Goal: Task Accomplishment & Management: Manage account settings

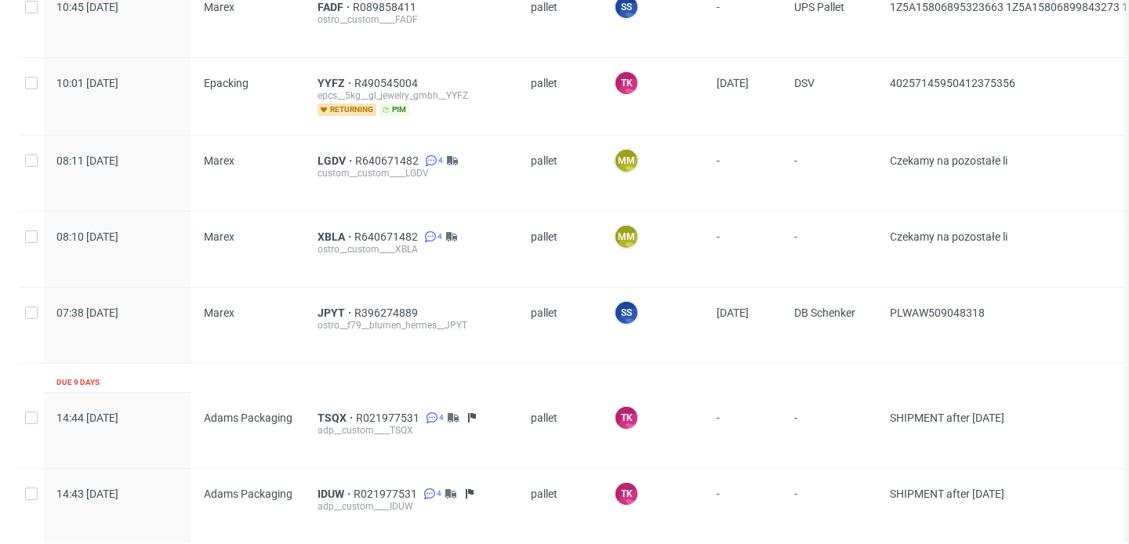
scroll to position [1893, 0]
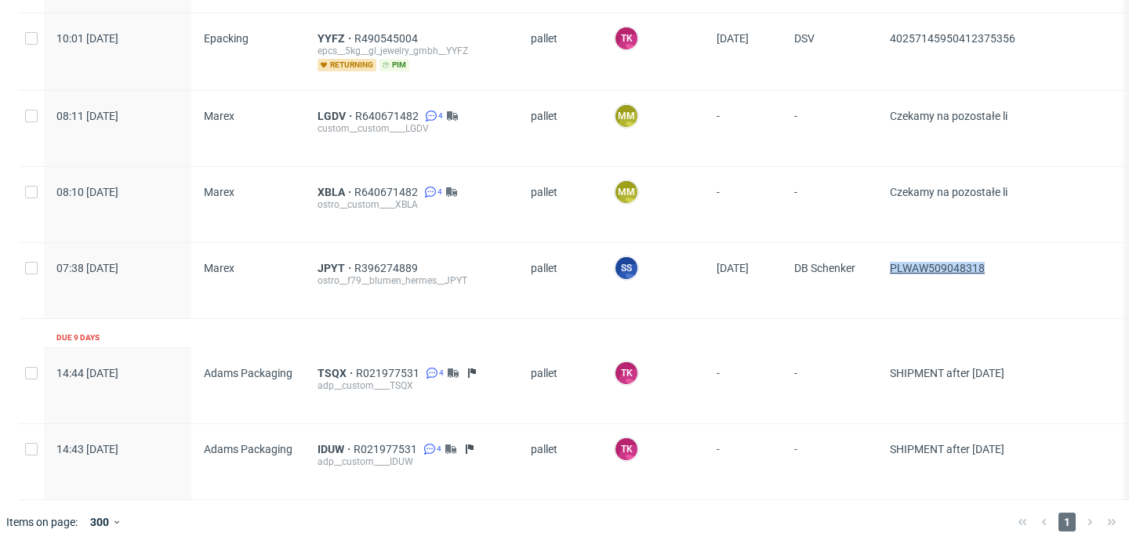
drag, startPoint x: 1013, startPoint y: 267, endPoint x: 892, endPoint y: 264, distance: 120.8
copy span "PLWAW509048318"
click at [319, 262] on span "JPYT" at bounding box center [336, 268] width 37 height 13
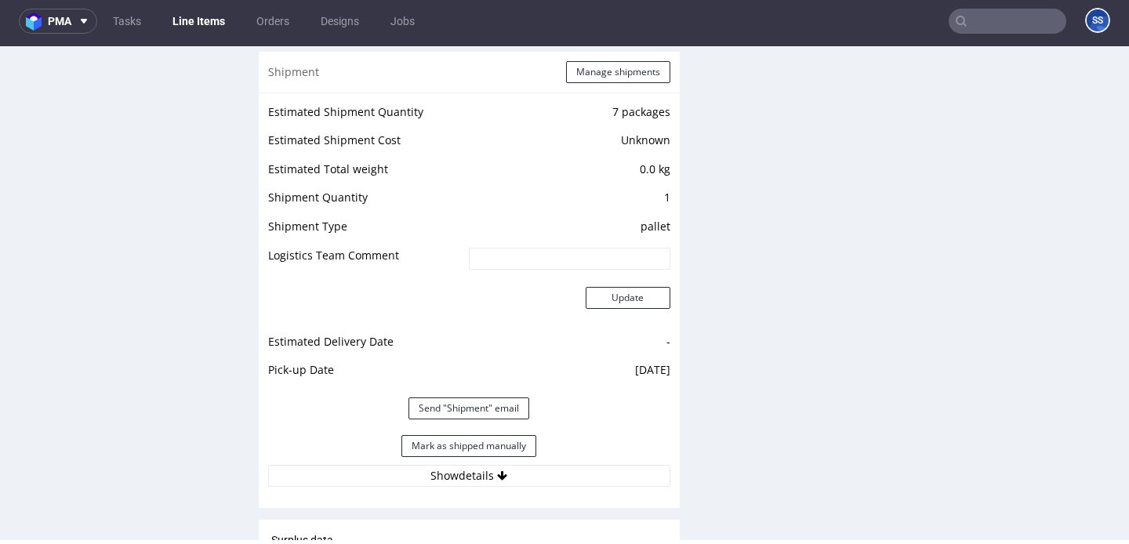
scroll to position [1635, 0]
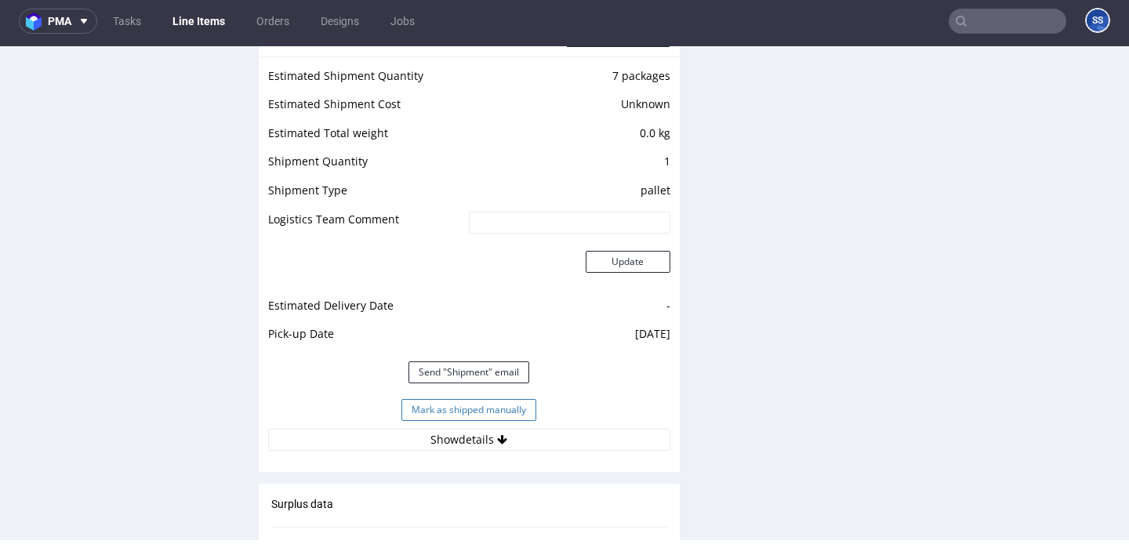
click at [414, 406] on button "Mark as shipped manually" at bounding box center [468, 410] width 135 height 22
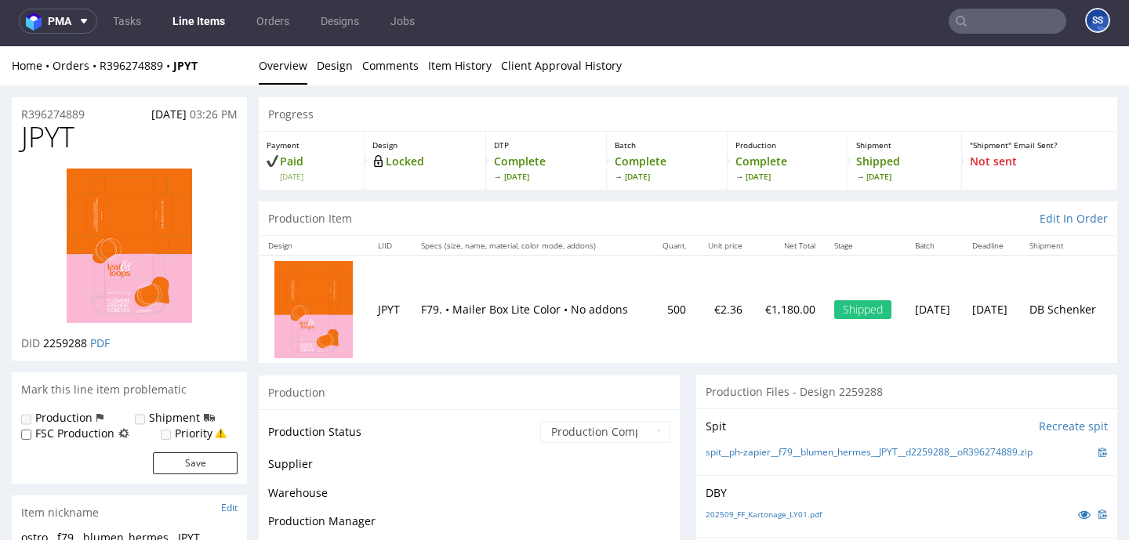
scroll to position [1163, 0]
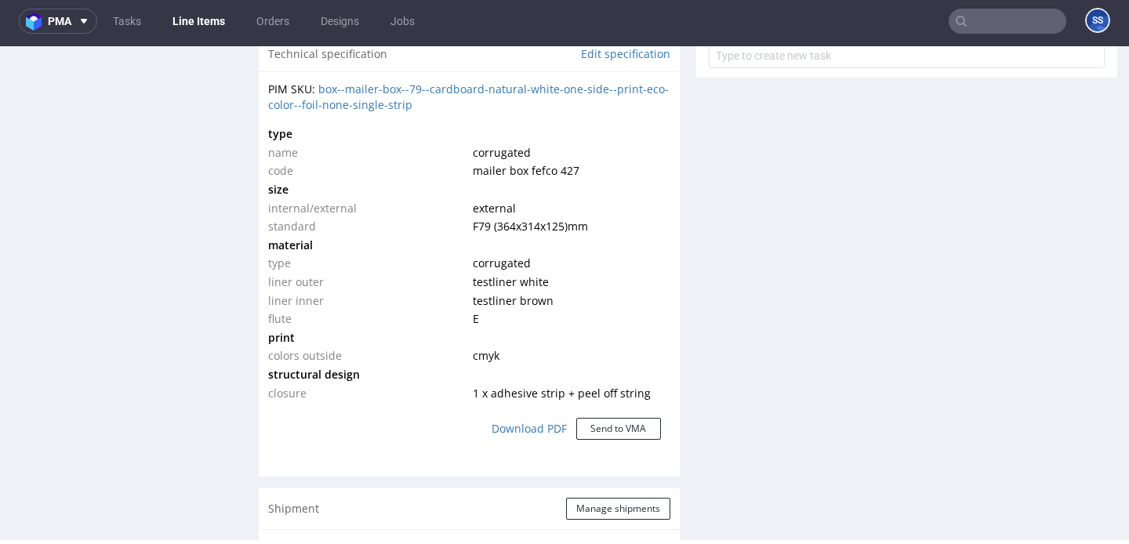
click at [212, 23] on link "Line Items" at bounding box center [198, 21] width 71 height 25
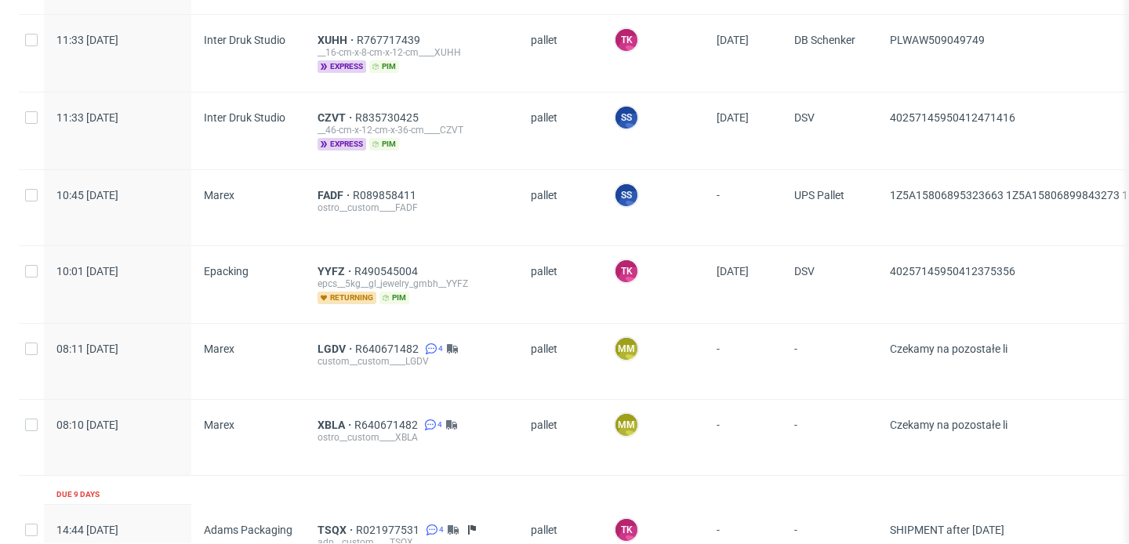
scroll to position [1646, 0]
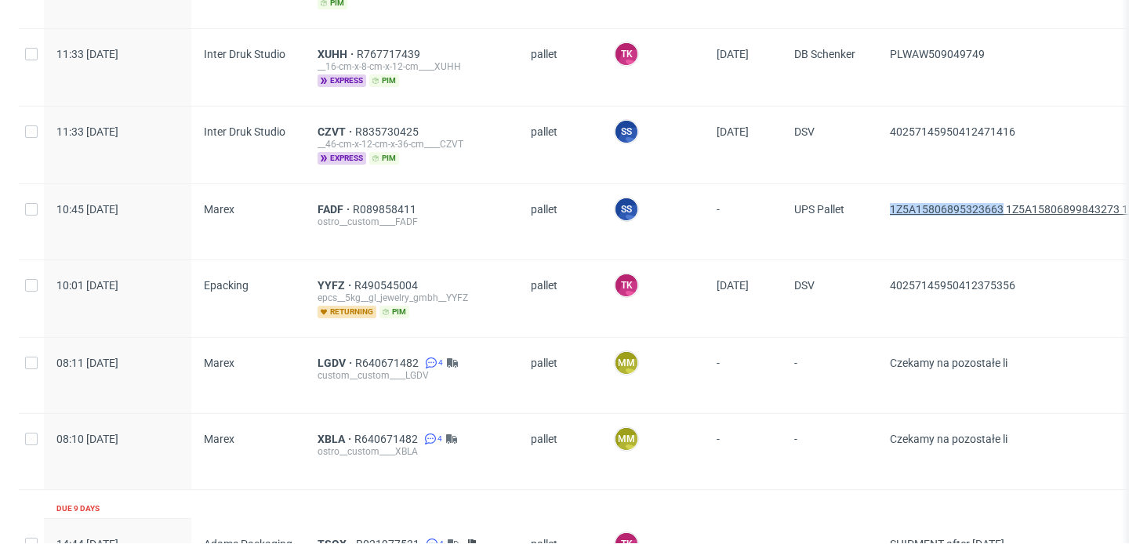
drag, startPoint x: 879, startPoint y: 202, endPoint x: 1002, endPoint y: 205, distance: 123.1
copy div "1Z5A15806895323663"
click at [321, 204] on span "FADF" at bounding box center [335, 209] width 35 height 13
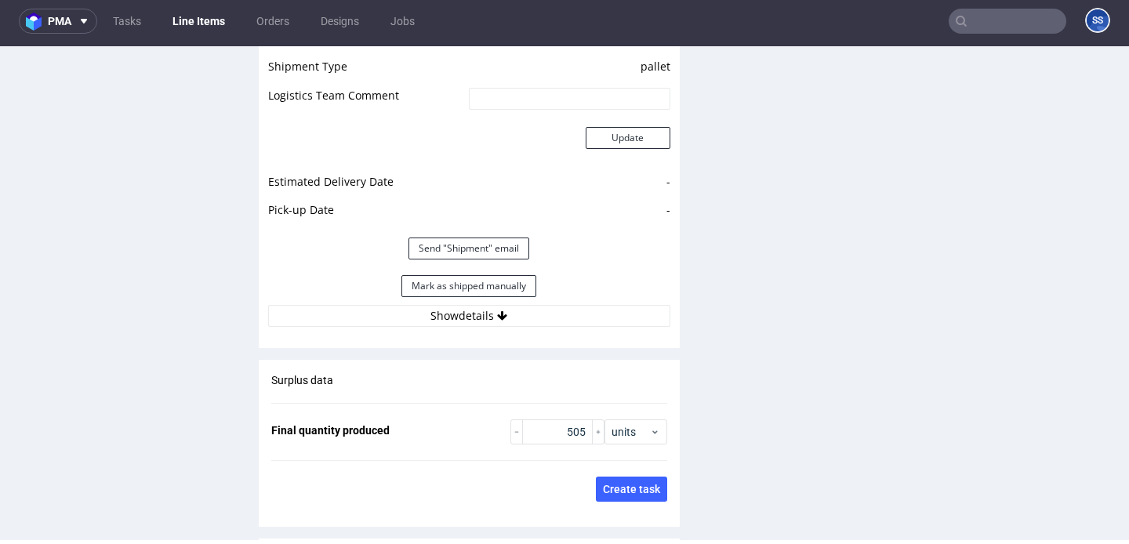
scroll to position [2321, 0]
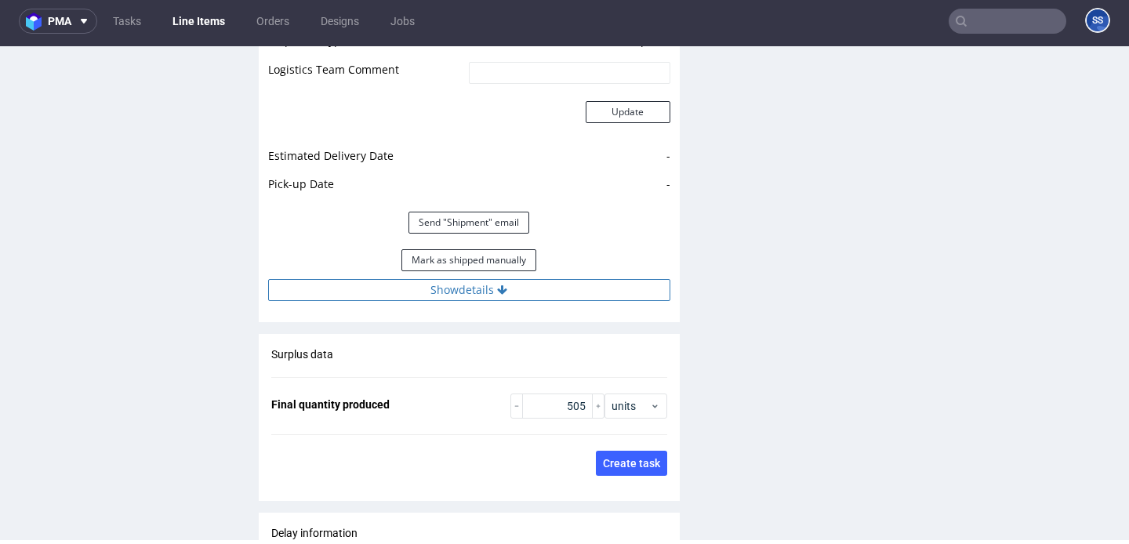
click at [454, 279] on button "Show details" at bounding box center [469, 290] width 402 height 22
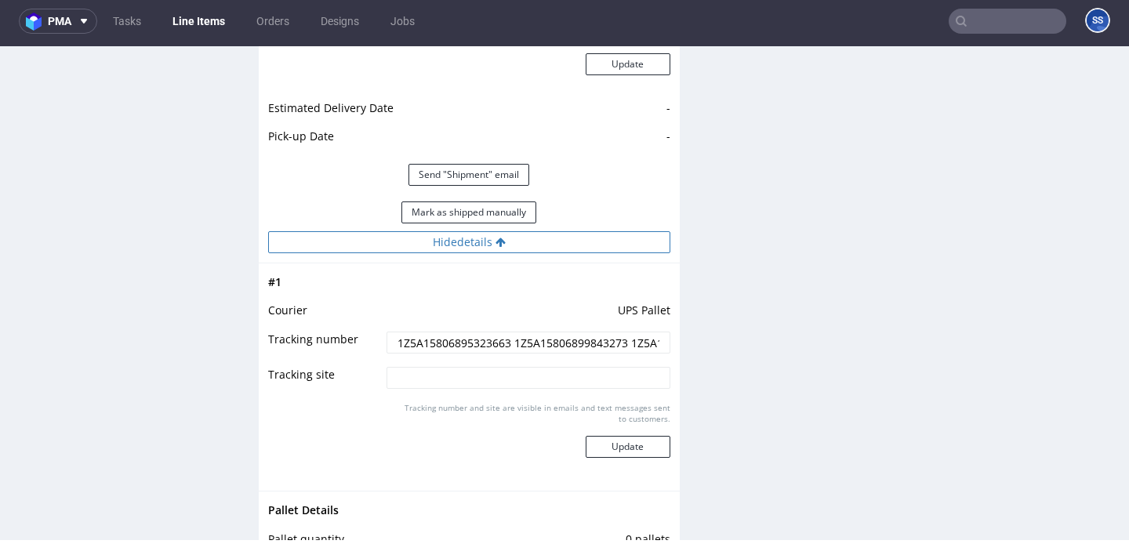
scroll to position [2355, 0]
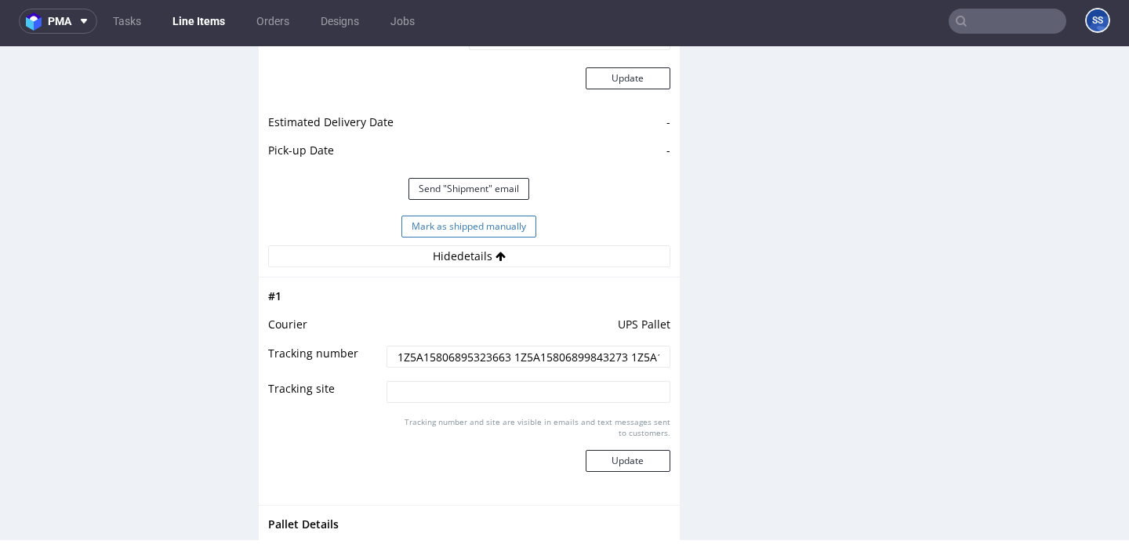
click at [473, 216] on button "Mark as shipped manually" at bounding box center [468, 227] width 135 height 22
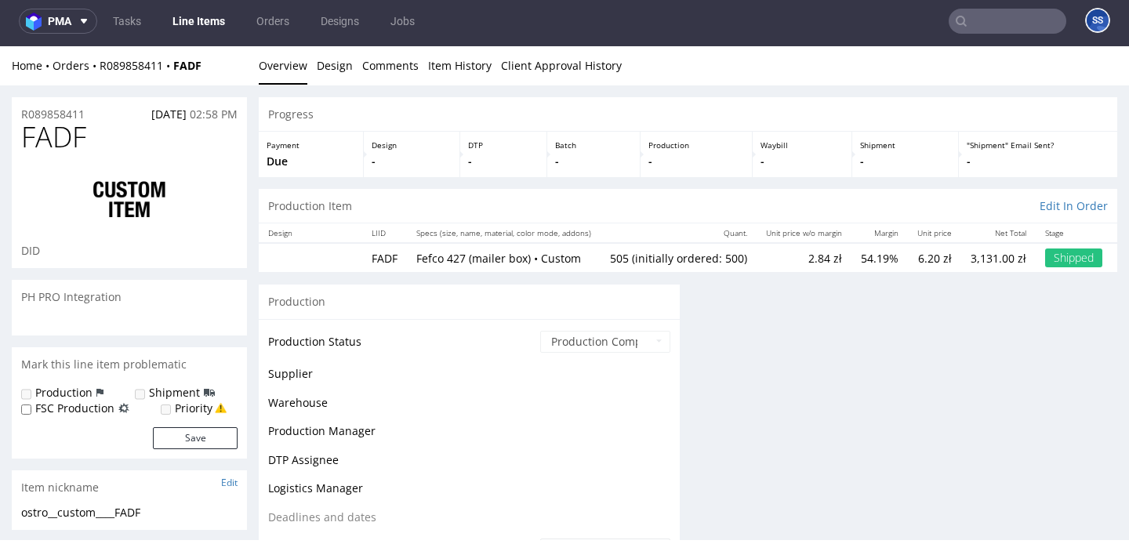
click at [202, 25] on link "Line Items" at bounding box center [198, 21] width 71 height 25
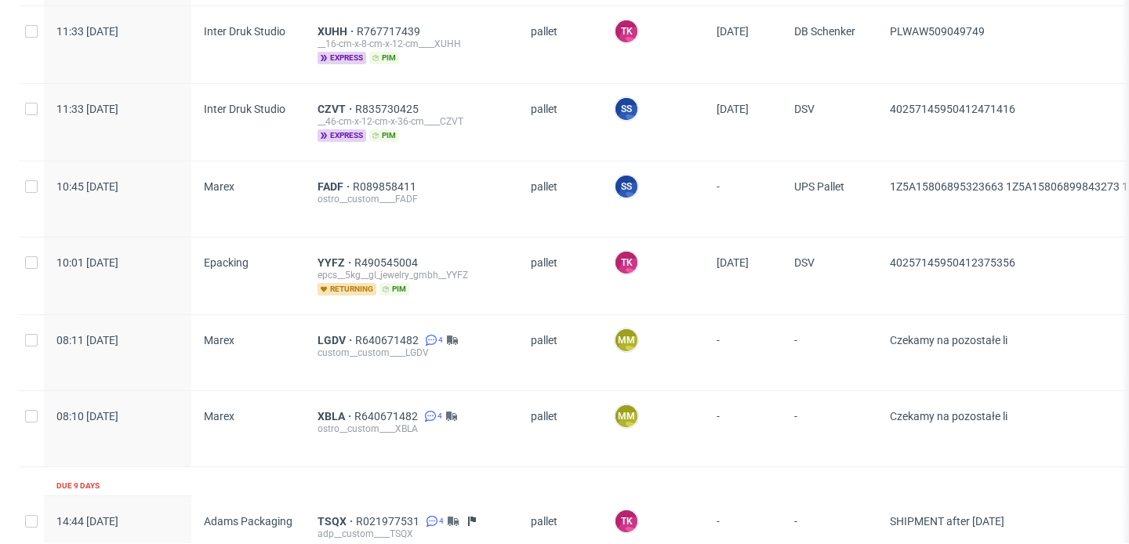
scroll to position [1668, 0]
drag, startPoint x: 1029, startPoint y: 259, endPoint x: 880, endPoint y: 256, distance: 148.2
copy span "40257145950412375356"
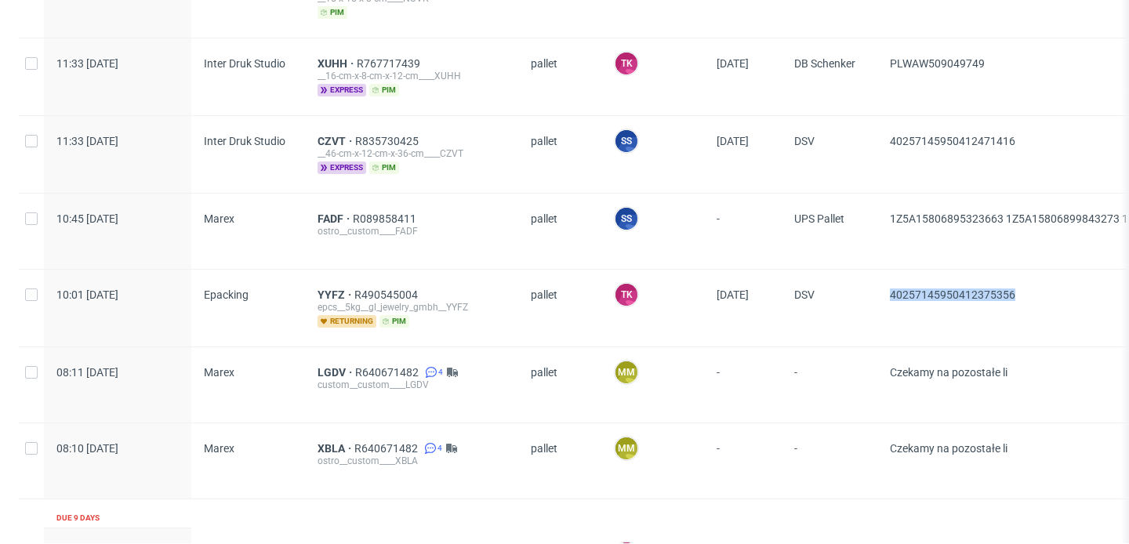
scroll to position [1599, 0]
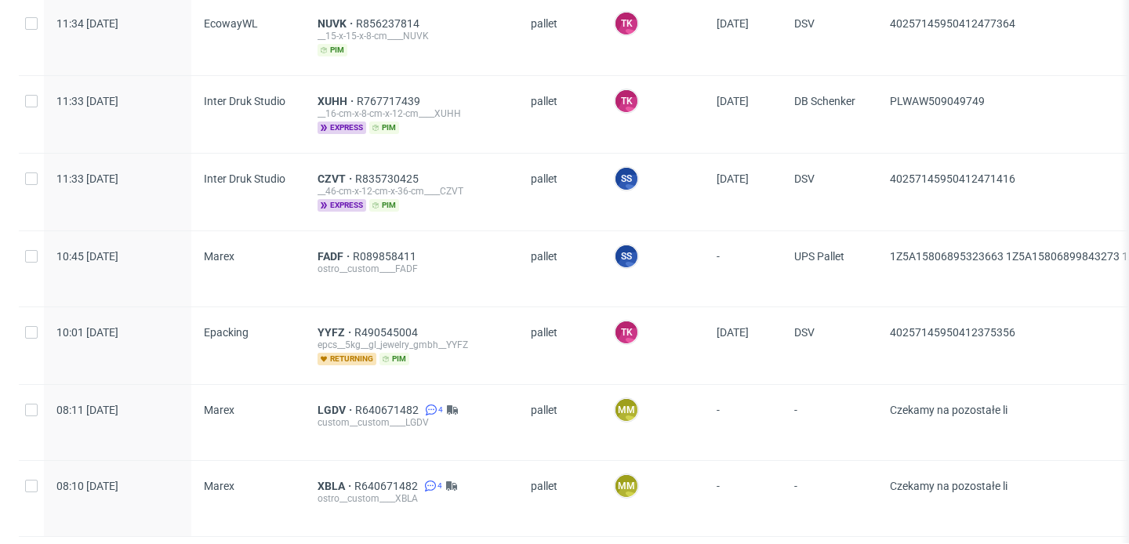
drag, startPoint x: 884, startPoint y: 248, endPoint x: 1003, endPoint y: 253, distance: 119.3
copy span "1Z5A15806895323663"
click at [332, 250] on span "FADF" at bounding box center [335, 256] width 35 height 13
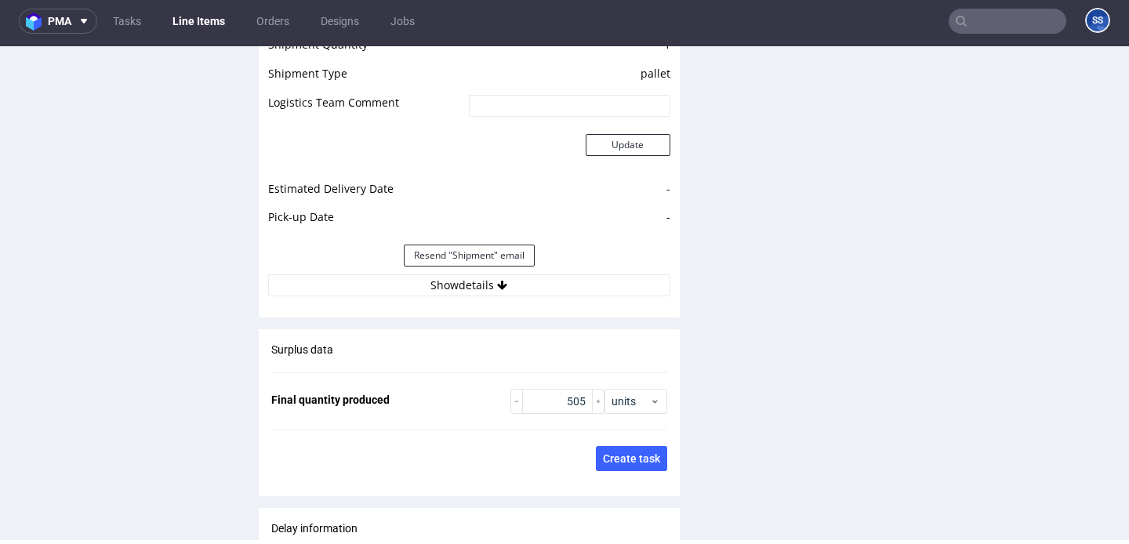
scroll to position [2313, 0]
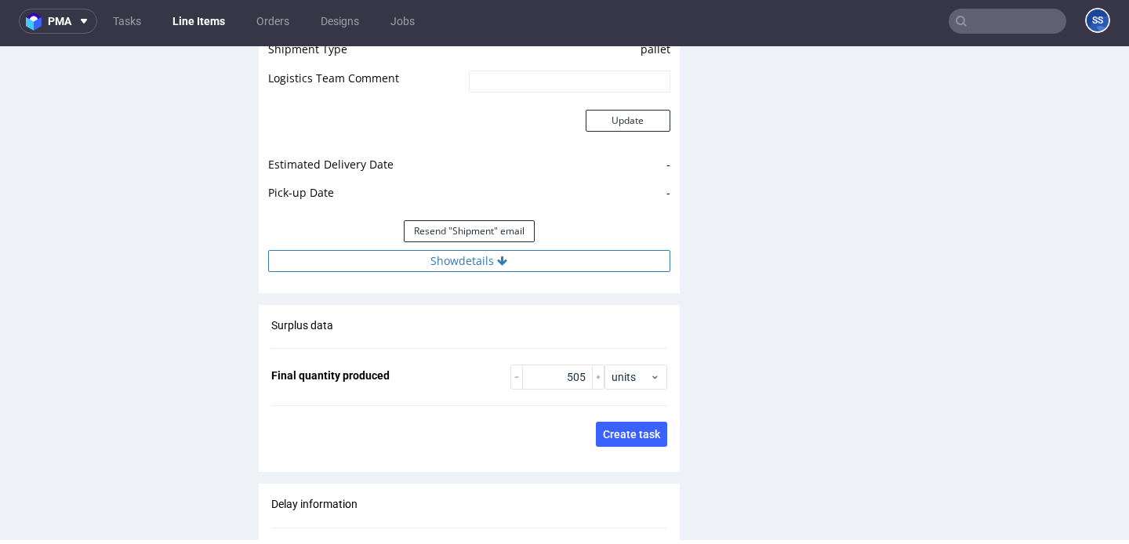
click at [478, 250] on button "Show details" at bounding box center [469, 261] width 402 height 22
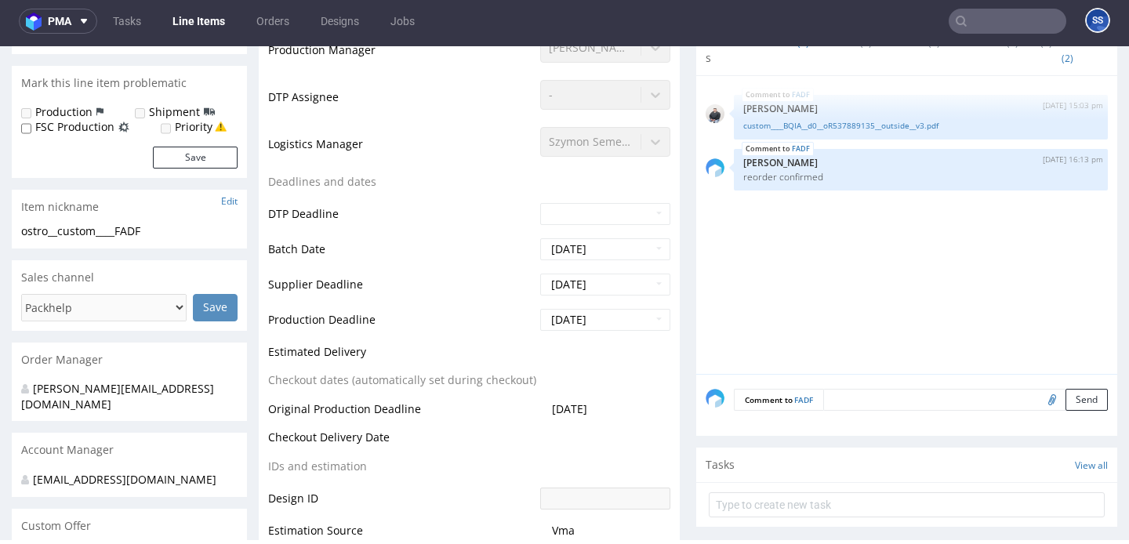
scroll to position [0, 0]
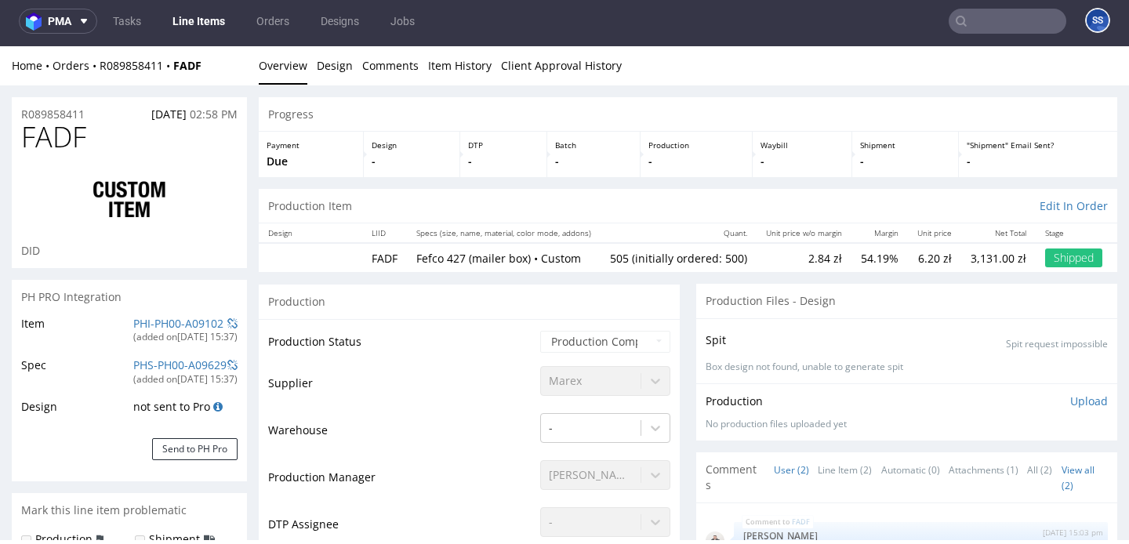
click at [205, 20] on link "Line Items" at bounding box center [198, 21] width 71 height 25
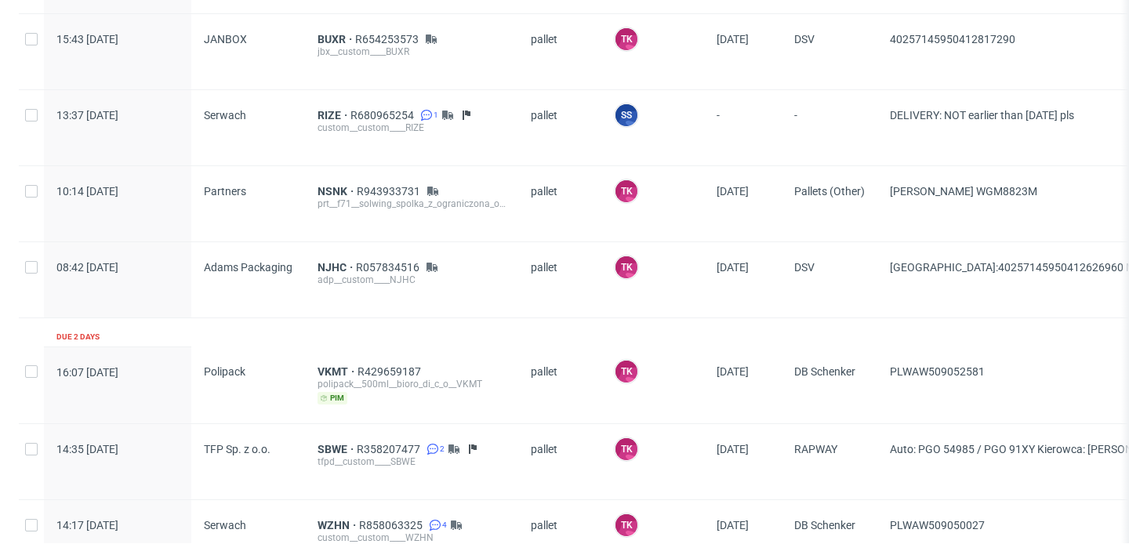
scroll to position [491, 0]
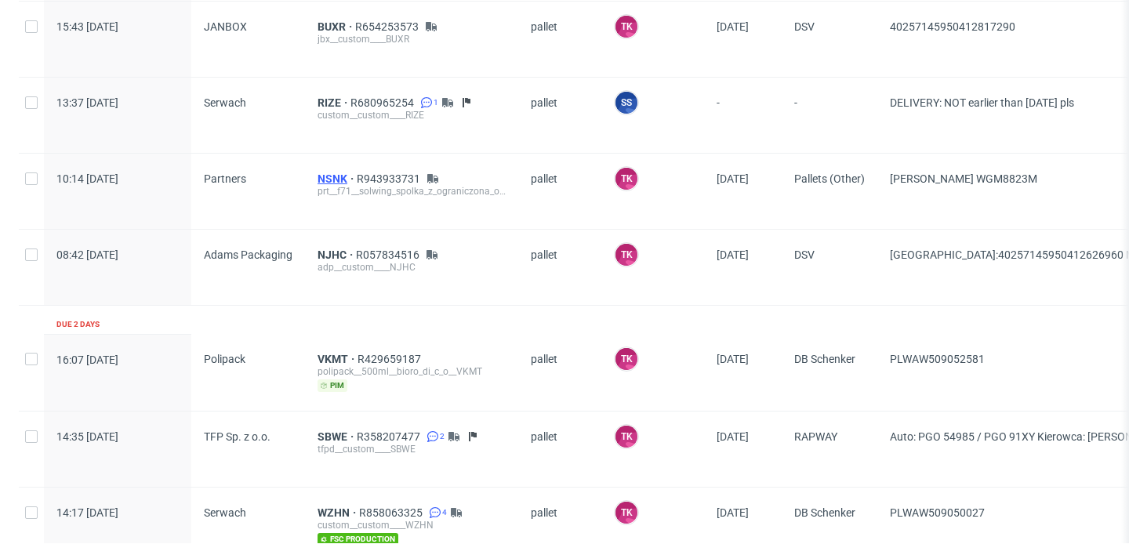
click at [324, 172] on span "NSNK" at bounding box center [337, 178] width 39 height 13
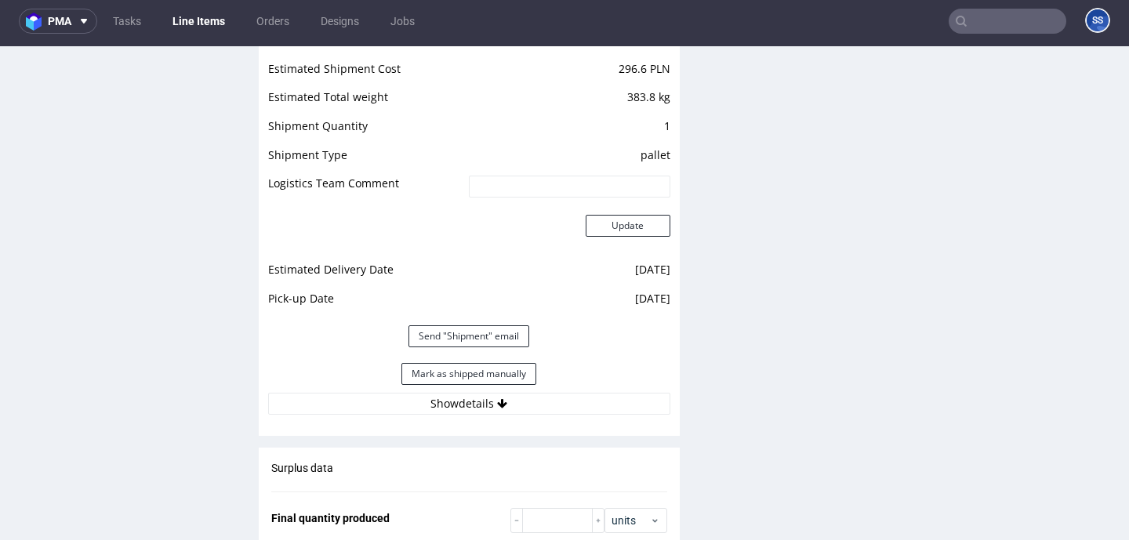
scroll to position [1817, 0]
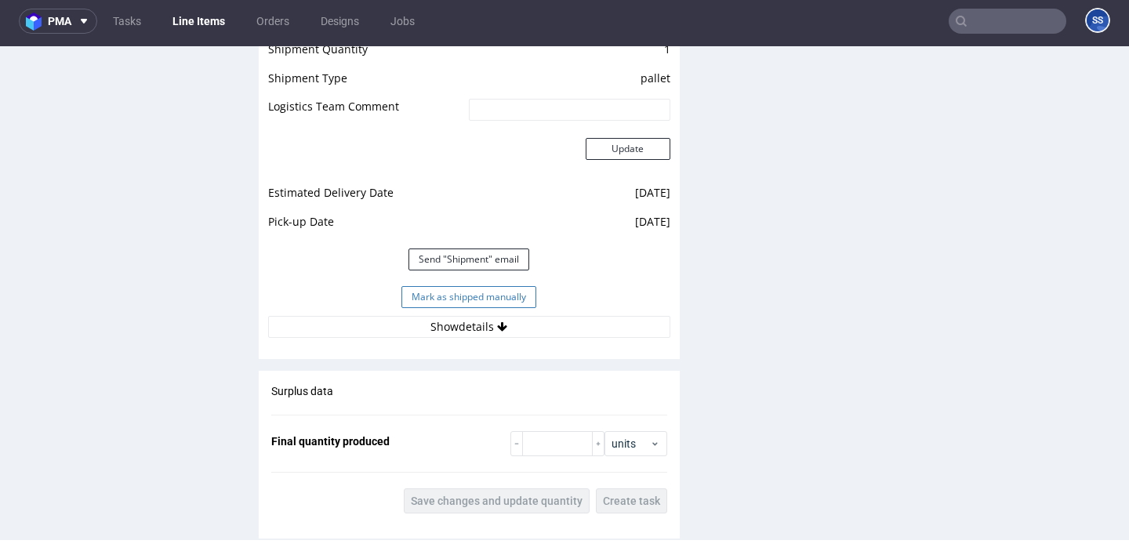
click at [447, 298] on button "Mark as shipped manually" at bounding box center [468, 297] width 135 height 22
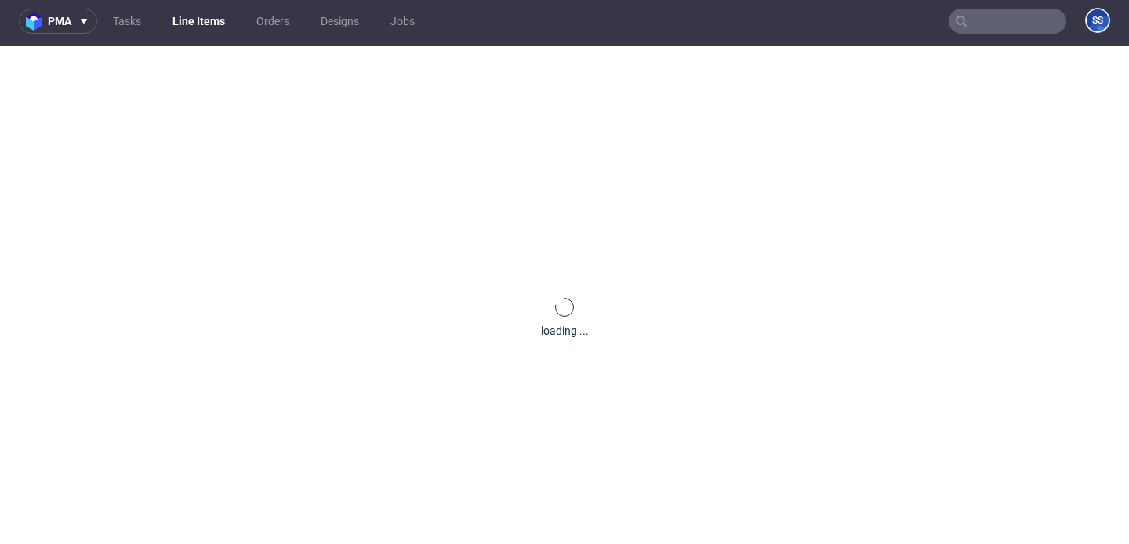
scroll to position [0, 0]
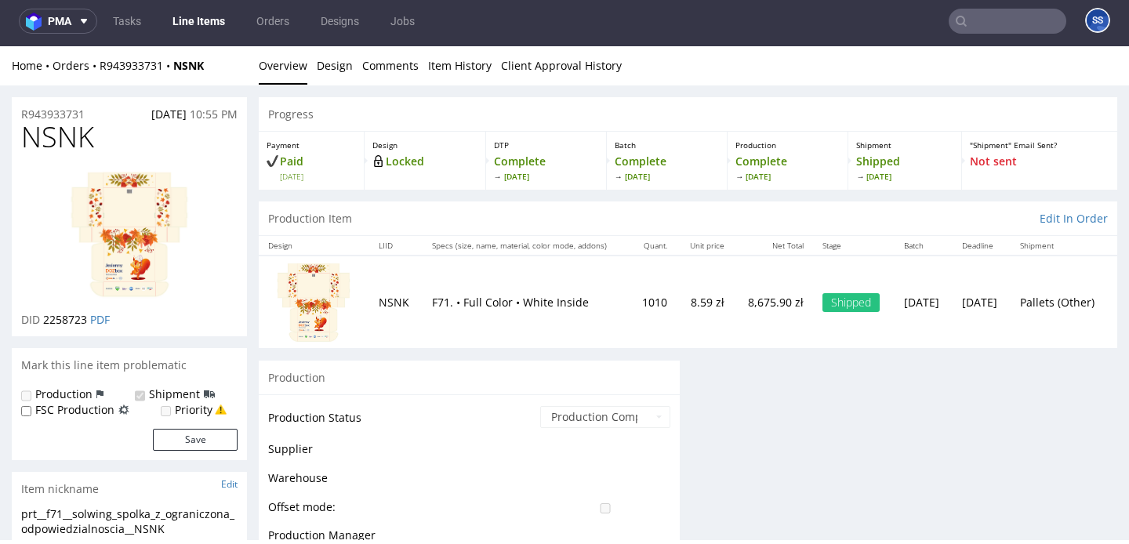
click at [208, 26] on link "Line Items" at bounding box center [198, 21] width 71 height 25
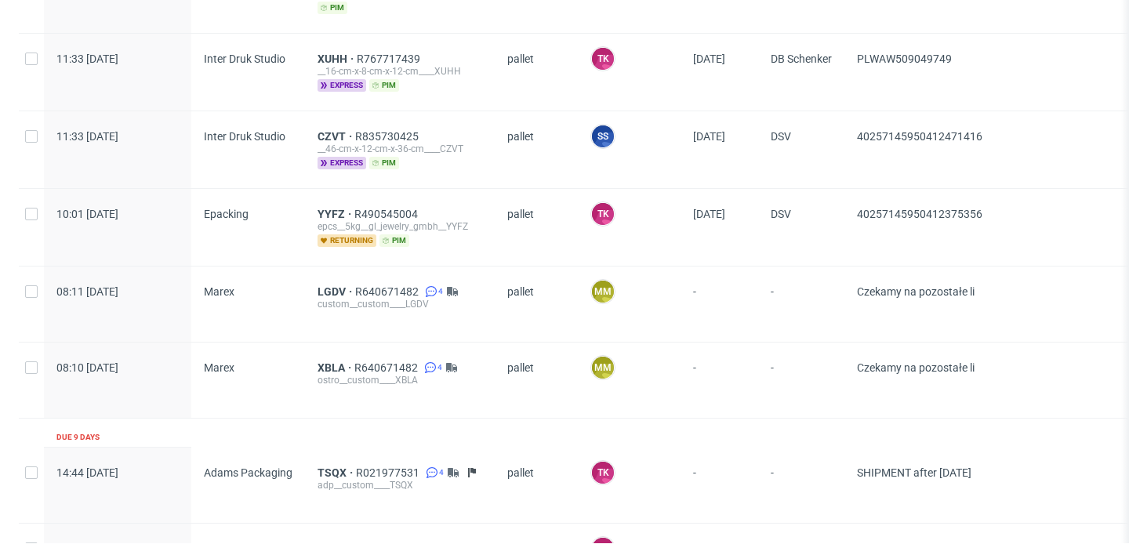
scroll to position [1565, 0]
drag, startPoint x: 990, startPoint y: 129, endPoint x: 866, endPoint y: 122, distance: 124.9
click at [865, 122] on div "40257145950412471416" at bounding box center [1056, 150] width 424 height 77
copy span "40257145950412471416"
click at [343, 131] on span "CZVT" at bounding box center [337, 137] width 38 height 13
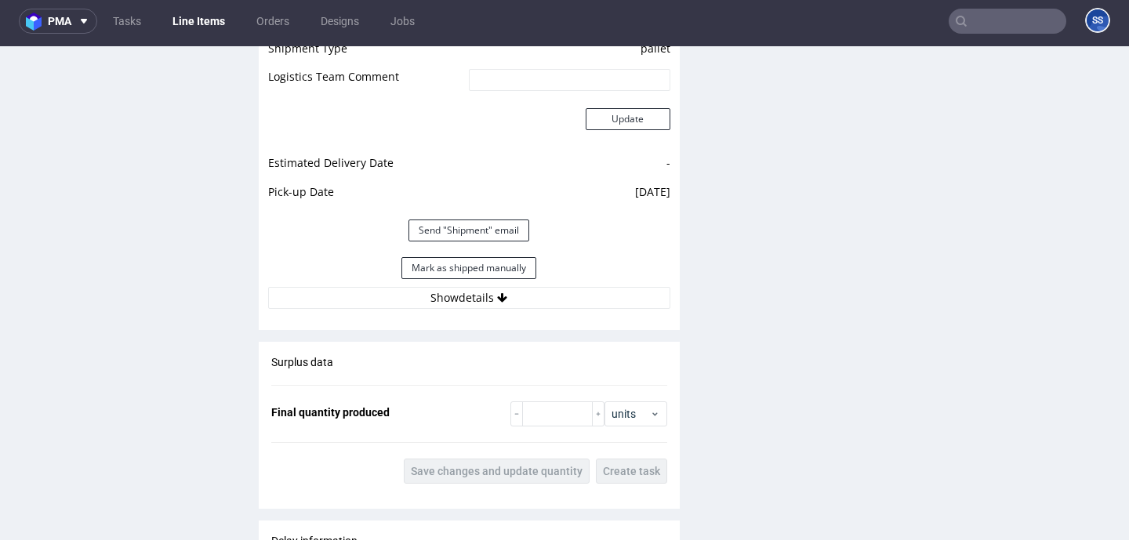
scroll to position [1608, 0]
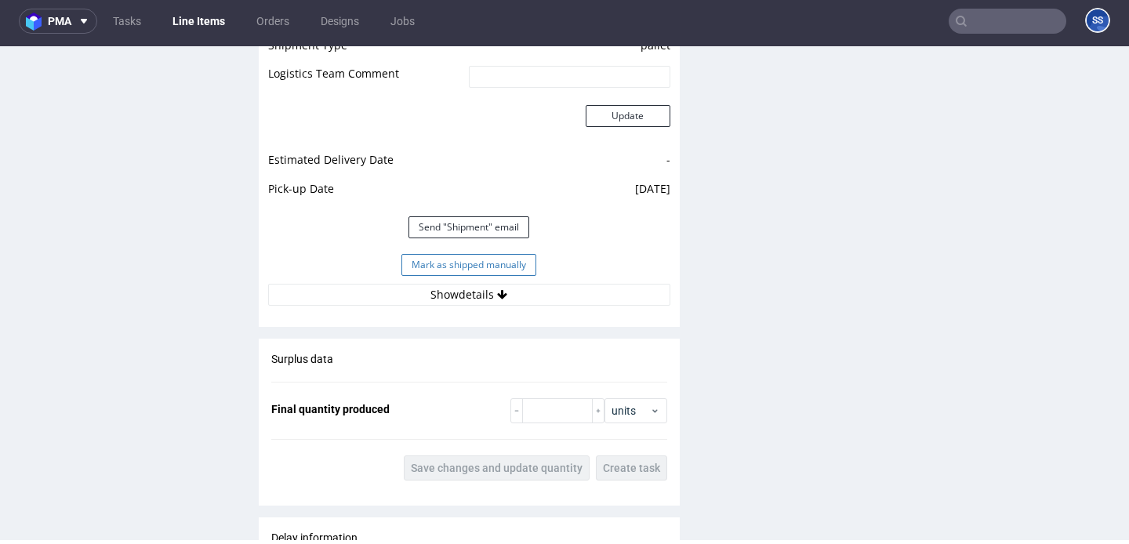
click at [522, 263] on button "Mark as shipped manually" at bounding box center [468, 265] width 135 height 22
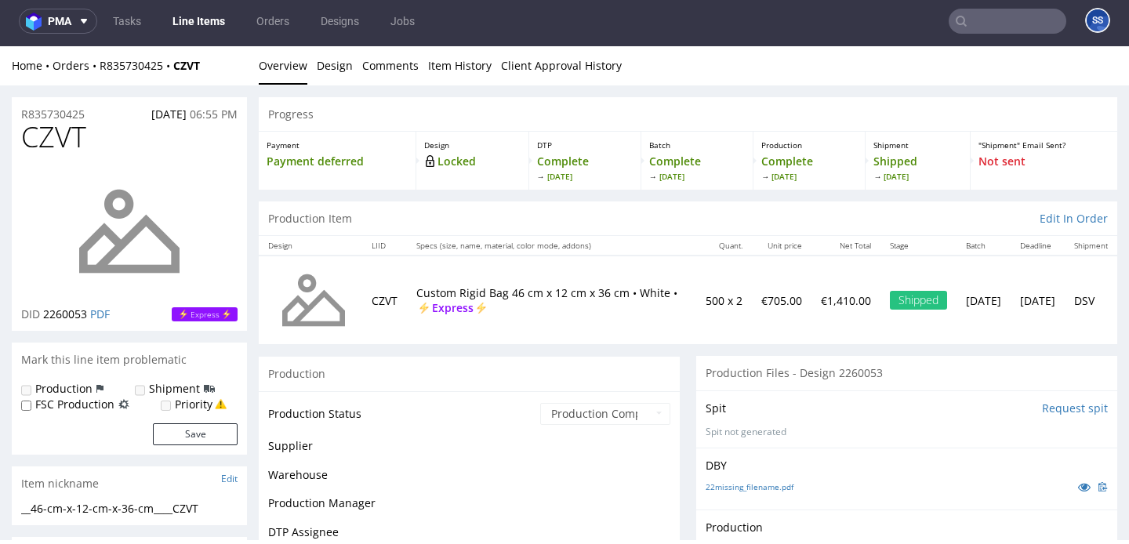
scroll to position [1361, 0]
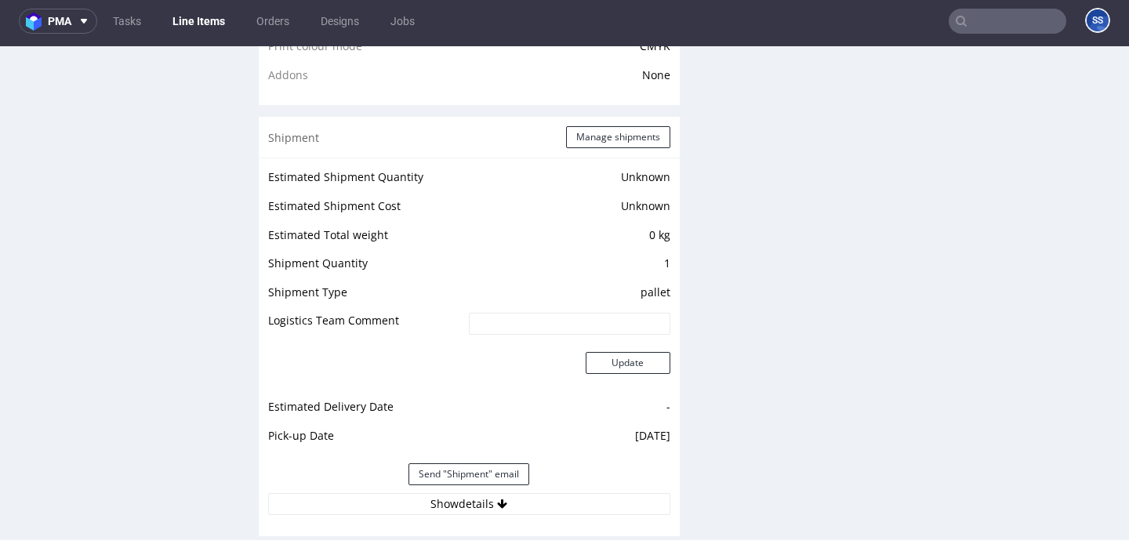
click at [209, 14] on link "Line Items" at bounding box center [198, 21] width 71 height 25
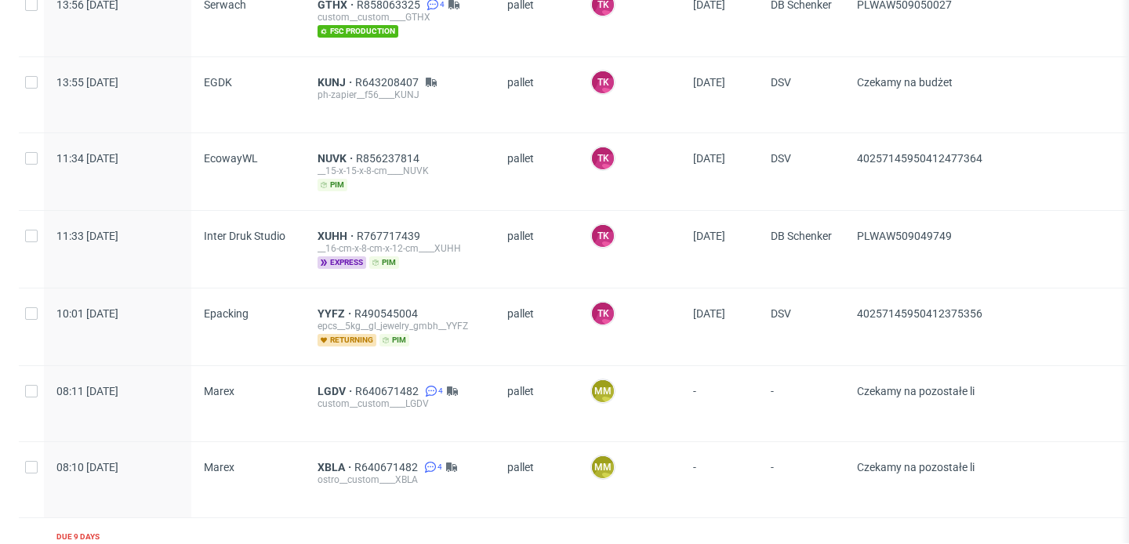
scroll to position [1390, 0]
drag, startPoint x: 1000, startPoint y: 233, endPoint x: 866, endPoint y: 227, distance: 135.0
click at [866, 228] on span "PLWAW509049749" at bounding box center [1056, 247] width 399 height 39
click at [969, 229] on span "PLWAW509049749" at bounding box center [1056, 247] width 399 height 39
drag, startPoint x: 969, startPoint y: 229, endPoint x: 857, endPoint y: 229, distance: 112.1
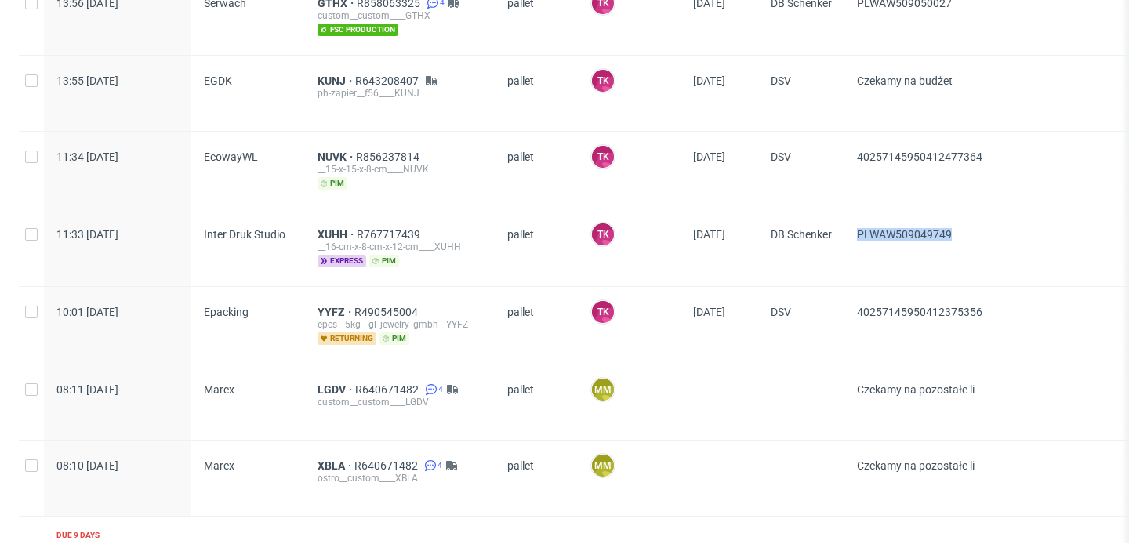
click at [857, 229] on div "PLWAW509049749" at bounding box center [1056, 247] width 424 height 77
copy span "PLWAW509049749"
click at [328, 232] on span "XUHH" at bounding box center [337, 234] width 39 height 13
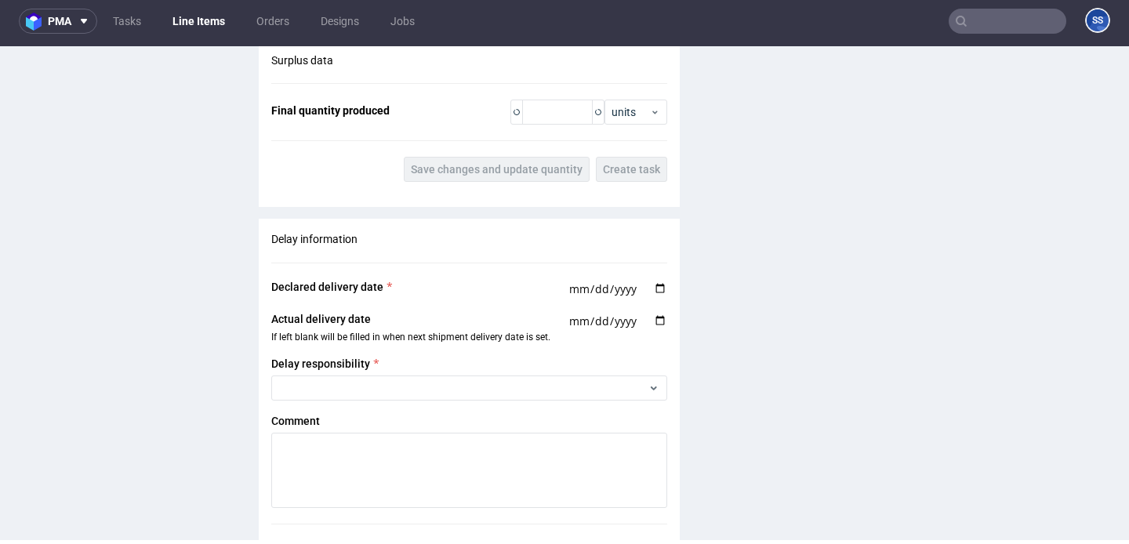
click at [467, 300] on div "Delay information Declared delivery date 2025-10-01 Actual delivery date If lef…" at bounding box center [469, 398] width 421 height 359
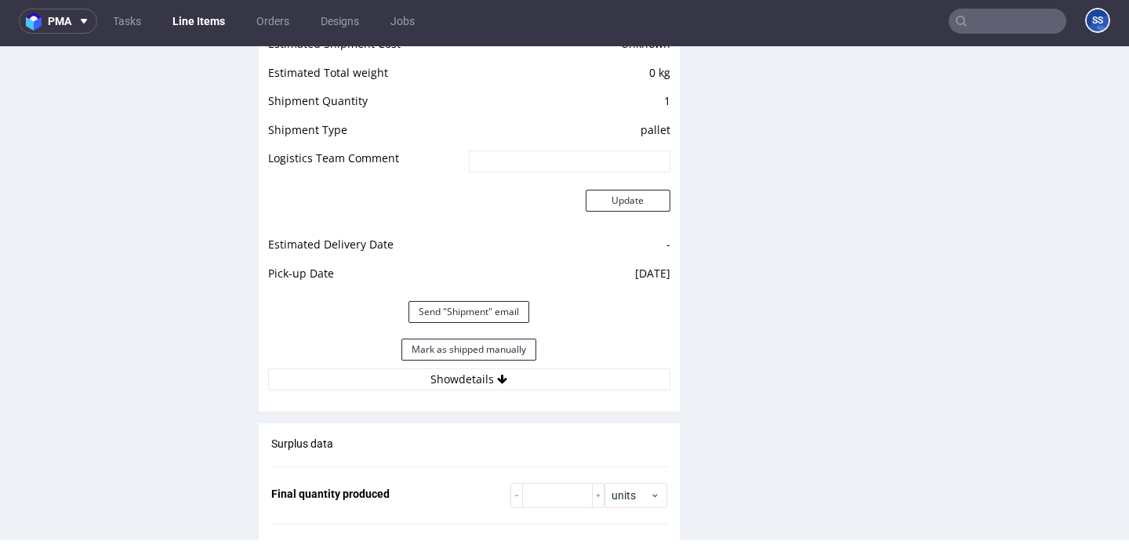
scroll to position [1519, 0]
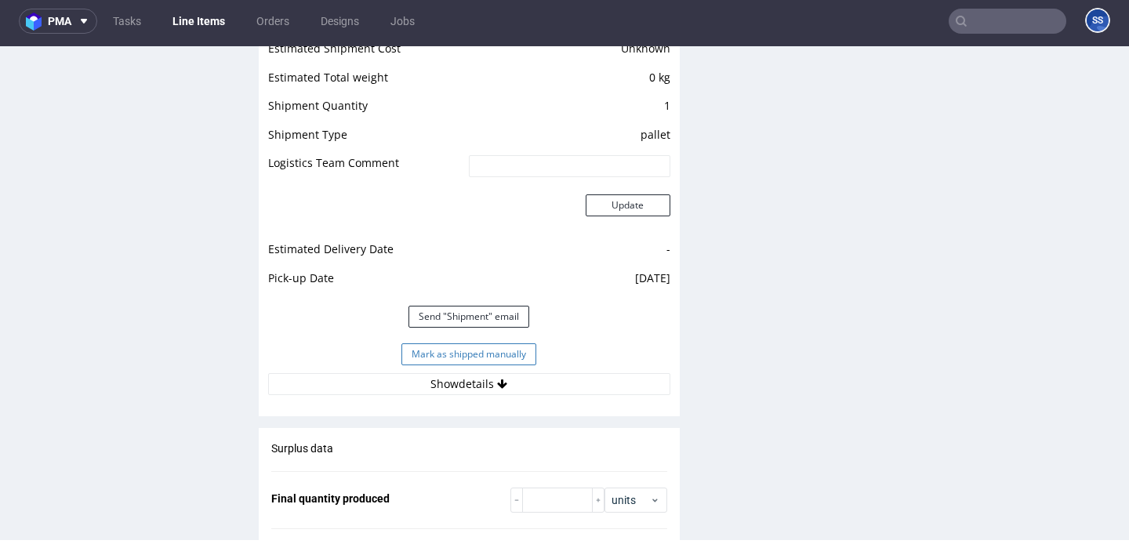
click at [460, 354] on button "Mark as shipped manually" at bounding box center [468, 354] width 135 height 22
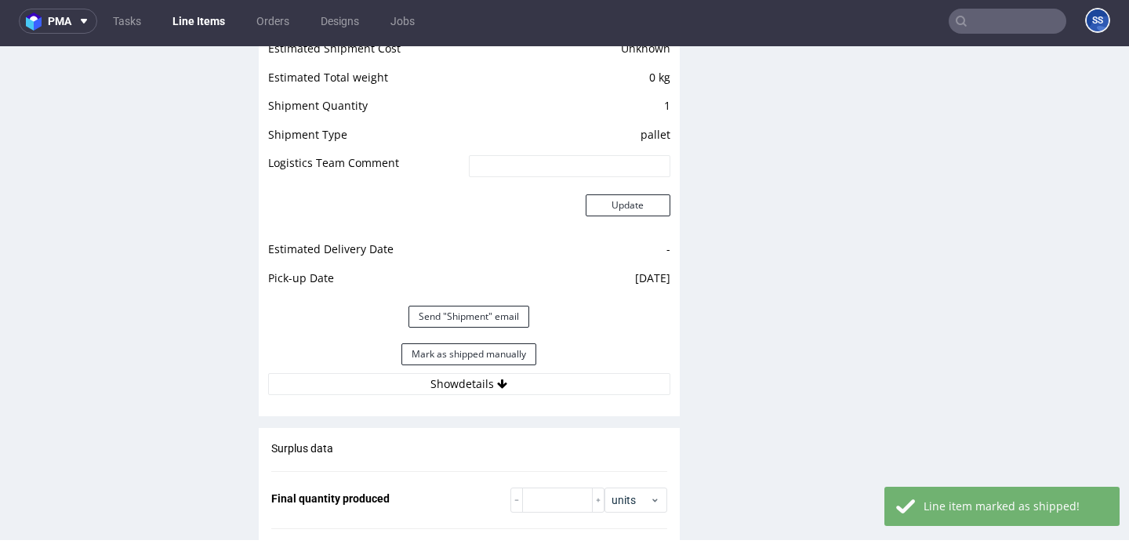
click at [205, 18] on link "Line Items" at bounding box center [198, 21] width 71 height 25
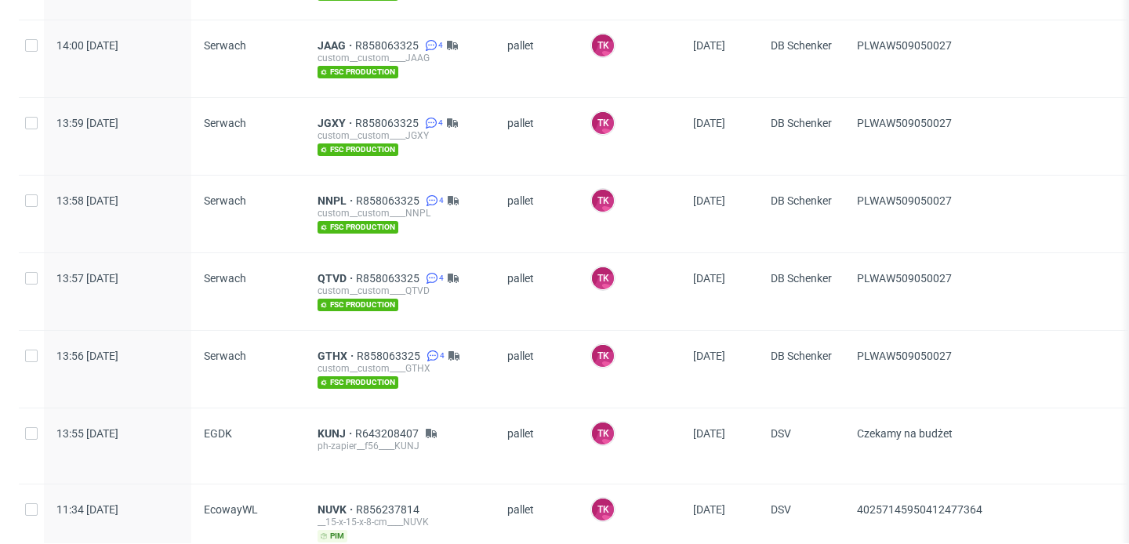
scroll to position [1035, 0]
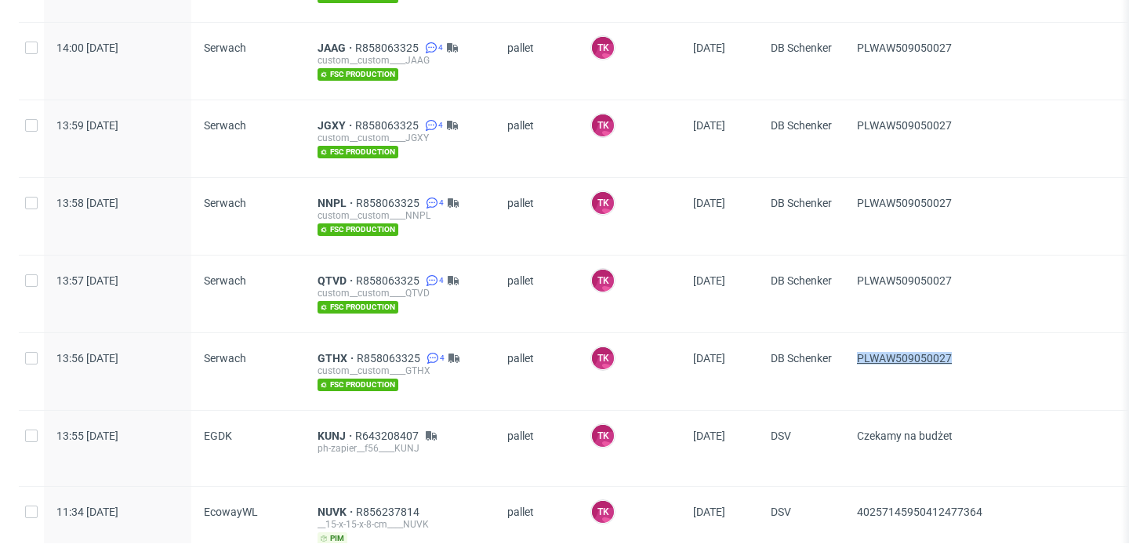
drag, startPoint x: 978, startPoint y: 364, endPoint x: 861, endPoint y: 358, distance: 117.0
click at [861, 358] on span "PLWAW509050027" at bounding box center [1056, 371] width 399 height 39
copy span "PLWAW509050027"
click at [339, 357] on span "GTHX" at bounding box center [337, 358] width 39 height 13
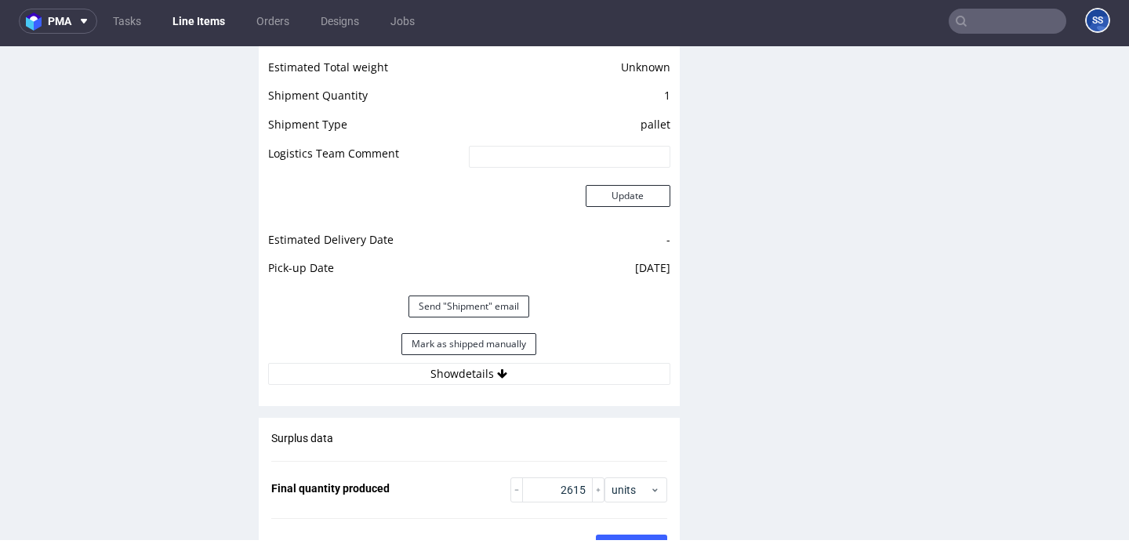
scroll to position [2267, 0]
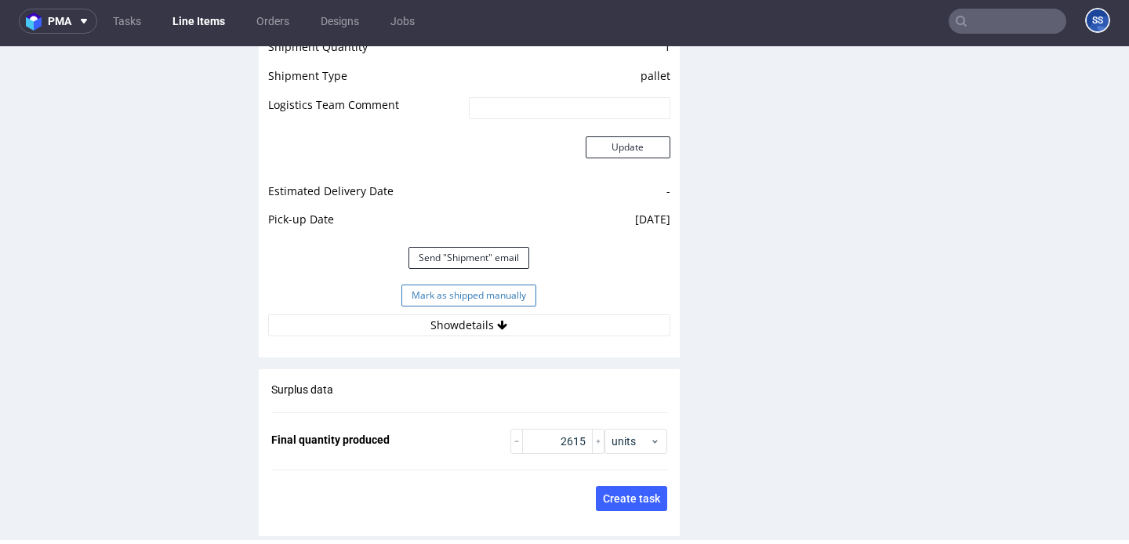
click at [499, 296] on button "Mark as shipped manually" at bounding box center [468, 296] width 135 height 22
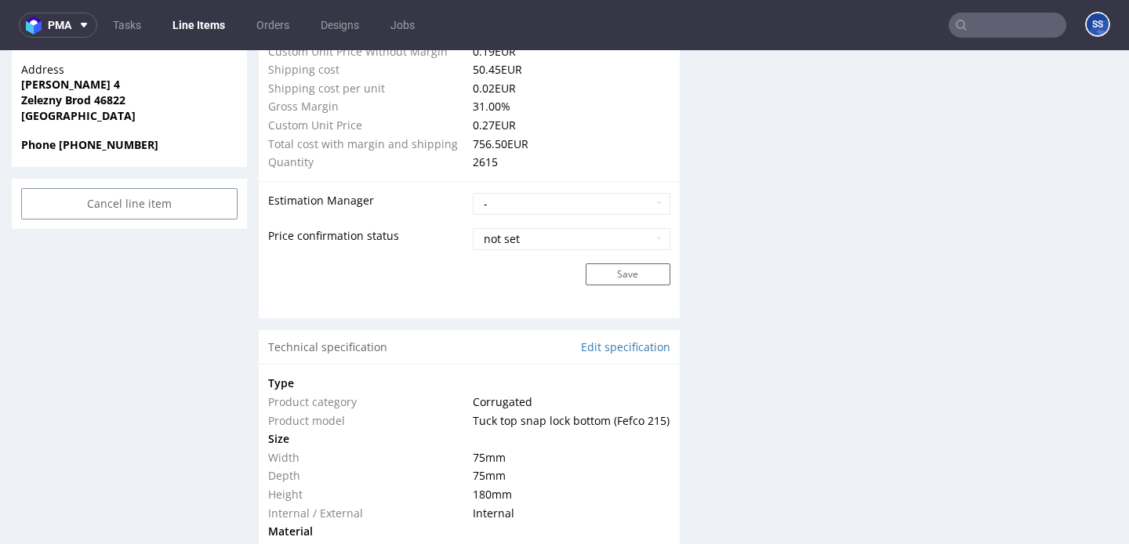
scroll to position [1204, 0]
click at [205, 30] on link "Line Items" at bounding box center [198, 25] width 71 height 25
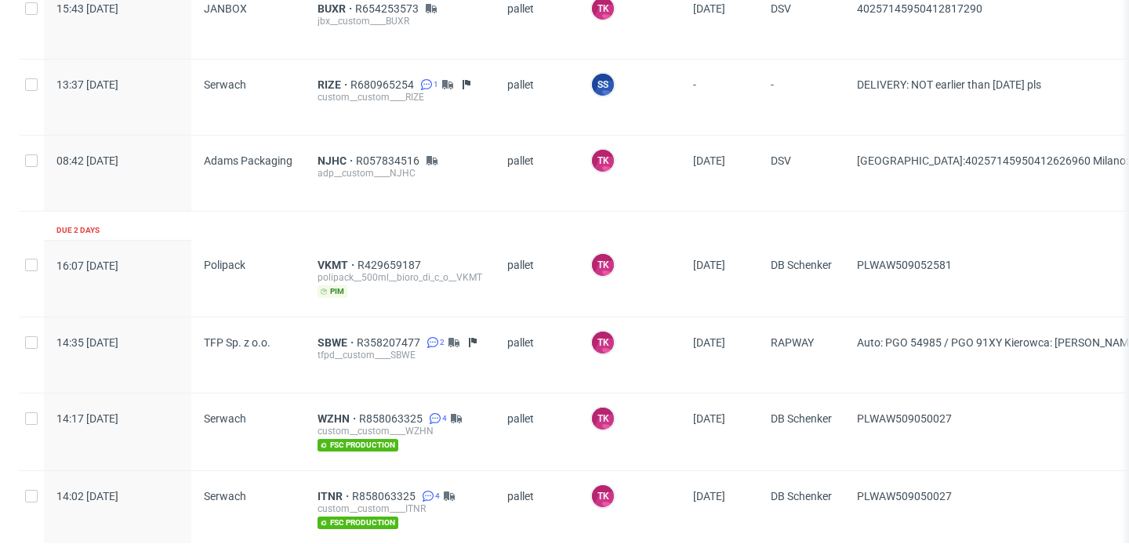
scroll to position [669, 0]
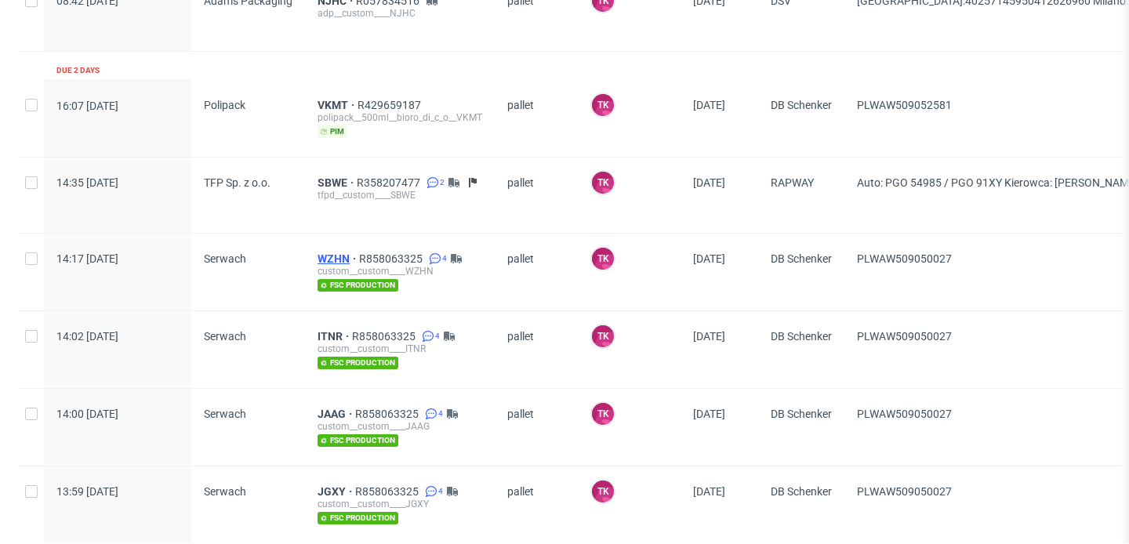
click at [342, 255] on span "WZHN" at bounding box center [339, 258] width 42 height 13
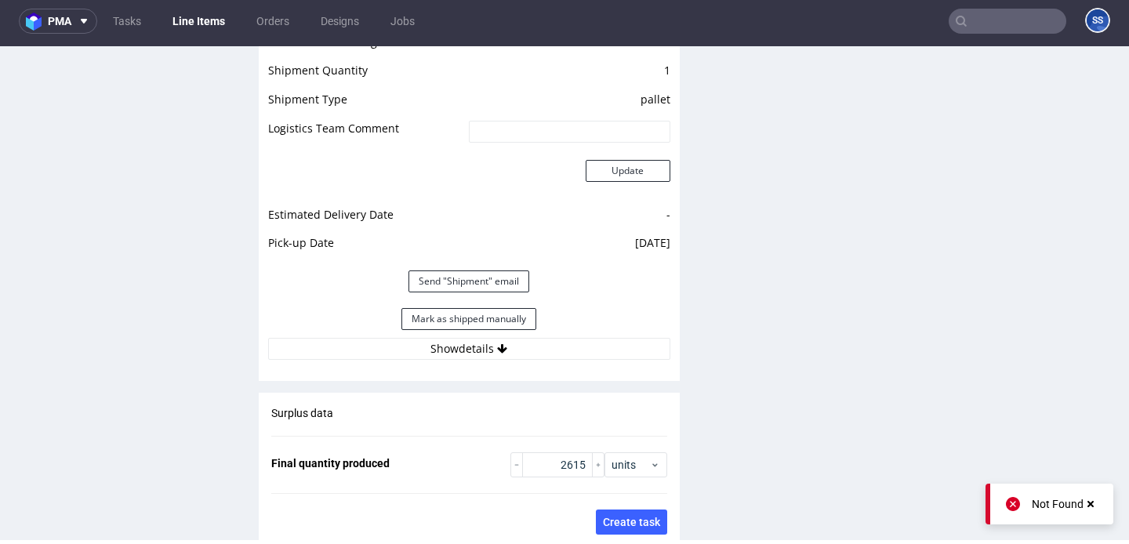
scroll to position [2144, 0]
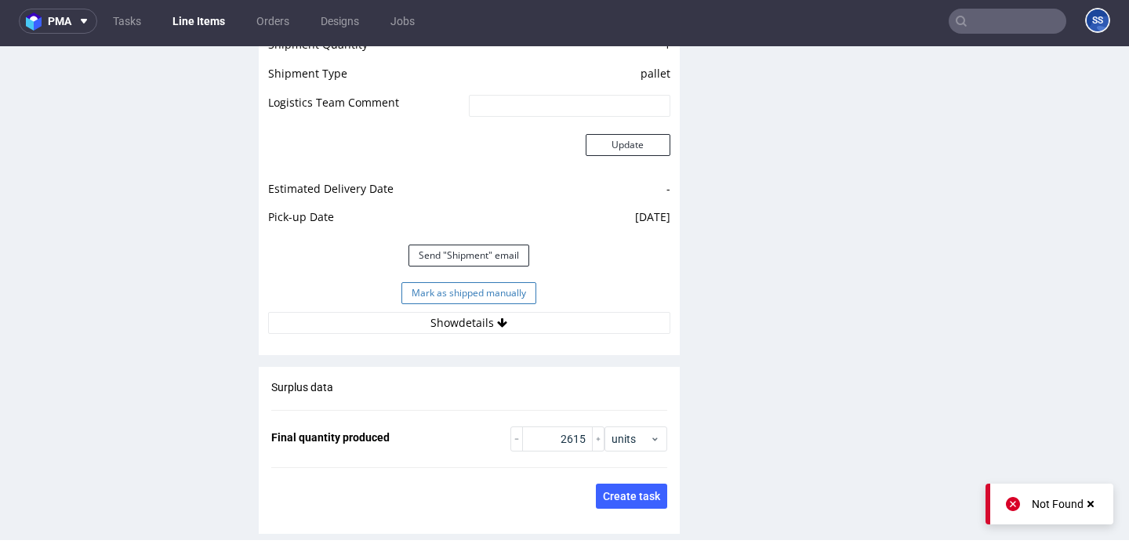
click at [466, 285] on button "Mark as shipped manually" at bounding box center [468, 293] width 135 height 22
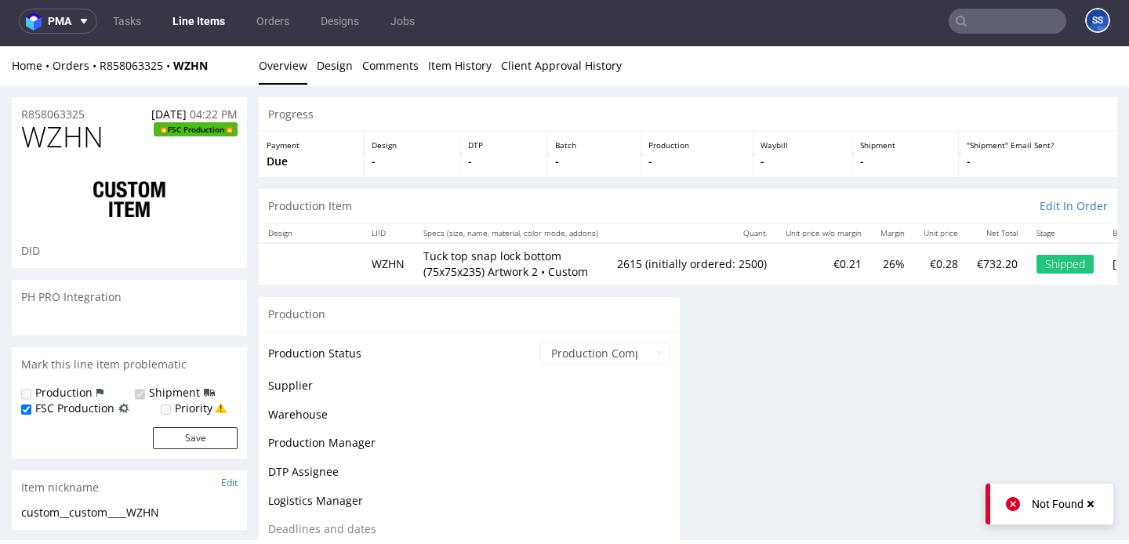
click at [190, 16] on link "Line Items" at bounding box center [198, 21] width 71 height 25
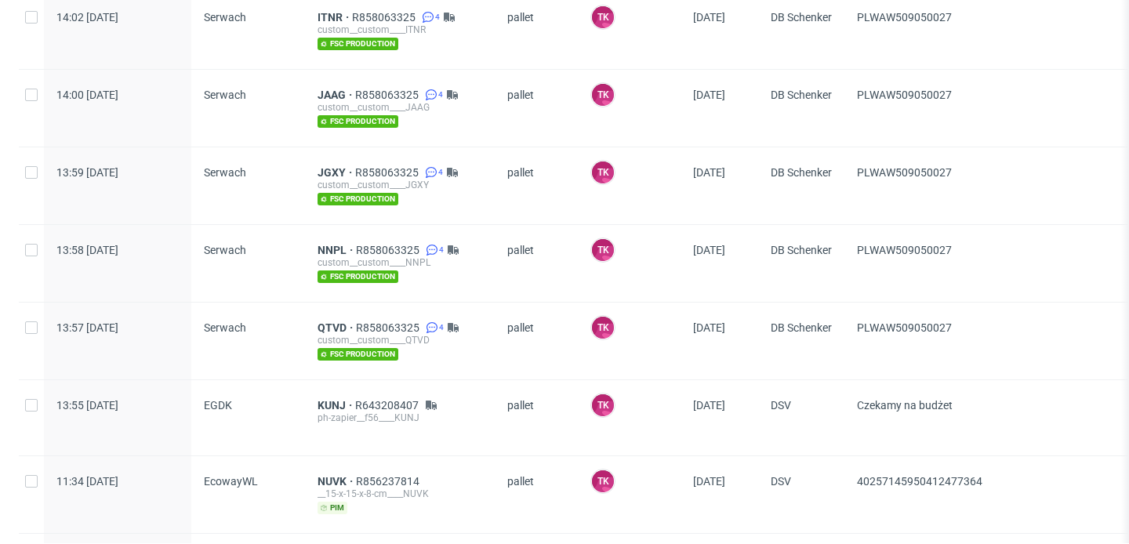
scroll to position [985, 0]
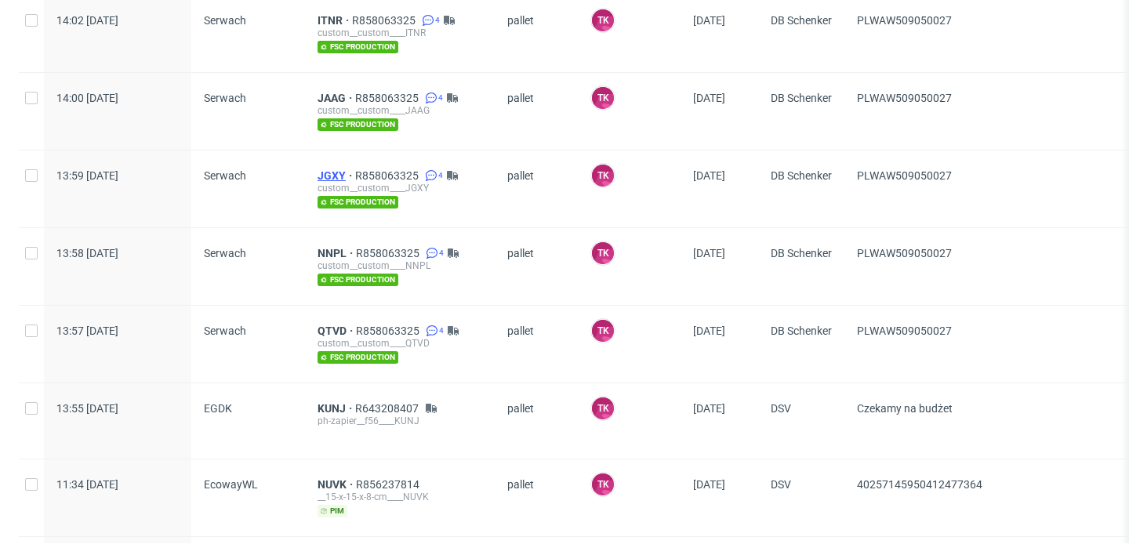
click at [330, 176] on span "JGXY" at bounding box center [337, 175] width 38 height 13
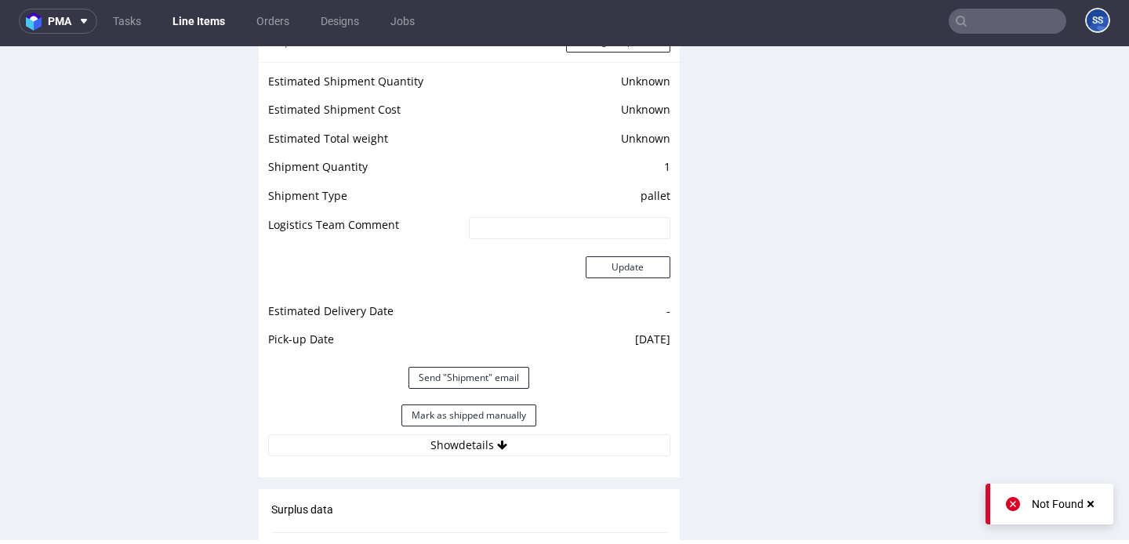
scroll to position [2027, 0]
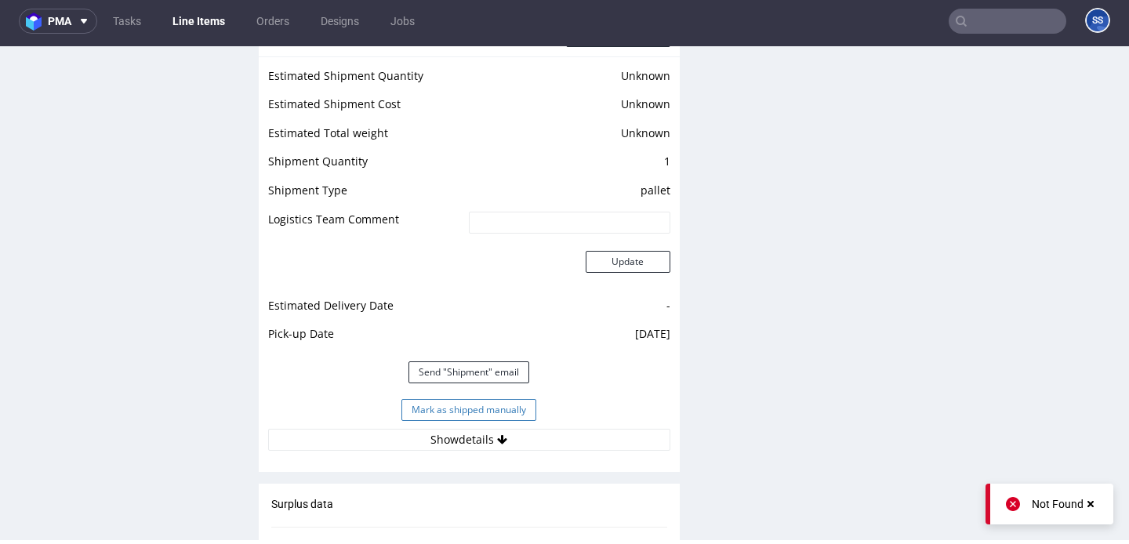
click at [471, 412] on button "Mark as shipped manually" at bounding box center [468, 410] width 135 height 22
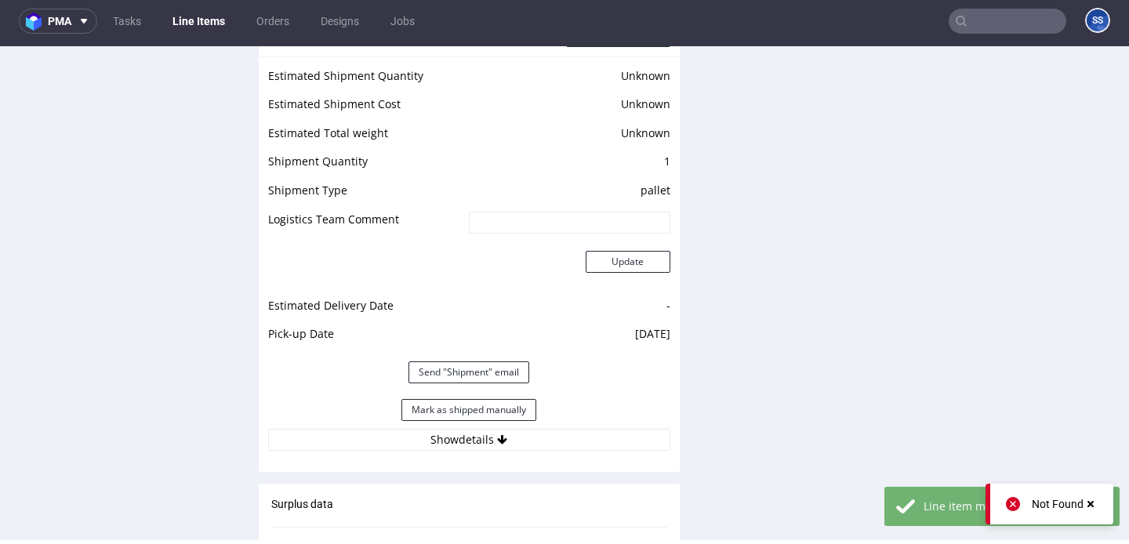
click at [196, 25] on link "Line Items" at bounding box center [198, 21] width 71 height 25
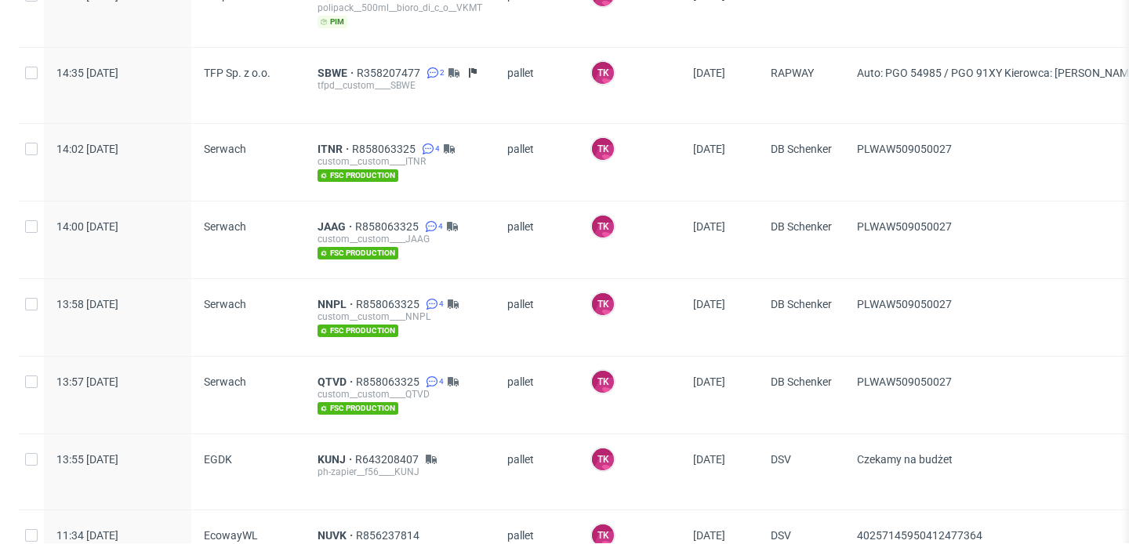
scroll to position [773, 0]
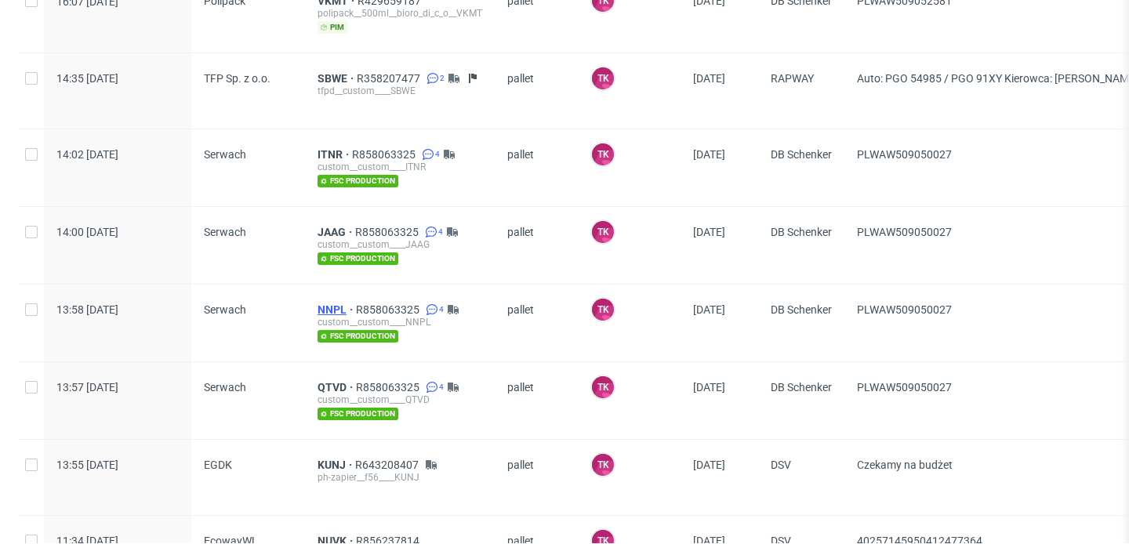
click at [329, 307] on span "NNPL" at bounding box center [337, 309] width 38 height 13
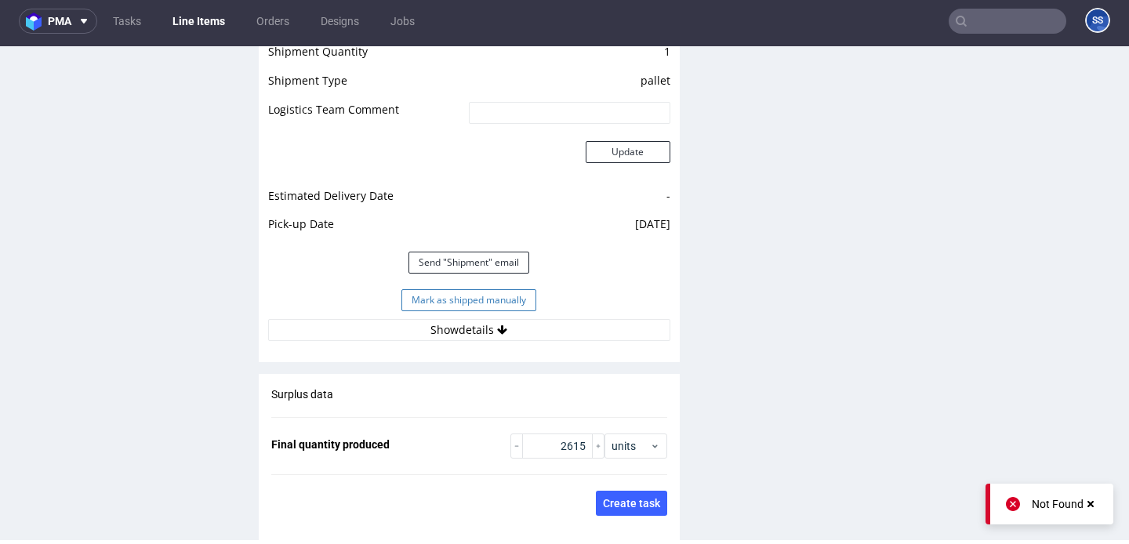
click at [505, 301] on button "Mark as shipped manually" at bounding box center [468, 300] width 135 height 22
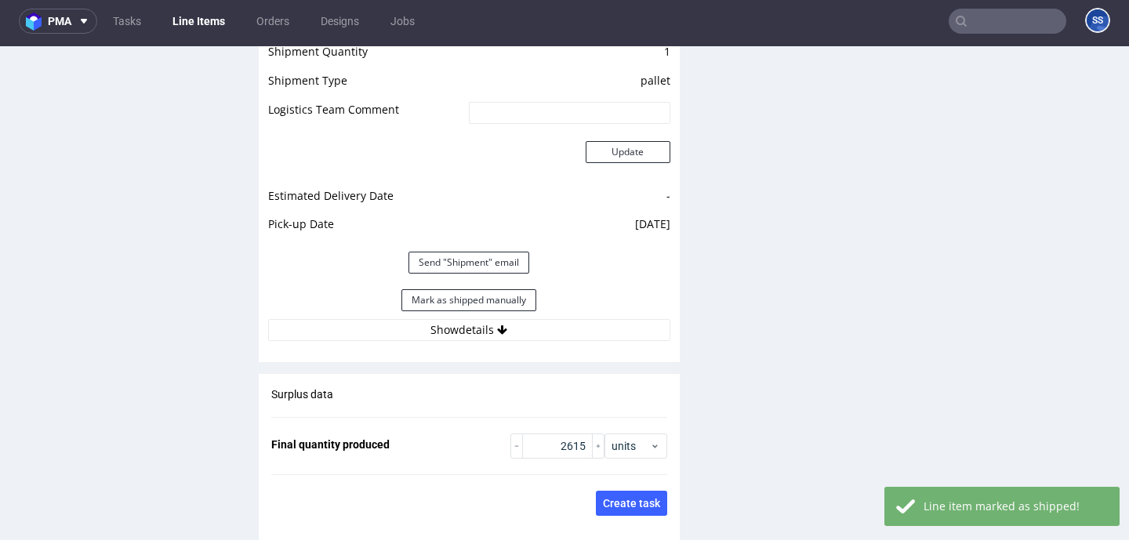
click at [201, 23] on link "Line Items" at bounding box center [198, 21] width 71 height 25
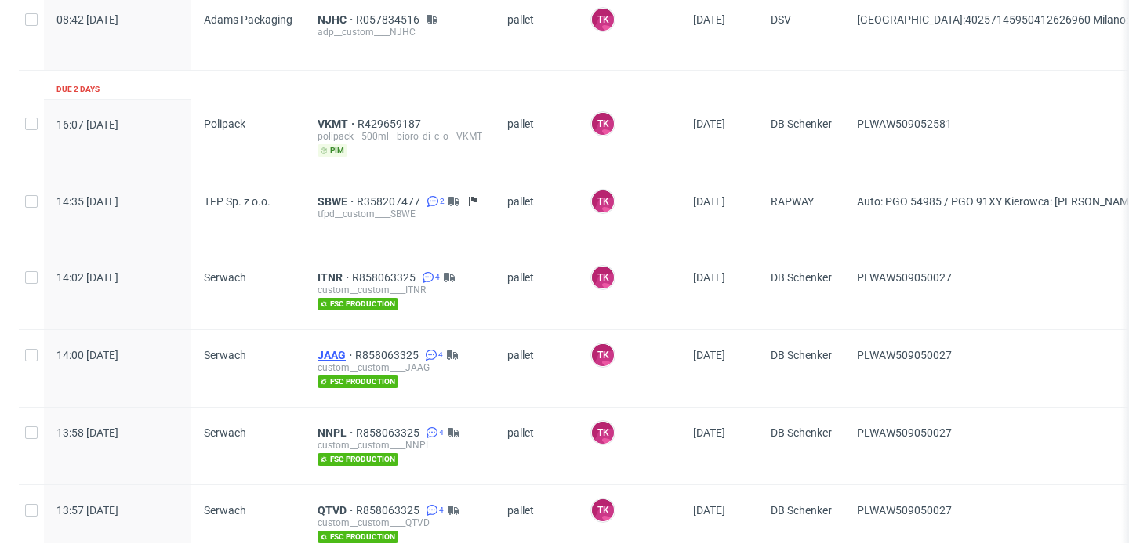
click at [337, 351] on span "JAAG" at bounding box center [337, 355] width 38 height 13
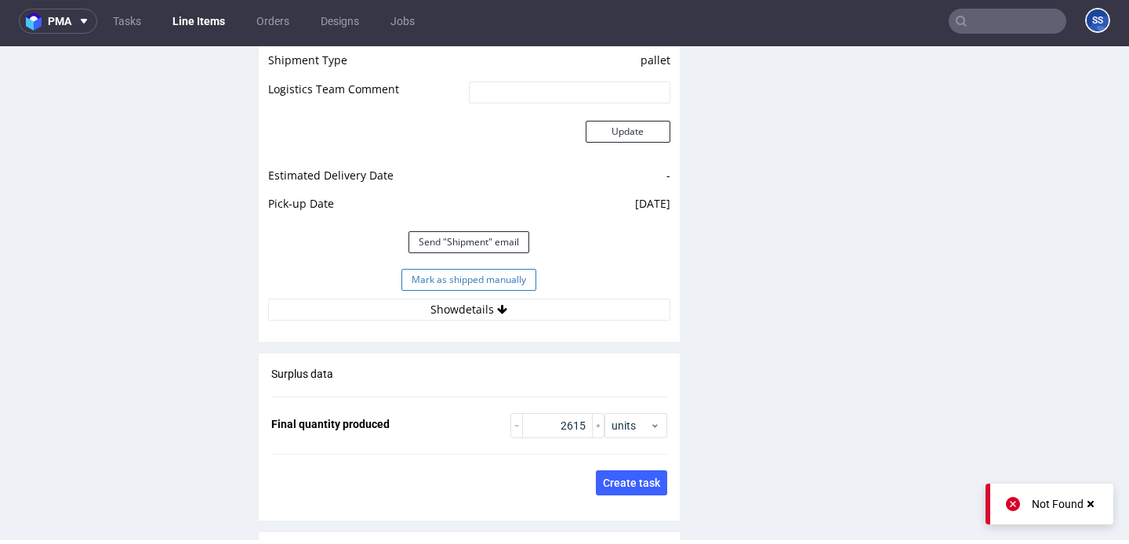
click at [423, 279] on button "Mark as shipped manually" at bounding box center [468, 280] width 135 height 22
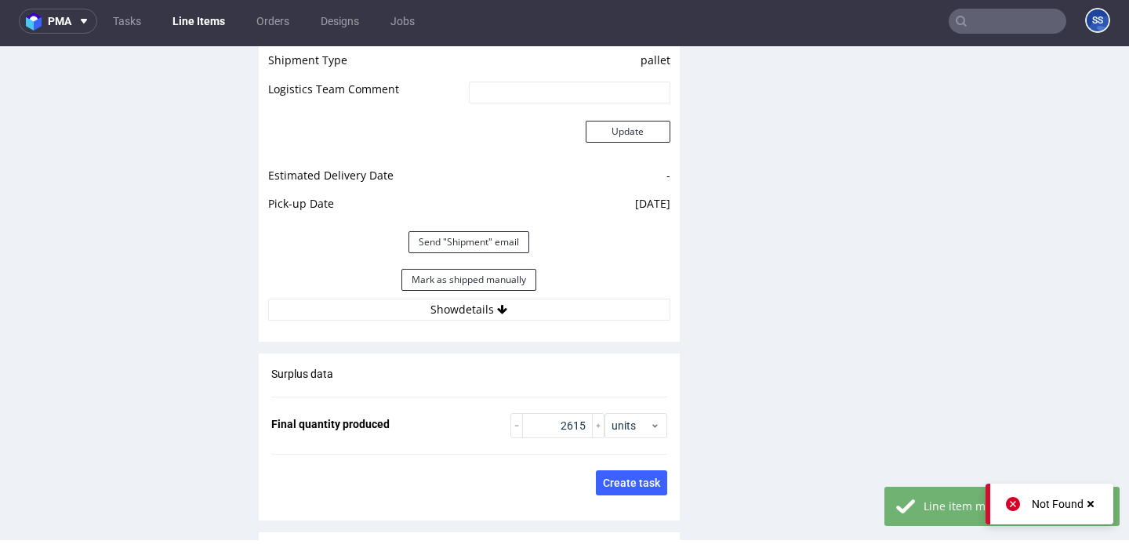
click at [201, 20] on link "Line Items" at bounding box center [198, 21] width 71 height 25
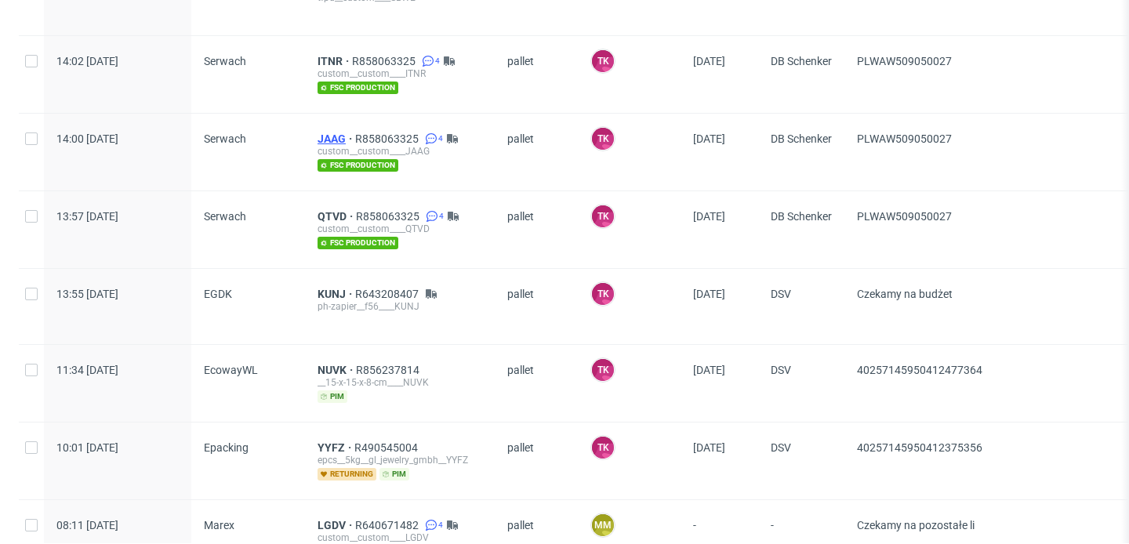
click at [332, 136] on span "JAAG" at bounding box center [337, 139] width 38 height 13
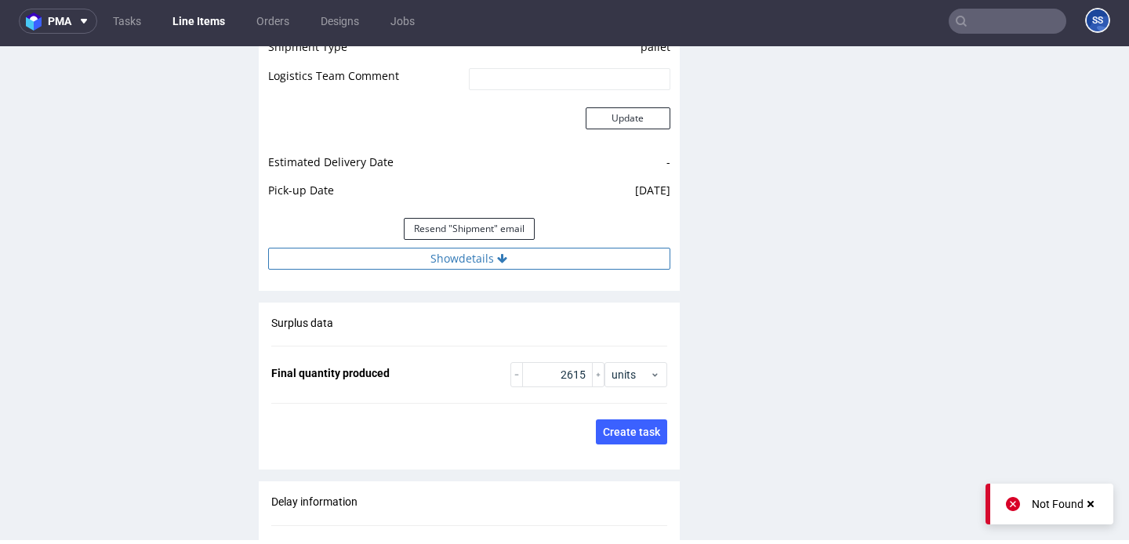
click at [458, 265] on button "Show details" at bounding box center [469, 259] width 402 height 22
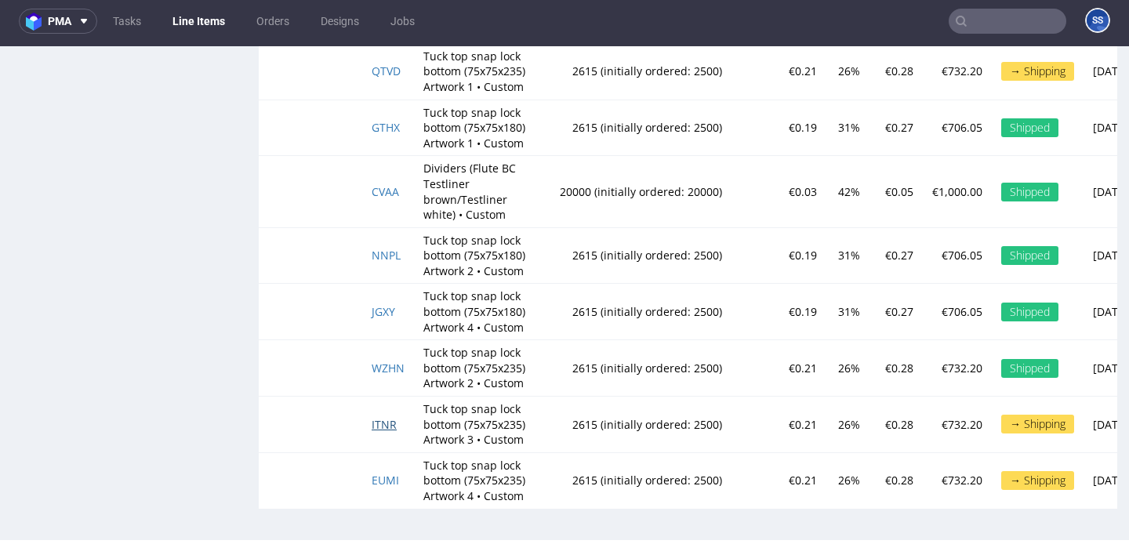
click at [390, 428] on span "ITNR" at bounding box center [384, 424] width 25 height 15
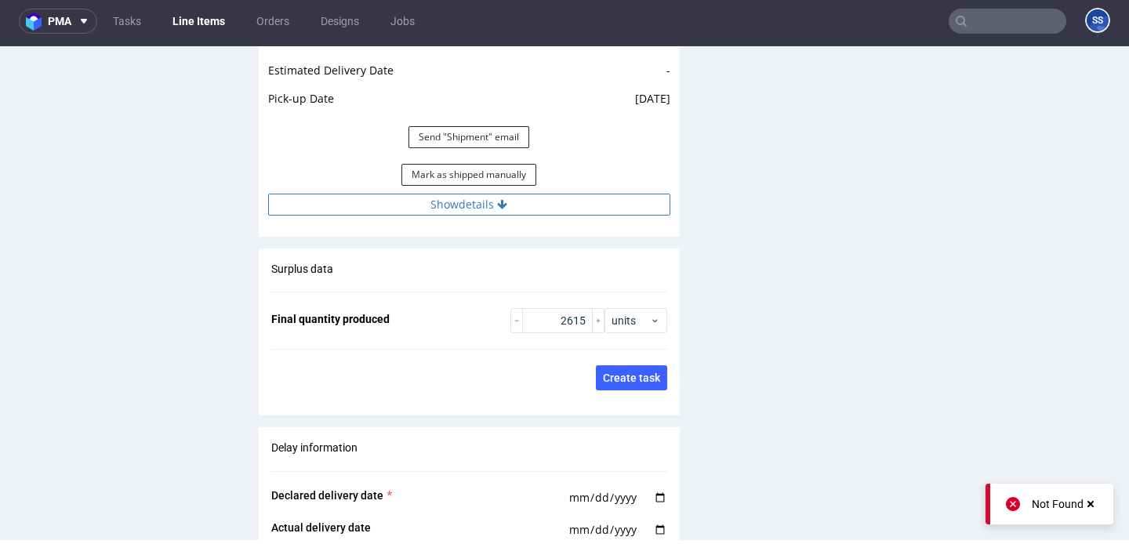
click at [448, 199] on button "Show details" at bounding box center [469, 205] width 402 height 22
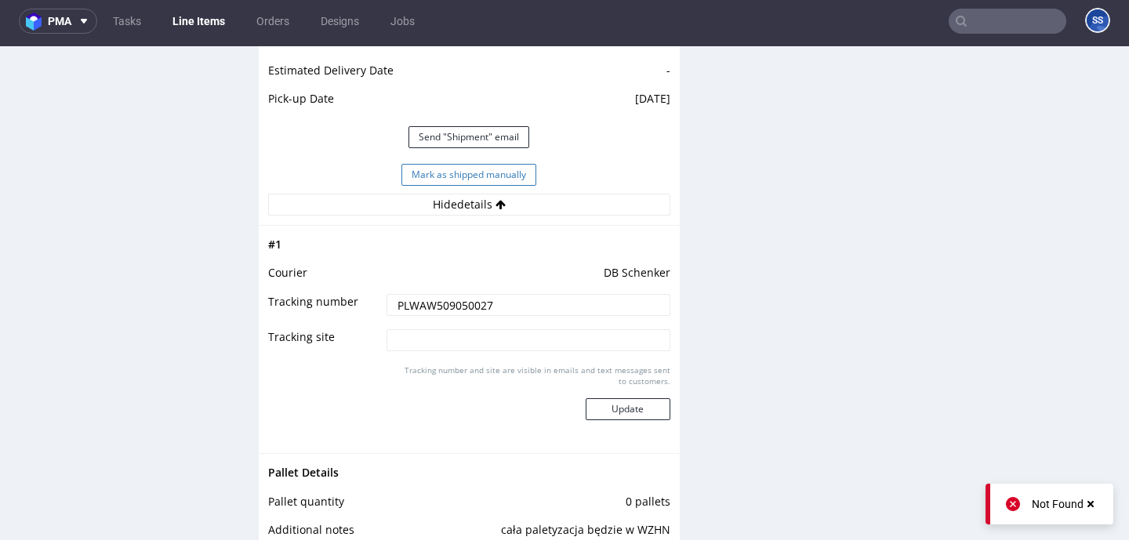
click at [433, 169] on button "Mark as shipped manually" at bounding box center [468, 175] width 135 height 22
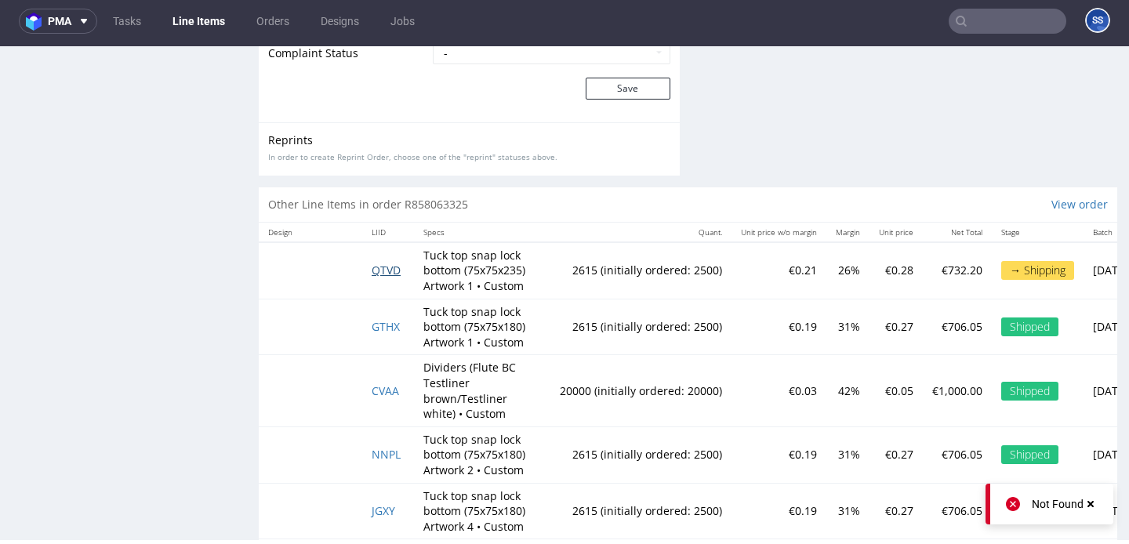
click at [376, 269] on span "QTVD" at bounding box center [386, 270] width 29 height 15
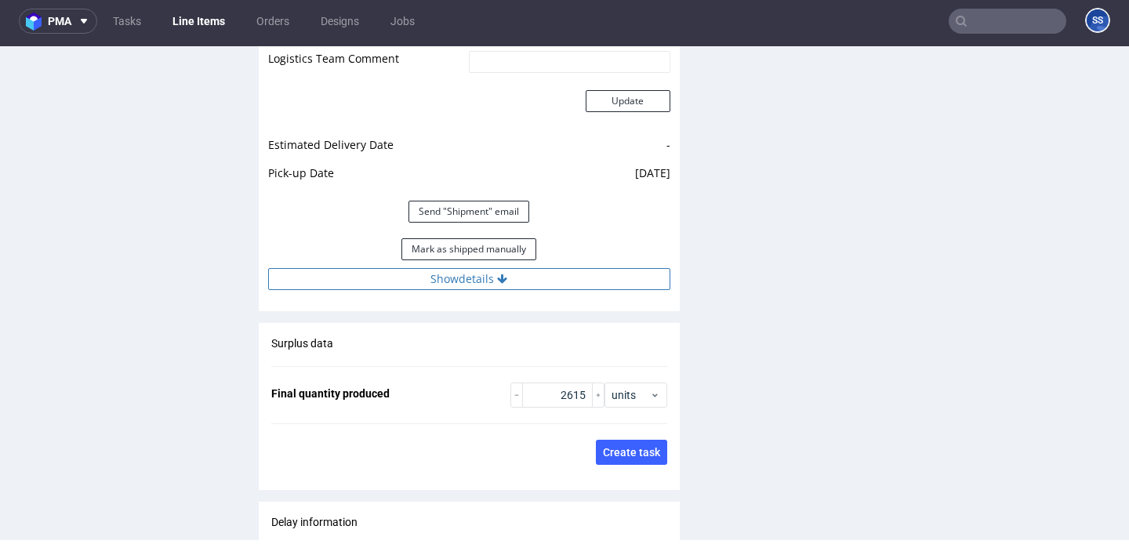
click at [430, 278] on button "Show details" at bounding box center [469, 279] width 402 height 22
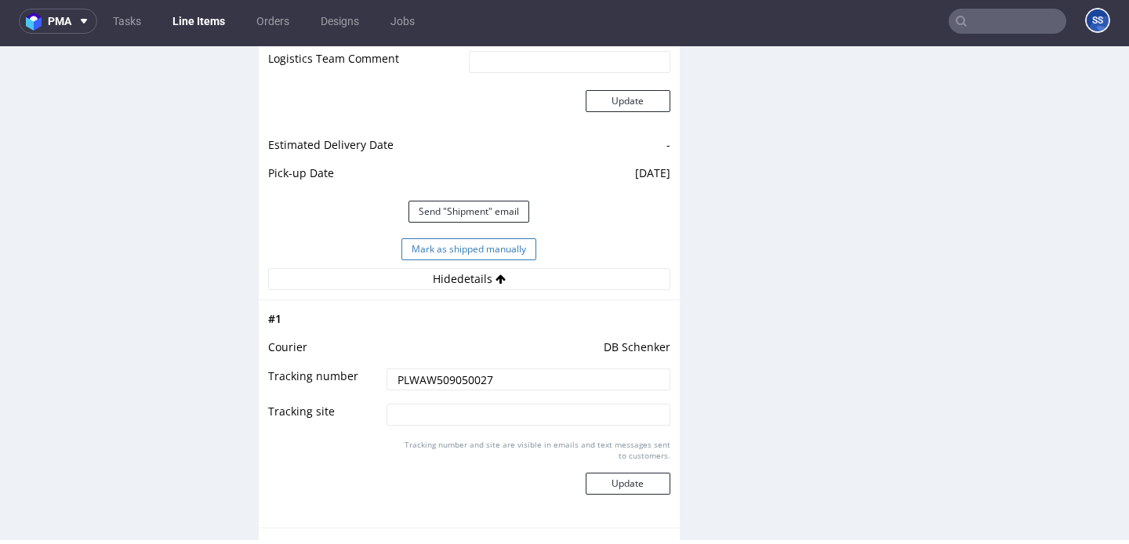
click at [448, 251] on button "Mark as shipped manually" at bounding box center [468, 249] width 135 height 22
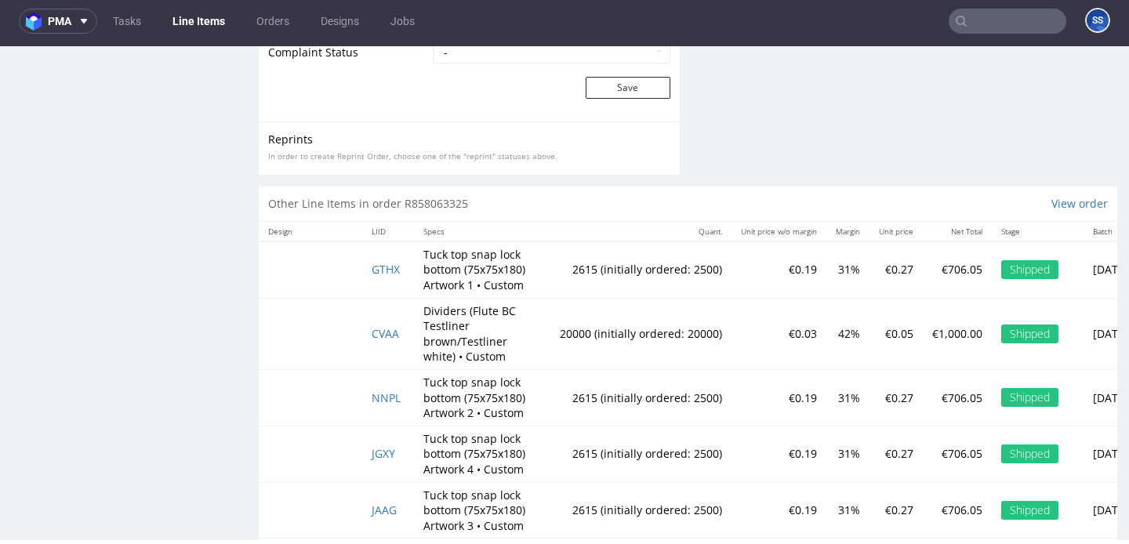
scroll to position [3400, 0]
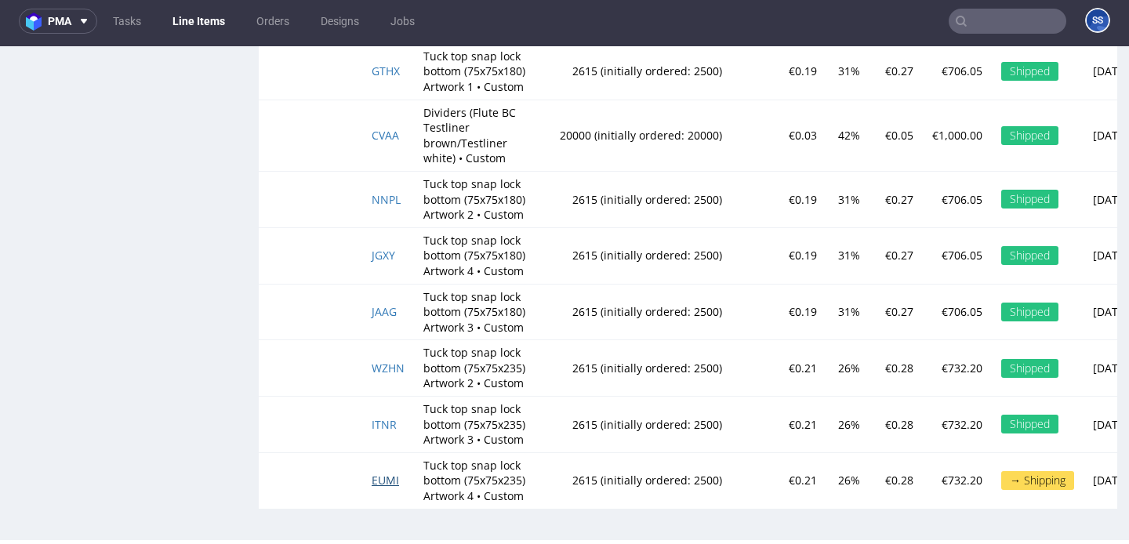
click at [383, 484] on span "EUMI" at bounding box center [385, 480] width 27 height 15
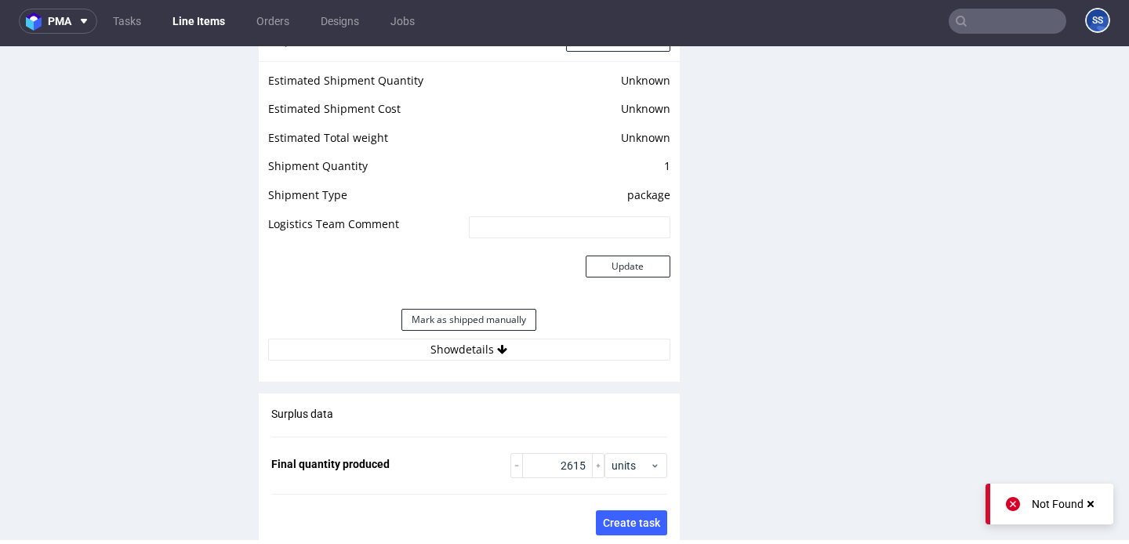
scroll to position [2093, 0]
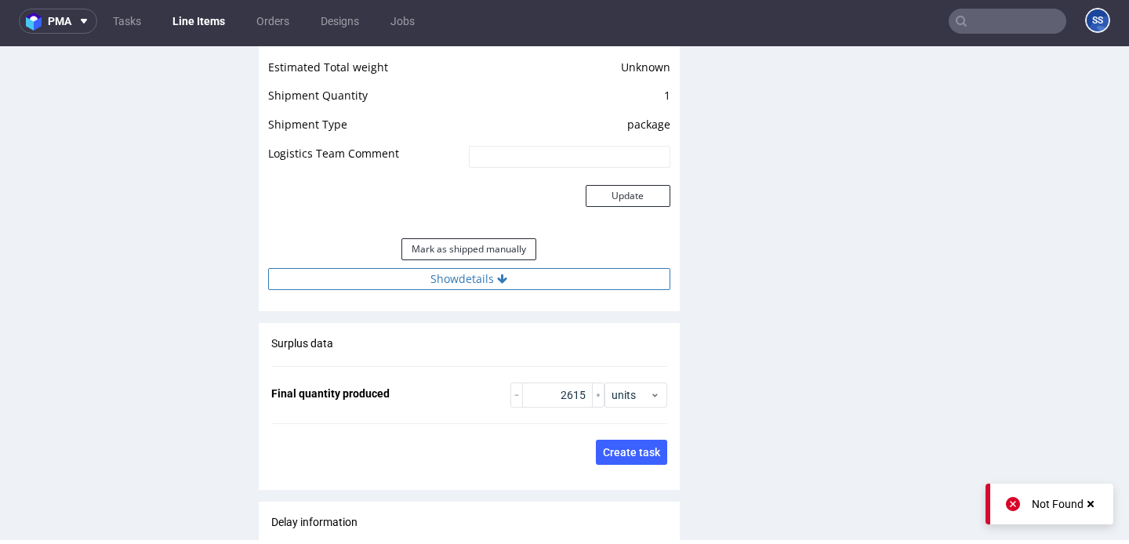
click at [477, 274] on button "Show details" at bounding box center [469, 279] width 402 height 22
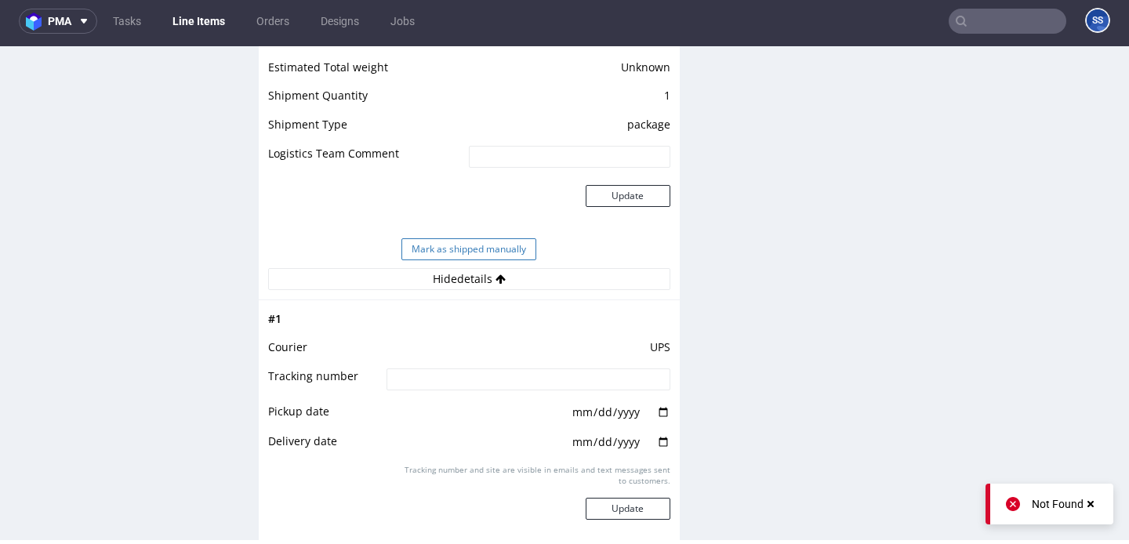
click at [488, 244] on button "Mark as shipped manually" at bounding box center [468, 249] width 135 height 22
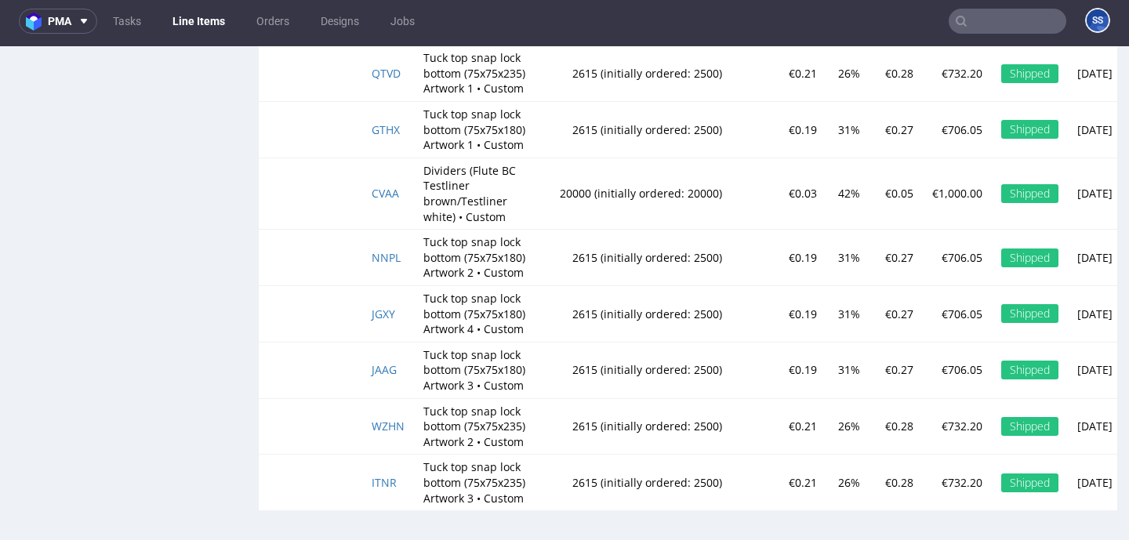
scroll to position [1508, 0]
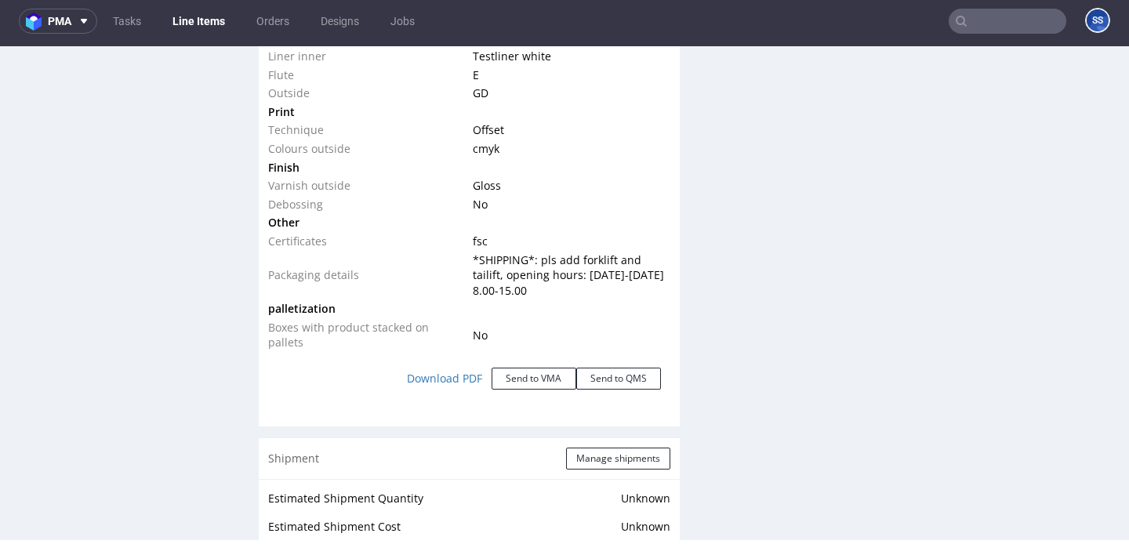
click at [199, 13] on link "Line Items" at bounding box center [198, 21] width 71 height 25
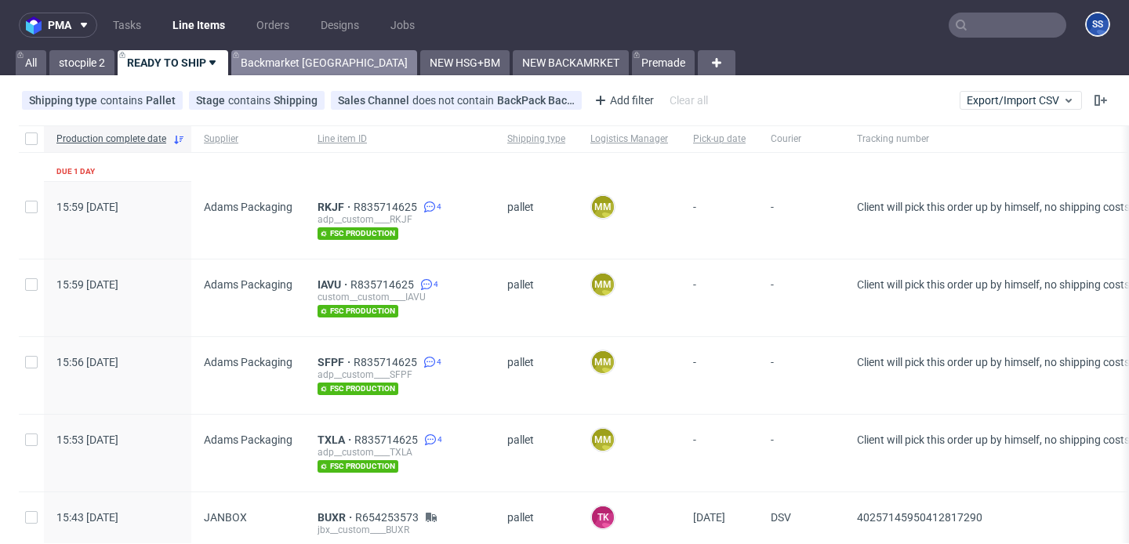
click at [282, 58] on link "Backmarket GB" at bounding box center [324, 62] width 186 height 25
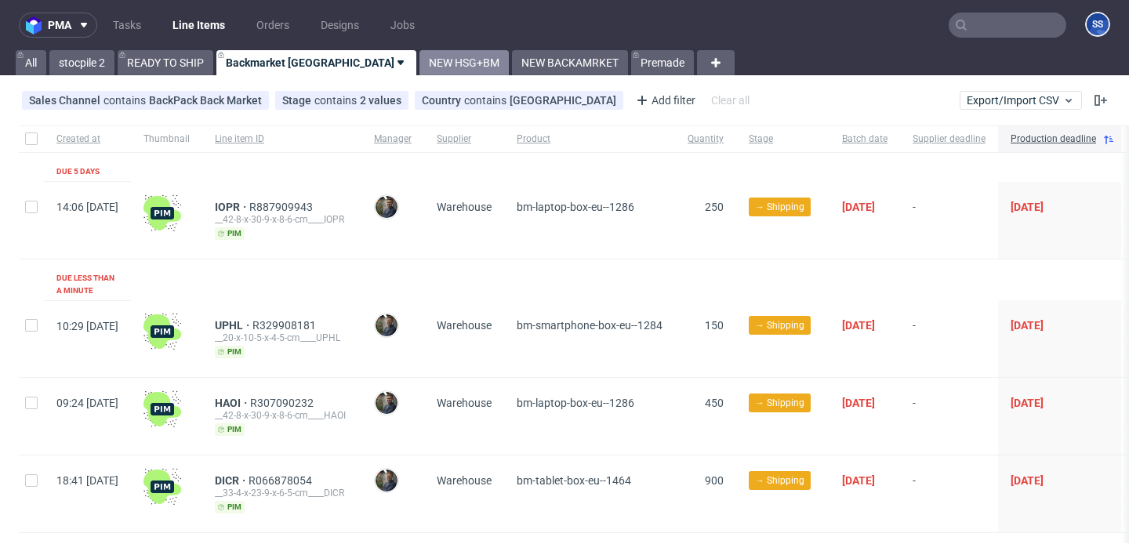
click at [419, 57] on link "NEW HSG+BM" at bounding box center [463, 62] width 89 height 25
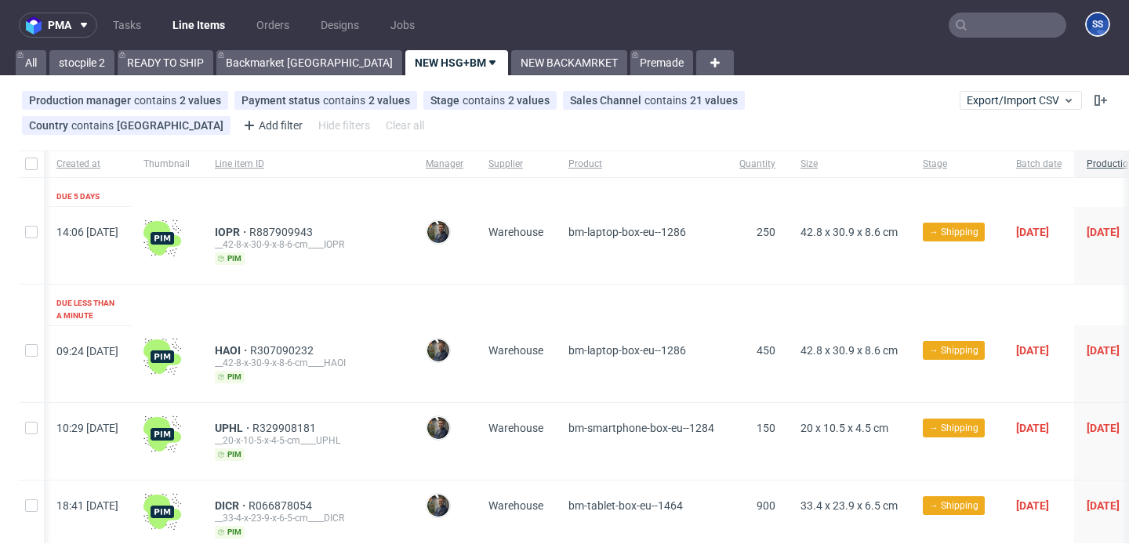
scroll to position [0, 418]
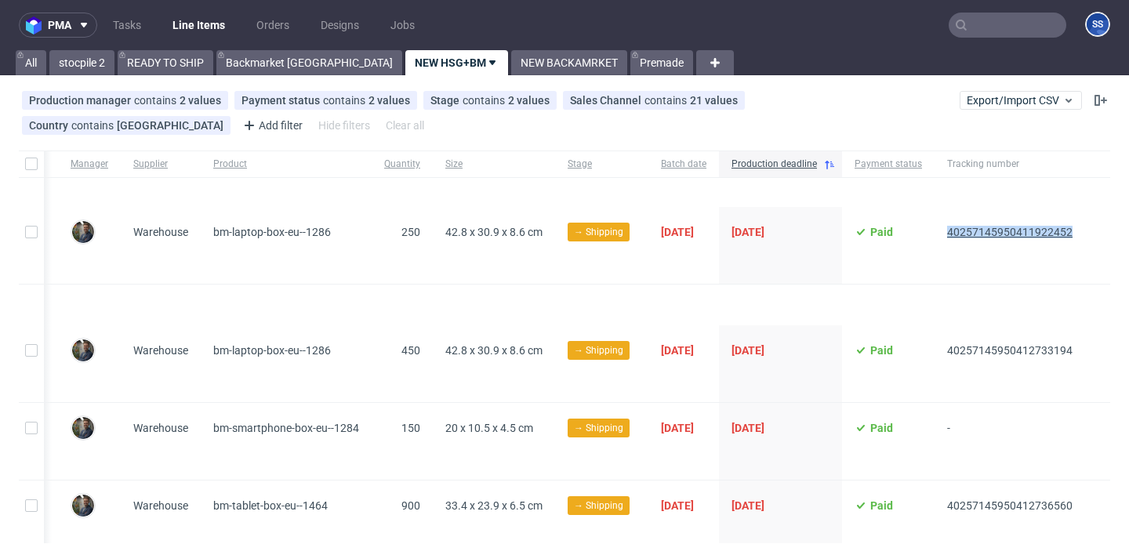
drag, startPoint x: 1085, startPoint y: 229, endPoint x: 938, endPoint y: 231, distance: 147.4
click at [938, 231] on div "14:06 Wed 24.09.2025 IOPR R887909943 __42-8-x-30-9-x-8-6-cm____IOPR pim Maciej …" at bounding box center [387, 246] width 1447 height 78
copy span "40257145950411922452"
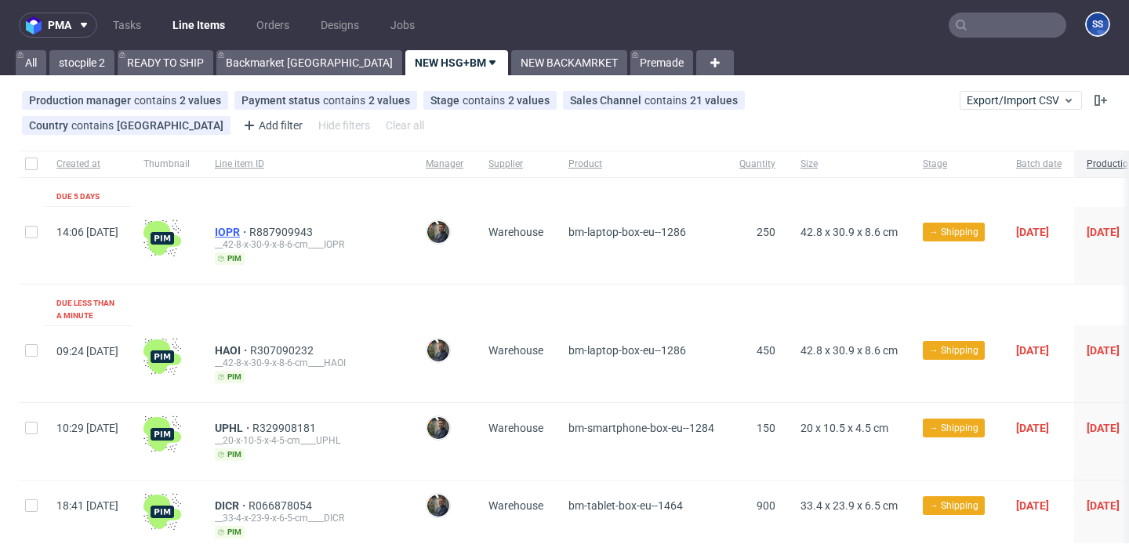
click at [249, 231] on span "IOPR" at bounding box center [232, 232] width 34 height 13
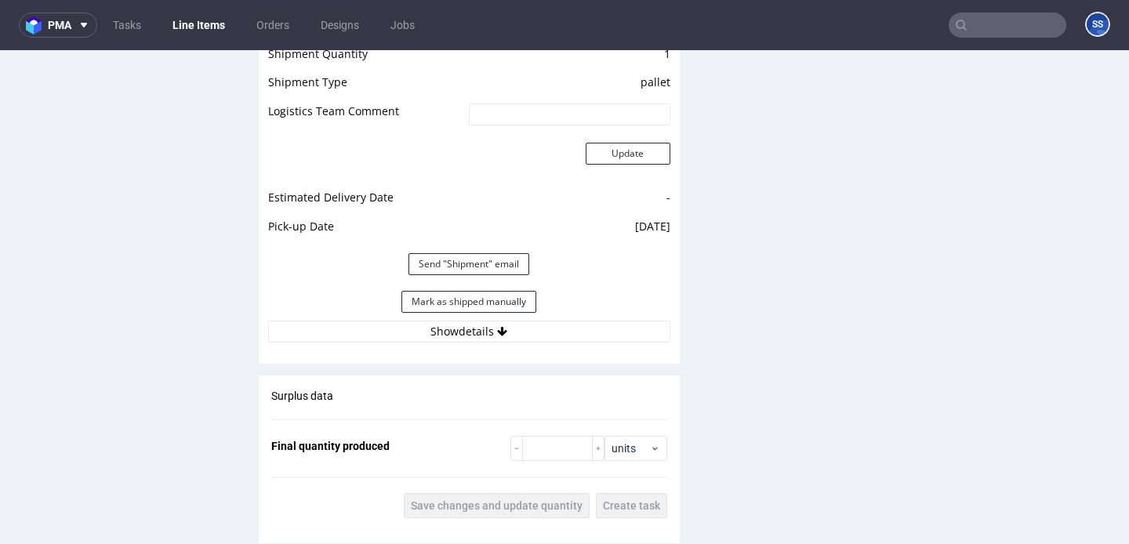
scroll to position [1403, 0]
click at [456, 299] on button "Mark as shipped manually" at bounding box center [468, 300] width 135 height 22
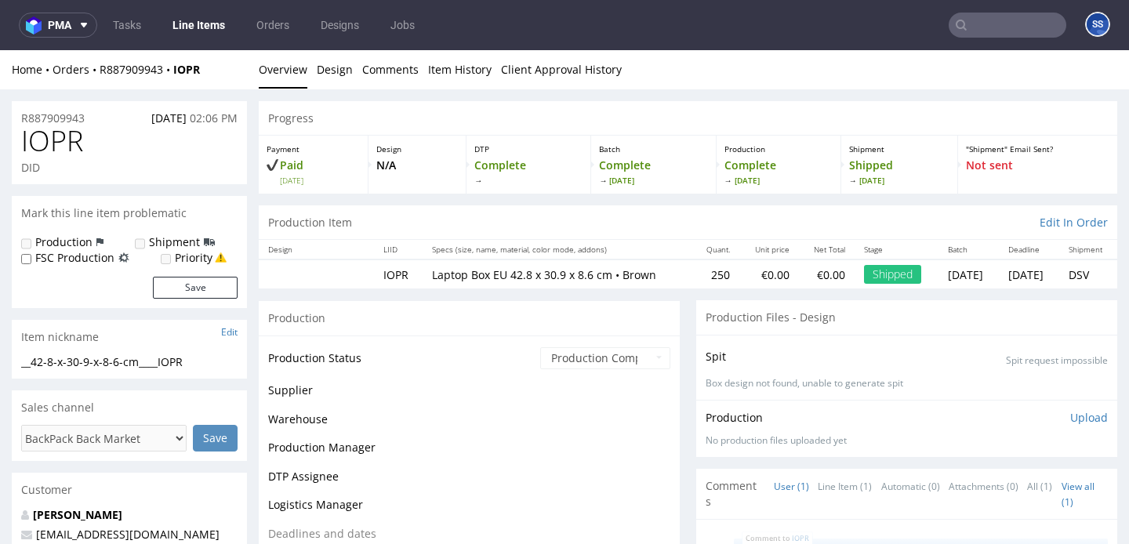
scroll to position [1186, 0]
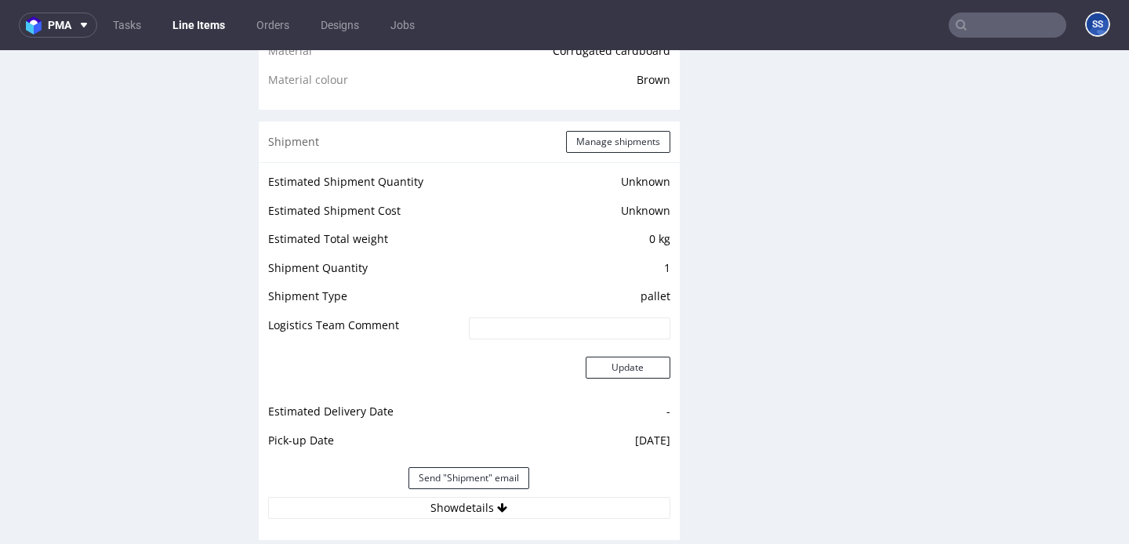
click at [200, 23] on link "Line Items" at bounding box center [198, 25] width 71 height 25
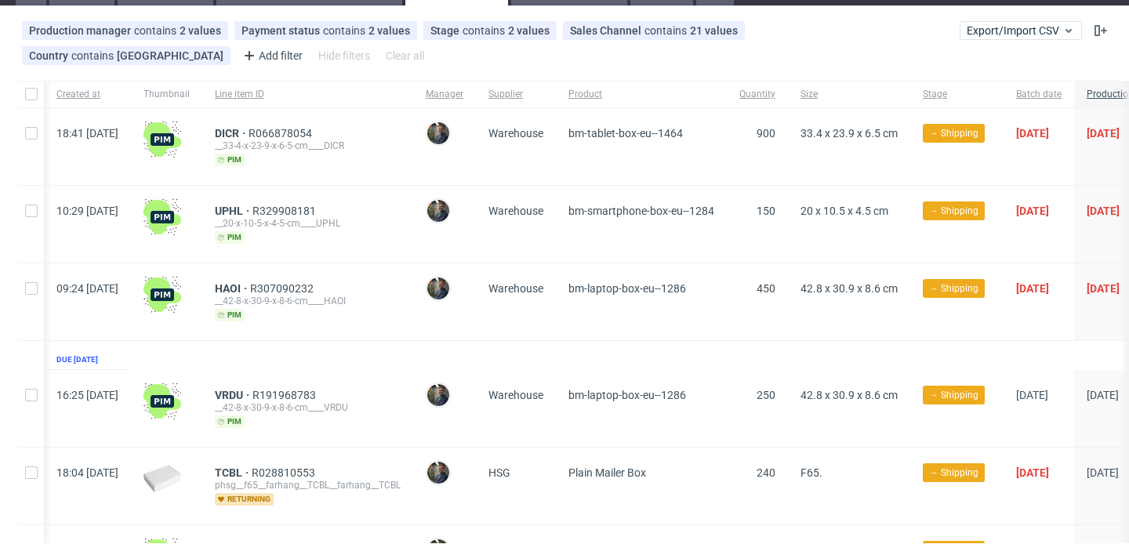
scroll to position [0, 418]
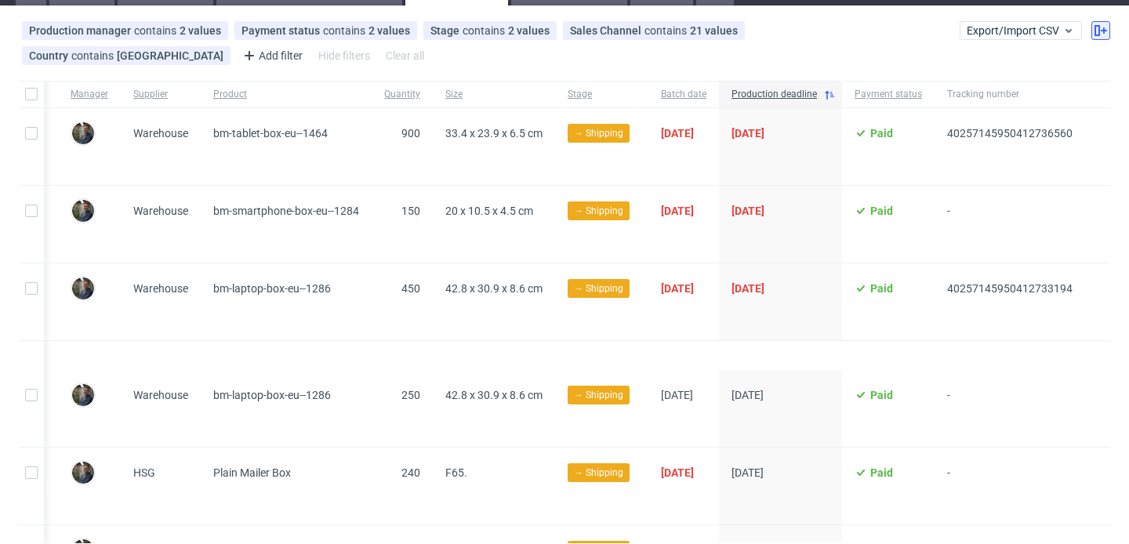
click at [1094, 29] on use at bounding box center [1100, 30] width 13 height 11
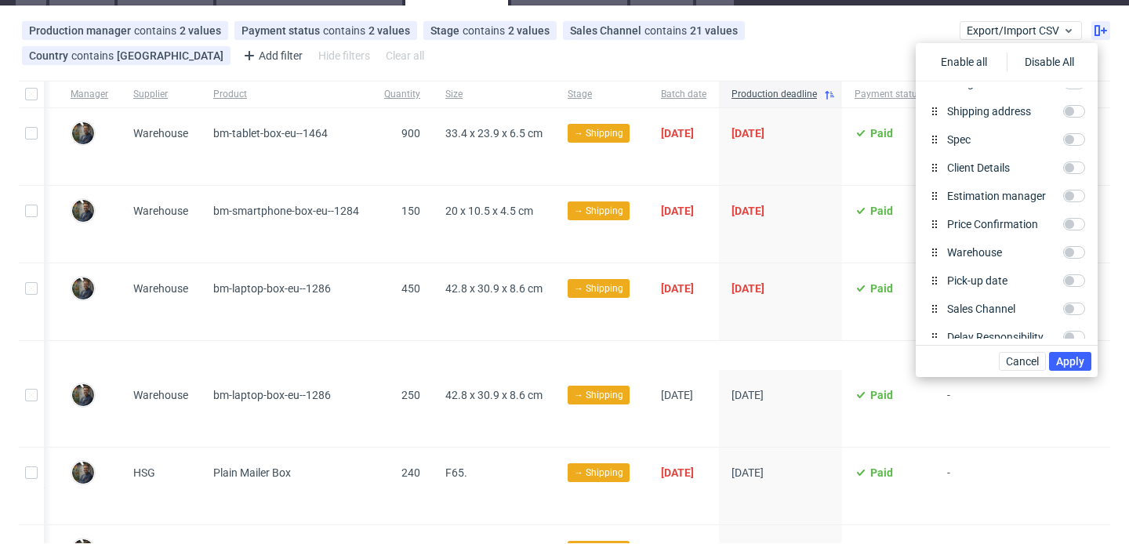
scroll to position [768, 0]
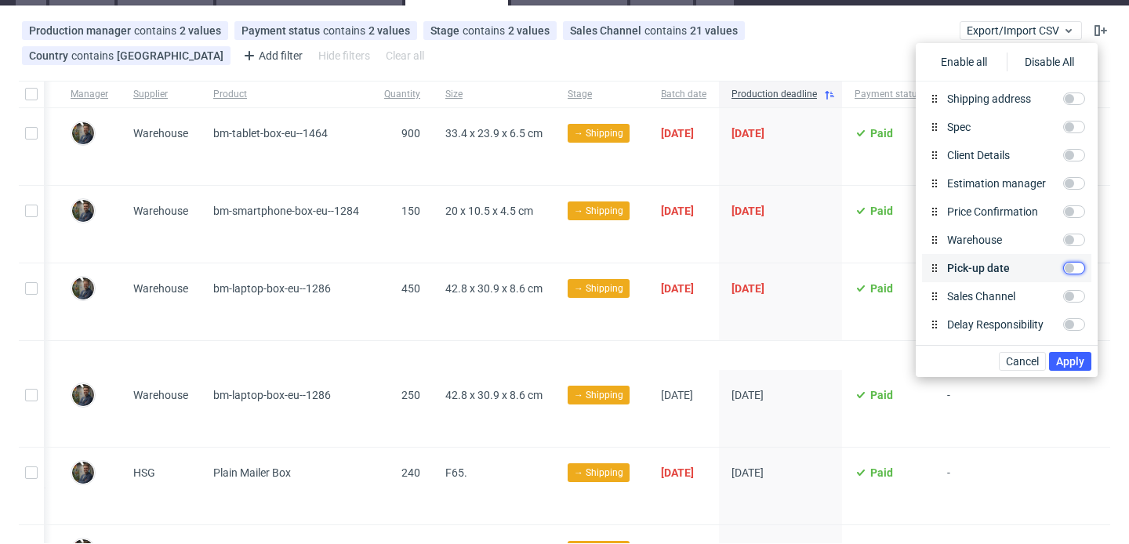
click at [1069, 266] on input "Pick-up date" at bounding box center [1074, 268] width 22 height 13
checkbox input "true"
click at [1070, 360] on span "Apply" at bounding box center [1070, 361] width 28 height 11
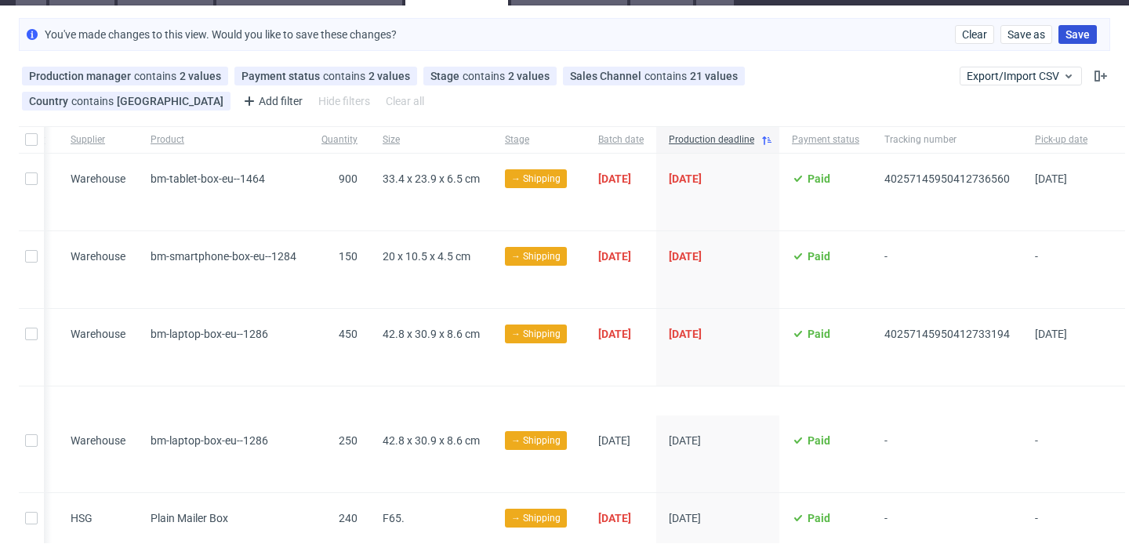
click at [1071, 42] on button "Save" at bounding box center [1077, 34] width 38 height 19
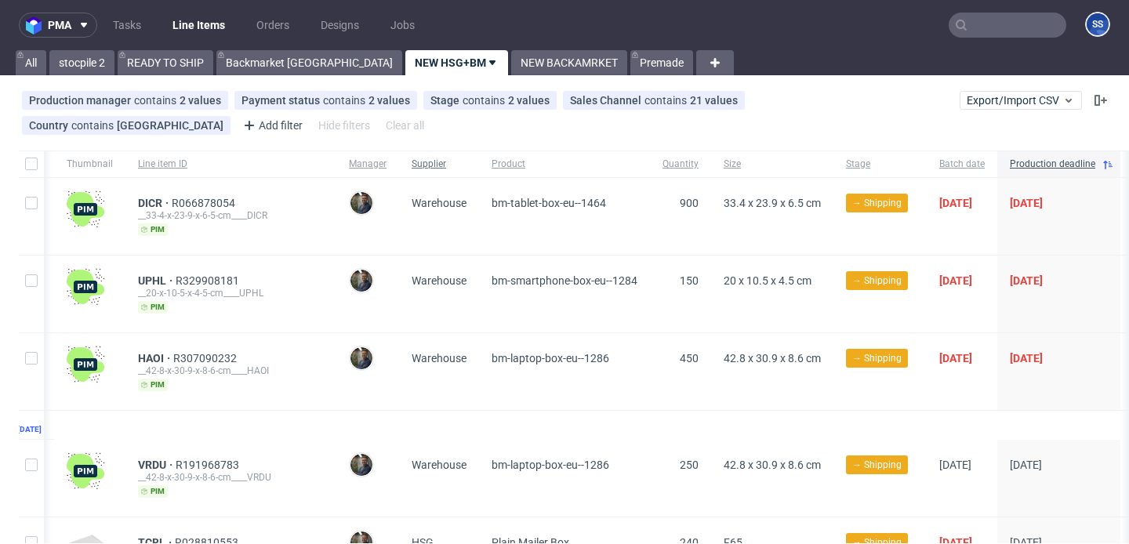
scroll to position [0, 76]
click at [289, 64] on link "Backmarket GB" at bounding box center [309, 62] width 186 height 25
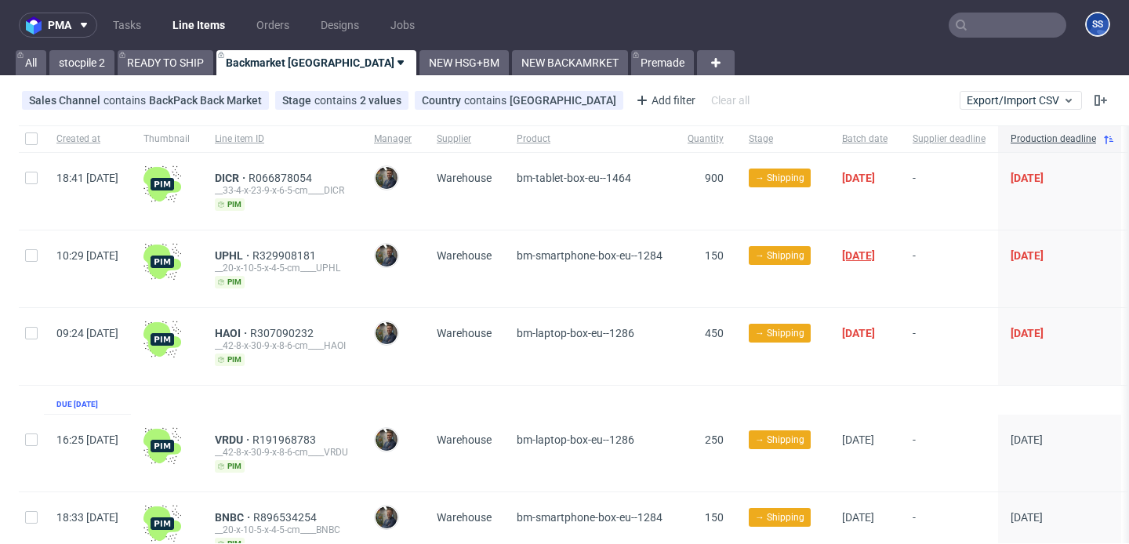
scroll to position [0, 102]
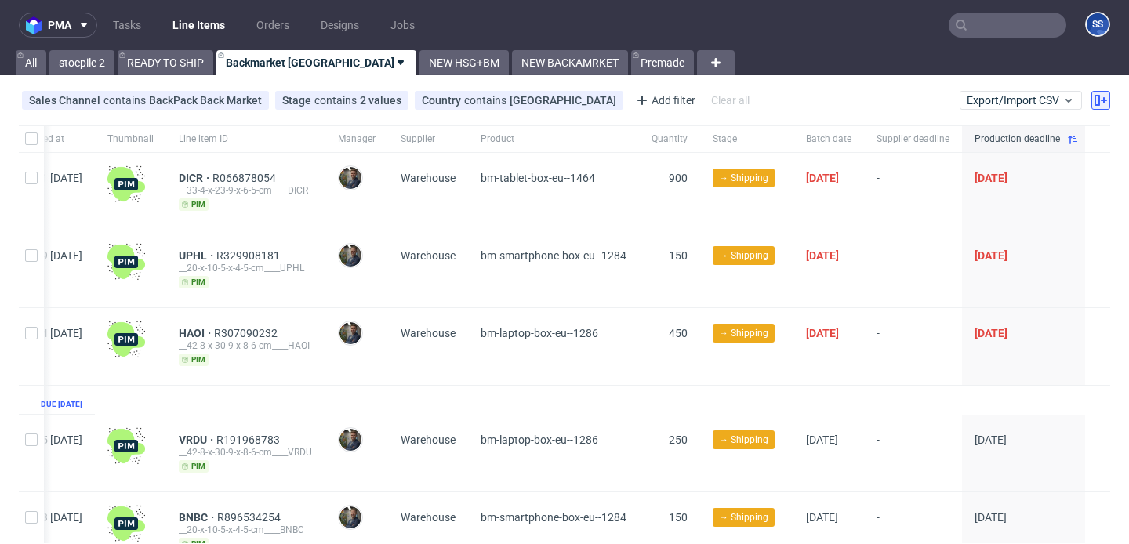
click at [1095, 96] on button at bounding box center [1100, 100] width 19 height 19
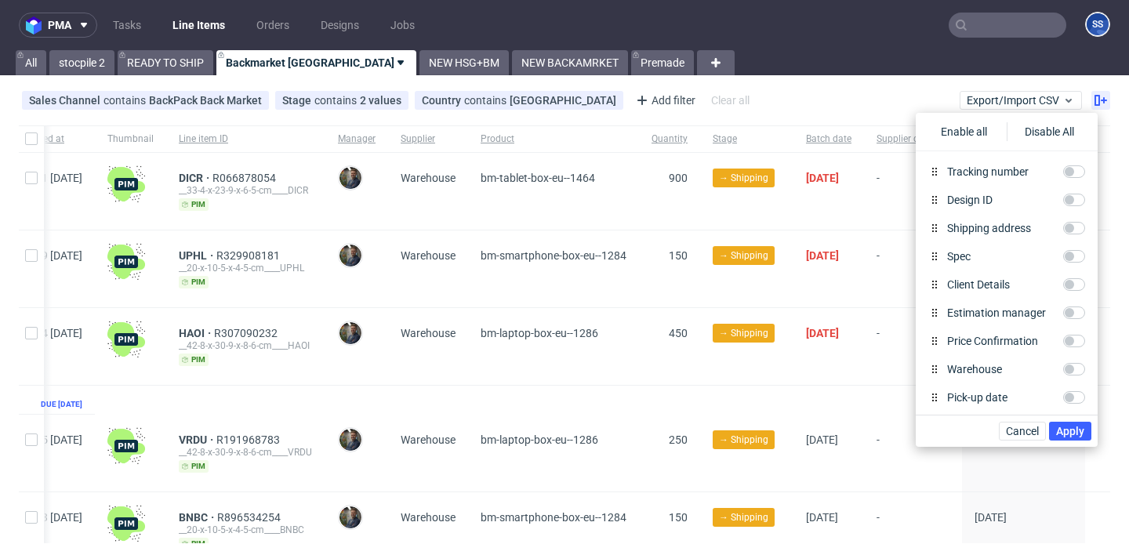
scroll to position [768, 0]
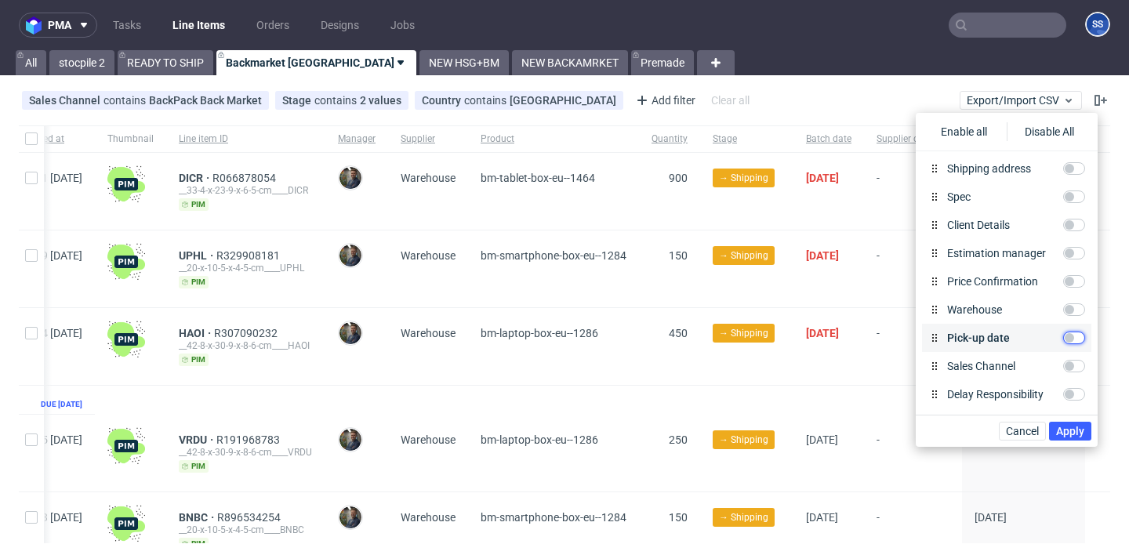
click at [1077, 340] on input "Pick-up date" at bounding box center [1074, 338] width 22 height 13
checkbox input "true"
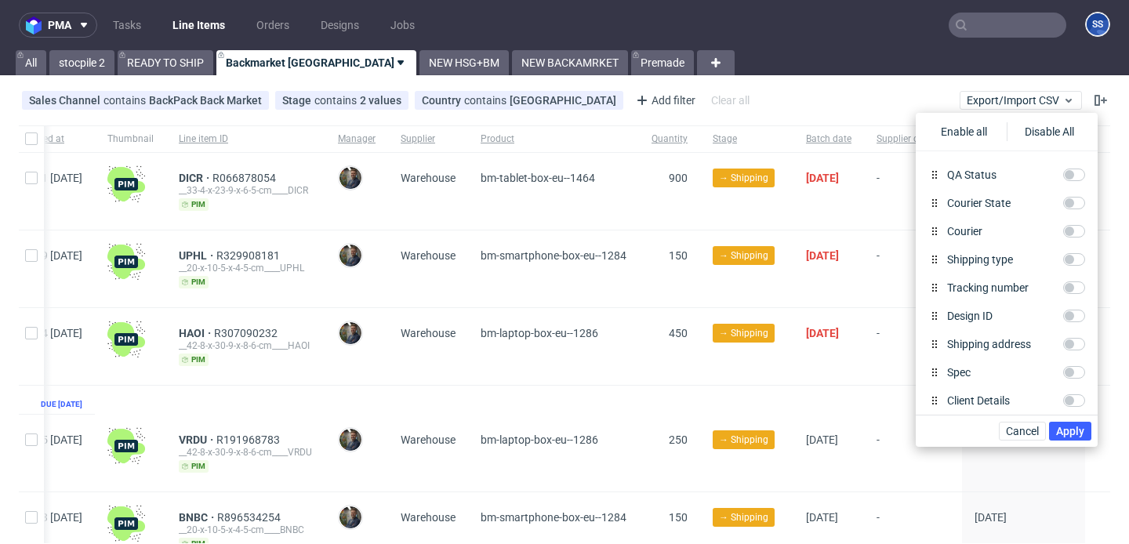
scroll to position [585, 0]
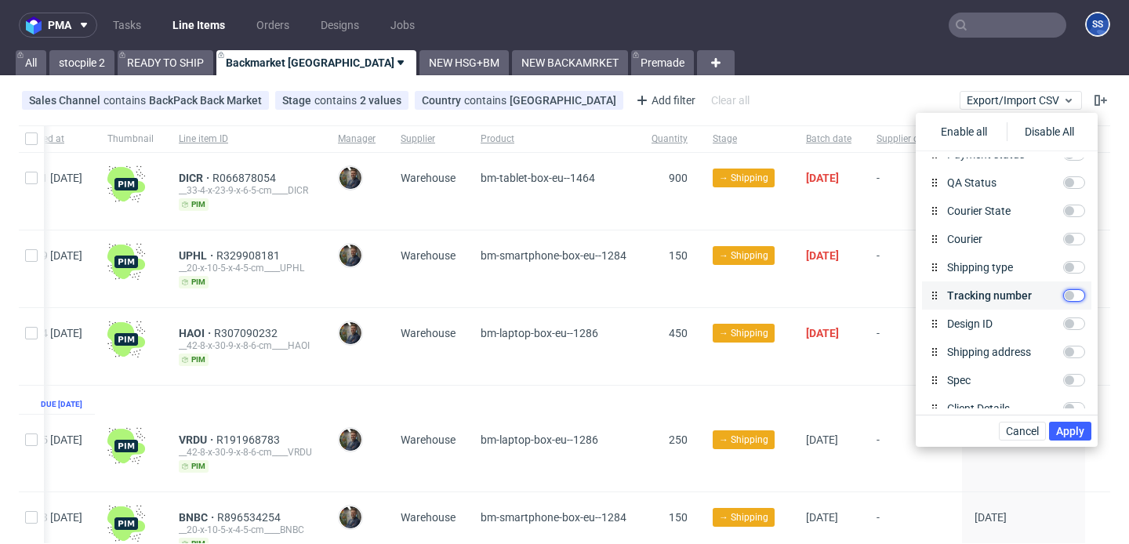
click at [1075, 296] on input "Tracking number" at bounding box center [1074, 295] width 22 height 13
checkbox input "true"
click at [1073, 426] on span "Apply" at bounding box center [1070, 431] width 28 height 11
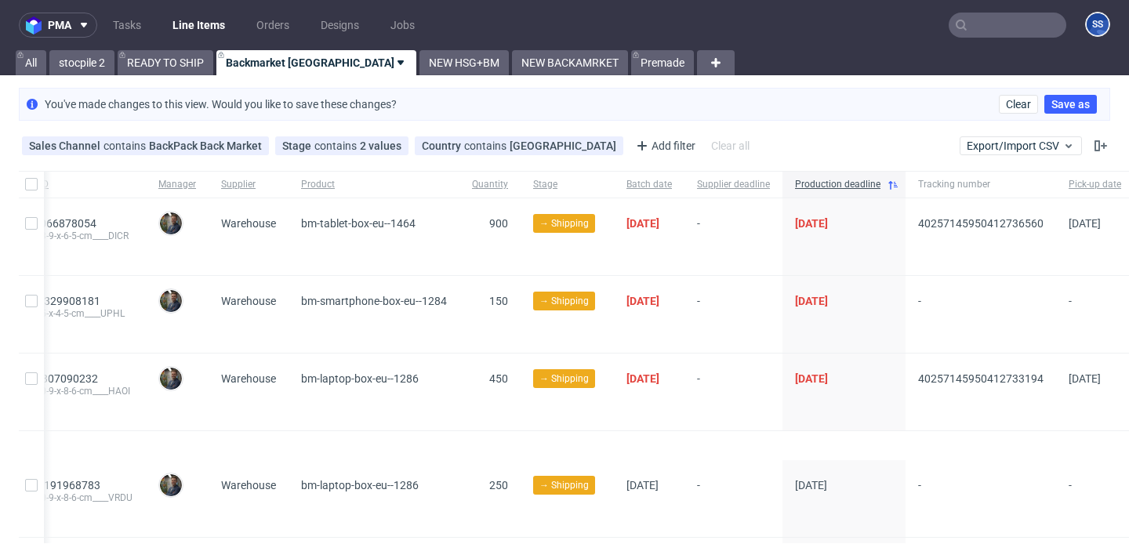
scroll to position [0, 334]
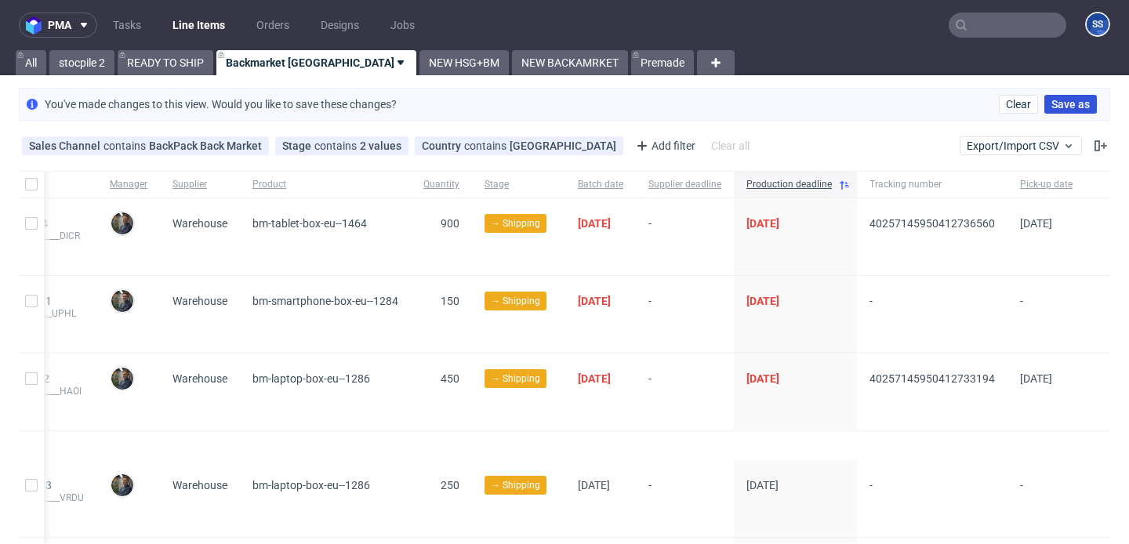
click at [1061, 112] on button "Save as" at bounding box center [1070, 104] width 53 height 19
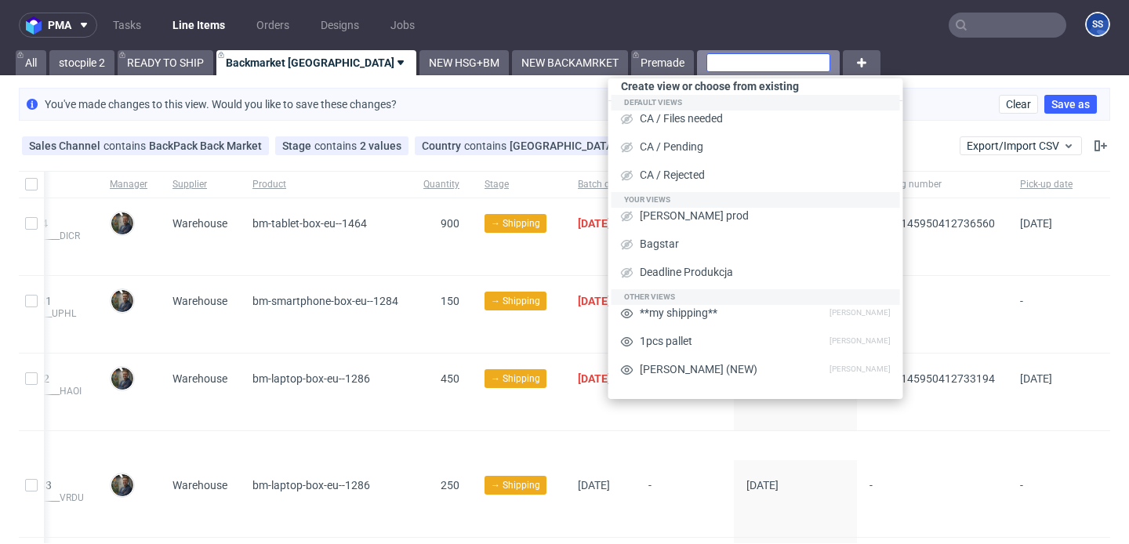
click at [706, 65] on input "text" at bounding box center [768, 62] width 124 height 19
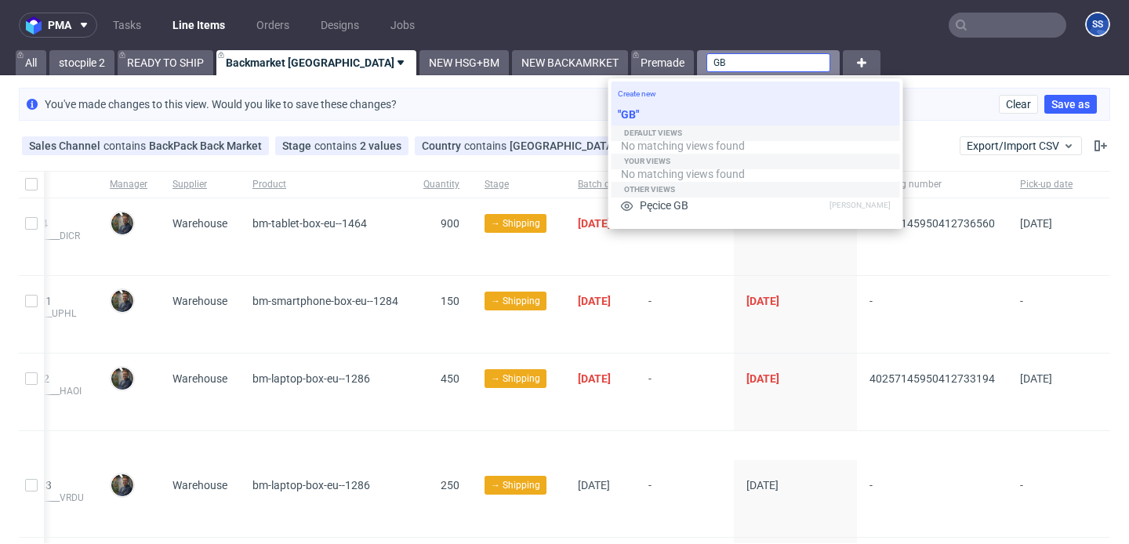
type input "G"
type input "GB Backmarket"
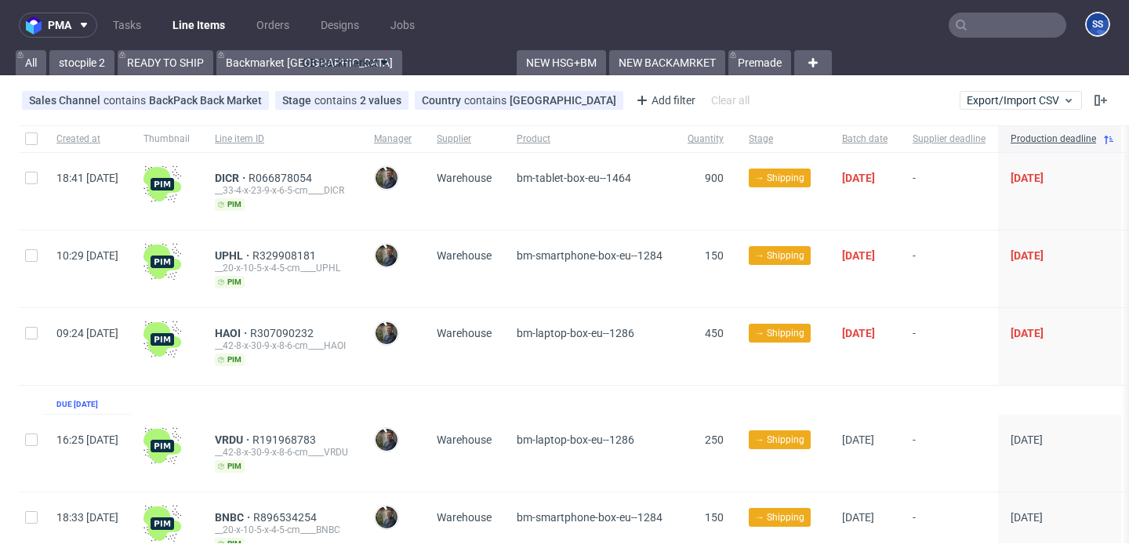
drag, startPoint x: 648, startPoint y: 67, endPoint x: 350, endPoint y: 63, distance: 297.2
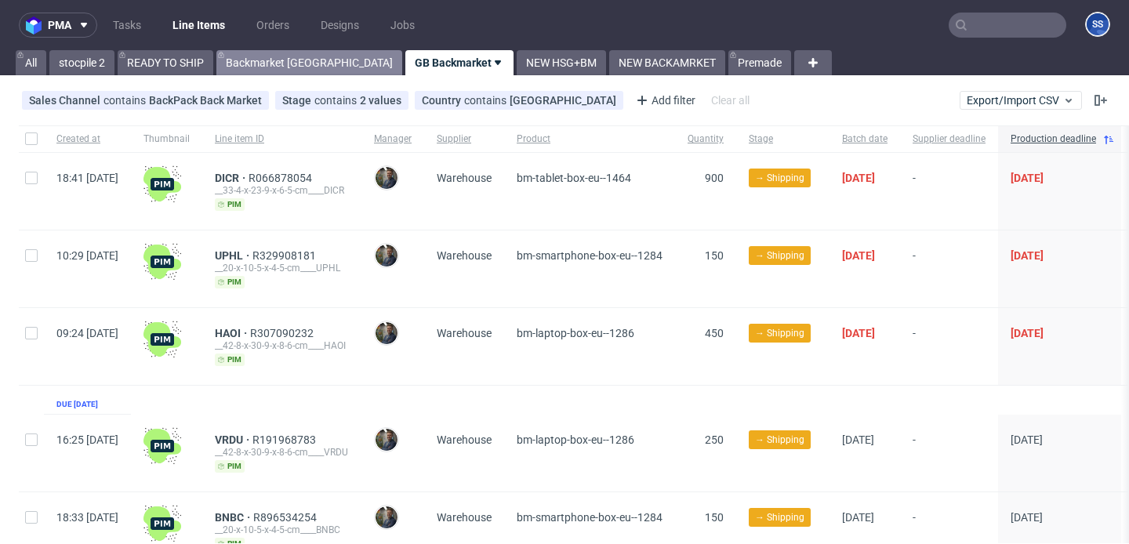
click at [285, 74] on link "Backmarket GB" at bounding box center [309, 62] width 186 height 25
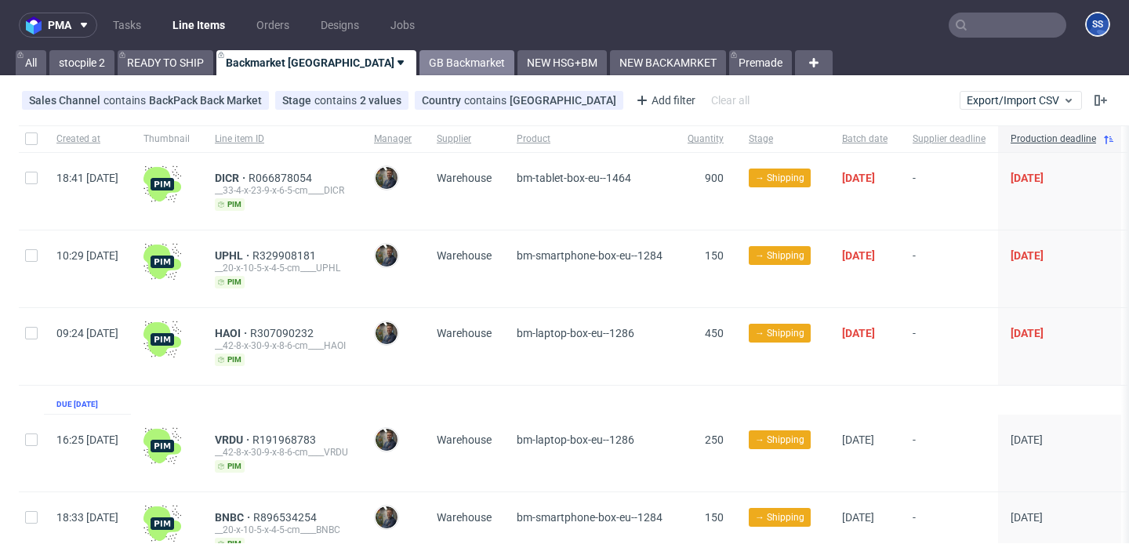
click at [419, 60] on link "GB Backmarket" at bounding box center [466, 62] width 95 height 25
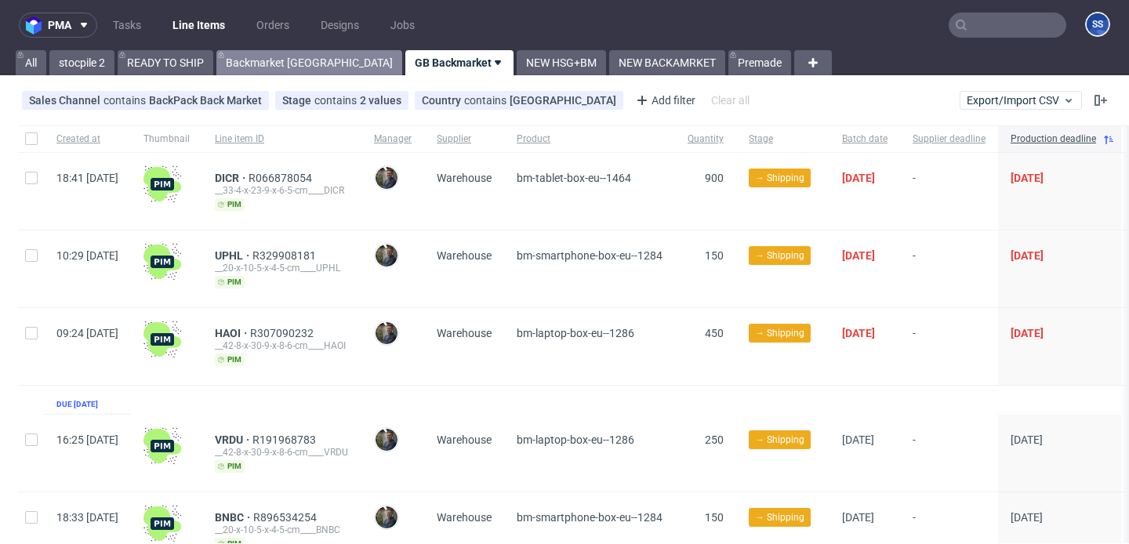
click at [274, 61] on link "Backmarket GB" at bounding box center [309, 62] width 186 height 25
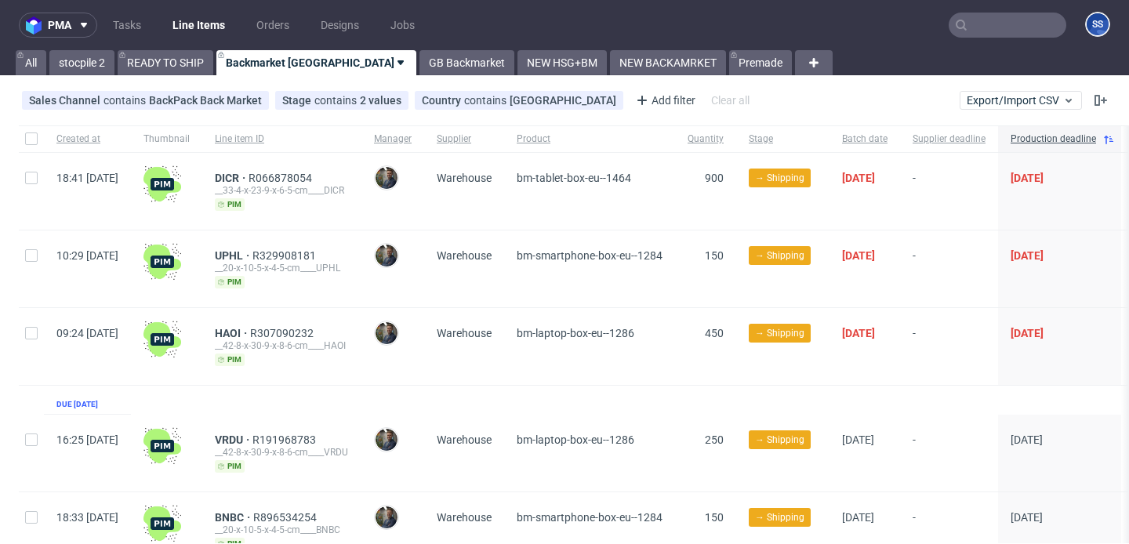
click at [398, 61] on use at bounding box center [401, 62] width 6 height 5
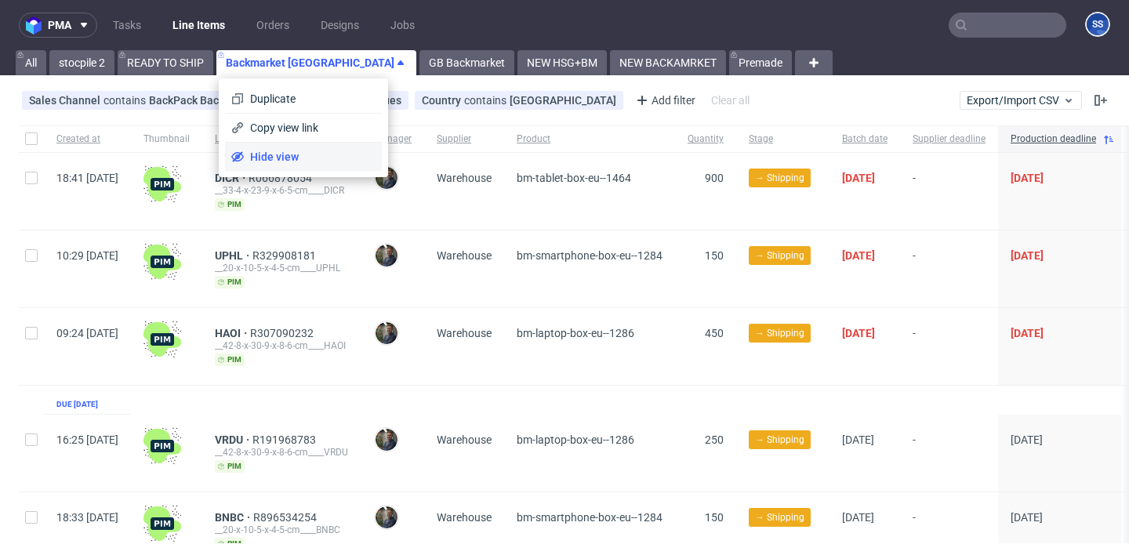
click at [292, 147] on li "Hide view" at bounding box center [303, 157] width 157 height 28
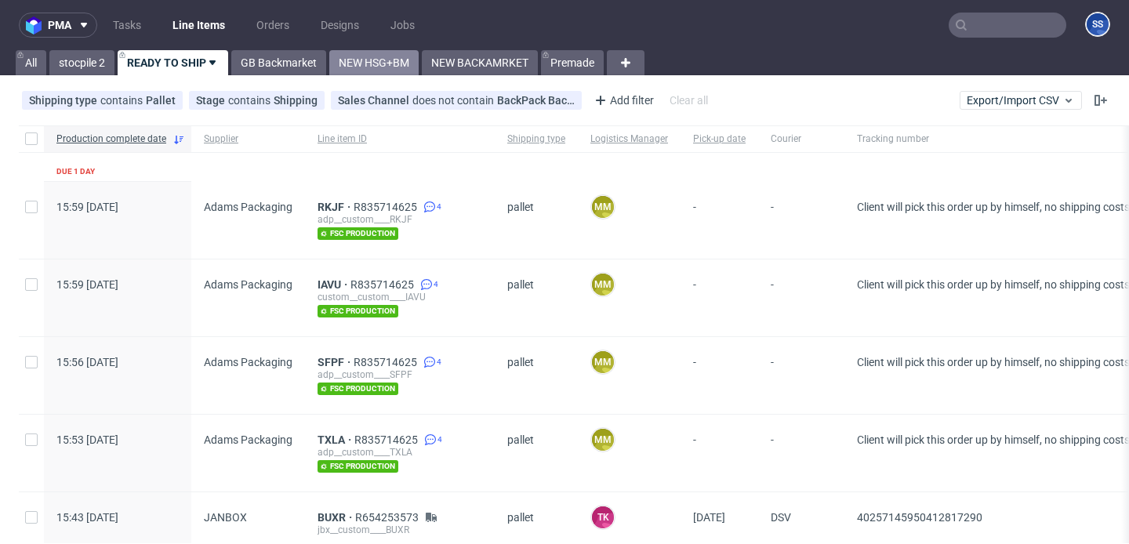
click at [356, 67] on link "NEW HSG+BM" at bounding box center [373, 62] width 89 height 25
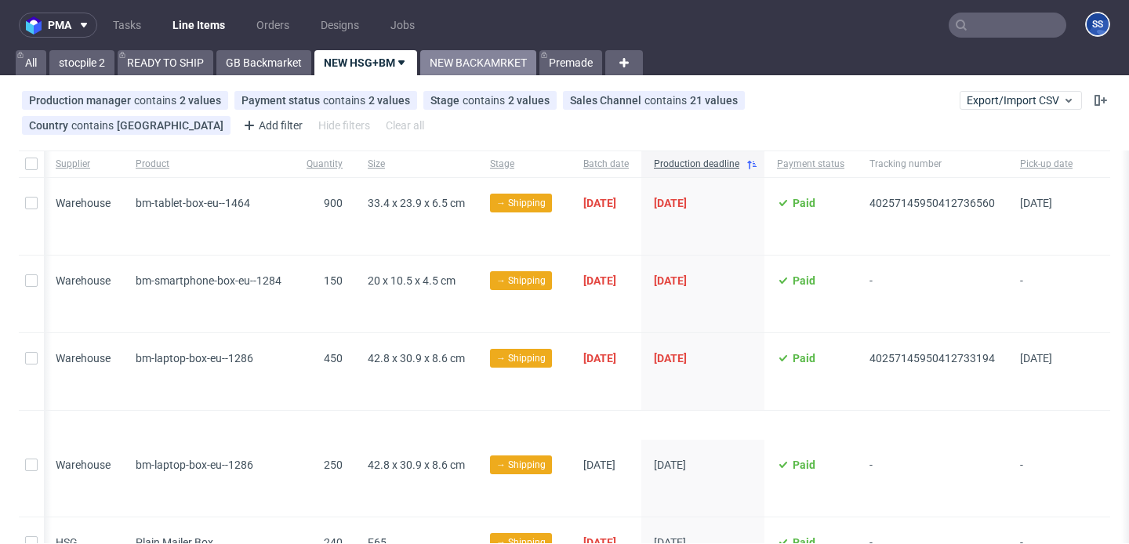
click at [450, 56] on link "NEW BACKAMRKET" at bounding box center [478, 62] width 116 height 25
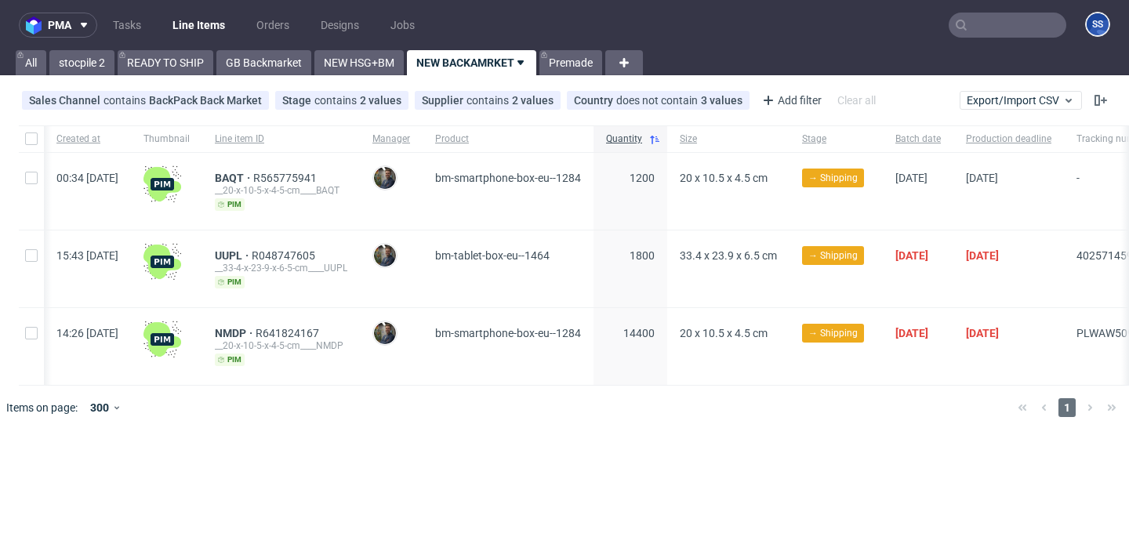
scroll to position [0, 266]
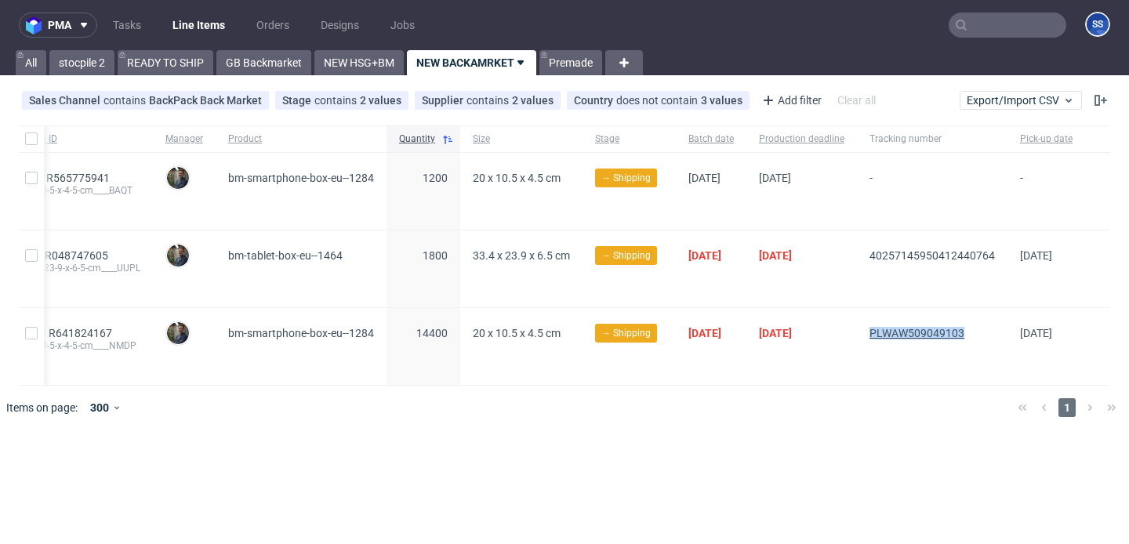
drag, startPoint x: 971, startPoint y: 332, endPoint x: 866, endPoint y: 334, distance: 104.3
click at [869, 334] on span "PLWAW509049103" at bounding box center [931, 346] width 125 height 39
copy span "PLWAW509049103"
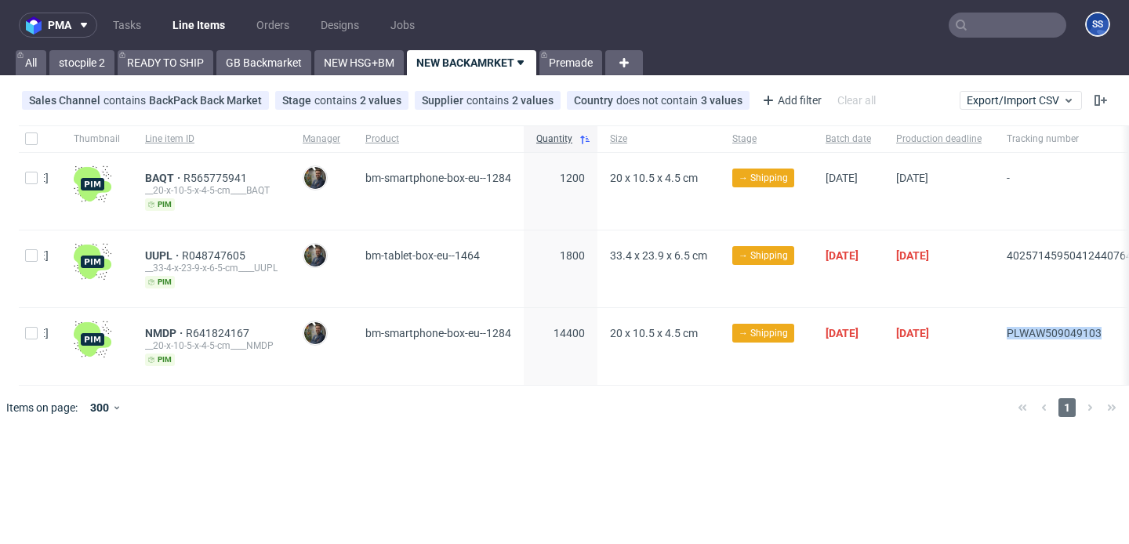
scroll to position [0, 0]
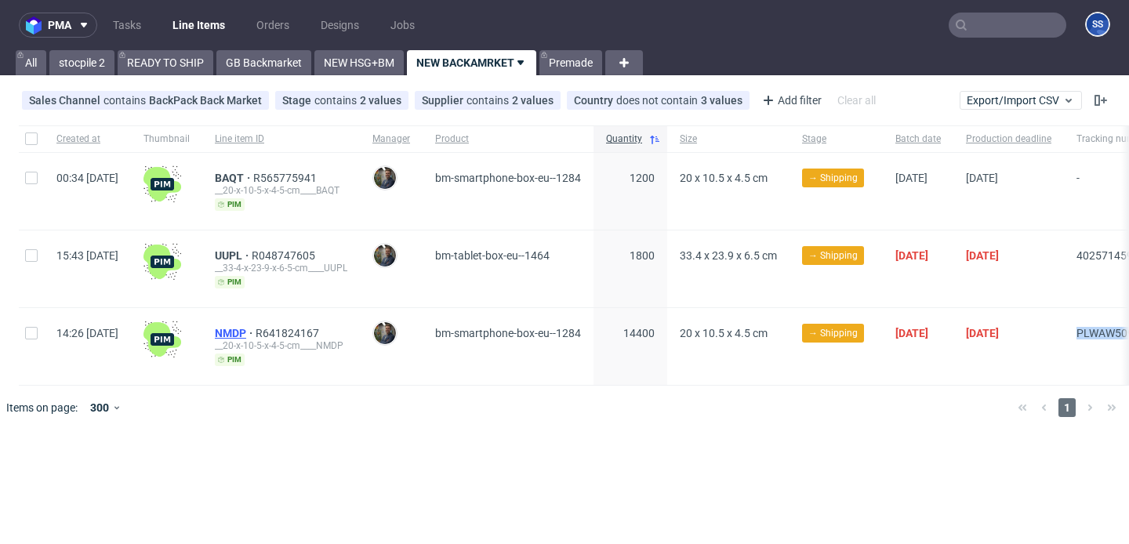
click at [256, 329] on span "NMDP" at bounding box center [235, 333] width 41 height 13
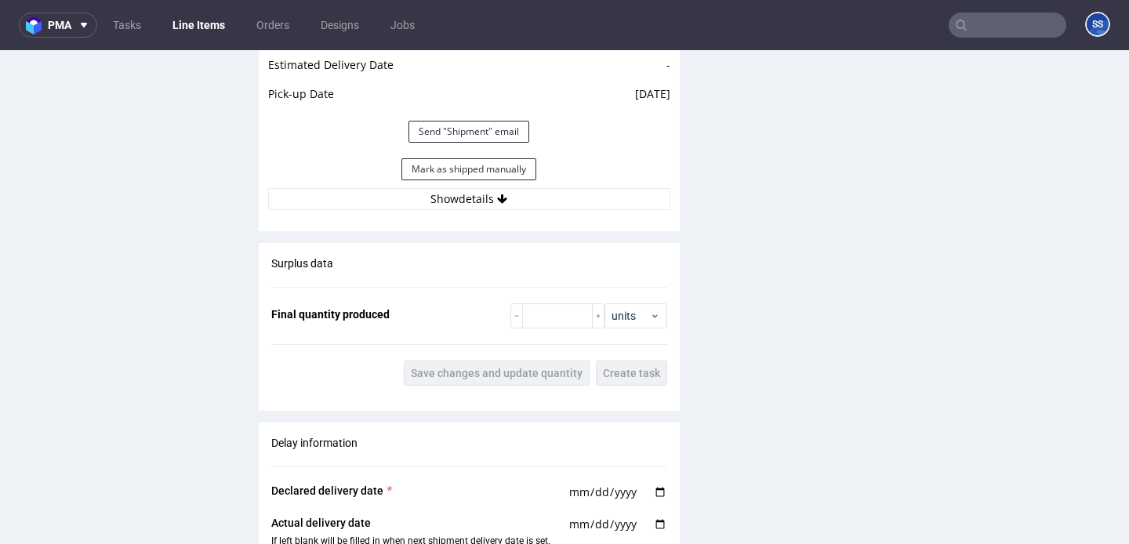
scroll to position [1574, 0]
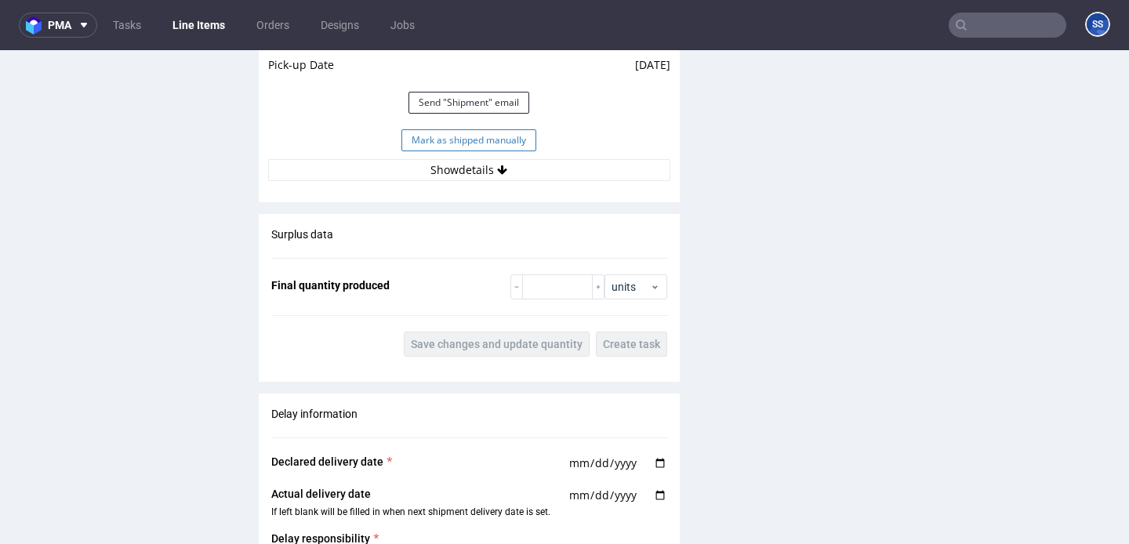
click at [453, 138] on button "Mark as shipped manually" at bounding box center [468, 140] width 135 height 22
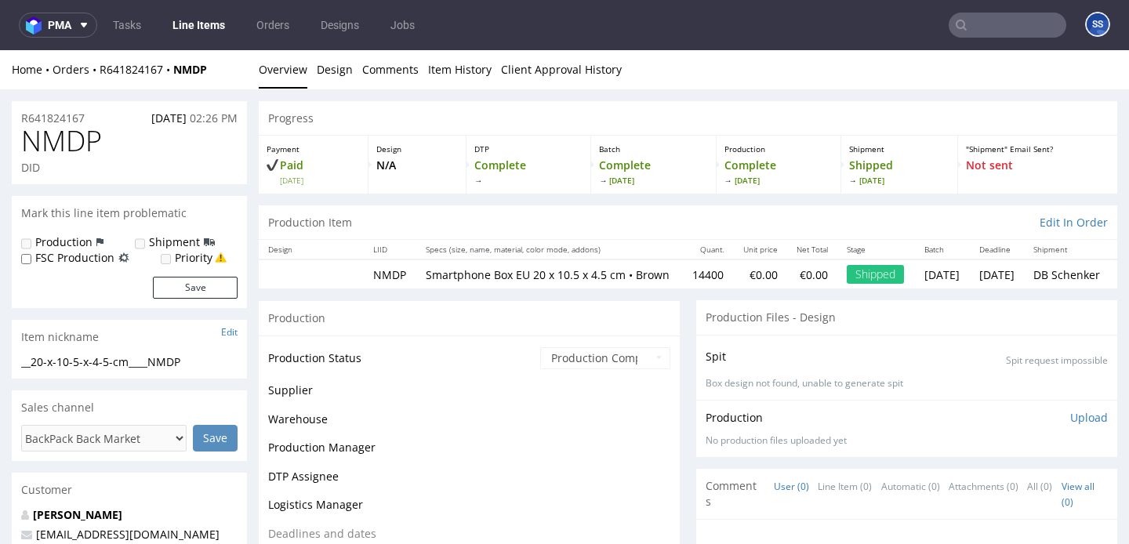
scroll to position [1198, 0]
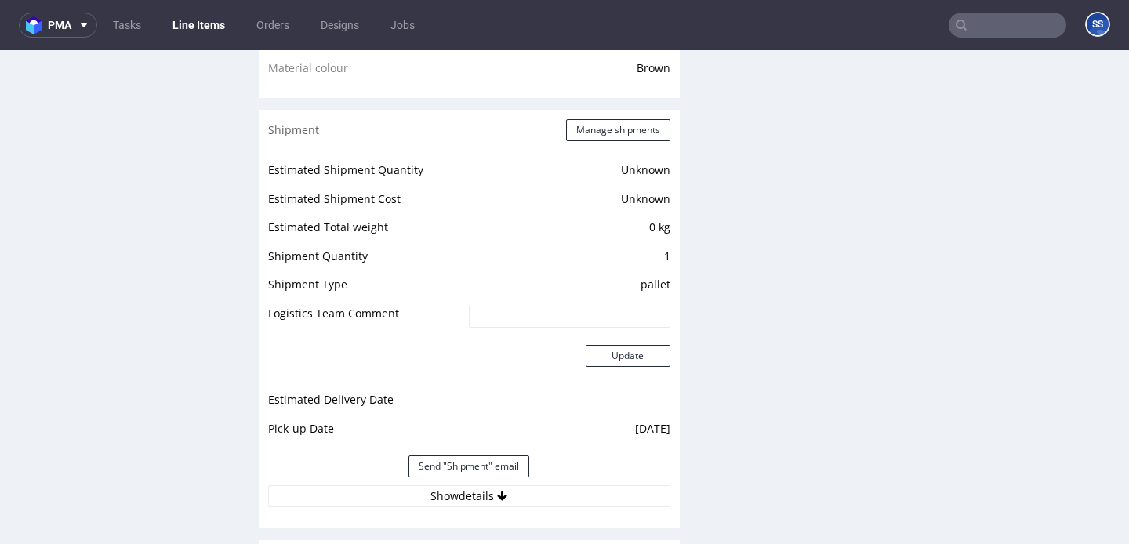
click at [222, 22] on link "Line Items" at bounding box center [198, 25] width 71 height 25
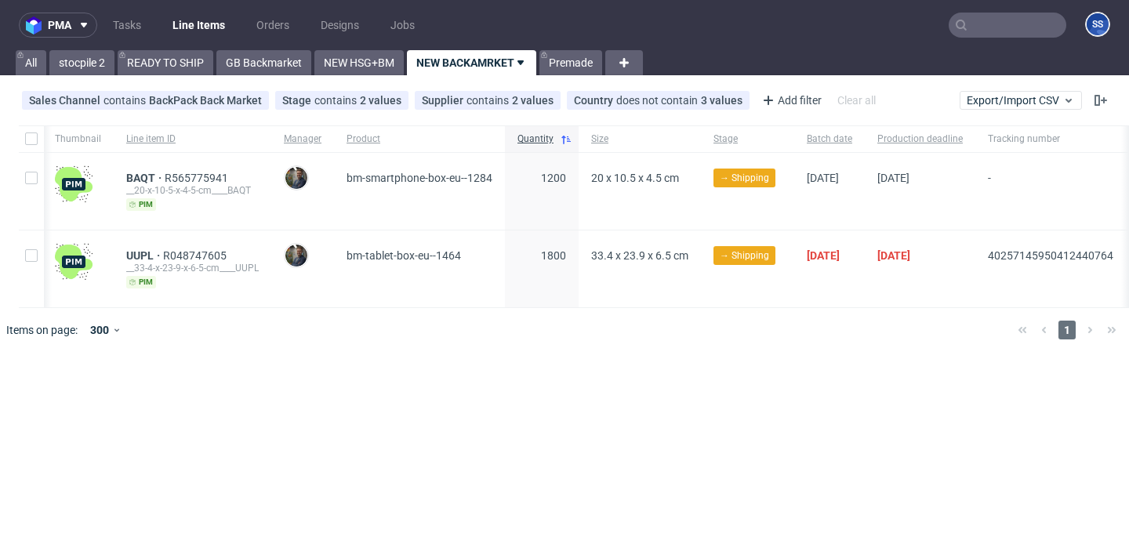
scroll to position [0, 266]
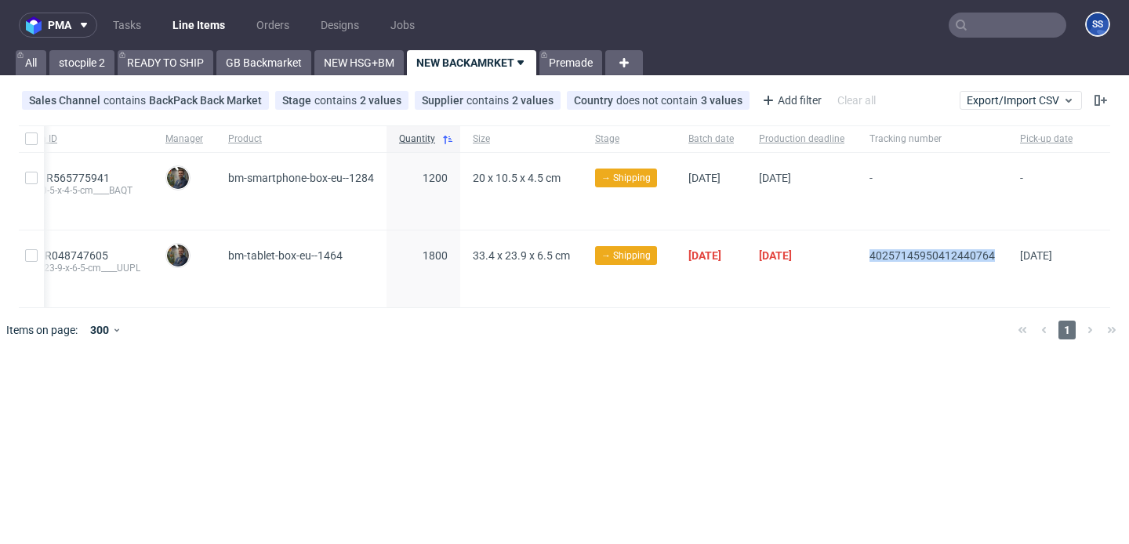
drag, startPoint x: 859, startPoint y: 255, endPoint x: 989, endPoint y: 259, distance: 131.0
click at [989, 259] on div "40257145950412440764" at bounding box center [932, 269] width 151 height 77
copy span "40257145950412440764"
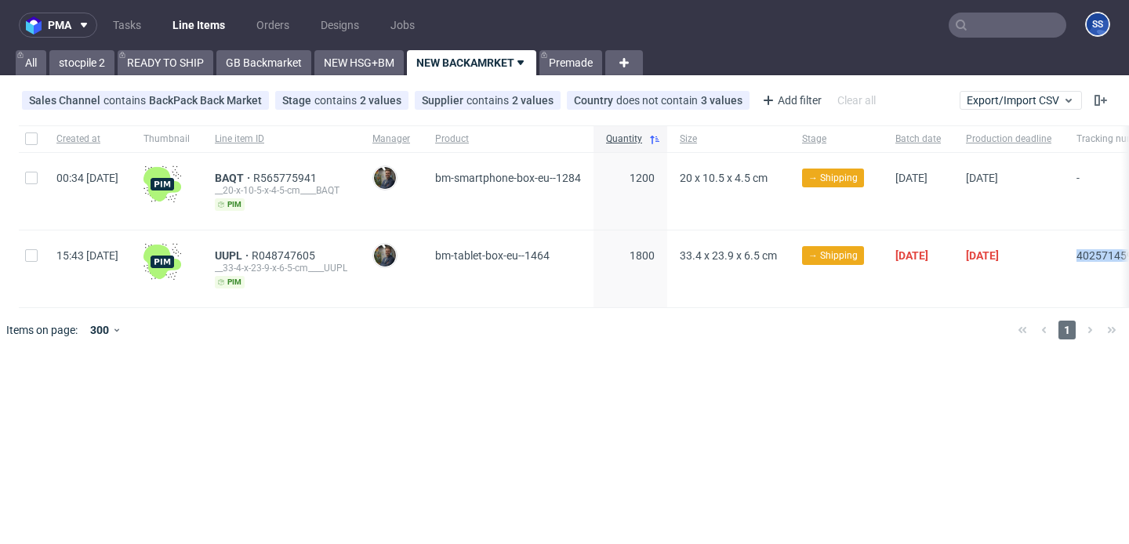
click at [38, 261] on div at bounding box center [31, 269] width 25 height 77
checkbox input "true"
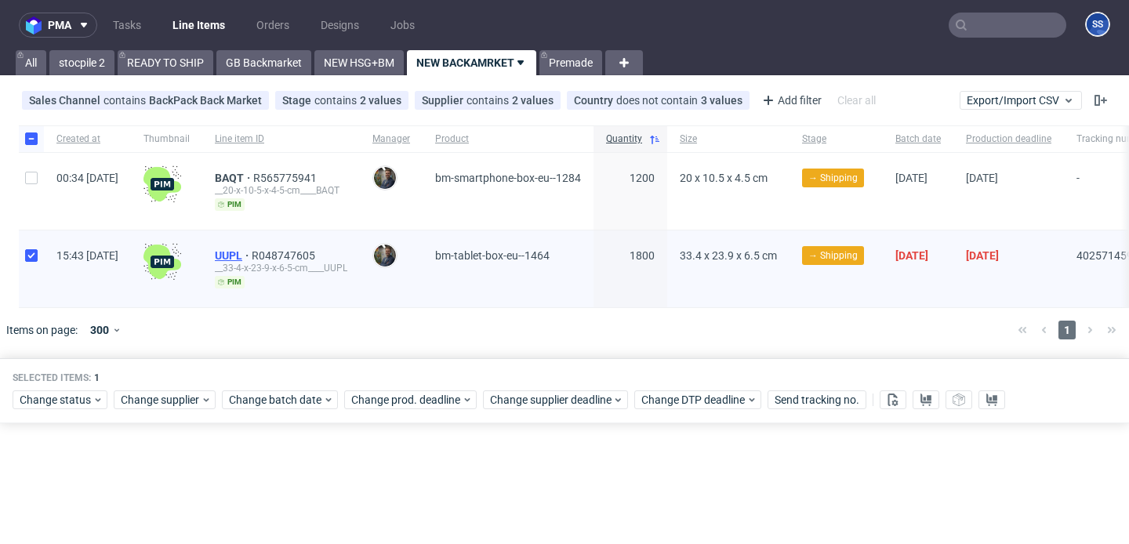
click at [252, 255] on span "UUPL" at bounding box center [233, 255] width 37 height 13
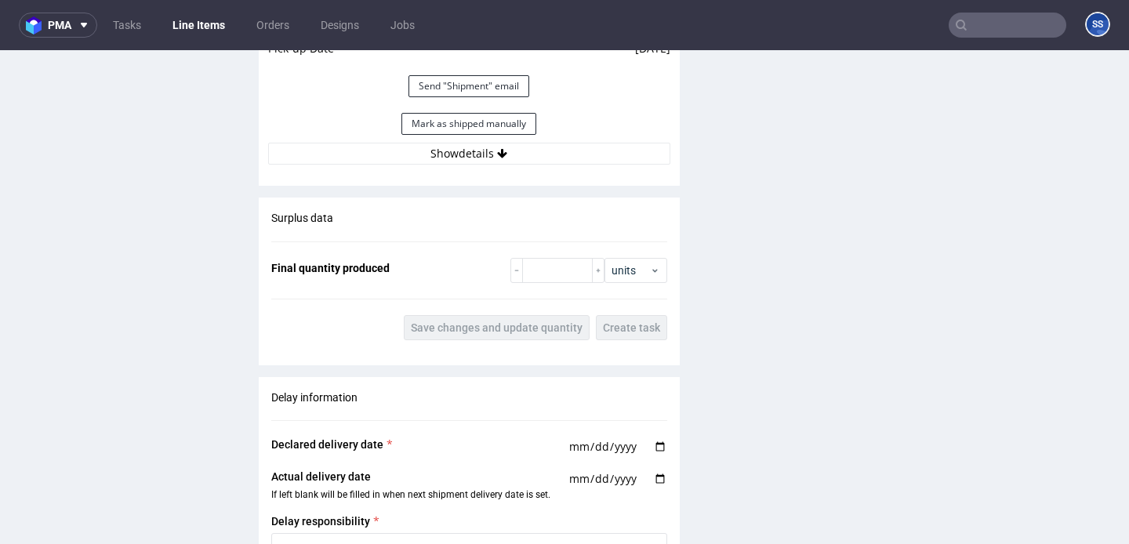
scroll to position [1607, 0]
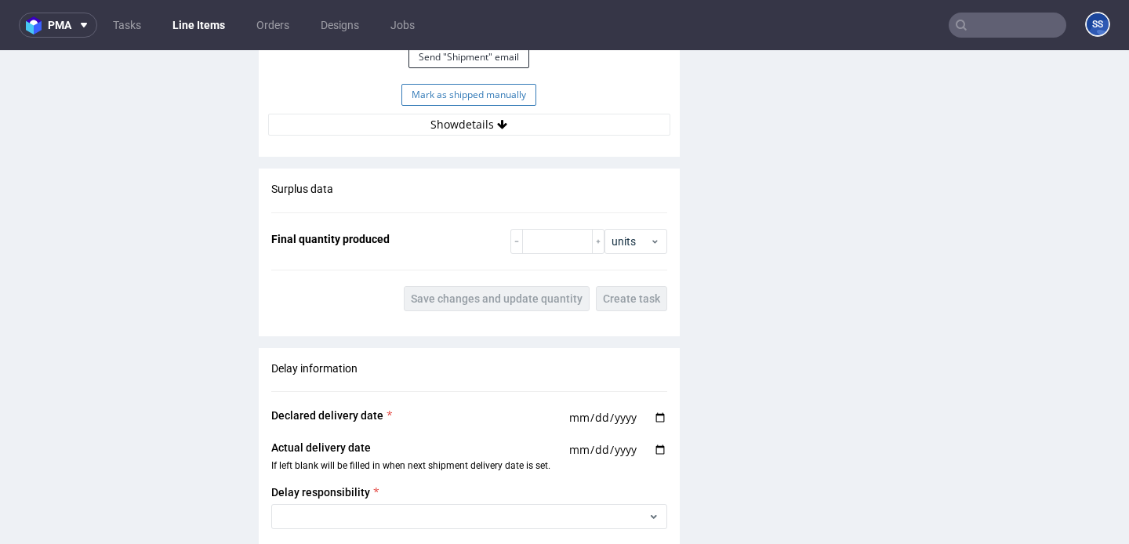
click at [492, 89] on button "Mark as shipped manually" at bounding box center [468, 95] width 135 height 22
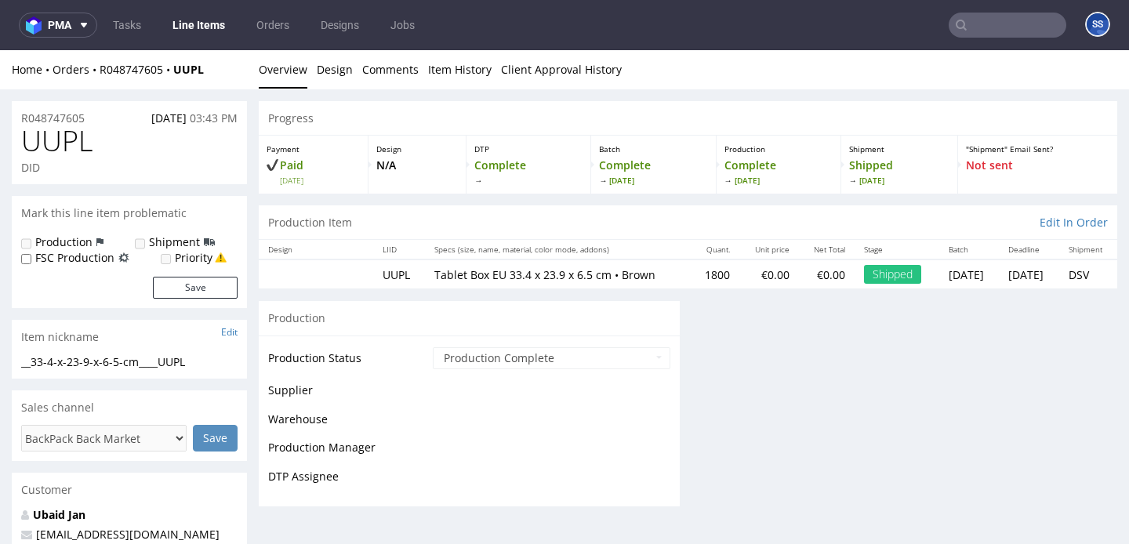
scroll to position [1186, 0]
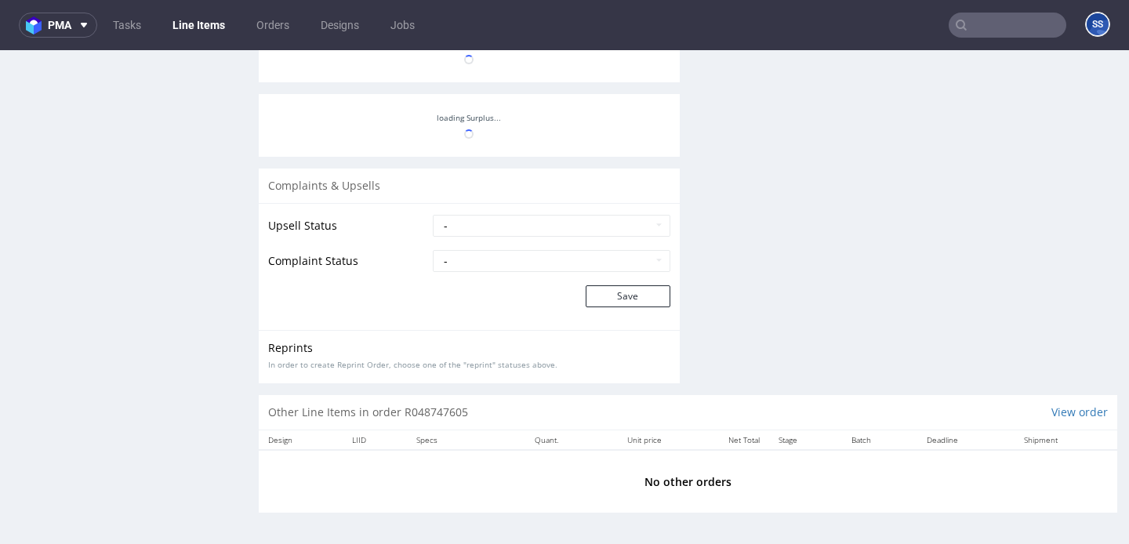
click at [223, 28] on link "Line Items" at bounding box center [198, 25] width 71 height 25
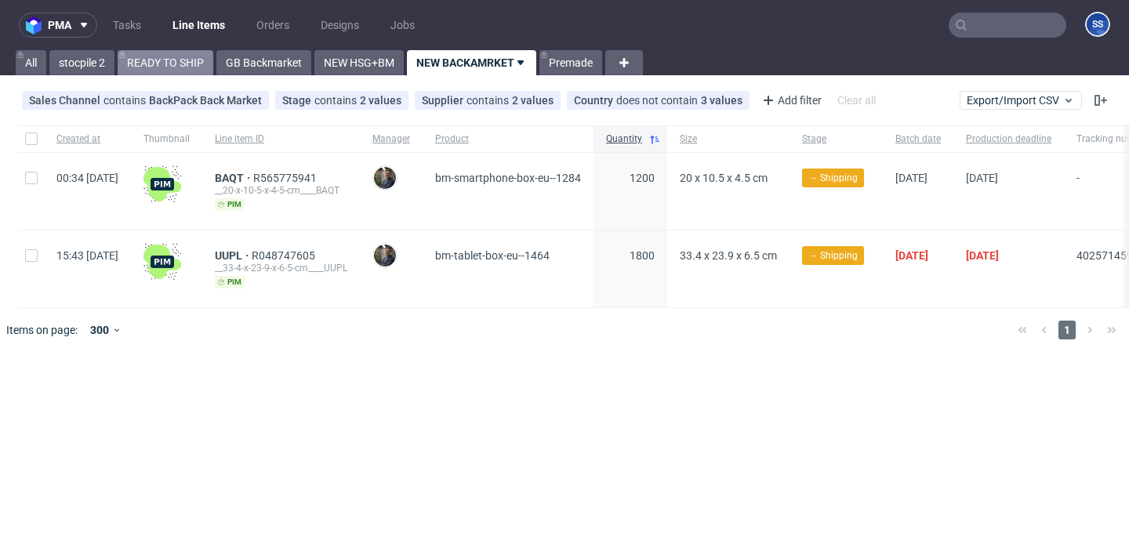
click at [178, 63] on link "READY TO SHIP" at bounding box center [166, 62] width 96 height 25
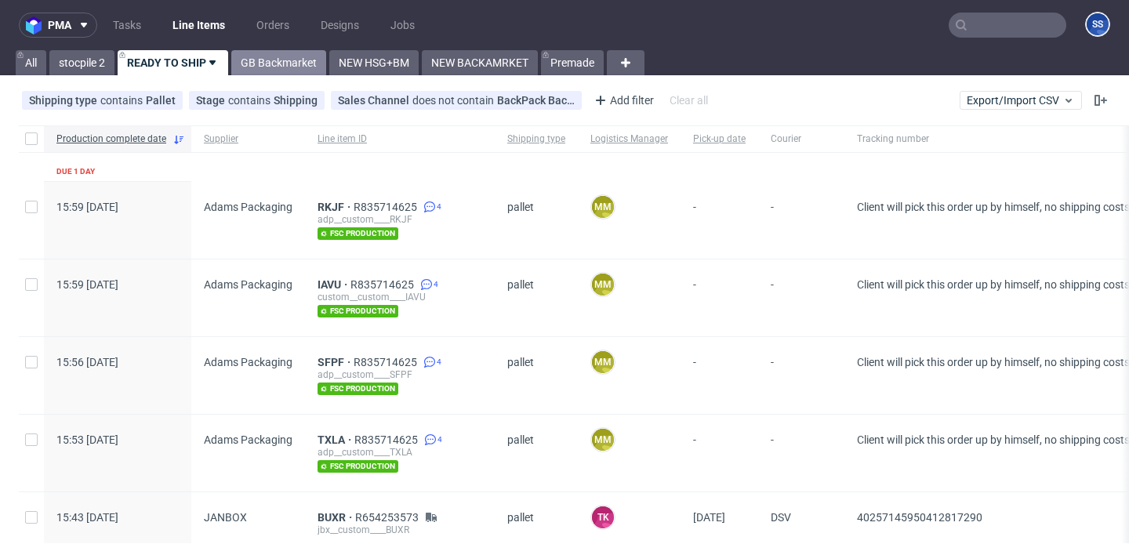
click at [273, 58] on link "GB Backmarket" at bounding box center [278, 62] width 95 height 25
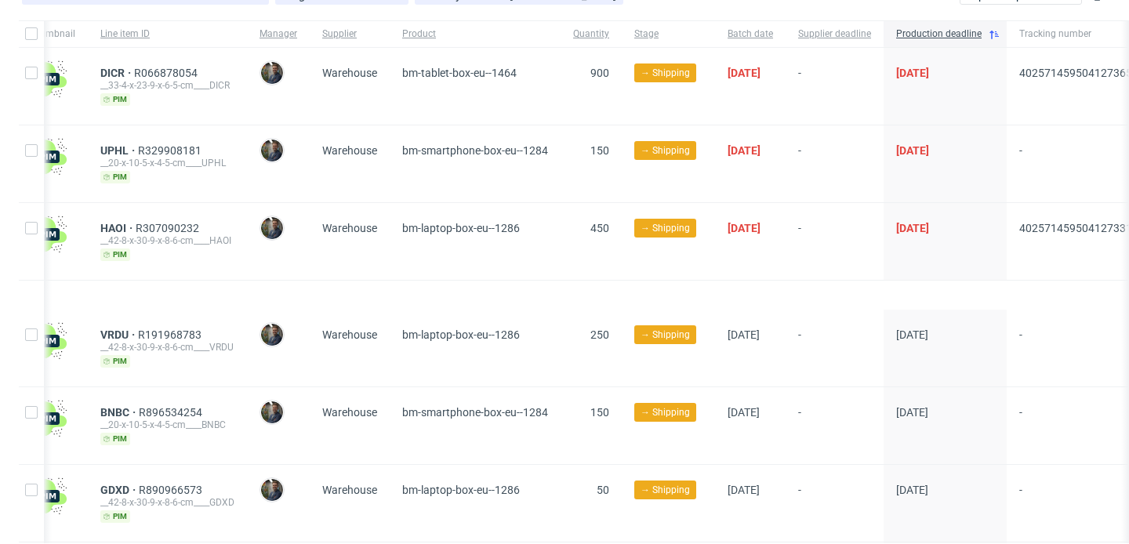
scroll to position [104, 0]
click at [138, 145] on span "UPHL" at bounding box center [119, 151] width 38 height 13
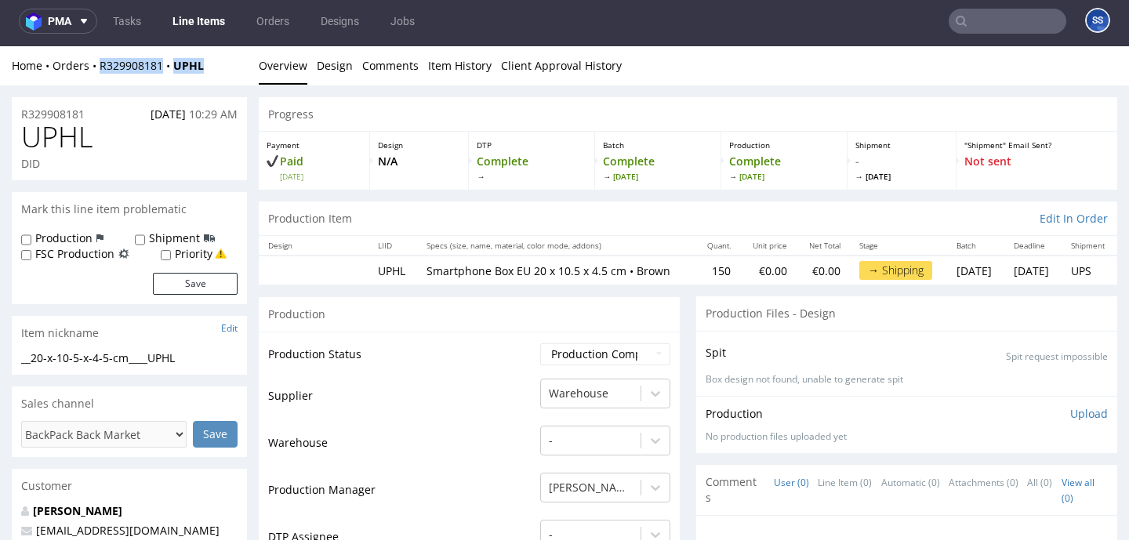
drag, startPoint x: 212, startPoint y: 67, endPoint x: 97, endPoint y: 72, distance: 115.3
click at [97, 72] on div "Home Orders R329908181 UPHL" at bounding box center [129, 66] width 235 height 16
copy div "R329908181 UPHL"
click at [197, 14] on link "Line Items" at bounding box center [198, 21] width 71 height 25
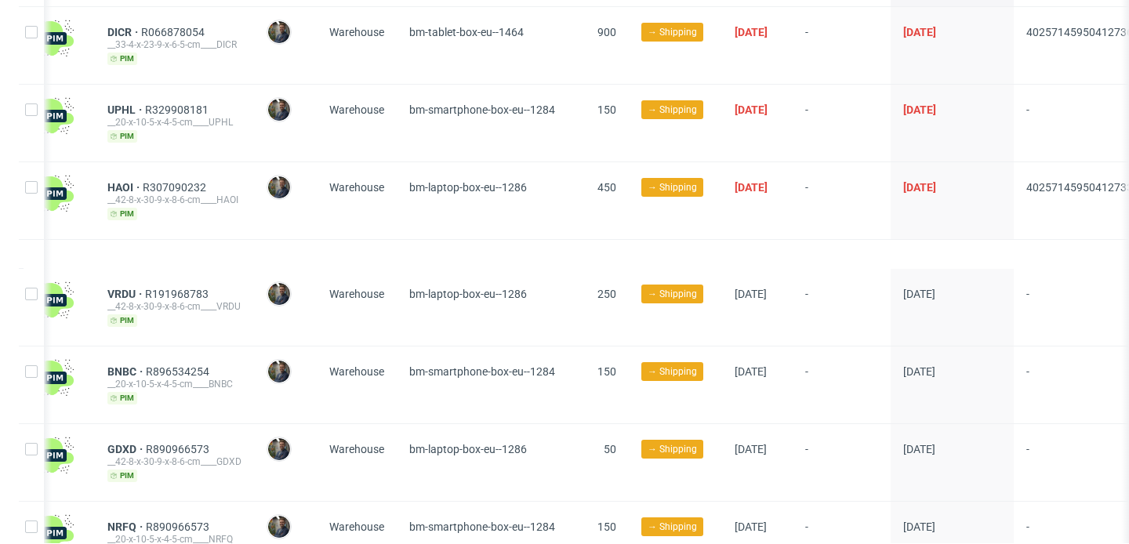
scroll to position [229, 0]
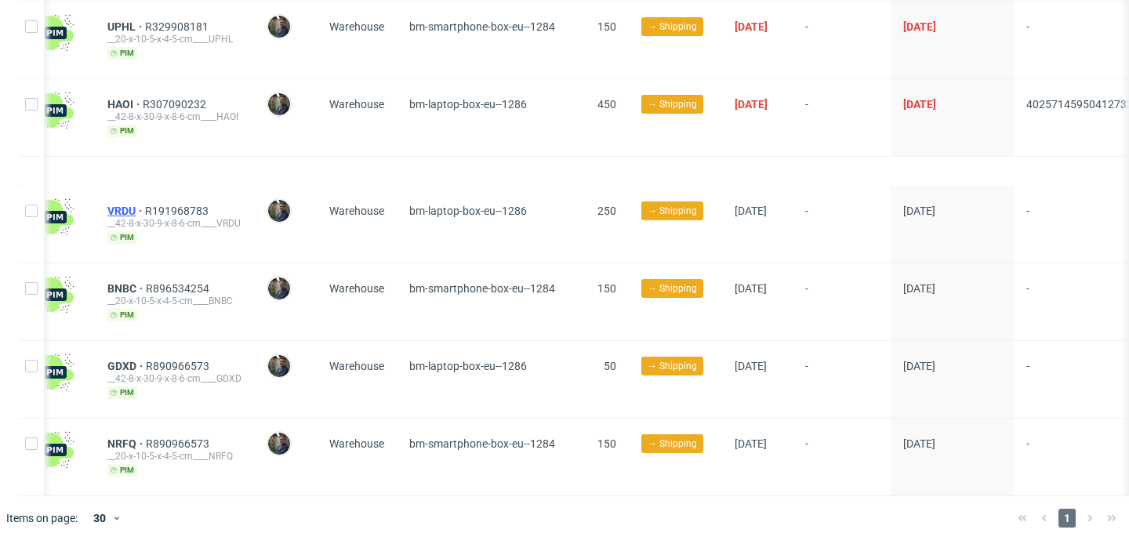
click at [145, 209] on span "VRDU" at bounding box center [126, 211] width 38 height 13
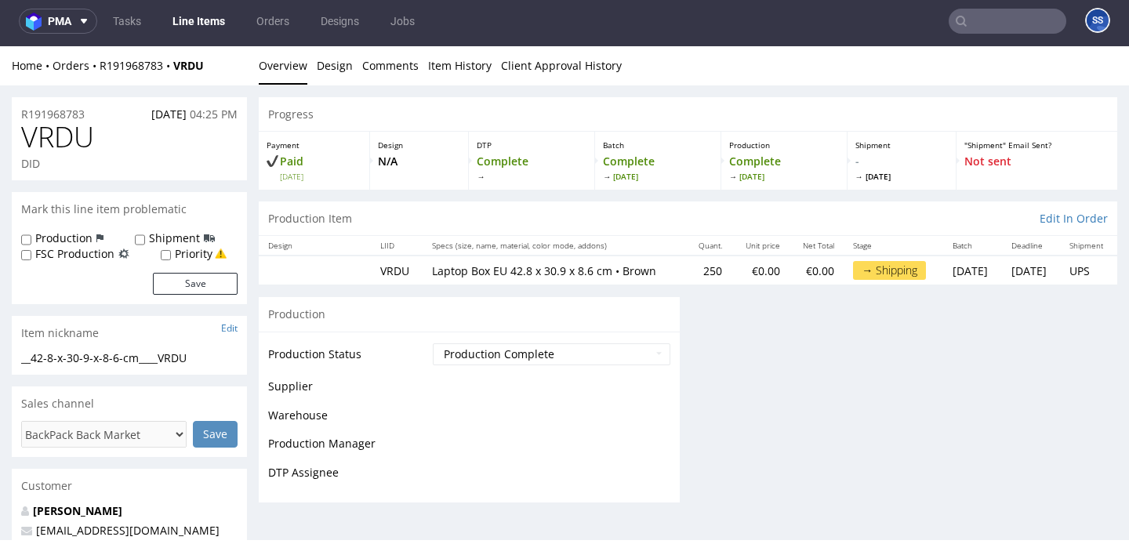
scroll to position [4, 0]
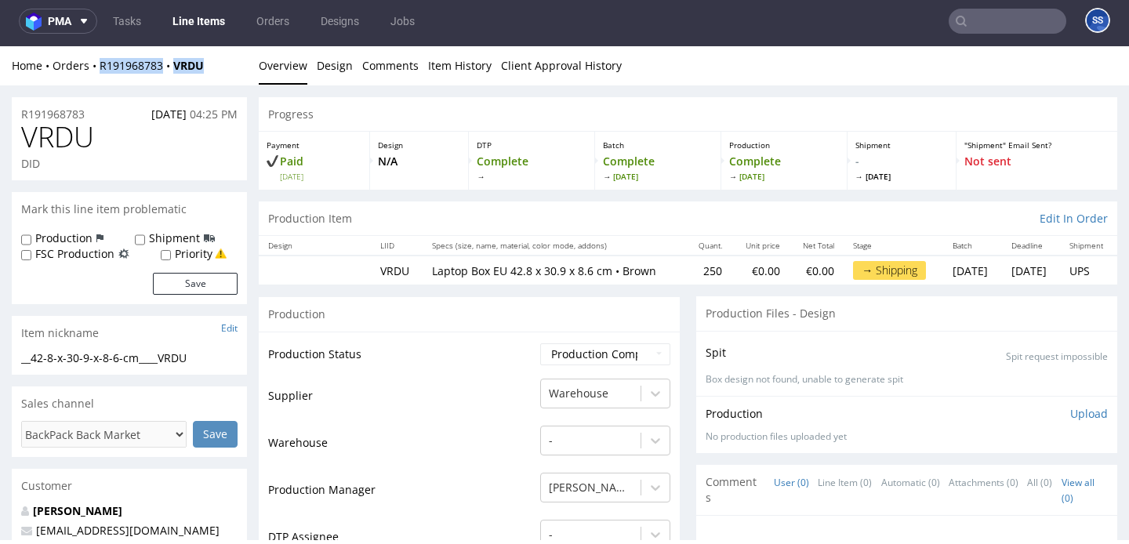
drag, startPoint x: 215, startPoint y: 68, endPoint x: 96, endPoint y: 73, distance: 118.5
click at [96, 73] on div "Home Orders R191968783 VRDU" at bounding box center [129, 66] width 235 height 16
copy div "R191968783 VRDU"
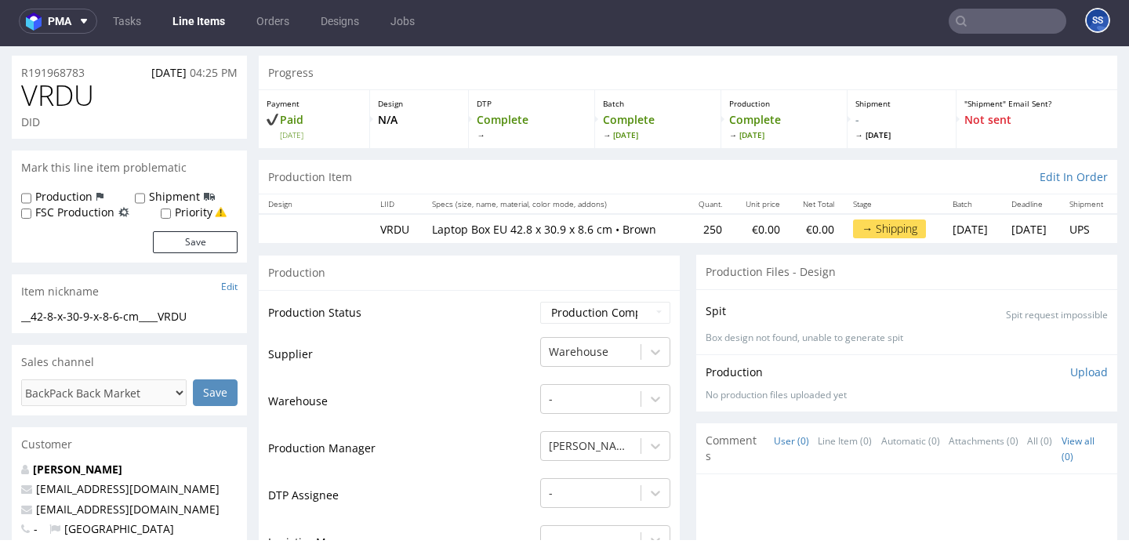
scroll to position [39, 0]
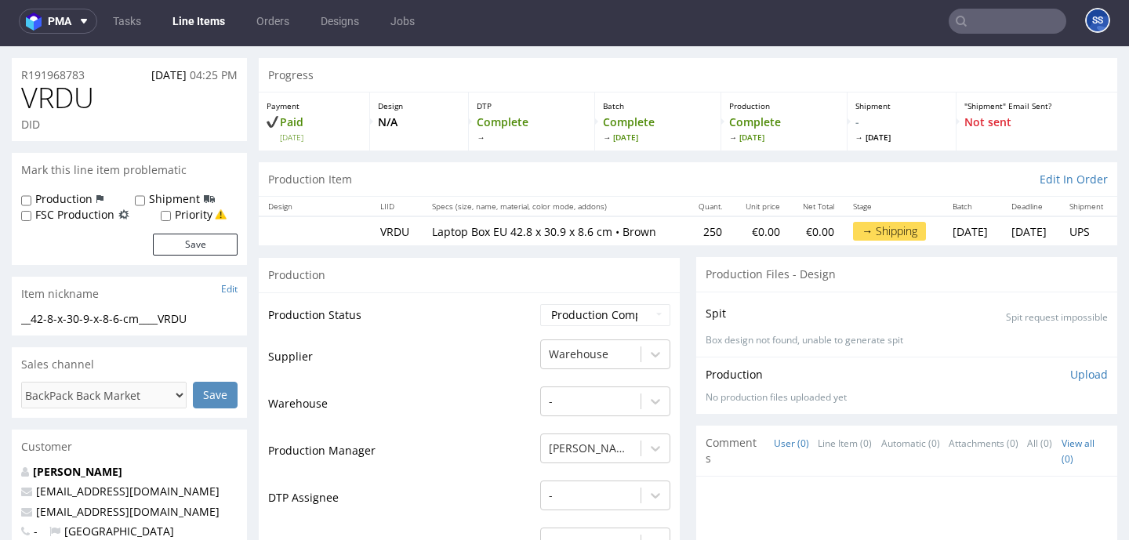
click at [195, 20] on link "Line Items" at bounding box center [198, 21] width 71 height 25
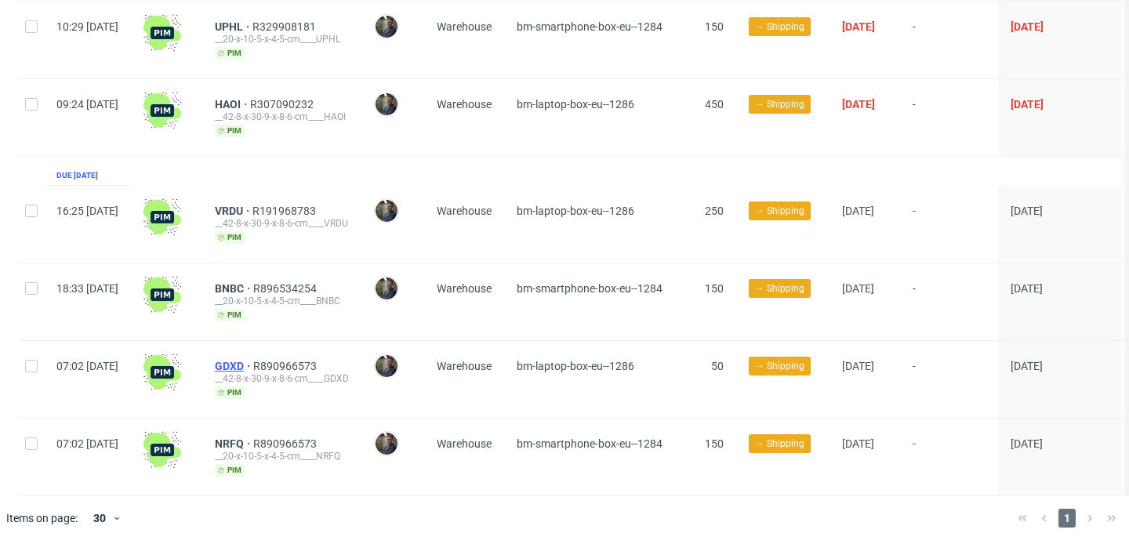
click at [253, 361] on span "GDXD" at bounding box center [234, 366] width 38 height 13
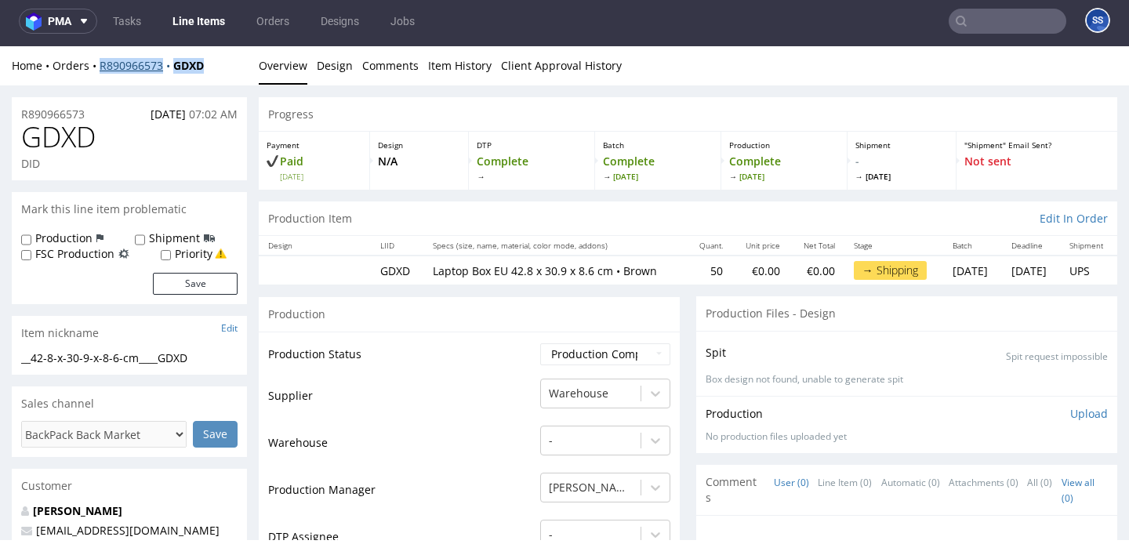
drag, startPoint x: 226, startPoint y: 67, endPoint x: 101, endPoint y: 71, distance: 124.7
click at [101, 71] on div "Home Orders R890966573 GDXD" at bounding box center [129, 66] width 235 height 16
copy div "R890966573 GDXD"
click at [215, 22] on link "Line Items" at bounding box center [198, 21] width 71 height 25
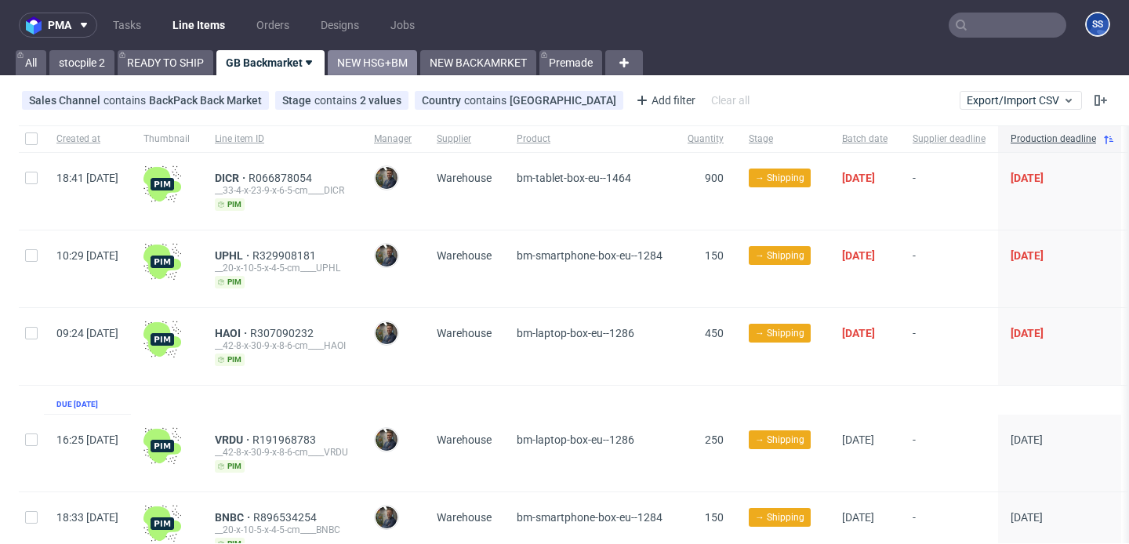
click at [383, 59] on link "NEW HSG+BM" at bounding box center [372, 62] width 89 height 25
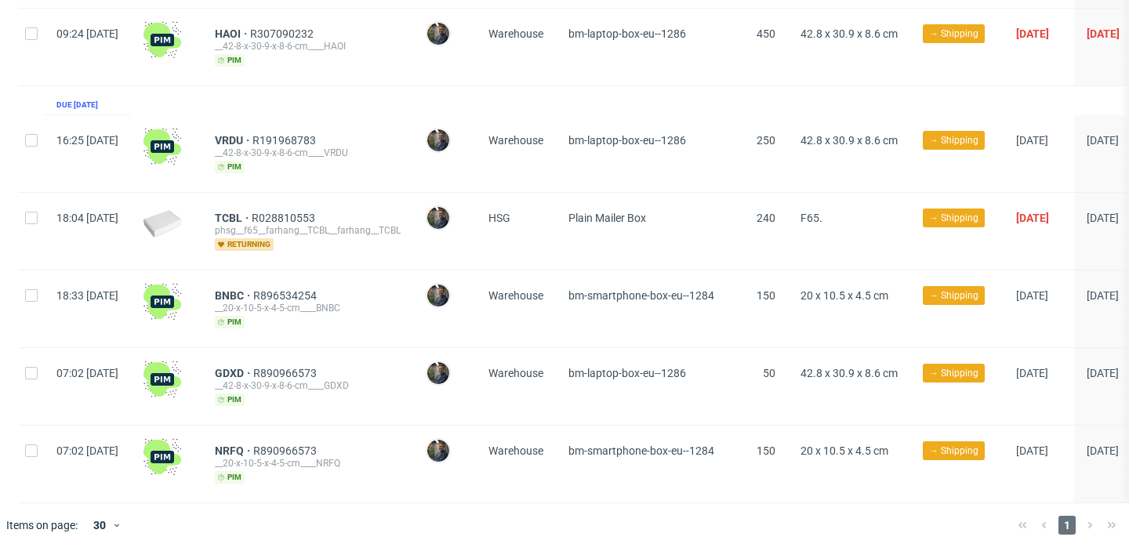
scroll to position [331, 0]
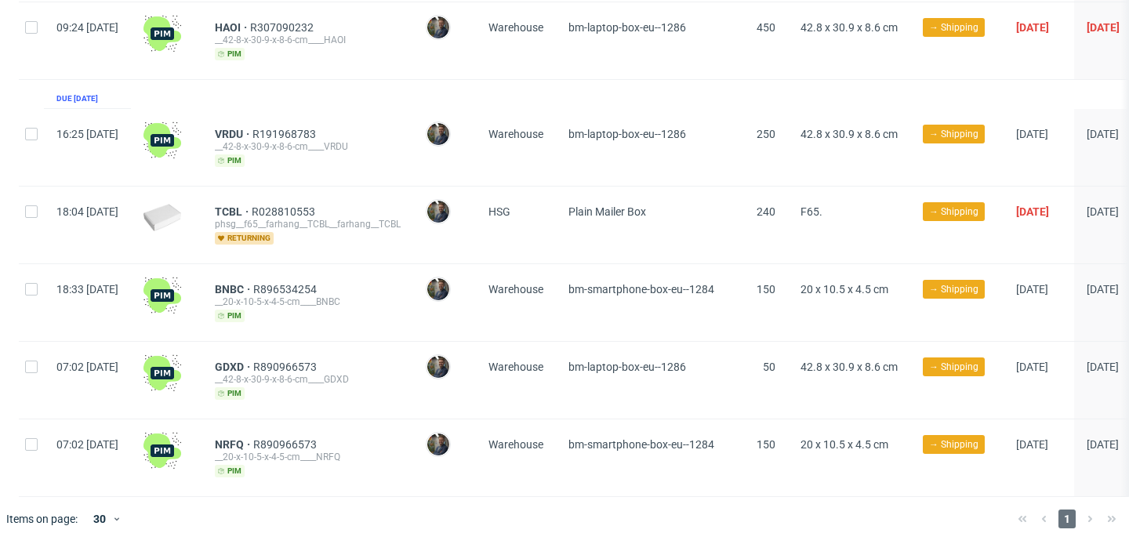
click at [27, 216] on div at bounding box center [31, 225] width 25 height 77
checkbox input "true"
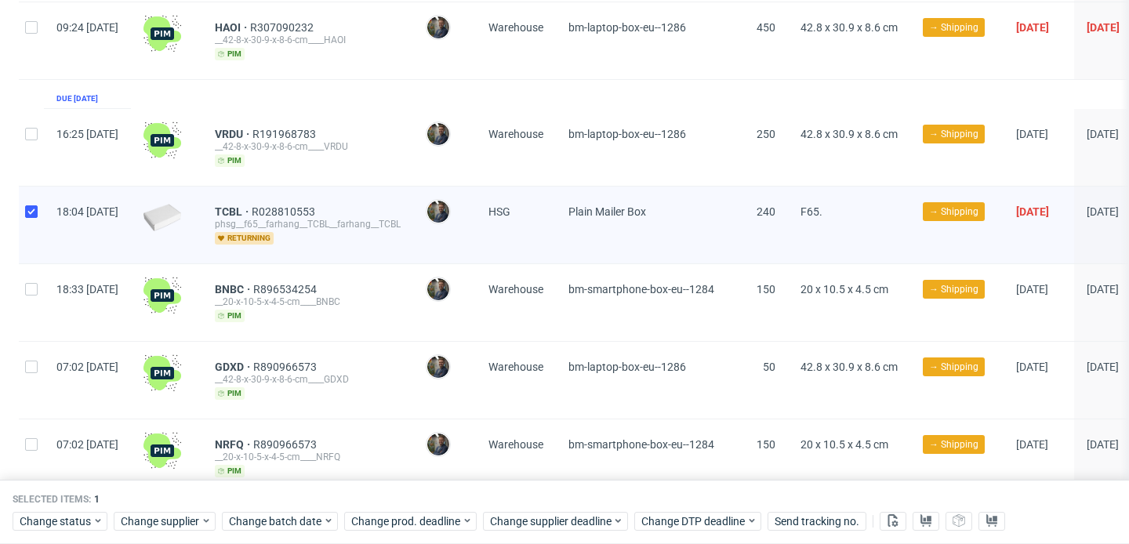
scroll to position [395, 0]
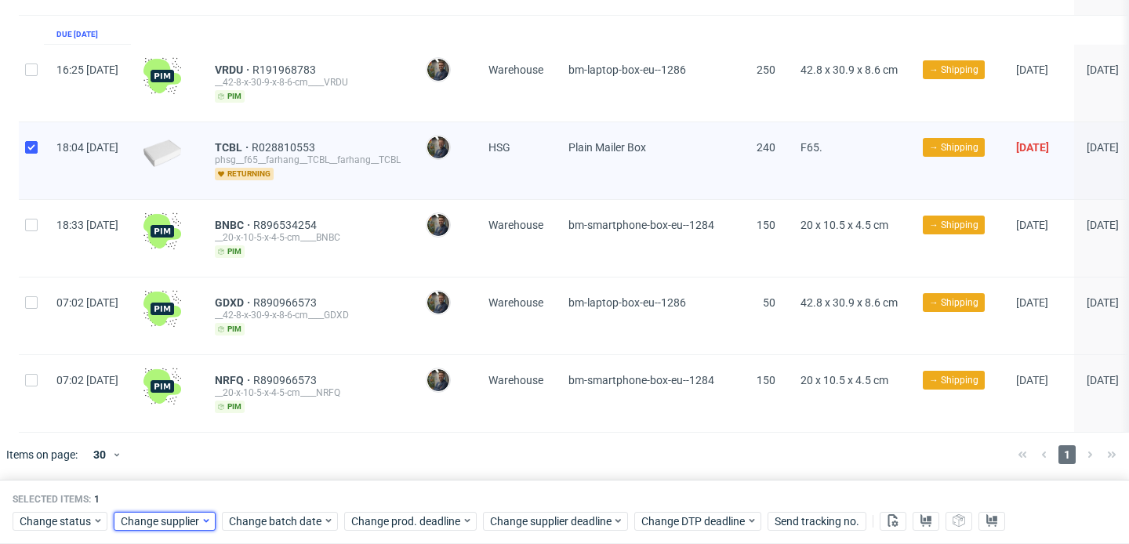
click at [183, 514] on span "Change supplier" at bounding box center [161, 522] width 80 height 16
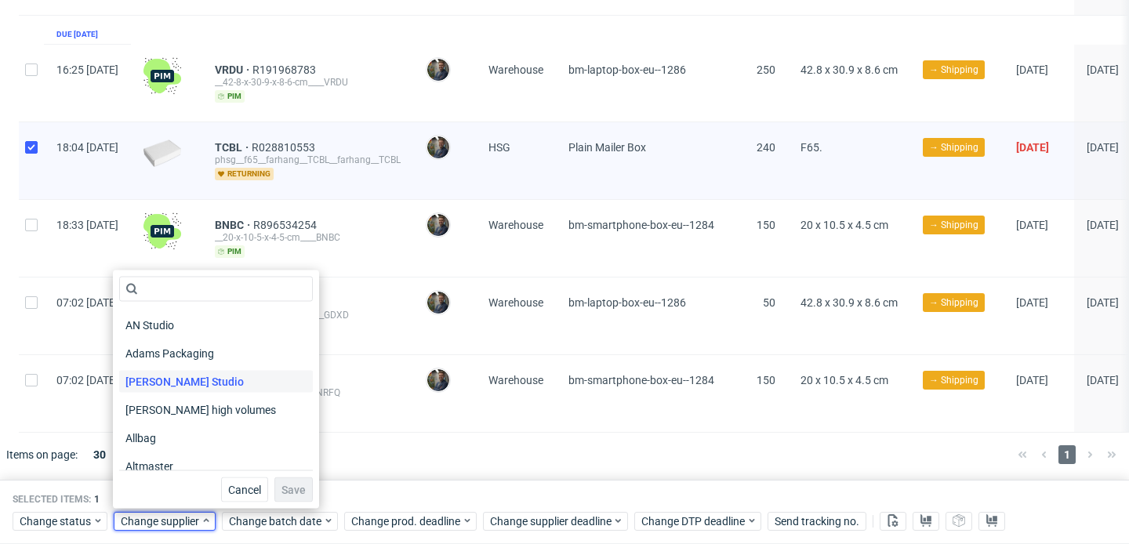
scroll to position [0, 0]
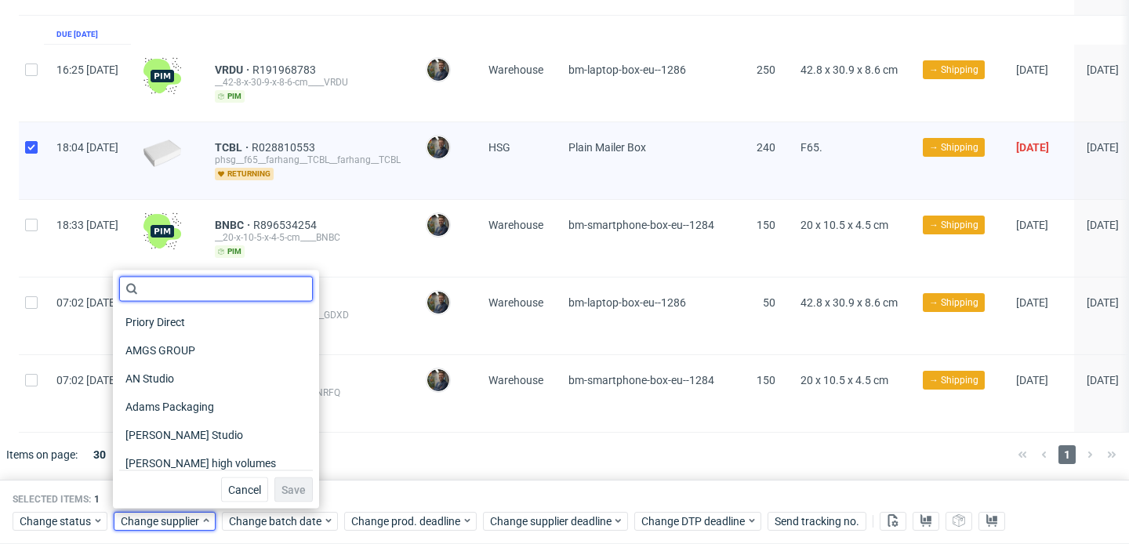
click at [201, 292] on input "text" at bounding box center [216, 289] width 194 height 25
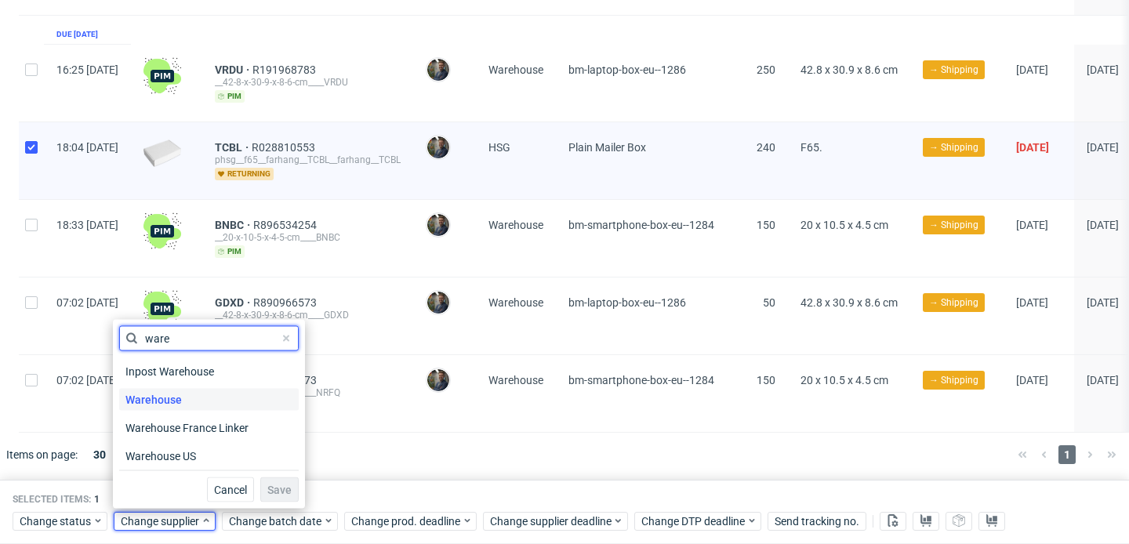
type input "ware"
click at [192, 403] on div "Warehouse" at bounding box center [209, 400] width 180 height 22
click at [268, 488] on span "Save" at bounding box center [279, 490] width 24 height 11
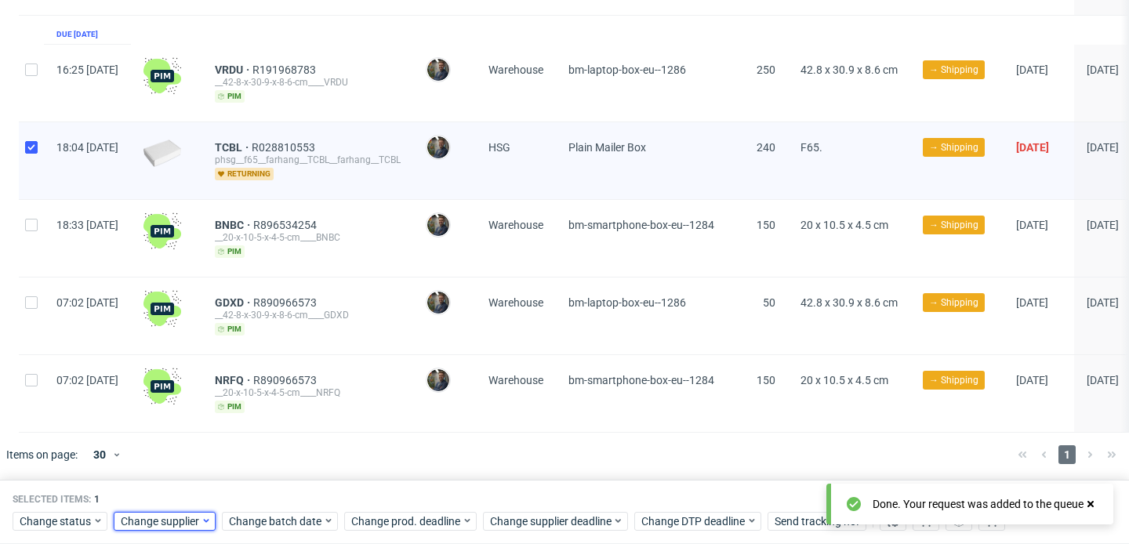
click at [198, 514] on span "Change supplier" at bounding box center [161, 522] width 80 height 16
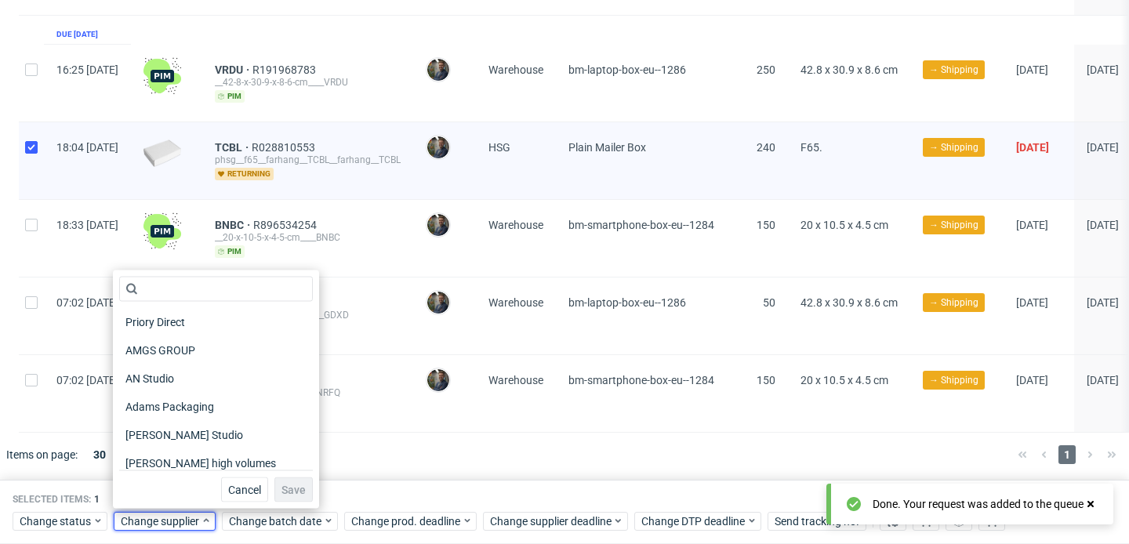
click at [386, 459] on div at bounding box center [587, 455] width 836 height 44
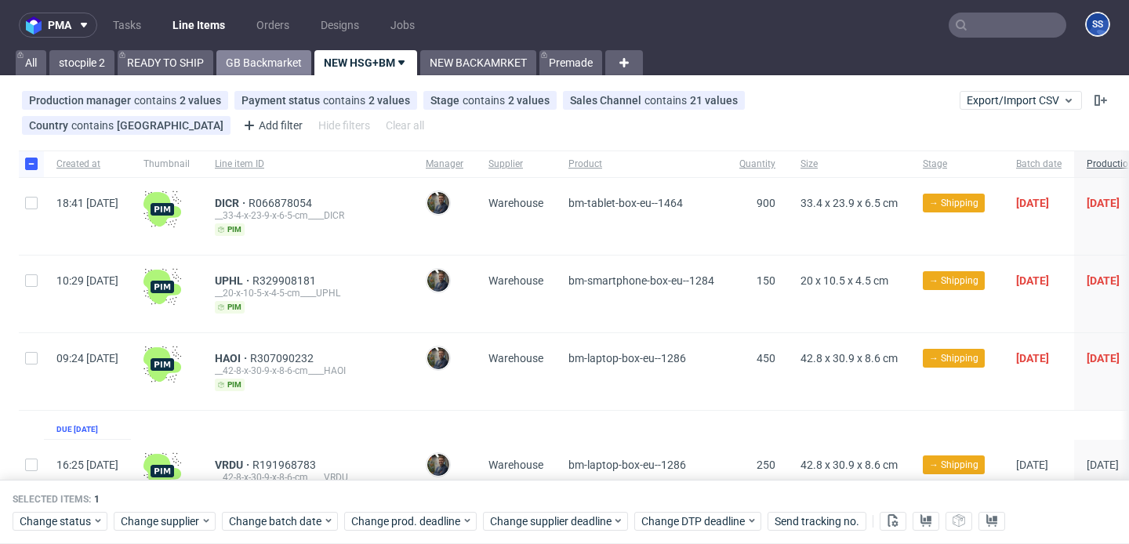
click at [281, 66] on link "GB Backmarket" at bounding box center [263, 62] width 95 height 25
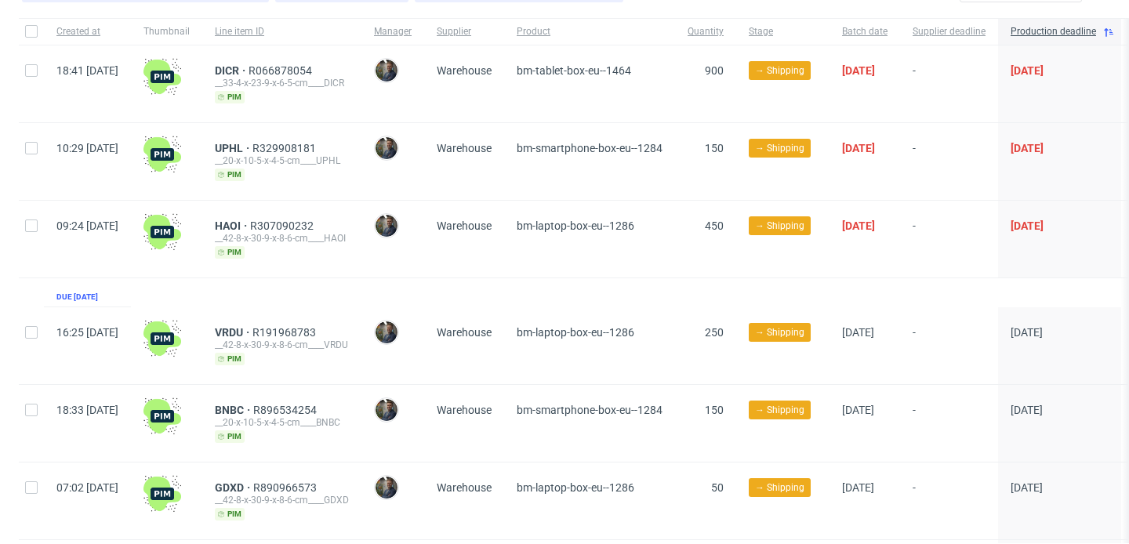
scroll to position [106, 0]
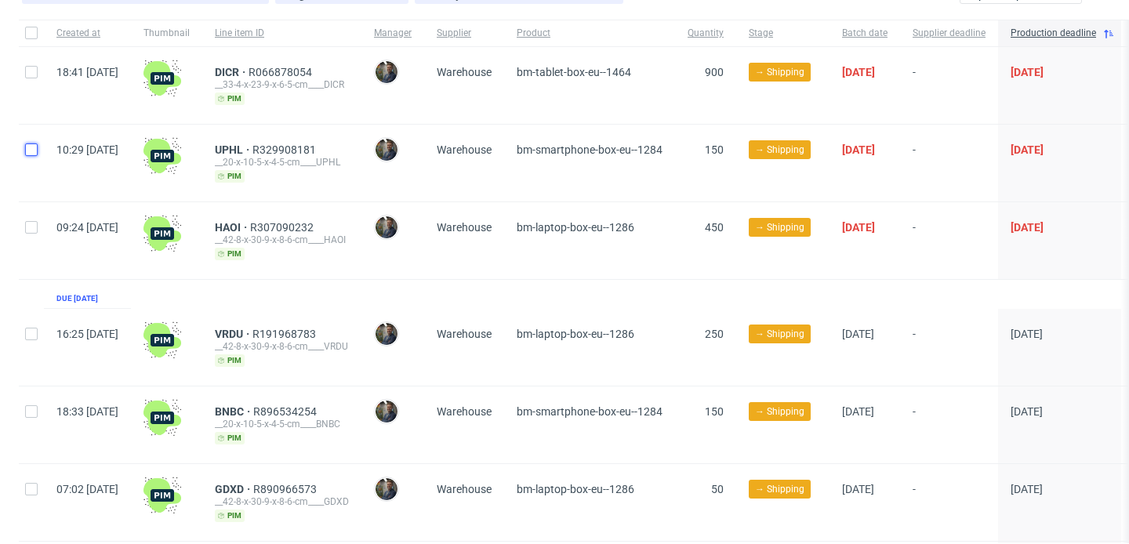
click at [26, 147] on input "checkbox" at bounding box center [31, 149] width 13 height 13
checkbox input "true"
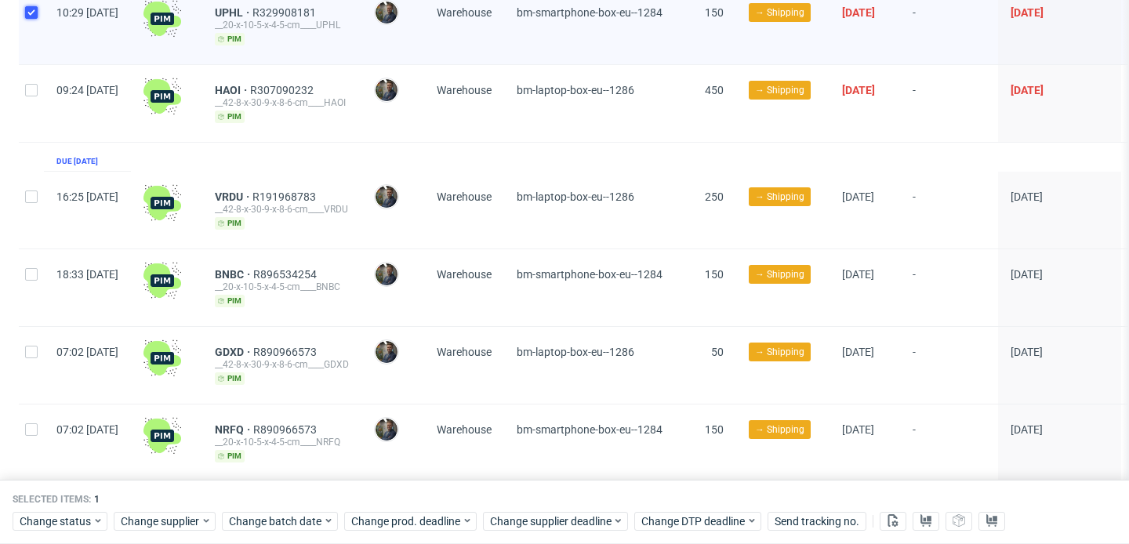
scroll to position [244, 0]
click at [23, 263] on div at bounding box center [31, 287] width 25 height 77
checkbox input "true"
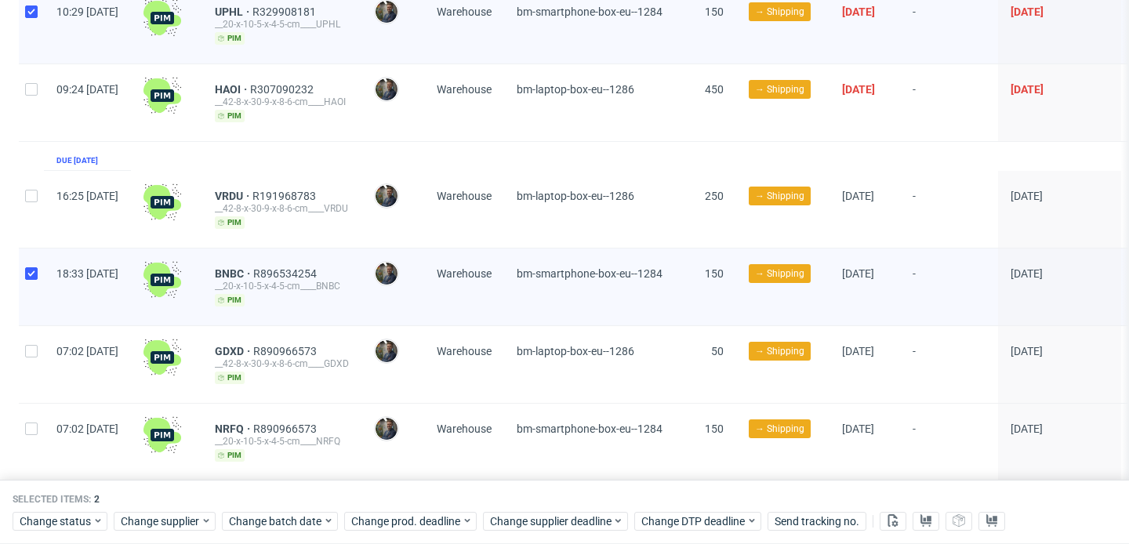
scroll to position [293, 0]
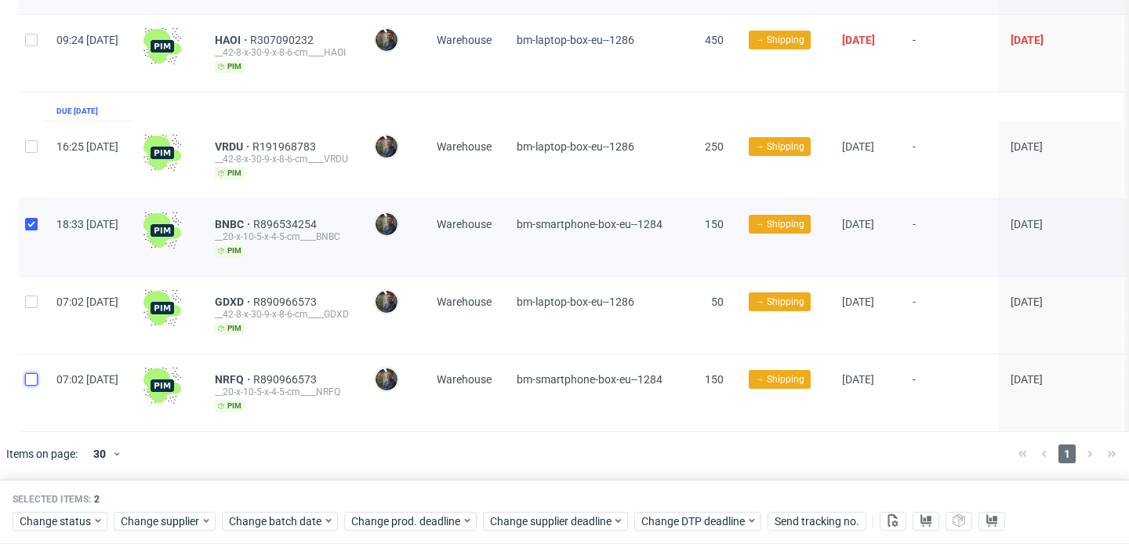
click at [27, 374] on input "checkbox" at bounding box center [31, 379] width 13 height 13
checkbox input "true"
click at [169, 516] on span "Change supplier" at bounding box center [161, 522] width 80 height 16
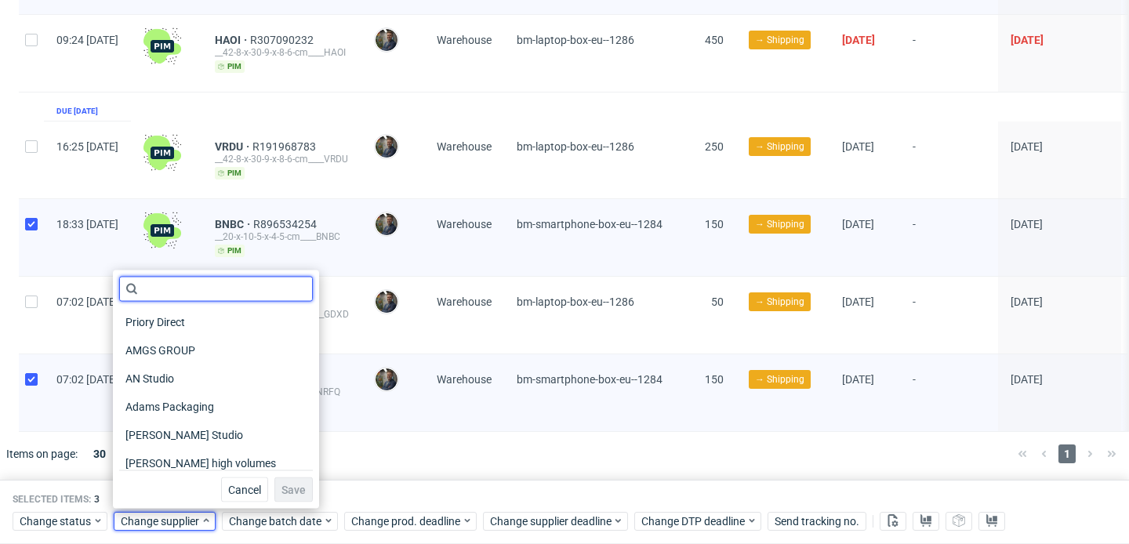
click at [203, 292] on input "text" at bounding box center [216, 289] width 194 height 25
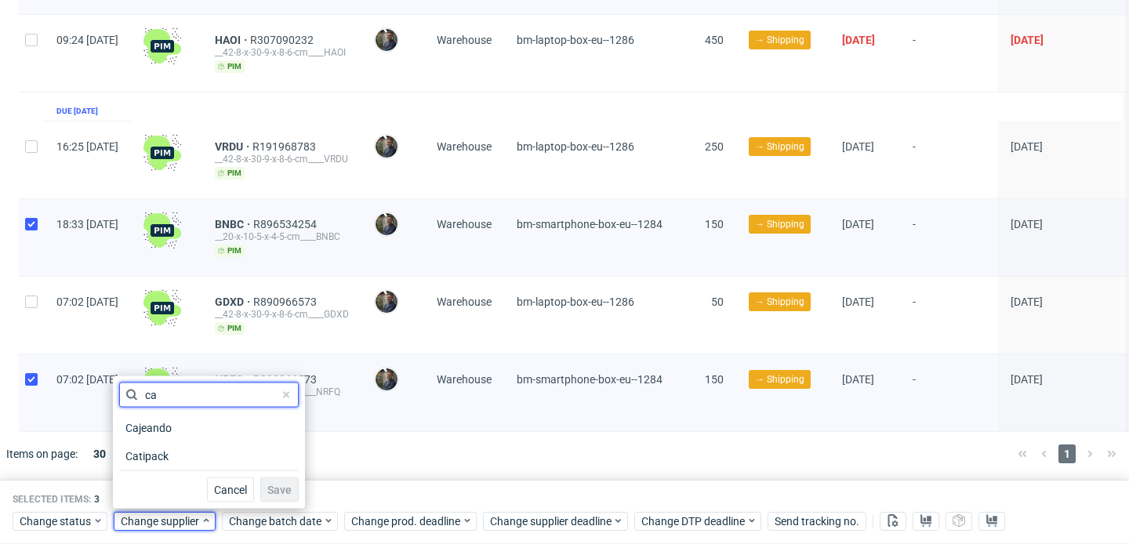
type input "c"
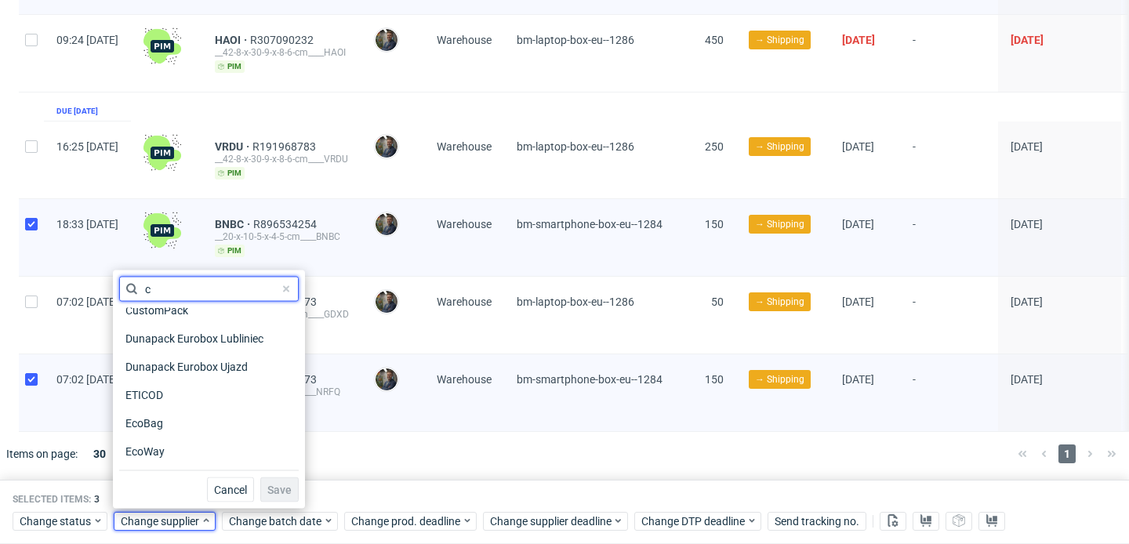
scroll to position [275, 0]
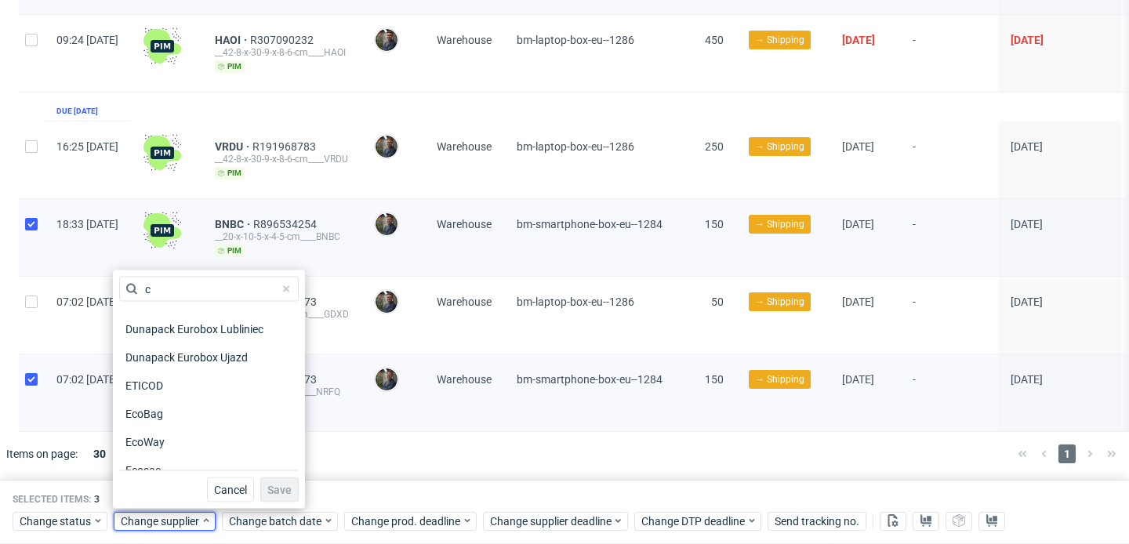
click at [358, 432] on div at bounding box center [587, 454] width 836 height 44
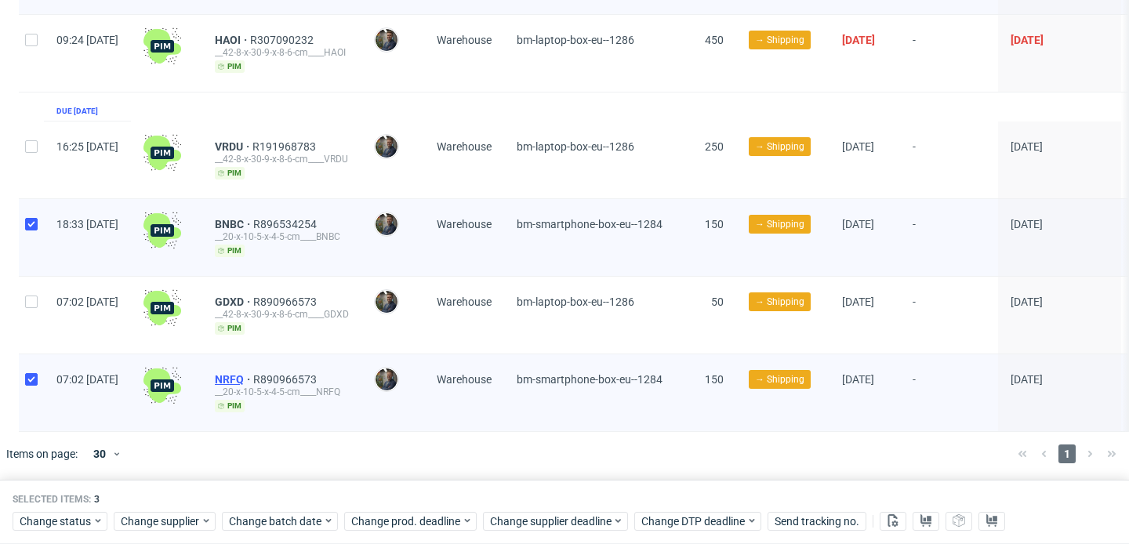
click at [253, 376] on span "NRFQ" at bounding box center [234, 379] width 38 height 13
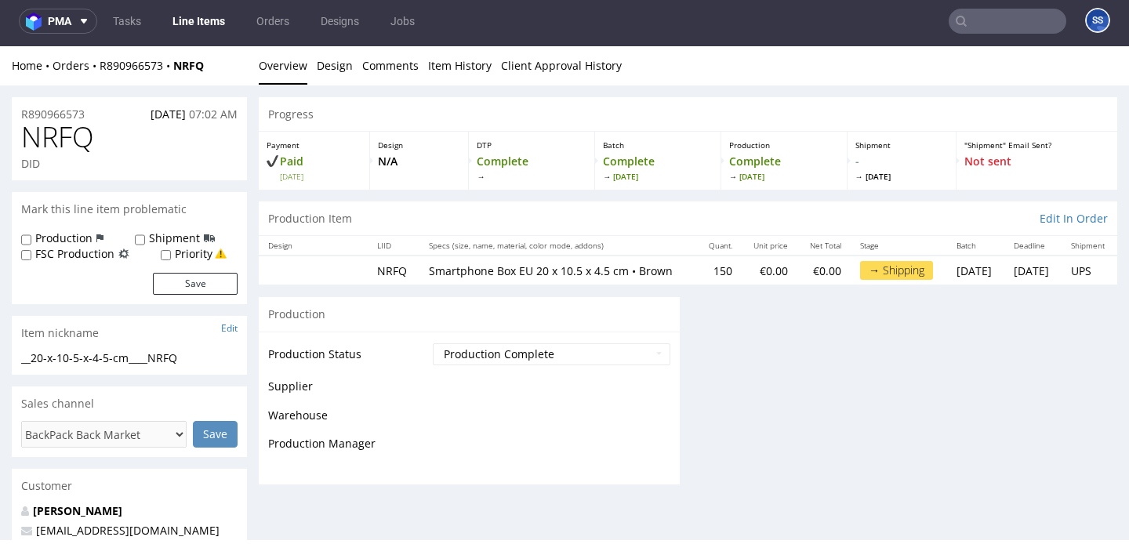
scroll to position [4, 0]
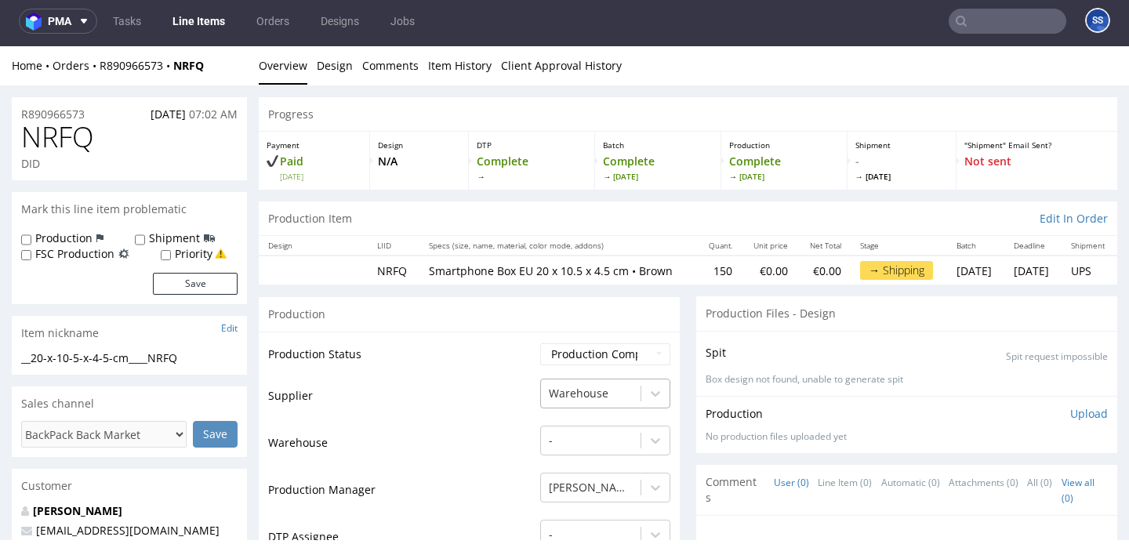
click at [587, 397] on div "Warehouse" at bounding box center [605, 394] width 130 height 30
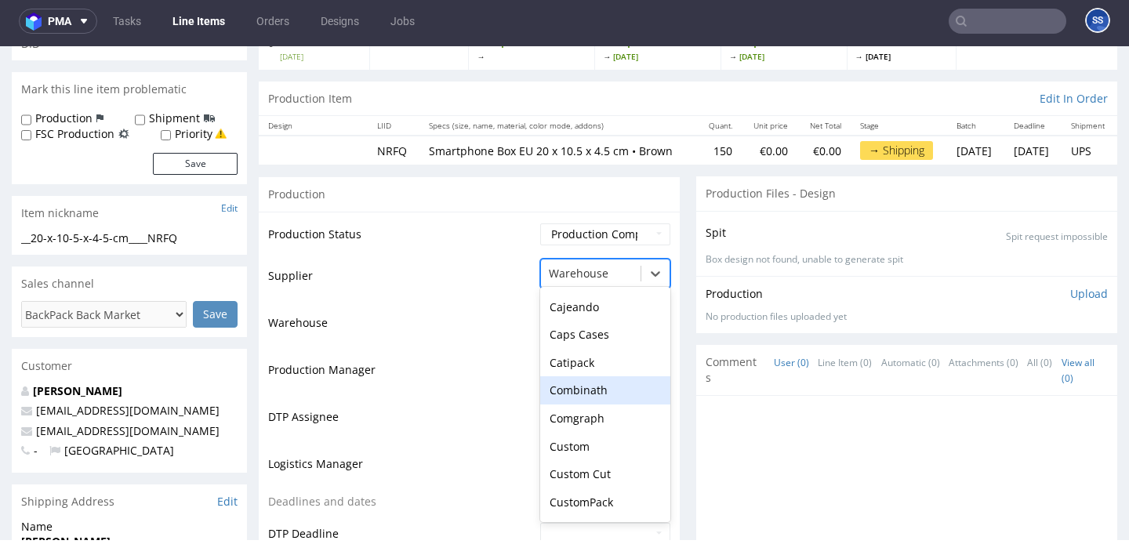
scroll to position [495, 0]
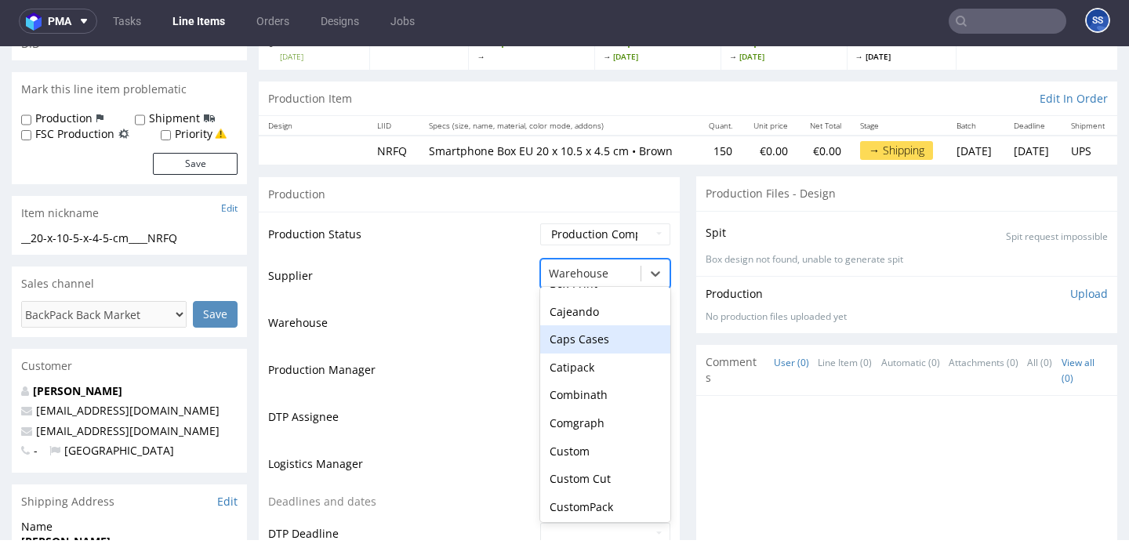
click at [604, 354] on div "Caps Cases" at bounding box center [605, 339] width 130 height 28
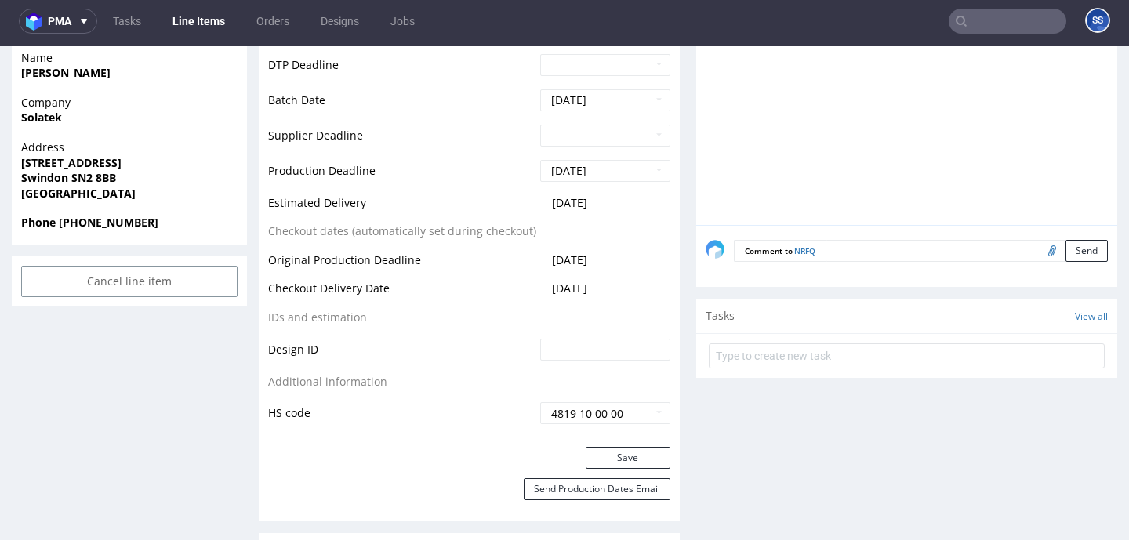
scroll to position [640, 0]
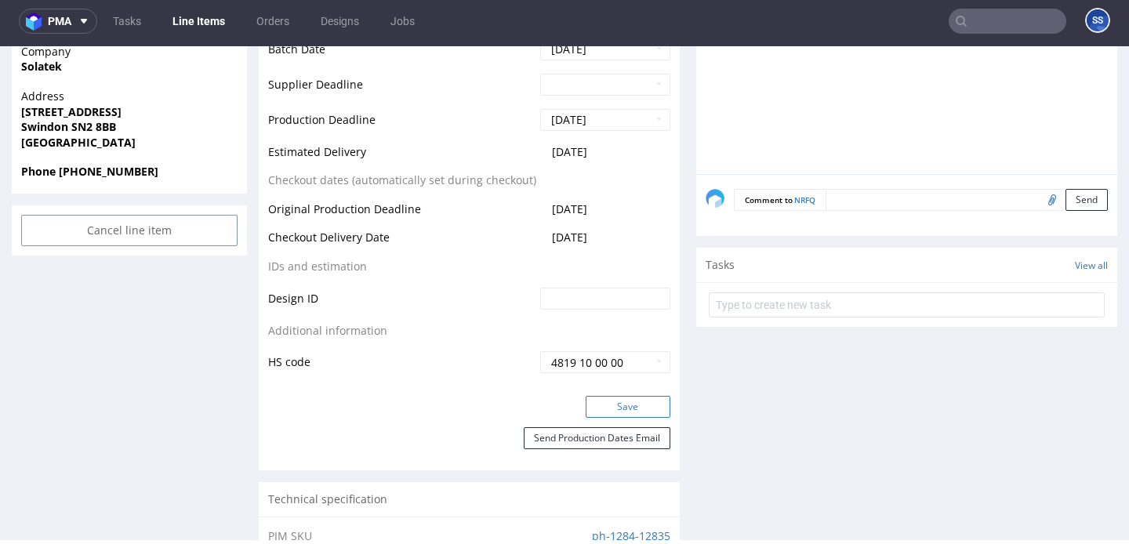
click at [610, 418] on button "Save" at bounding box center [628, 407] width 85 height 22
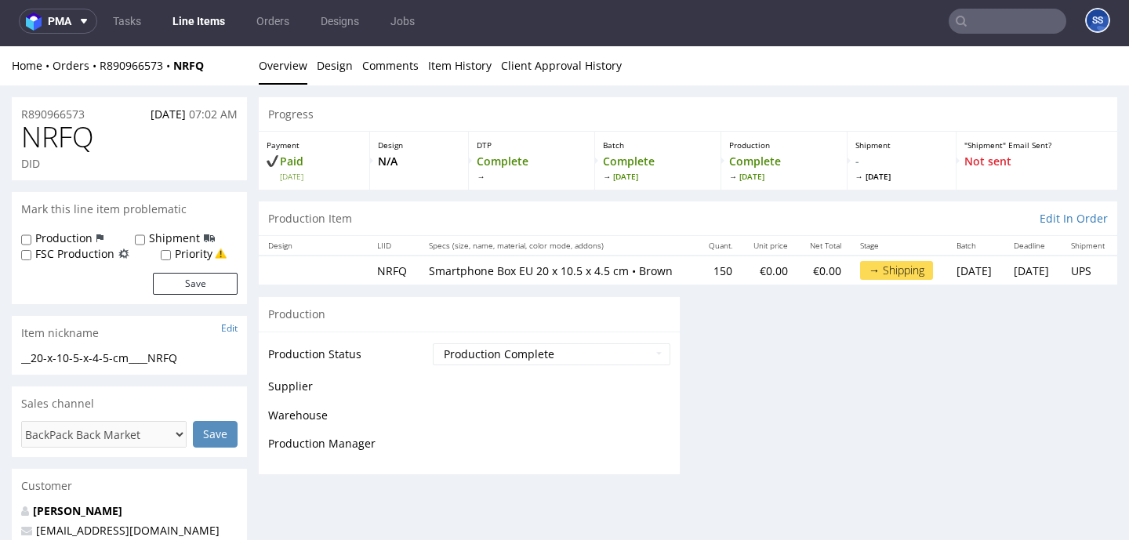
scroll to position [638, 0]
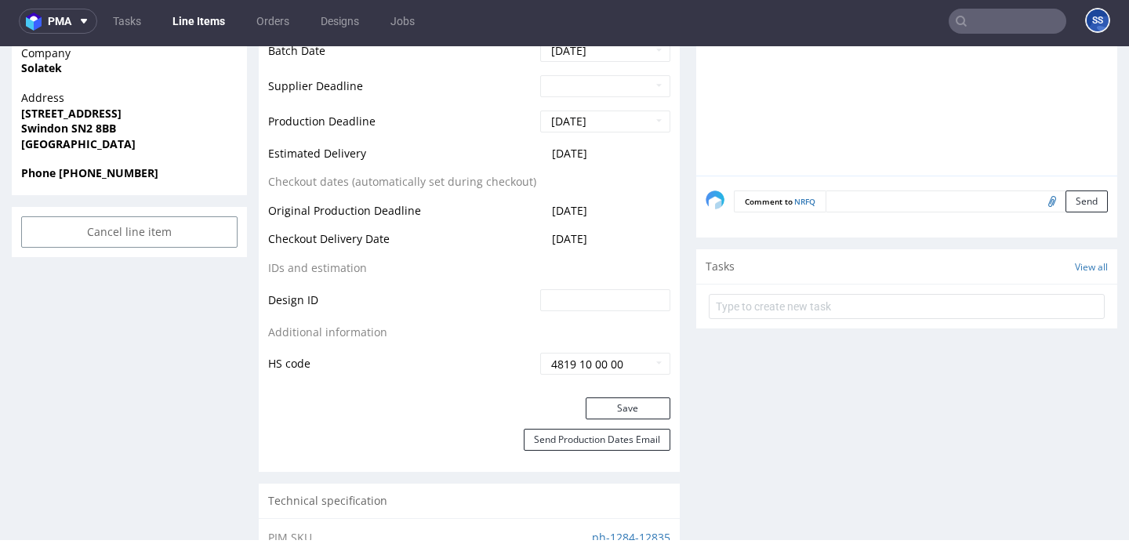
click at [198, 17] on link "Line Items" at bounding box center [198, 21] width 71 height 25
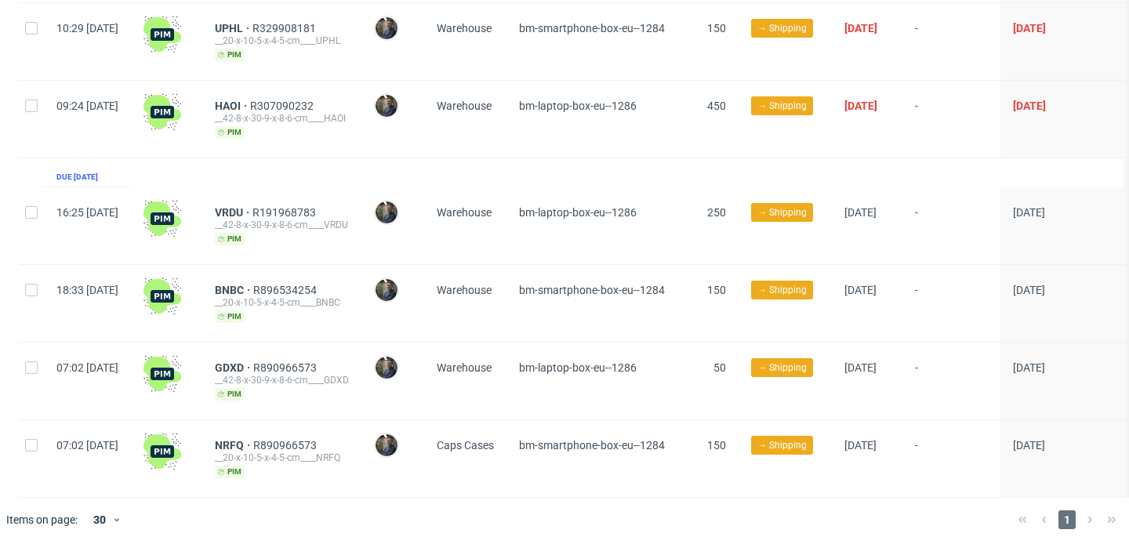
scroll to position [229, 0]
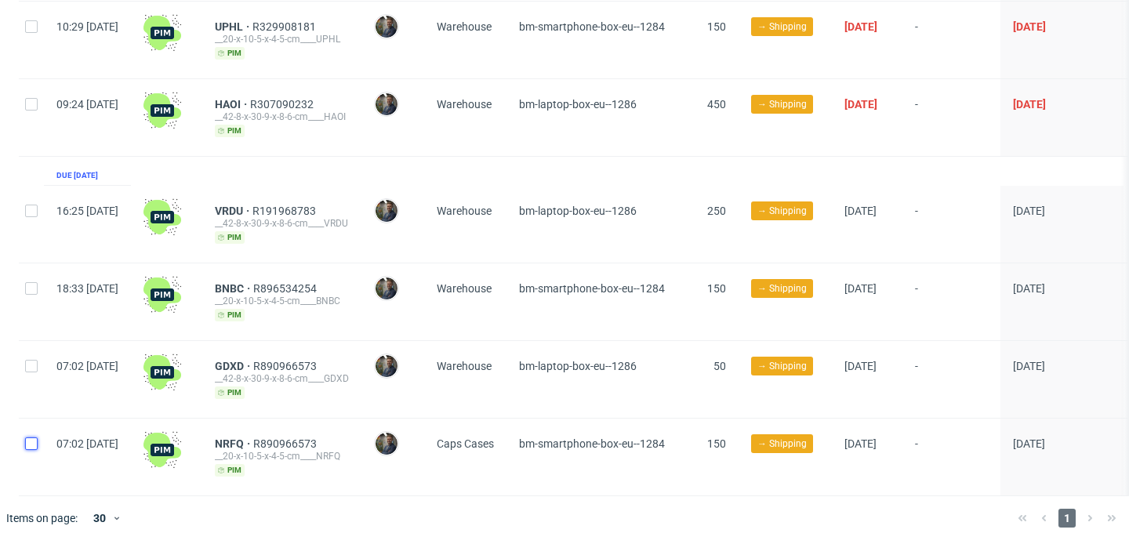
click at [37, 438] on input "checkbox" at bounding box center [31, 443] width 13 height 13
checkbox input "true"
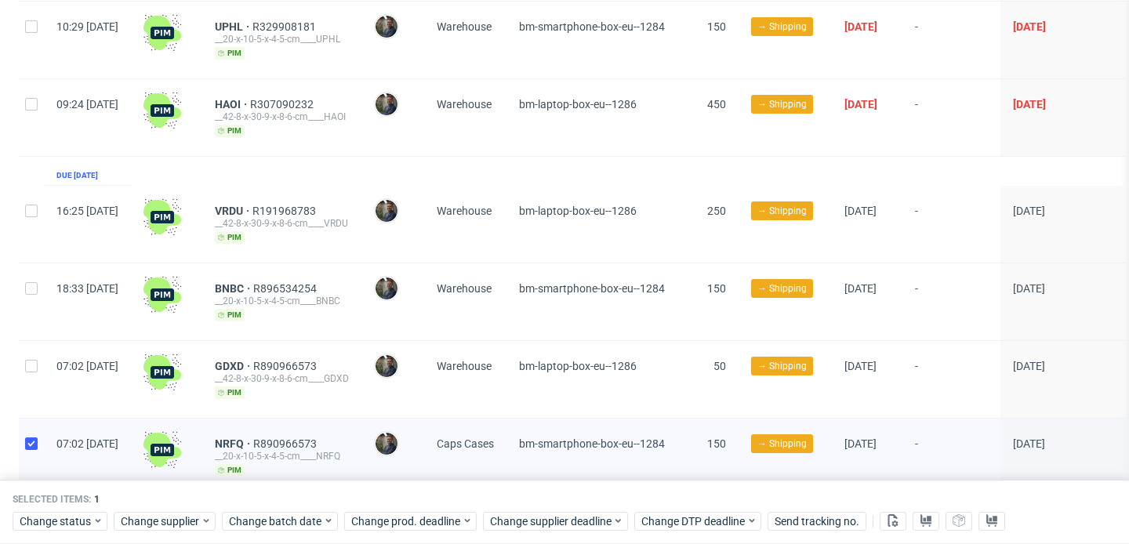
click at [25, 293] on div at bounding box center [31, 301] width 25 height 77
checkbox input "true"
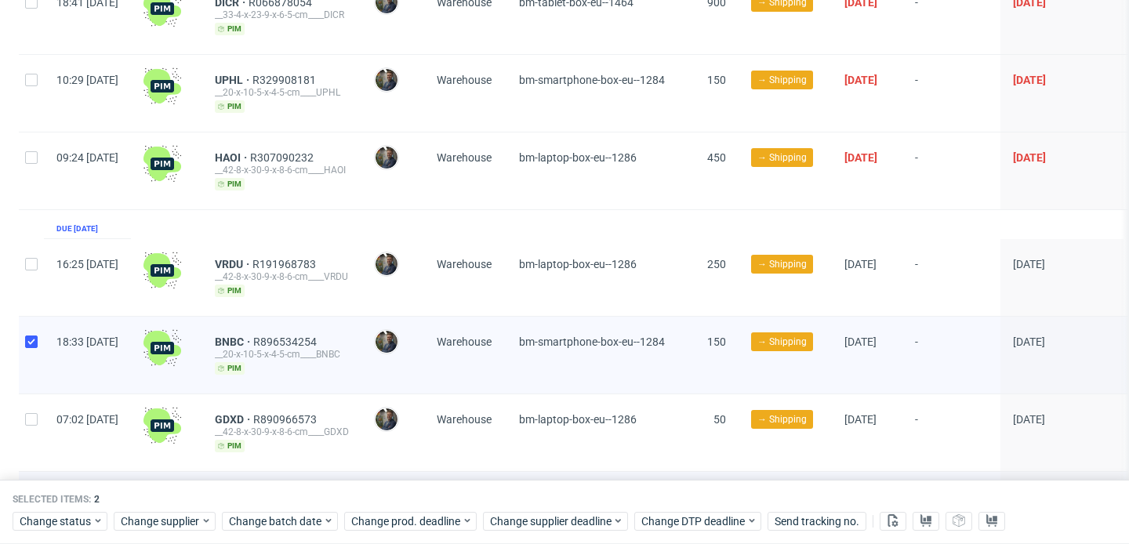
scroll to position [175, 0]
click at [36, 82] on input "checkbox" at bounding box center [31, 80] width 13 height 13
checkbox input "true"
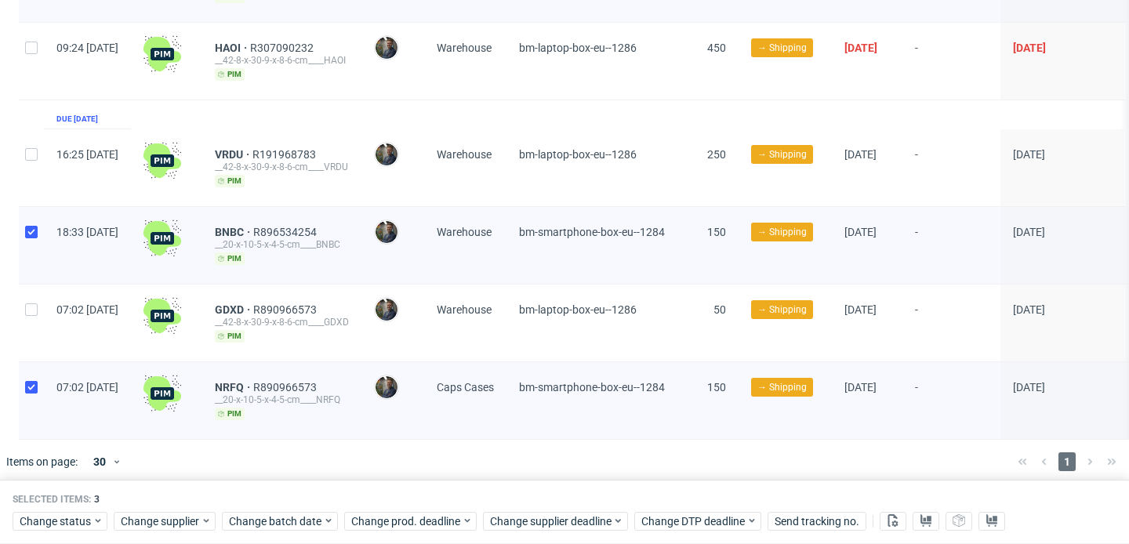
scroll to position [286, 0]
click at [154, 519] on span "Change supplier" at bounding box center [161, 522] width 80 height 16
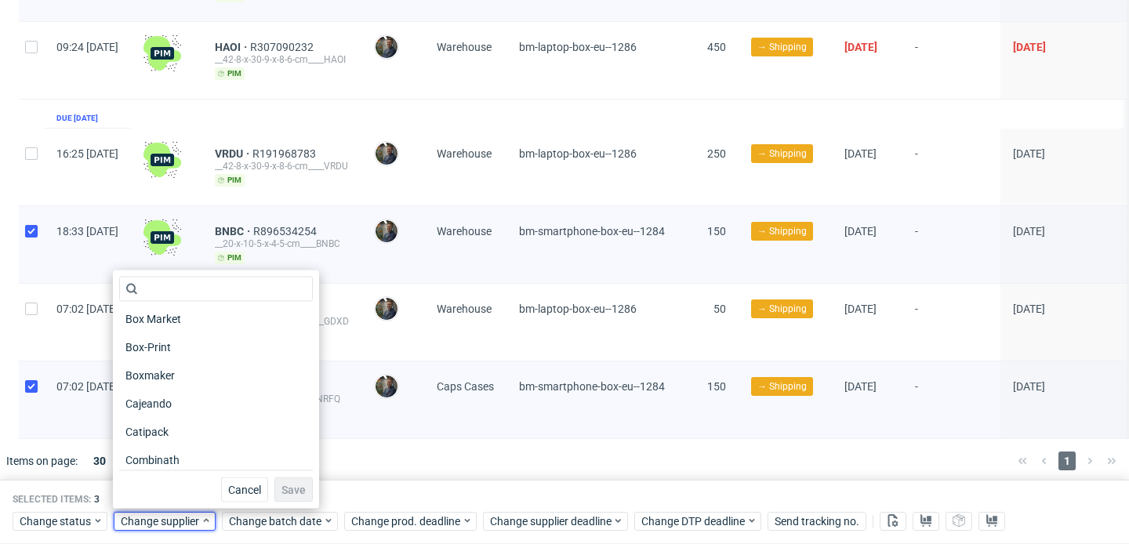
scroll to position [425, 0]
click at [361, 435] on div "NRFQ R890966573 __20-x-10-5-x-4-5-cm____NRFQ pim" at bounding box center [281, 400] width 159 height 78
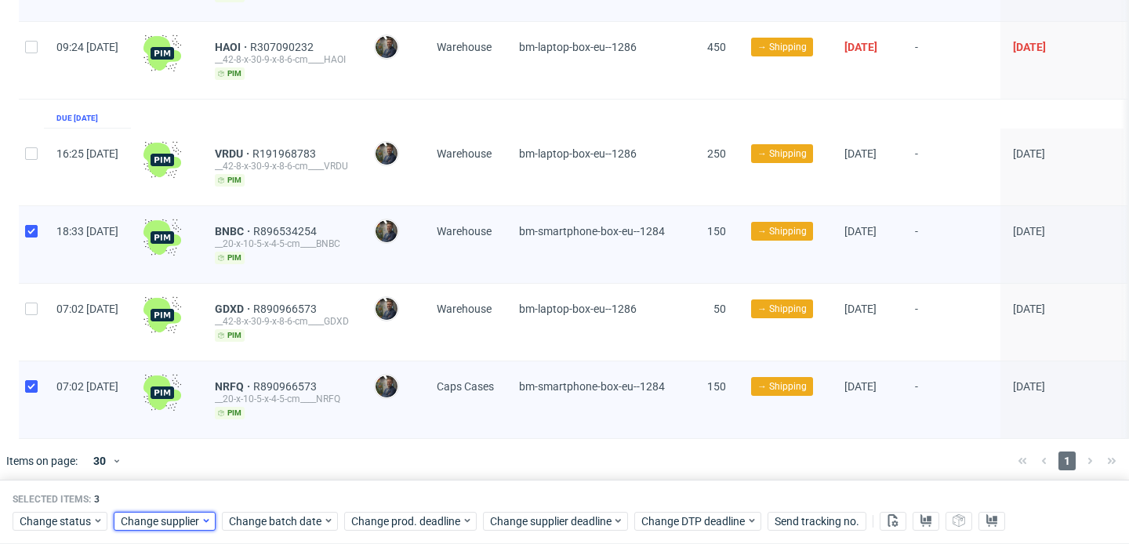
click at [180, 519] on span "Change supplier" at bounding box center [161, 522] width 80 height 16
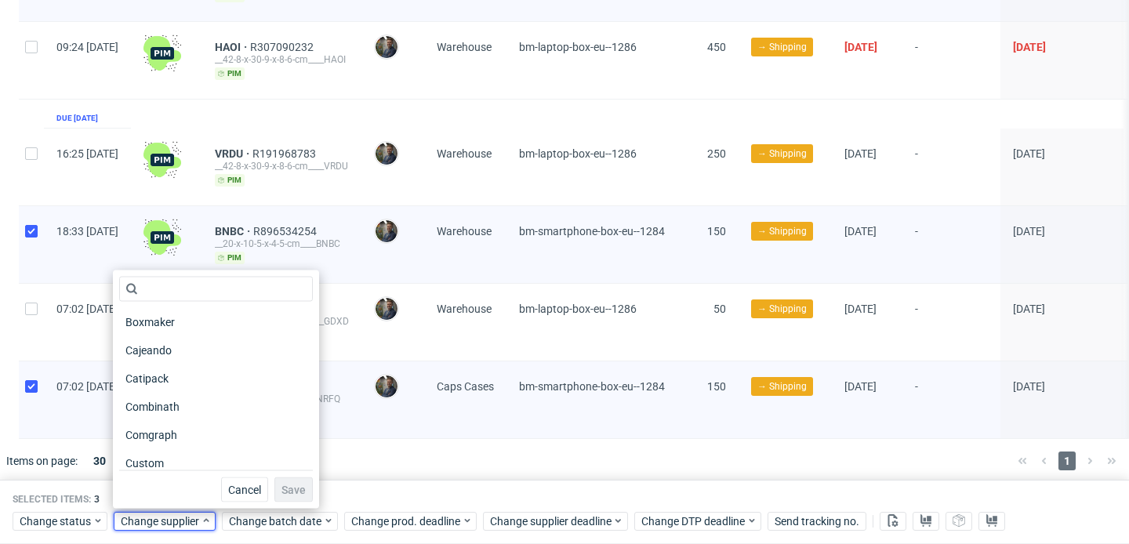
scroll to position [481, 0]
click at [424, 428] on div "[PERSON_NAME]" at bounding box center [392, 399] width 63 height 77
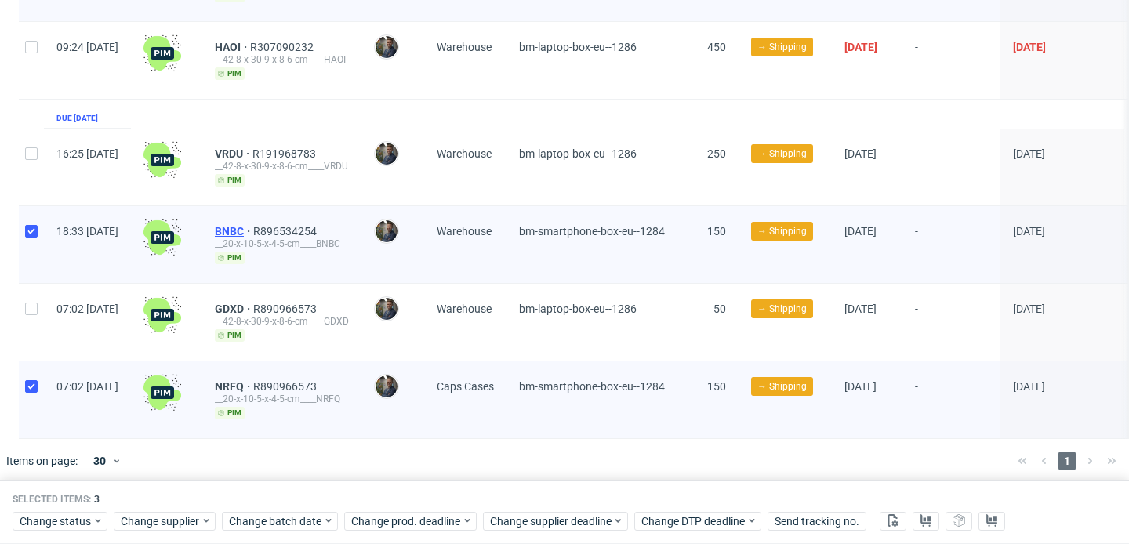
click at [253, 225] on span "BNBC" at bounding box center [234, 231] width 38 height 13
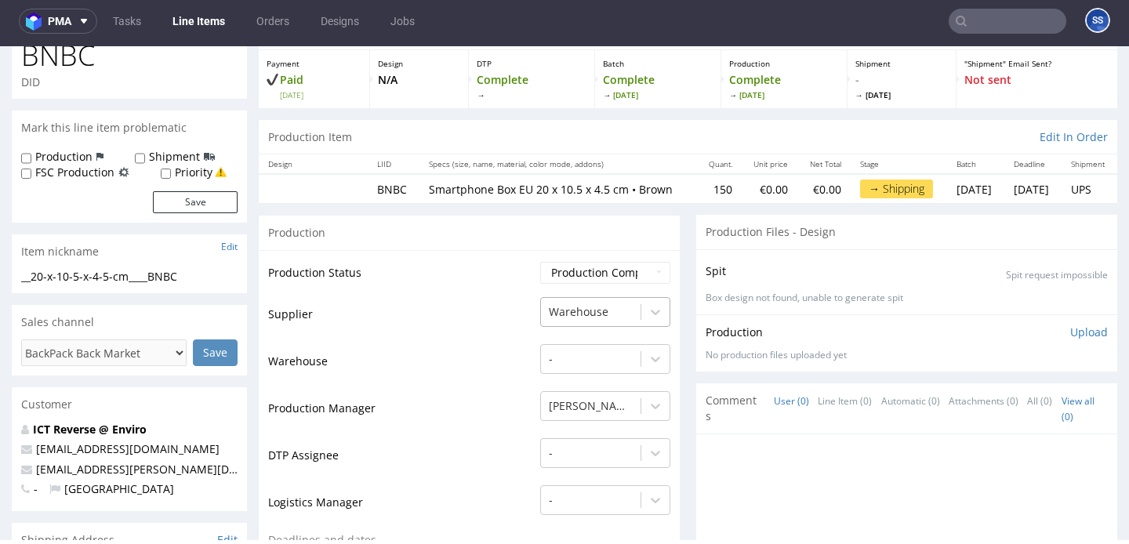
click at [586, 314] on div "Warehouse" at bounding box center [591, 311] width 100 height 25
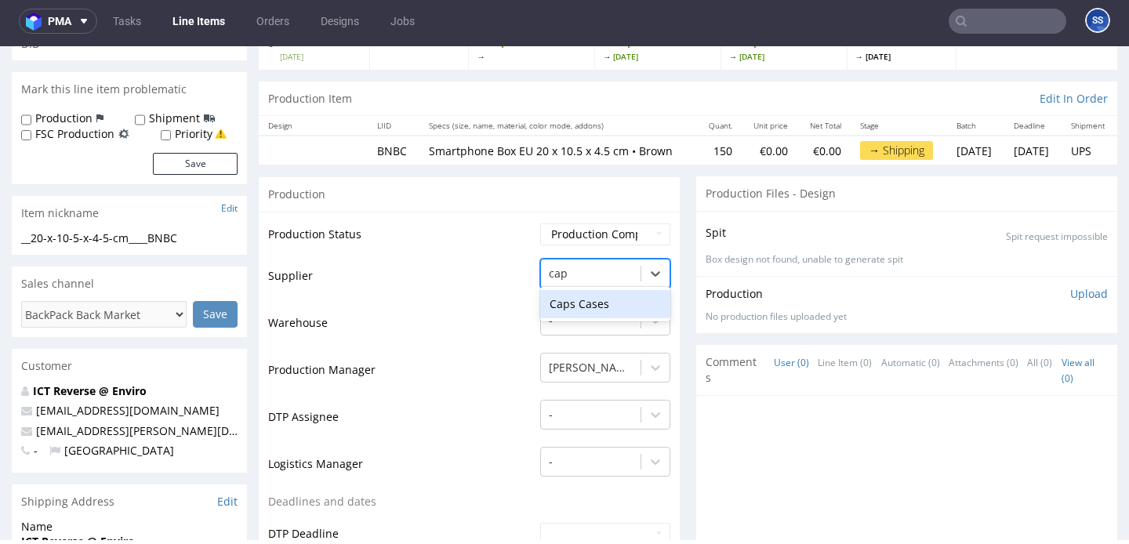
type input "caps"
click at [551, 311] on div "Caps Cases" at bounding box center [605, 304] width 130 height 28
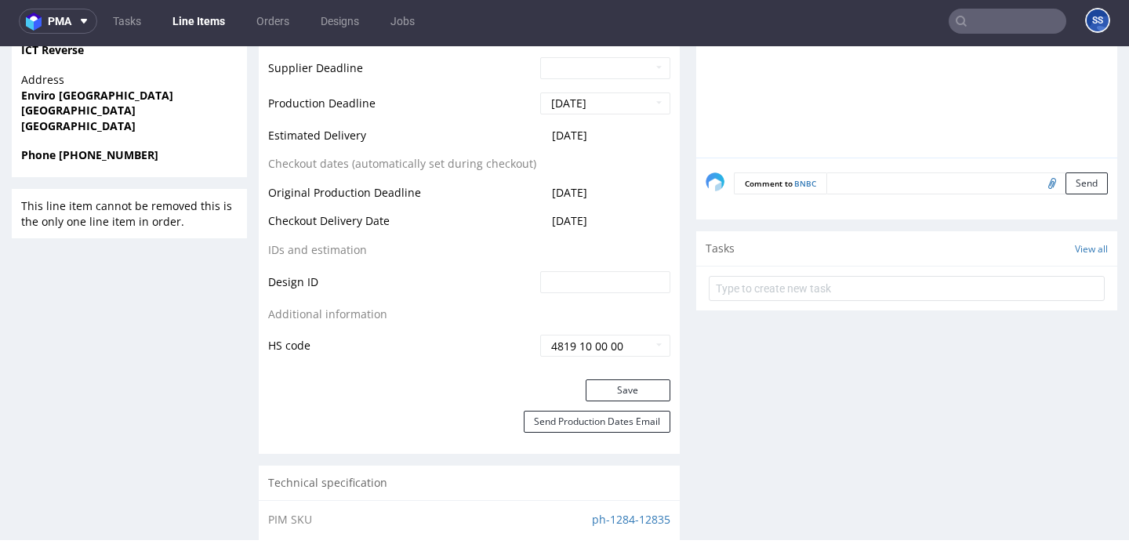
scroll to position [700, 0]
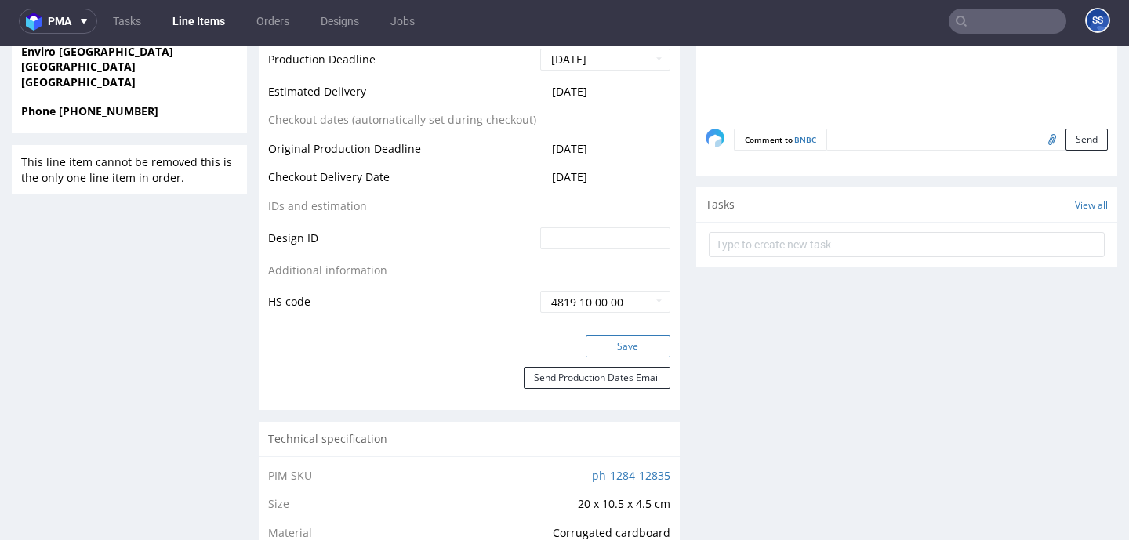
click at [608, 350] on button "Save" at bounding box center [628, 347] width 85 height 22
click at [191, 24] on link "Line Items" at bounding box center [198, 21] width 71 height 25
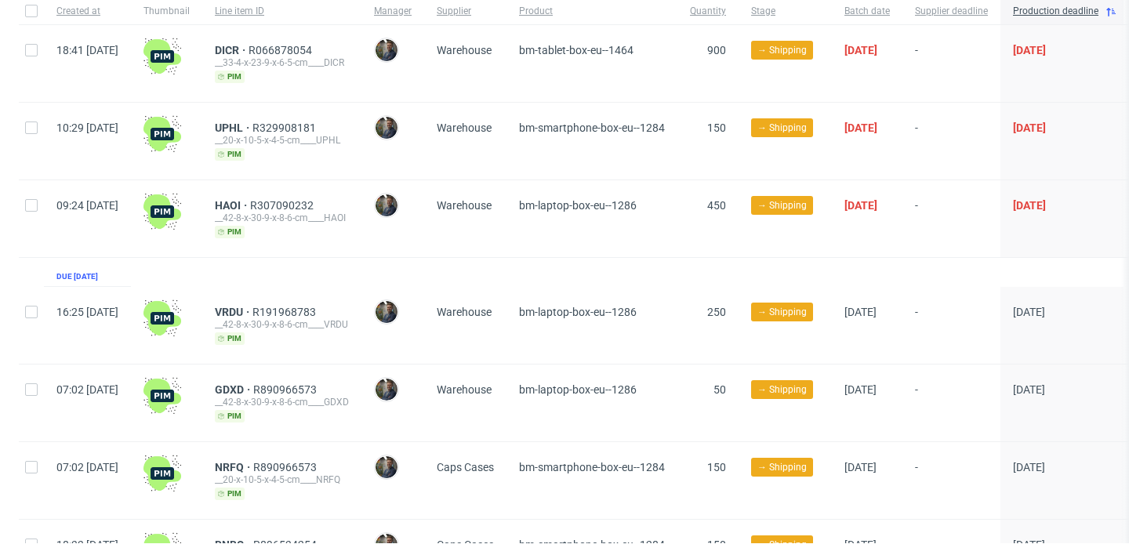
scroll to position [126, 0]
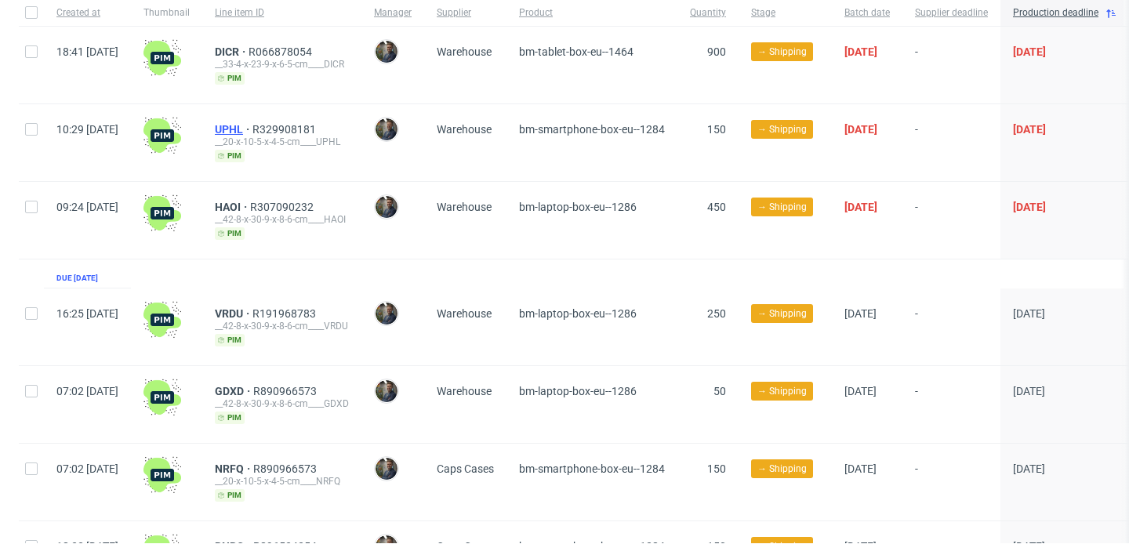
click at [252, 130] on span "UPHL" at bounding box center [234, 129] width 38 height 13
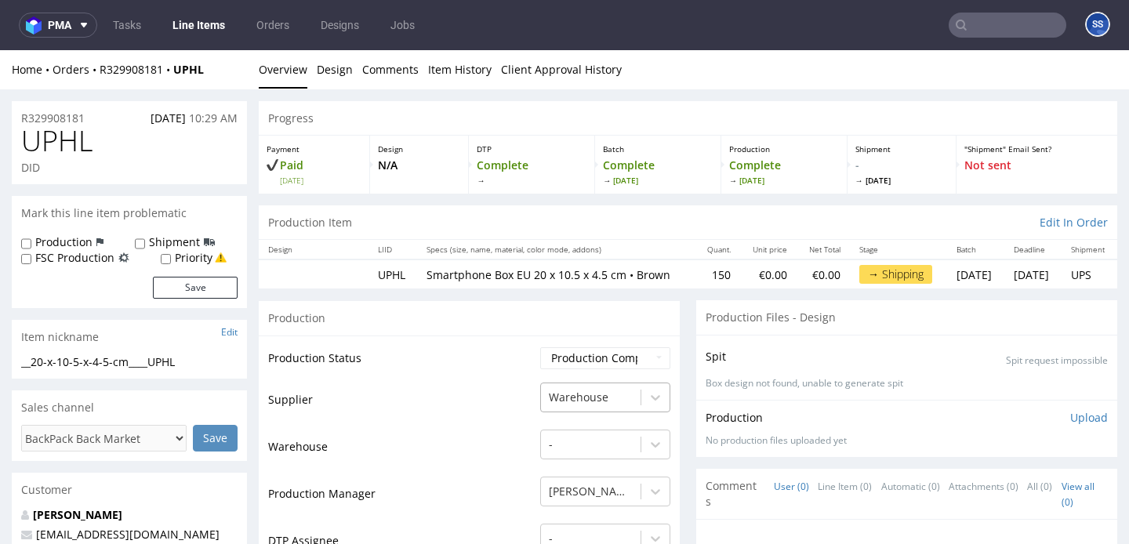
click at [583, 405] on div "Warehouse" at bounding box center [605, 394] width 130 height 22
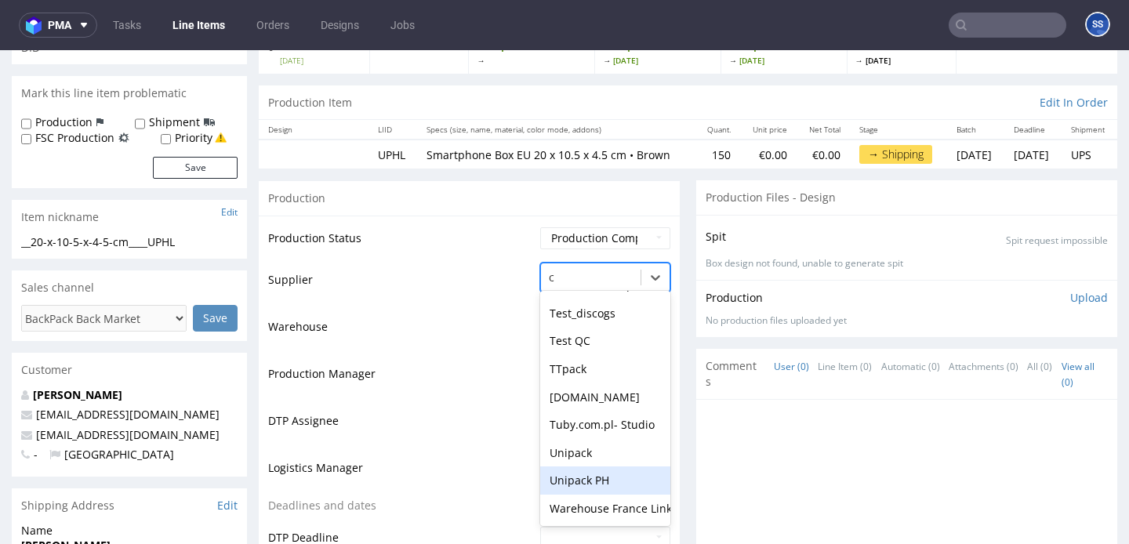
scroll to position [1585, 0]
type input "cap"
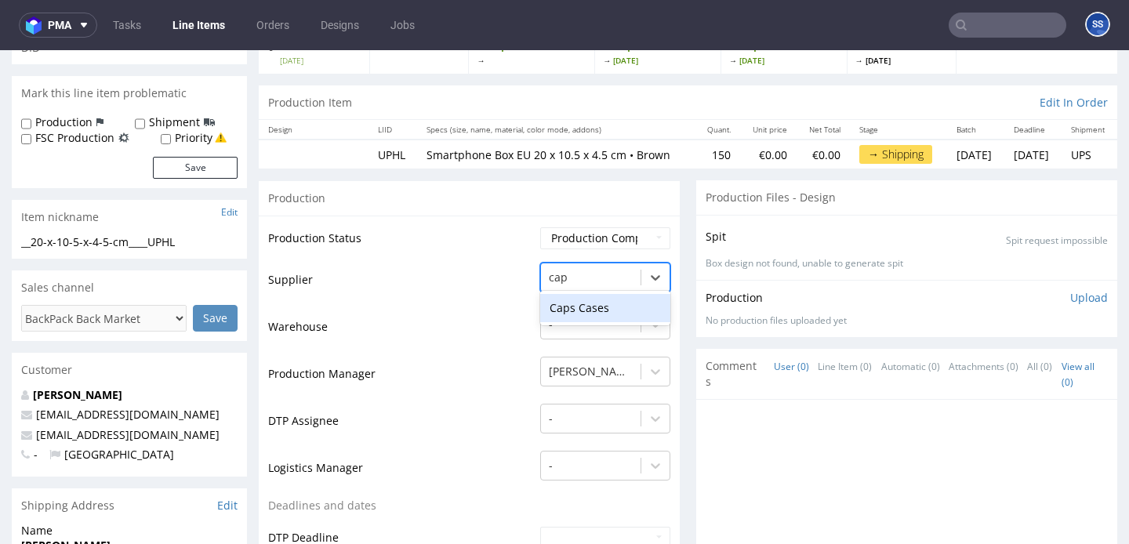
click at [608, 319] on div "Caps Cases" at bounding box center [605, 308] width 130 height 28
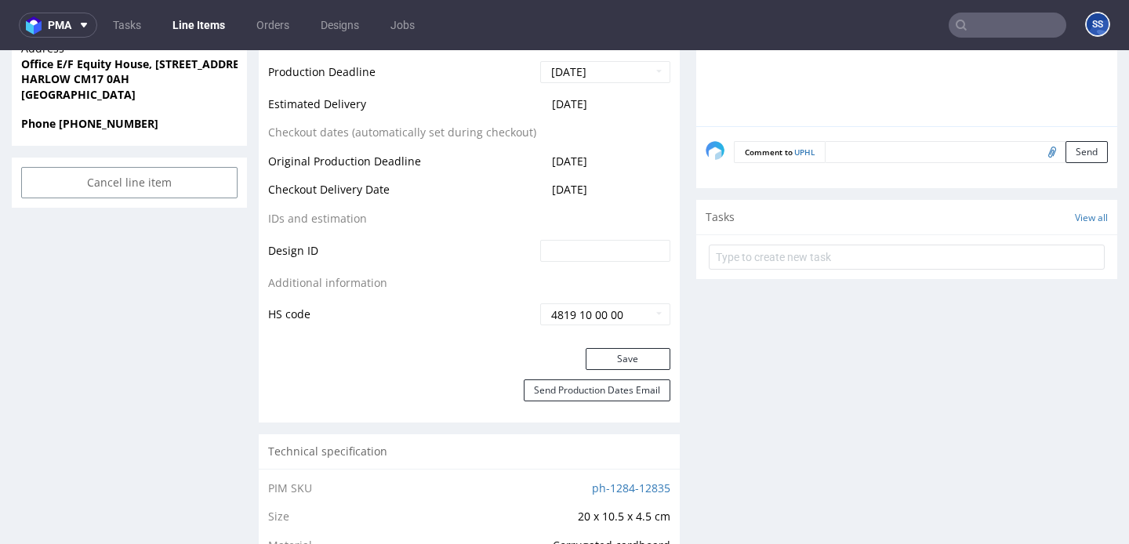
scroll to position [695, 0]
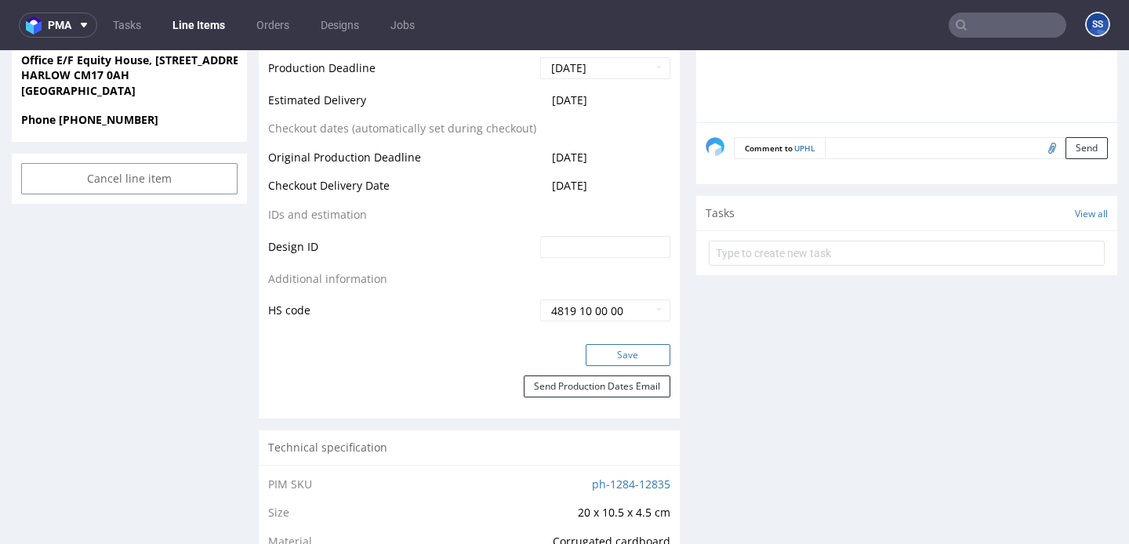
click at [623, 365] on button "Save" at bounding box center [628, 355] width 85 height 22
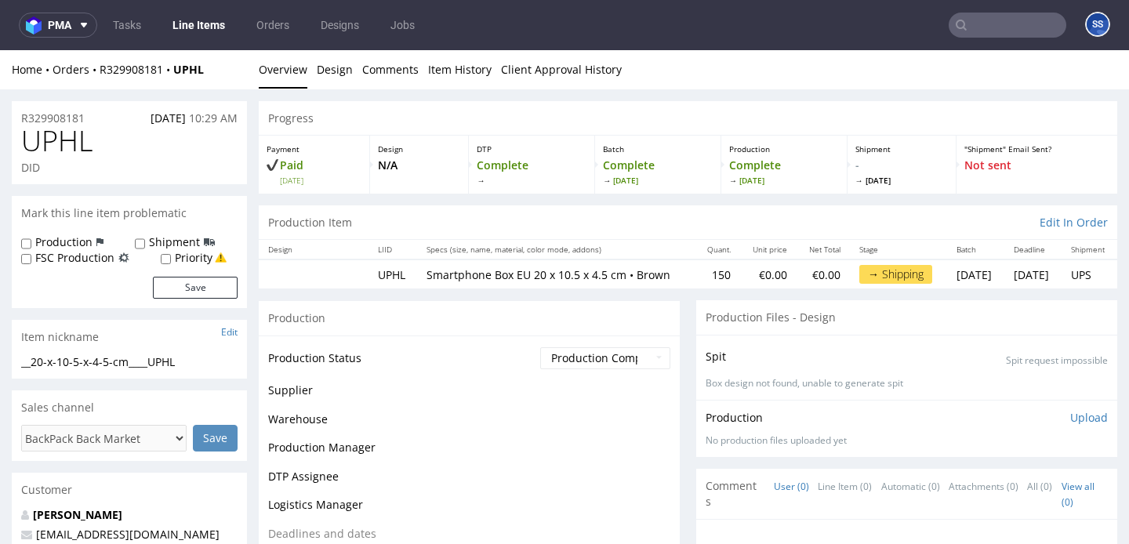
scroll to position [694, 0]
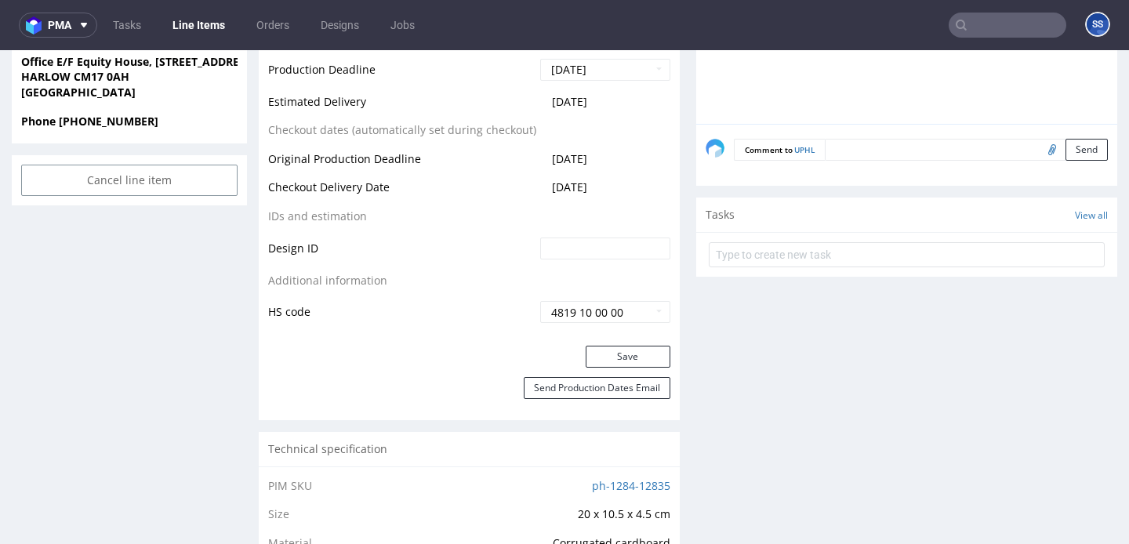
click at [209, 31] on link "Line Items" at bounding box center [198, 25] width 71 height 25
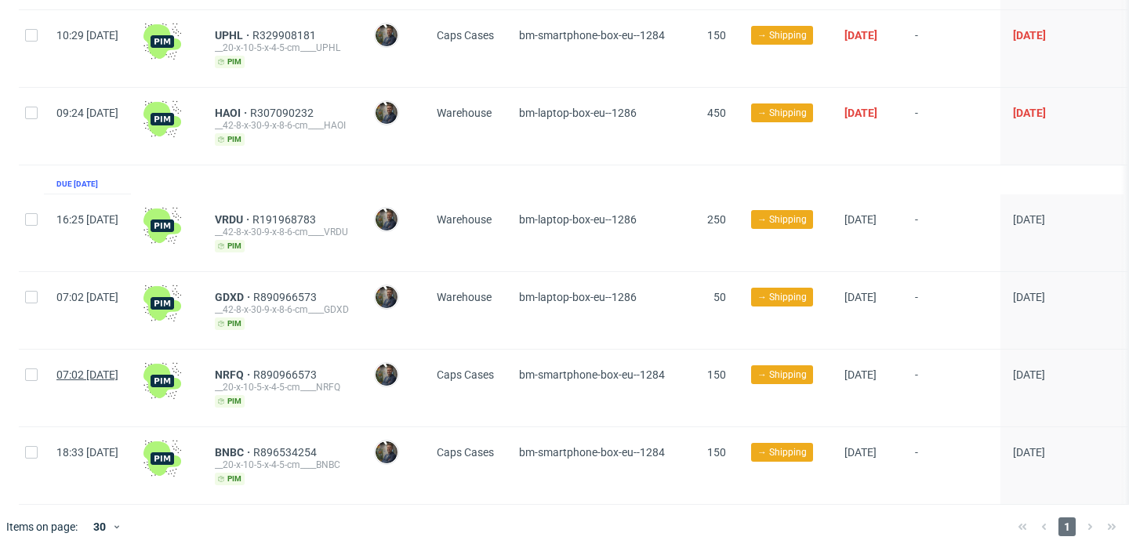
scroll to position [229, 0]
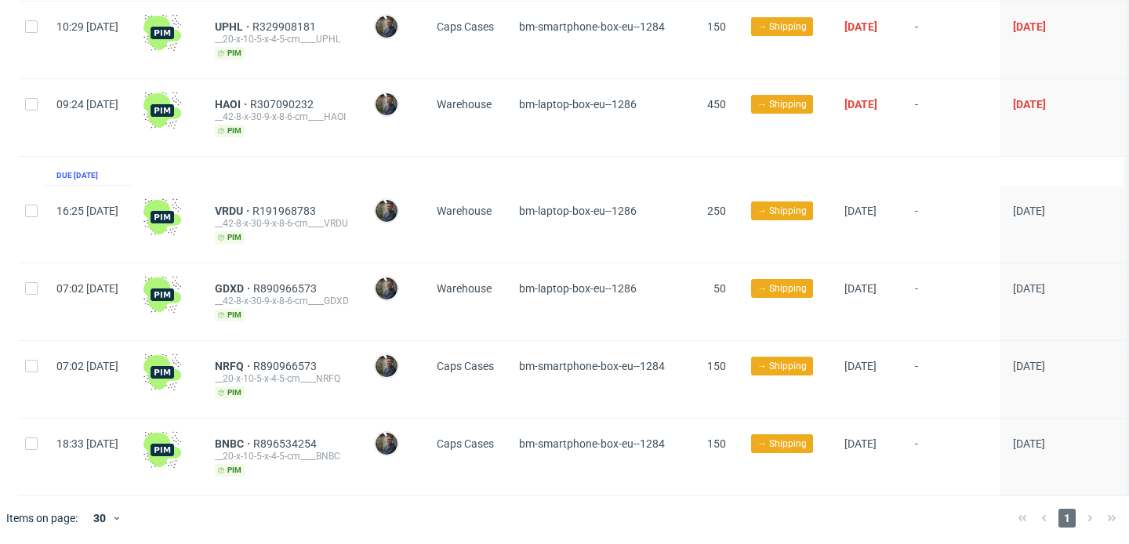
click at [38, 446] on div at bounding box center [31, 457] width 25 height 77
checkbox input "true"
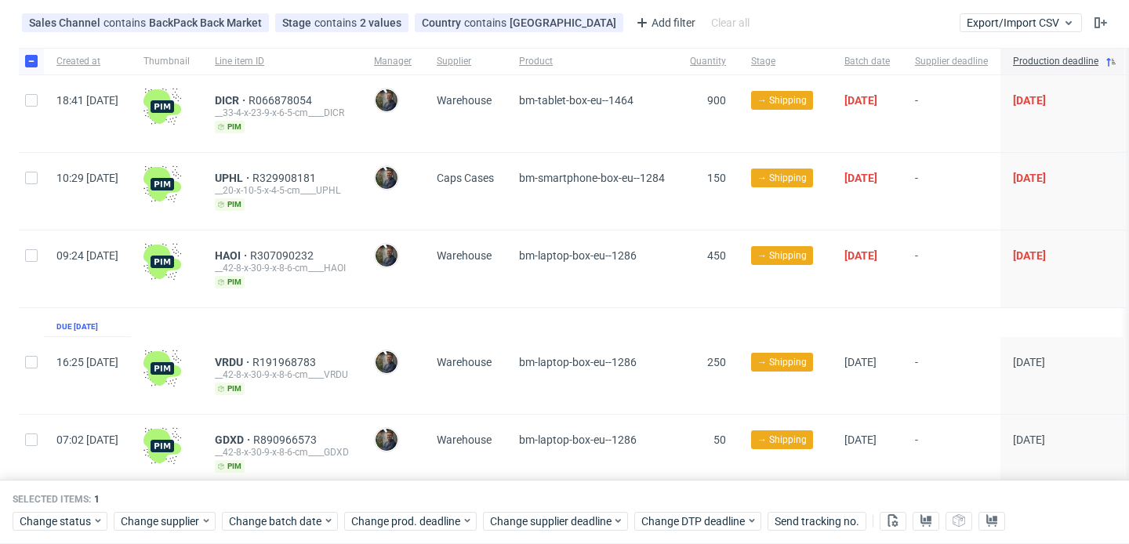
scroll to position [0, 0]
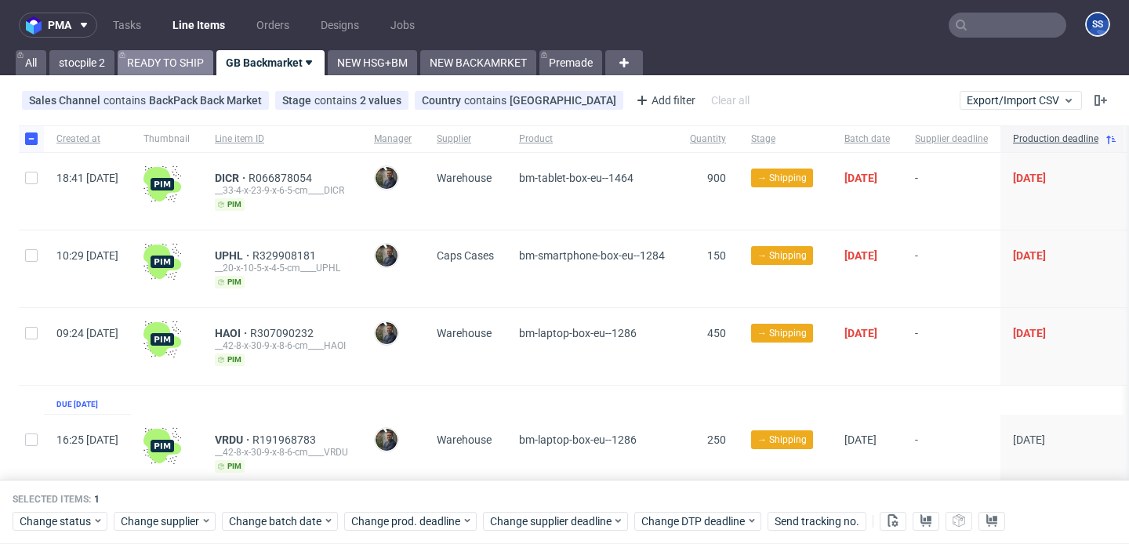
click at [162, 67] on link "READY TO SHIP" at bounding box center [166, 62] width 96 height 25
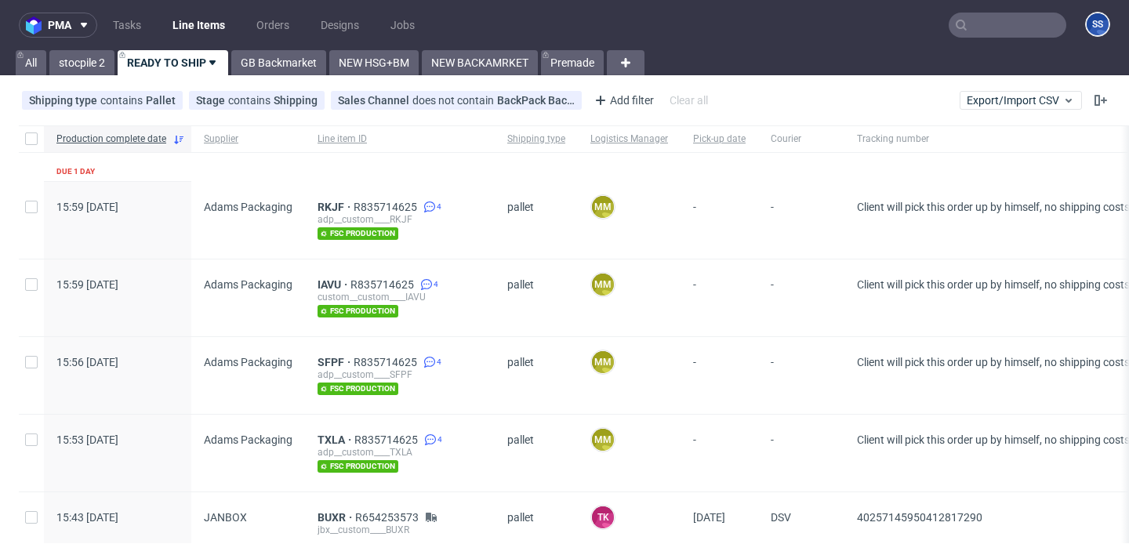
click at [327, 68] on div "NEW HSG+BM" at bounding box center [372, 62] width 93 height 25
click at [371, 68] on link "NEW HSG+BM" at bounding box center [373, 62] width 89 height 25
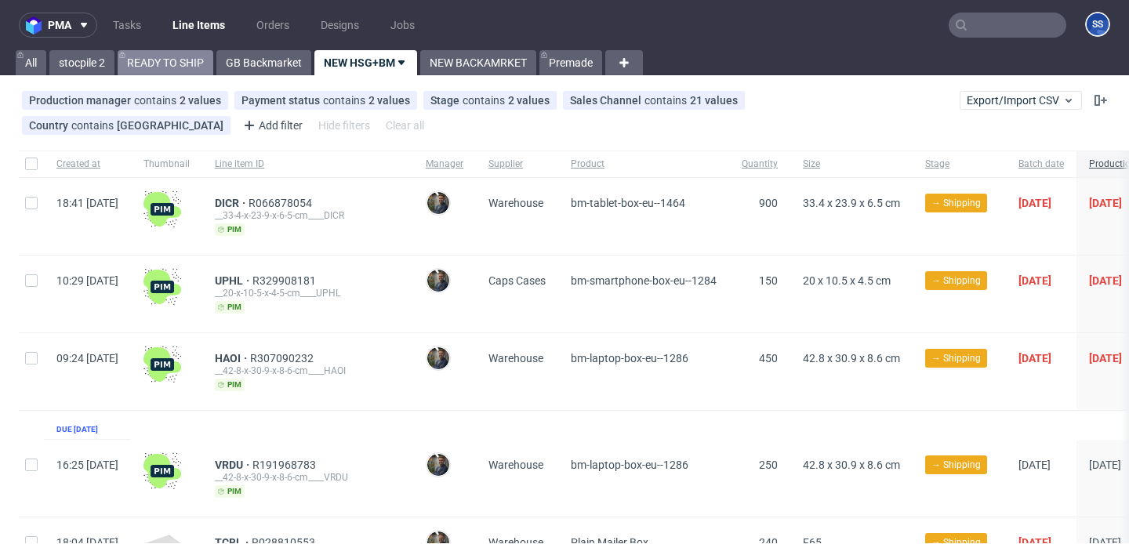
click at [180, 73] on link "READY TO SHIP" at bounding box center [166, 62] width 96 height 25
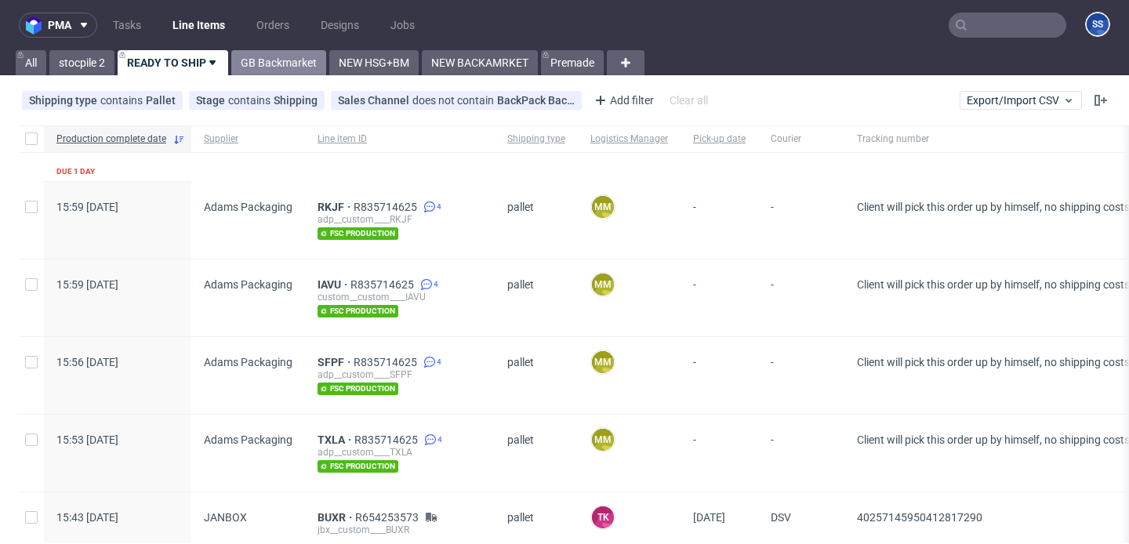
click at [285, 62] on link "GB Backmarket" at bounding box center [278, 62] width 95 height 25
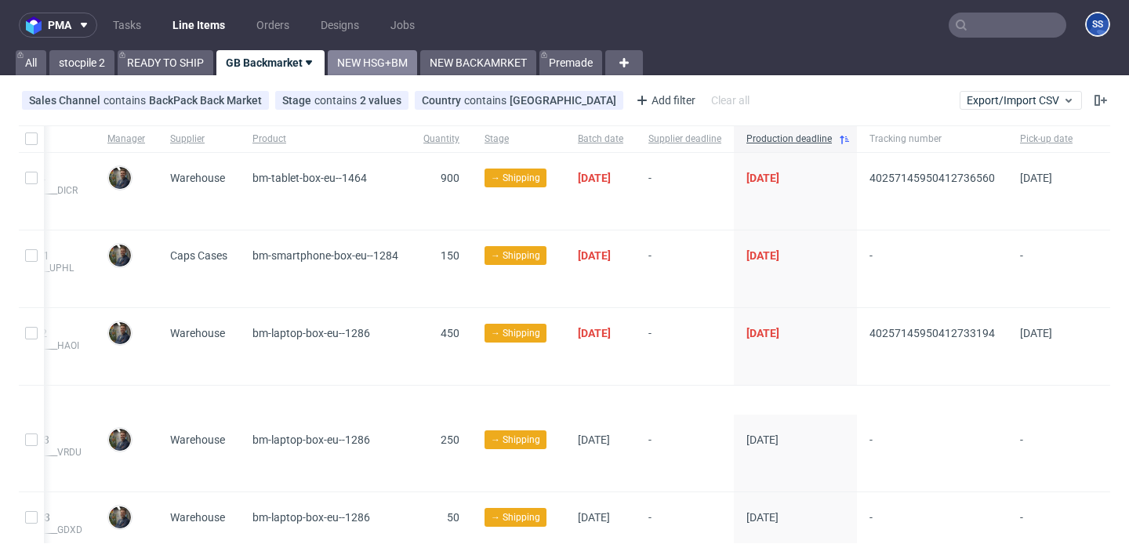
click at [354, 63] on link "NEW HSG+BM" at bounding box center [372, 62] width 89 height 25
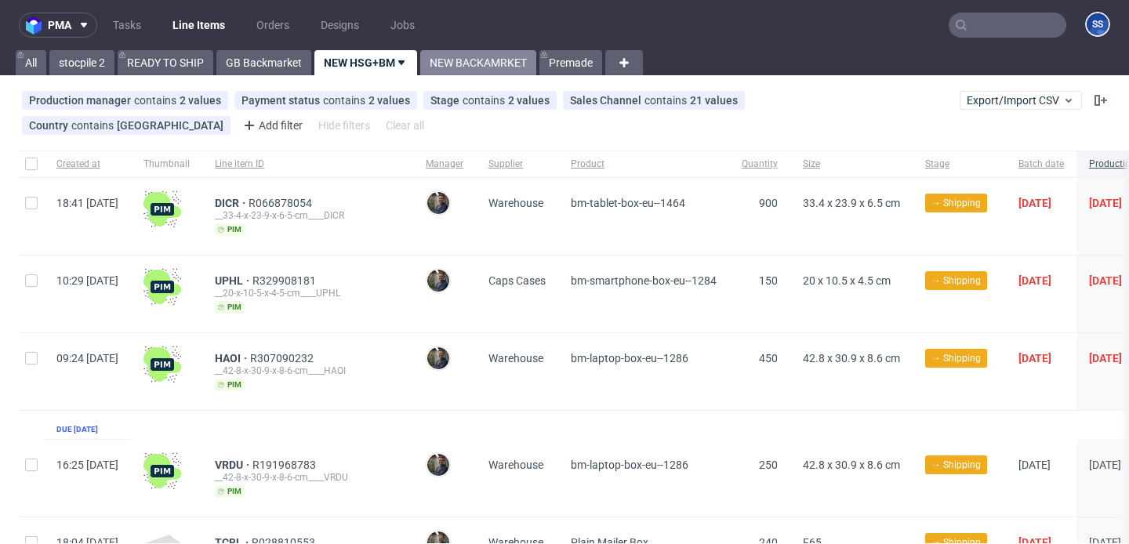
click at [494, 64] on link "NEW BACKAMRKET" at bounding box center [478, 62] width 116 height 25
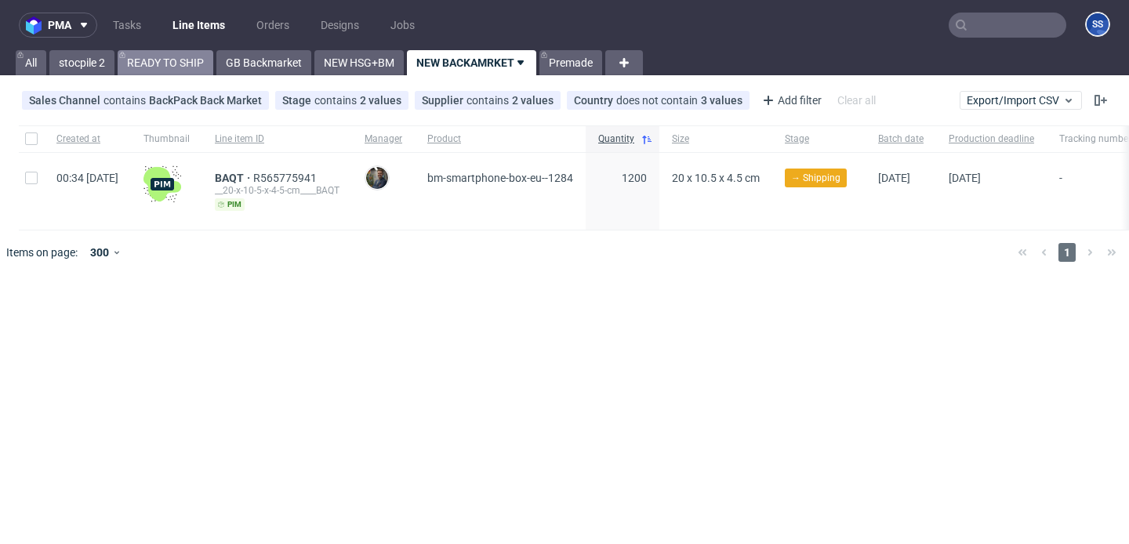
click at [187, 66] on link "READY TO SHIP" at bounding box center [166, 62] width 96 height 25
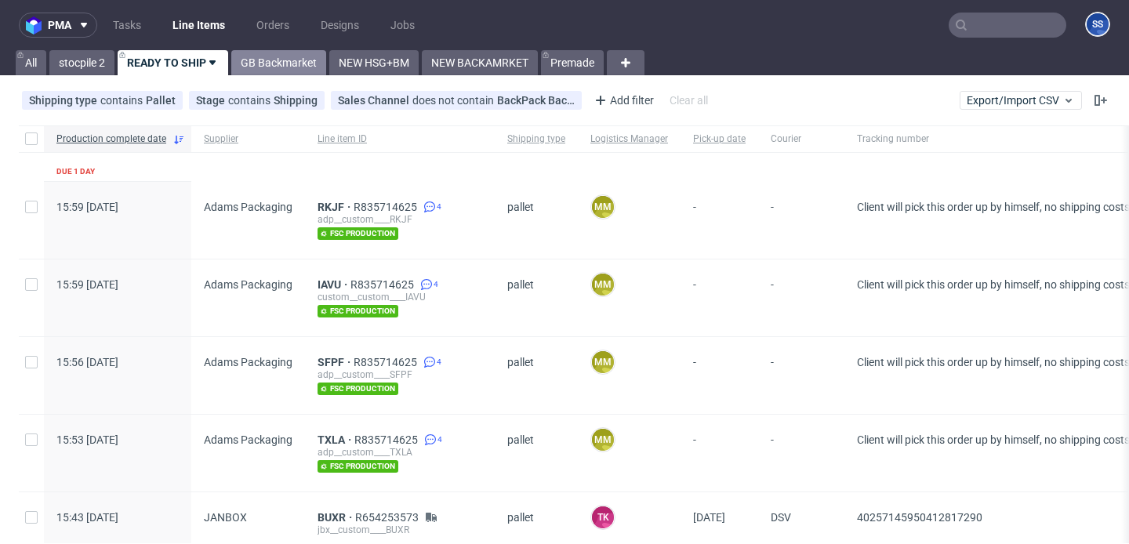
click at [274, 56] on link "GB Backmarket" at bounding box center [278, 62] width 95 height 25
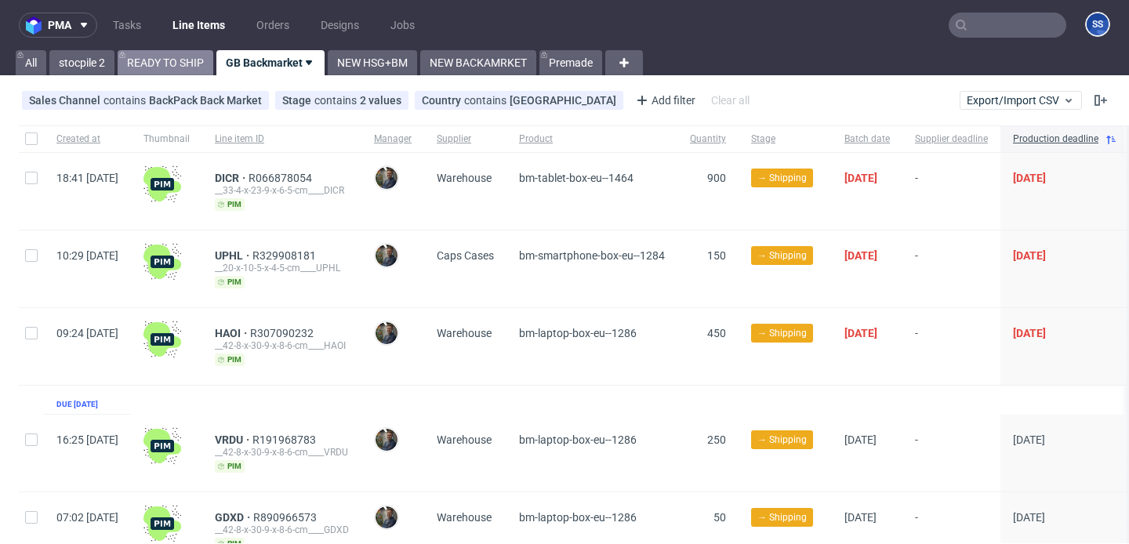
click at [189, 65] on link "READY TO SHIP" at bounding box center [166, 62] width 96 height 25
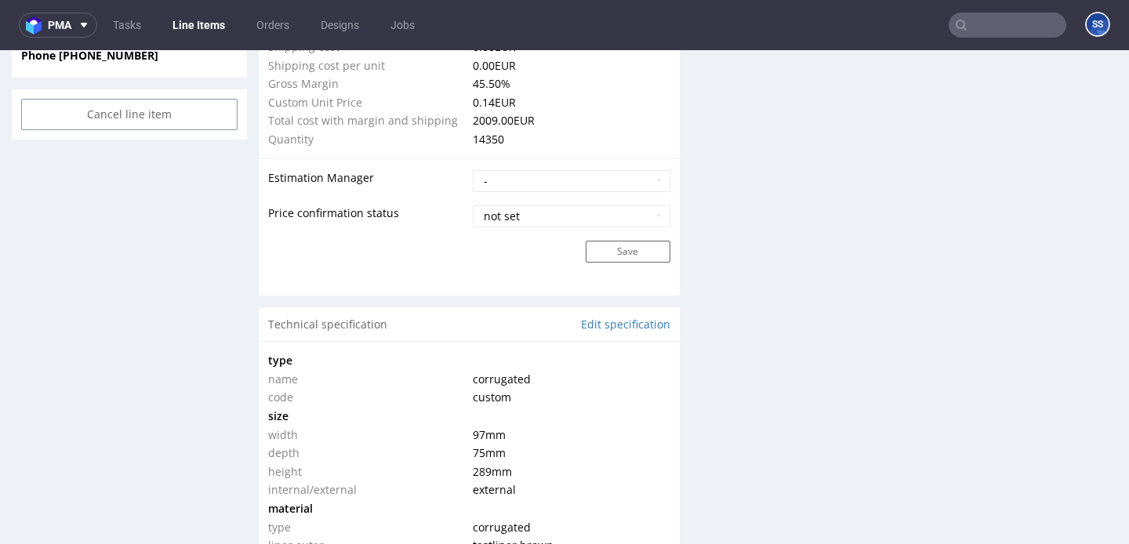
scroll to position [4, 0]
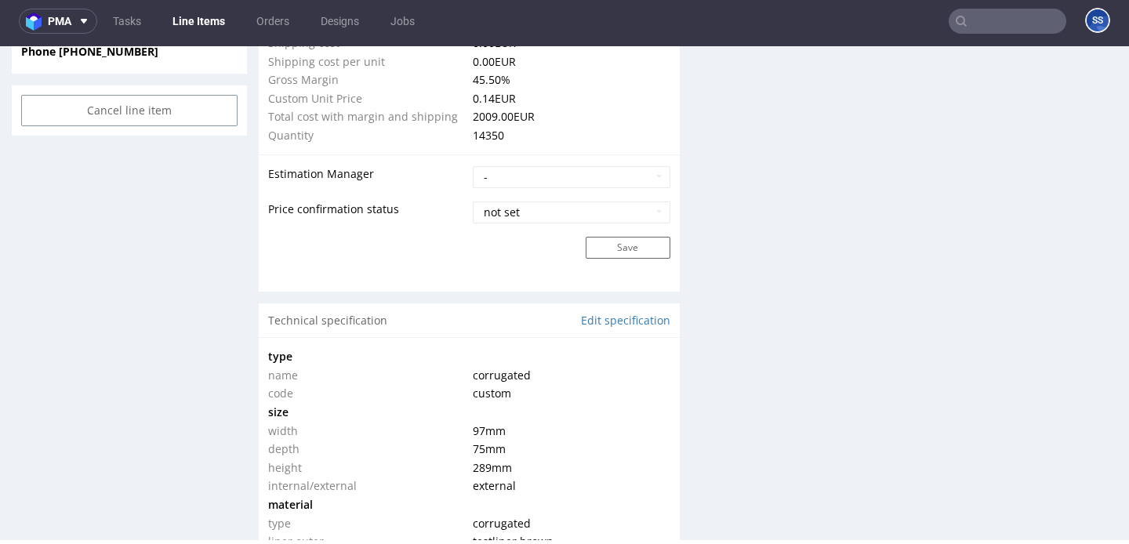
click at [180, 13] on link "Line Items" at bounding box center [198, 21] width 71 height 25
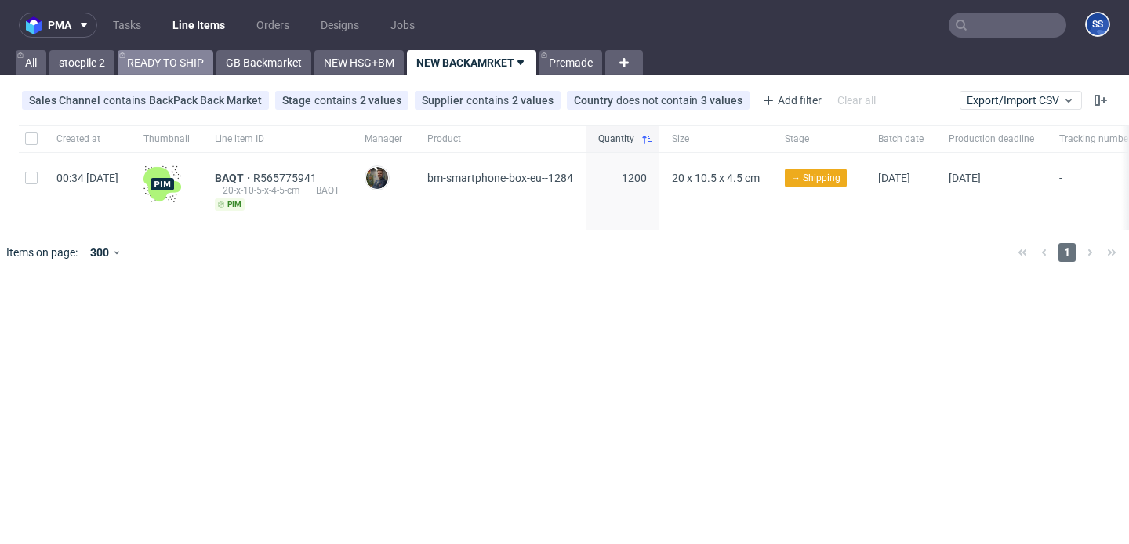
click at [125, 63] on link "READY TO SHIP" at bounding box center [166, 62] width 96 height 25
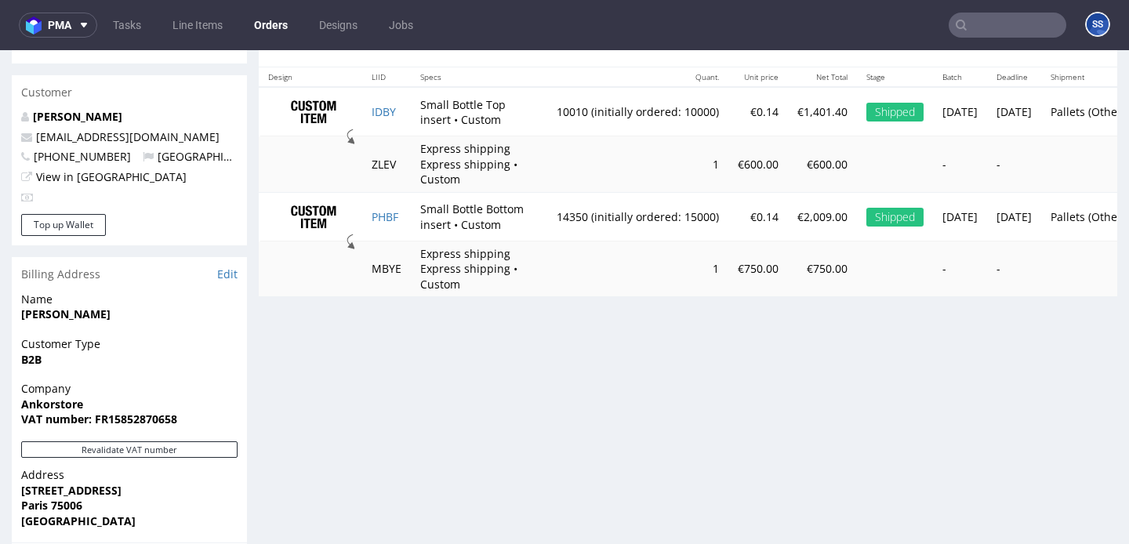
scroll to position [840, 0]
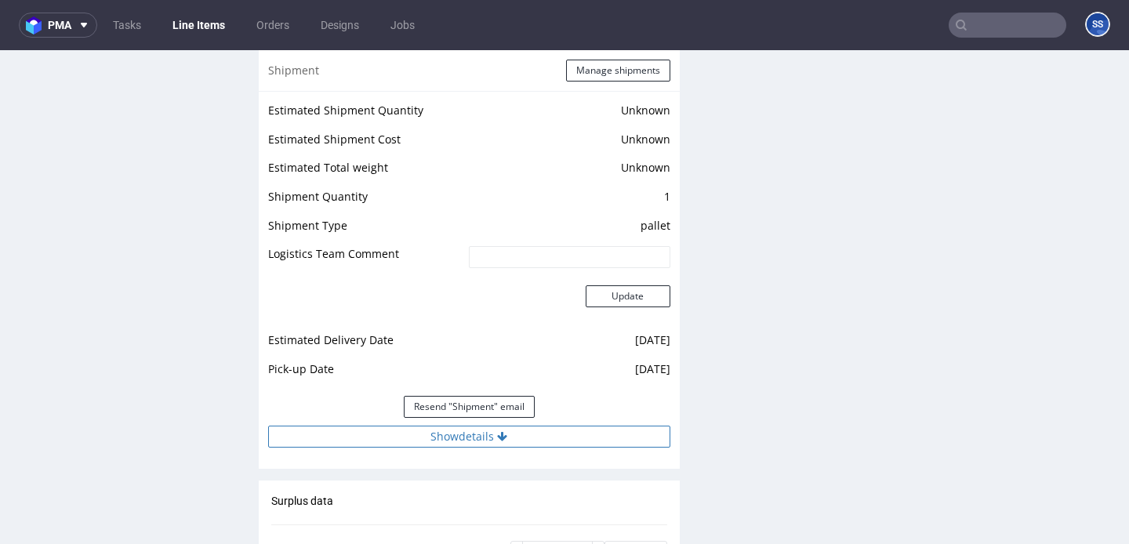
click at [524, 426] on button "Show details" at bounding box center [469, 437] width 402 height 22
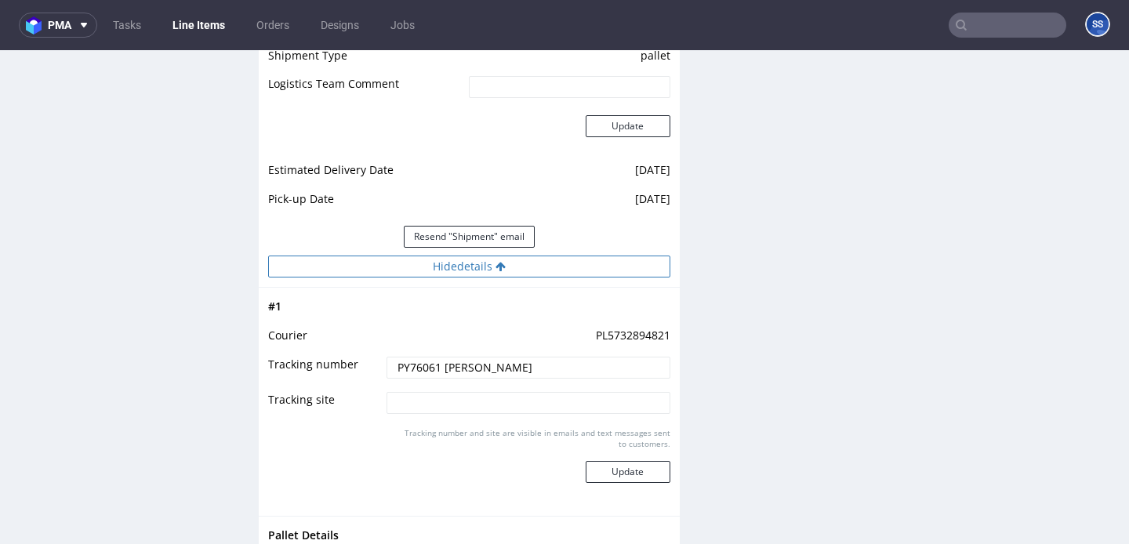
scroll to position [2299, 0]
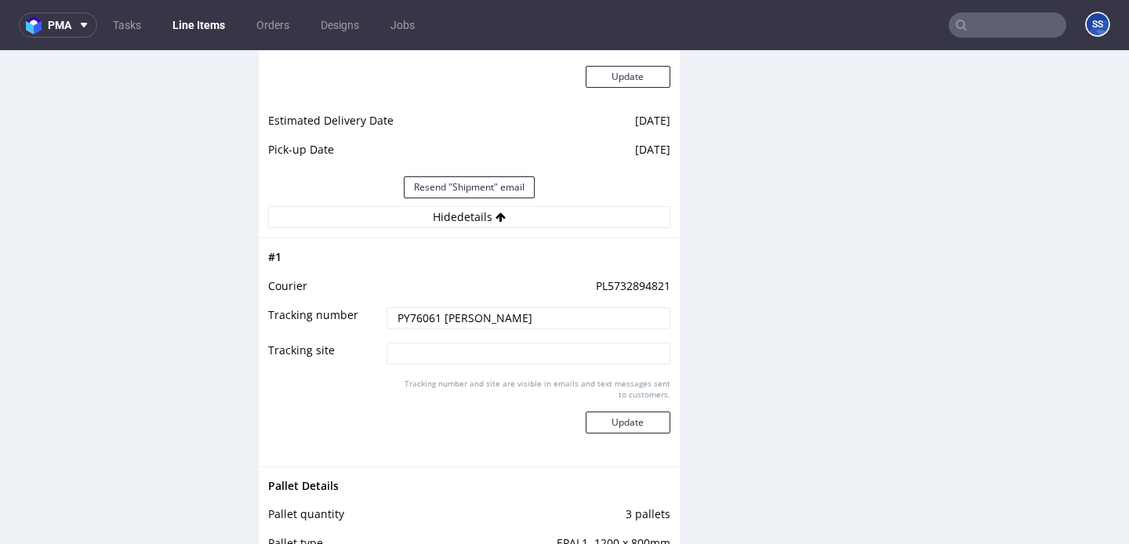
click at [626, 281] on td "PL5732894821" at bounding box center [526, 291] width 287 height 29
click at [629, 277] on td "PL5732894821" at bounding box center [526, 291] width 287 height 29
copy td "PL5732894821"
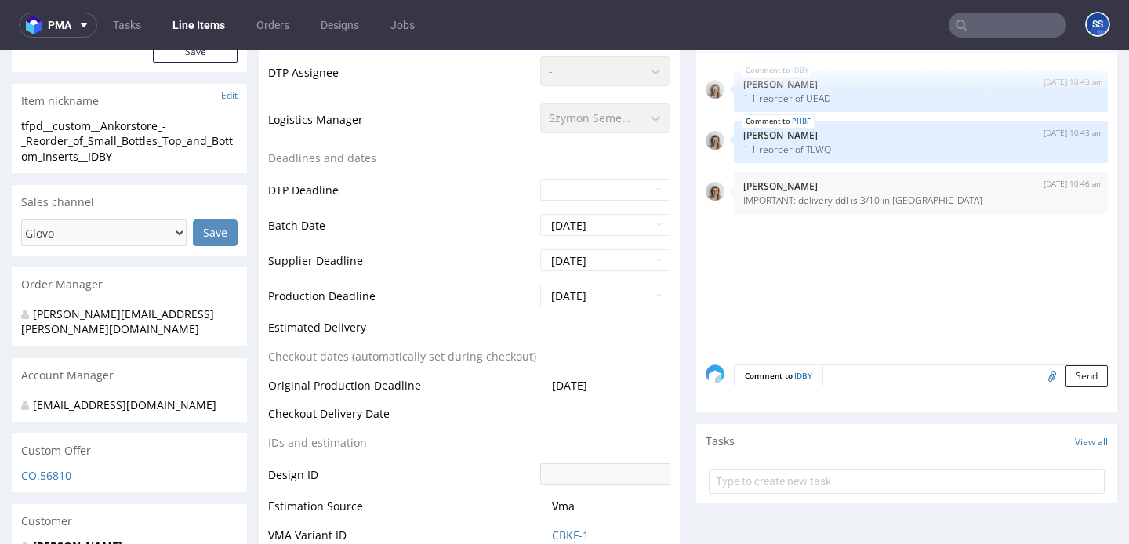
scroll to position [503, 0]
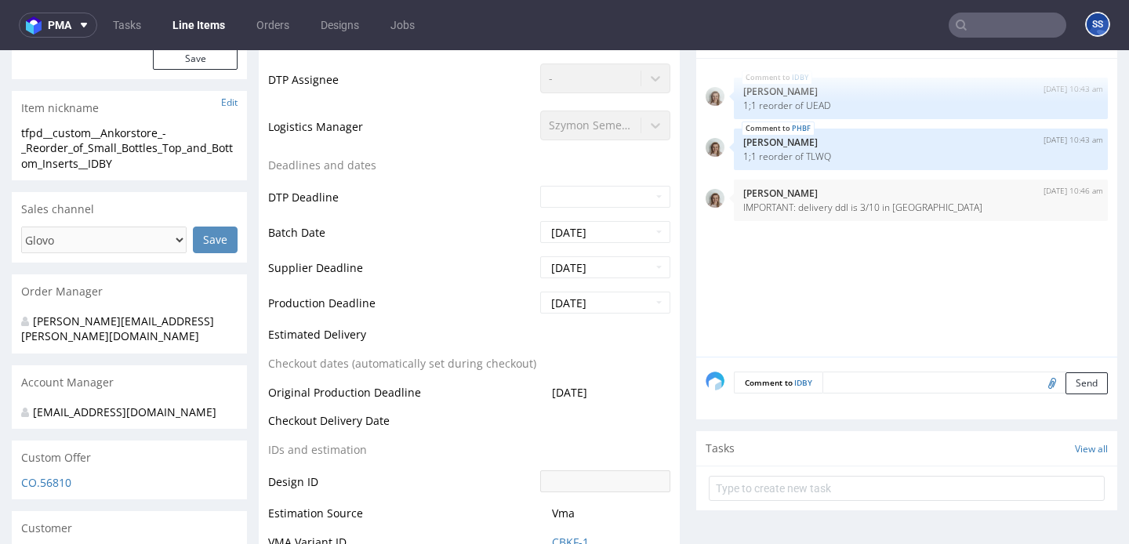
click at [841, 385] on form "Comment to IDBY Send" at bounding box center [921, 383] width 374 height 23
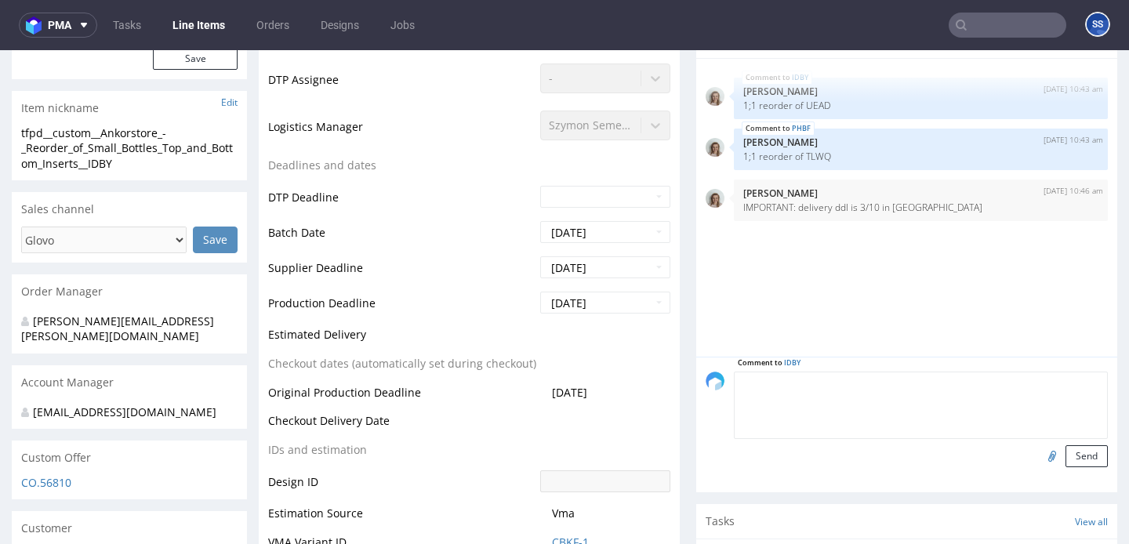
paste textarea "Ragnar Logistics"
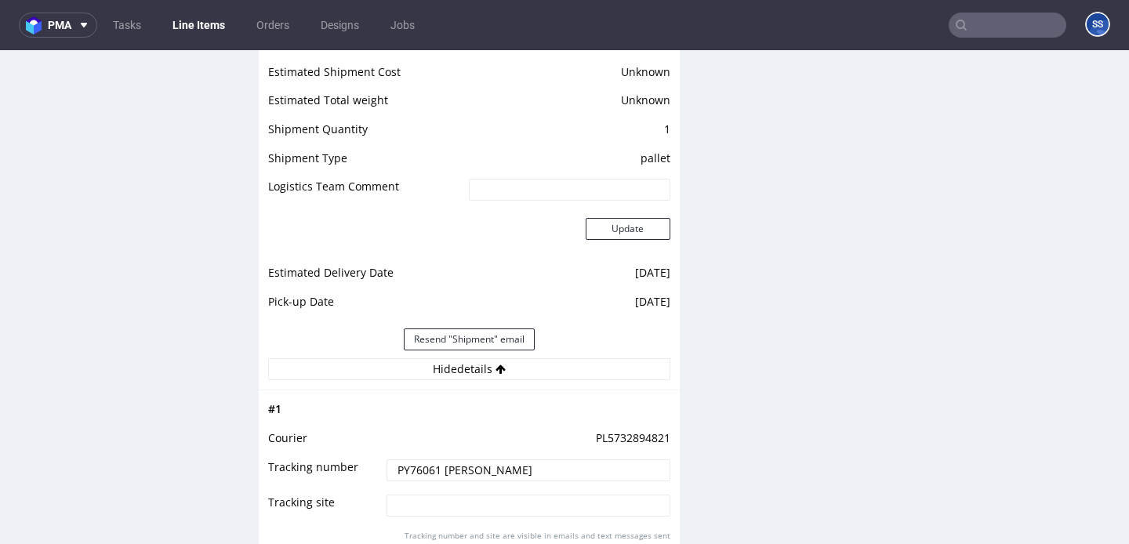
scroll to position [2162, 0]
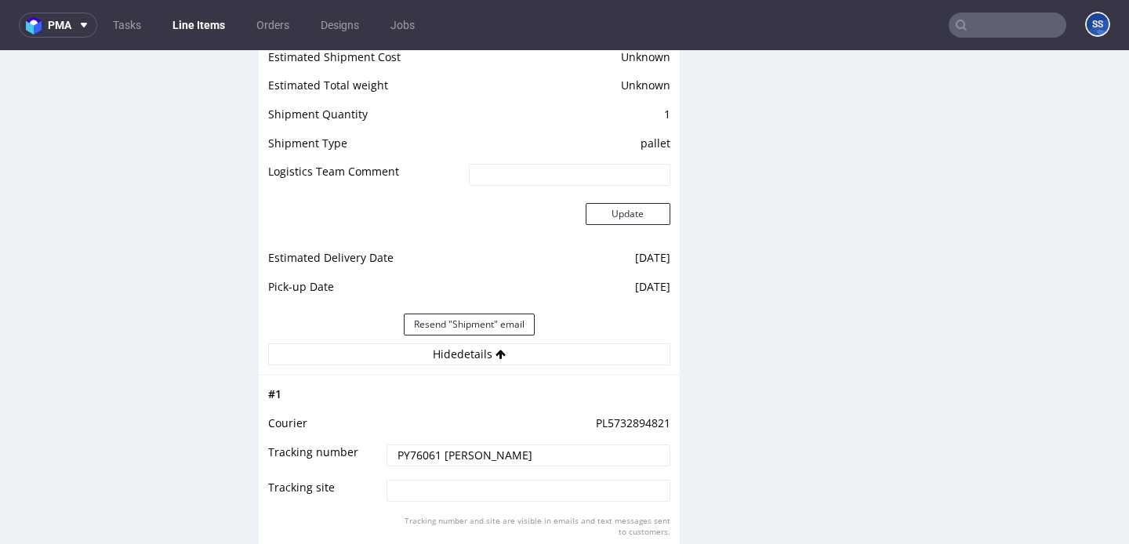
click at [601, 414] on td "PL5732894821" at bounding box center [526, 428] width 287 height 29
copy td "PL5732894821"
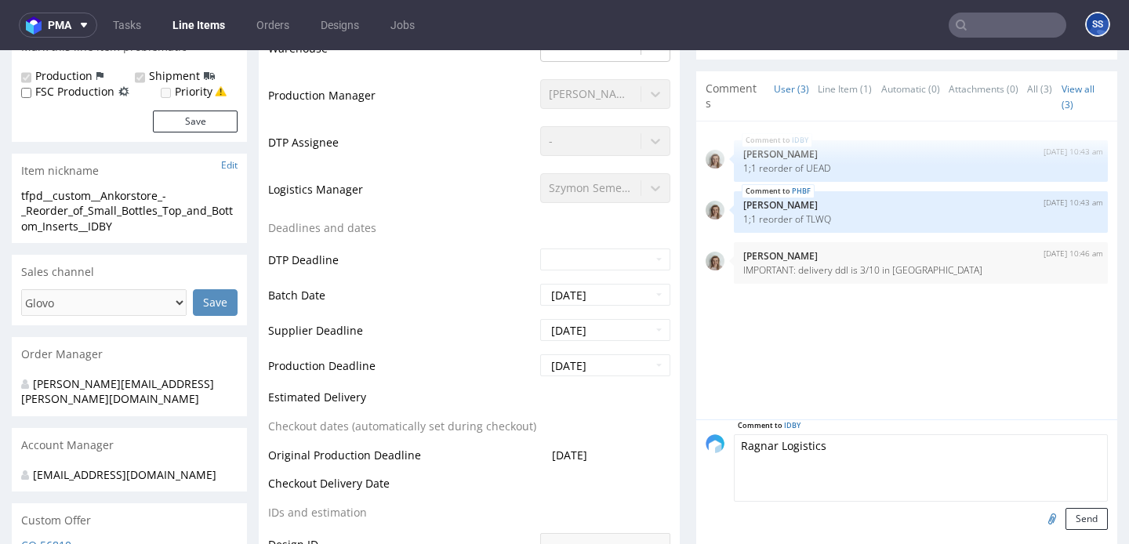
scroll to position [441, 0]
click at [869, 477] on textarea "Ragnar Logistics" at bounding box center [921, 467] width 374 height 67
paste textarea "PL5732894821"
click at [737, 460] on textarea "Ragnar Logistics PL5732894821" at bounding box center [921, 467] width 374 height 67
type textarea "Transport: Ragnar Logistics PL5732894821"
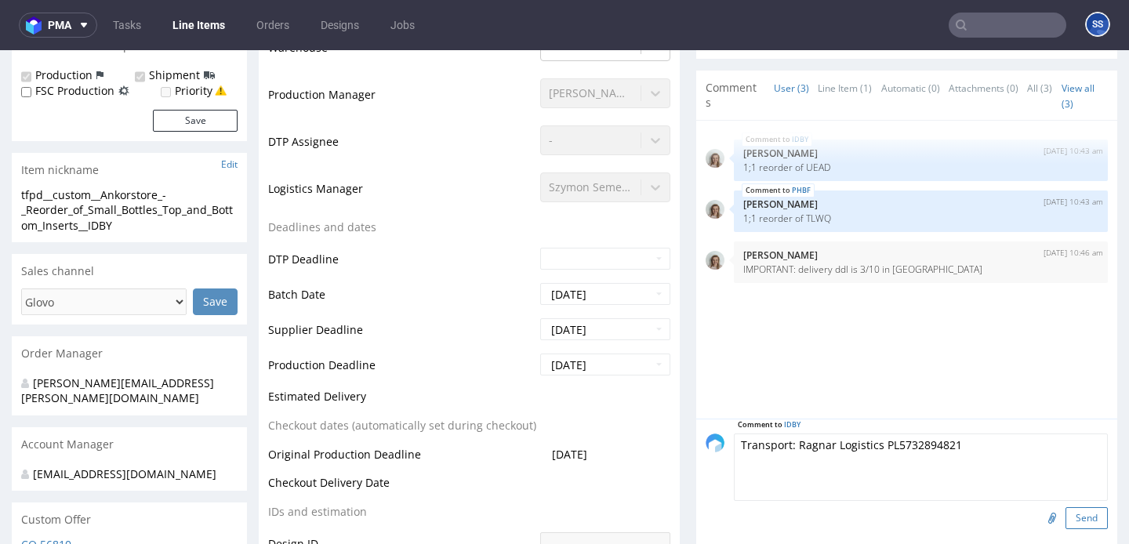
click at [1079, 525] on button "Send" at bounding box center [1086, 518] width 42 height 22
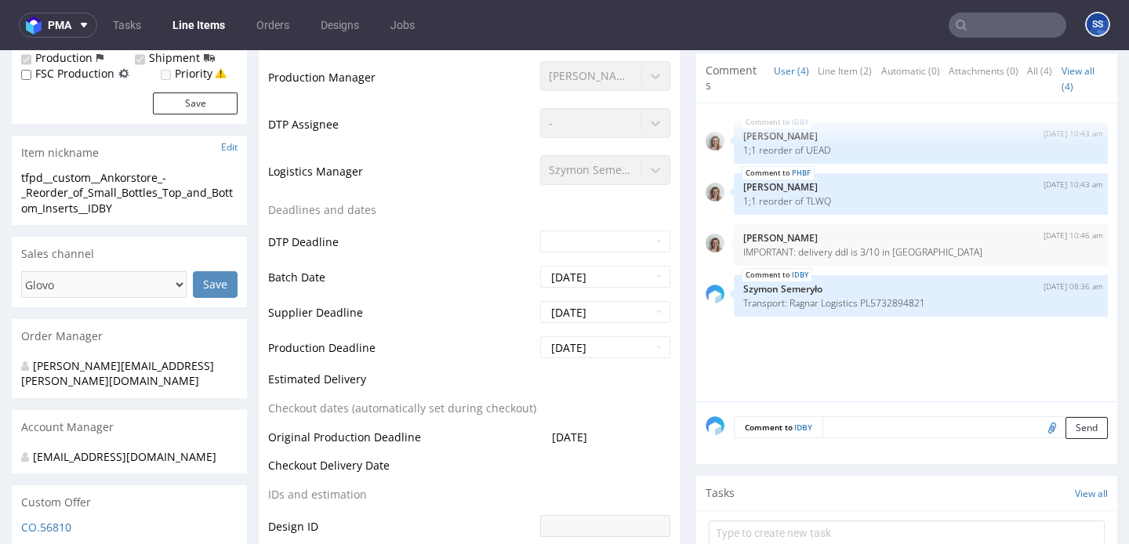
scroll to position [455, 0]
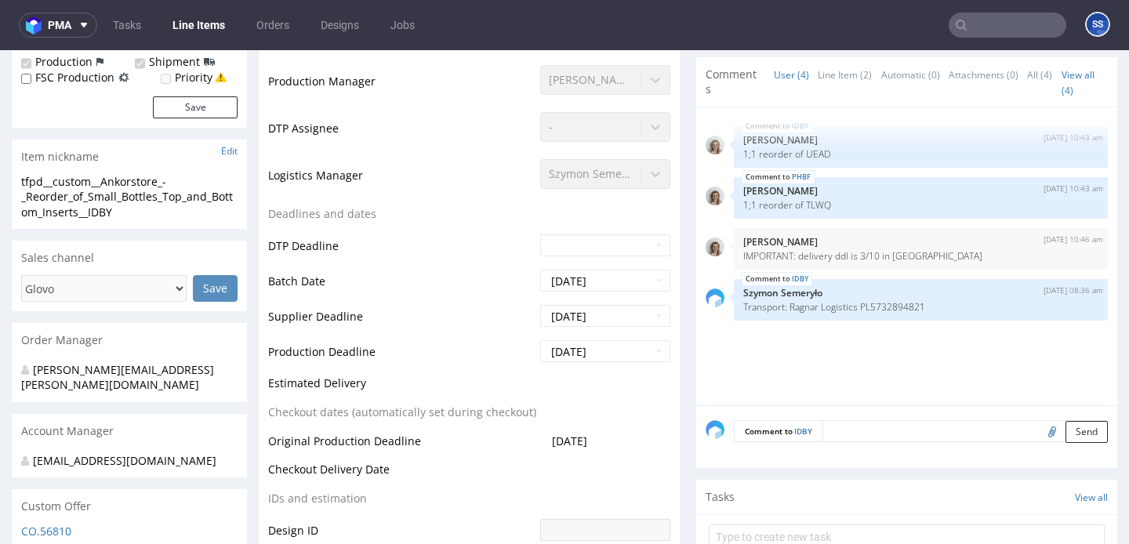
click at [207, 34] on link "Line Items" at bounding box center [198, 25] width 71 height 25
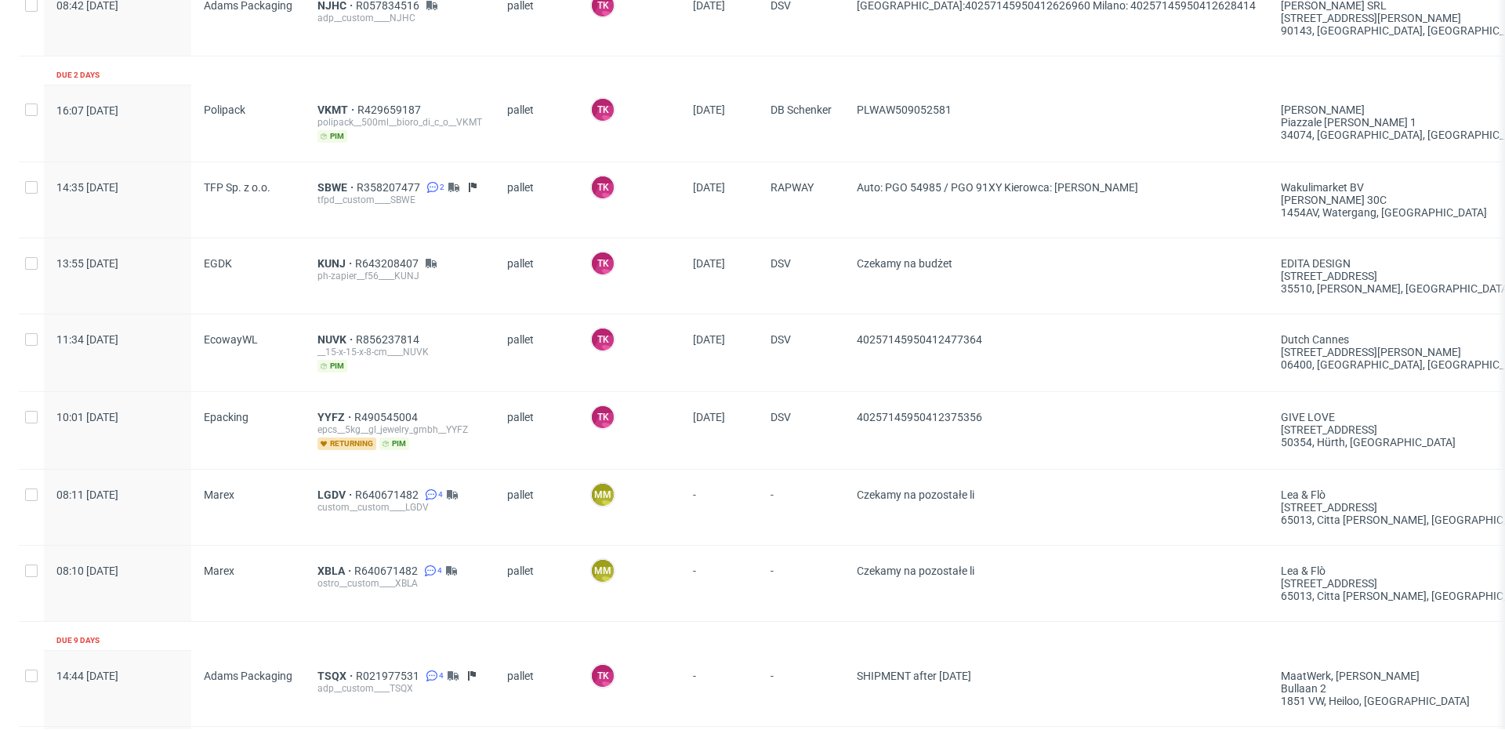
scroll to position [664, 0]
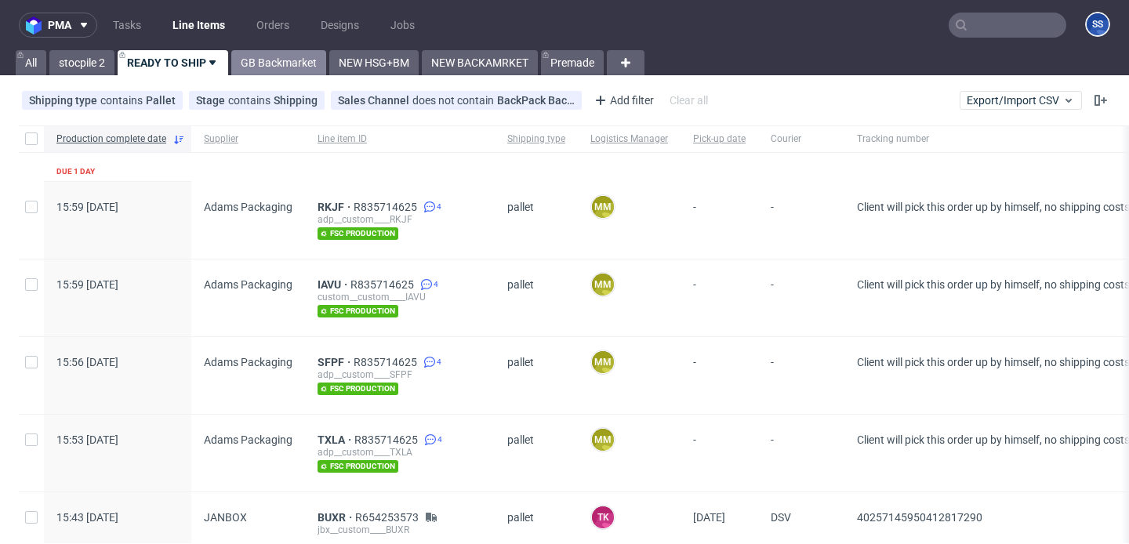
click at [260, 61] on link "GB Backmarket" at bounding box center [278, 62] width 95 height 25
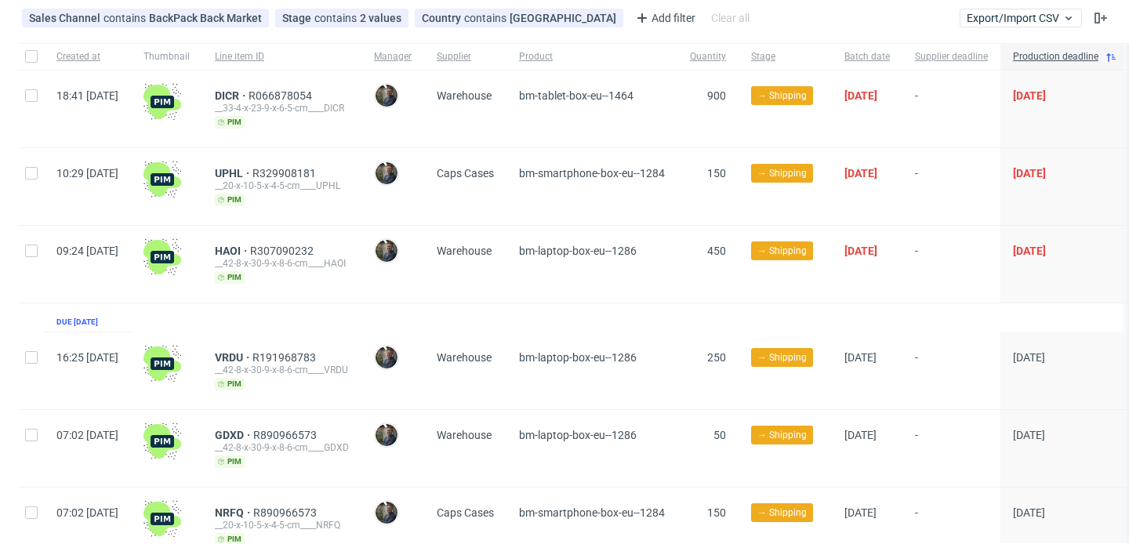
scroll to position [84, 0]
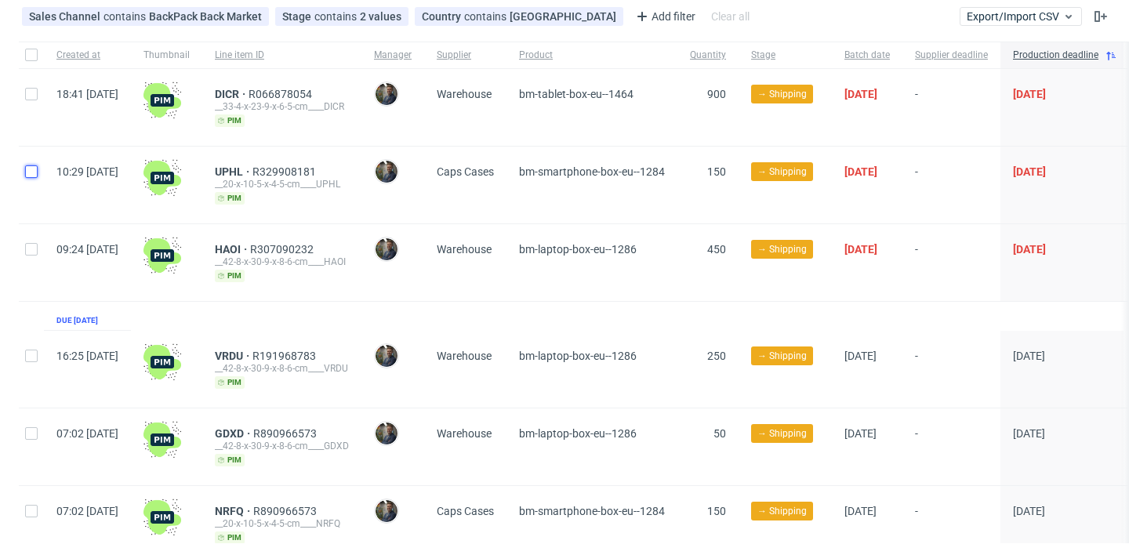
click at [34, 171] on input "checkbox" at bounding box center [31, 171] width 13 height 13
checkbox input "true"
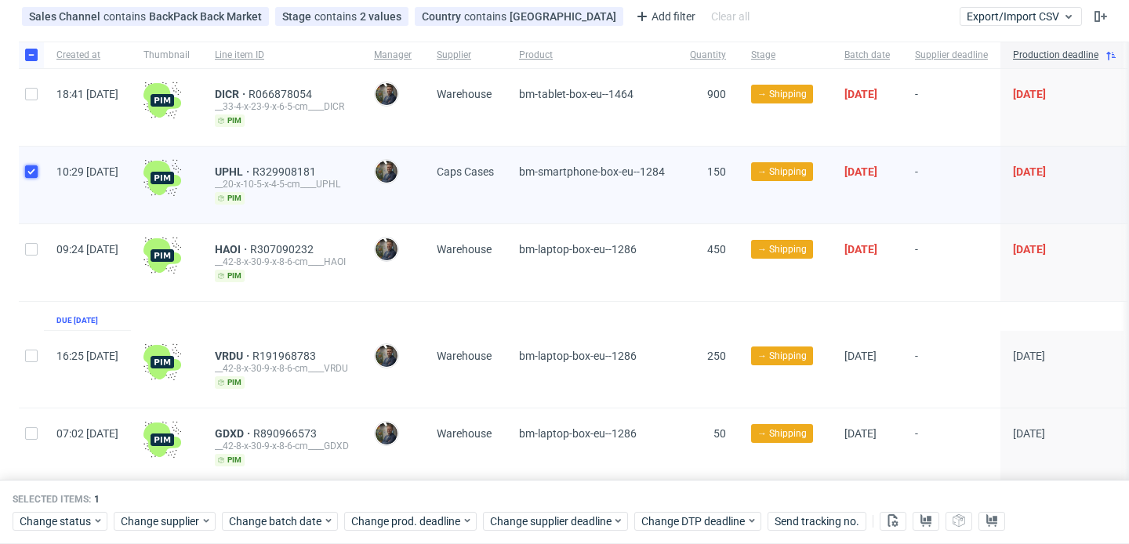
scroll to position [293, 0]
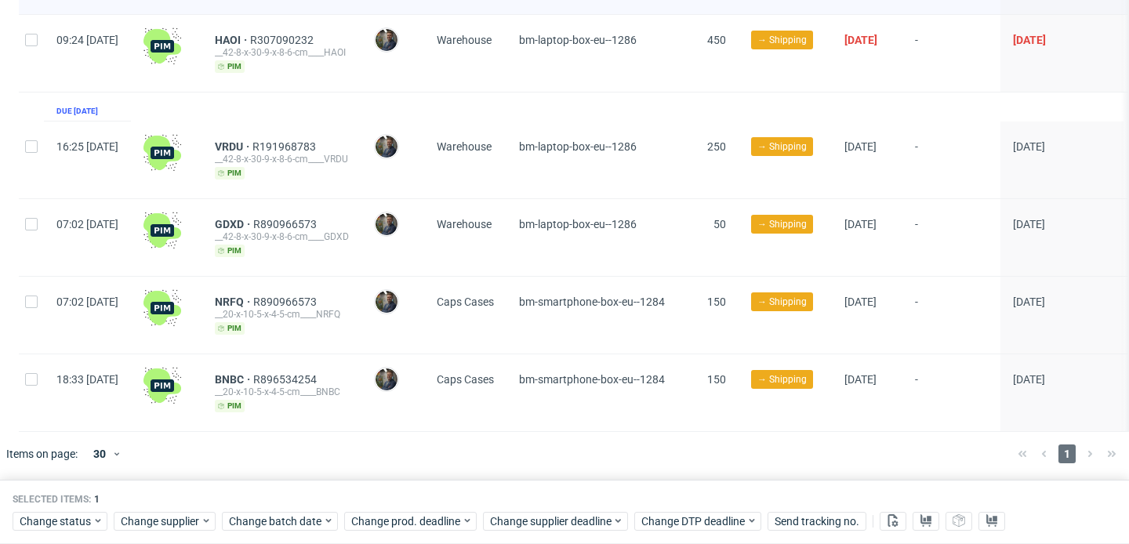
click at [31, 310] on div at bounding box center [31, 315] width 25 height 77
checkbox input "true"
click at [30, 385] on div at bounding box center [31, 392] width 25 height 77
checkbox input "true"
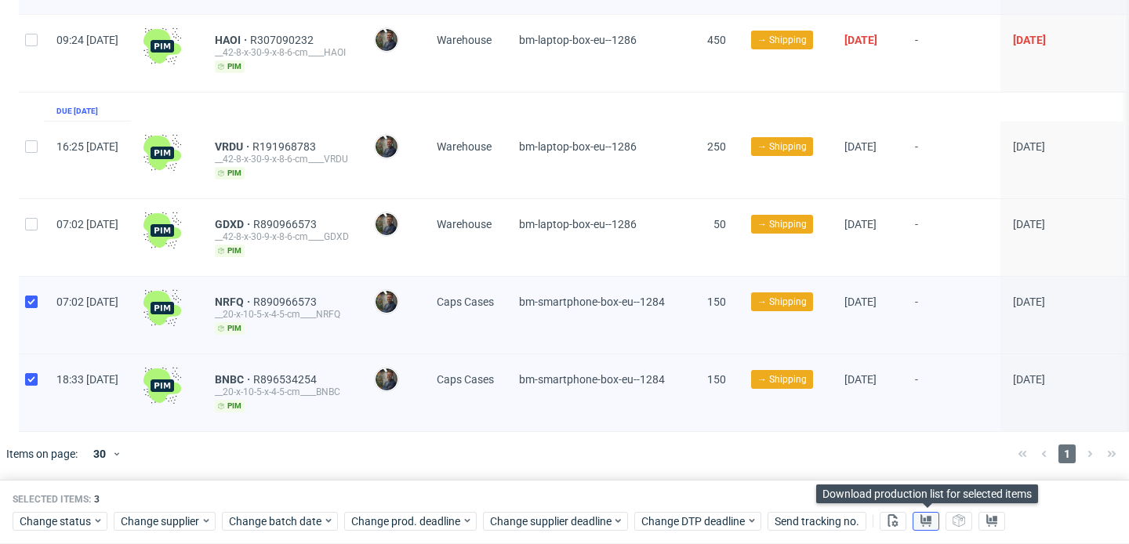
click at [931, 526] on button at bounding box center [926, 521] width 27 height 19
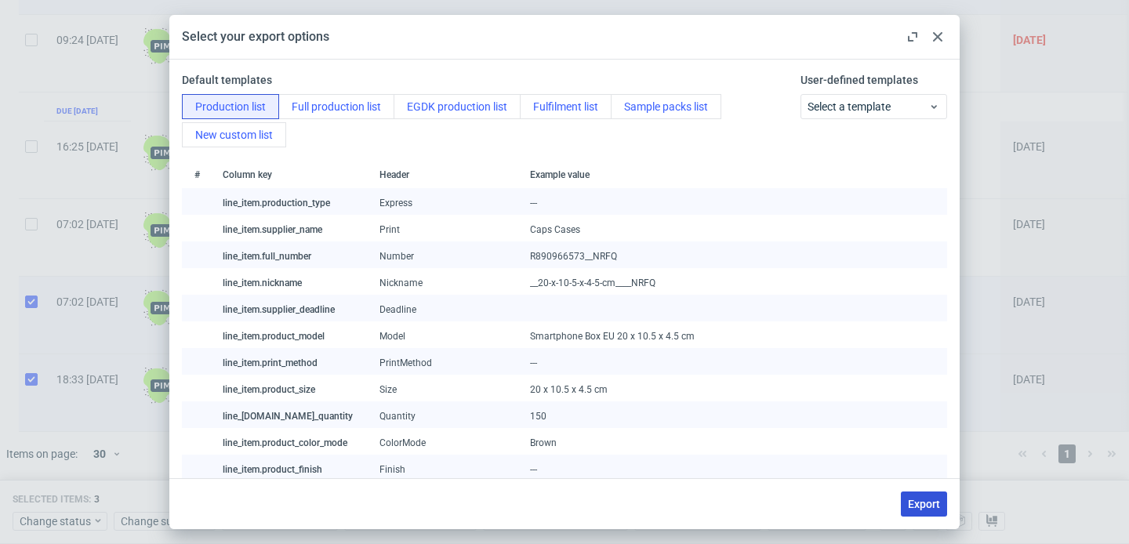
click at [920, 492] on button "Export" at bounding box center [924, 504] width 46 height 25
checkbox input "false"
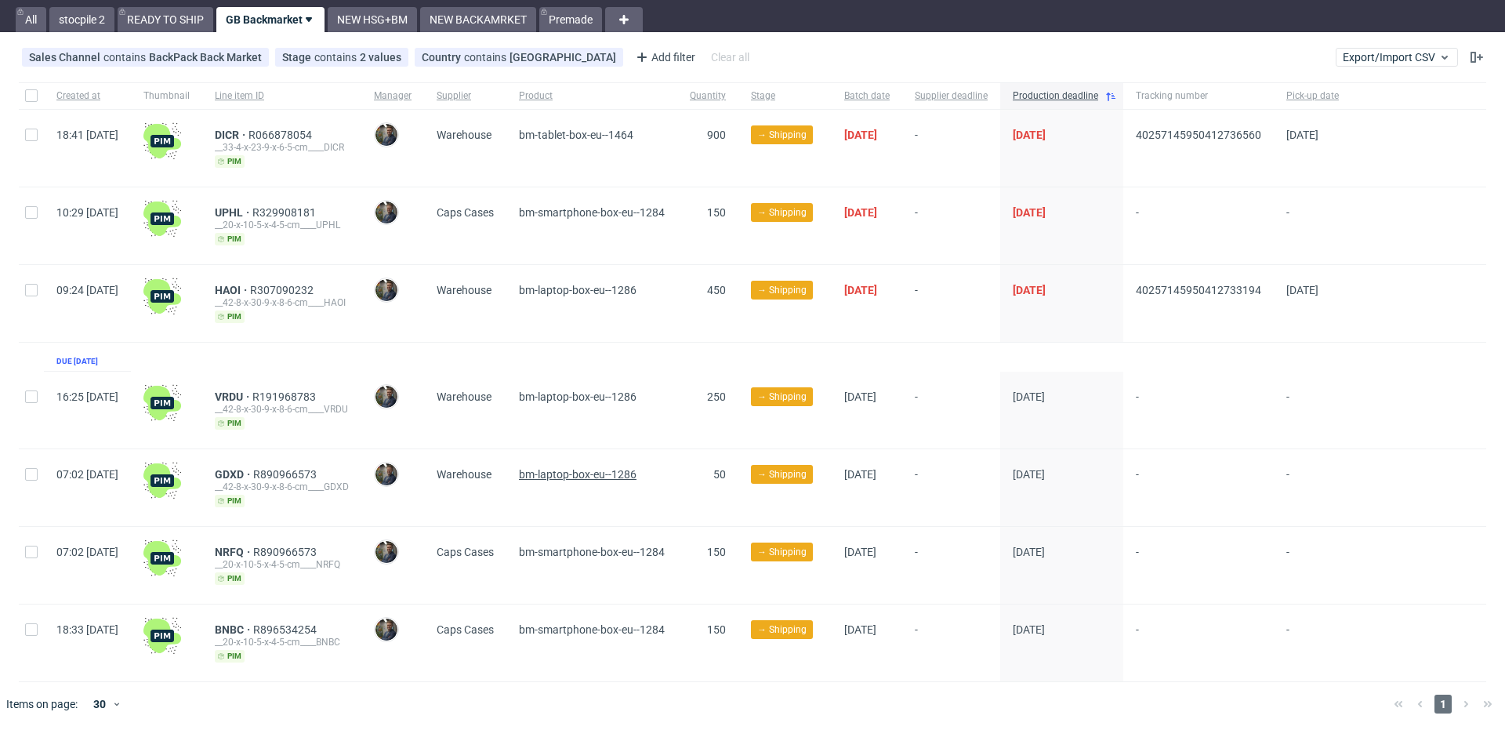
scroll to position [43, 0]
click at [252, 211] on span "UPHL" at bounding box center [234, 212] width 38 height 13
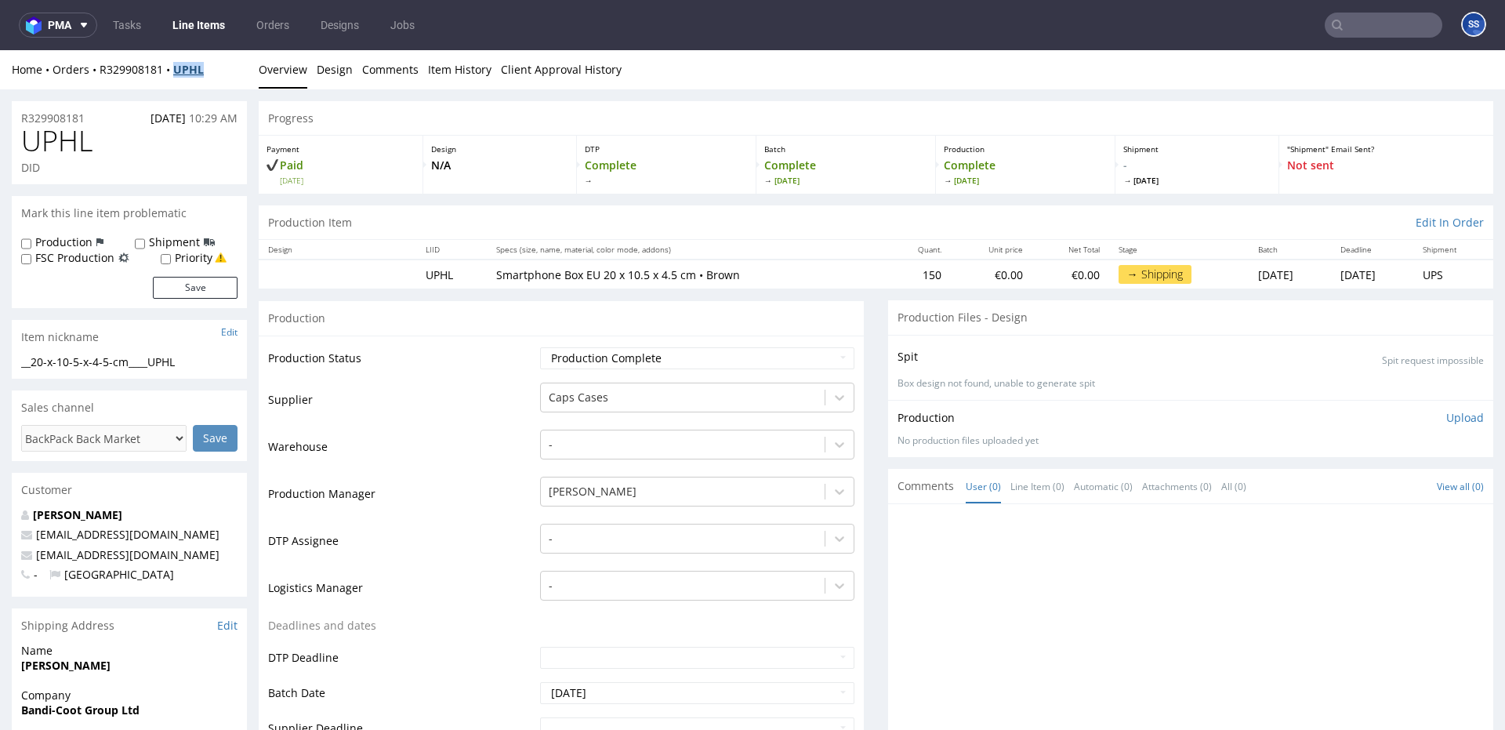
drag, startPoint x: 216, startPoint y: 76, endPoint x: 285, endPoint y: 84, distance: 68.7
click at [177, 75] on div "Home Orders R329908181 UPHL" at bounding box center [129, 70] width 235 height 16
copy strong "UPHL"
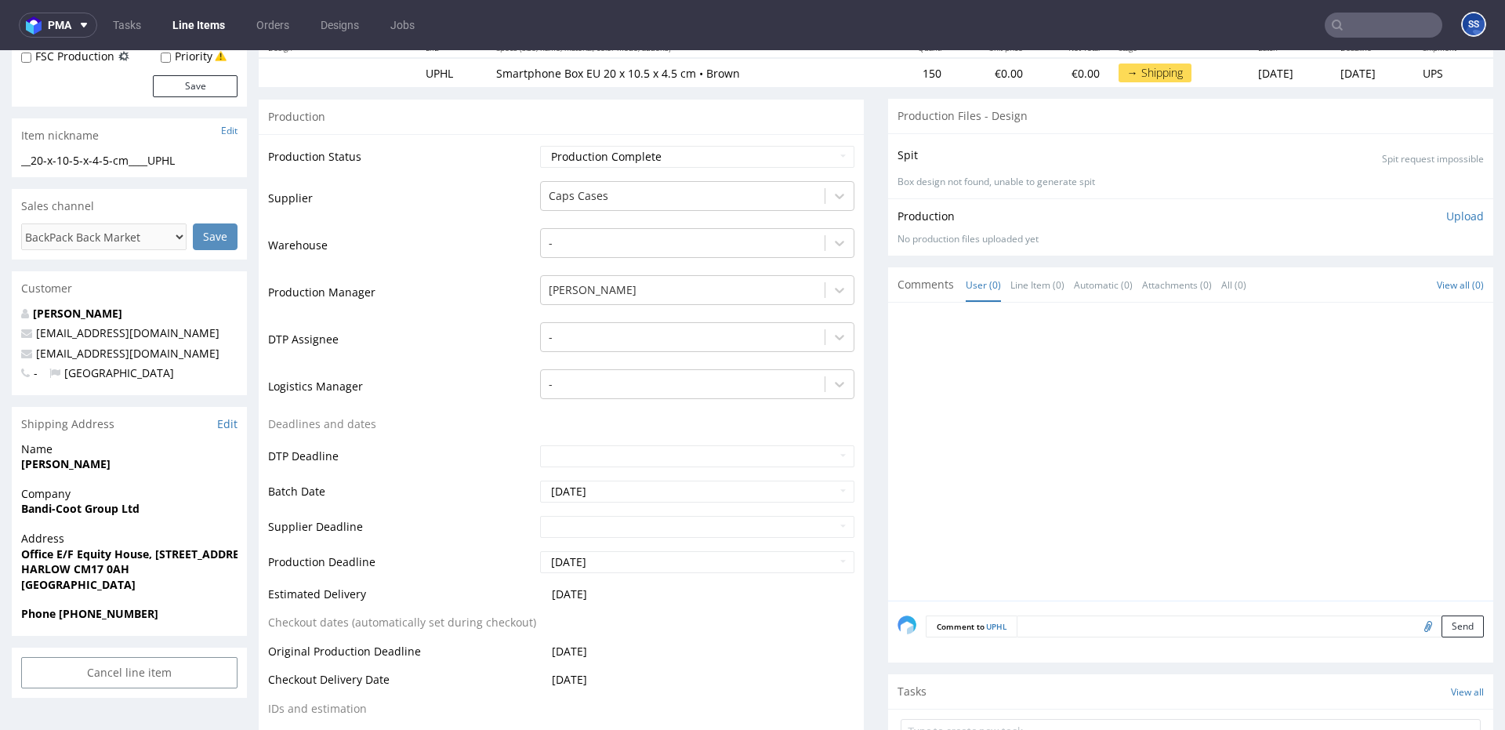
scroll to position [205, 0]
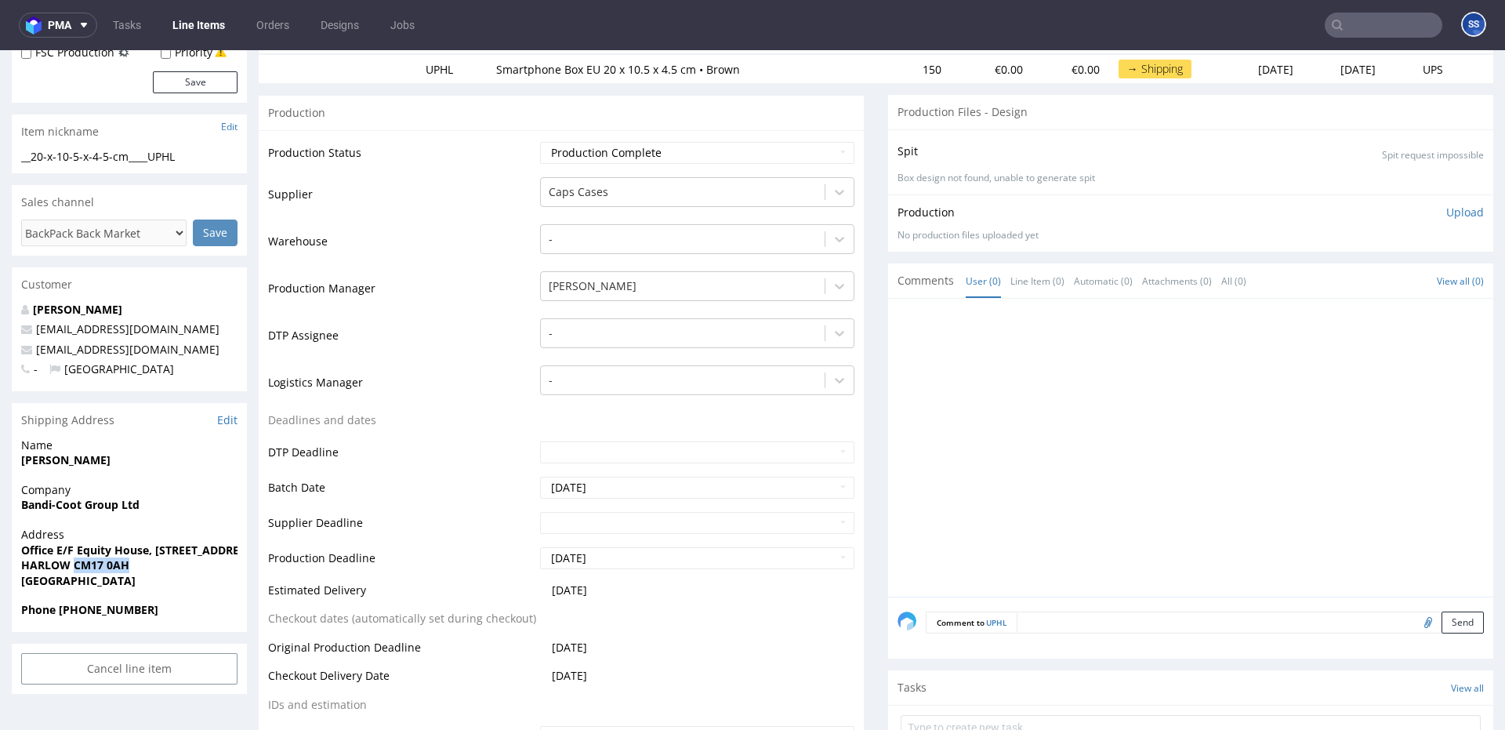
drag, startPoint x: 74, startPoint y: 569, endPoint x: 150, endPoint y: 565, distance: 75.4
click at [136, 543] on span "HARLOW CM17 0AH" at bounding box center [129, 565] width 216 height 16
copy strong "CM17 0AH"
click at [49, 504] on strong "Bandi-Coot Group Ltd" at bounding box center [80, 504] width 118 height 15
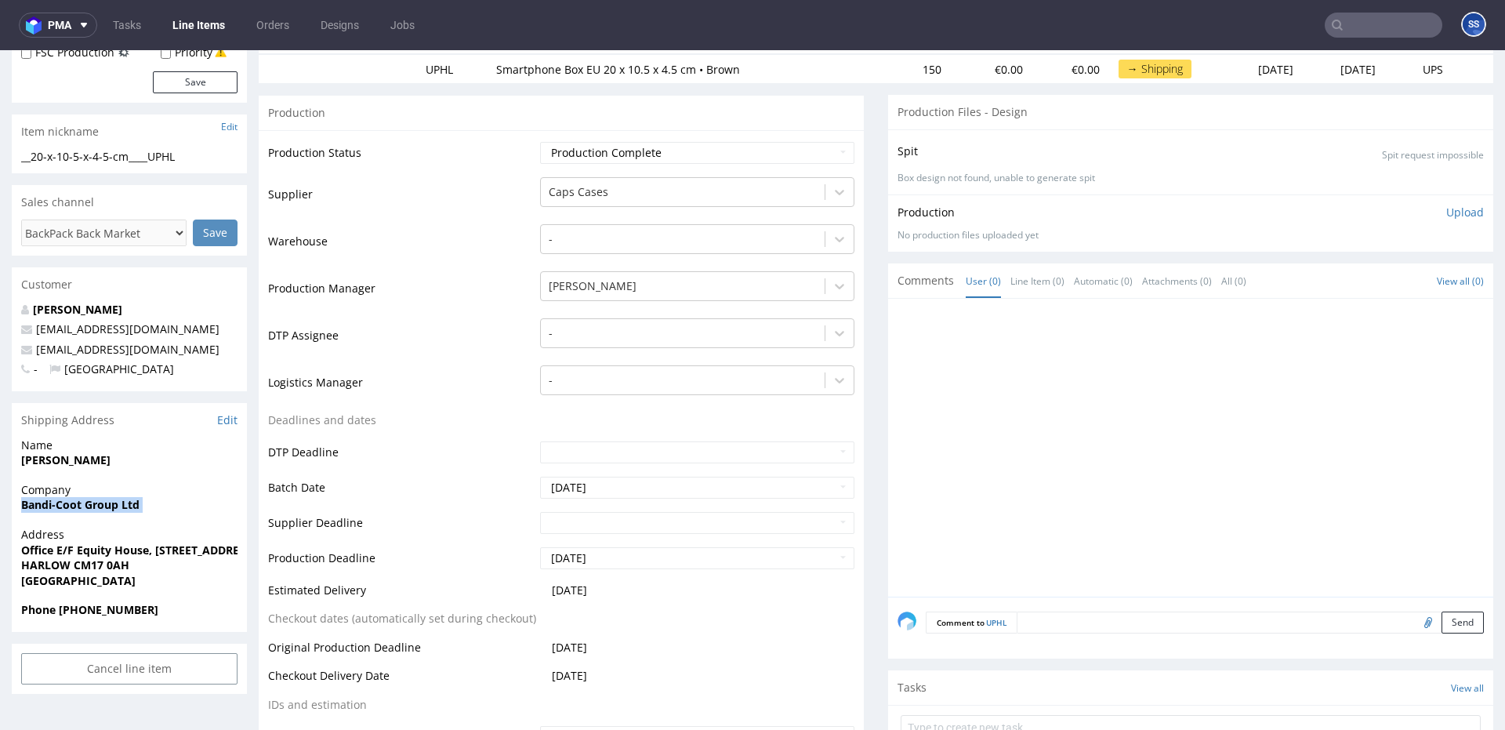
click at [49, 504] on strong "Bandi-Coot Group Ltd" at bounding box center [80, 504] width 118 height 15
copy strong "Bandi-Coot Group Ltd"
click at [101, 543] on strong "Office E/F Equity House, [STREET_ADDRESS]" at bounding box center [138, 550] width 234 height 15
click at [102, 543] on strong "Office E/F Equity House, [STREET_ADDRESS]" at bounding box center [138, 550] width 234 height 15
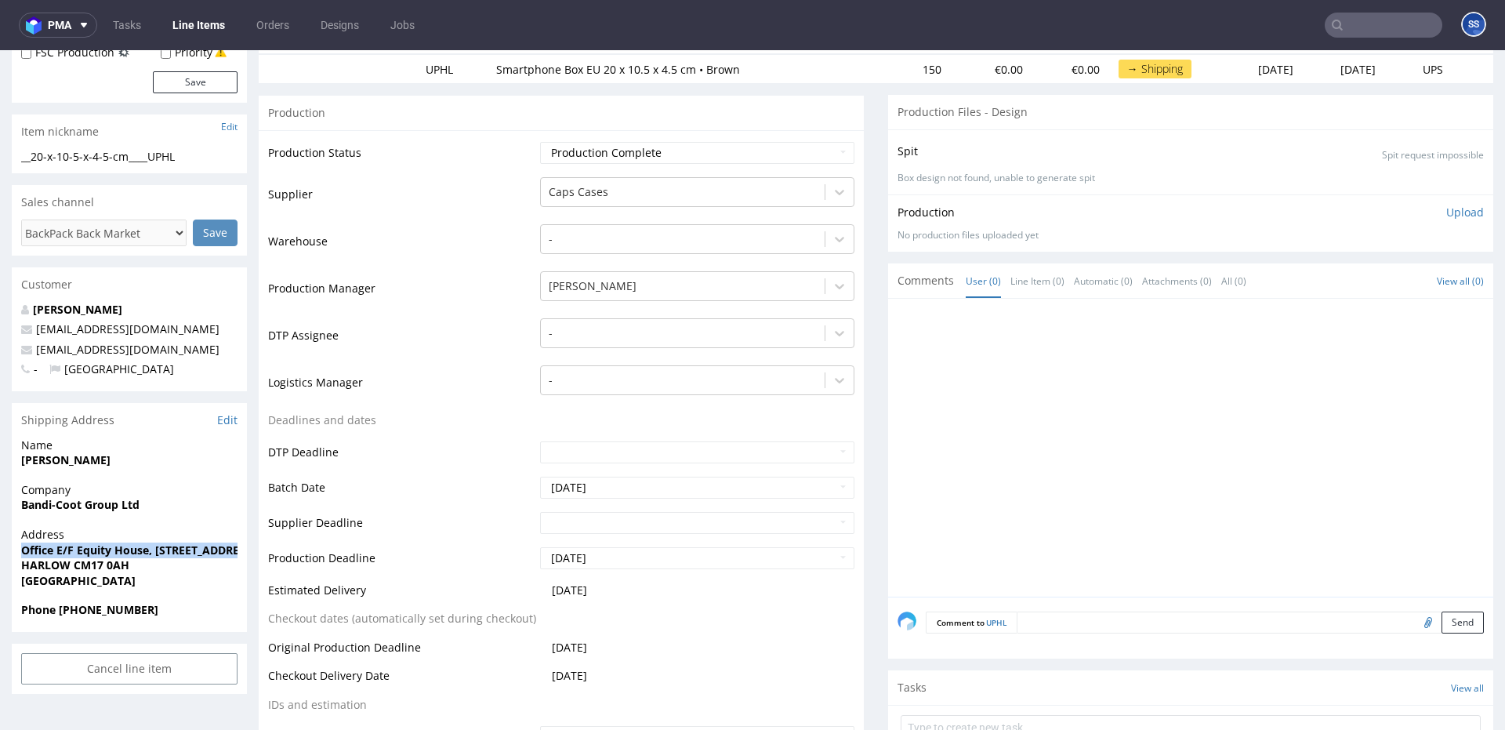
click at [102, 543] on strong "Office E/F Equity House, [STREET_ADDRESS]" at bounding box center [138, 550] width 234 height 15
copy strong "Office E/F Equity House, [STREET_ADDRESS]"
click at [49, 543] on strong "HARLOW CM17 0AH" at bounding box center [75, 564] width 108 height 15
copy strong "HARLOW"
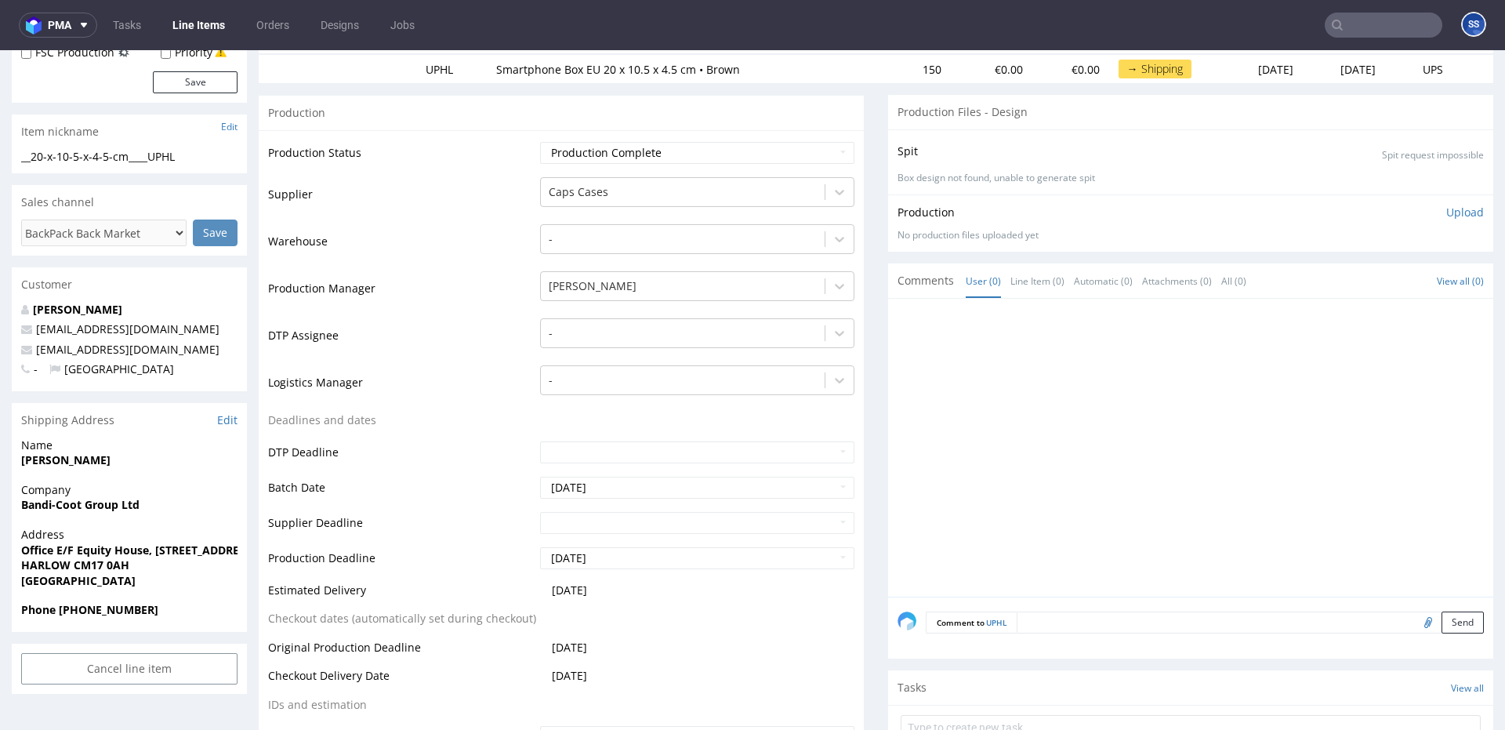
click at [86, 459] on strong "[PERSON_NAME]" at bounding box center [65, 459] width 89 height 15
copy strong "[PERSON_NAME]"
drag, startPoint x: 58, startPoint y: 612, endPoint x: 241, endPoint y: 547, distance: 194.4
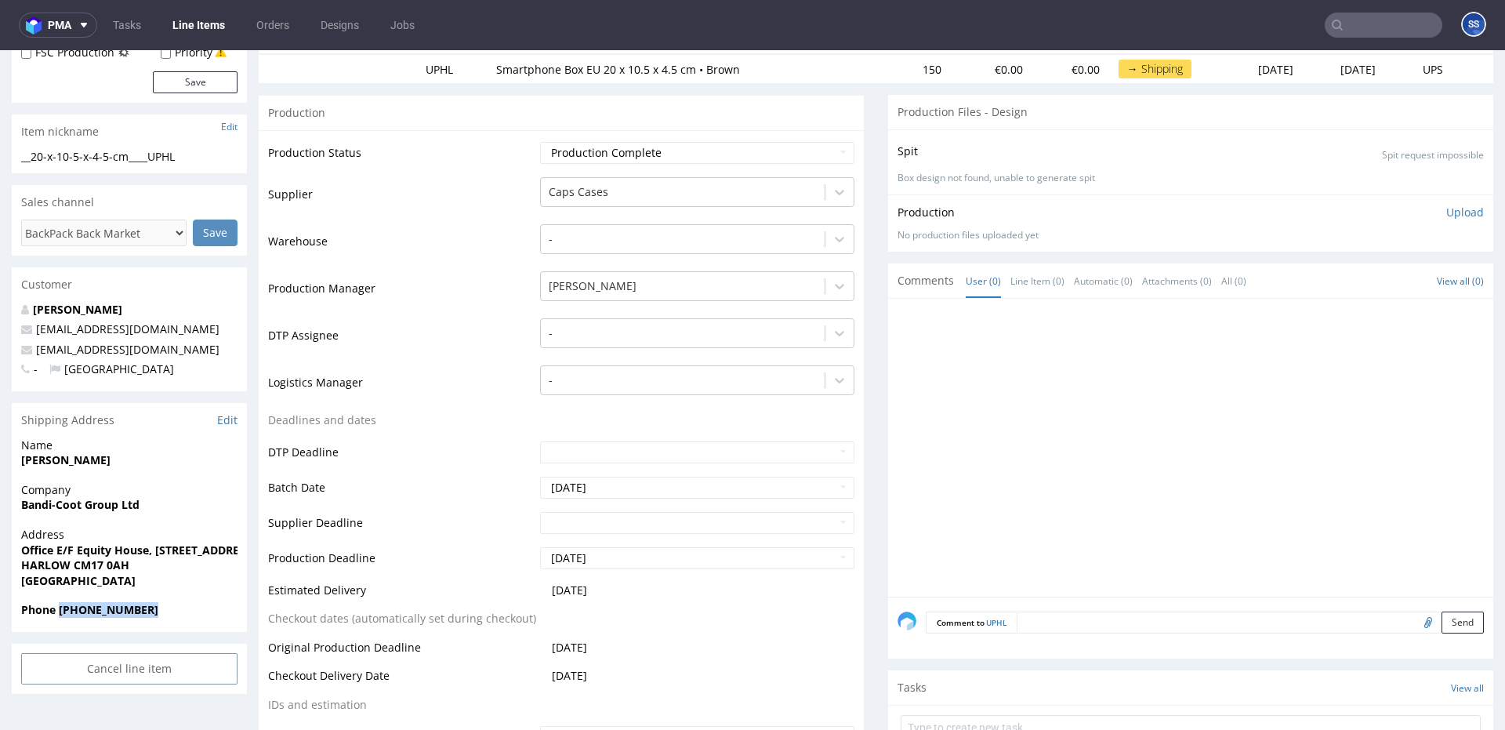
click at [169, 543] on span "Phone [PHONE_NUMBER]" at bounding box center [129, 610] width 216 height 16
copy strong "+44 7702209434"
drag, startPoint x: 183, startPoint y: 351, endPoint x: 28, endPoint y: 351, distance: 155.2
click at [28, 351] on p "[EMAIL_ADDRESS][DOMAIN_NAME]" at bounding box center [129, 350] width 216 height 16
copy span "[EMAIL_ADDRESS][DOMAIN_NAME]"
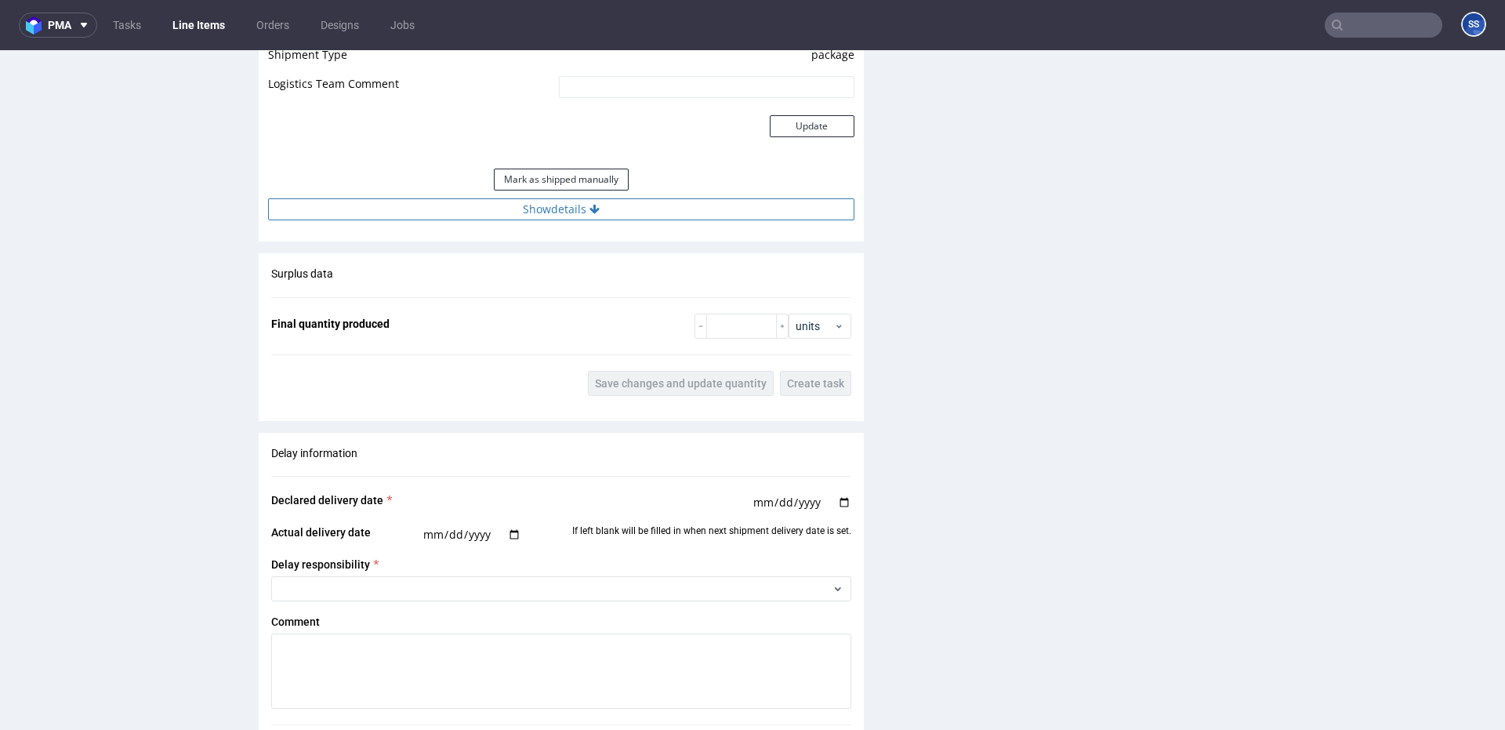
scroll to position [1425, 0]
click at [565, 204] on button "Show details" at bounding box center [561, 212] width 586 height 22
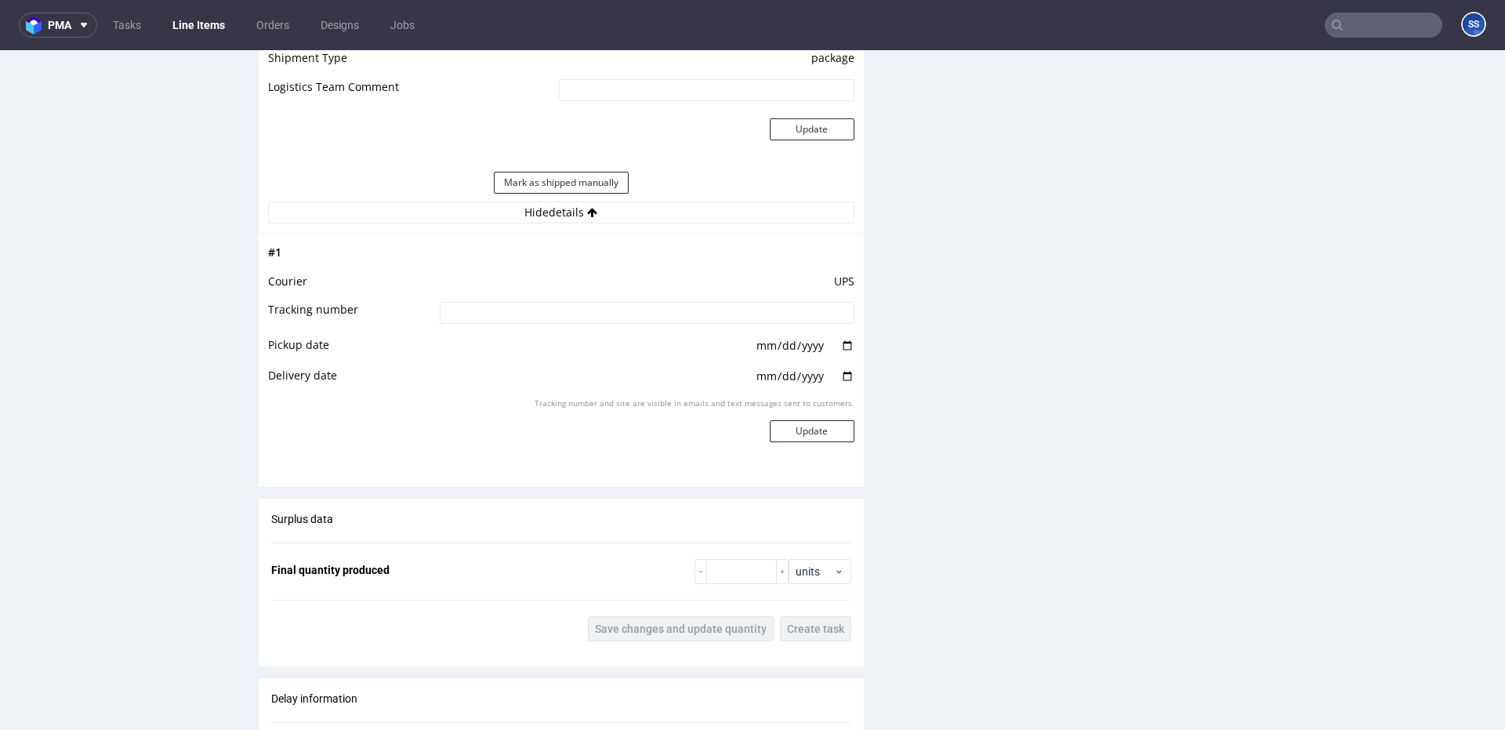
click at [590, 303] on input at bounding box center [647, 313] width 415 height 22
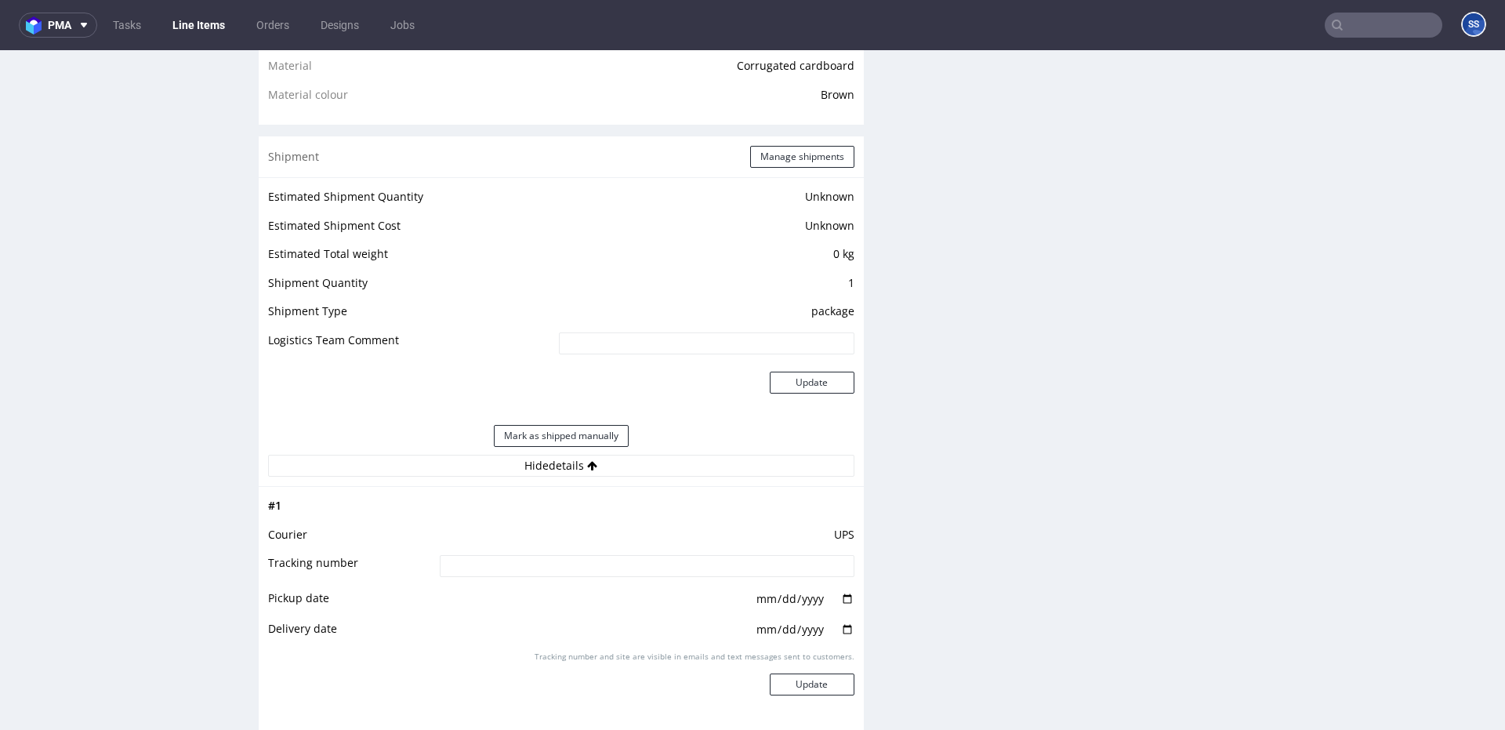
scroll to position [1000, 0]
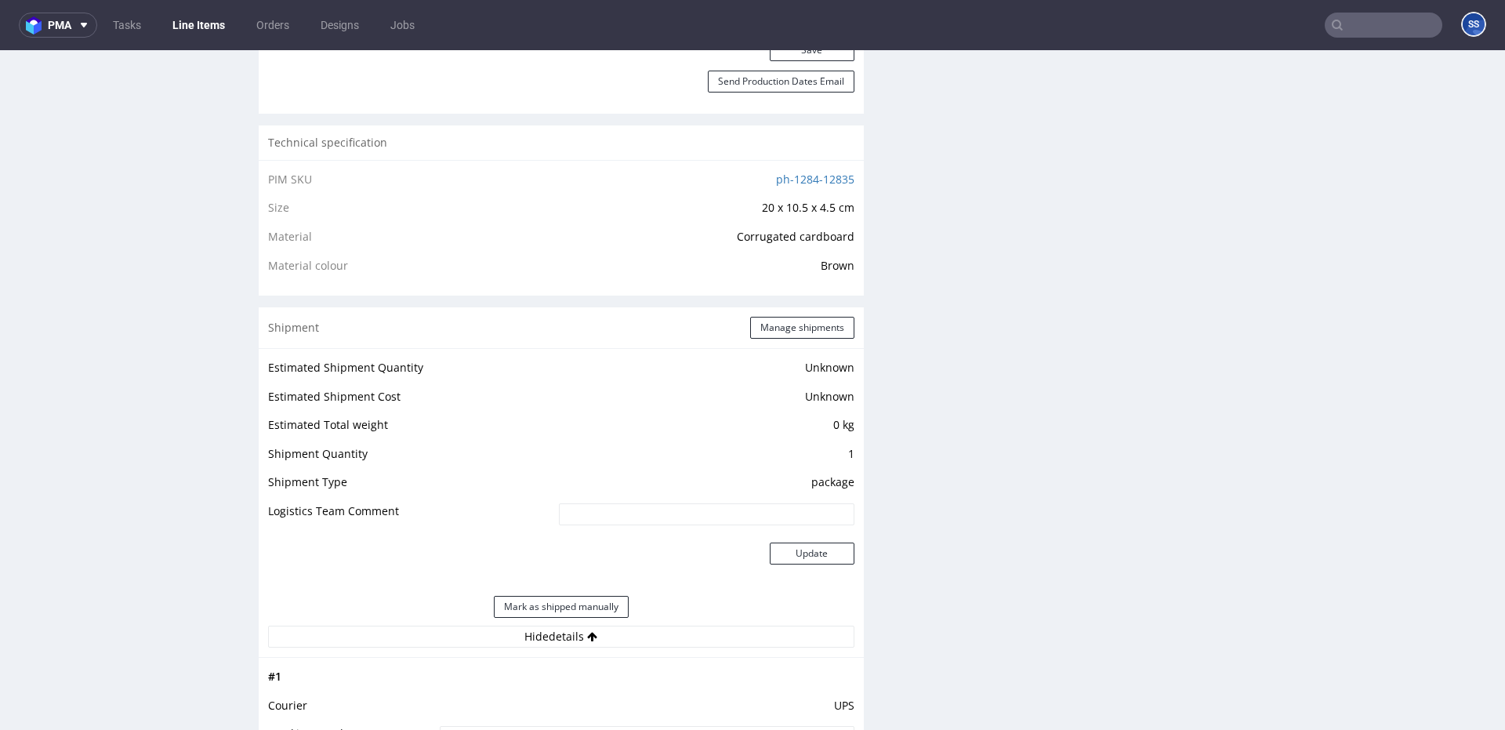
click at [765, 344] on div "Shipment Manage shipments" at bounding box center [561, 327] width 605 height 41
click at [770, 330] on button "Manage shipments" at bounding box center [802, 328] width 104 height 22
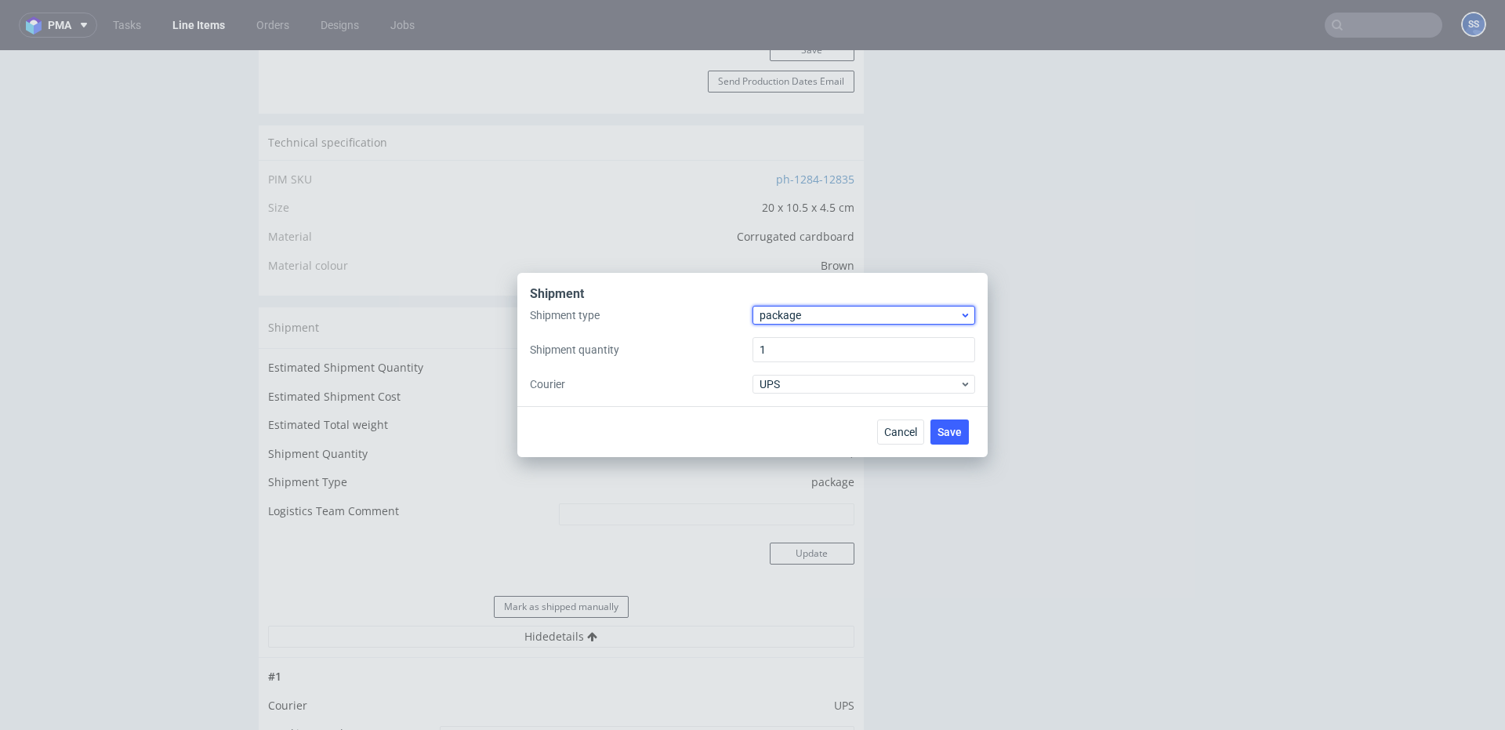
click at [798, 318] on span "package" at bounding box center [860, 315] width 200 height 16
click at [718, 322] on label "Shipment type" at bounding box center [641, 315] width 223 height 16
click at [823, 384] on span "UPS" at bounding box center [860, 384] width 200 height 16
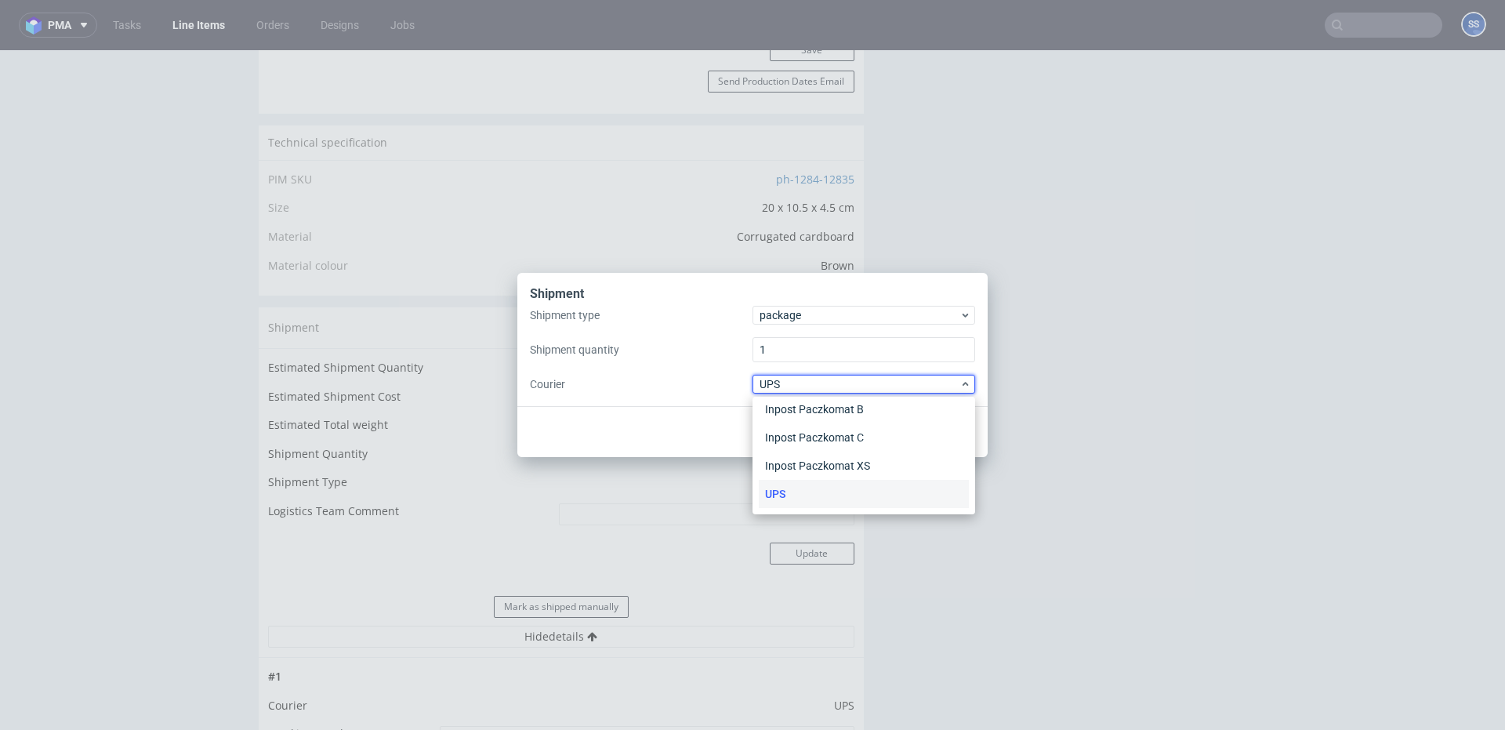
scroll to position [0, 0]
click at [837, 412] on div "APC Overnight" at bounding box center [864, 417] width 210 height 28
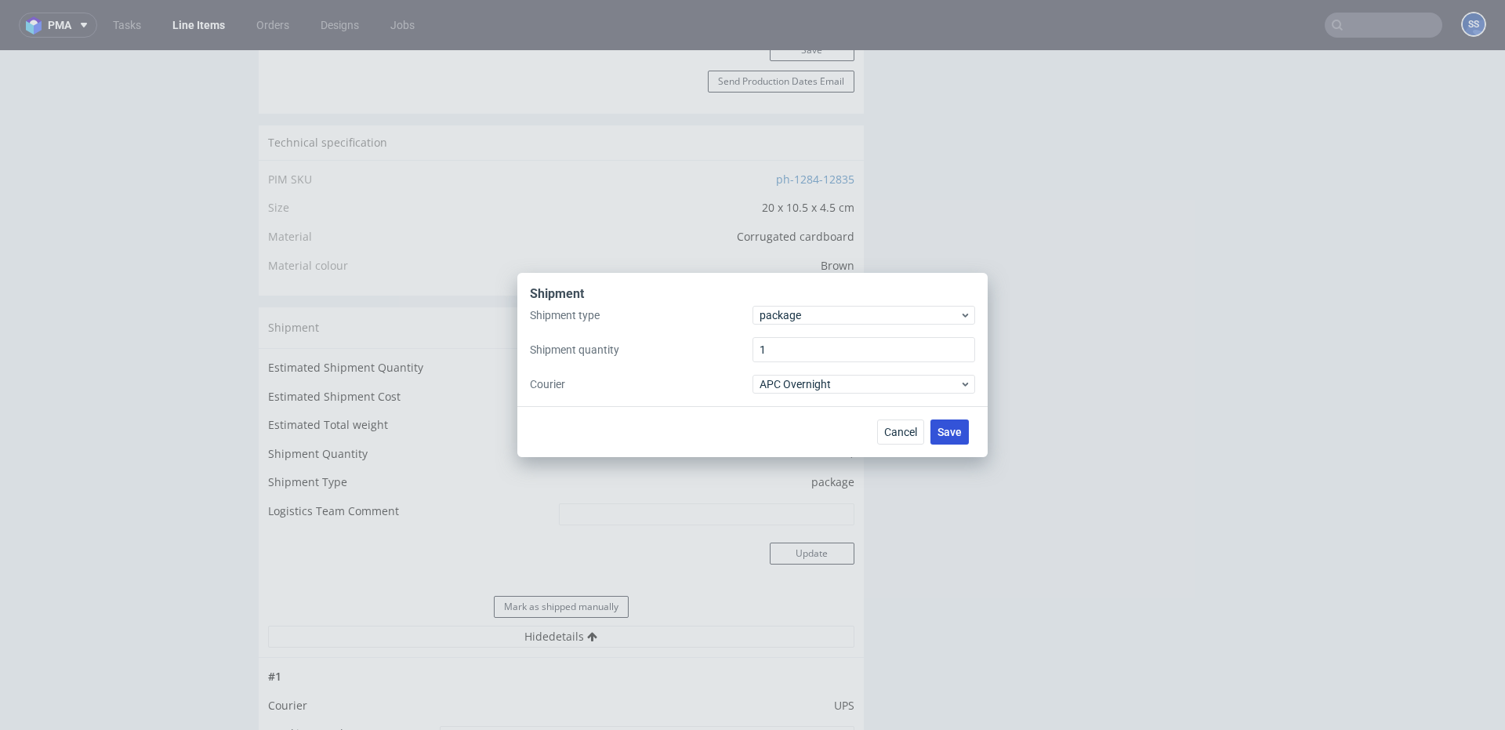
click at [942, 427] on span "Save" at bounding box center [950, 432] width 24 height 11
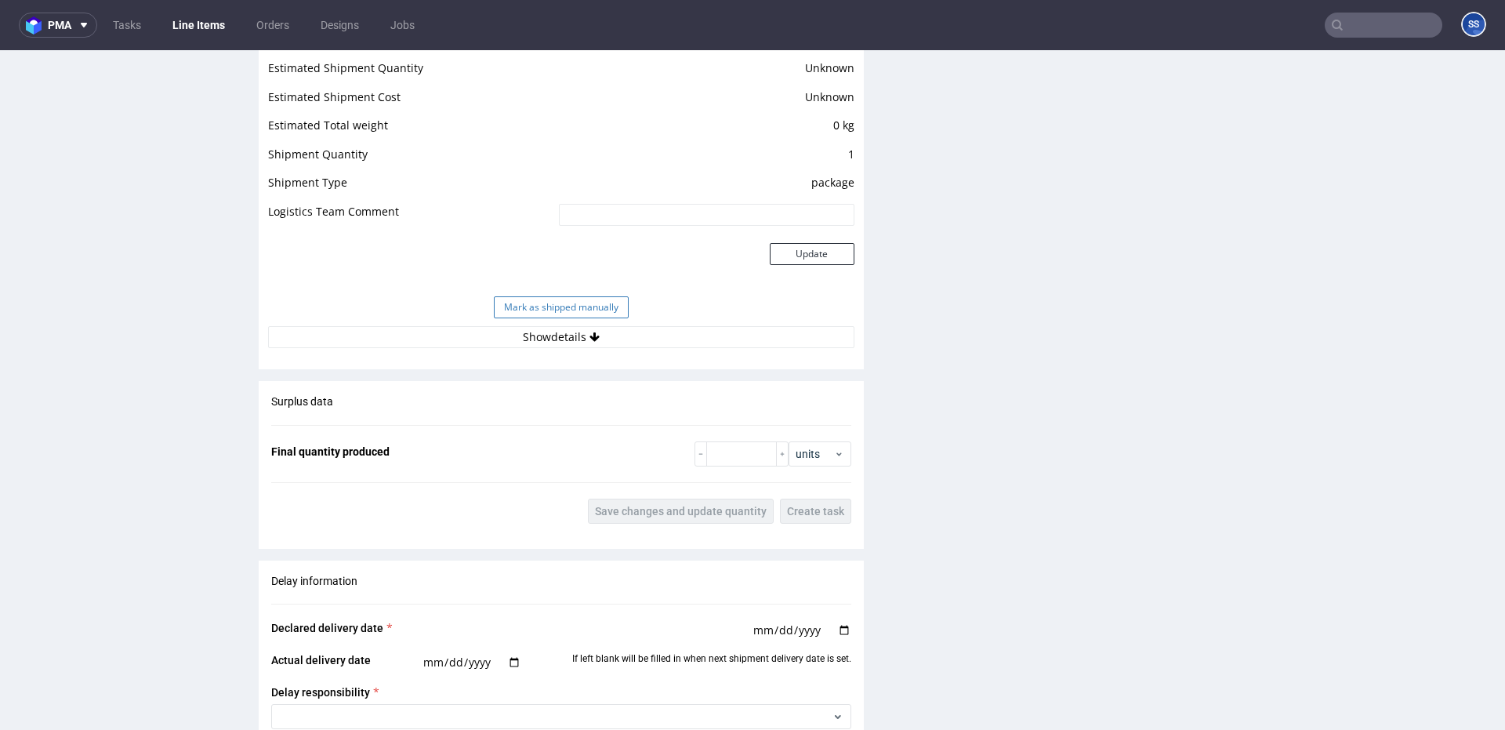
scroll to position [1292, 0]
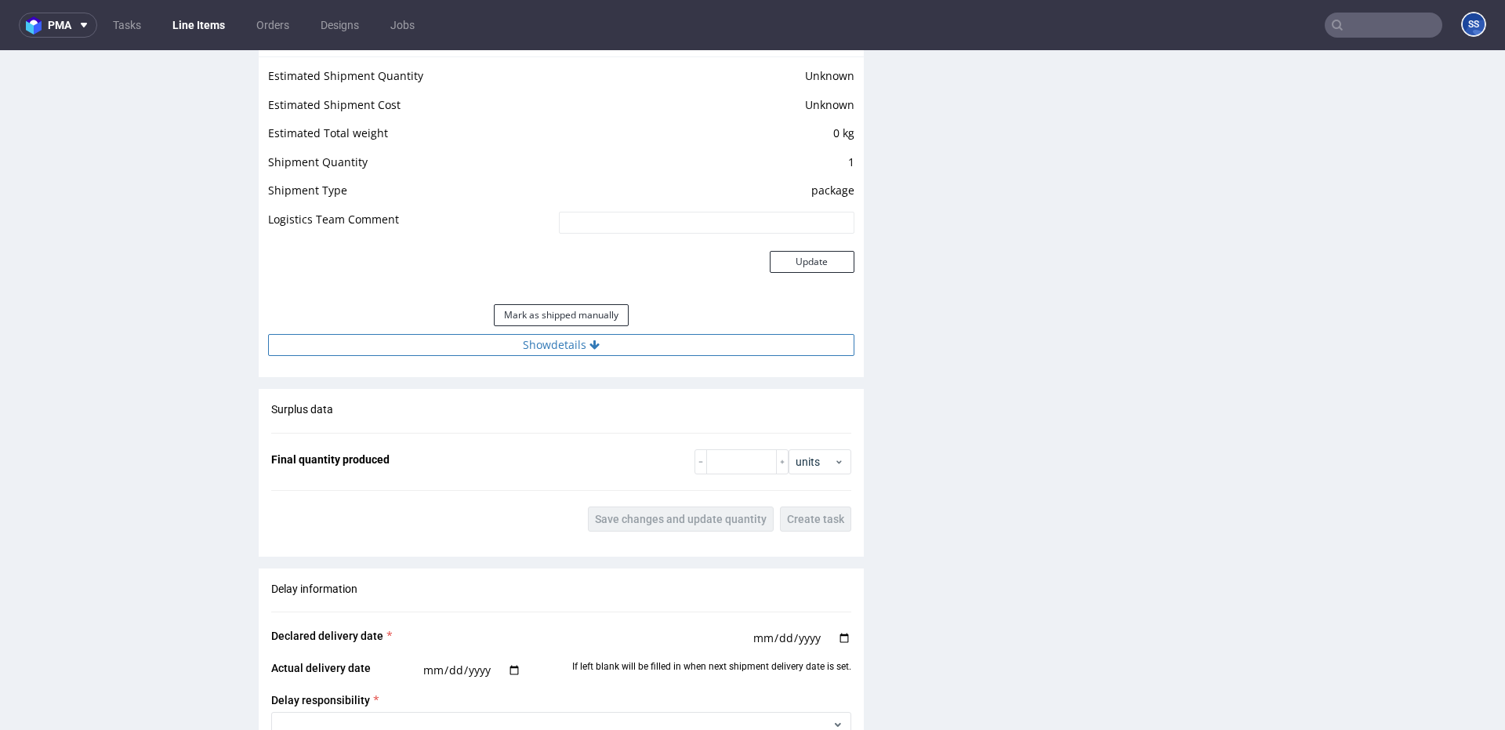
click at [621, 340] on button "Show details" at bounding box center [561, 345] width 586 height 22
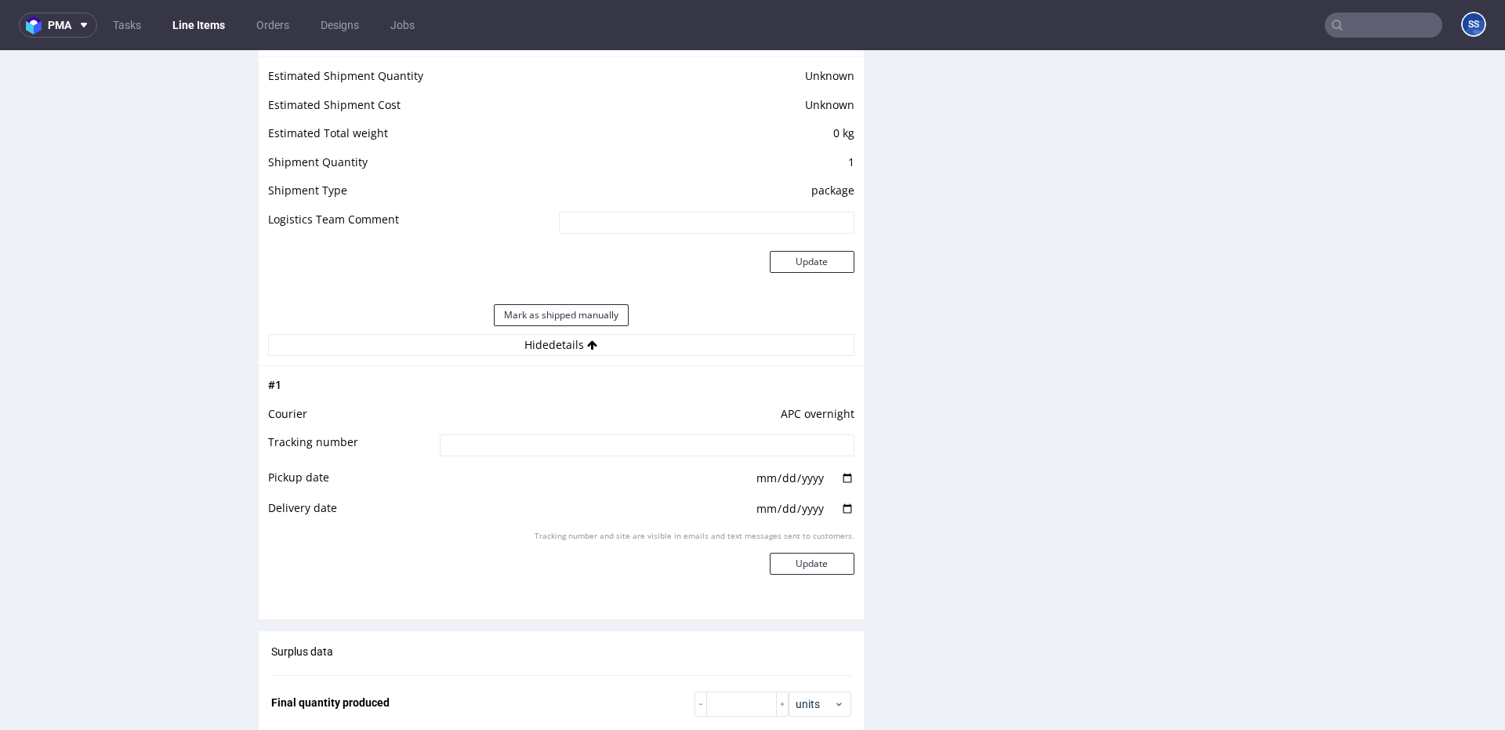
click at [605, 439] on input at bounding box center [647, 445] width 415 height 22
paste input "2025100102920420000049"
type input "2025100102920420000049"
click at [807, 568] on button "Update" at bounding box center [812, 564] width 85 height 22
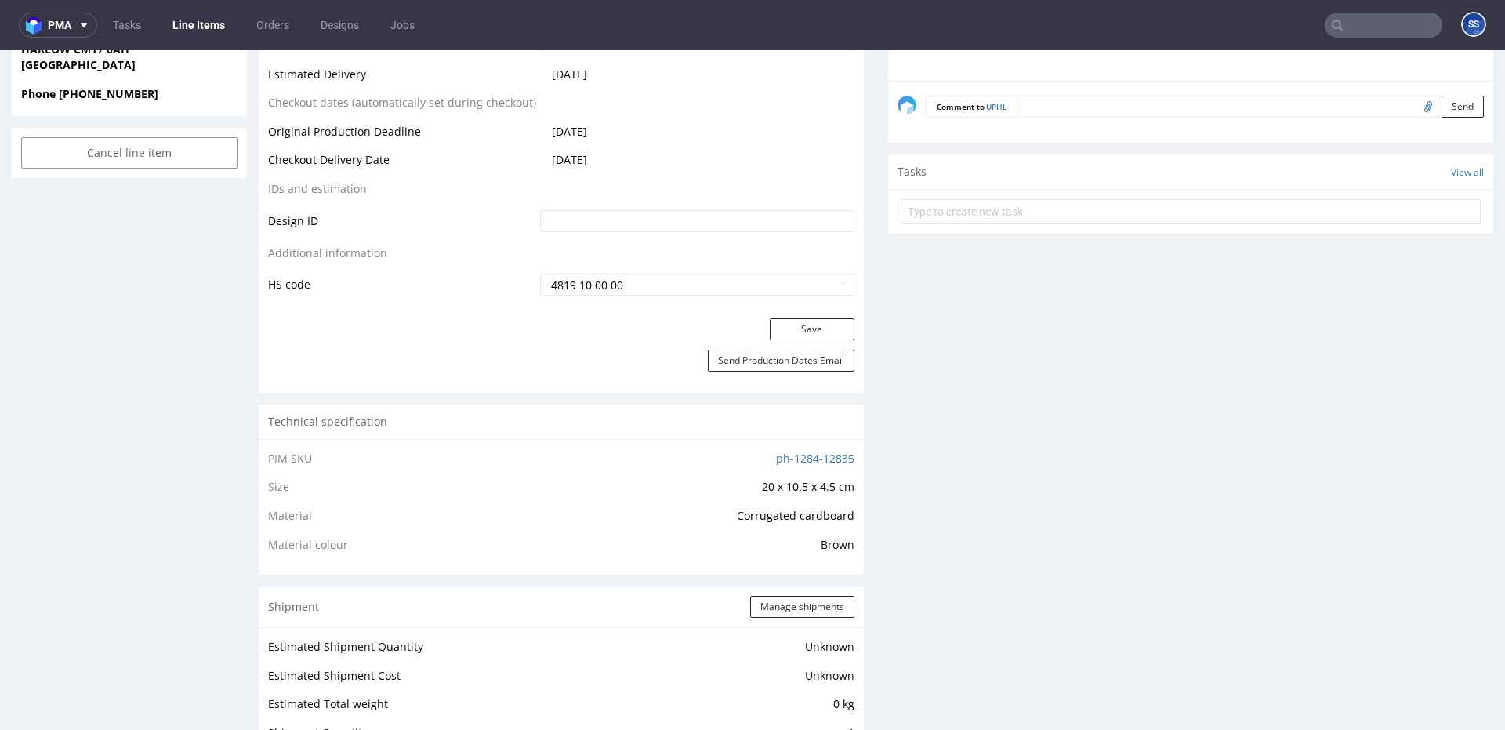
scroll to position [546, 0]
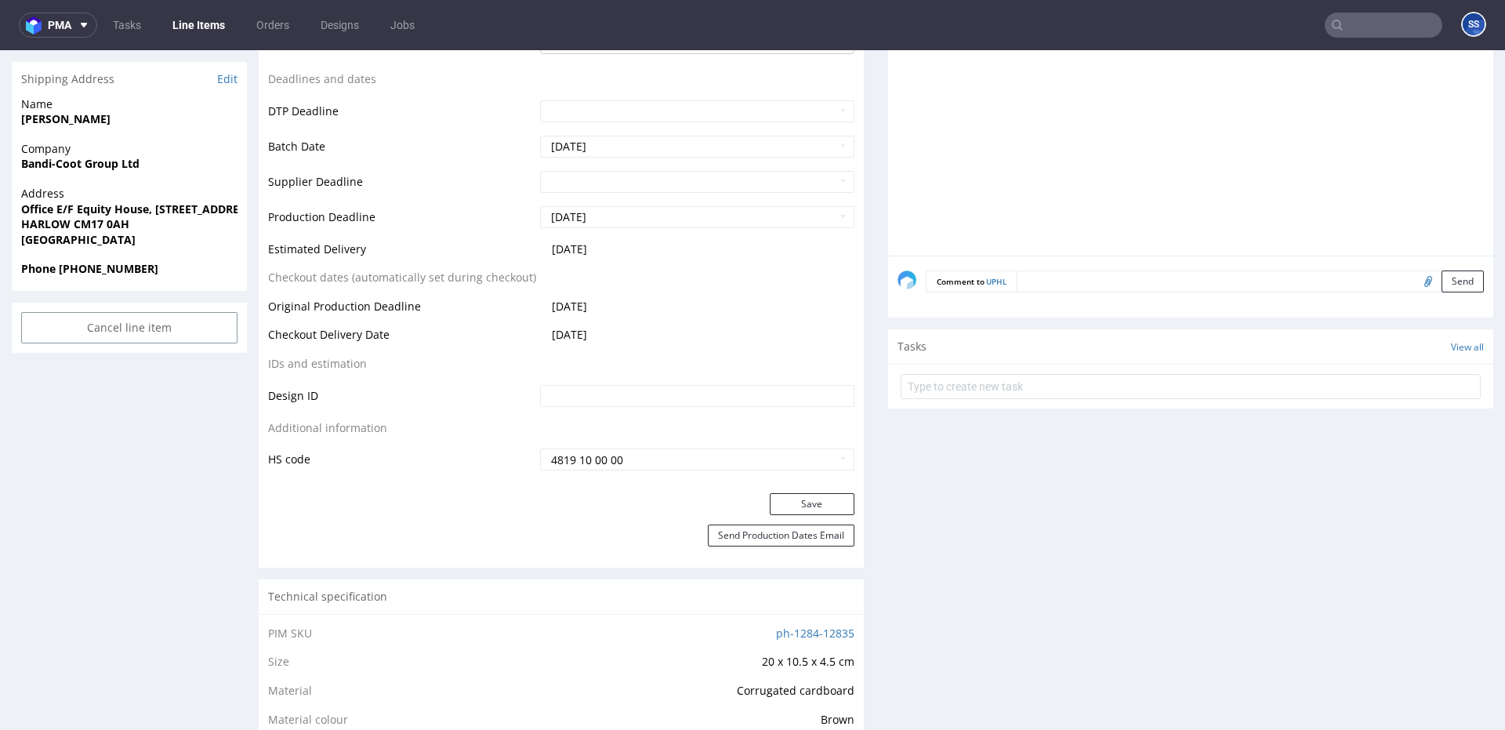
click at [200, 29] on link "Line Items" at bounding box center [198, 25] width 71 height 25
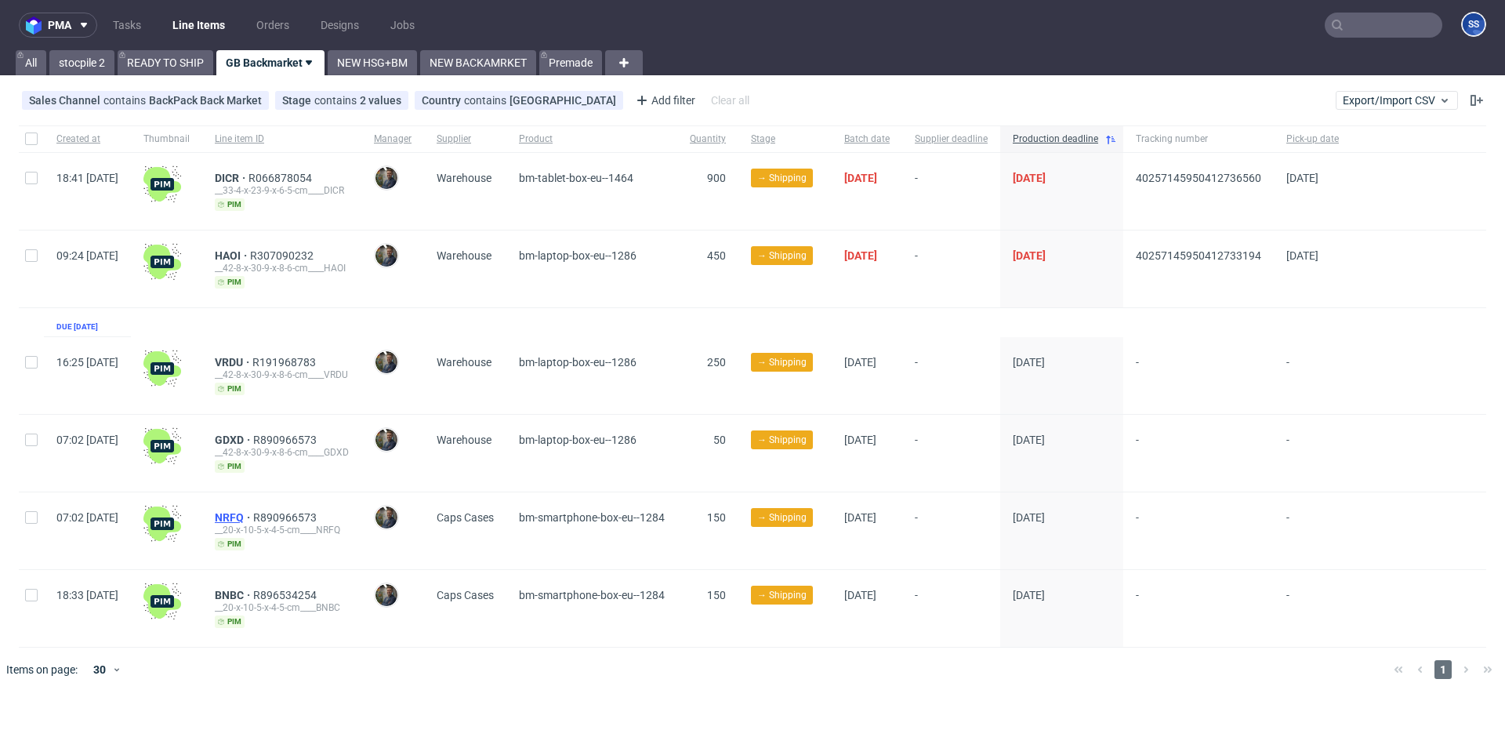
click at [253, 515] on span "NRFQ" at bounding box center [234, 517] width 38 height 13
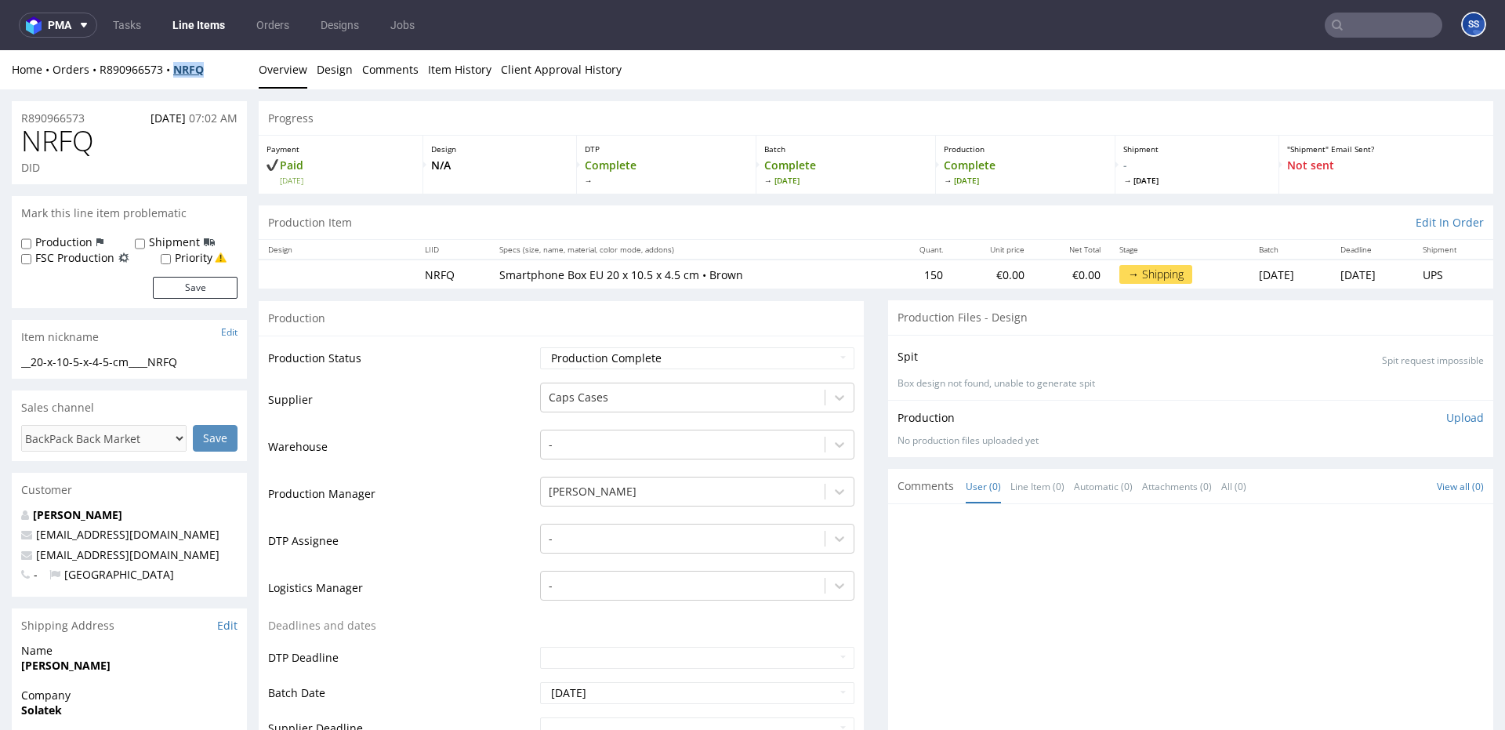
drag, startPoint x: 205, startPoint y: 75, endPoint x: 180, endPoint y: 73, distance: 24.4
click at [180, 73] on div "Home Orders R890966573 NRFQ" at bounding box center [129, 70] width 235 height 16
copy strong "NRFQ"
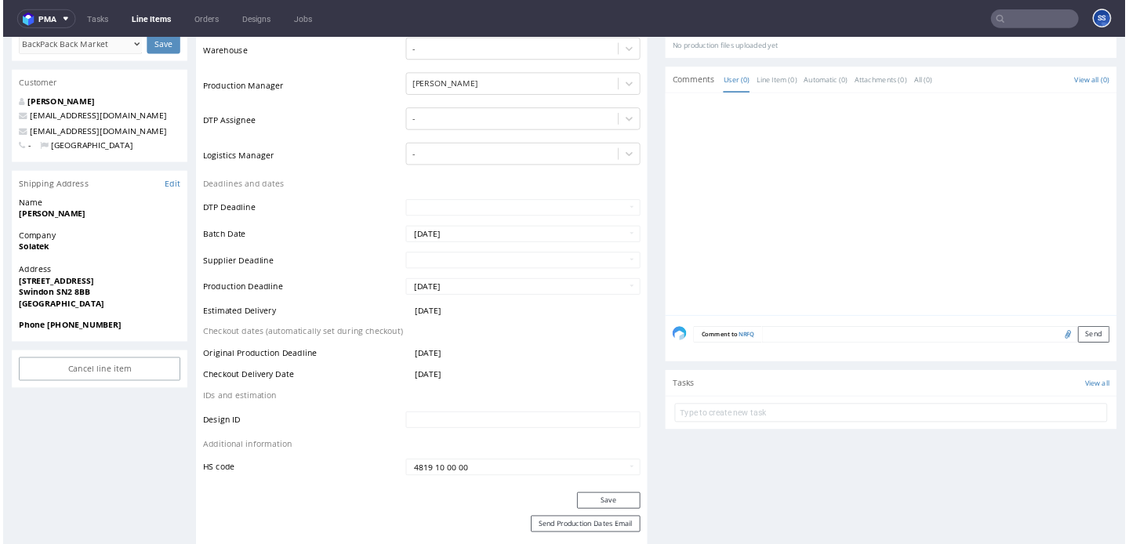
scroll to position [380, 0]
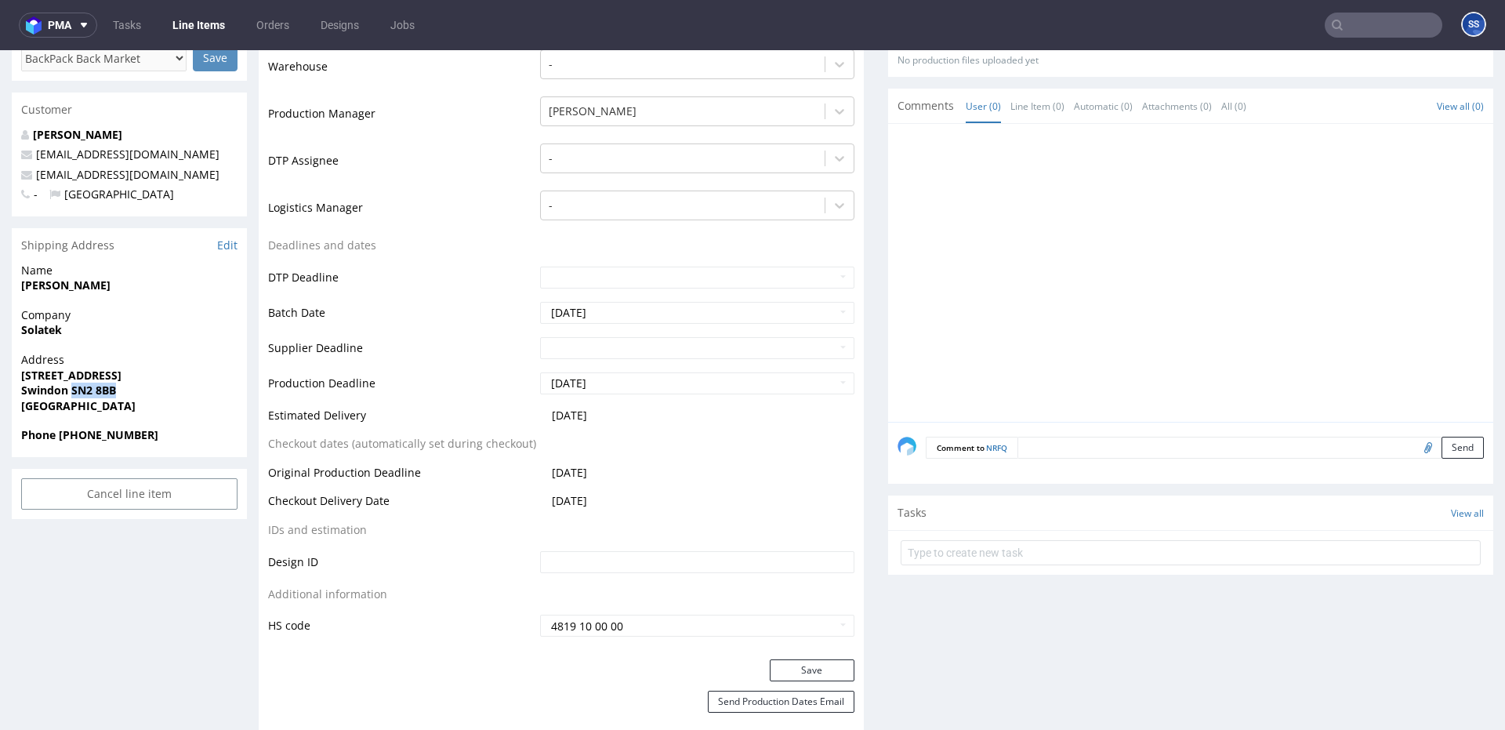
drag, startPoint x: 71, startPoint y: 390, endPoint x: 165, endPoint y: 393, distance: 94.9
click at [167, 391] on span "Swindon SN2 8BB" at bounding box center [129, 391] width 216 height 16
copy strong "SN2 8BB"
click at [28, 329] on strong "Solatek" at bounding box center [41, 329] width 41 height 15
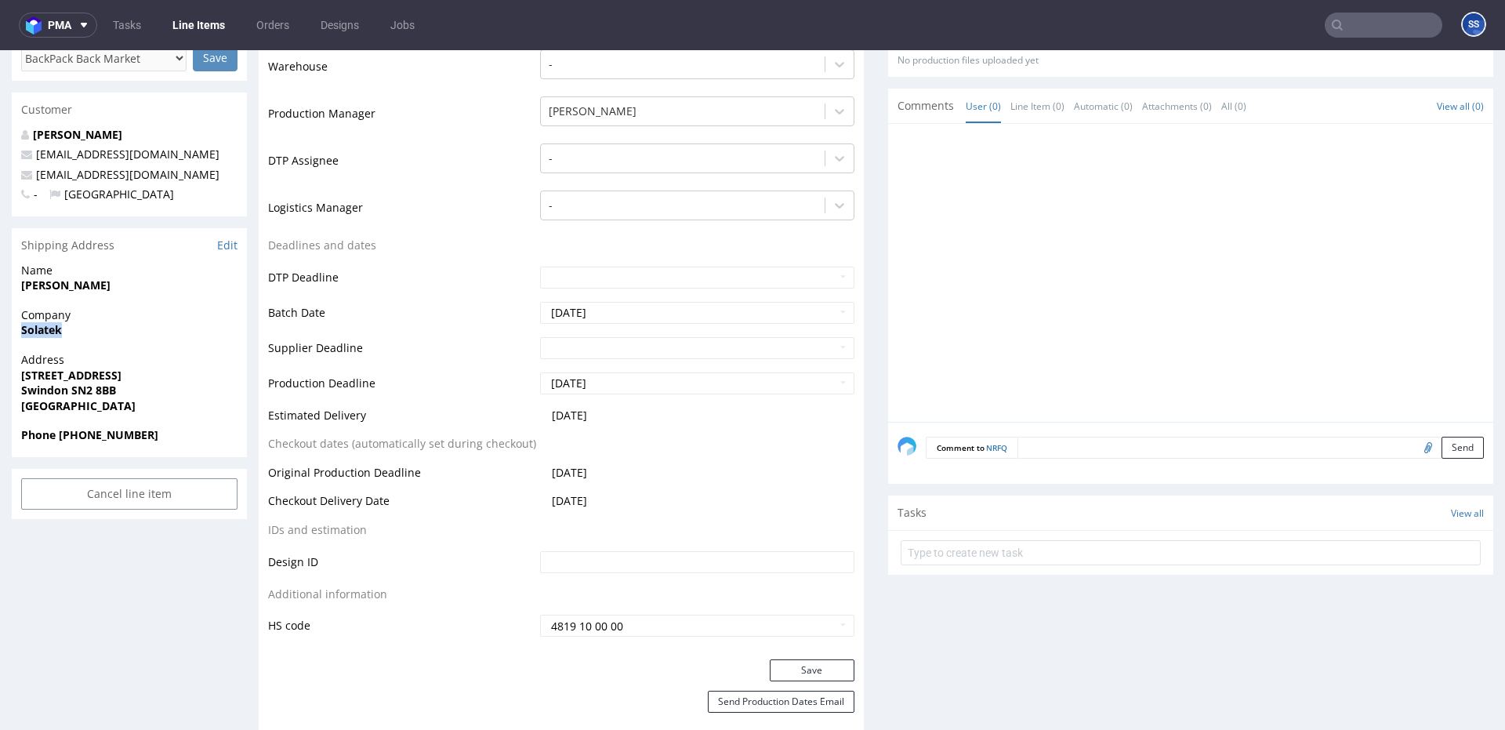
copy strong "Solatek"
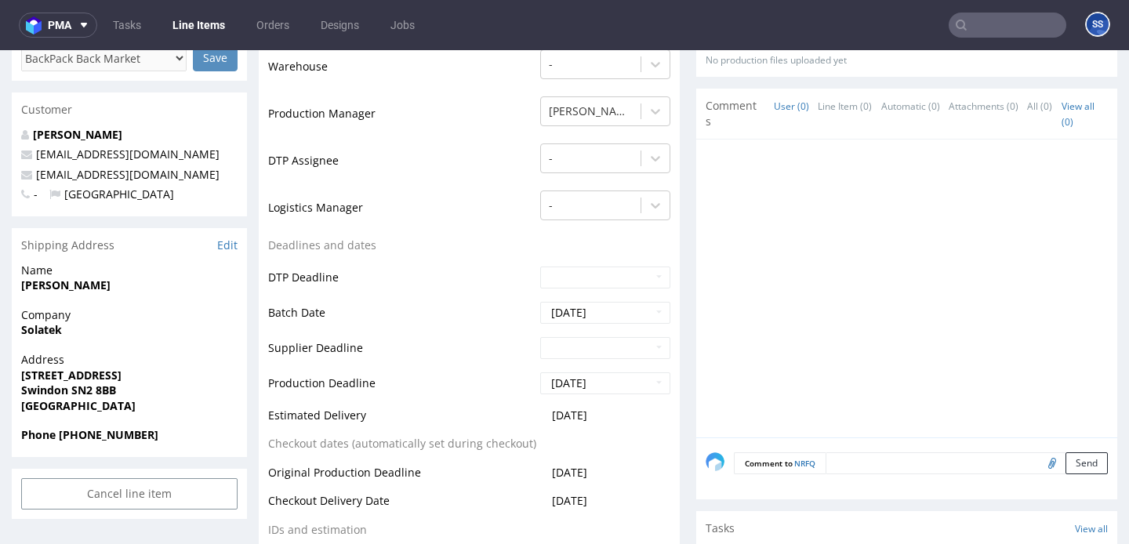
click at [108, 377] on strong "[STREET_ADDRESS]" at bounding box center [71, 375] width 100 height 15
copy strong "[STREET_ADDRESS]"
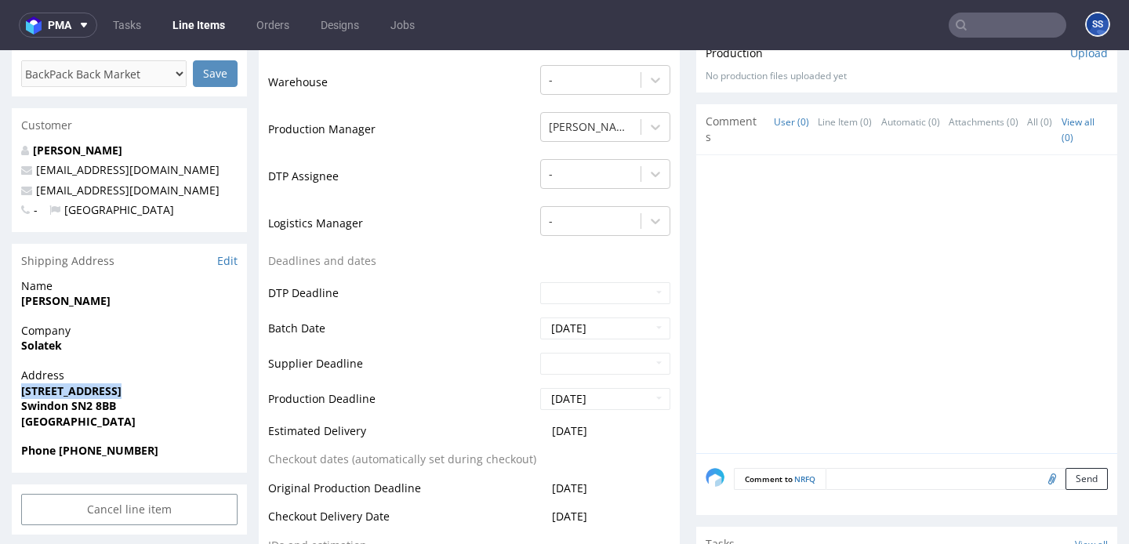
click at [53, 403] on strong "Swindon SN2 8BB" at bounding box center [68, 405] width 95 height 15
copy strong "Swindon"
click at [31, 304] on strong "[PERSON_NAME]" at bounding box center [65, 300] width 89 height 15
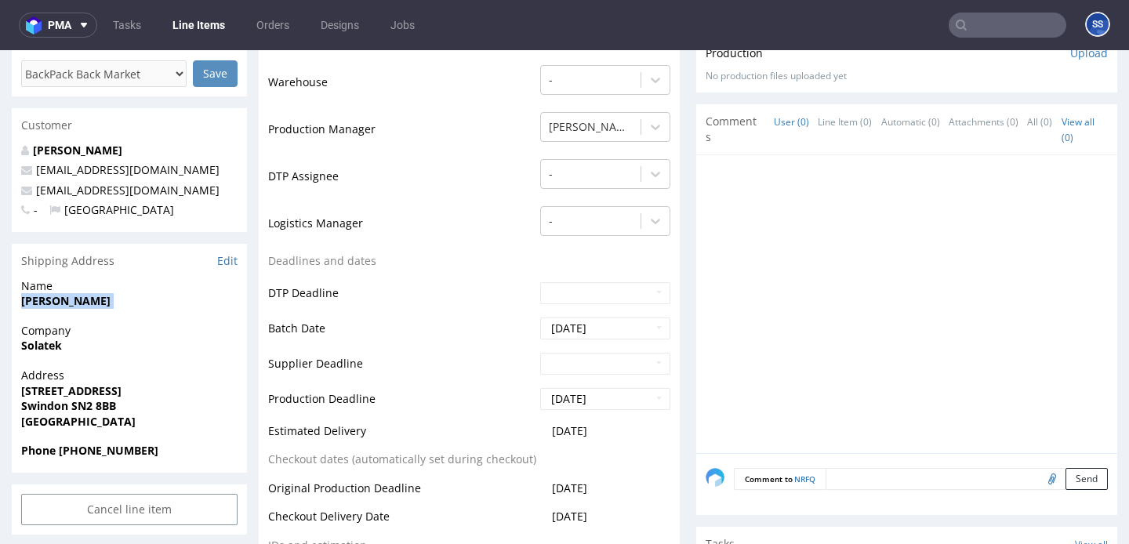
click at [31, 304] on strong "[PERSON_NAME]" at bounding box center [65, 300] width 89 height 15
copy strong "[PERSON_NAME]"
drag, startPoint x: 58, startPoint y: 452, endPoint x: 938, endPoint y: 342, distance: 887.4
click at [209, 446] on span "Phone [PHONE_NUMBER]" at bounding box center [129, 451] width 216 height 16
copy strong "[PHONE_NUMBER]"
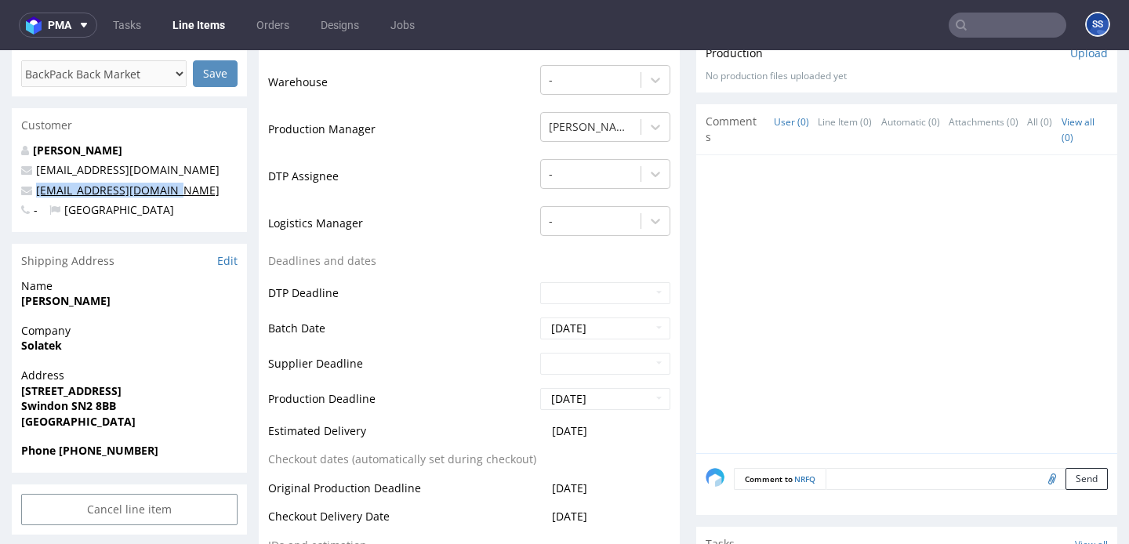
copy link "[EMAIL_ADDRESS][DOMAIN_NAME]"
drag, startPoint x: 187, startPoint y: 184, endPoint x: 35, endPoint y: 194, distance: 151.6
click at [35, 194] on p "[EMAIL_ADDRESS][DOMAIN_NAME]" at bounding box center [129, 191] width 216 height 16
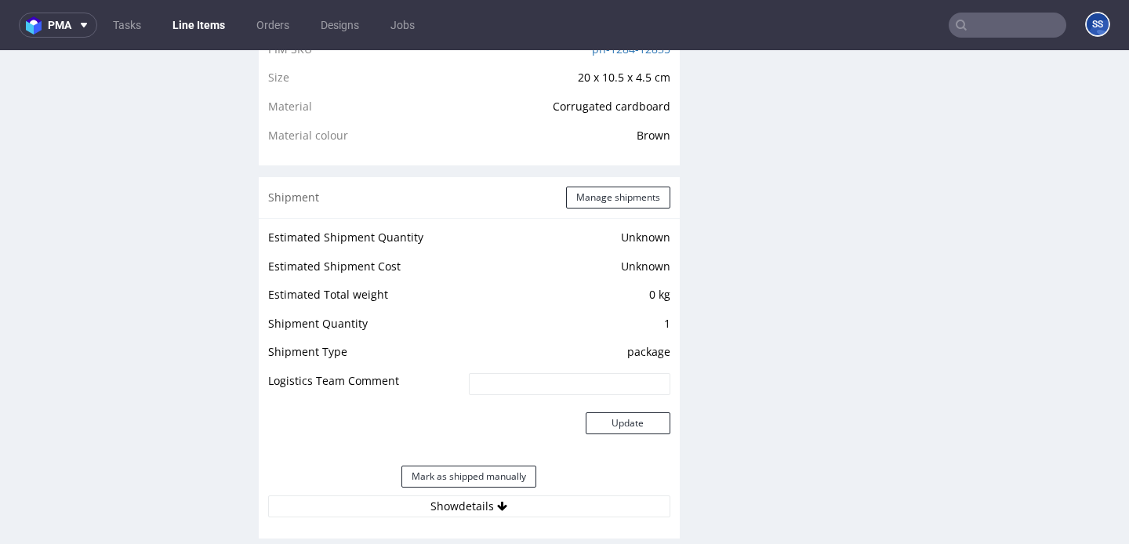
scroll to position [1118, 0]
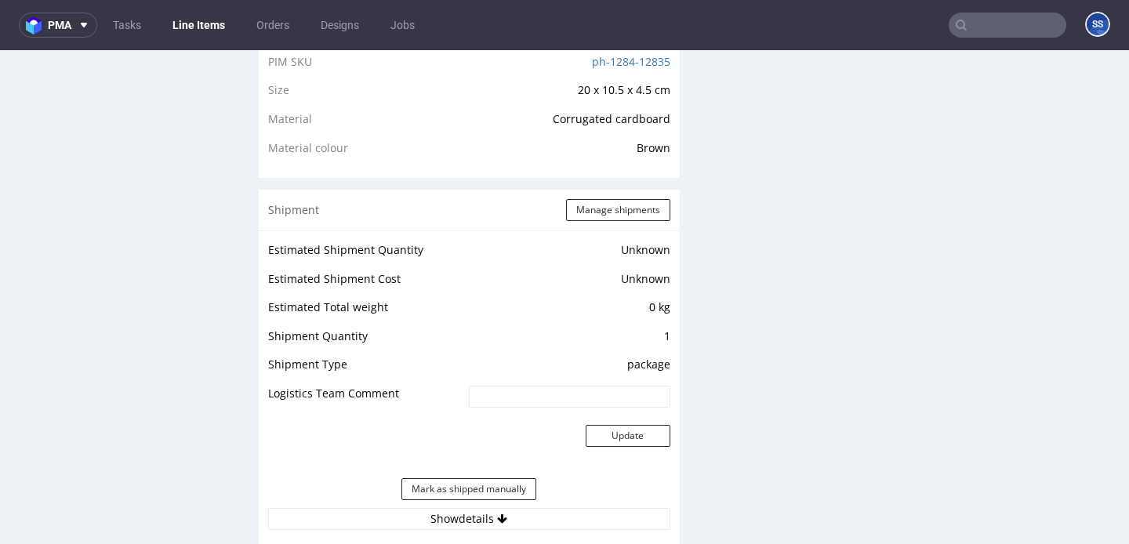
click at [594, 201] on div "Production Production Status Waiting for Artwork Waiting for Diecut Waiting for…" at bounding box center [469, 266] width 421 height 2169
click at [594, 218] on button "Manage shipments" at bounding box center [618, 210] width 104 height 22
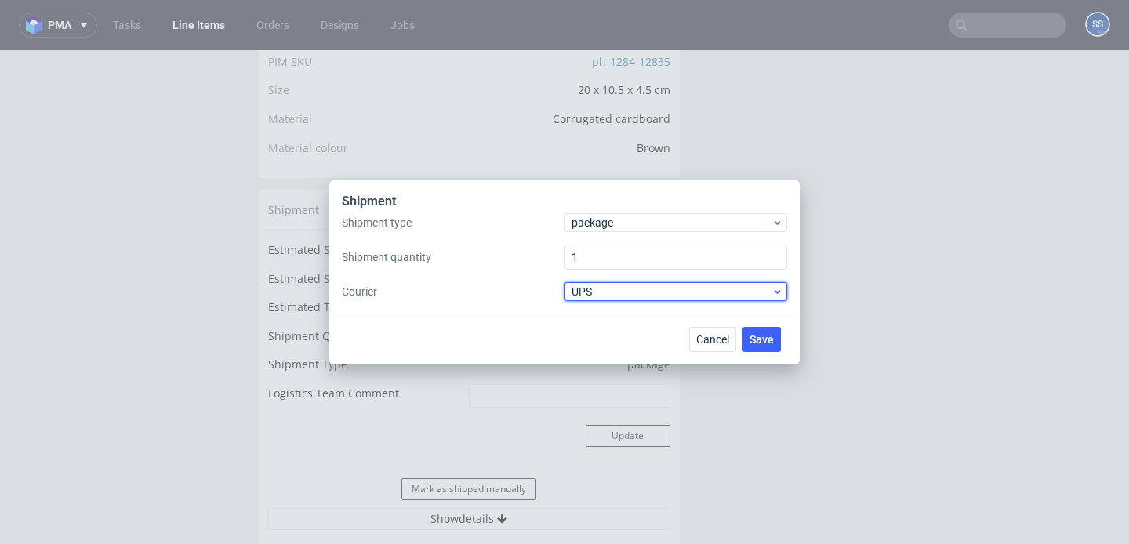
click at [604, 297] on span "UPS" at bounding box center [672, 292] width 200 height 16
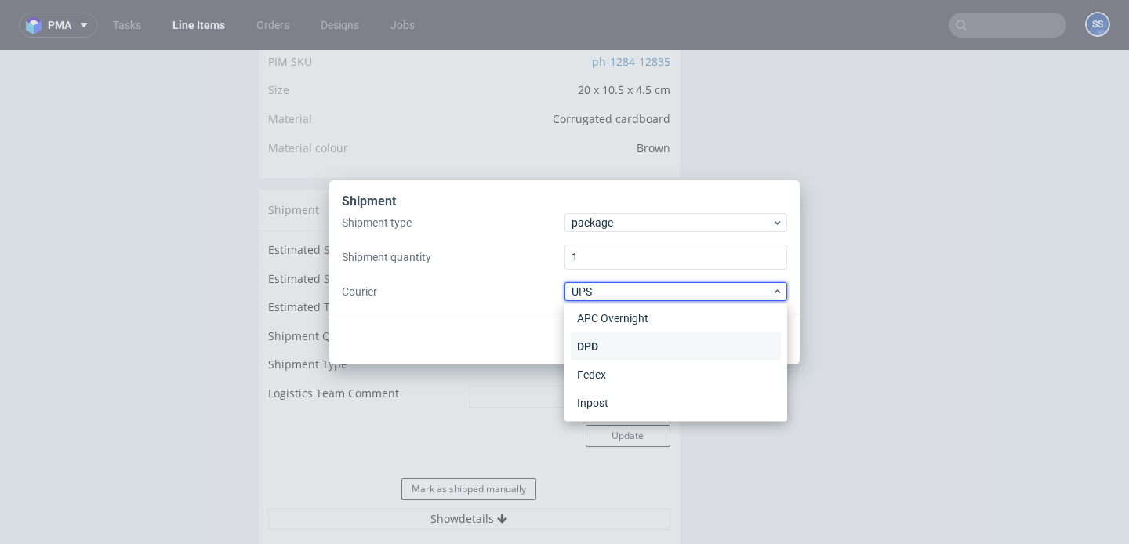
scroll to position [0, 0]
click at [629, 325] on div "APC Overnight" at bounding box center [676, 324] width 210 height 28
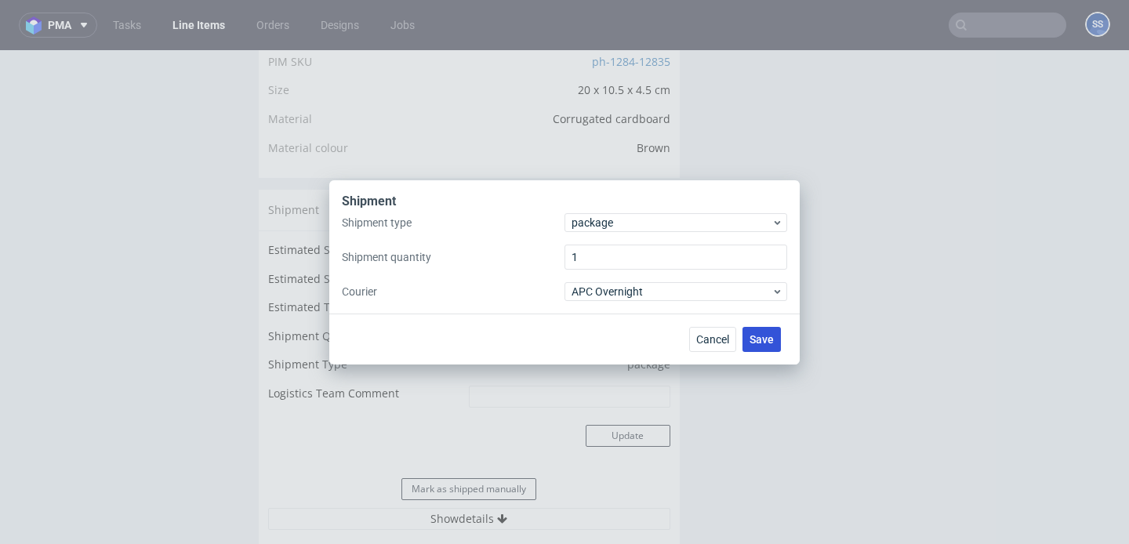
click at [779, 339] on button "Save" at bounding box center [761, 339] width 38 height 25
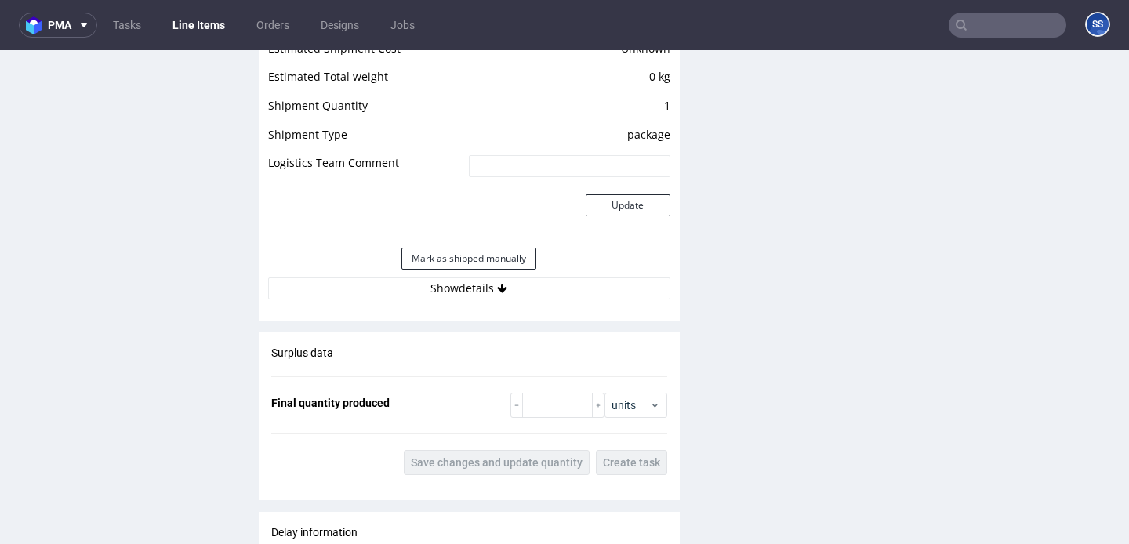
scroll to position [1374, 0]
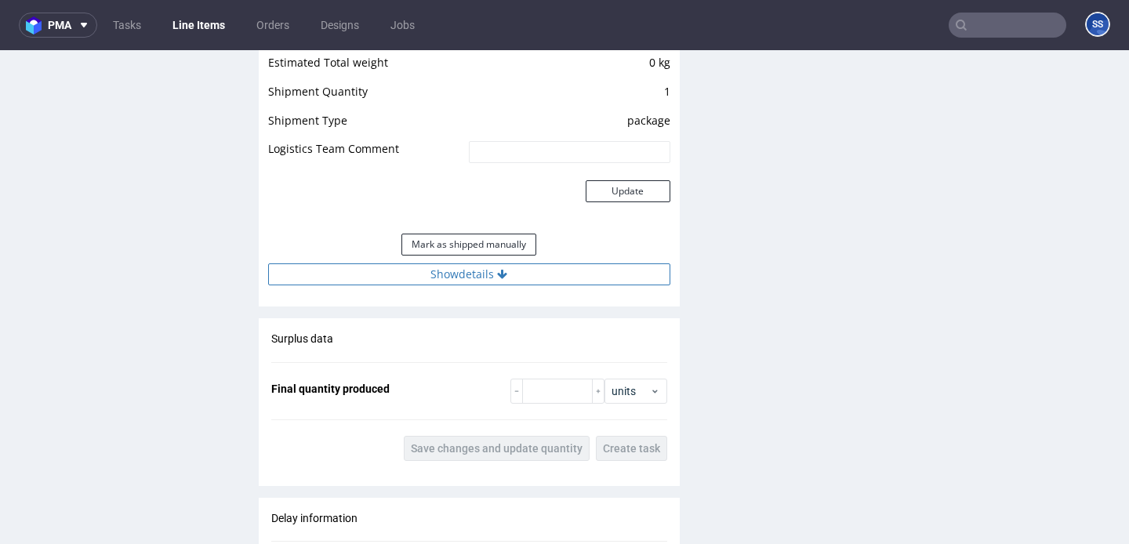
click at [482, 276] on button "Show details" at bounding box center [469, 274] width 402 height 22
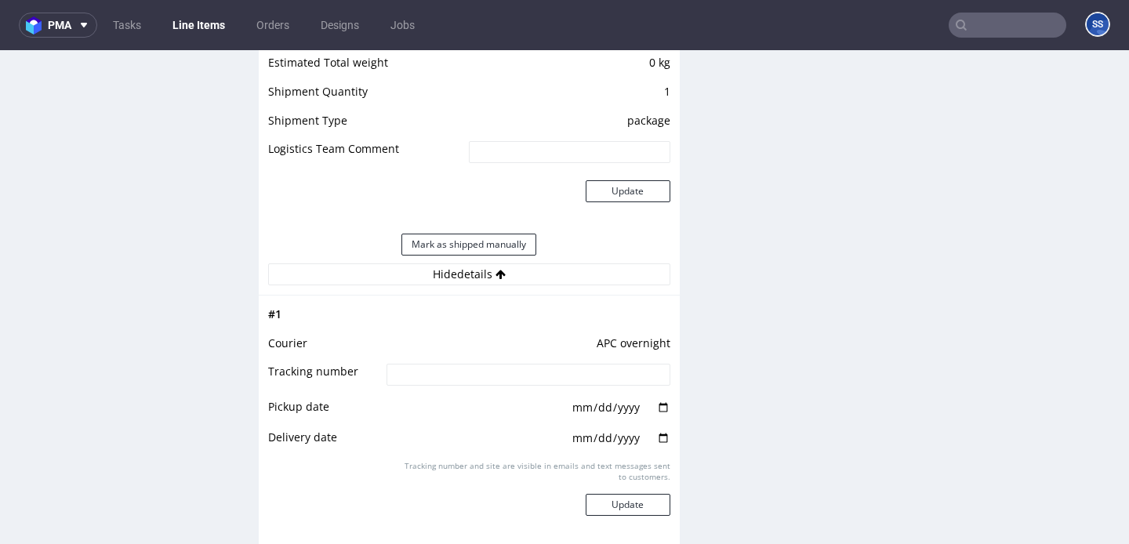
click at [473, 364] on input at bounding box center [528, 375] width 283 height 22
paste input "2025100102920420000050"
type input "2025100102920420000050"
click at [619, 503] on button "Update" at bounding box center [628, 505] width 85 height 22
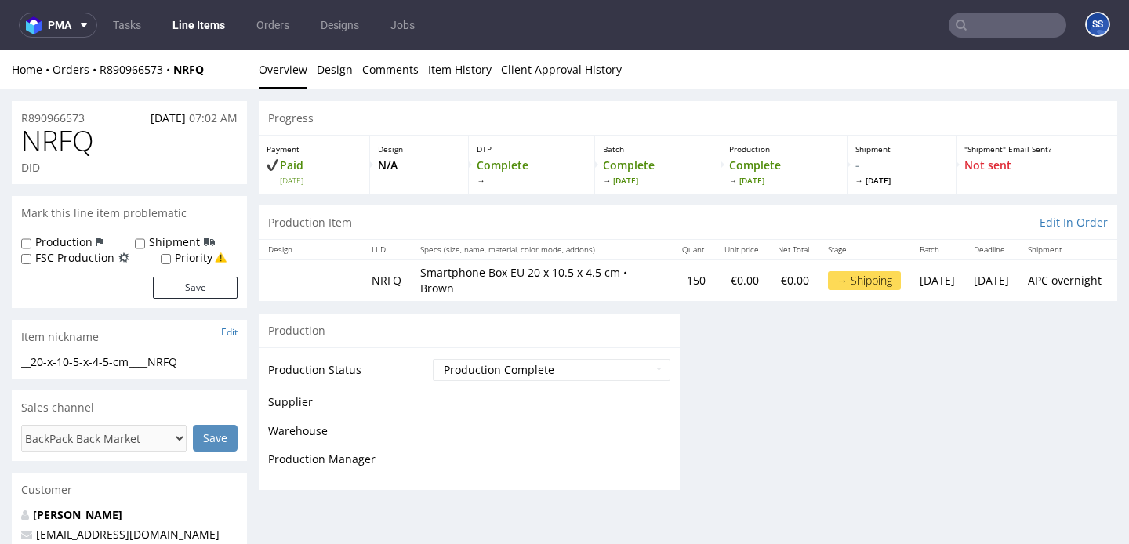
scroll to position [1176, 0]
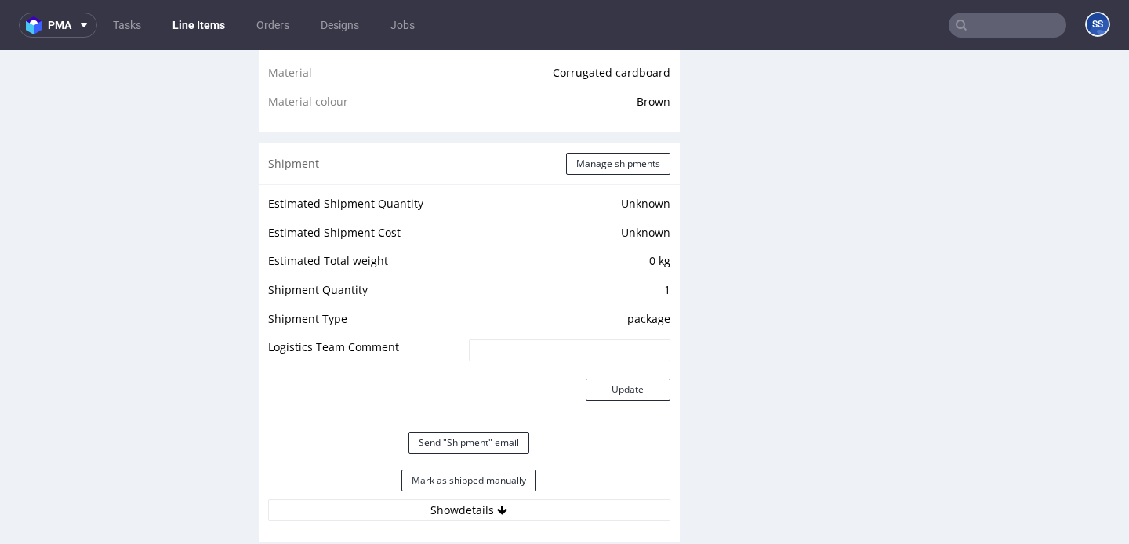
click at [191, 27] on link "Line Items" at bounding box center [198, 25] width 71 height 25
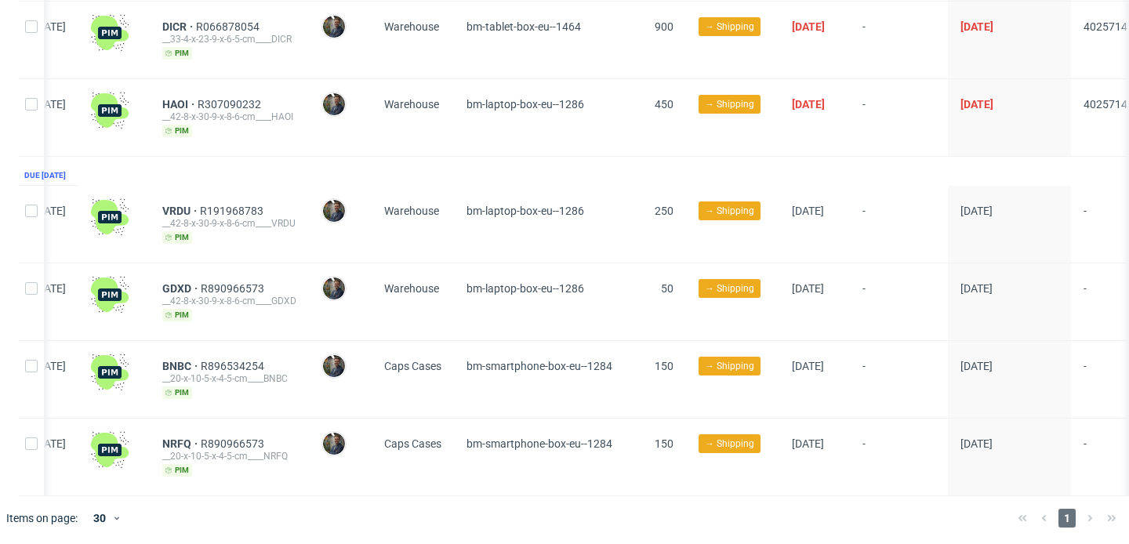
scroll to position [0, 56]
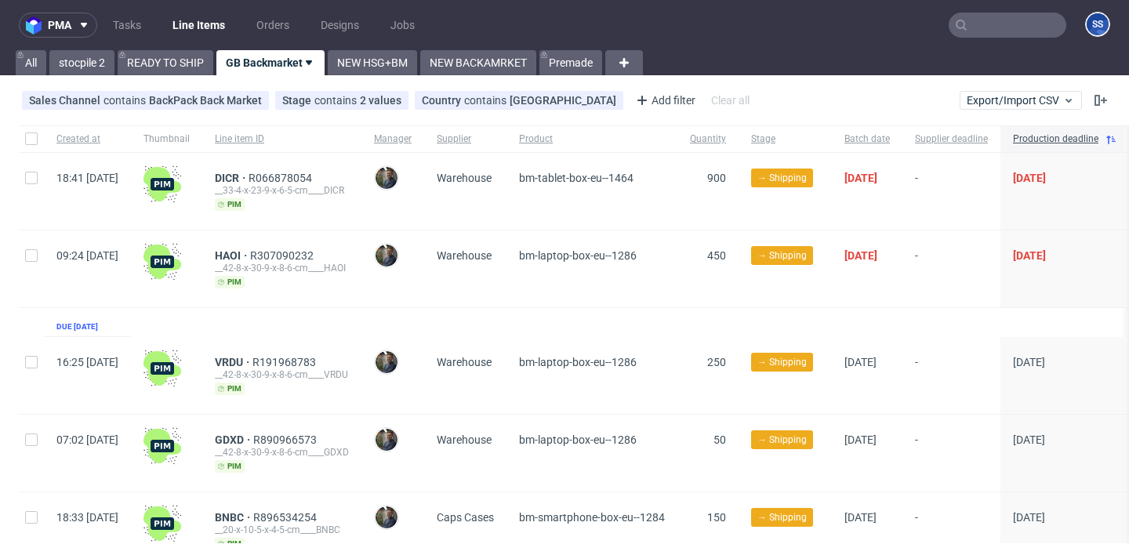
scroll to position [74, 0]
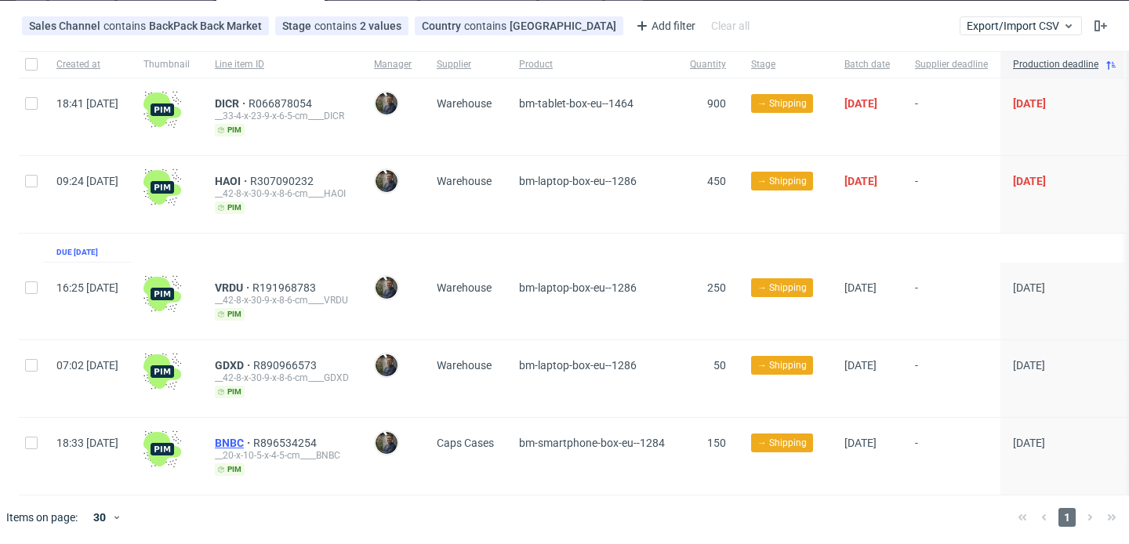
click at [253, 437] on span "BNBC" at bounding box center [234, 443] width 38 height 13
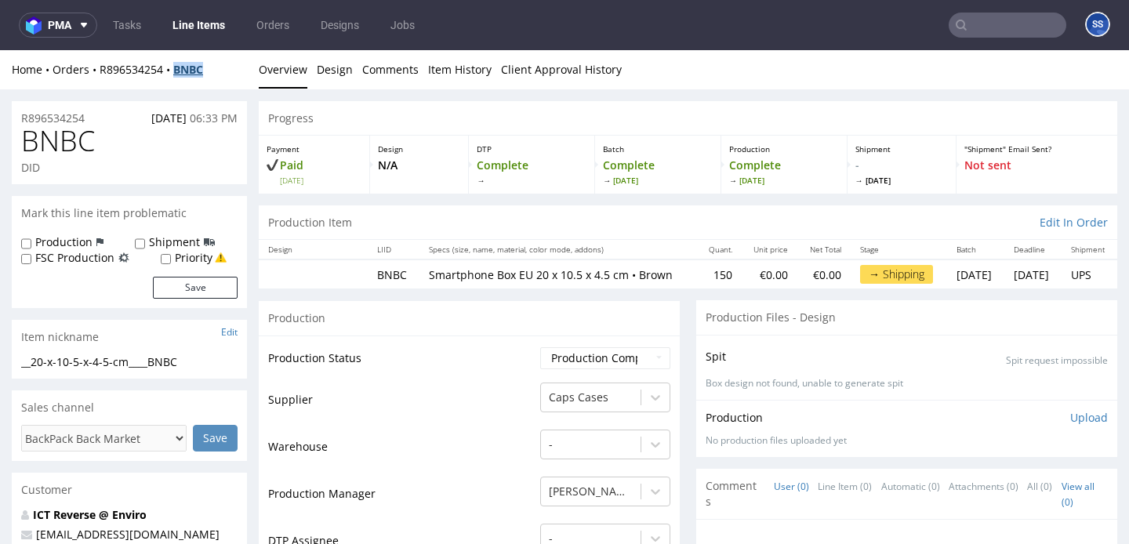
drag, startPoint x: 212, startPoint y: 64, endPoint x: 205, endPoint y: 72, distance: 11.1
click at [177, 72] on div "Home Orders R896534254 BNBC" at bounding box center [129, 70] width 235 height 16
copy strong "BNBC"
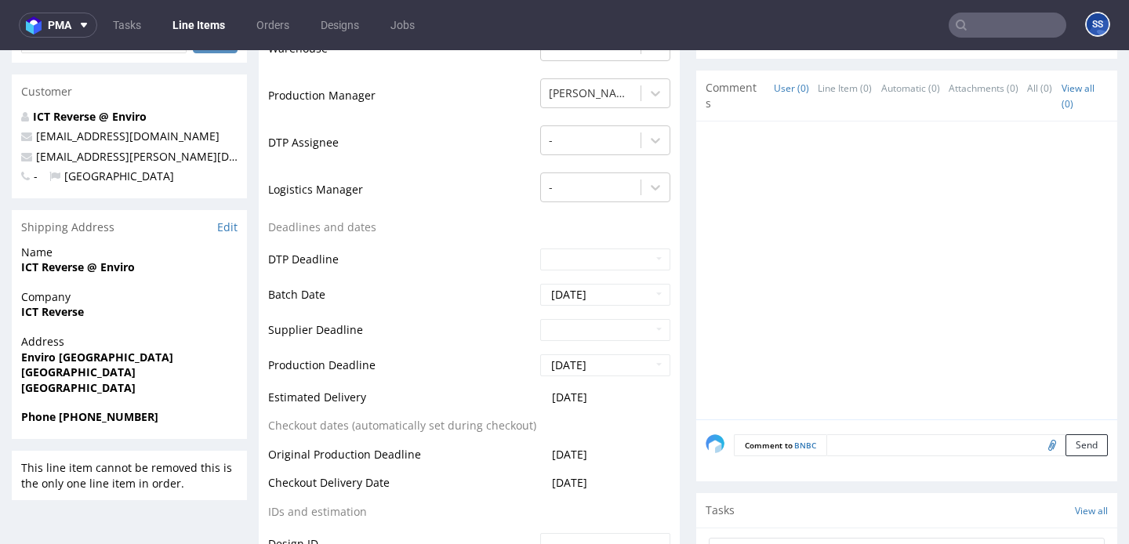
scroll to position [456, 0]
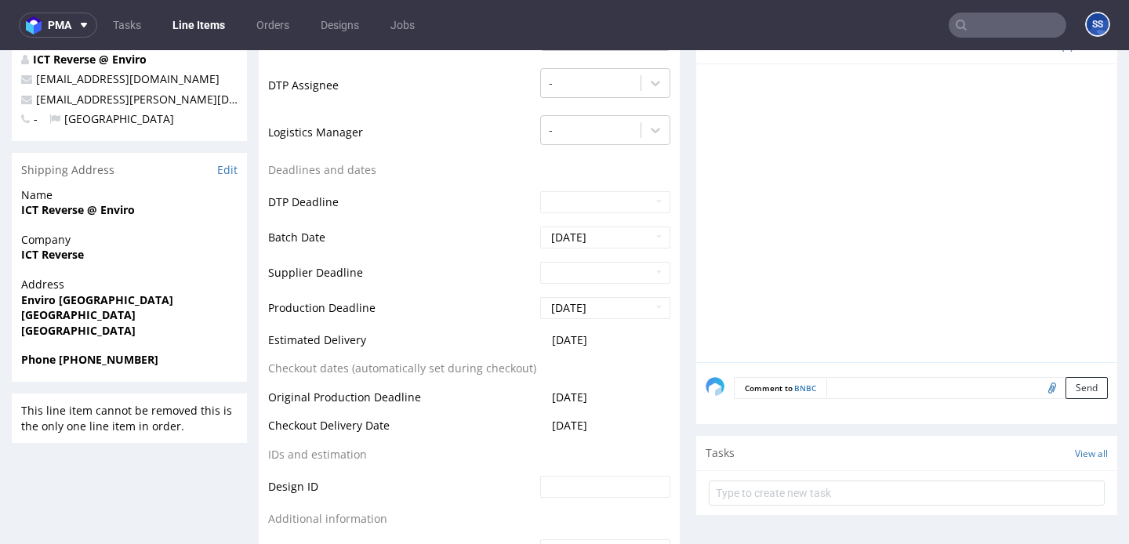
click at [131, 313] on strong "[GEOGRAPHIC_DATA]" at bounding box center [78, 314] width 114 height 15
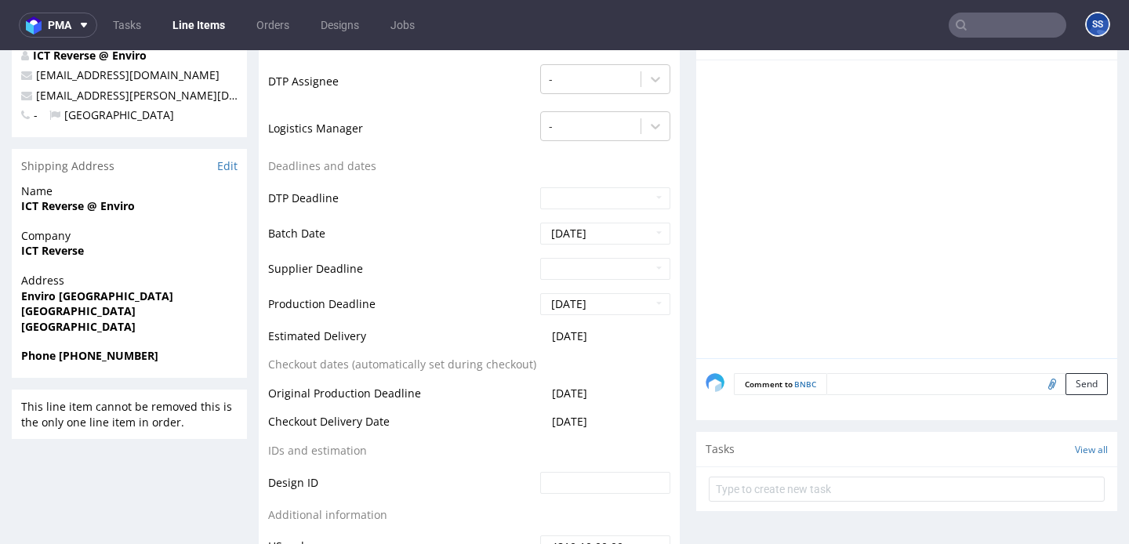
drag, startPoint x: 105, startPoint y: 315, endPoint x: 159, endPoint y: 316, distance: 54.1
click at [159, 316] on span "Stoke on Trent ST3 5XA" at bounding box center [129, 311] width 216 height 16
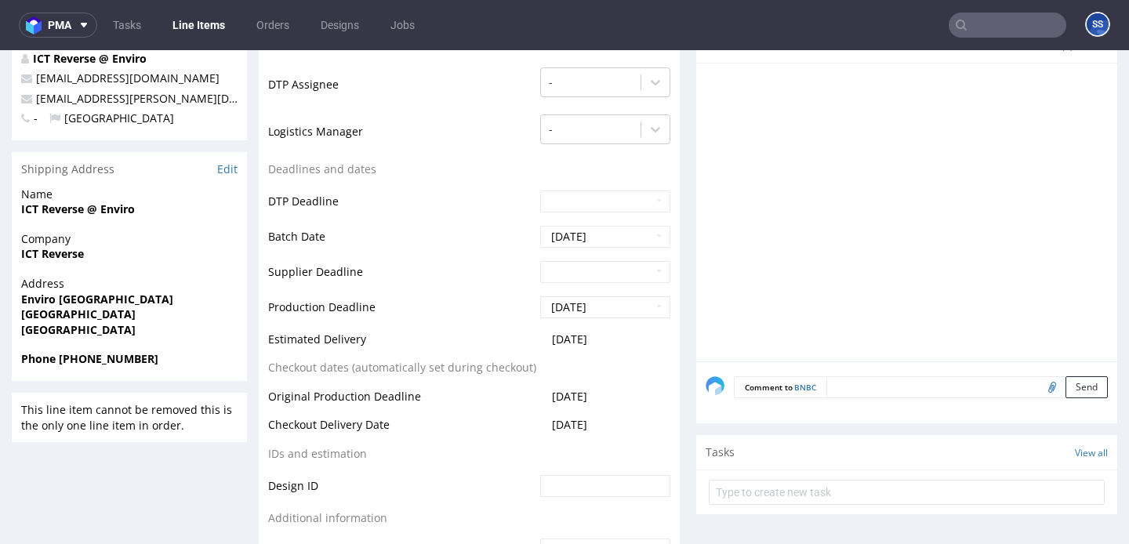
copy strong "ST3 5XA"
click at [52, 253] on strong "ICT Reverse" at bounding box center [52, 253] width 63 height 15
copy strong "ICT Reverse"
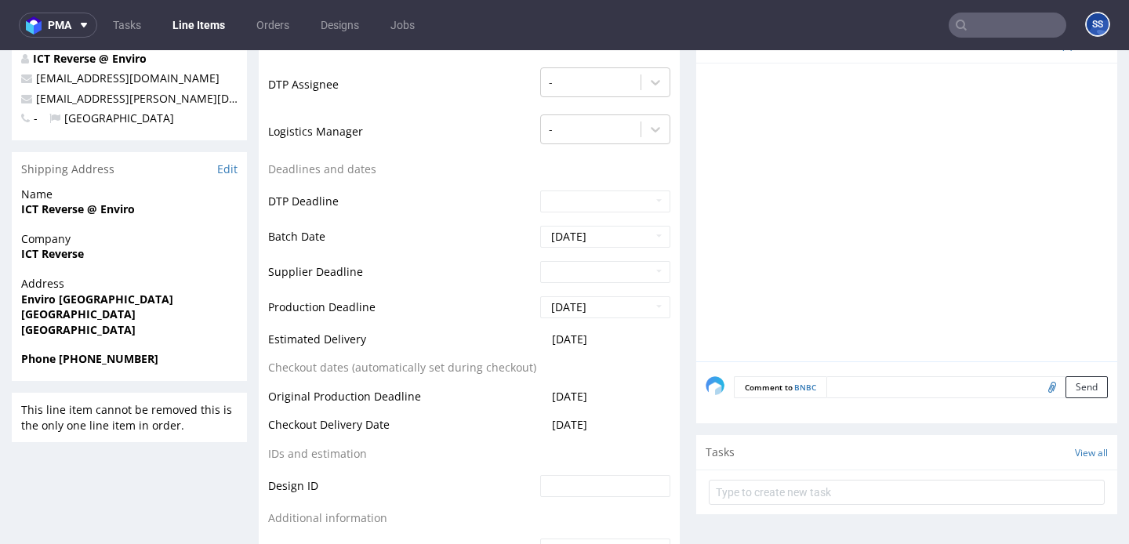
click at [106, 299] on strong "Enviro Unit 35 Parkhall Business Village" at bounding box center [97, 299] width 152 height 15
copy strong "Enviro Unit 35 Parkhall Business Village"
drag, startPoint x: 21, startPoint y: 314, endPoint x: 110, endPoint y: 315, distance: 88.6
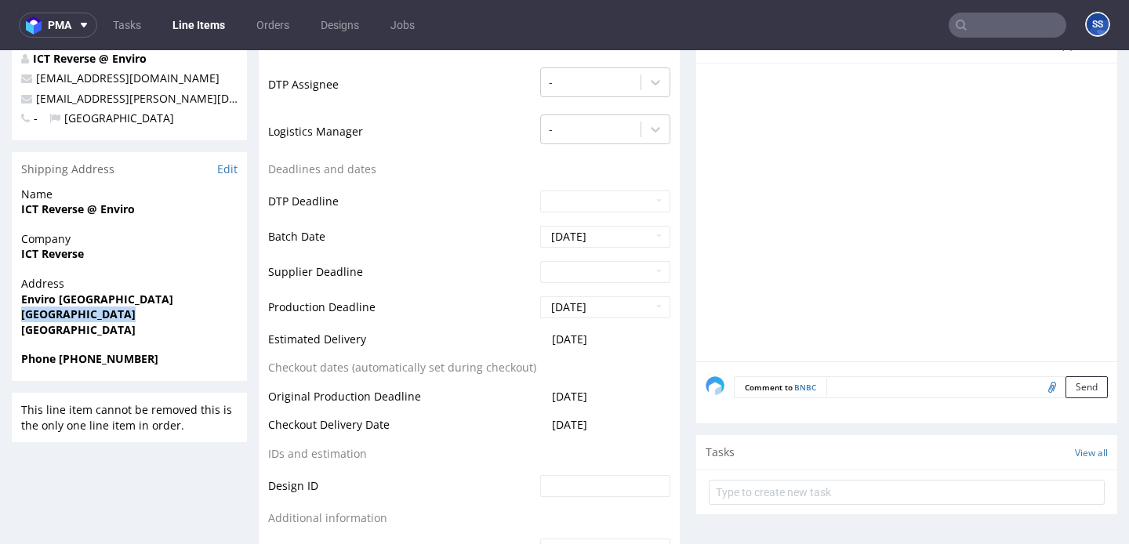
click at [110, 315] on strong "Stoke on Trent ST3 5XA" at bounding box center [78, 314] width 114 height 15
click at [97, 315] on strong "Stoke on Trent ST3 5XA" at bounding box center [78, 314] width 114 height 15
drag, startPoint x: 101, startPoint y: 314, endPoint x: 0, endPoint y: 315, distance: 101.1
copy strong "Stoke on Trent"
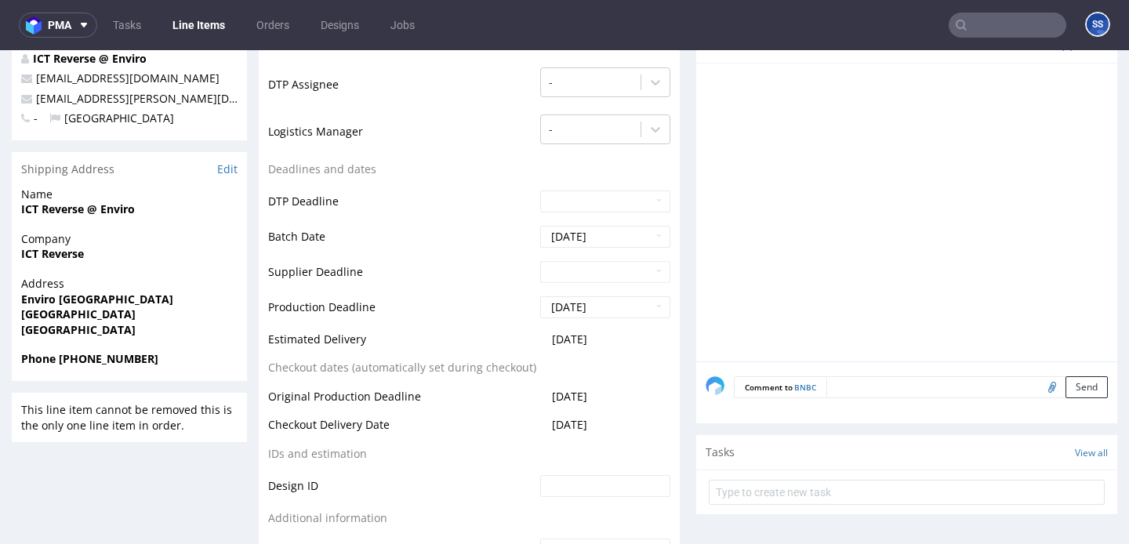
click at [44, 206] on strong "ICT Reverse @ Enviro" at bounding box center [78, 208] width 114 height 15
copy strong "ICT Reverse @ Enviro"
copy strong "+44 01524 580900"
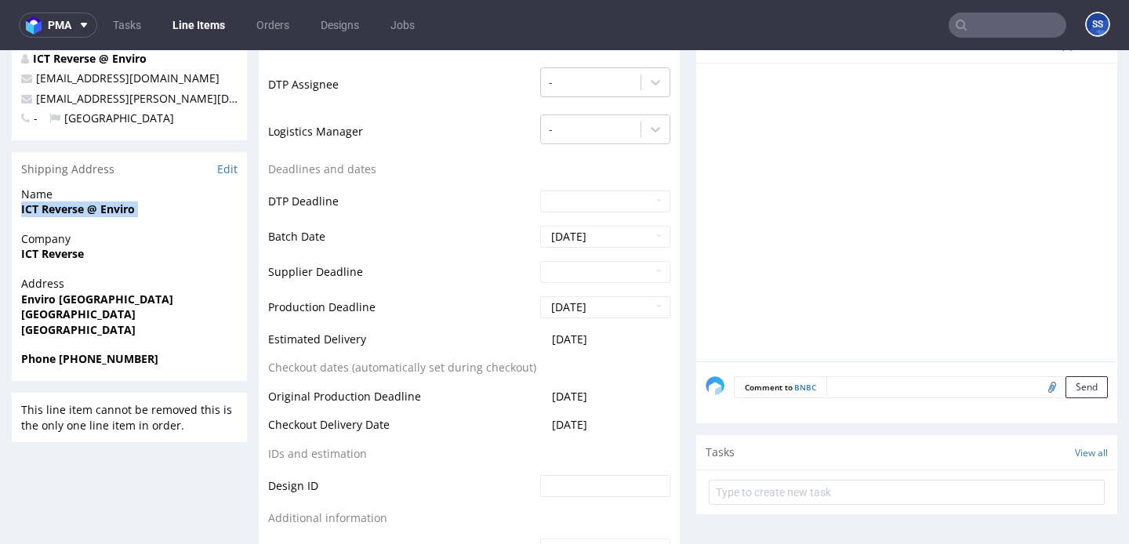
drag, startPoint x: 164, startPoint y: 361, endPoint x: 91, endPoint y: 354, distance: 73.3
click at [61, 363] on span "Phone +44 01524 580900" at bounding box center [129, 359] width 216 height 16
drag, startPoint x: 198, startPoint y: 99, endPoint x: 31, endPoint y: 102, distance: 167.8
click at [31, 102] on p "tristan.welton@ictreverse.com" at bounding box center [129, 99] width 216 height 16
copy span "tristan.welton@ictreverse.com"
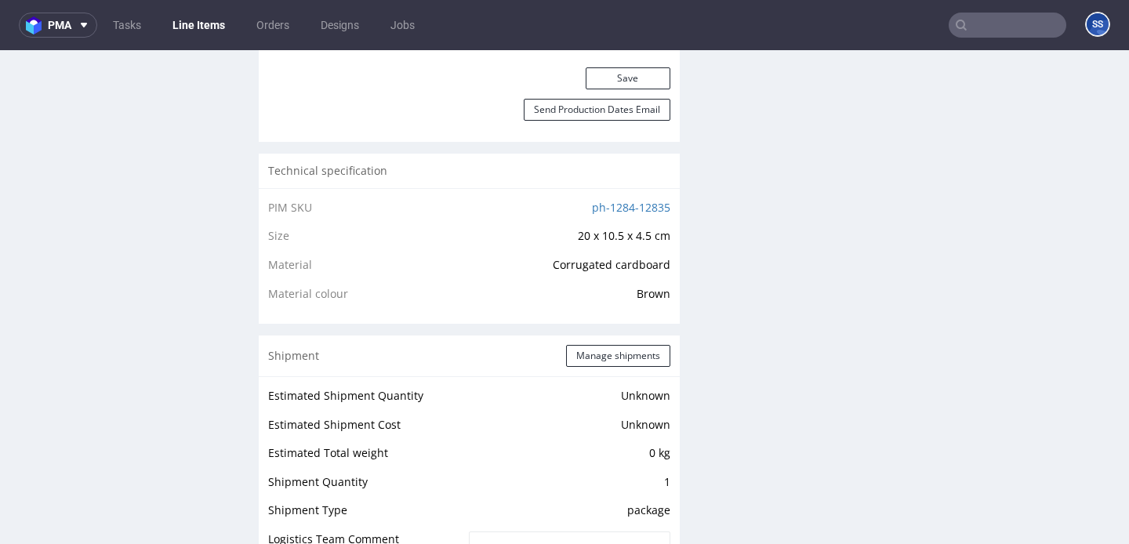
scroll to position [998, 0]
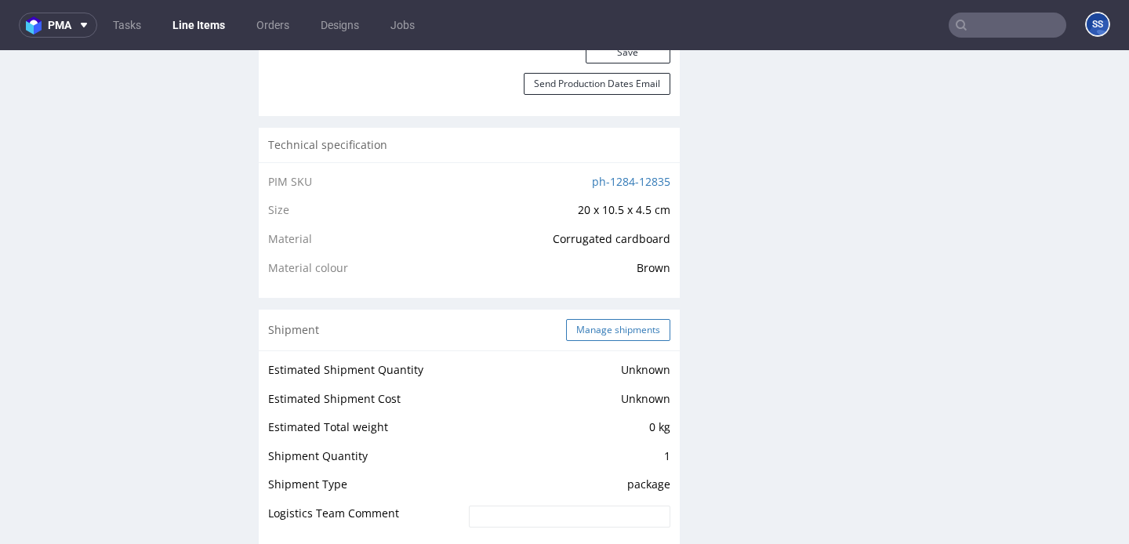
click at [607, 341] on button "Manage shipments" at bounding box center [618, 330] width 104 height 22
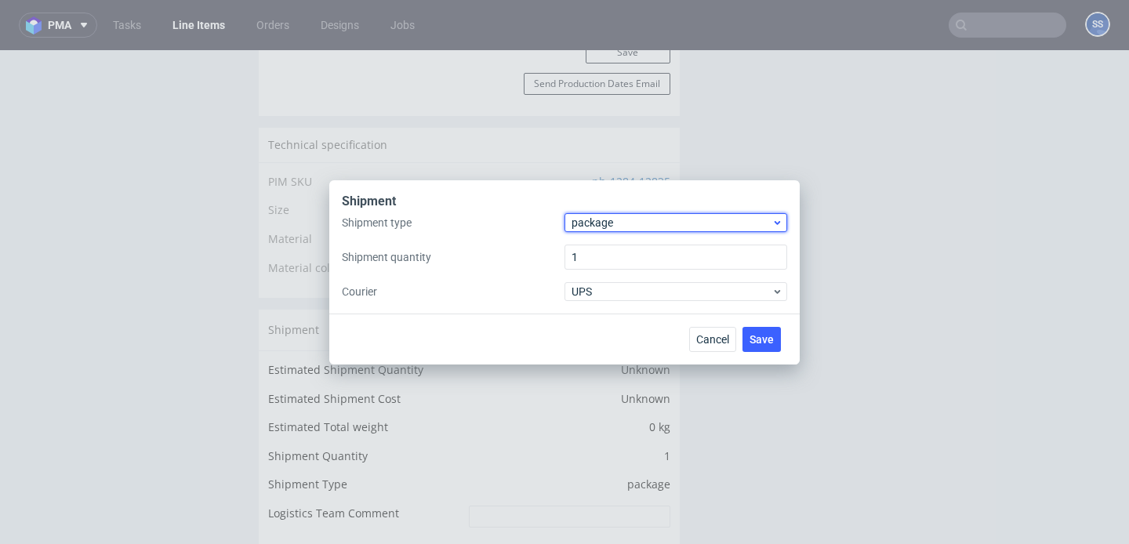
click at [595, 228] on span "package" at bounding box center [672, 223] width 200 height 16
click at [492, 256] on label "Shipment quantity" at bounding box center [453, 257] width 223 height 16
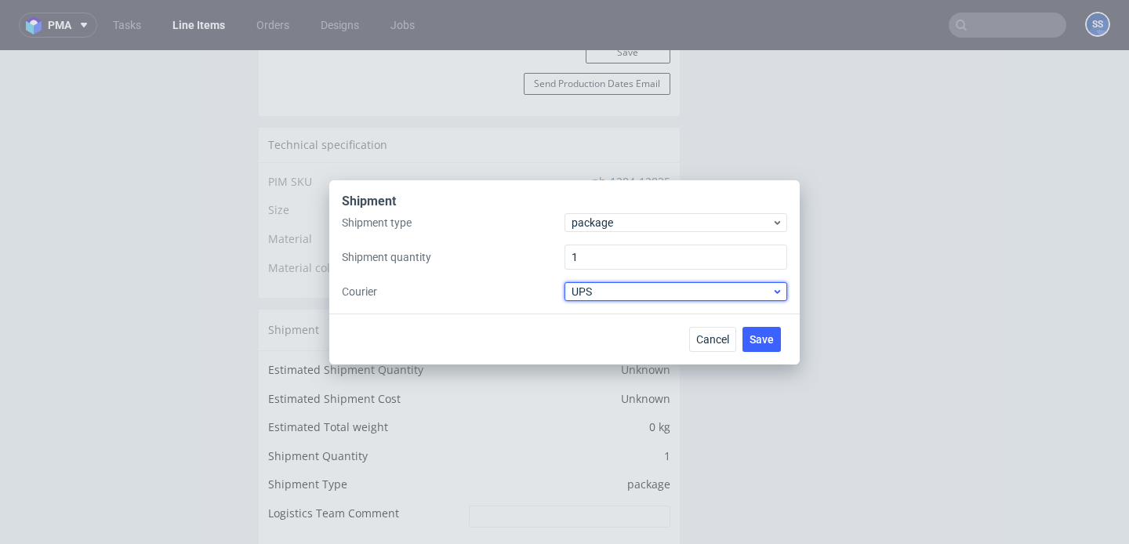
click at [597, 294] on span "UPS" at bounding box center [672, 292] width 200 height 16
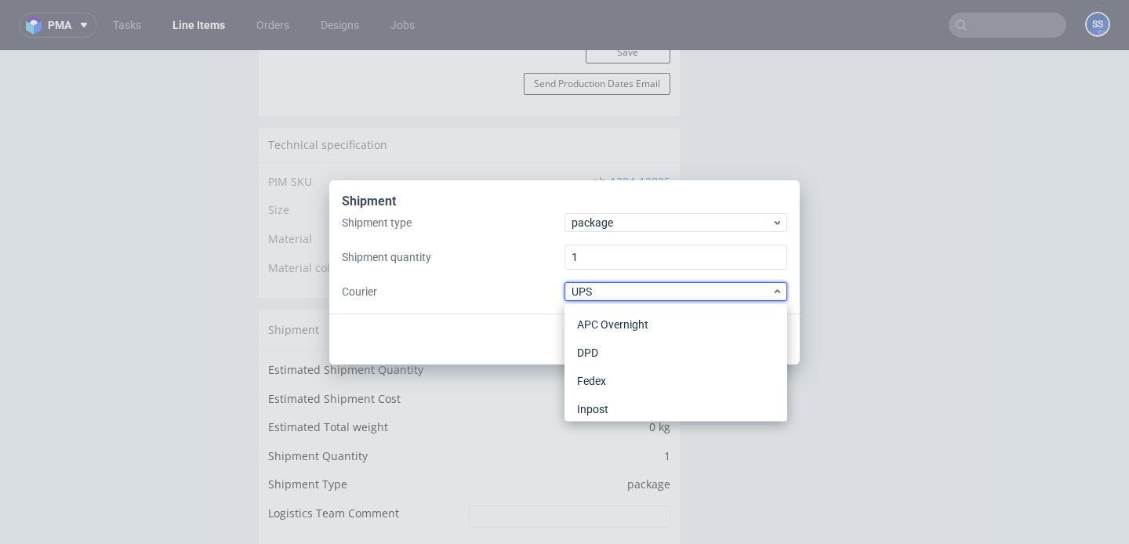
scroll to position [0, 0]
click at [623, 329] on div "APC Overnight" at bounding box center [676, 324] width 210 height 28
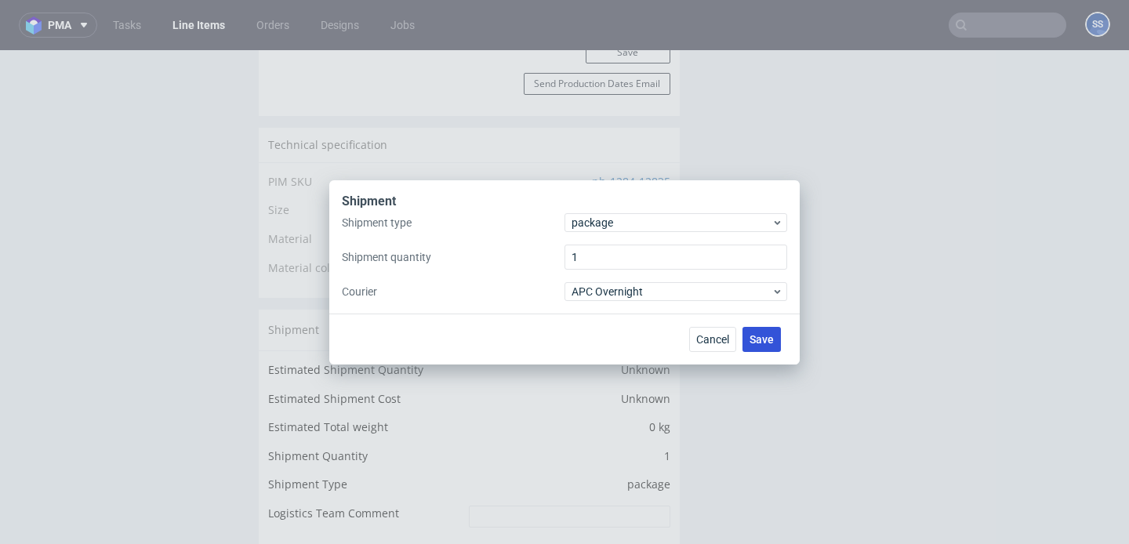
click at [767, 338] on span "Save" at bounding box center [762, 339] width 24 height 11
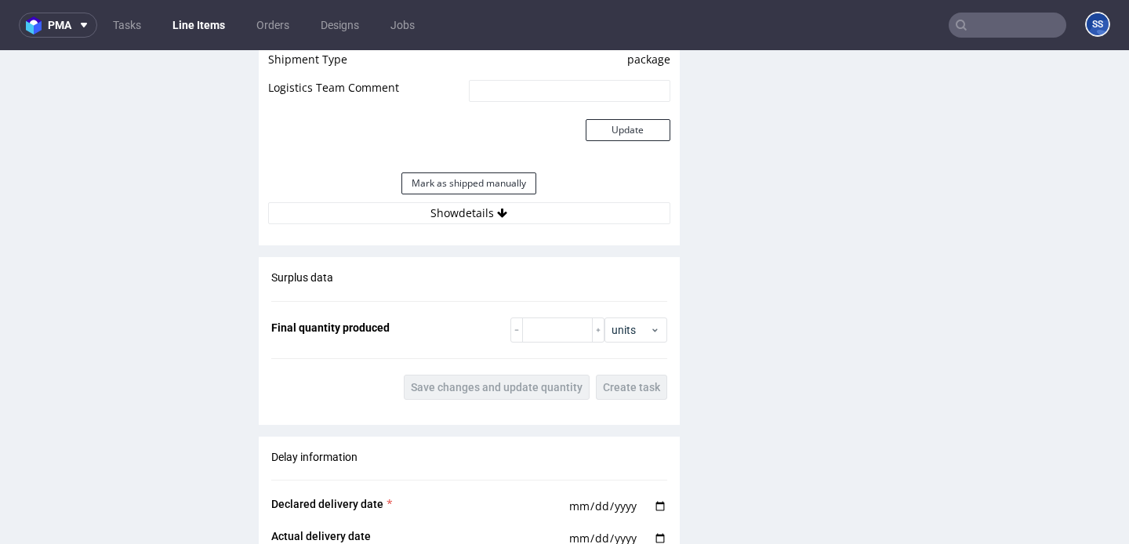
scroll to position [1447, 0]
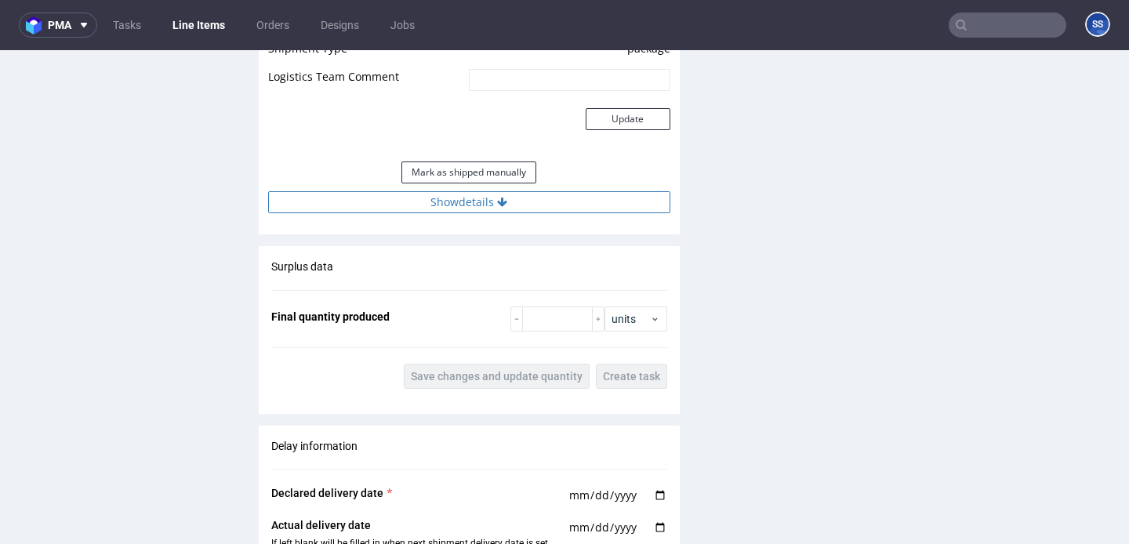
click at [440, 204] on button "Show details" at bounding box center [469, 202] width 402 height 22
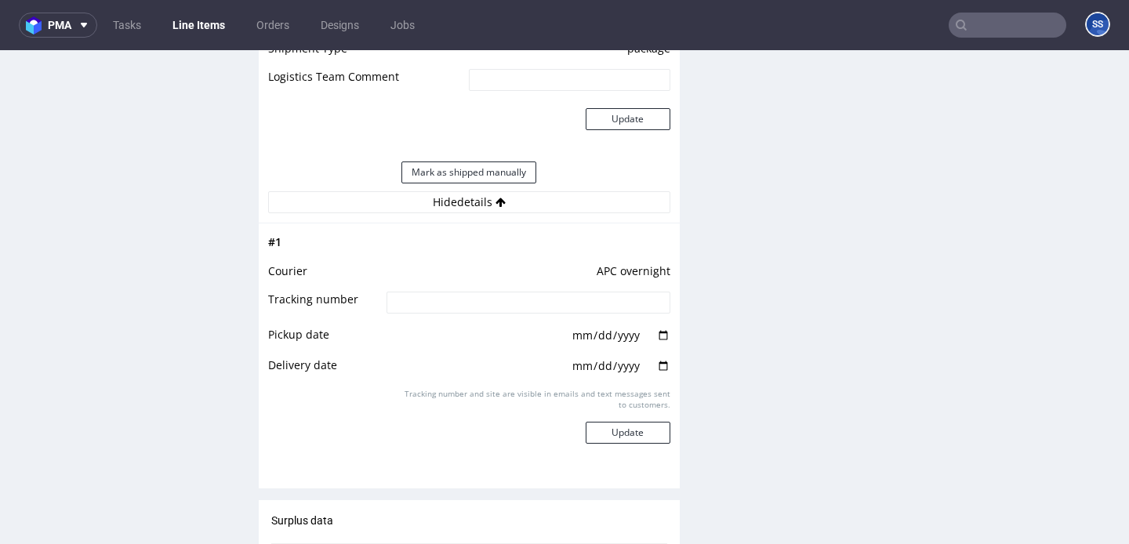
click at [470, 318] on td at bounding box center [526, 307] width 287 height 35
click at [470, 310] on input at bounding box center [528, 303] width 283 height 22
paste input "2025100102920420000051"
type input "2025100102920420000051"
click at [625, 434] on button "Update" at bounding box center [628, 433] width 85 height 22
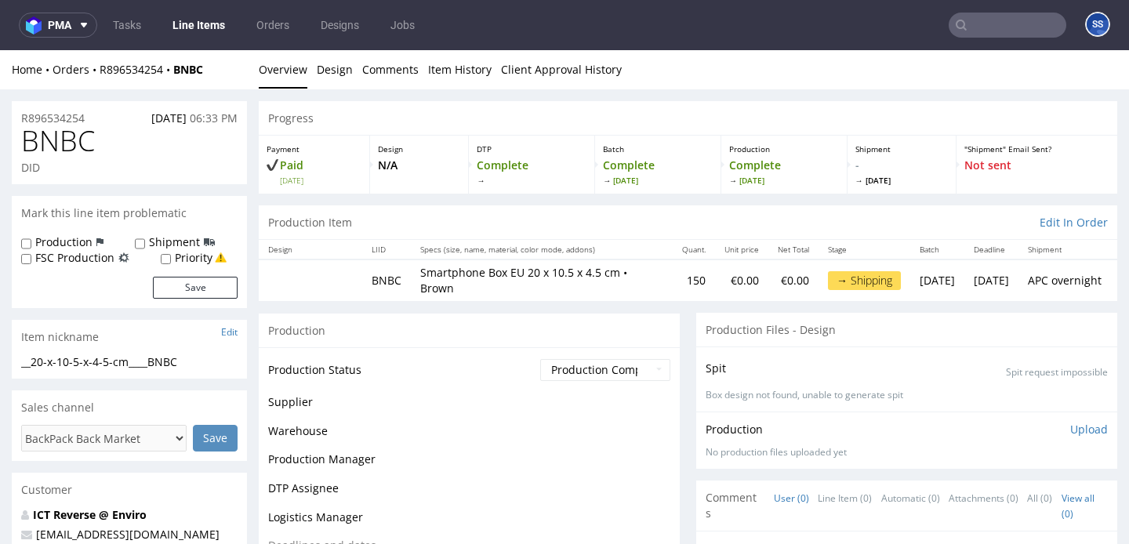
scroll to position [1198, 0]
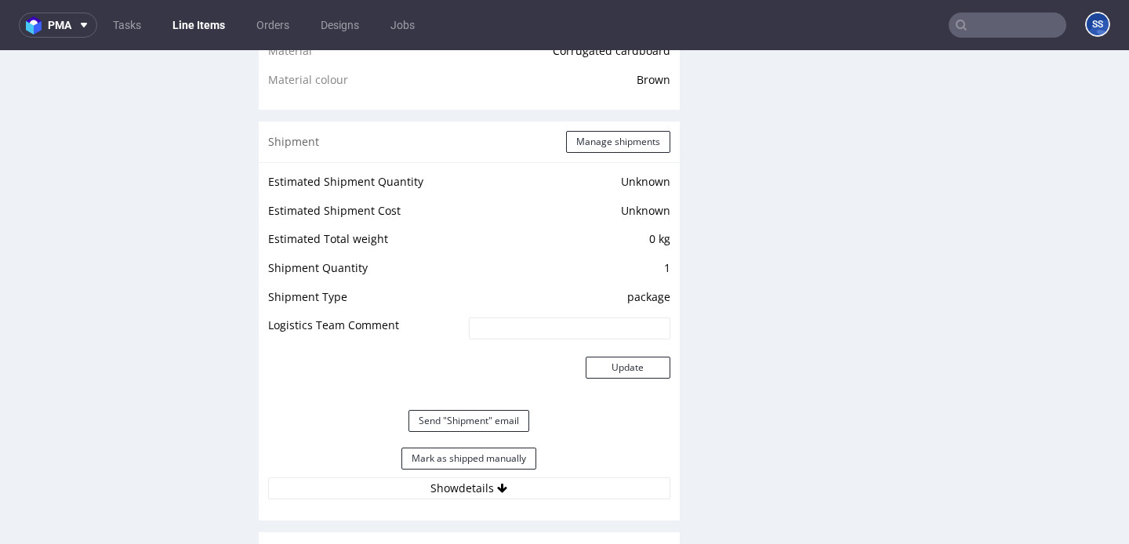
click at [201, 21] on link "Line Items" at bounding box center [198, 25] width 71 height 25
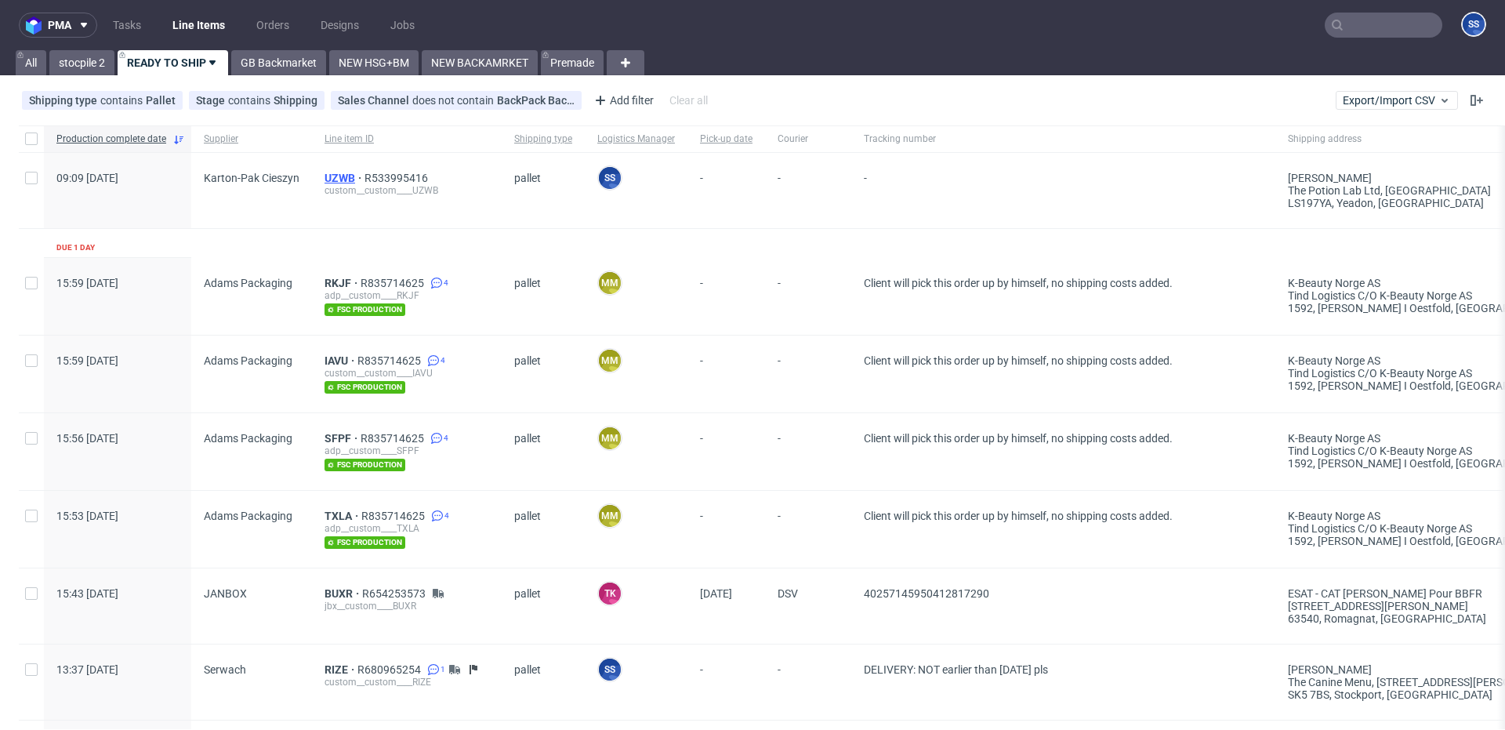
click at [332, 177] on span "UZWB" at bounding box center [345, 178] width 40 height 13
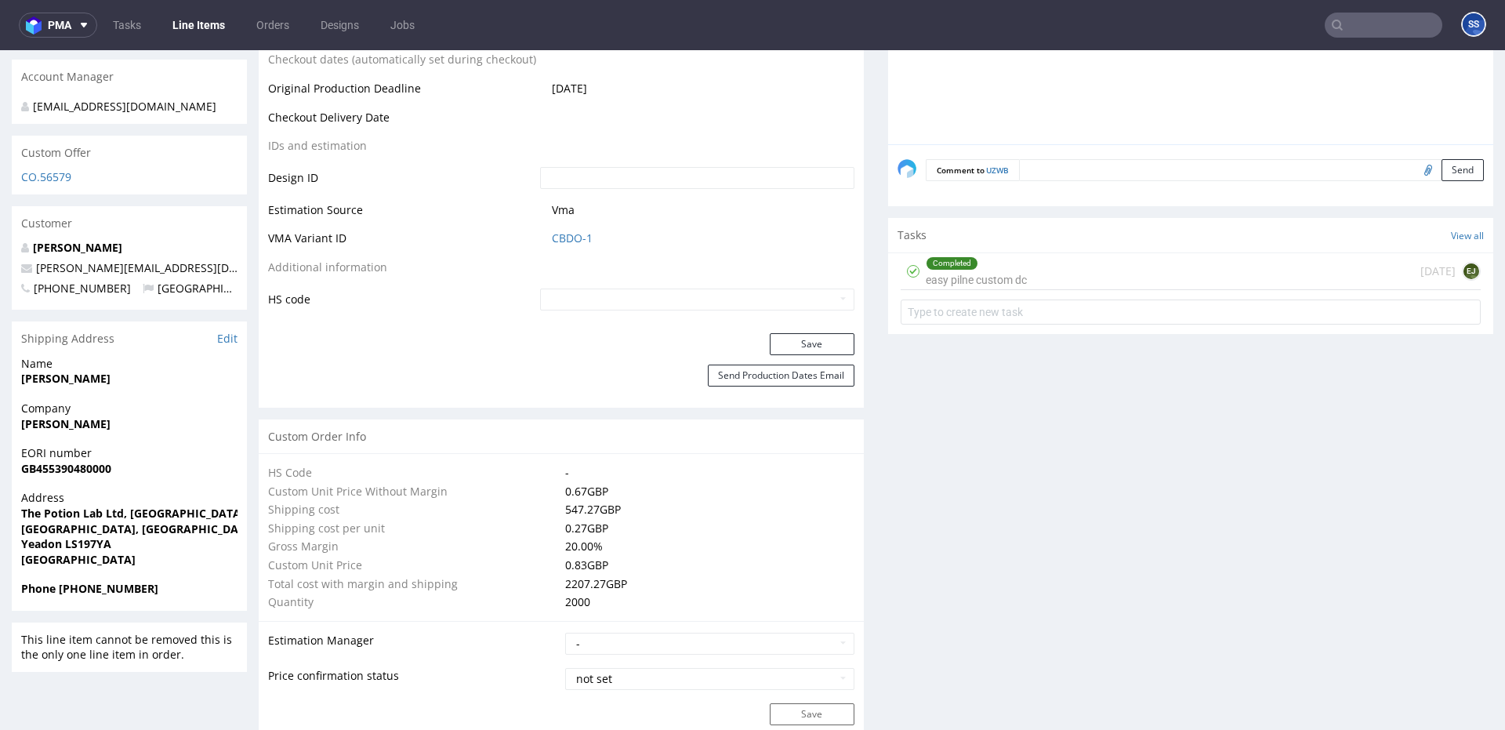
scroll to position [818, 0]
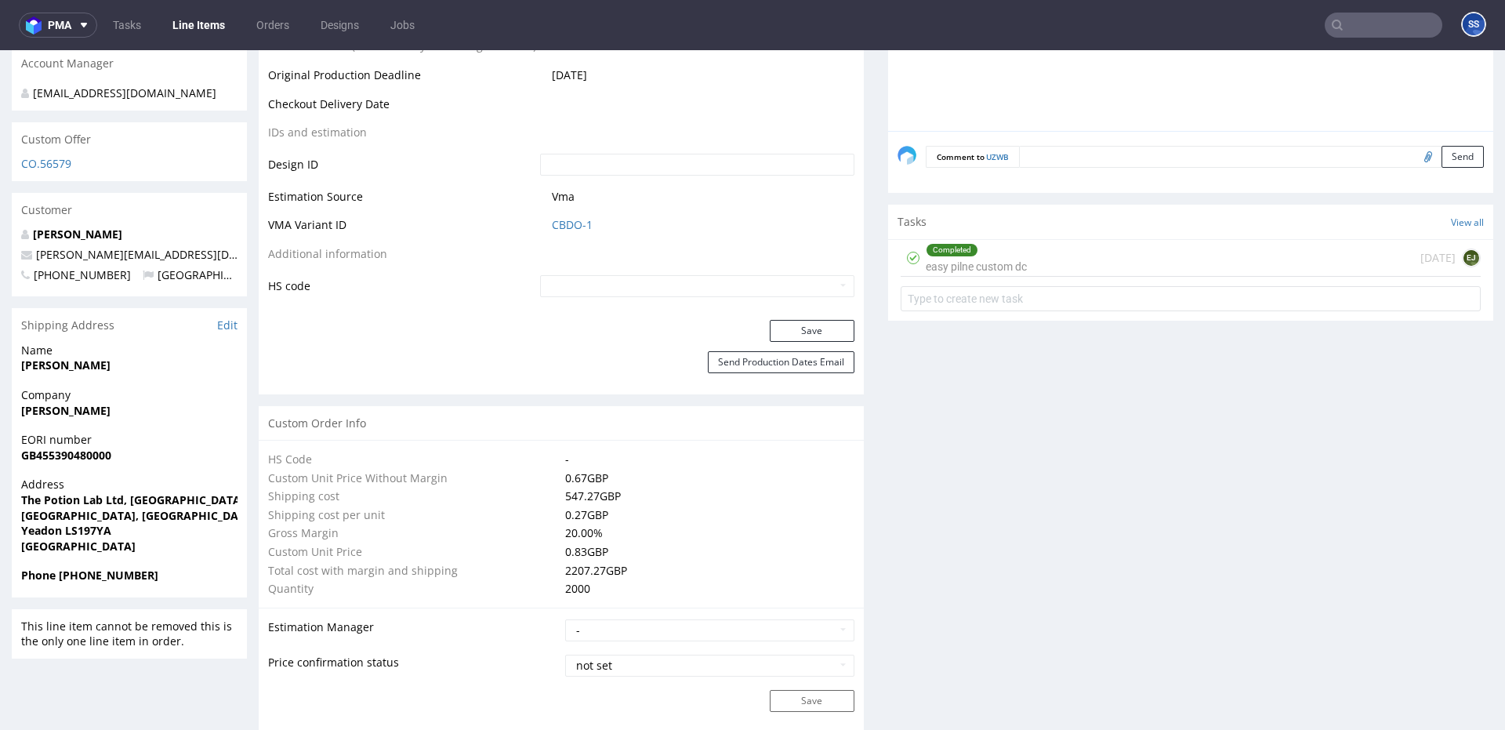
click at [1087, 256] on div "Completed easy pilne custom dc [DATE] EJ" at bounding box center [1191, 258] width 580 height 37
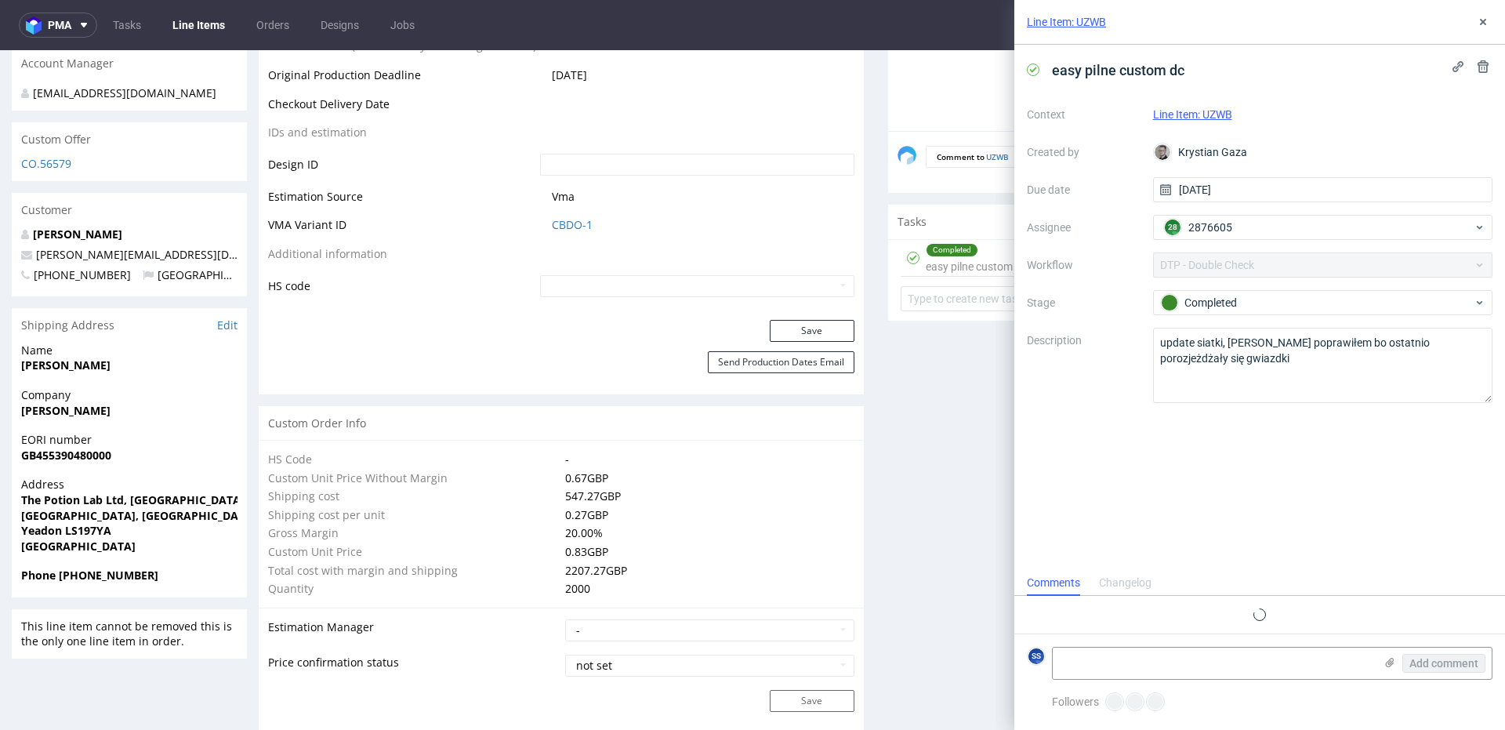
scroll to position [13, 0]
click at [1485, 19] on icon at bounding box center [1483, 22] width 13 height 13
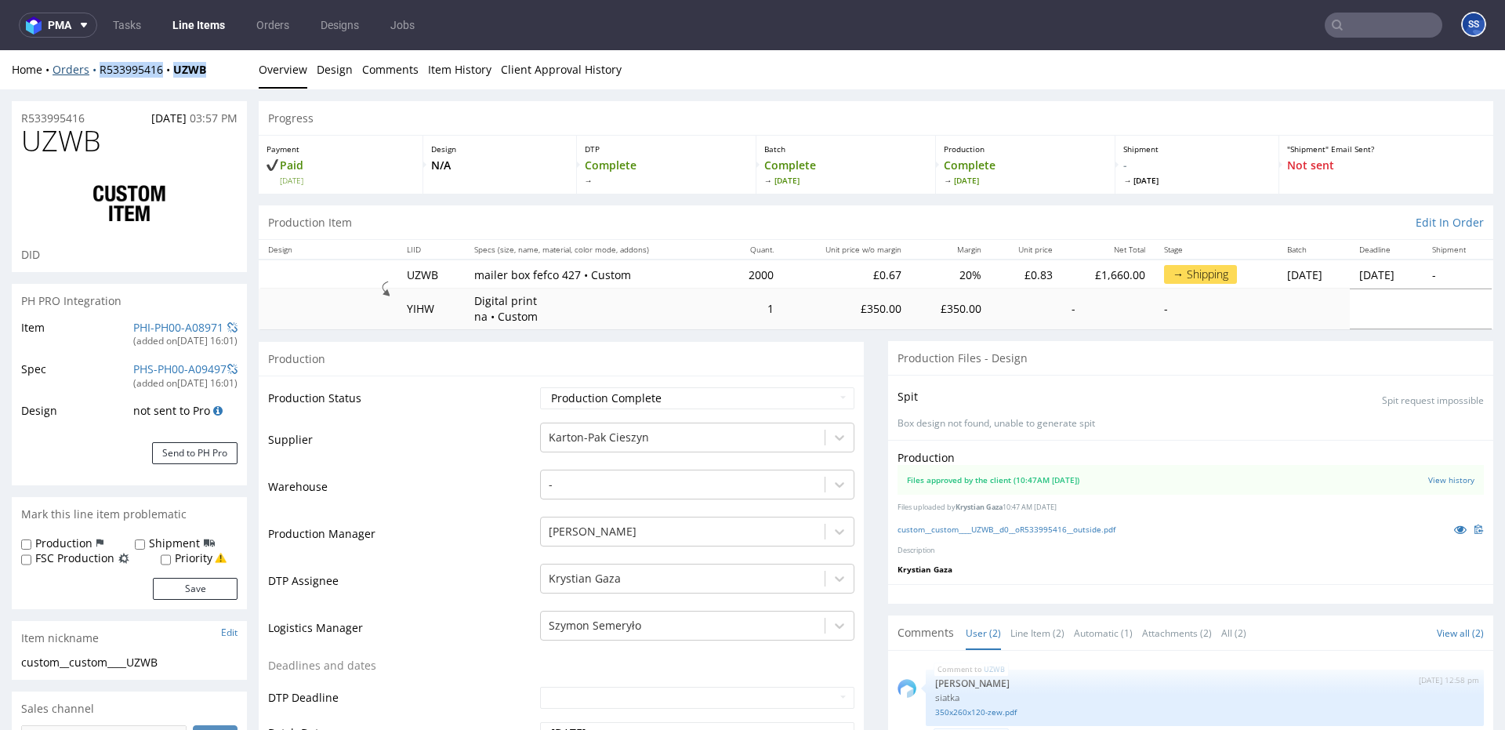
drag, startPoint x: 209, startPoint y: 74, endPoint x: 97, endPoint y: 72, distance: 112.1
click at [97, 72] on div "Home Orders R533995416 UZWB" at bounding box center [129, 70] width 235 height 16
copy div "R533995416 UZWB"
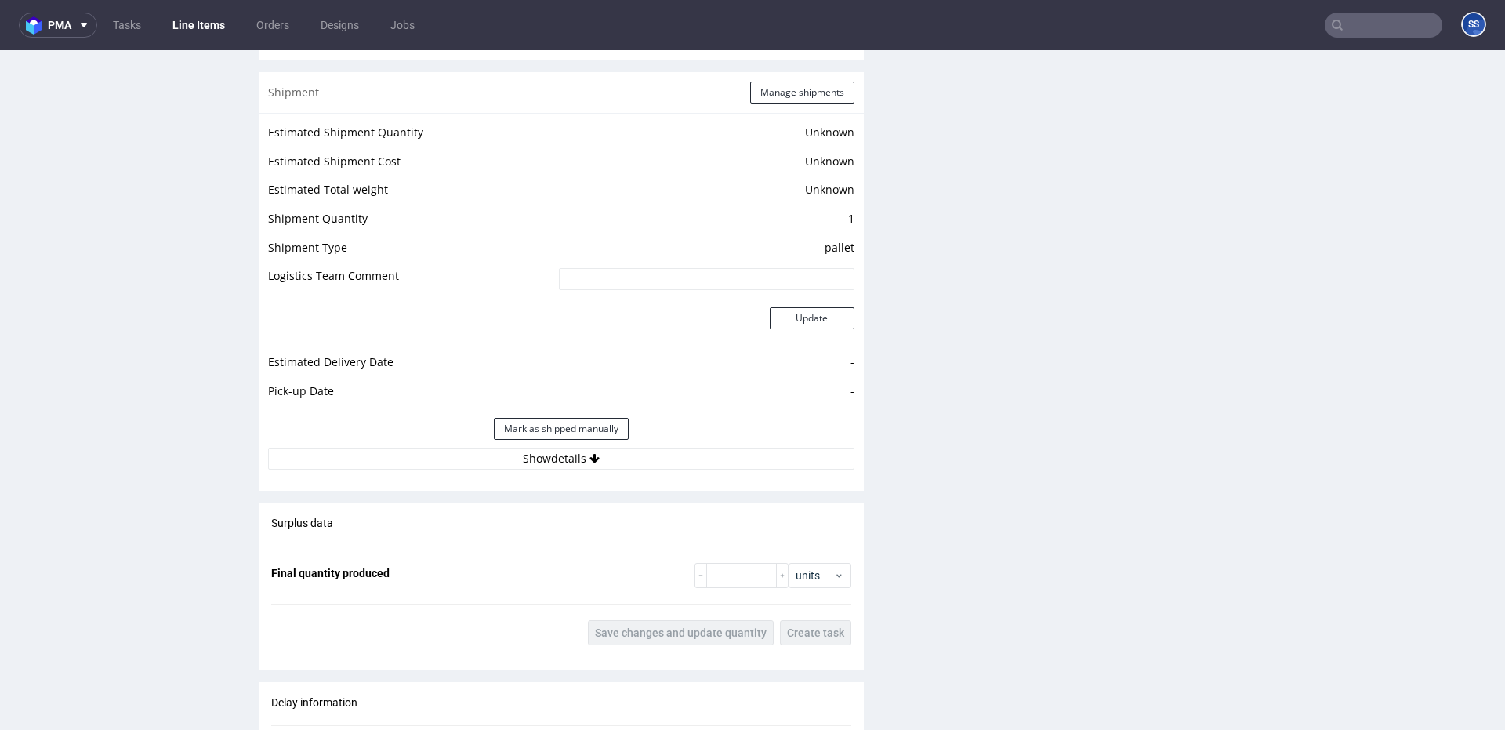
scroll to position [2009, 0]
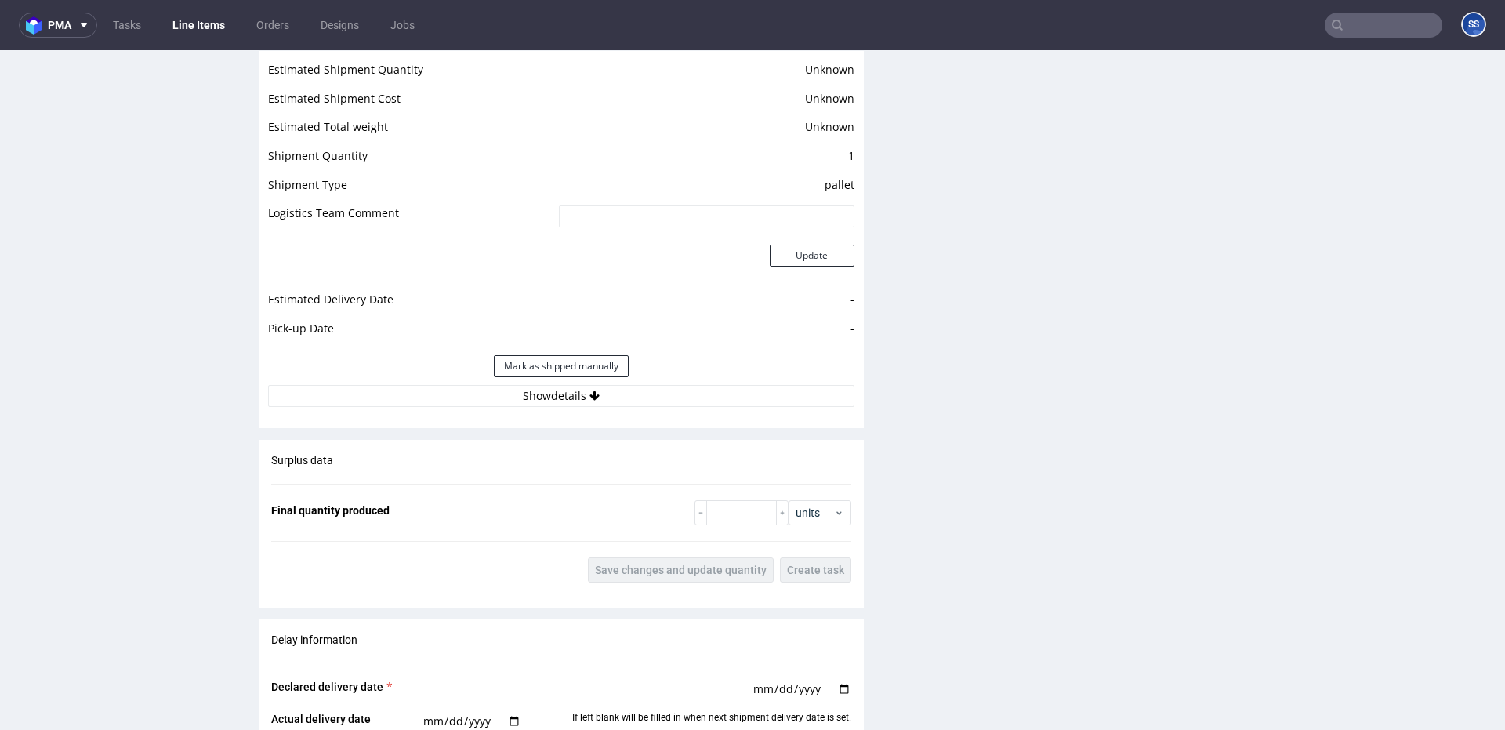
click at [597, 409] on div "Estimated Shipment Quantity Unknown Estimated Shipment Cost Unknown Estimated T…" at bounding box center [561, 233] width 605 height 366
click at [597, 401] on button "Show details" at bounding box center [561, 396] width 586 height 22
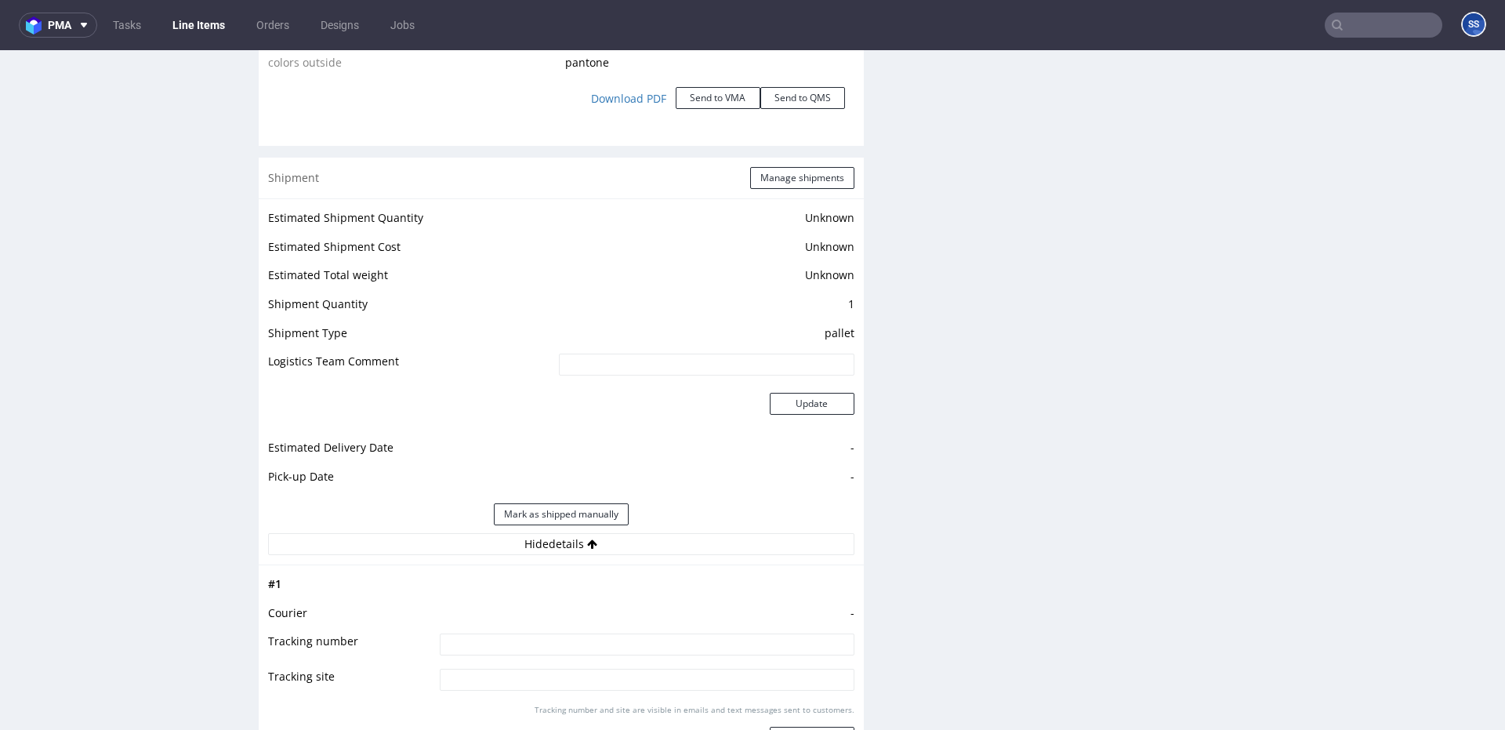
scroll to position [1888, 0]
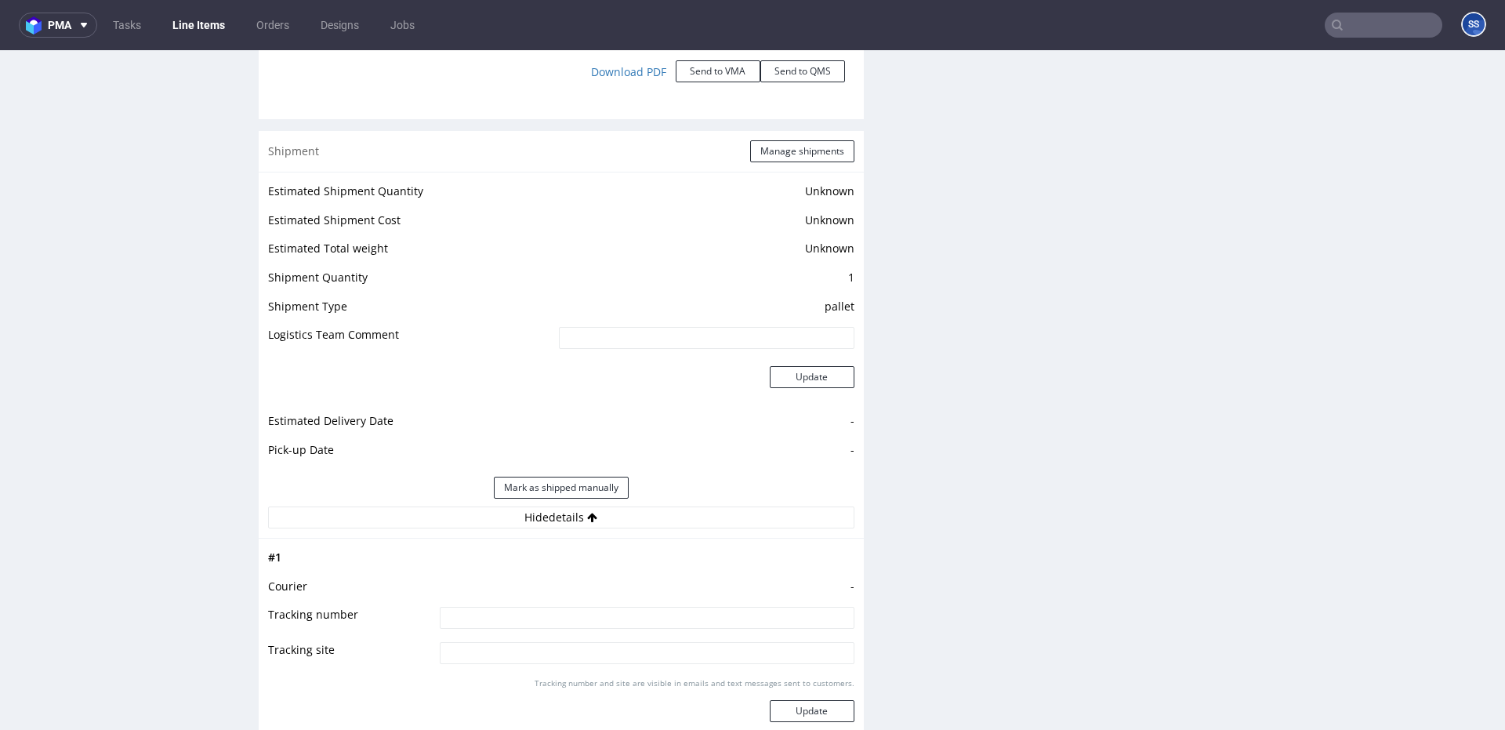
click at [521, 613] on input at bounding box center [647, 618] width 415 height 22
type input "czekamy na fv"
click at [829, 710] on button "Update" at bounding box center [812, 711] width 85 height 22
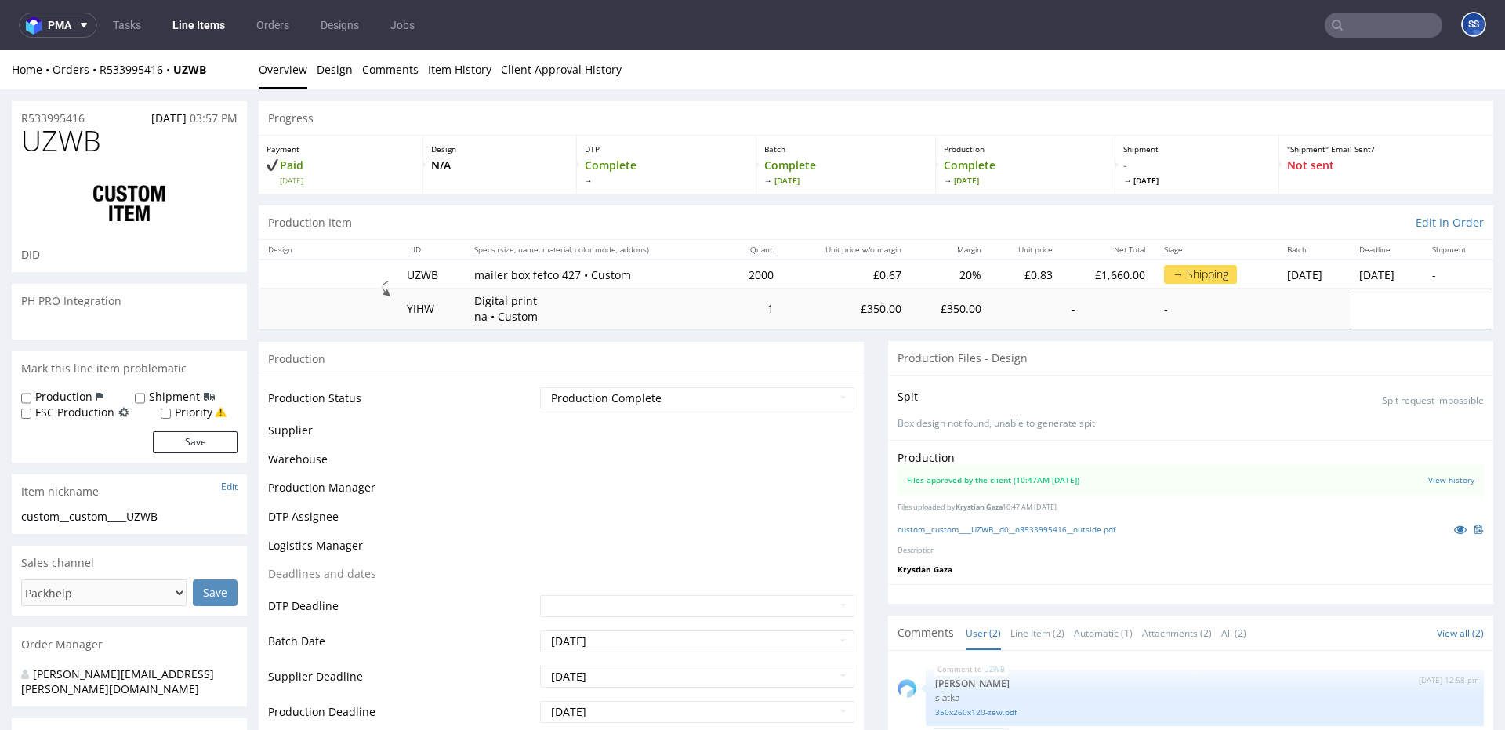
scroll to position [1229, 0]
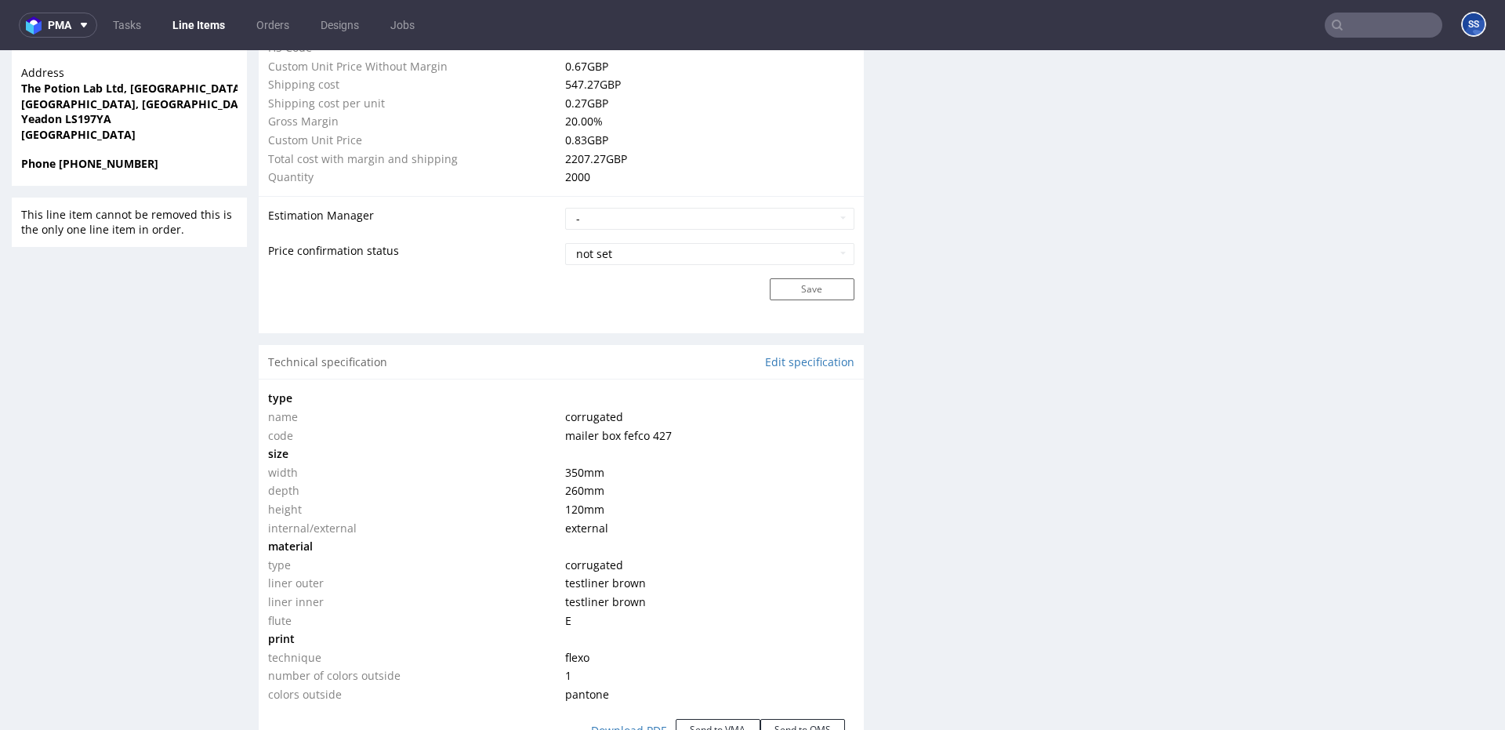
click at [208, 25] on link "Line Items" at bounding box center [198, 25] width 71 height 25
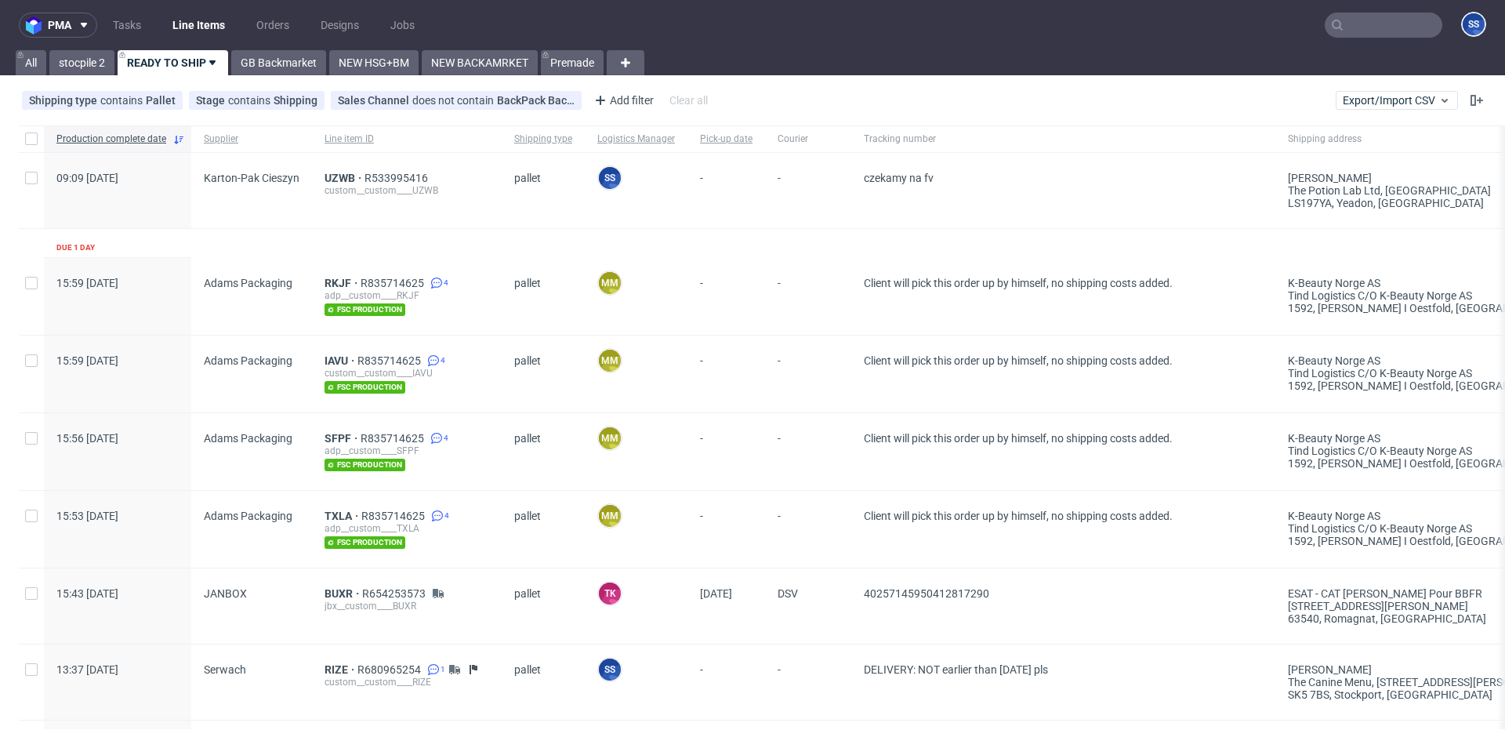
scroll to position [2, 0]
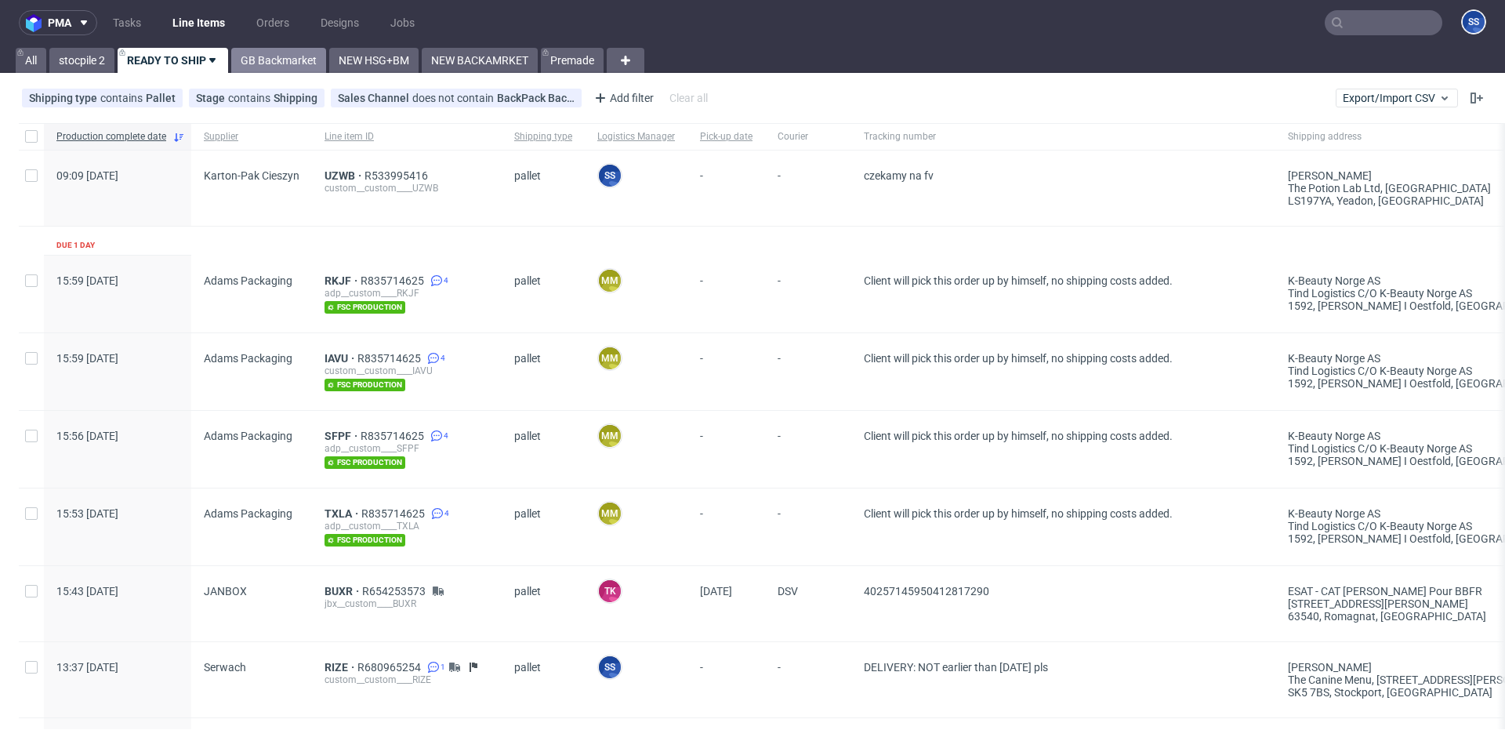
click at [296, 63] on link "GB Backmarket" at bounding box center [278, 60] width 95 height 25
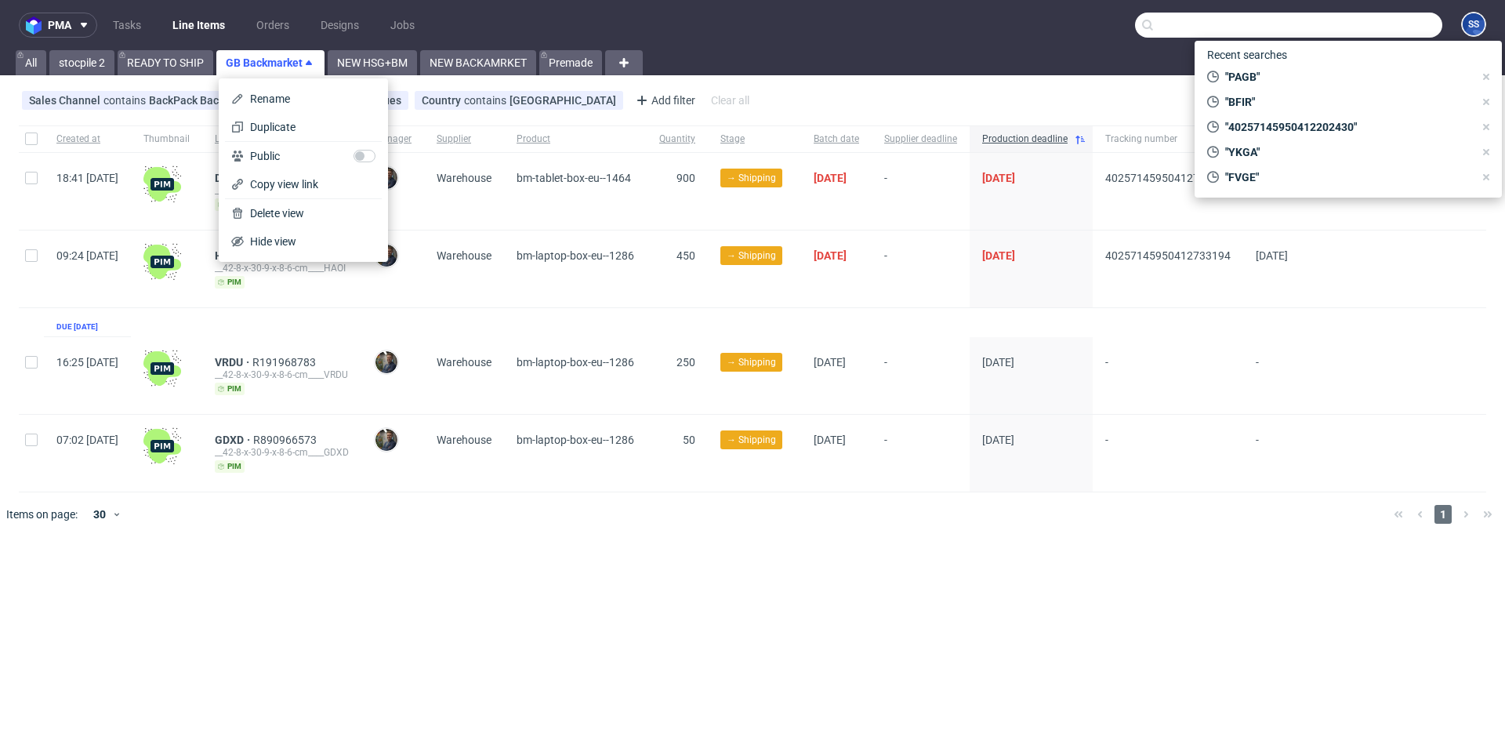
click at [1356, 31] on input "text" at bounding box center [1288, 25] width 307 height 25
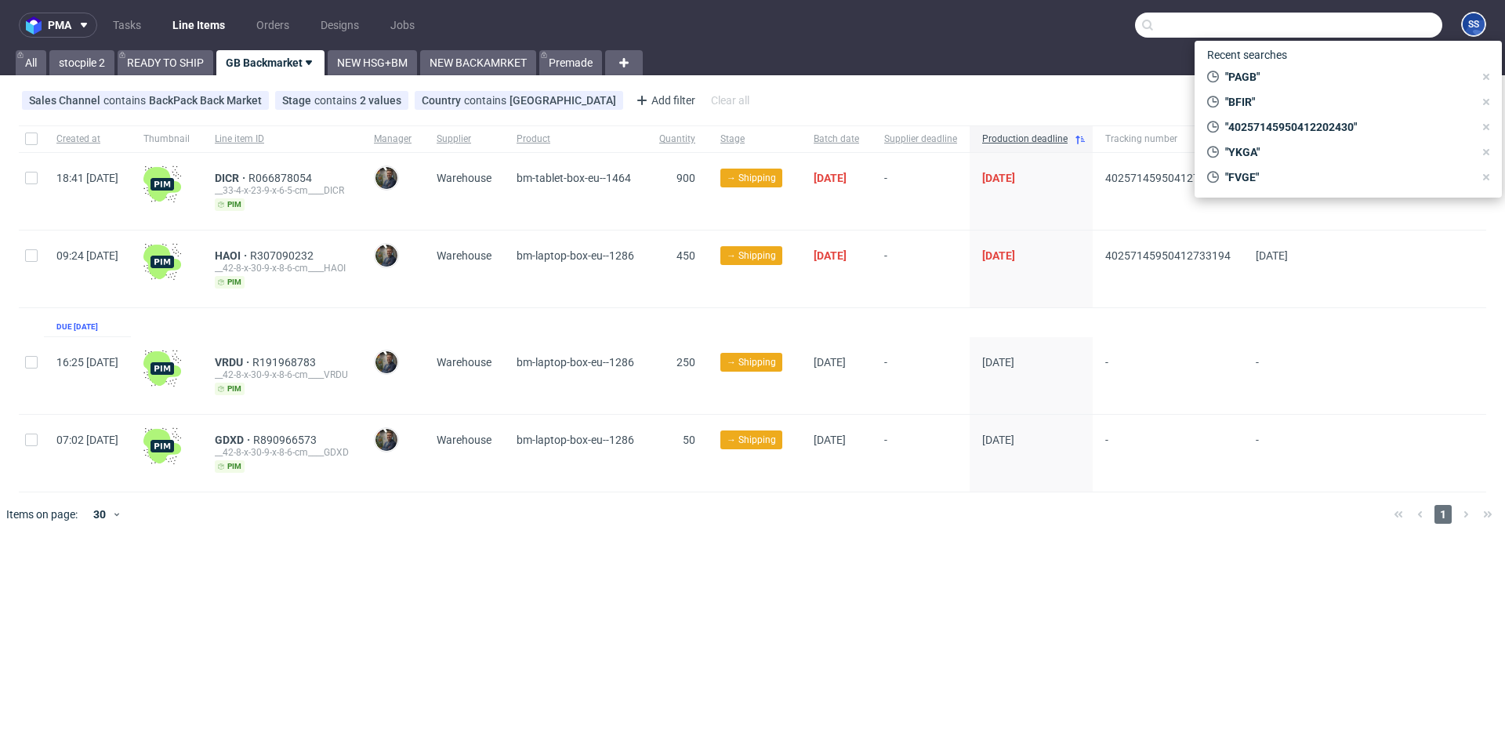
paste input "NSNK"
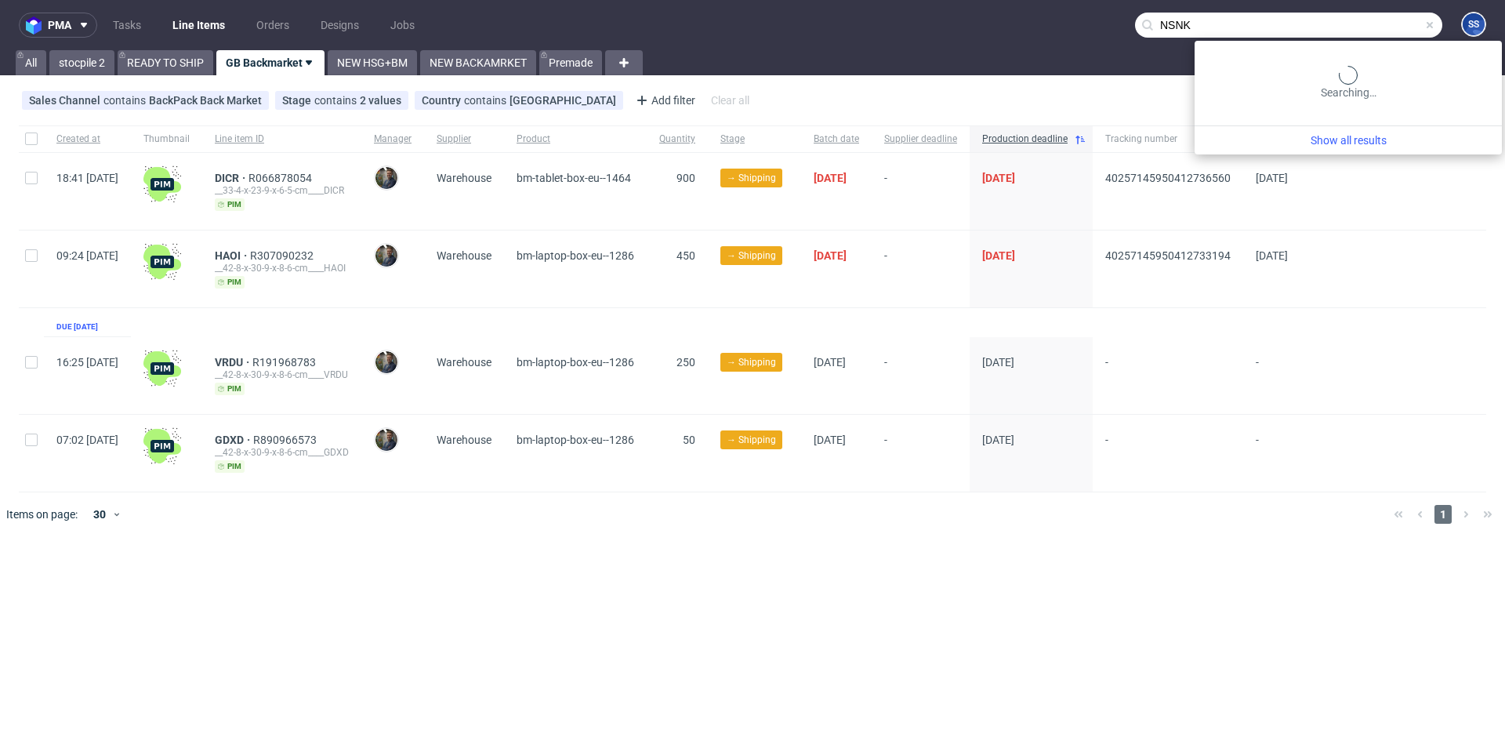
type input "NSNK"
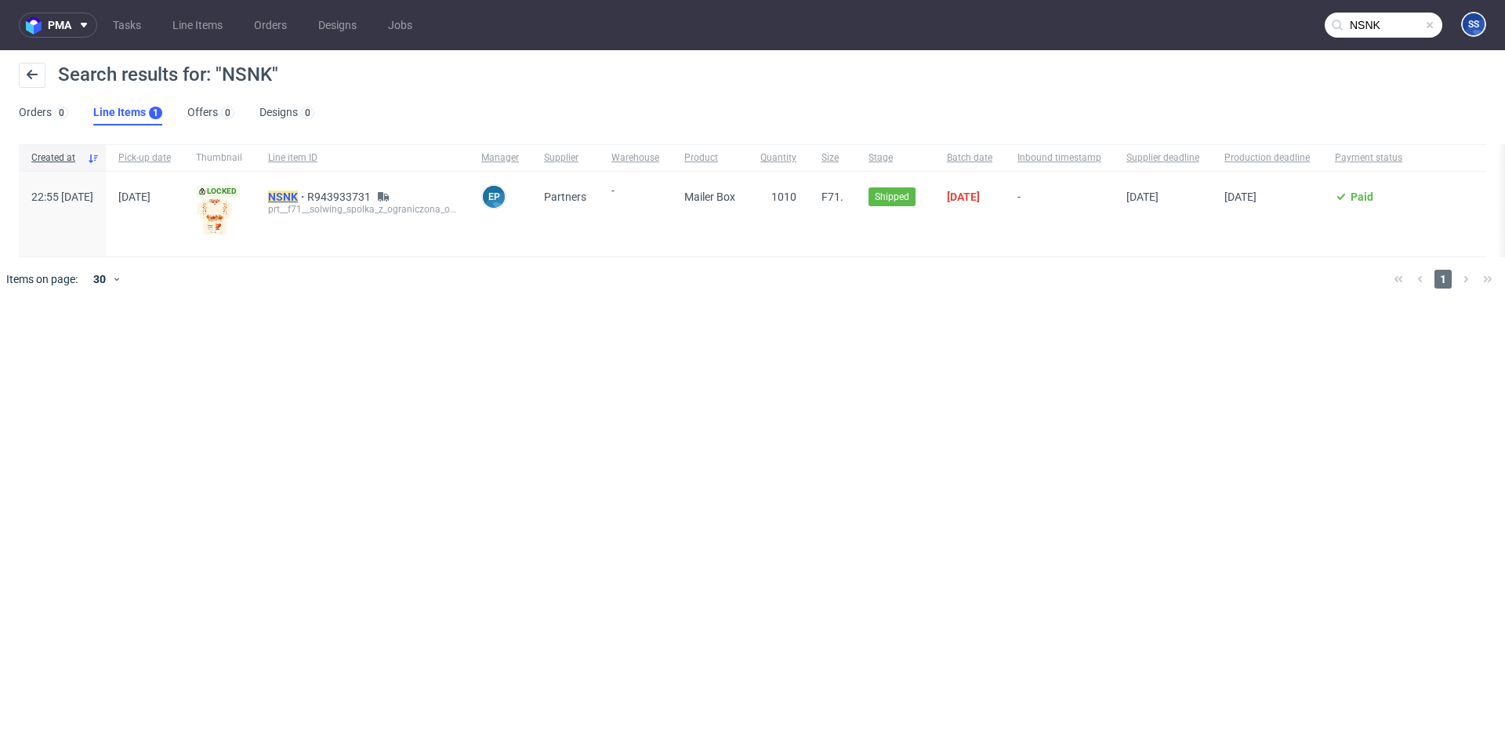
click at [298, 198] on mark "NSNK" at bounding box center [283, 197] width 30 height 13
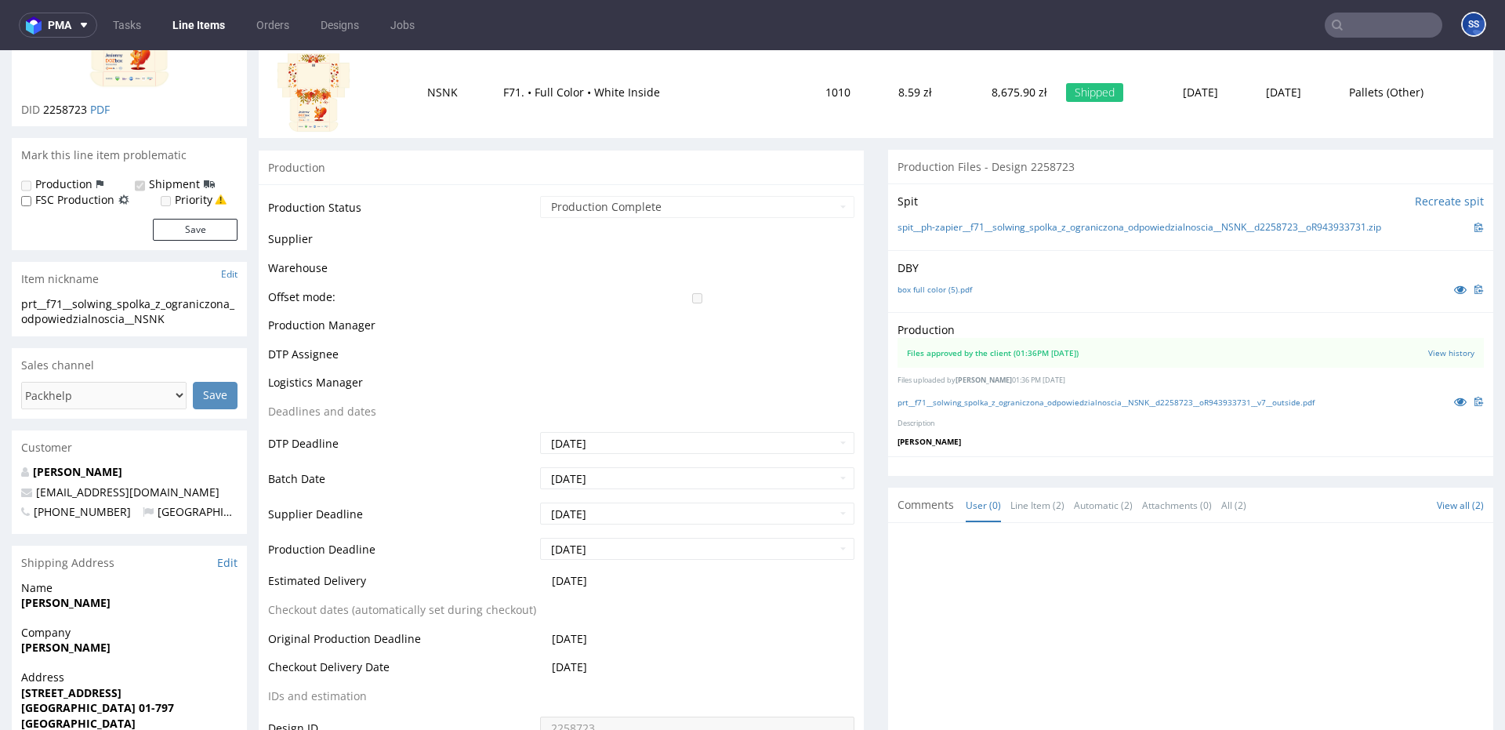
scroll to position [421, 0]
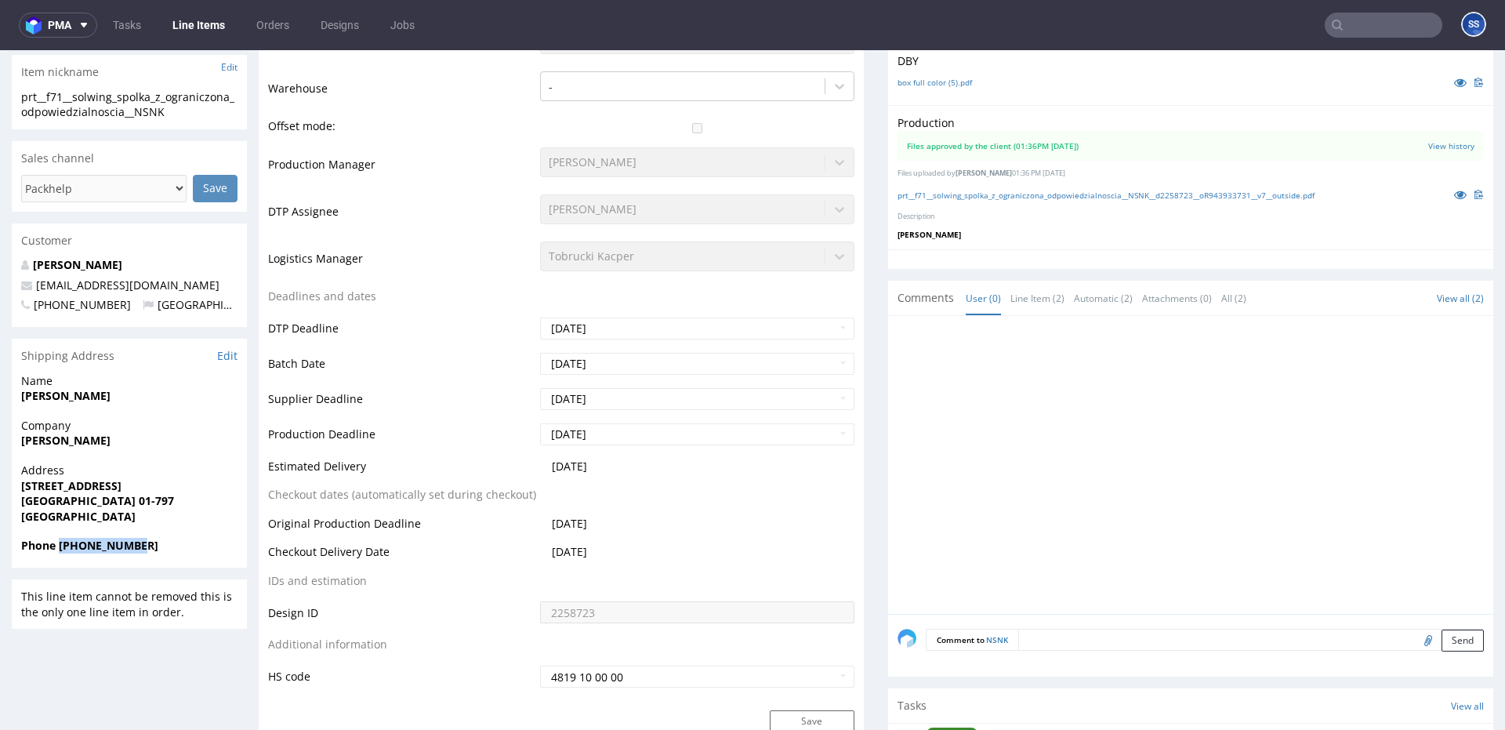
drag, startPoint x: 154, startPoint y: 545, endPoint x: 60, endPoint y: 549, distance: 94.2
click at [59, 549] on span "Phone [PHONE_NUMBER]" at bounding box center [129, 546] width 216 height 16
copy strong "[PHONE_NUMBER]"
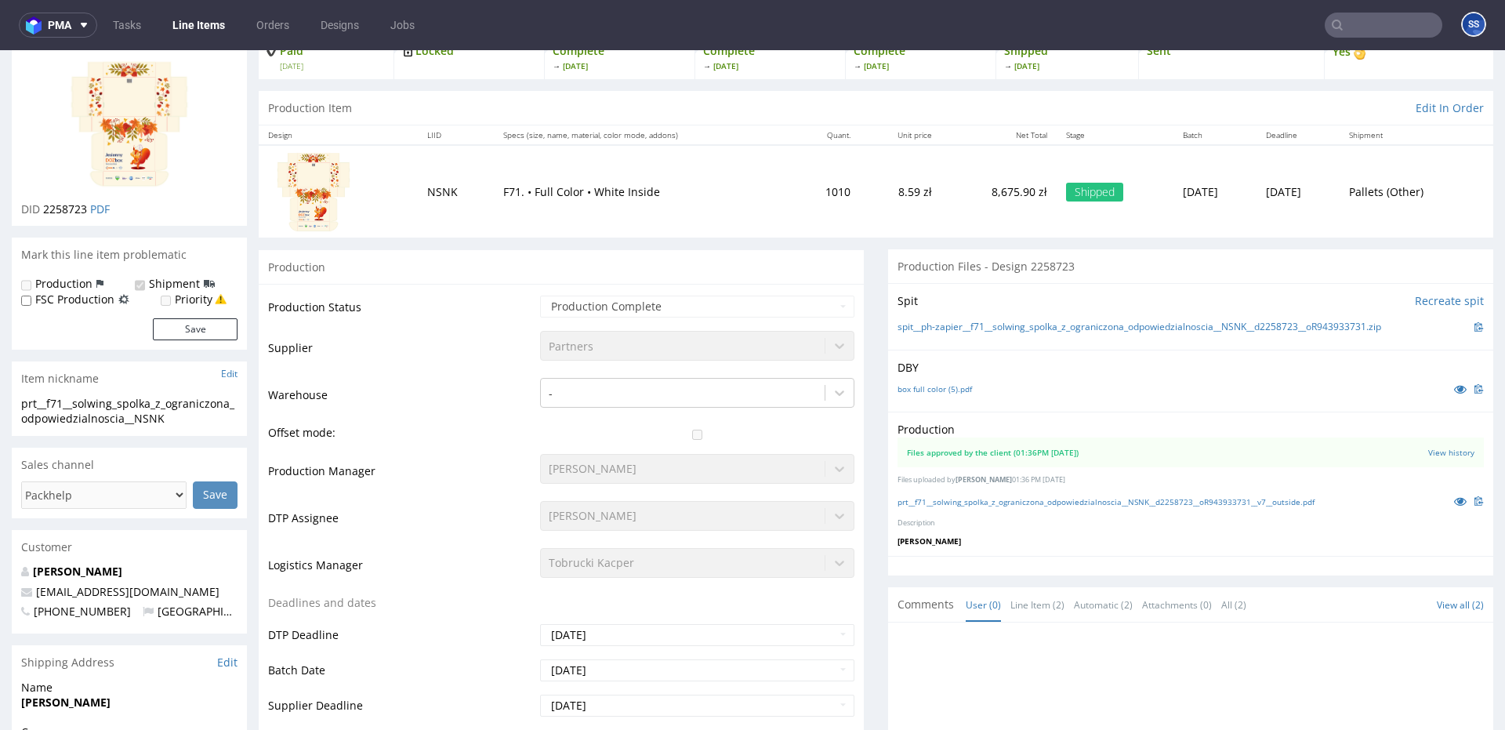
scroll to position [112, 0]
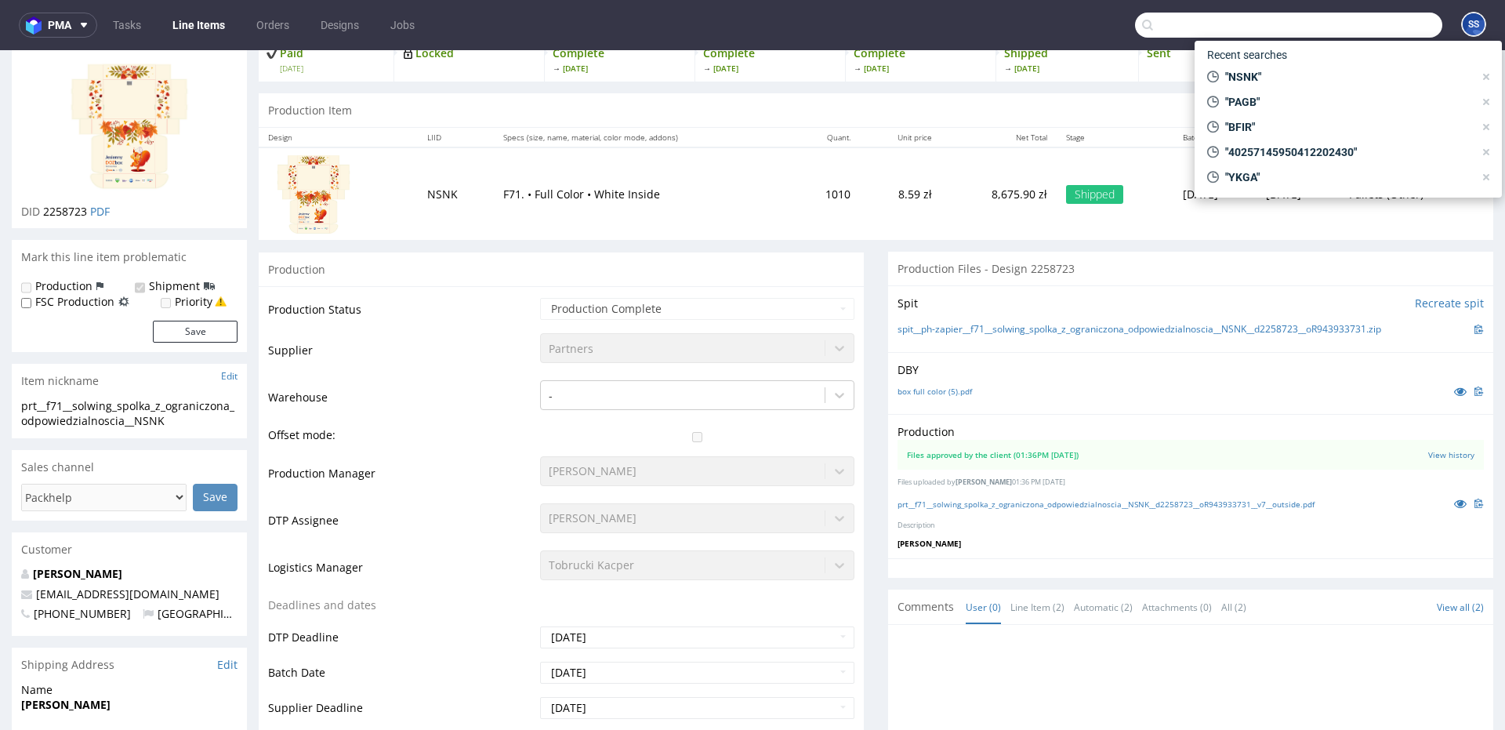
click at [1385, 27] on input "text" at bounding box center [1288, 25] width 307 height 25
paste input "BFIR"
type input "BFIR"
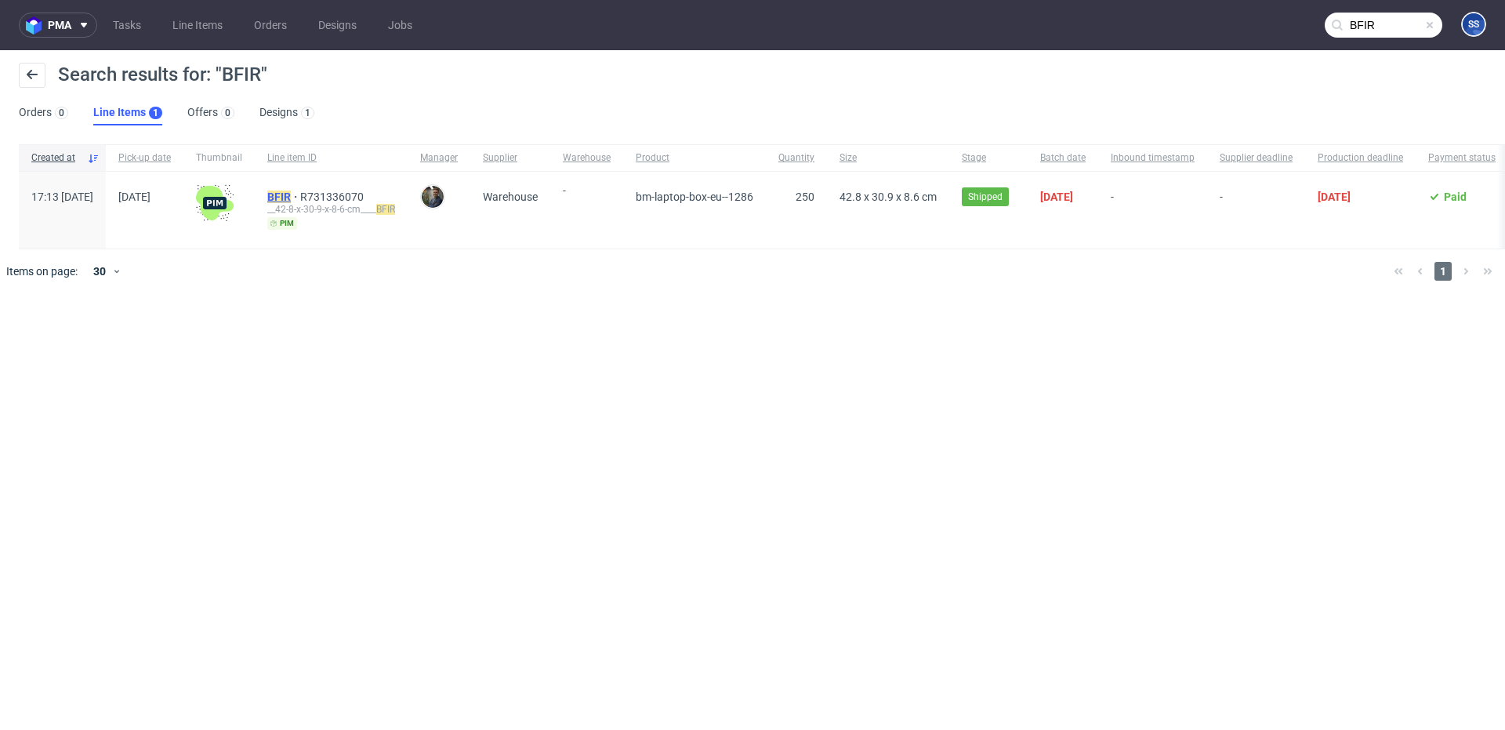
click at [291, 192] on mark "BFIR" at bounding box center [279, 197] width 24 height 13
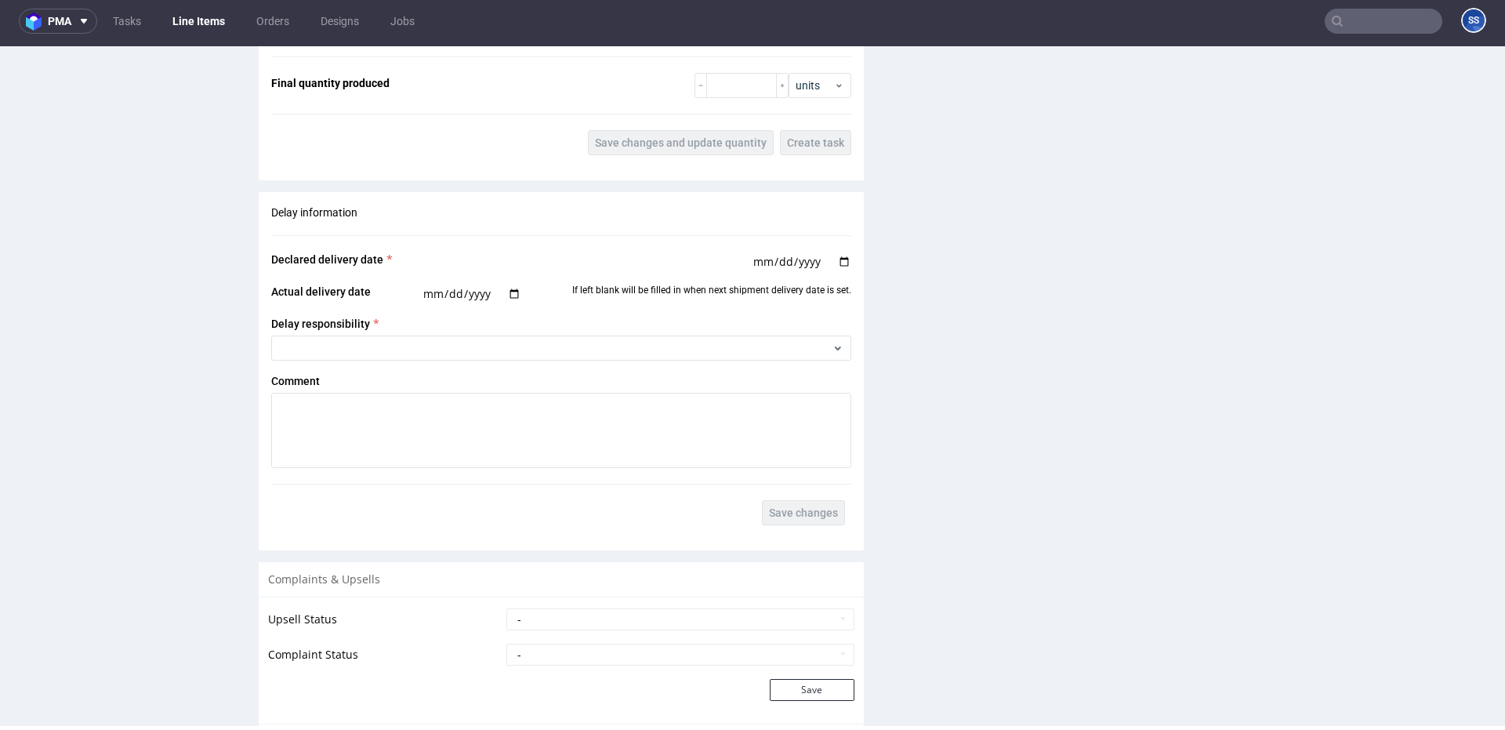
scroll to position [1609, 0]
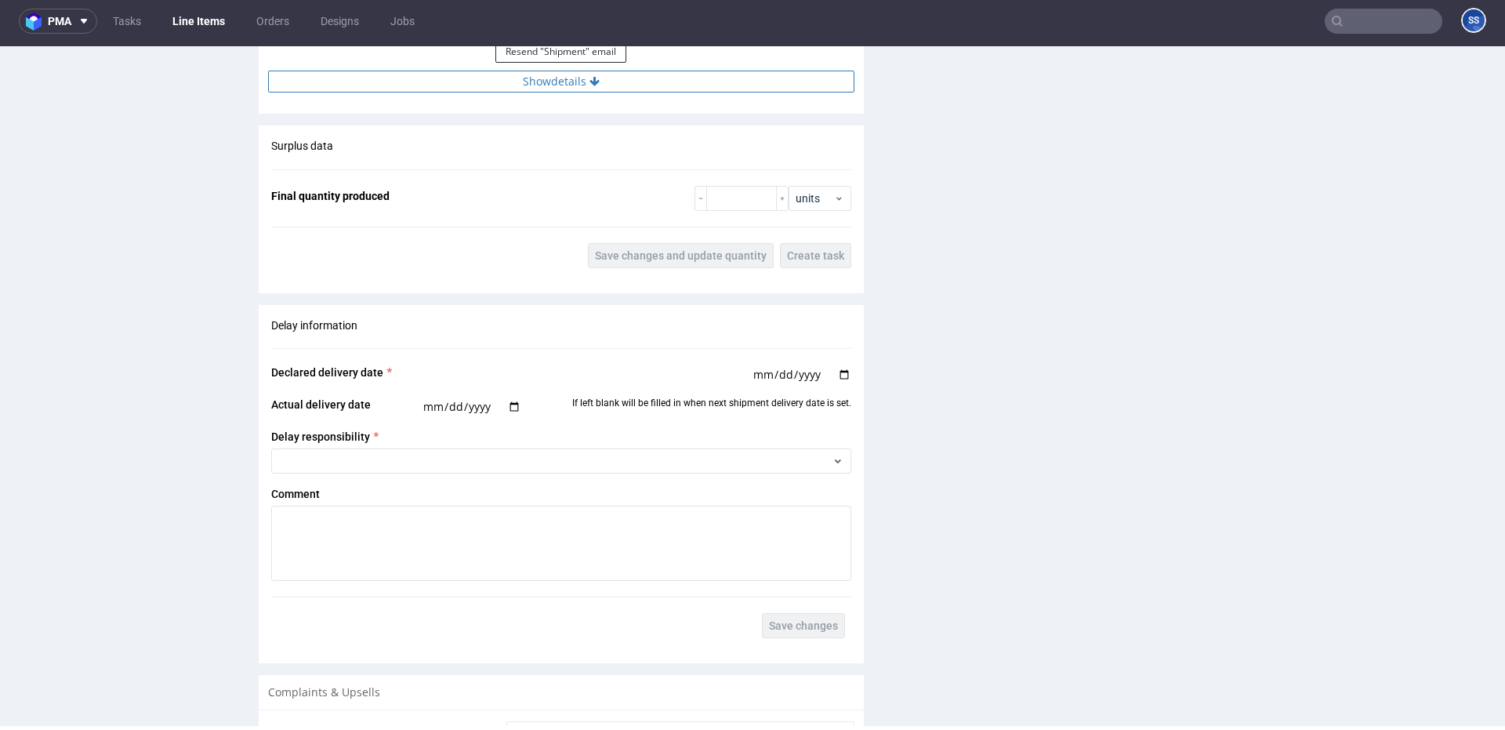
click at [506, 91] on button "Show details" at bounding box center [561, 82] width 586 height 22
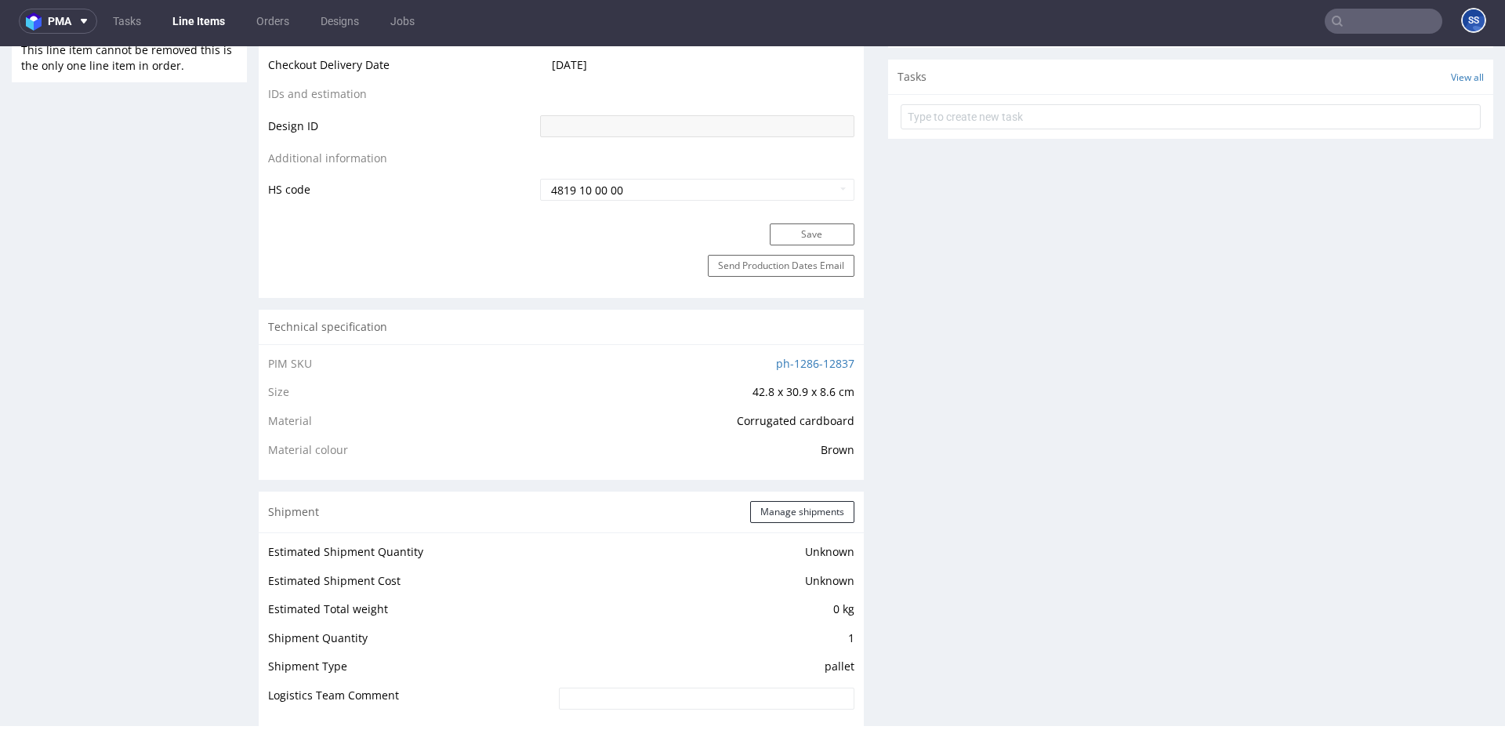
scroll to position [0, 0]
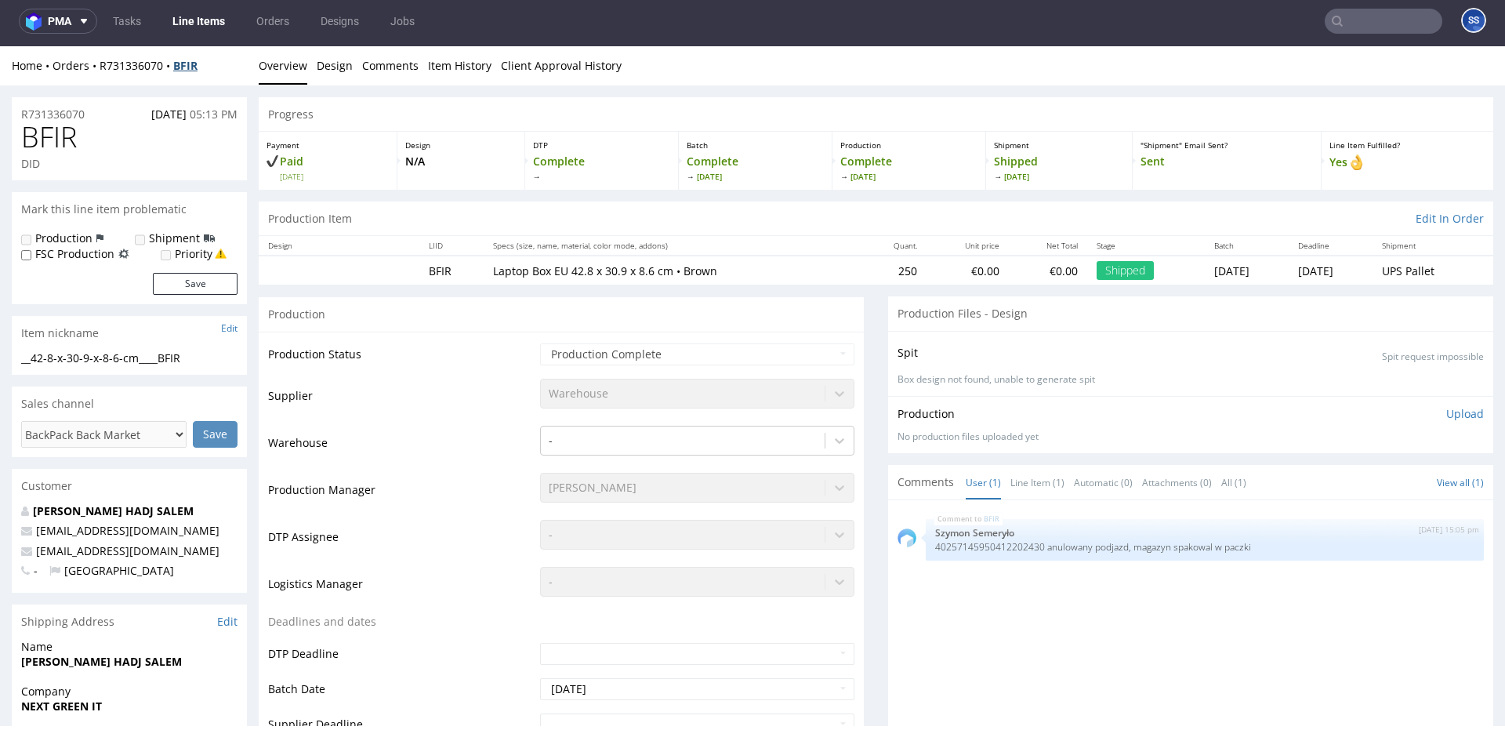
click at [198, 67] on strong "BFIR" at bounding box center [185, 65] width 24 height 15
drag, startPoint x: 220, startPoint y: 67, endPoint x: 101, endPoint y: 70, distance: 119.2
click at [101, 70] on div "Home Orders R731336070 BFIR" at bounding box center [129, 66] width 235 height 16
copy div "R731336070 BFIR"
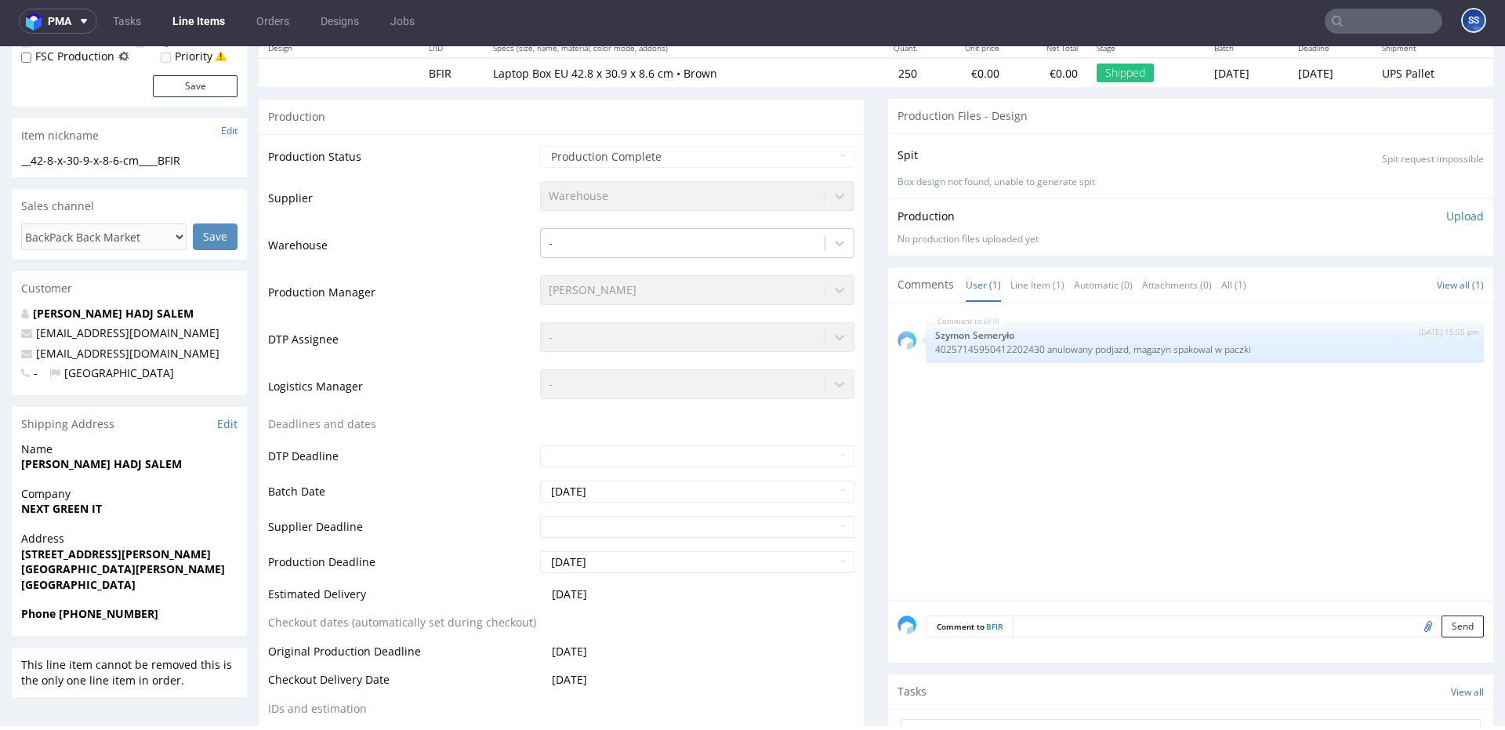
scroll to position [202, 0]
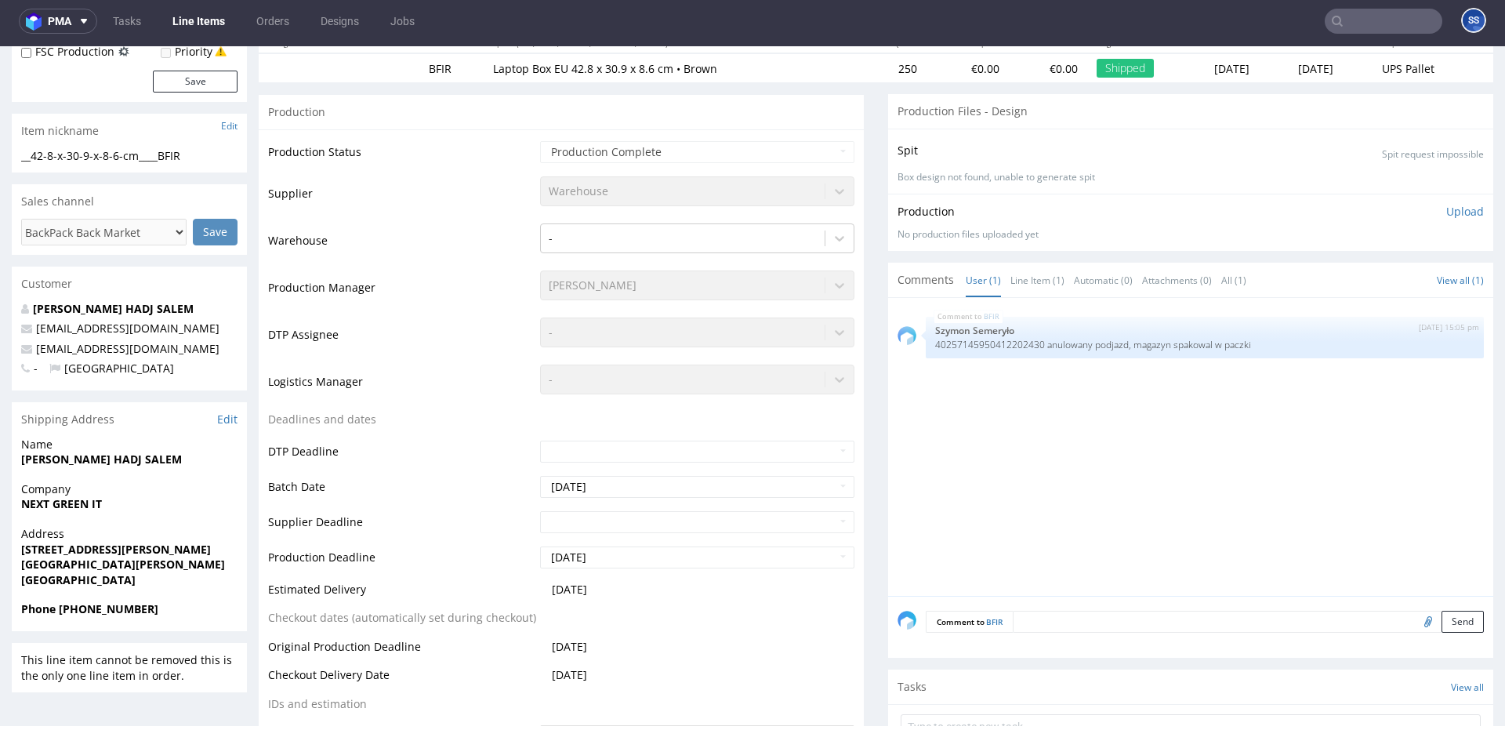
click at [203, 23] on link "Line Items" at bounding box center [198, 21] width 71 height 25
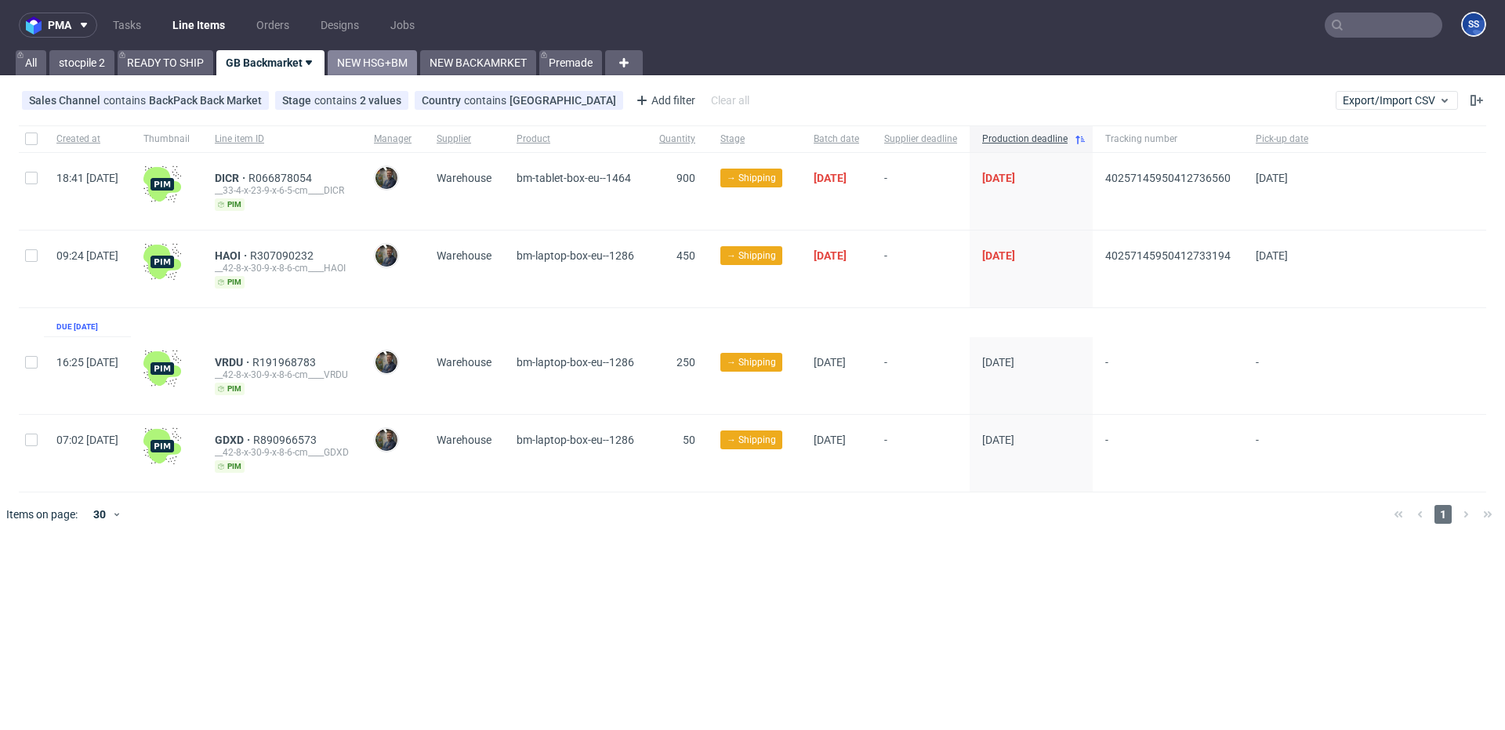
click at [367, 69] on link "NEW HSG+BM" at bounding box center [372, 62] width 89 height 25
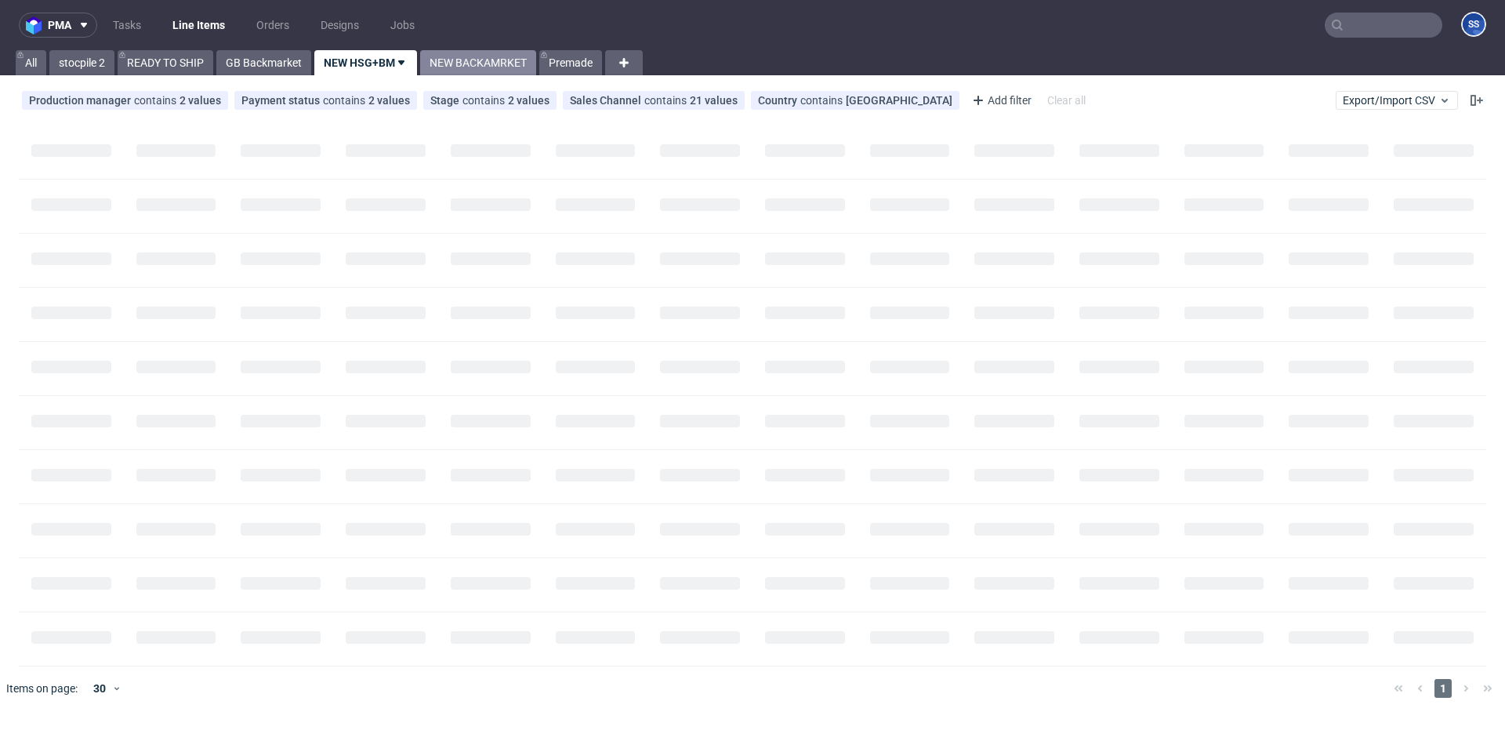
click at [474, 62] on link "NEW BACKAMRKET" at bounding box center [478, 62] width 116 height 25
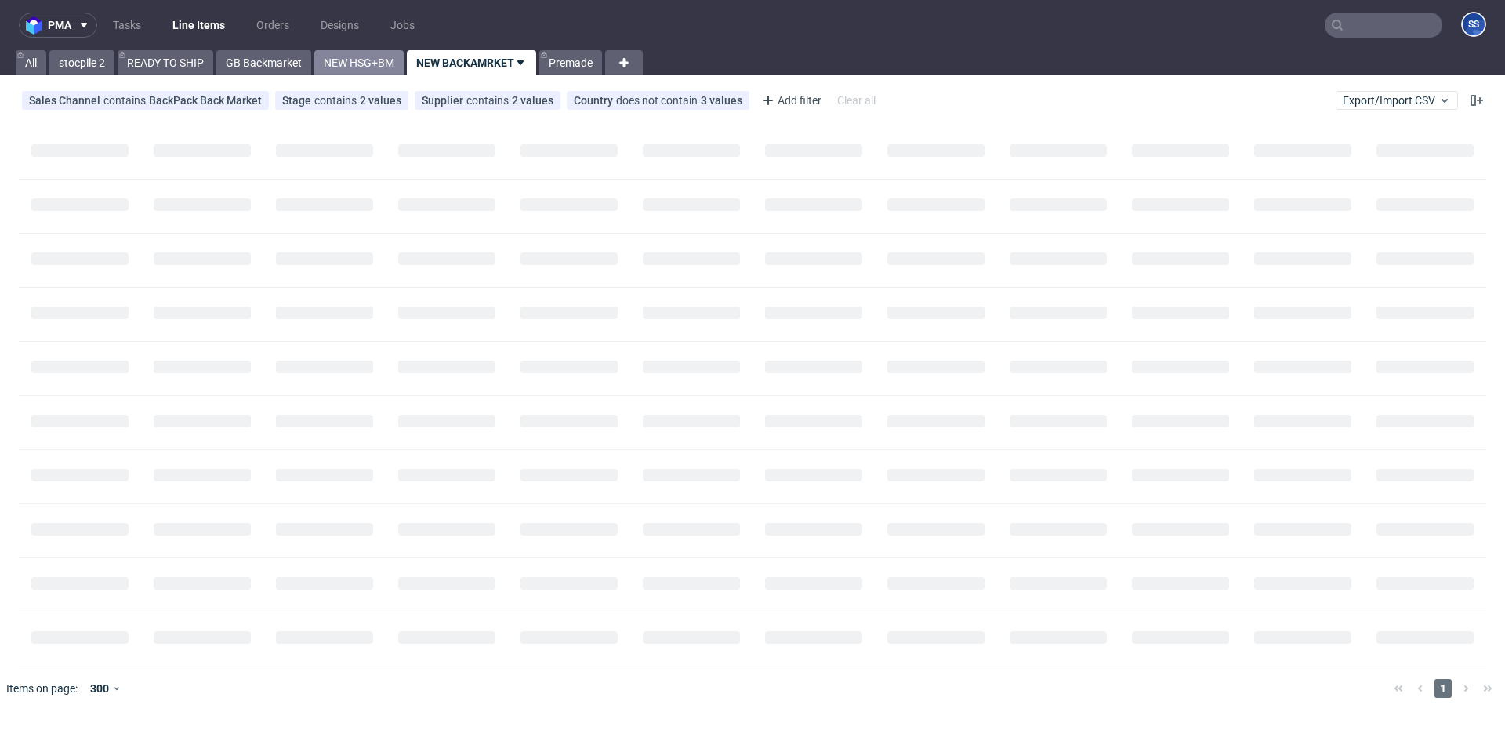
click at [384, 65] on link "NEW HSG+BM" at bounding box center [358, 62] width 89 height 25
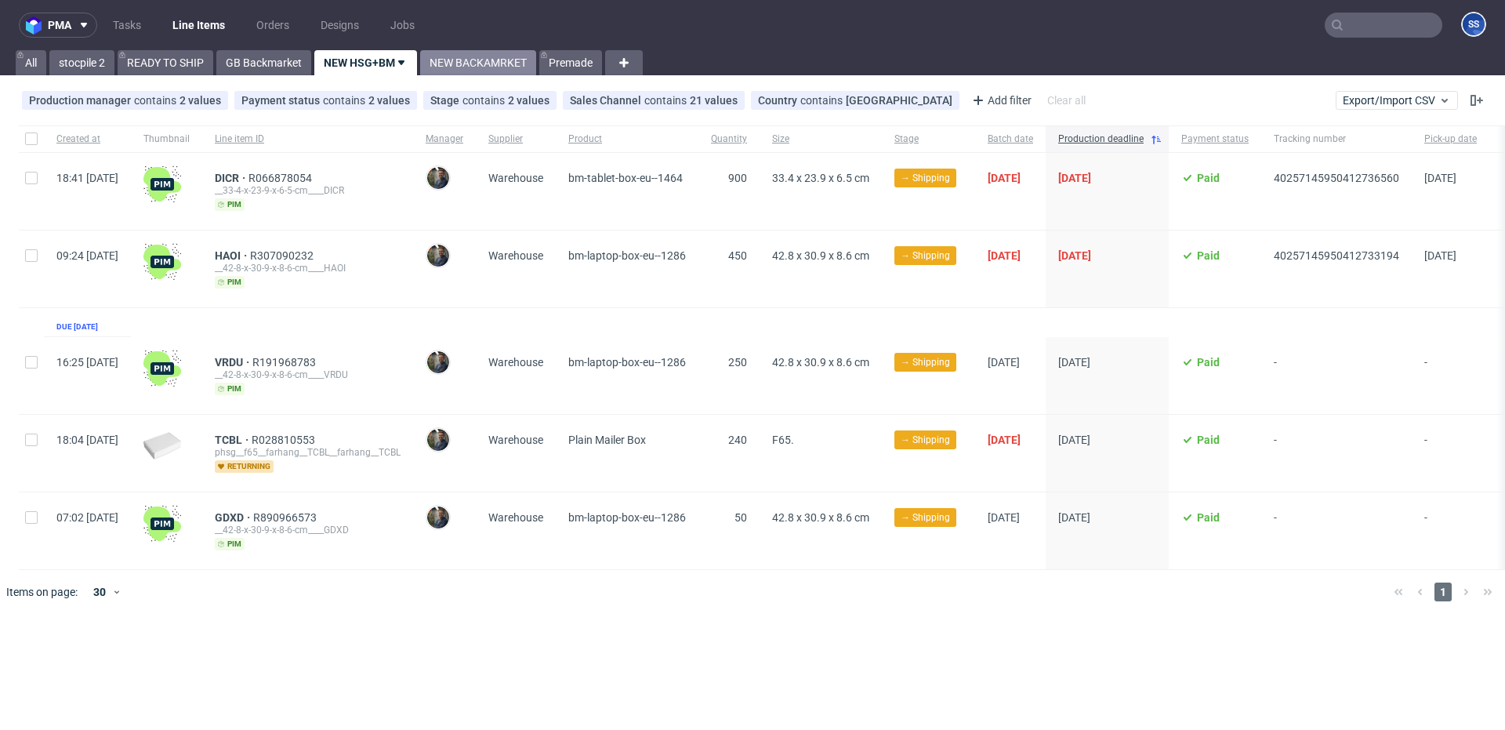
click at [447, 57] on link "NEW BACKAMRKET" at bounding box center [478, 62] width 116 height 25
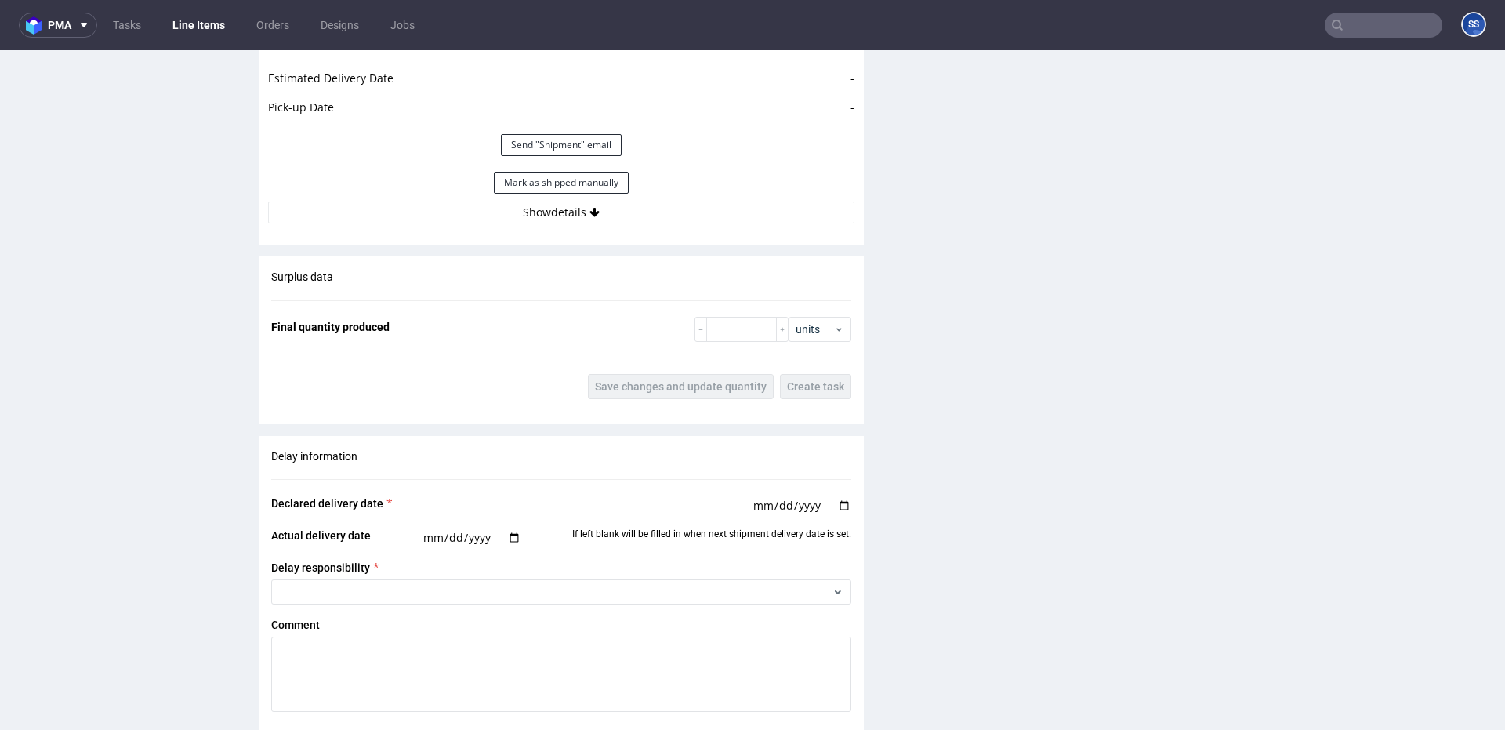
scroll to position [2154, 0]
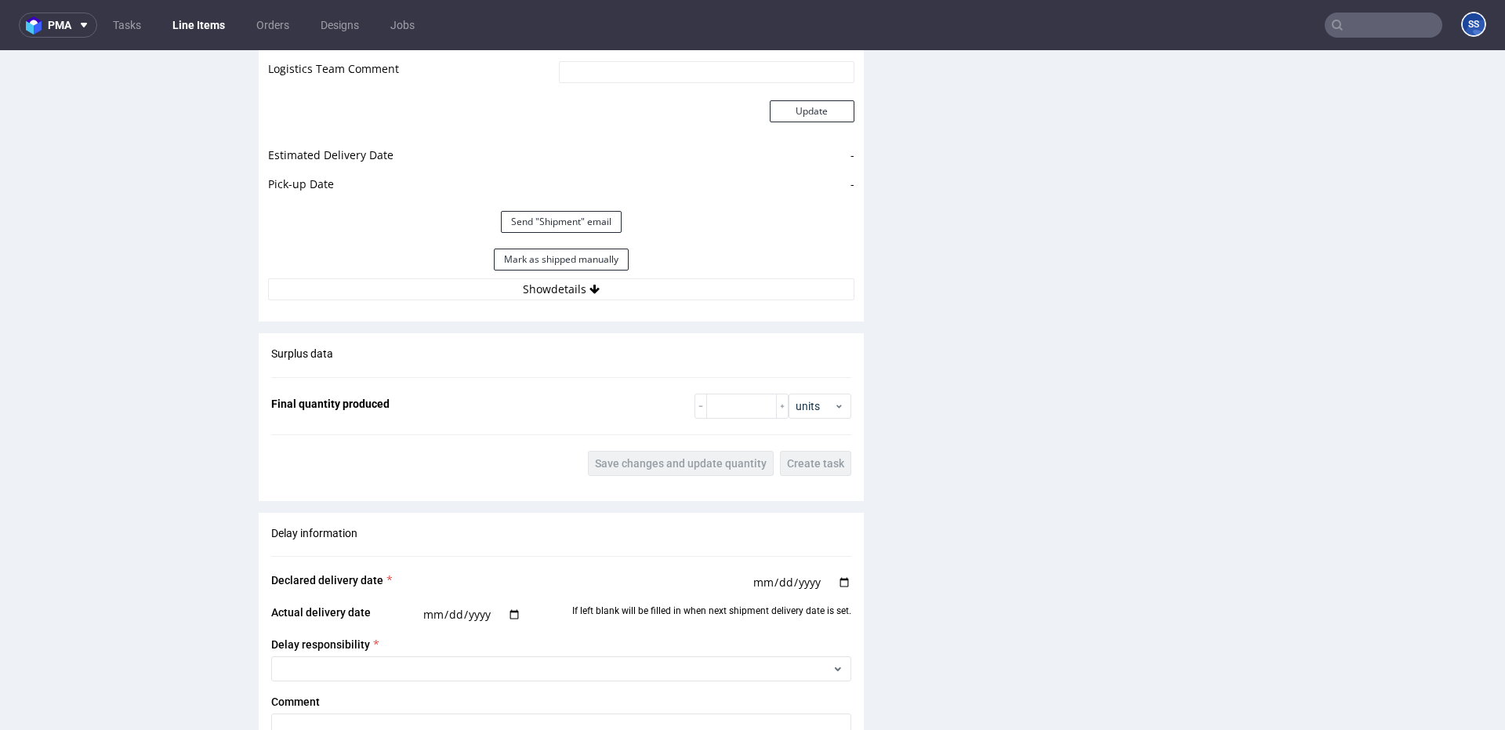
click at [699, 302] on div "Estimated Shipment Quantity Unknown Estimated Shipment Cost Unknown Estimated T…" at bounding box center [561, 108] width 605 height 404
click at [698, 296] on button "Show details" at bounding box center [561, 289] width 586 height 22
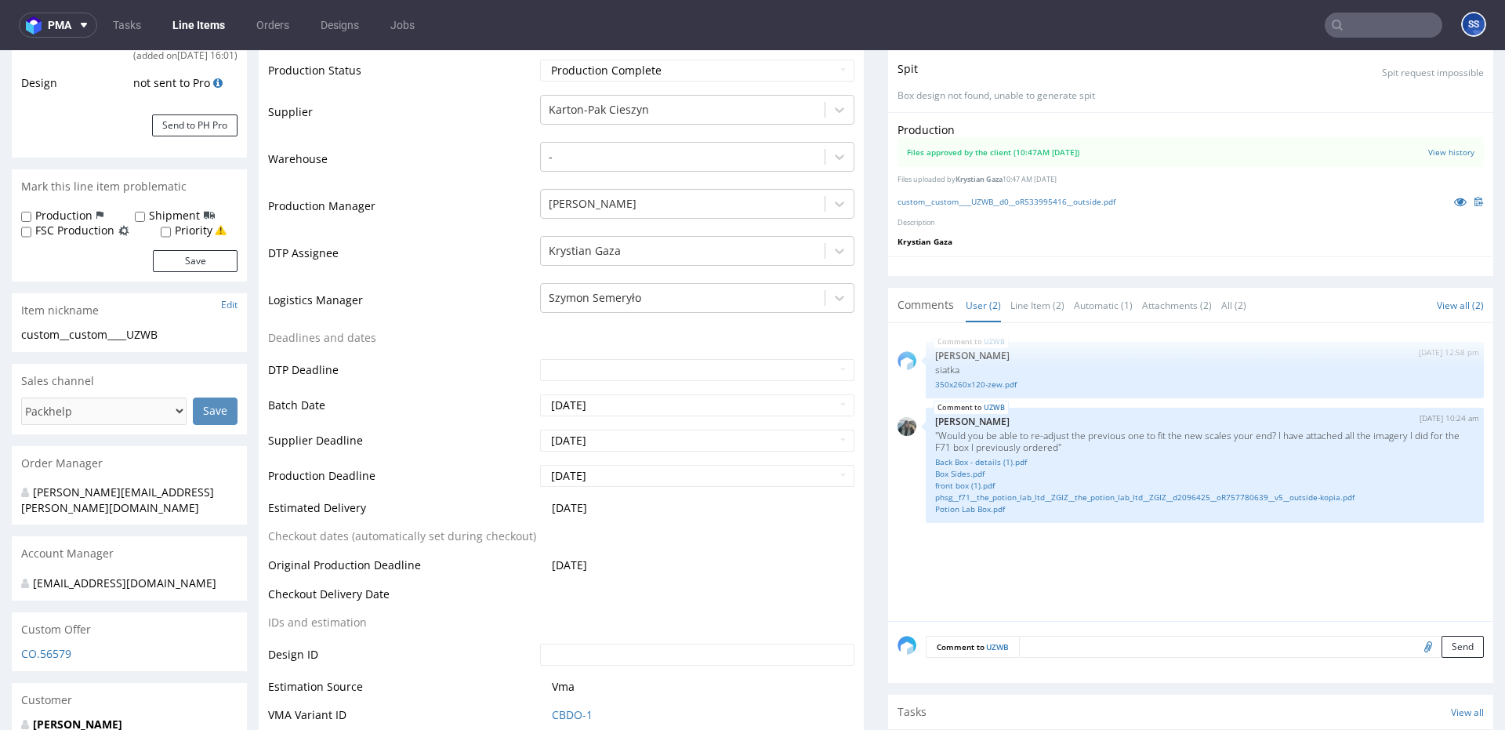
scroll to position [326, 0]
click at [194, 29] on link "Line Items" at bounding box center [198, 25] width 71 height 25
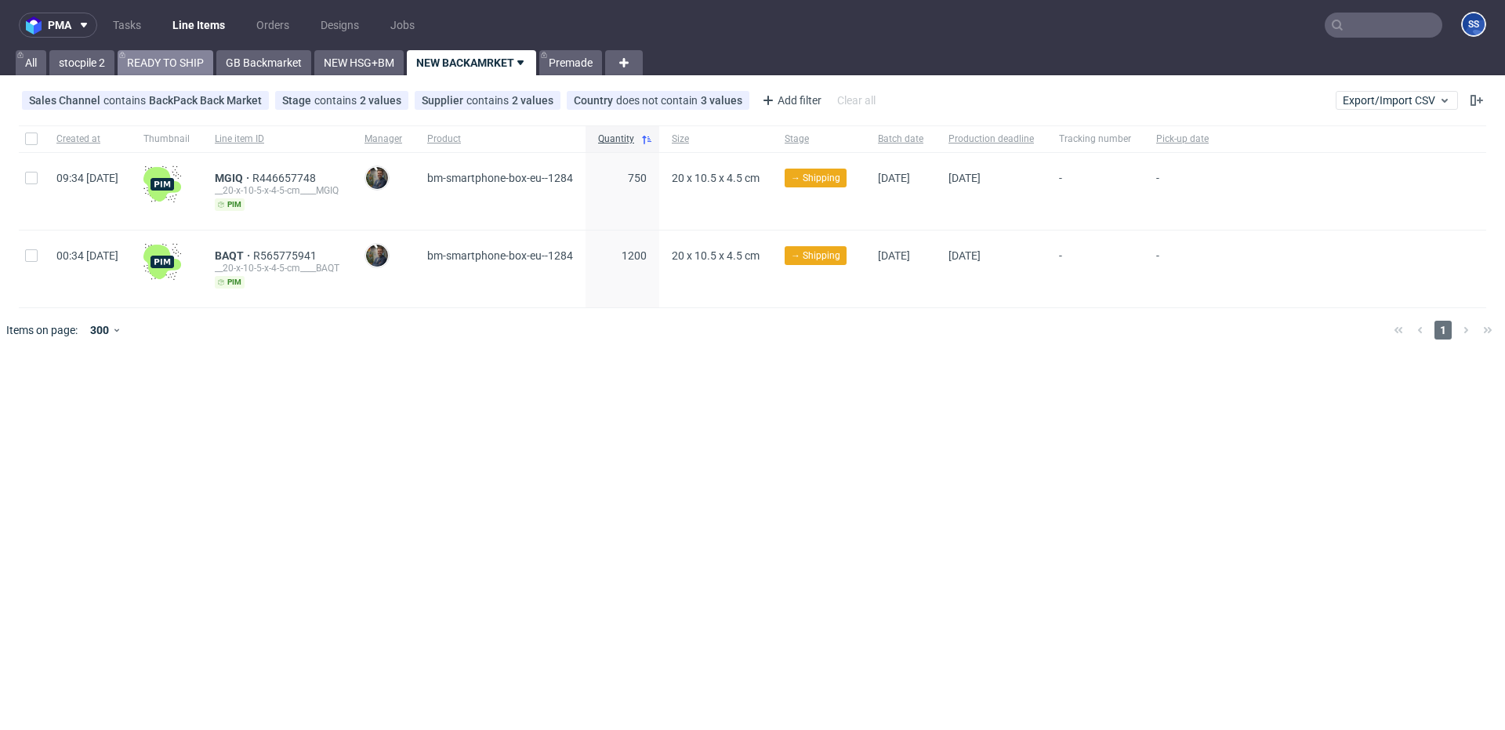
click at [173, 72] on link "READY TO SHIP" at bounding box center [166, 62] width 96 height 25
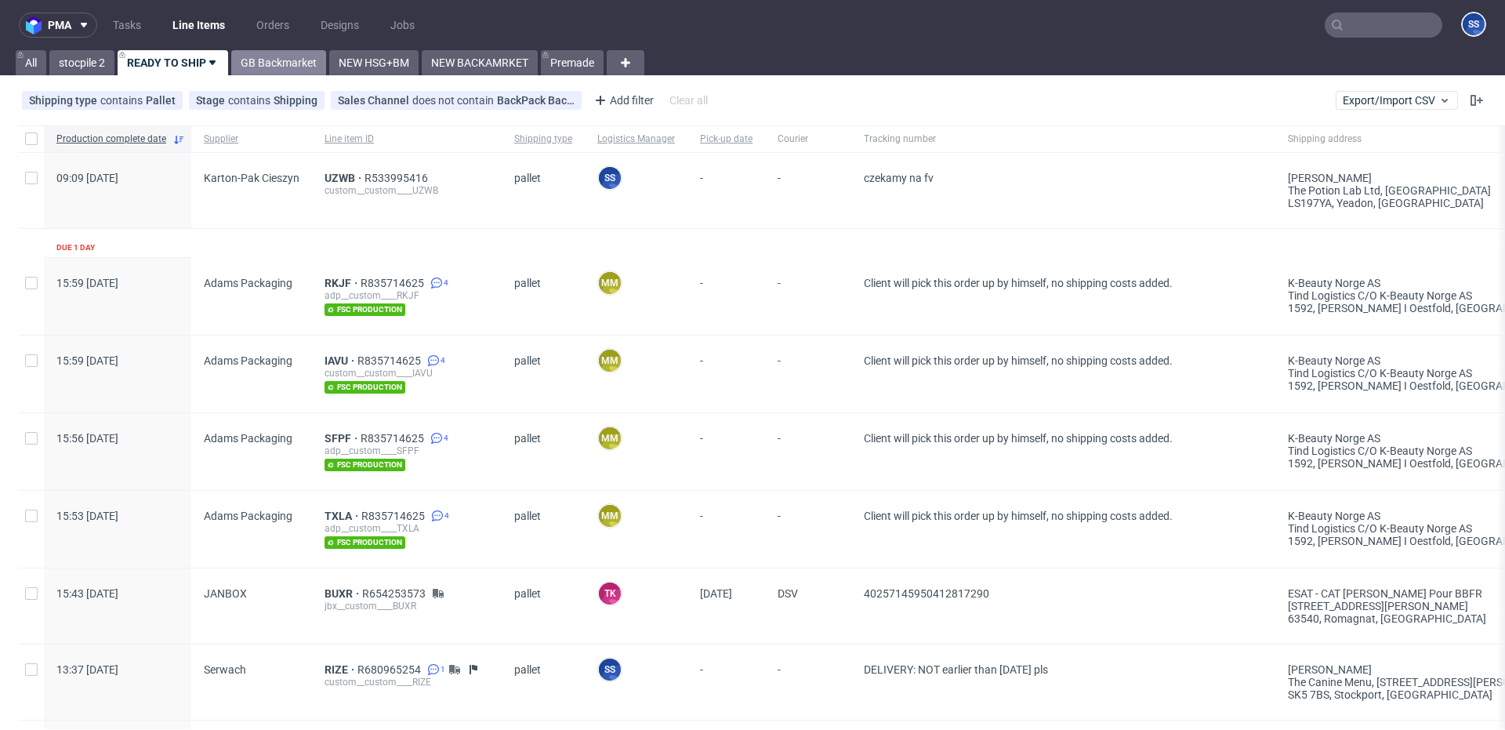
click at [273, 65] on link "GB Backmarket" at bounding box center [278, 62] width 95 height 25
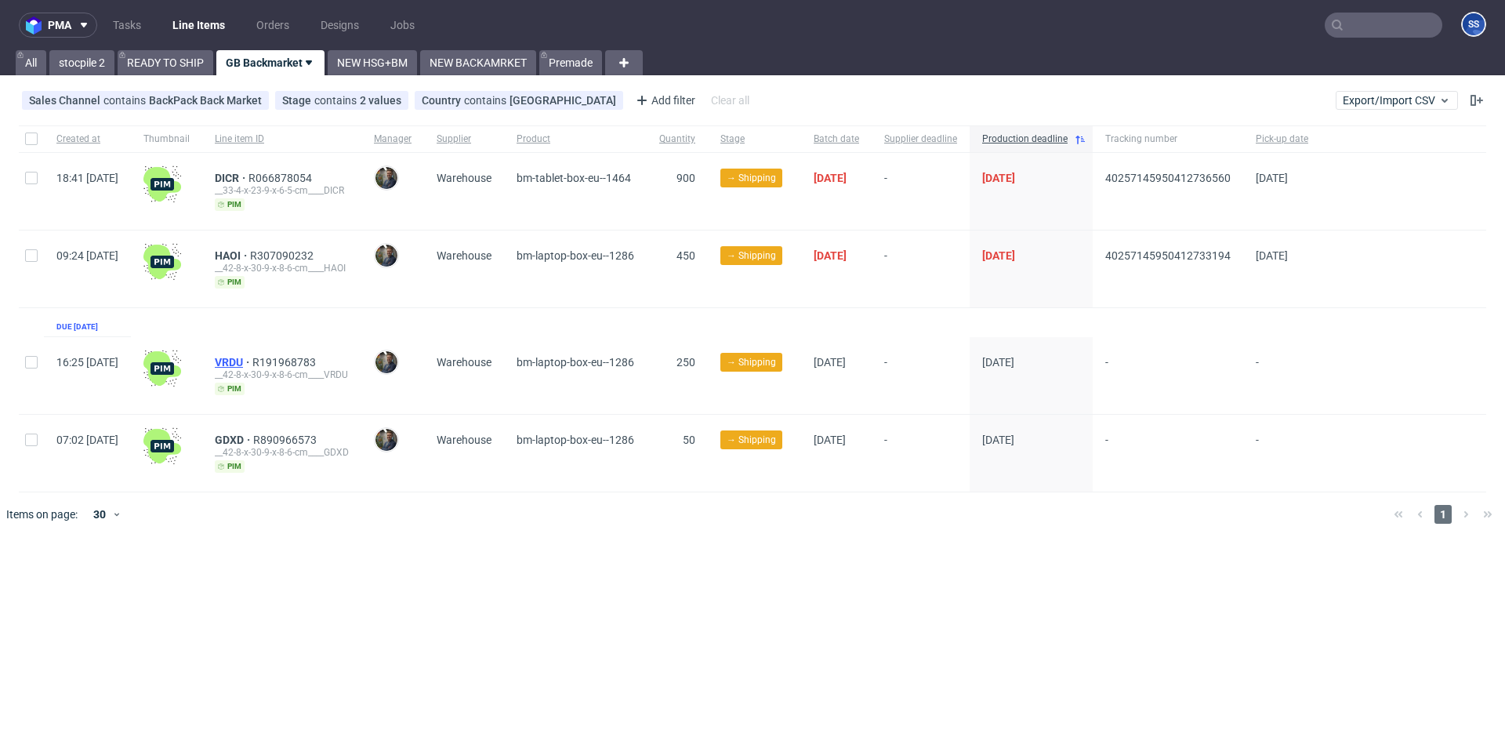
click at [252, 357] on span "VRDU" at bounding box center [234, 362] width 38 height 13
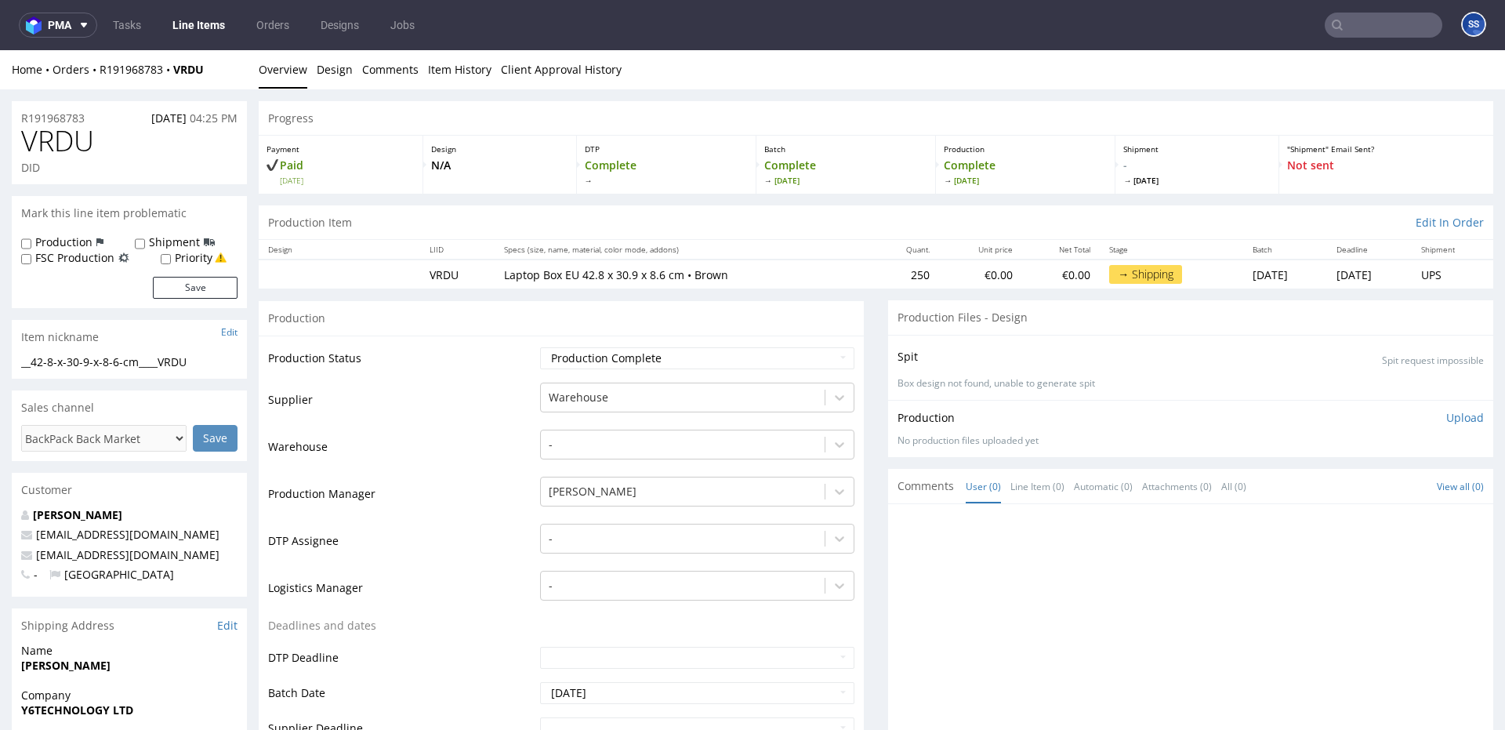
click at [184, 26] on link "Line Items" at bounding box center [198, 25] width 71 height 25
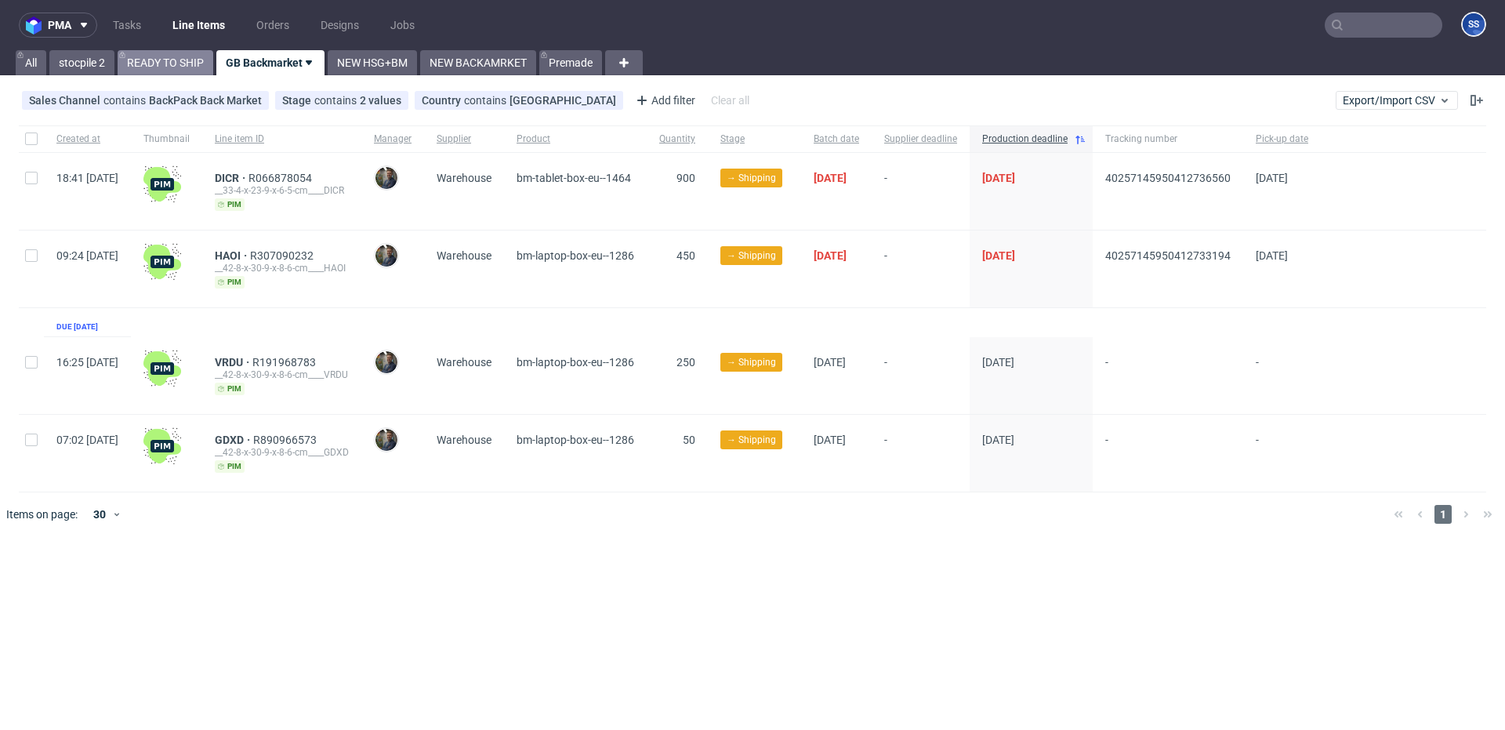
click at [147, 67] on link "READY TO SHIP" at bounding box center [166, 62] width 96 height 25
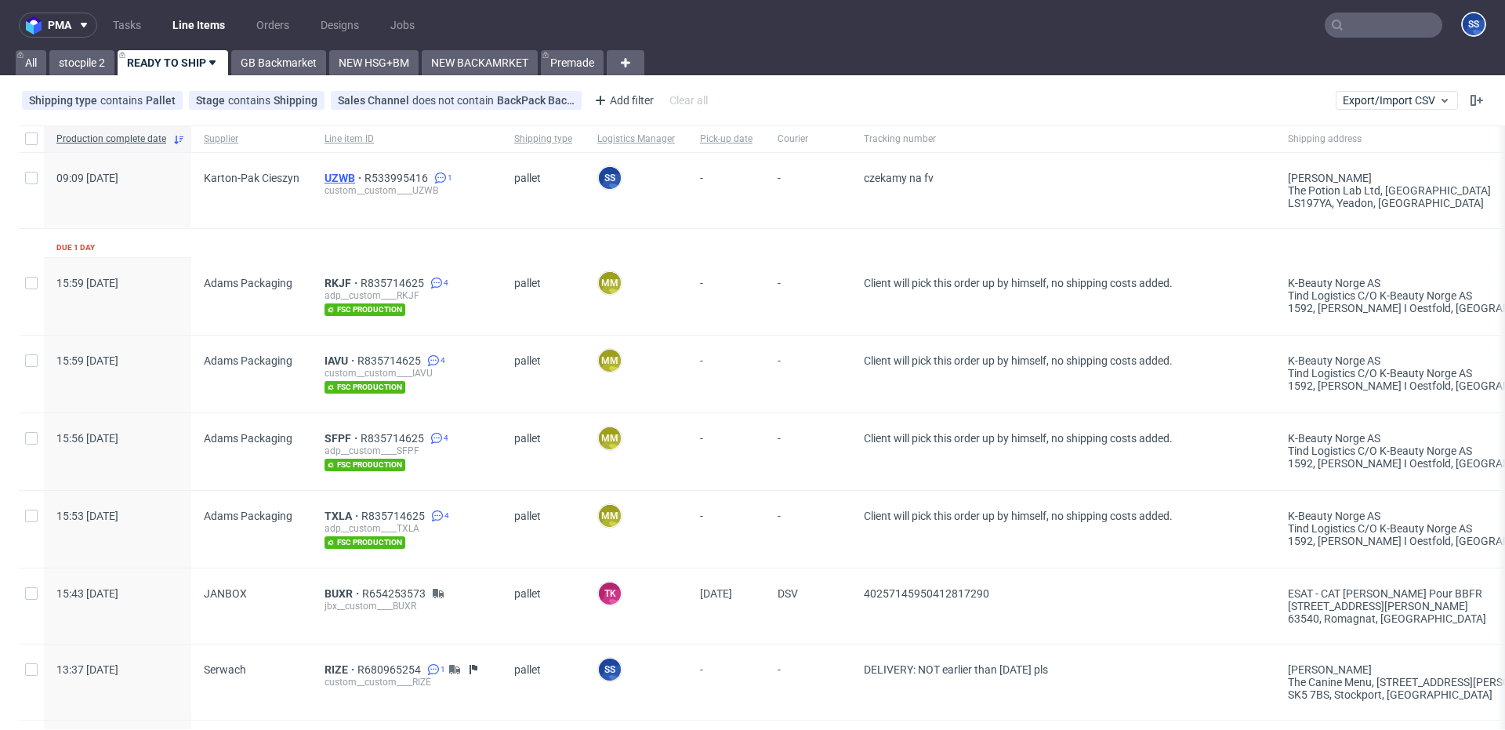
click at [338, 175] on span "UZWB" at bounding box center [345, 178] width 40 height 13
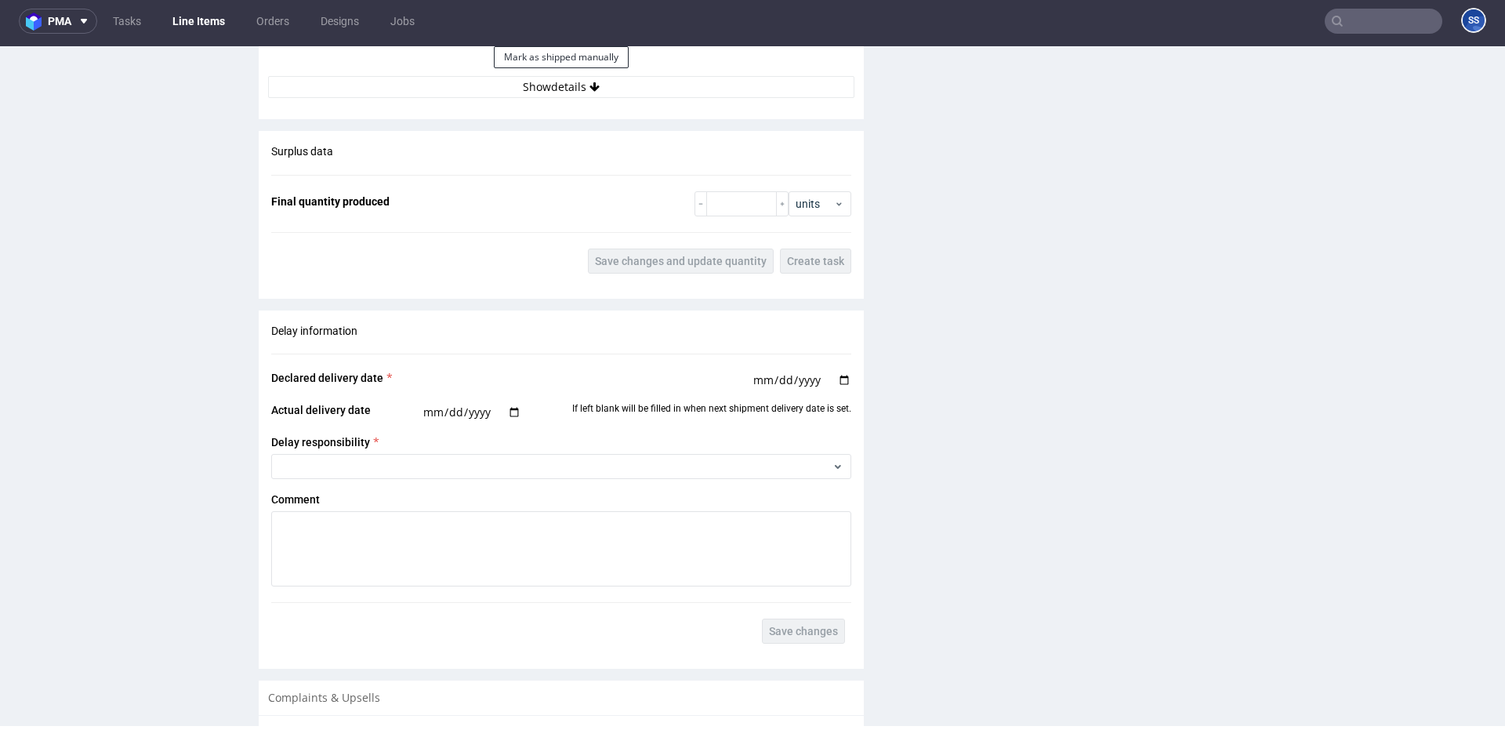
scroll to position [2283, 0]
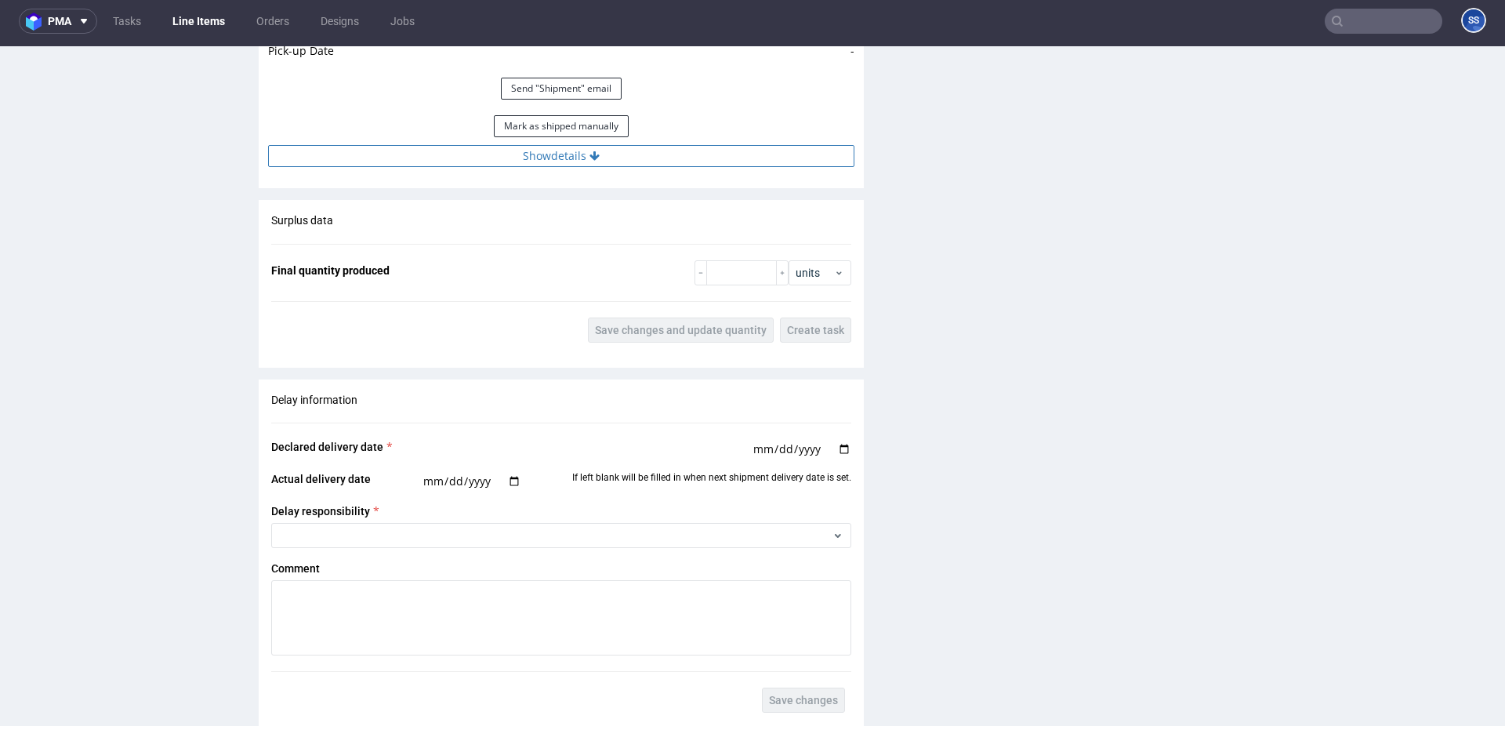
click at [538, 157] on button "Show details" at bounding box center [561, 156] width 586 height 22
click at [522, 161] on button "Show details" at bounding box center [561, 156] width 586 height 22
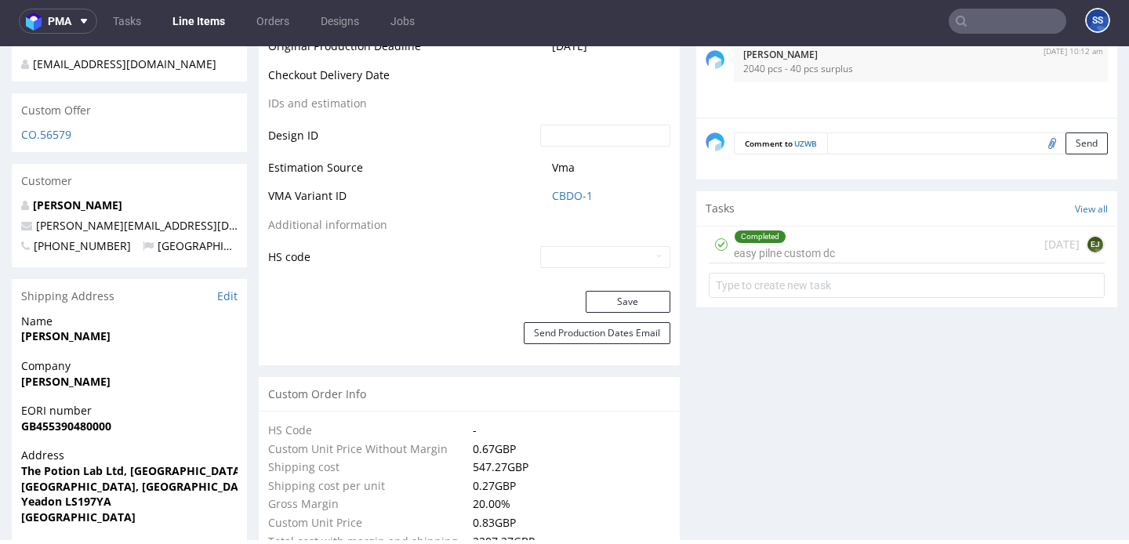
scroll to position [876, 0]
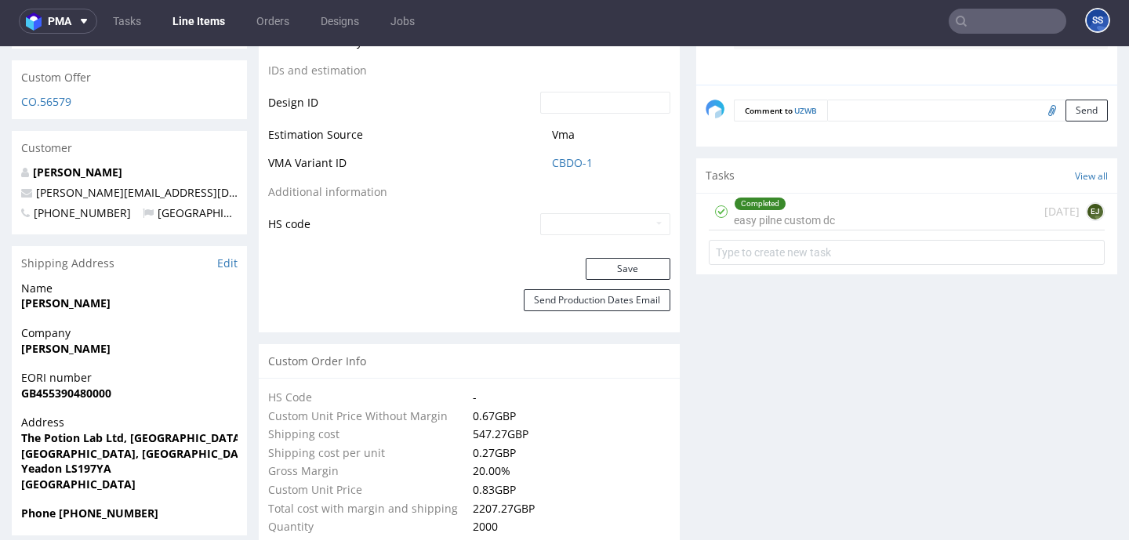
click at [71, 341] on strong "[PERSON_NAME]" at bounding box center [65, 348] width 89 height 15
copy strong "[PERSON_NAME]"
click at [78, 430] on strong "The Potion Lab Ltd, [GEOGRAPHIC_DATA]" at bounding box center [132, 437] width 223 height 15
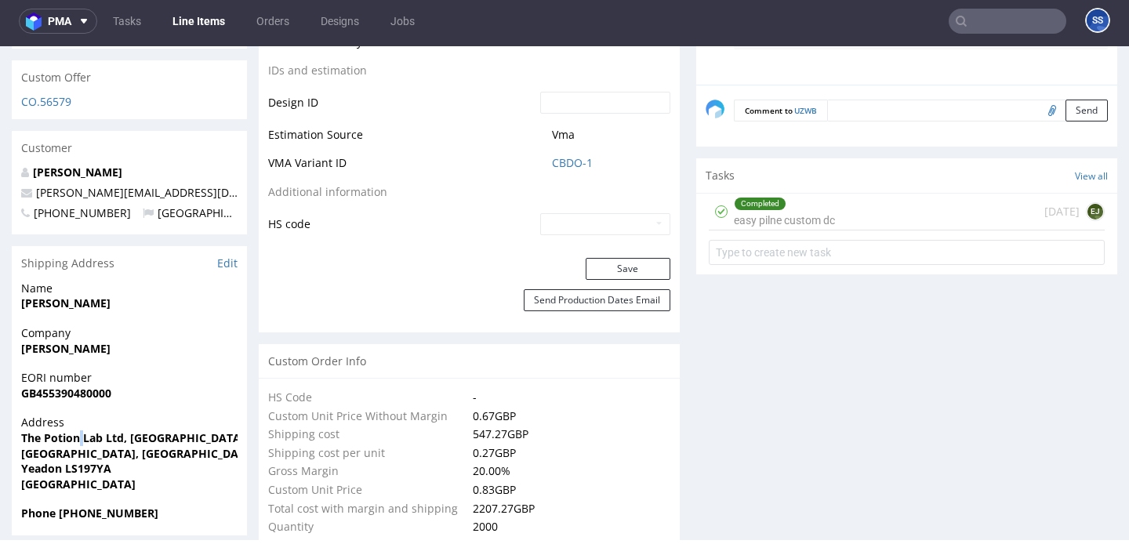
click at [78, 430] on strong "The Potion Lab Ltd, [GEOGRAPHIC_DATA]" at bounding box center [132, 437] width 223 height 15
copy strong "The Potion Lab Ltd, [GEOGRAPHIC_DATA]"
click at [28, 446] on strong "Moorfield Close, Moorfield Business Park" at bounding box center [138, 453] width 235 height 15
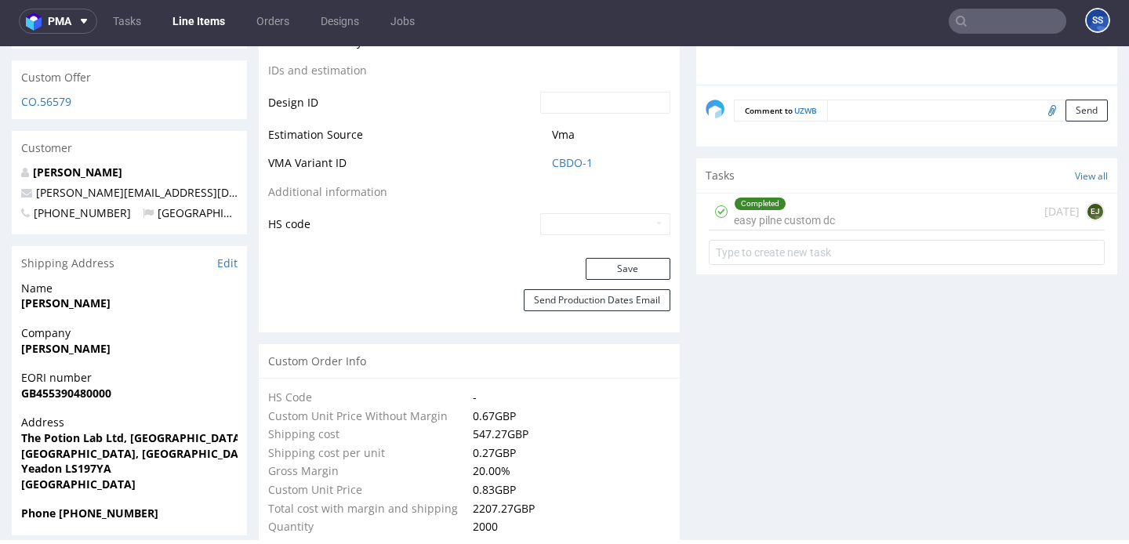
click at [29, 446] on strong "Moorfield Close, Moorfield Business Park" at bounding box center [138, 453] width 235 height 15
copy strong "Moorfield Close, Moorfield Business Park"
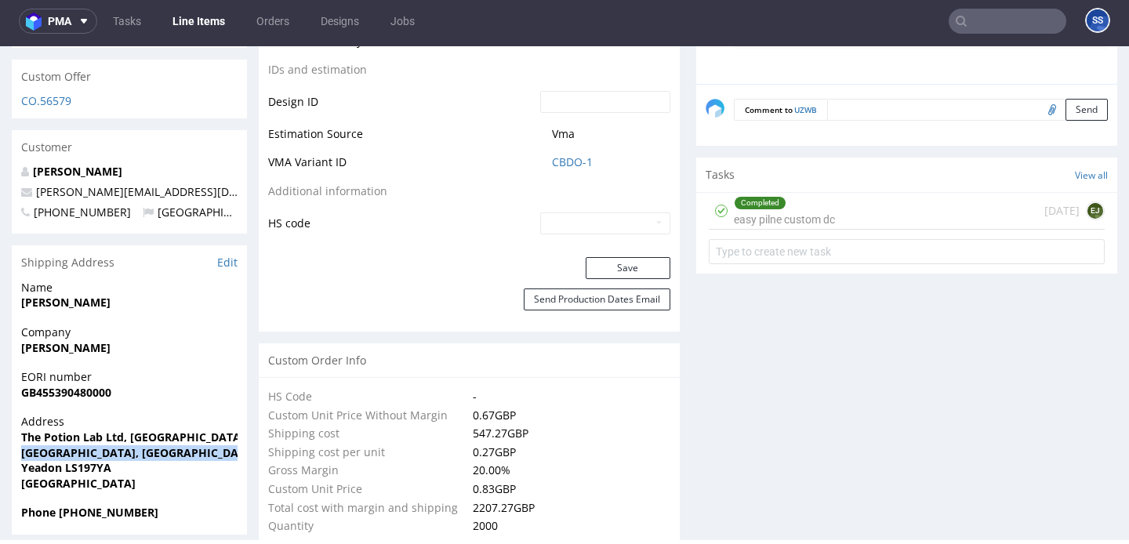
click at [44, 460] on strong "Yeadon LS197YA" at bounding box center [66, 467] width 90 height 15
copy strong "Yeadon"
click at [82, 460] on strong "Yeadon LS197YA" at bounding box center [66, 467] width 90 height 15
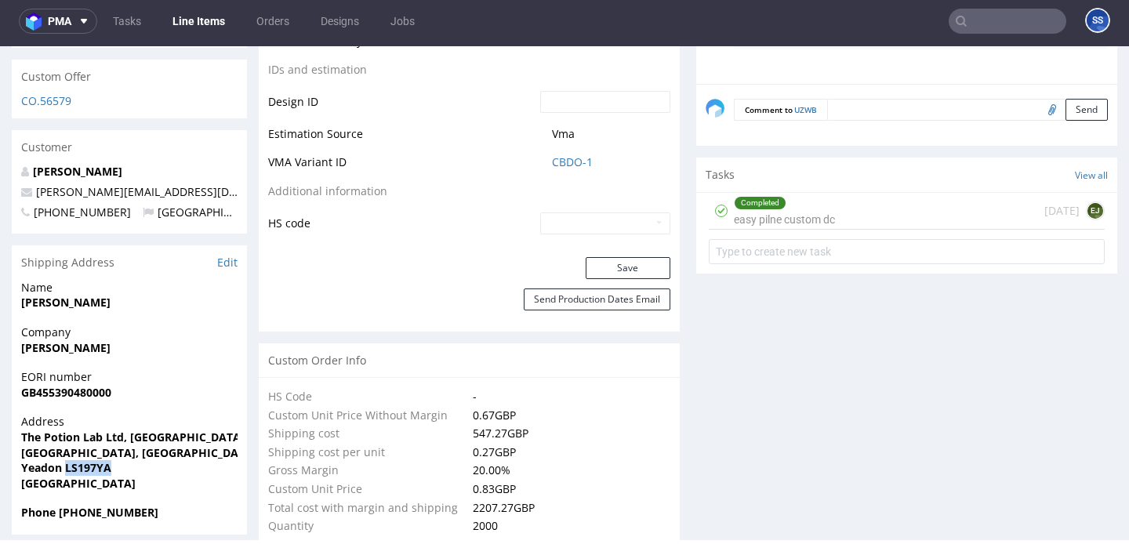
copy strong "LS197YA"
click at [34, 340] on strong "Sophia Clark" at bounding box center [65, 347] width 89 height 15
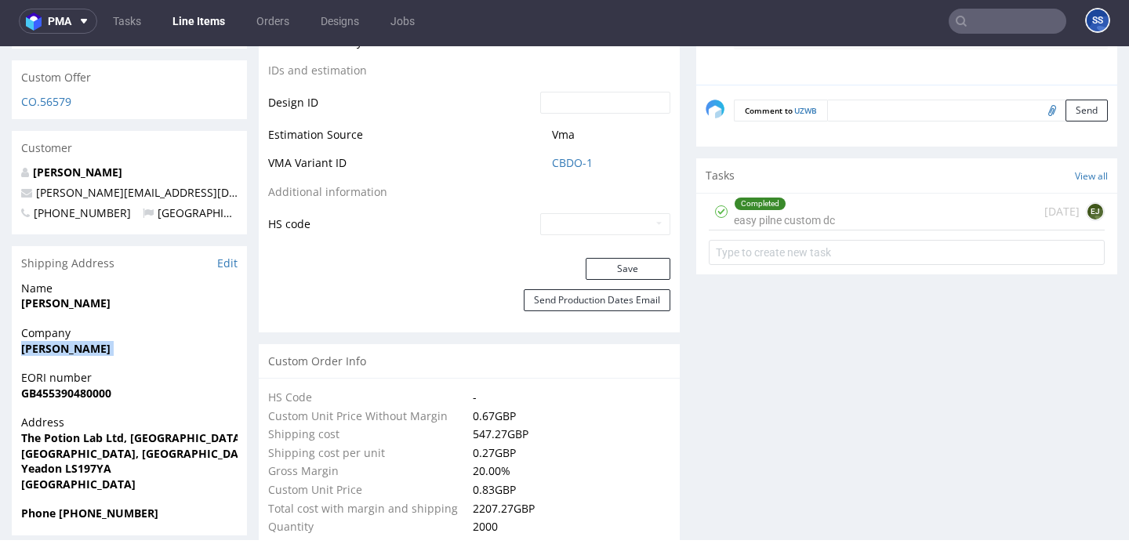
copy strong "Sophia Clark"
drag, startPoint x: 186, startPoint y: 179, endPoint x: 33, endPoint y: 183, distance: 153.0
click at [33, 185] on p "sophie@thepotionlab.co.uk" at bounding box center [129, 193] width 216 height 16
copy link "sophie@thepotionlab.co.uk"
drag, startPoint x: 81, startPoint y: 496, endPoint x: 325, endPoint y: 467, distance: 245.5
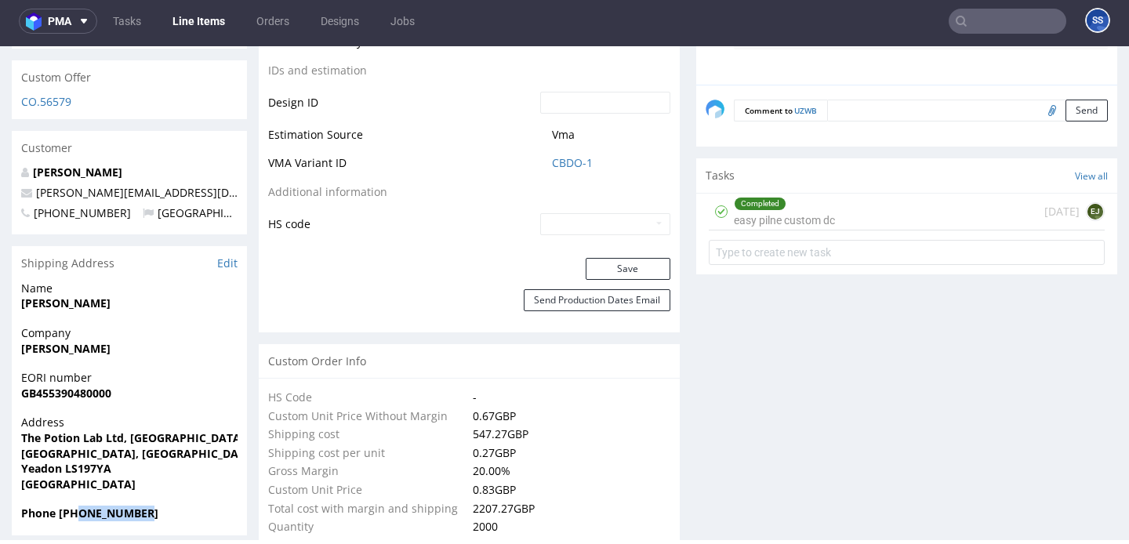
click at [223, 506] on span "Phone +447801096393" at bounding box center [129, 514] width 216 height 16
copy strong "7801096393"
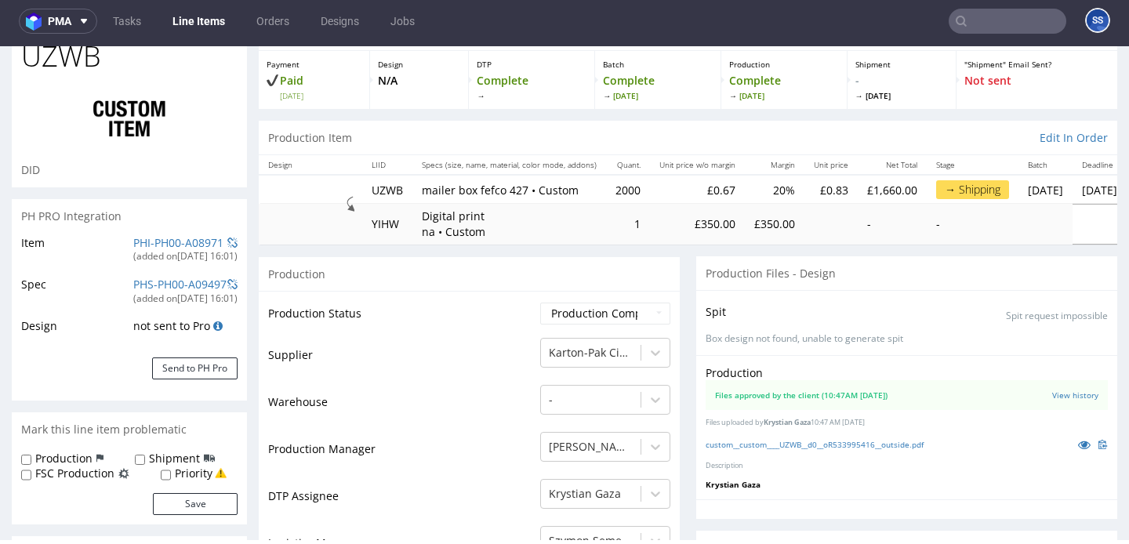
scroll to position [0, 0]
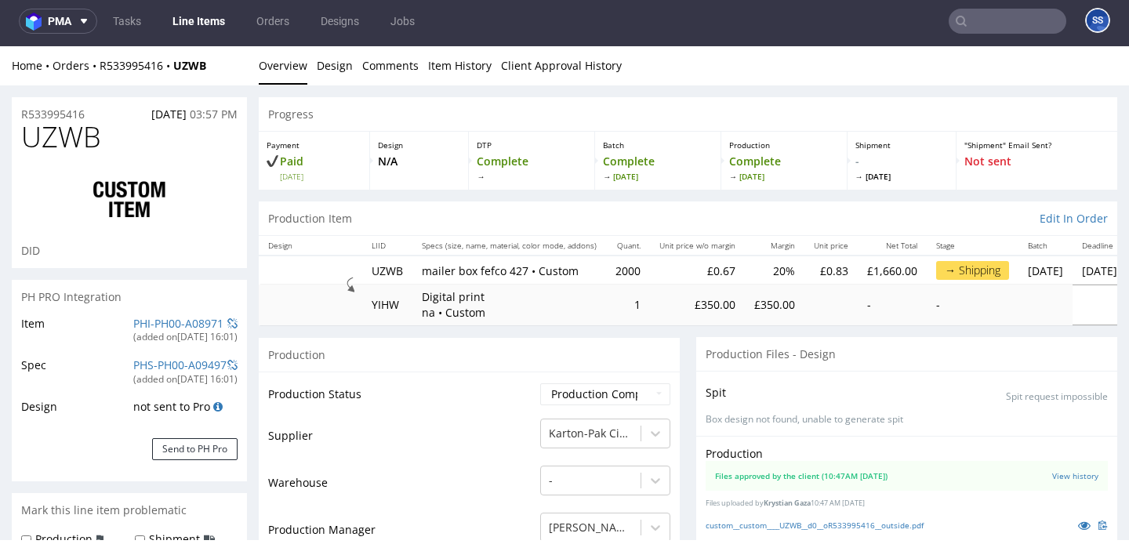
click at [217, 72] on div "Home Orders R533995416 UZWB" at bounding box center [129, 66] width 235 height 16
drag, startPoint x: 214, startPoint y: 65, endPoint x: 100, endPoint y: 67, distance: 114.5
click at [100, 67] on div "Home Orders R533995416 UZWB" at bounding box center [129, 66] width 235 height 16
copy div "R533995416 UZWB"
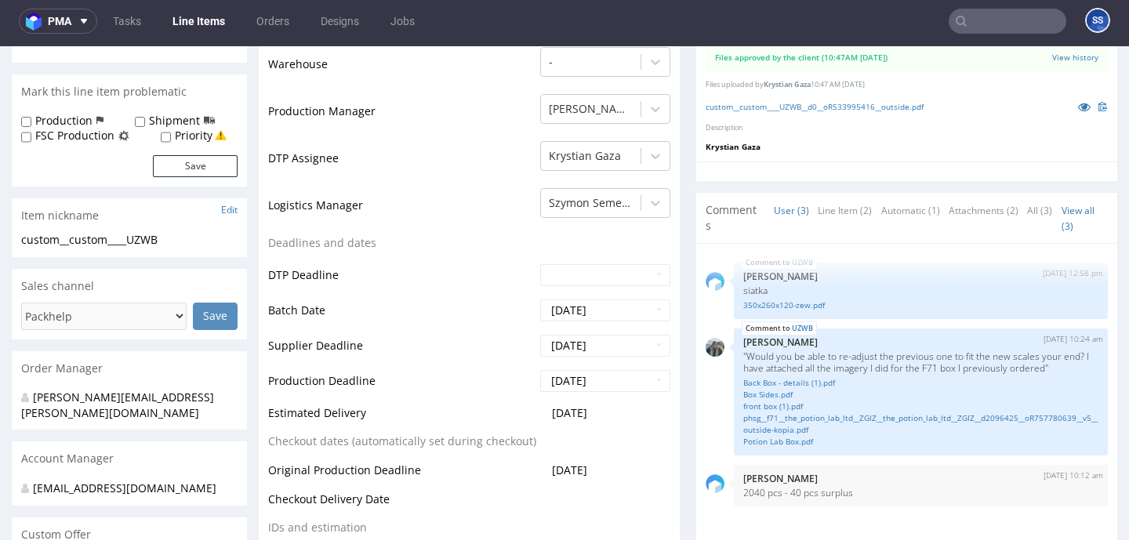
scroll to position [474, 0]
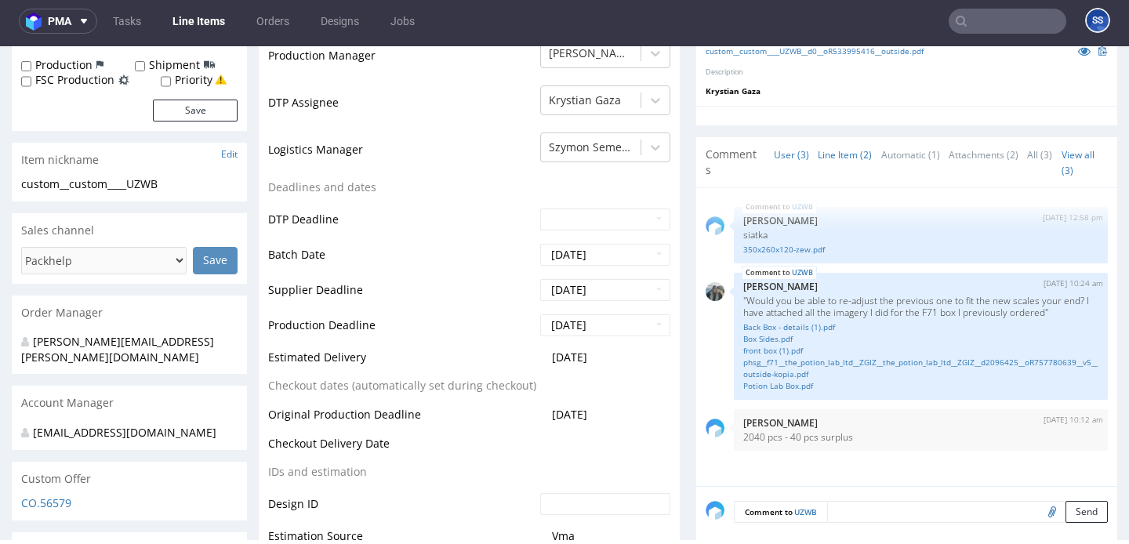
click at [834, 158] on link "Line Item (2)" at bounding box center [845, 155] width 54 height 34
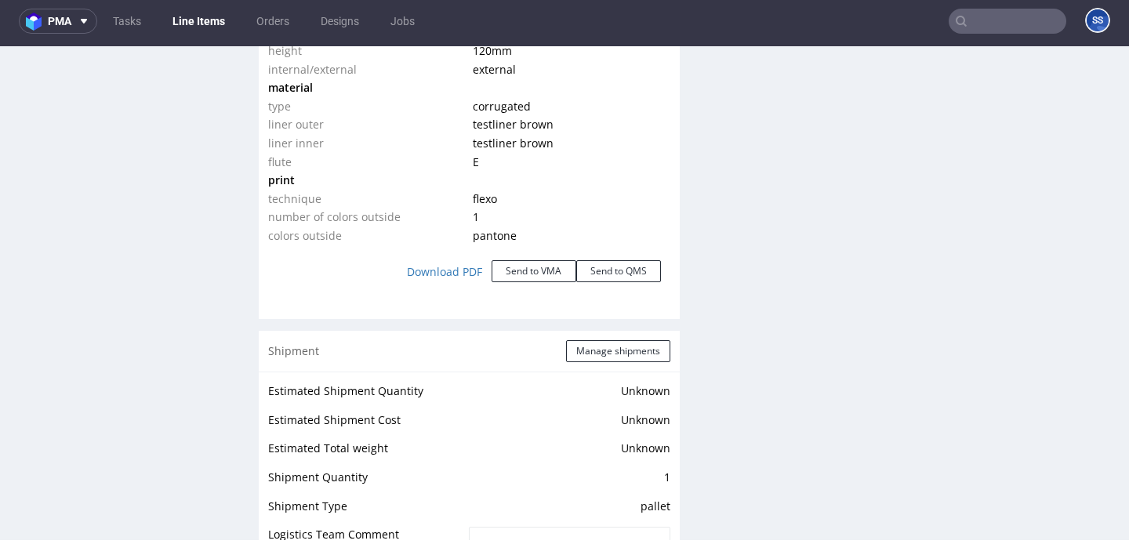
scroll to position [1765, 0]
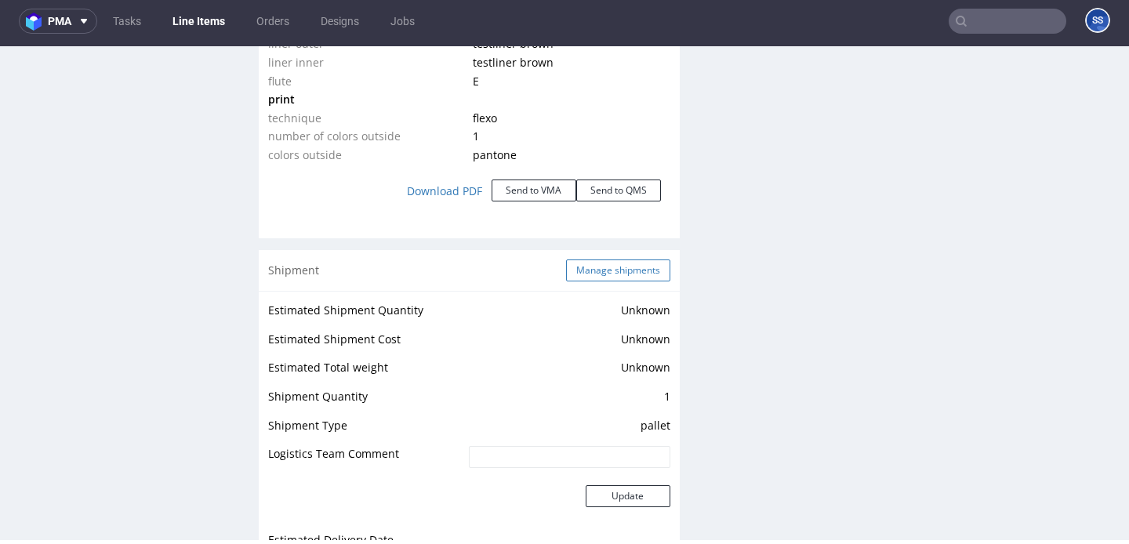
click at [608, 274] on button "Manage shipments" at bounding box center [618, 271] width 104 height 22
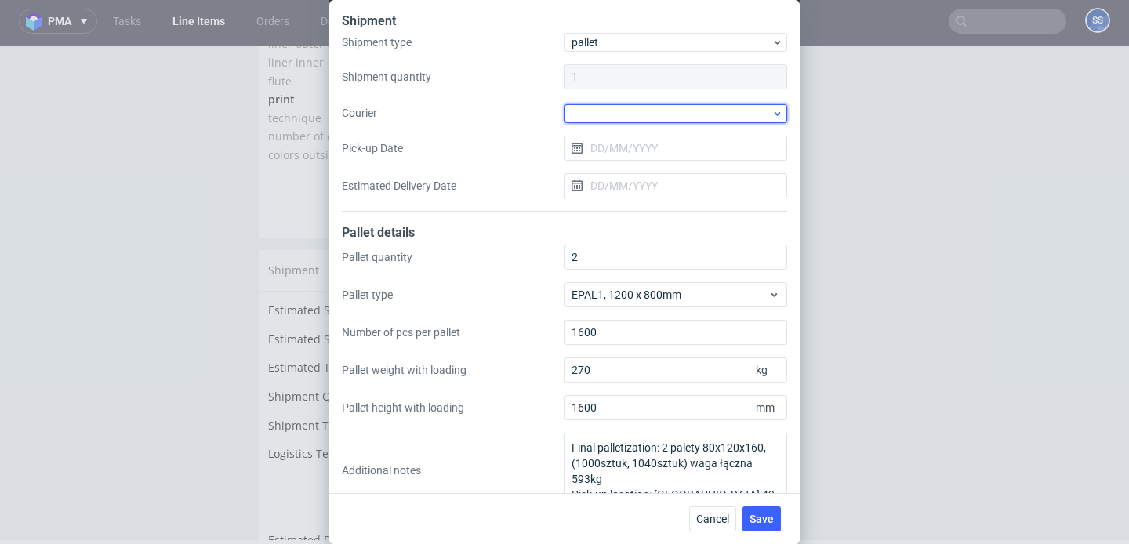
click at [644, 109] on div at bounding box center [675, 113] width 223 height 19
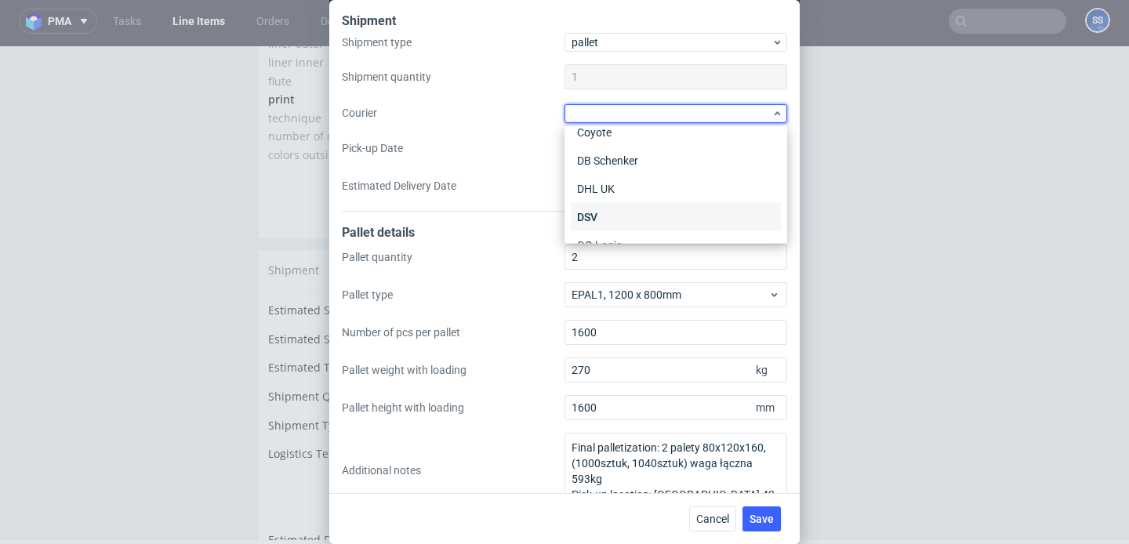
scroll to position [43, 0]
click at [619, 205] on div "DSV" at bounding box center [676, 216] width 210 height 28
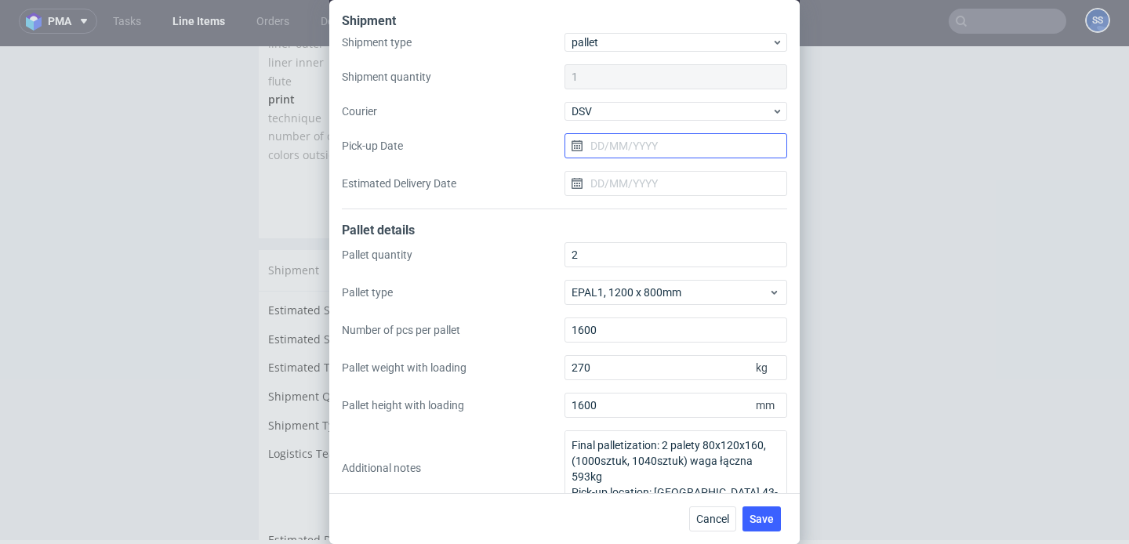
click at [619, 155] on input "Pick-up Date" at bounding box center [675, 145] width 223 height 25
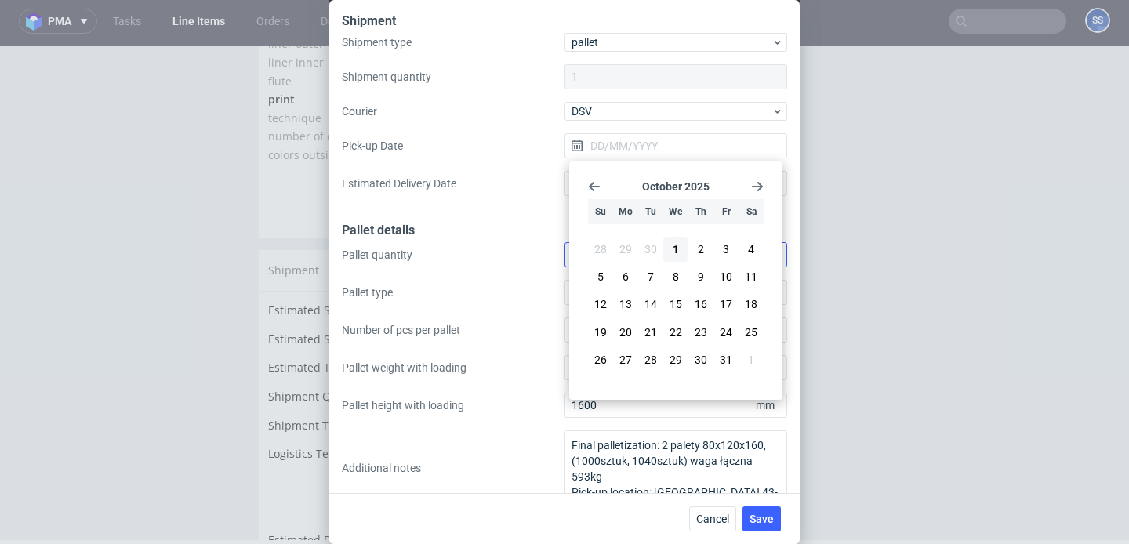
drag, startPoint x: 699, startPoint y: 252, endPoint x: 678, endPoint y: 264, distance: 23.9
click at [699, 252] on span "2" at bounding box center [701, 249] width 6 height 16
type input "[DATE]"
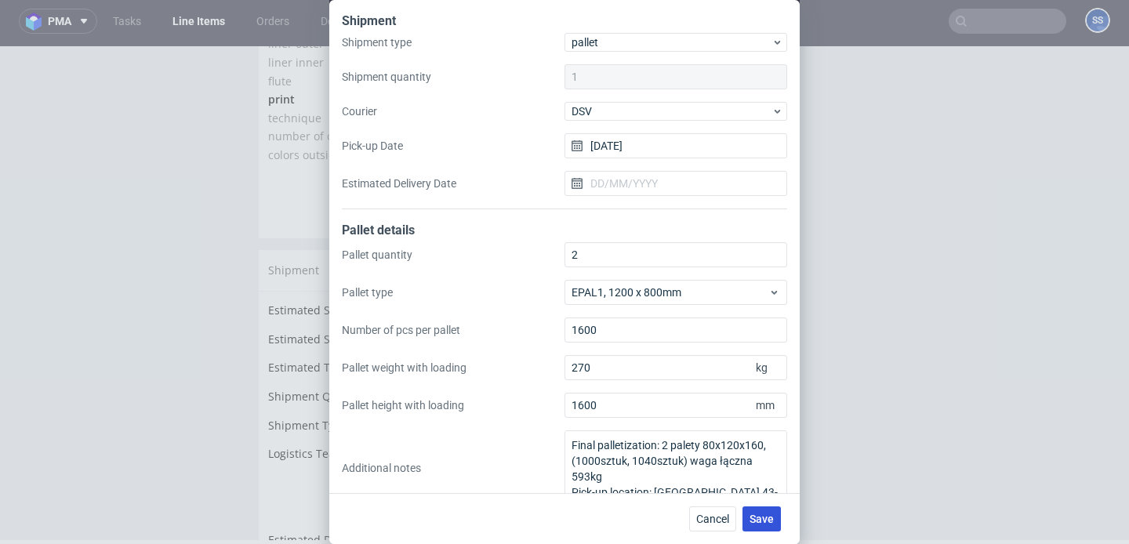
click at [768, 516] on span "Save" at bounding box center [762, 519] width 24 height 11
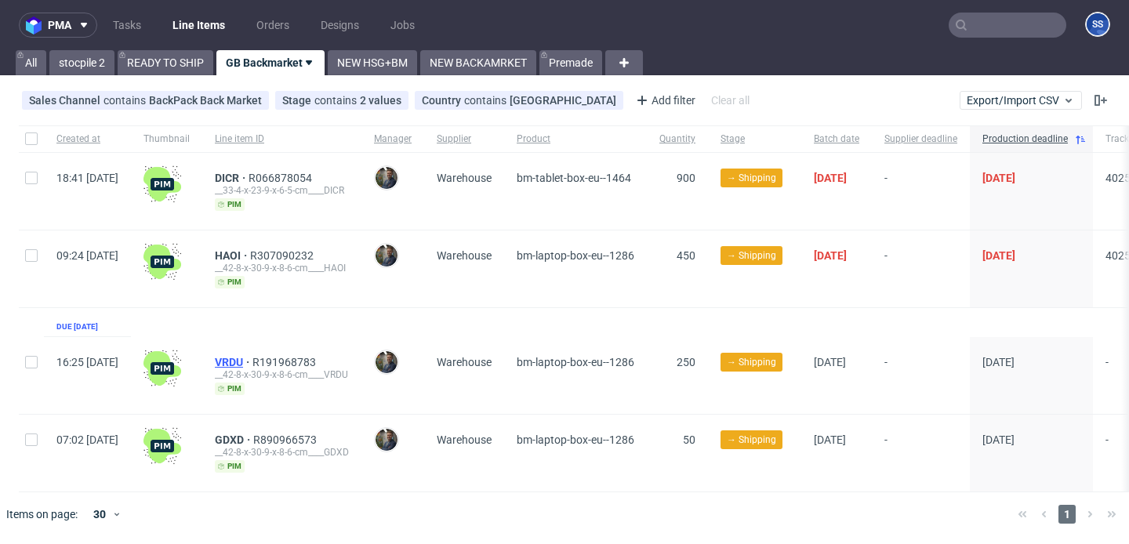
click at [252, 358] on span "VRDU" at bounding box center [234, 362] width 38 height 13
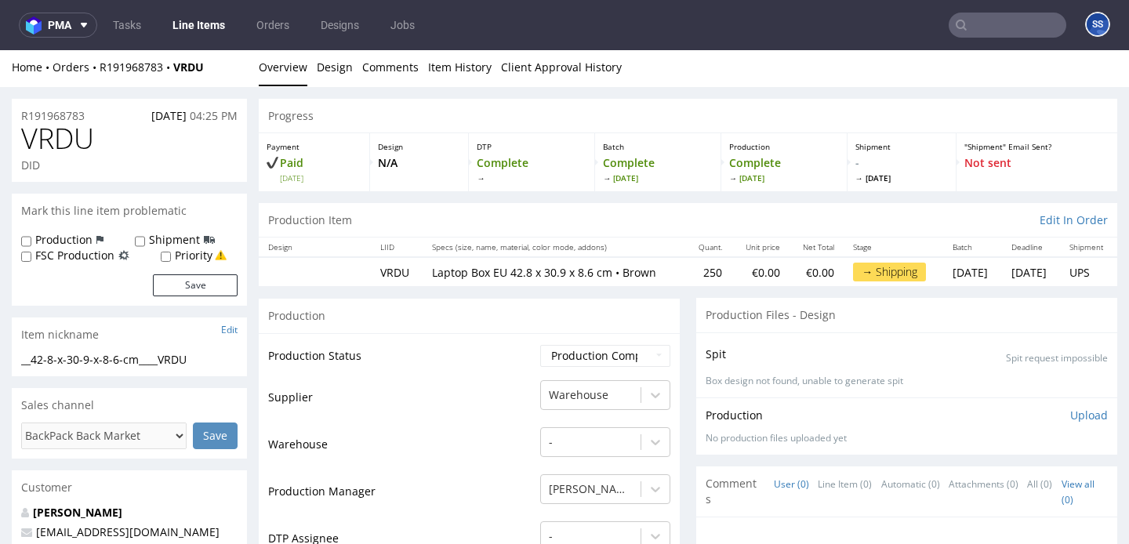
scroll to position [4, 0]
click at [201, 22] on link "Line Items" at bounding box center [198, 25] width 71 height 25
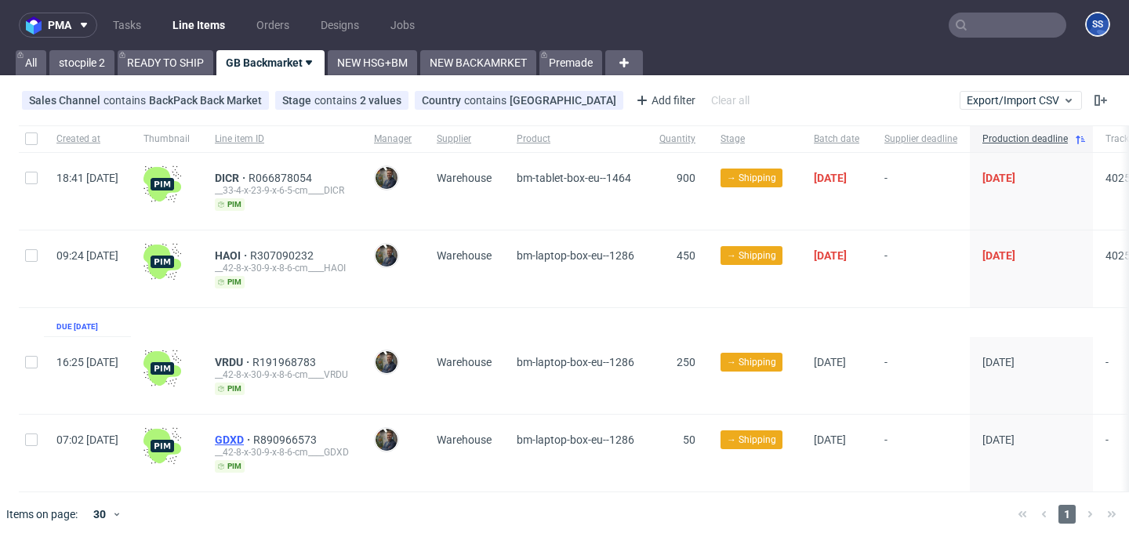
click at [253, 436] on span "GDXD" at bounding box center [234, 440] width 38 height 13
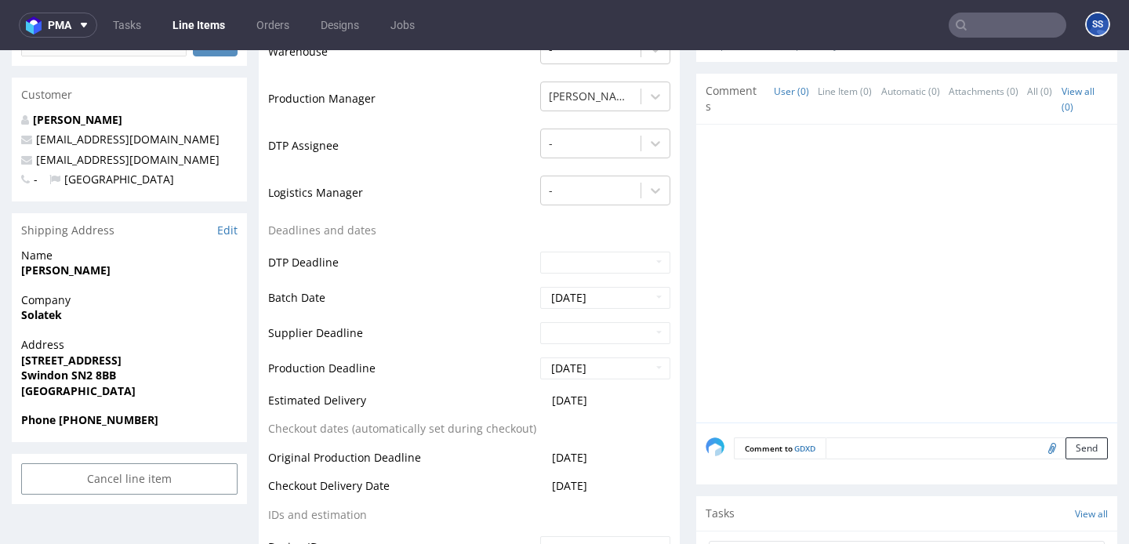
scroll to position [403, 0]
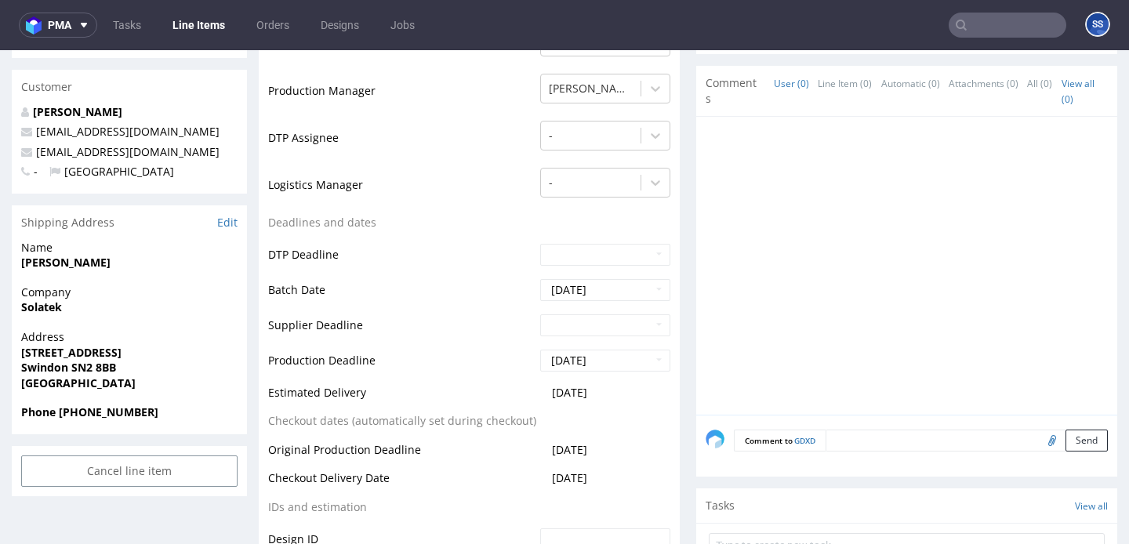
click at [53, 267] on strong "[PERSON_NAME]" at bounding box center [65, 262] width 89 height 15
click at [33, 303] on strong "Solatek" at bounding box center [41, 306] width 41 height 15
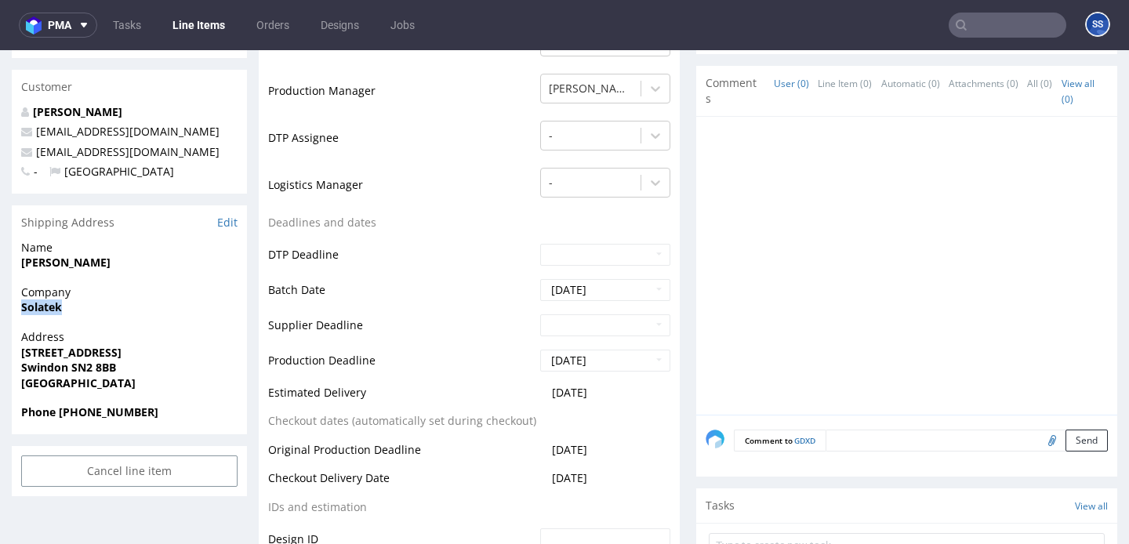
click at [33, 303] on strong "Solatek" at bounding box center [41, 306] width 41 height 15
click at [45, 308] on strong "Solatek" at bounding box center [41, 306] width 41 height 15
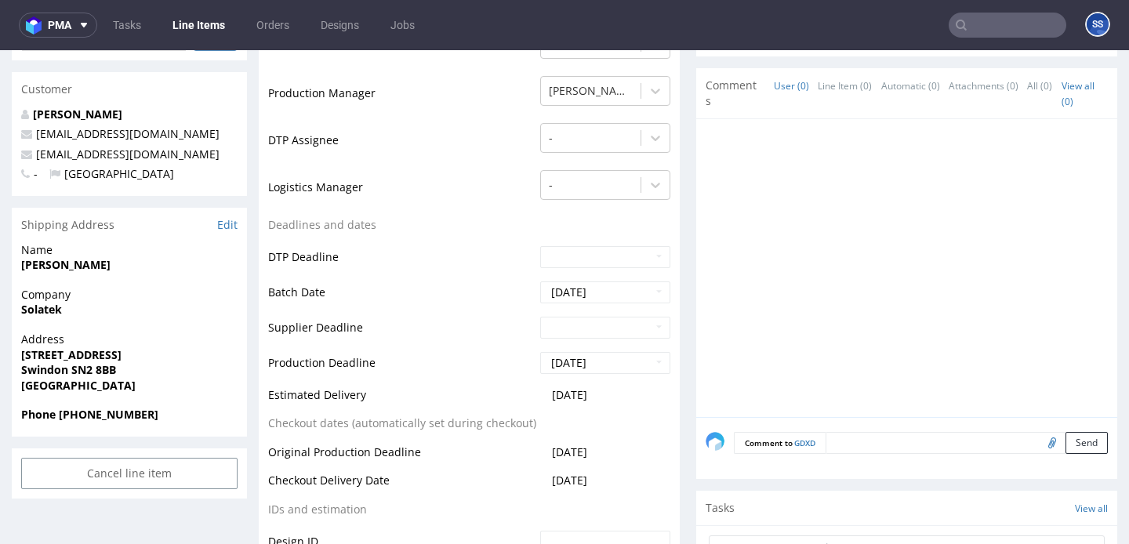
click at [85, 354] on strong "[STREET_ADDRESS]" at bounding box center [71, 354] width 100 height 15
copy strong "[STREET_ADDRESS]"
click at [47, 367] on strong "Swindon SN2 8BB" at bounding box center [68, 369] width 95 height 15
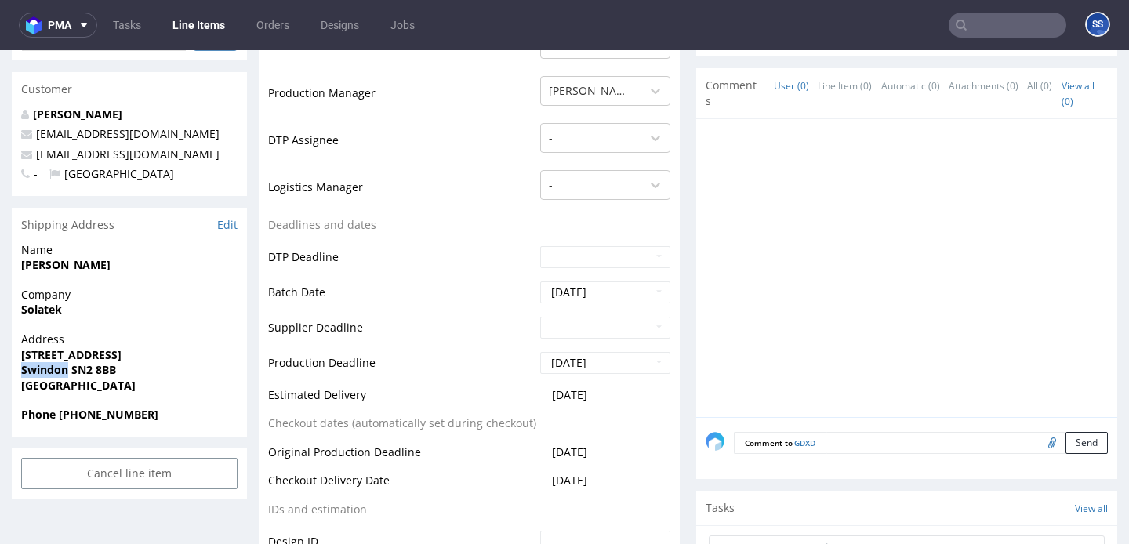
click at [47, 367] on strong "Swindon SN2 8BB" at bounding box center [68, 369] width 95 height 15
copy strong "Swindon"
drag, startPoint x: 133, startPoint y: 374, endPoint x: 71, endPoint y: 376, distance: 62.0
click at [70, 376] on span "Swindon SN2 8BB" at bounding box center [129, 370] width 216 height 16
copy strong "SN2 8BB"
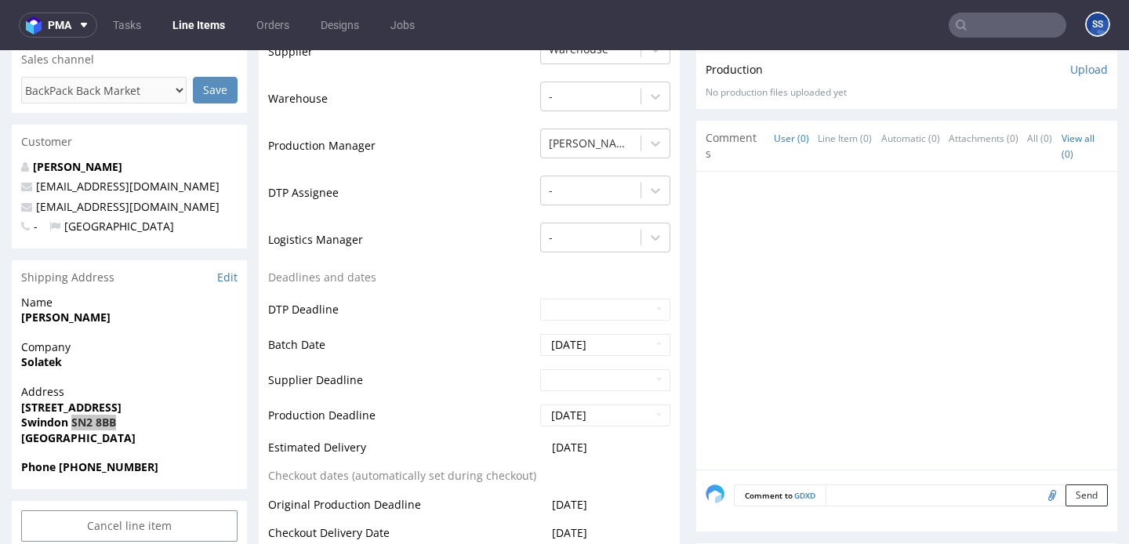
scroll to position [345, 0]
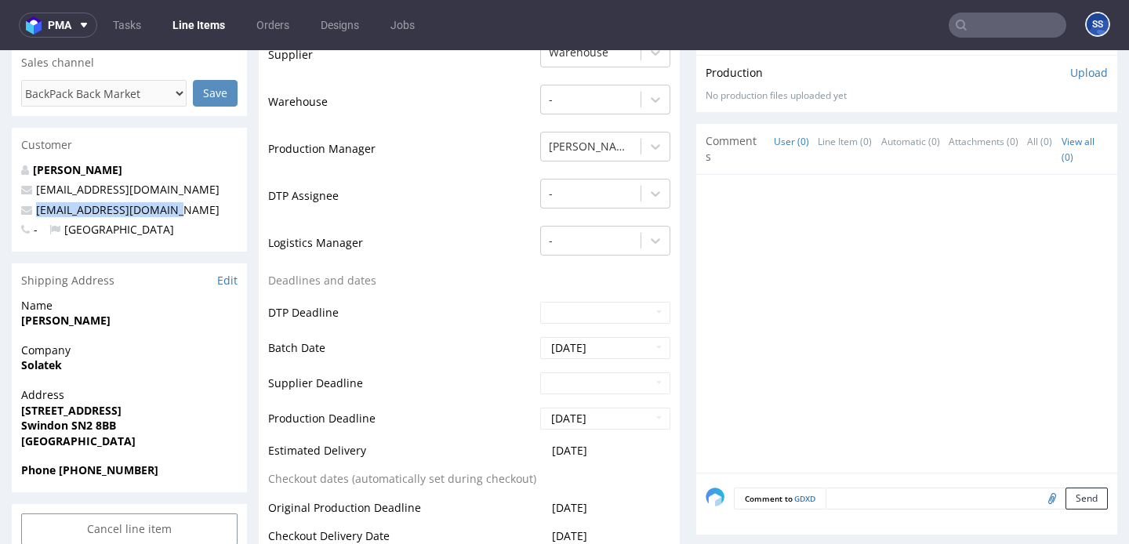
drag, startPoint x: 191, startPoint y: 212, endPoint x: 33, endPoint y: 215, distance: 158.4
click at [33, 215] on p "backmarket@lunaco.co.uk" at bounding box center [129, 210] width 216 height 16
copy link "backmarket@lunaco.co.uk"
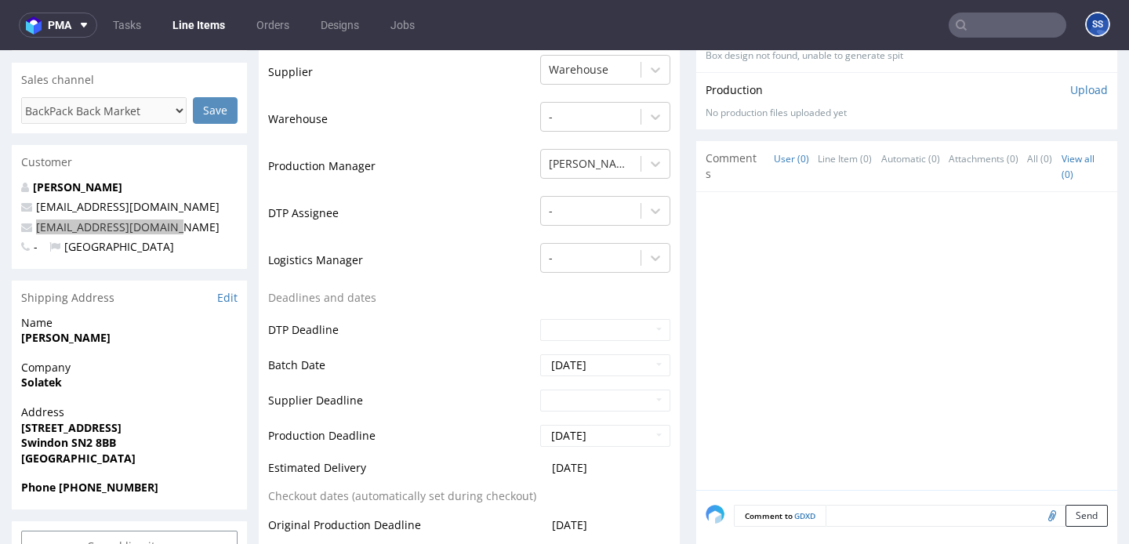
scroll to position [321, 0]
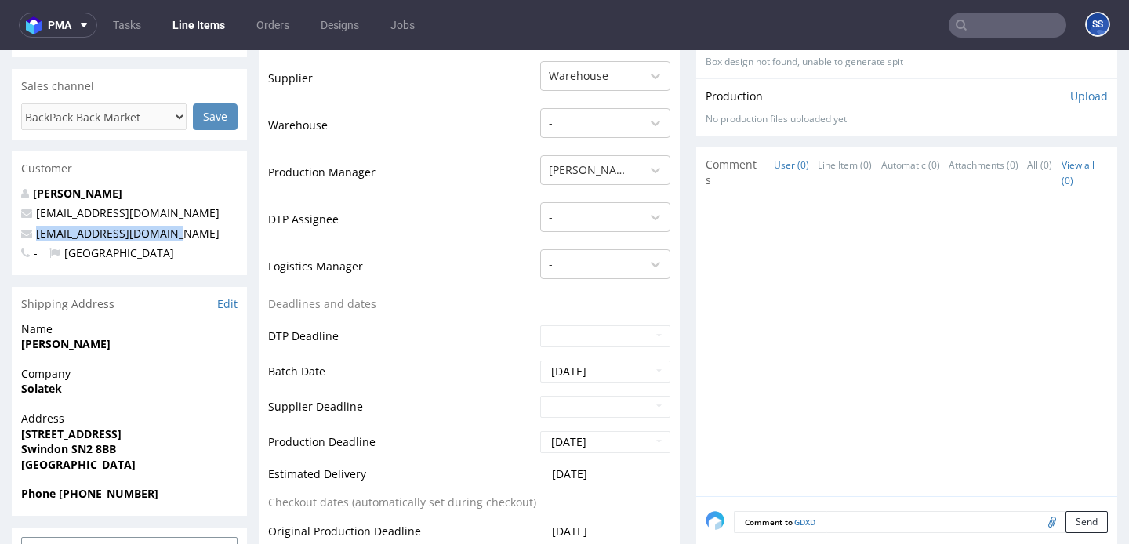
click at [60, 495] on strong "Phone +44 01793239770" at bounding box center [89, 493] width 137 height 15
drag, startPoint x: 60, startPoint y: 495, endPoint x: 152, endPoint y: 492, distance: 92.6
click at [151, 492] on strong "Phone +44 01793239770" at bounding box center [89, 493] width 137 height 15
copy strong "+44 01793239770"
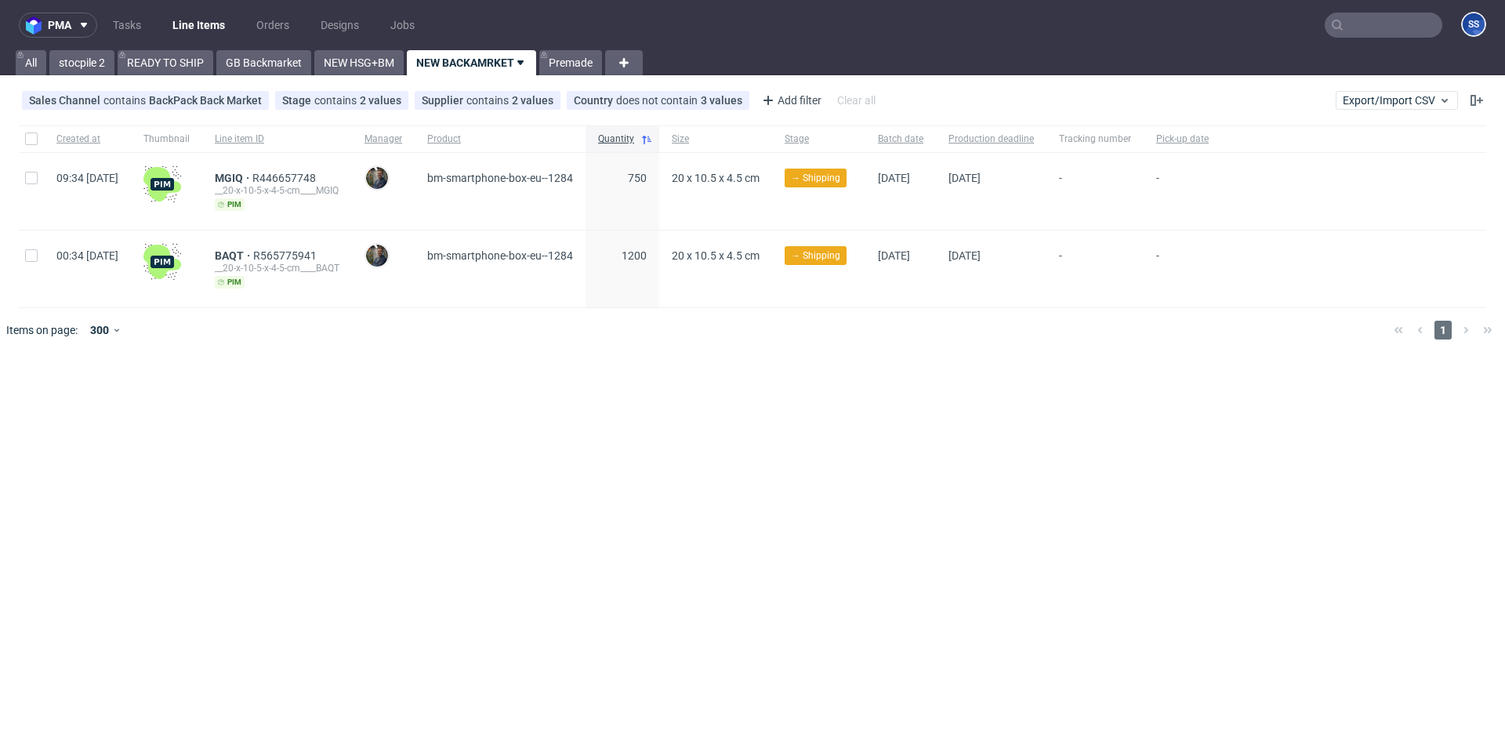
scroll to position [13, 0]
click at [354, 60] on link "NEW HSG+BM" at bounding box center [358, 62] width 89 height 25
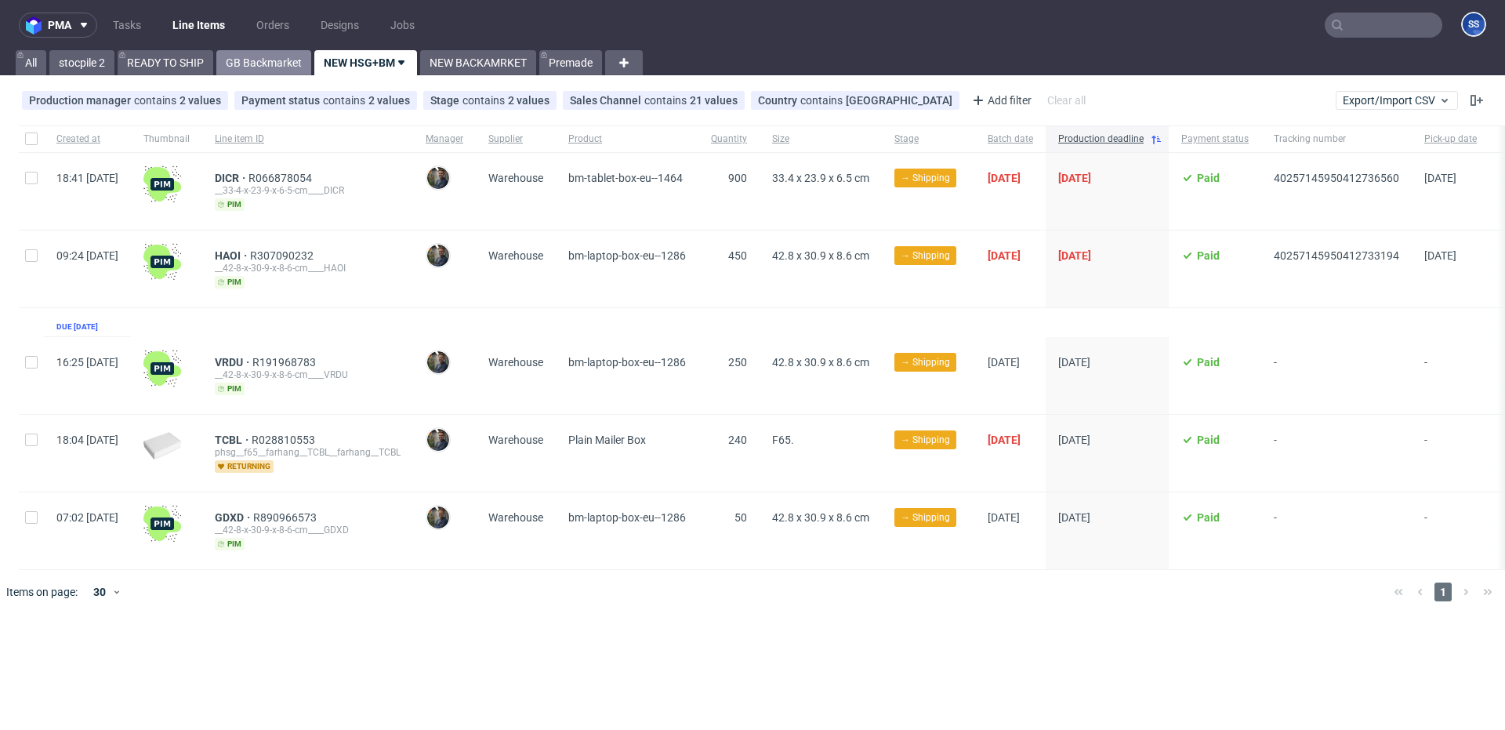
click at [281, 66] on link "GB Backmarket" at bounding box center [263, 62] width 95 height 25
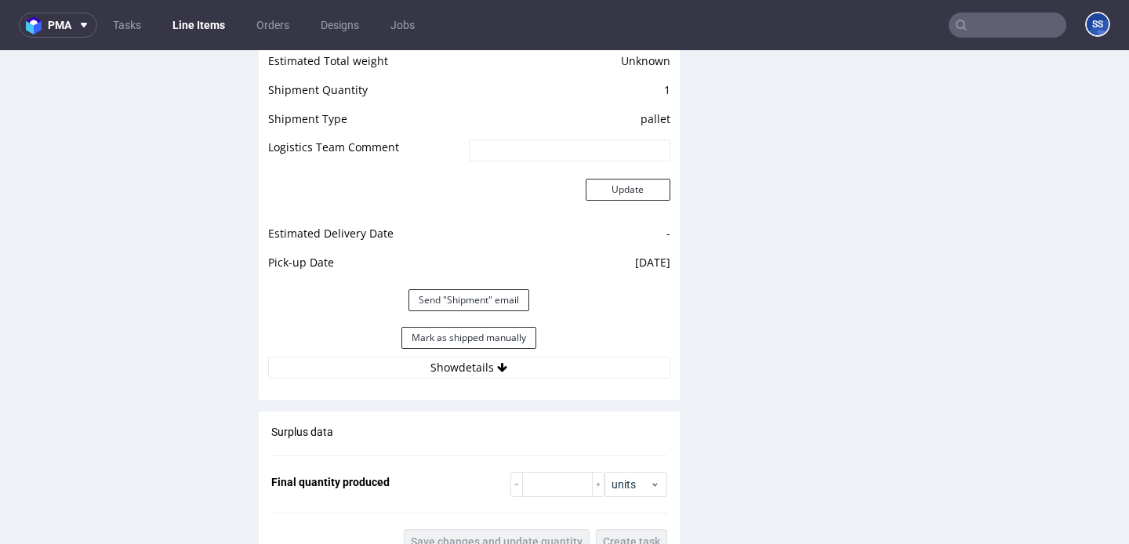
scroll to position [2105, 0]
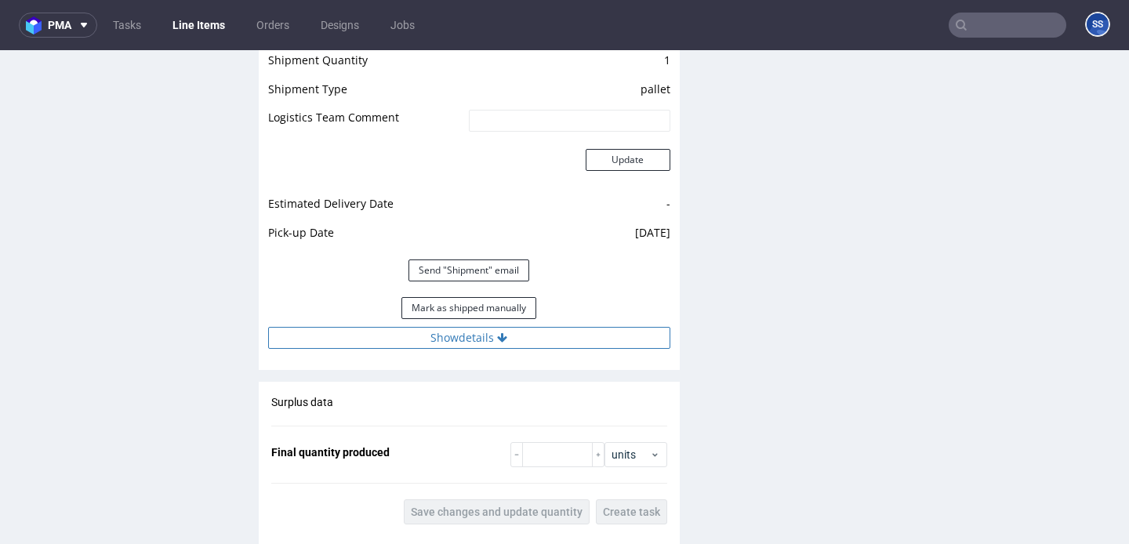
click at [497, 339] on icon at bounding box center [502, 337] width 10 height 11
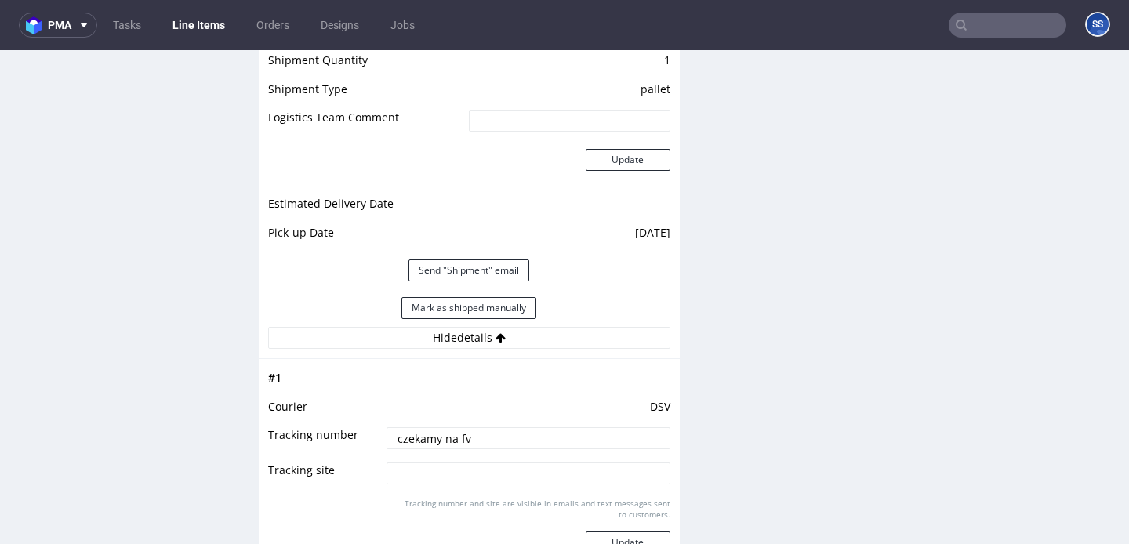
drag, startPoint x: 479, startPoint y: 434, endPoint x: 361, endPoint y: 426, distance: 118.7
click at [334, 423] on tbody "# 1 Courier DSV Tracking number czekamy na fv Tracking site Tracking number and…" at bounding box center [469, 472] width 402 height 209
paste input "40257145950412928521"
type input "40257145950412928521"
click at [637, 538] on button "Update" at bounding box center [628, 543] width 85 height 22
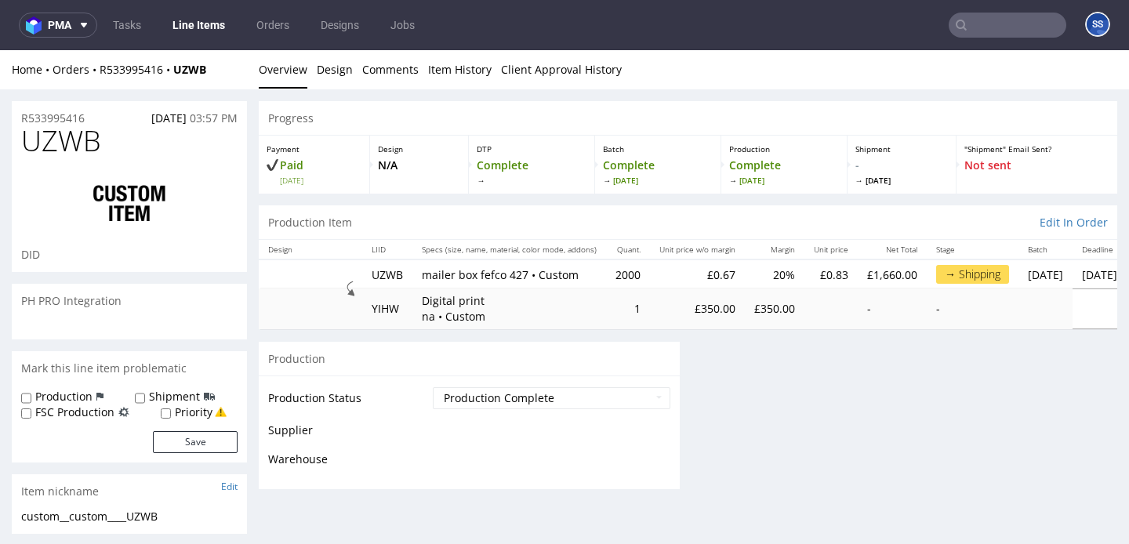
scroll to position [0, 0]
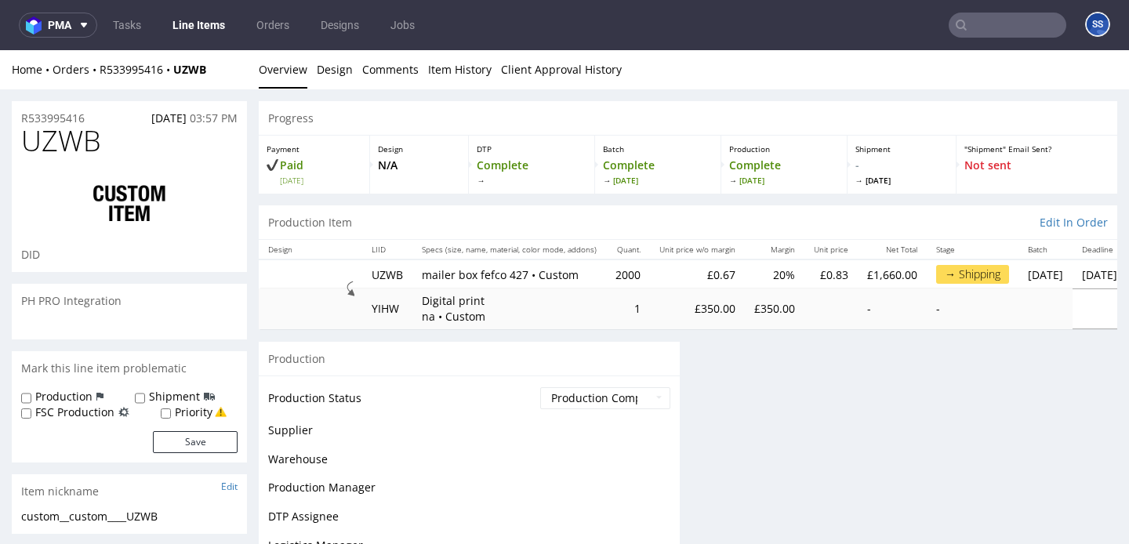
click at [204, 27] on link "Line Items" at bounding box center [198, 25] width 71 height 25
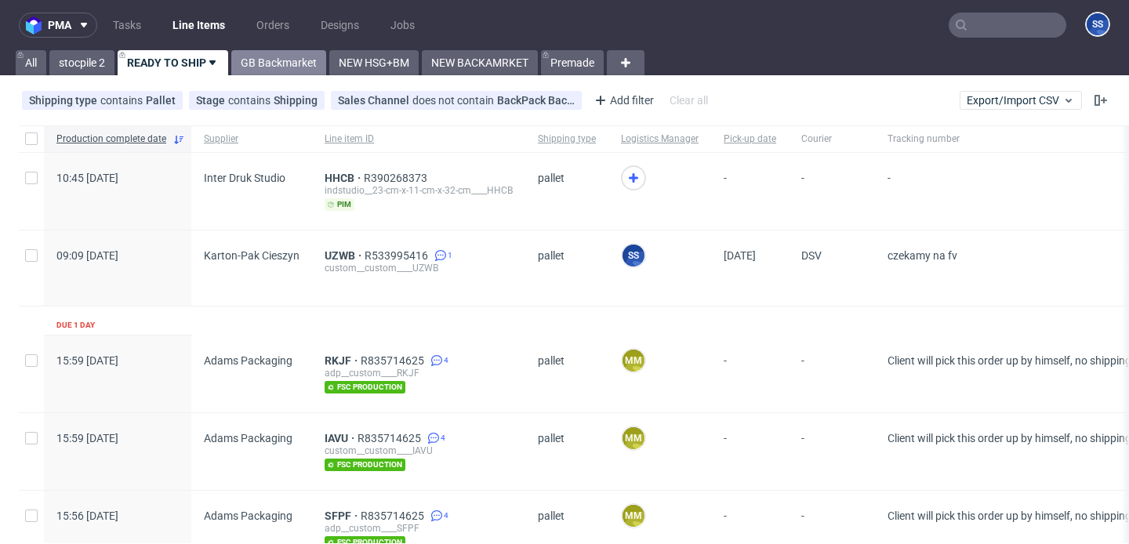
click at [270, 52] on link "GB Backmarket" at bounding box center [278, 62] width 95 height 25
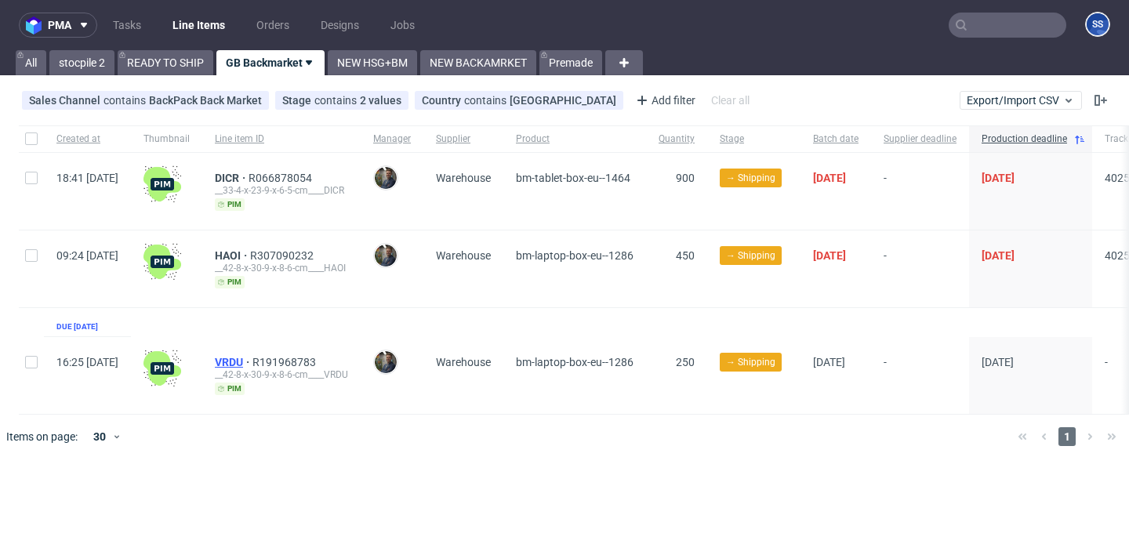
click at [252, 358] on span "VRDU" at bounding box center [234, 362] width 38 height 13
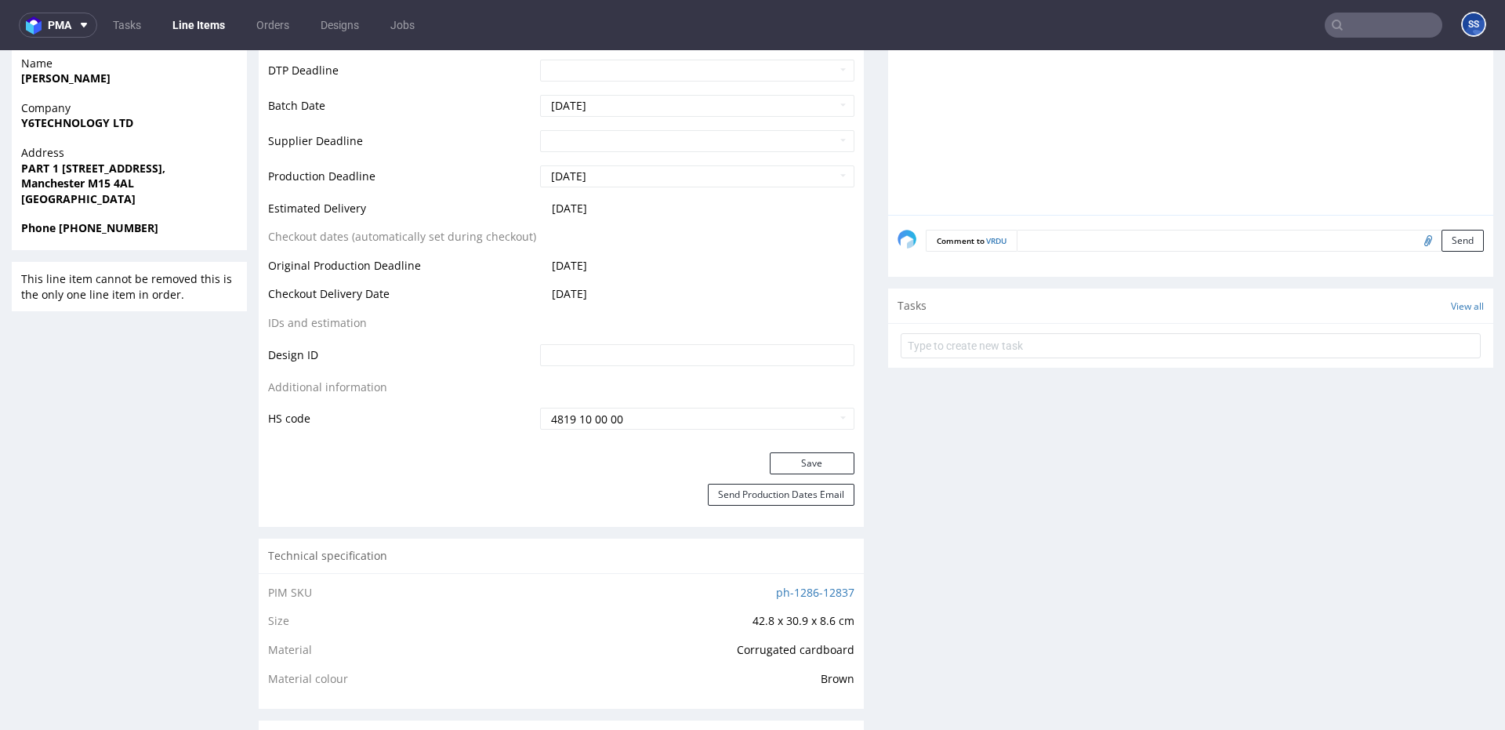
scroll to position [604, 0]
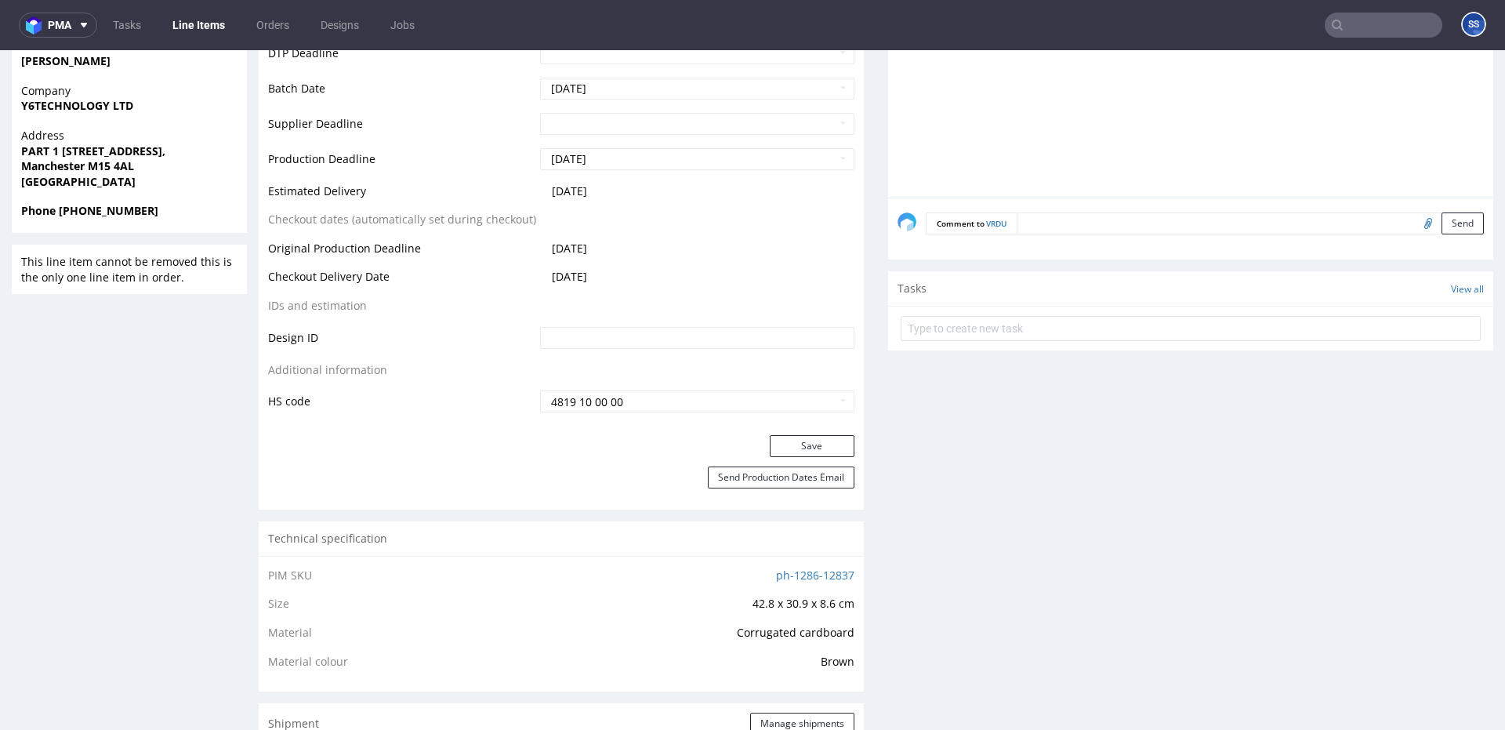
click at [1022, 228] on textarea at bounding box center [1250, 223] width 467 height 22
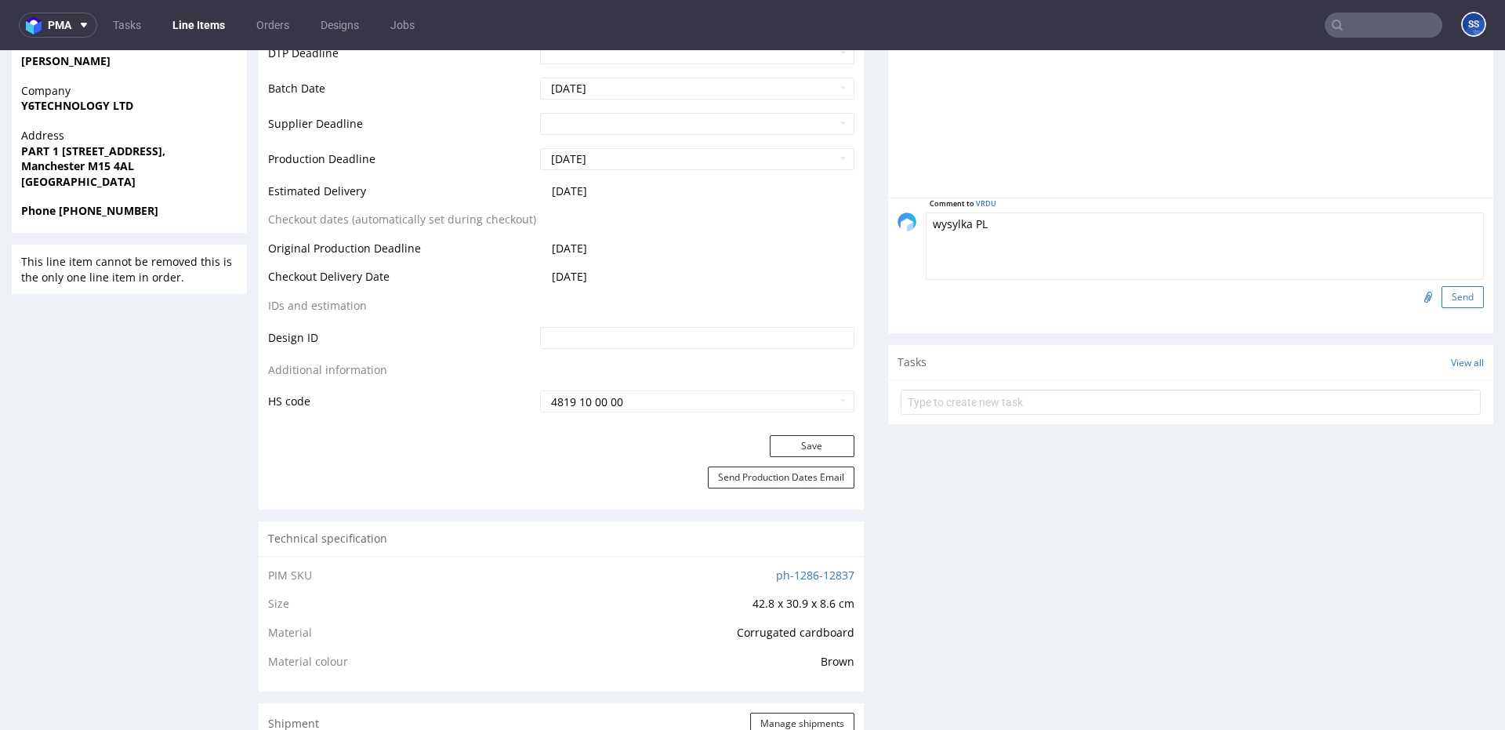
type textarea "wysylka PL"
click at [1128, 300] on button "Send" at bounding box center [1463, 297] width 42 height 22
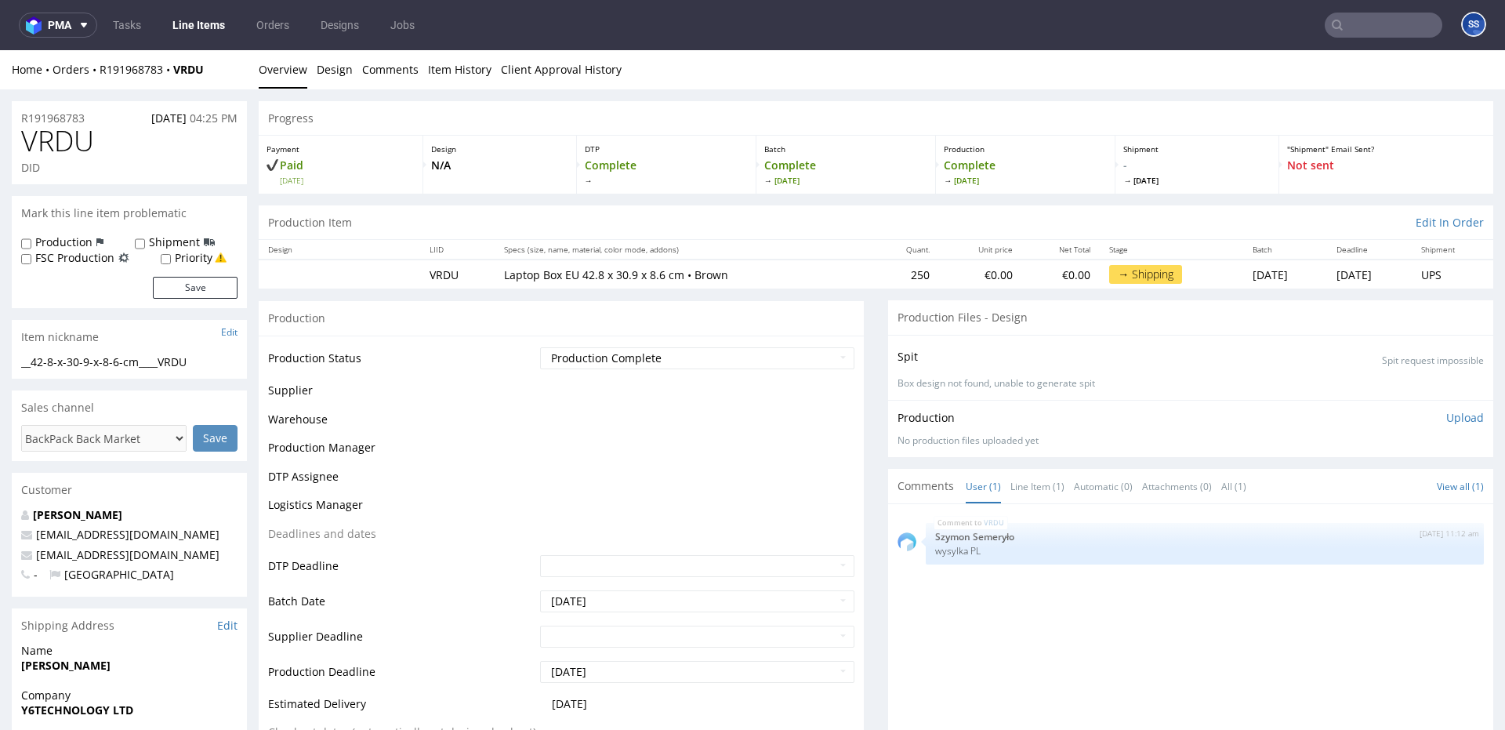
scroll to position [0, 0]
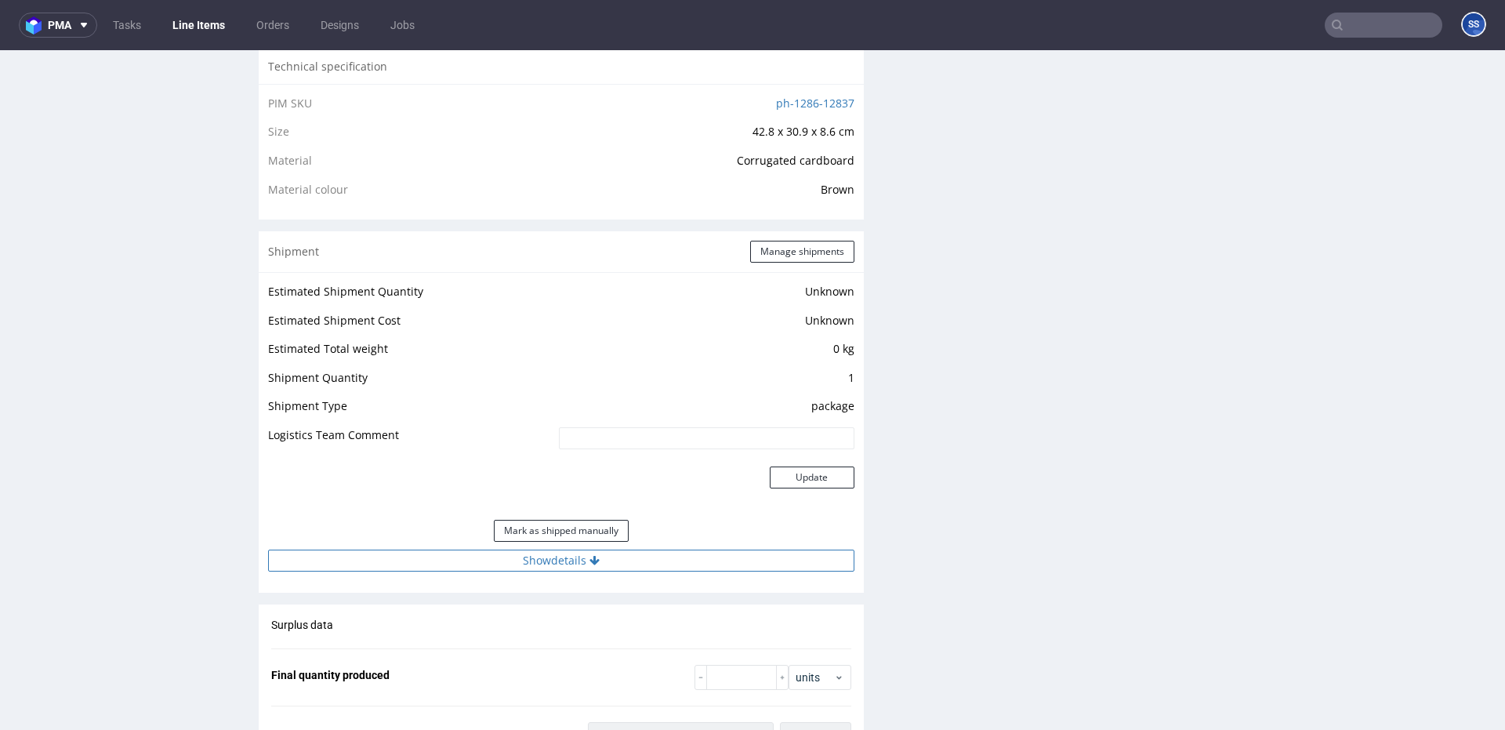
click at [535, 543] on button "Show details" at bounding box center [561, 561] width 586 height 22
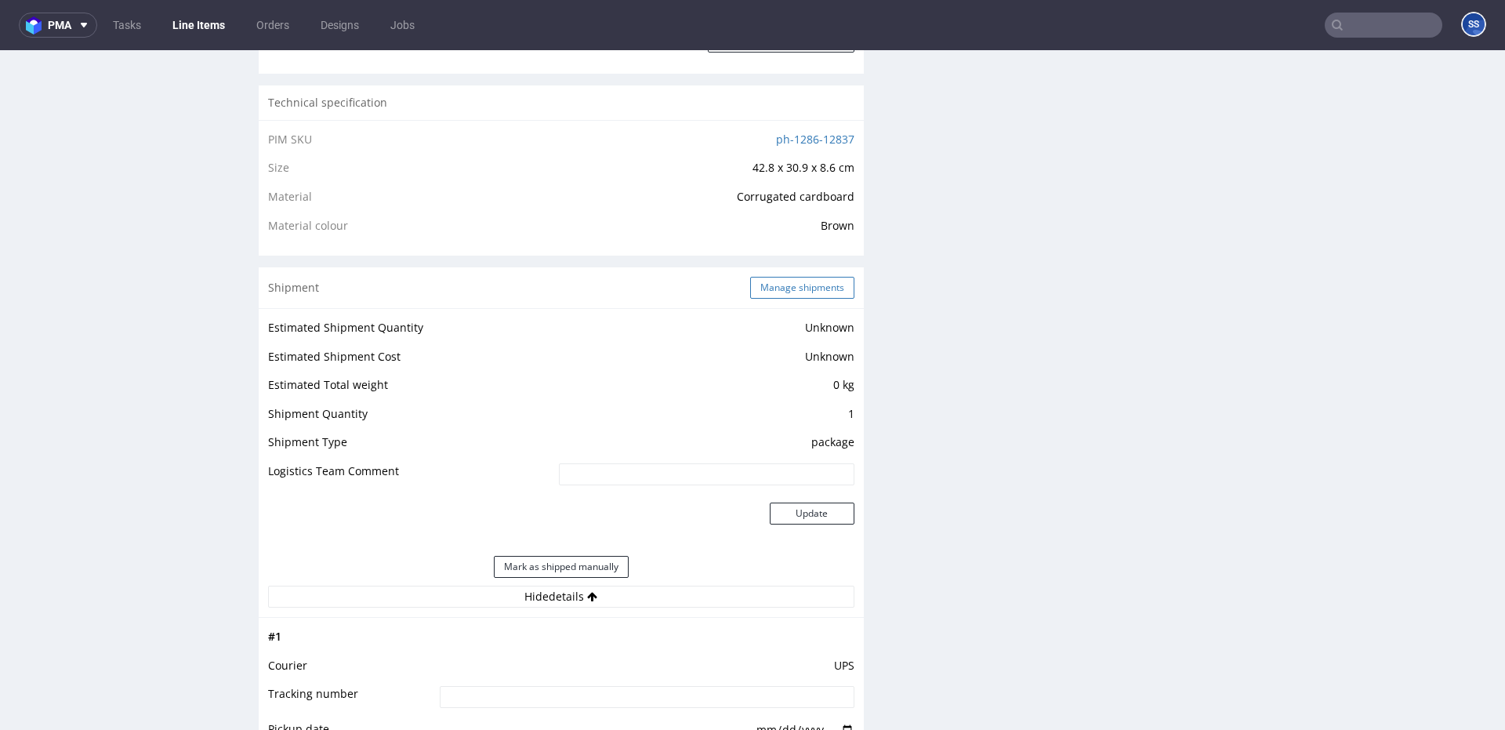
scroll to position [1040, 0]
click at [782, 287] on button "Manage shipments" at bounding box center [802, 289] width 104 height 22
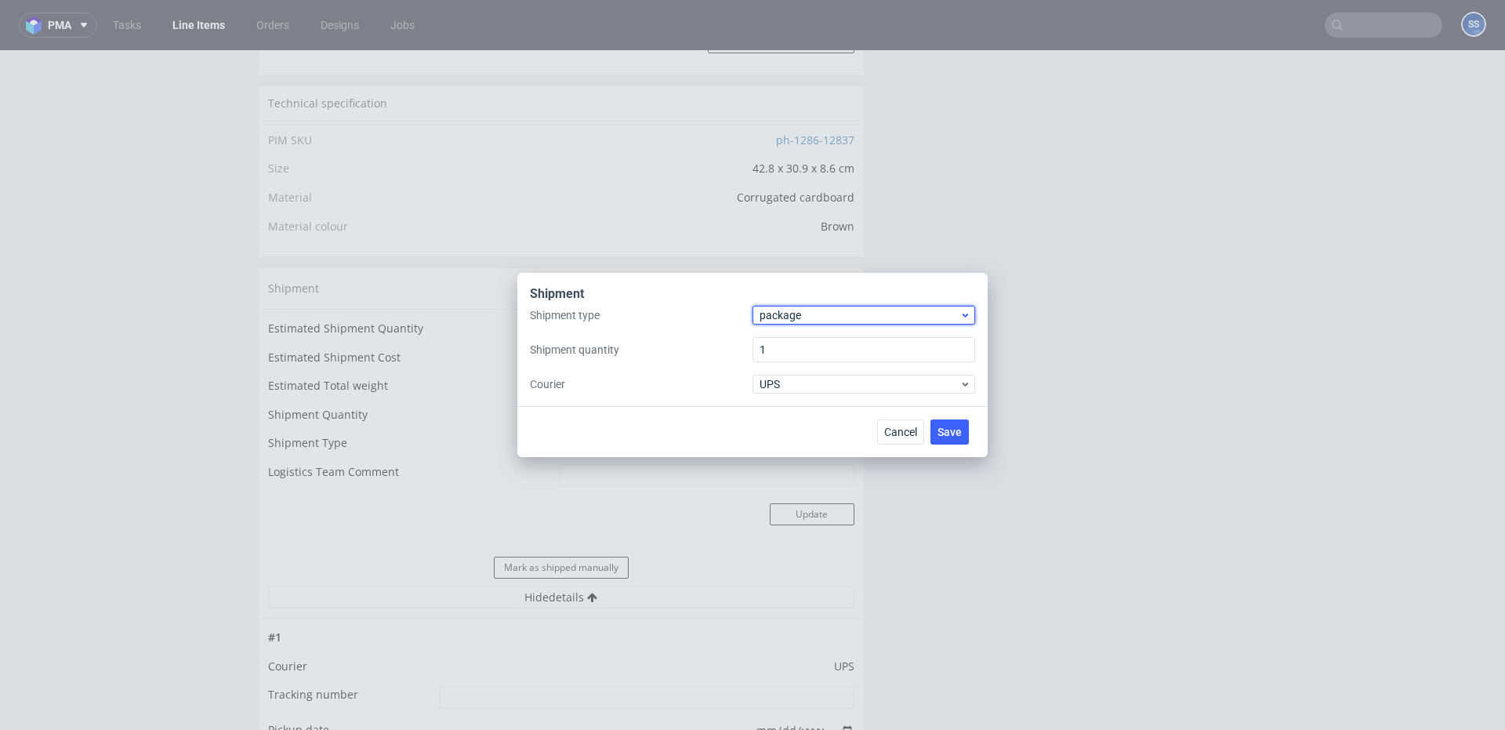
click at [818, 318] on span "package" at bounding box center [860, 315] width 200 height 16
click at [797, 340] on div "pallet" at bounding box center [864, 348] width 210 height 28
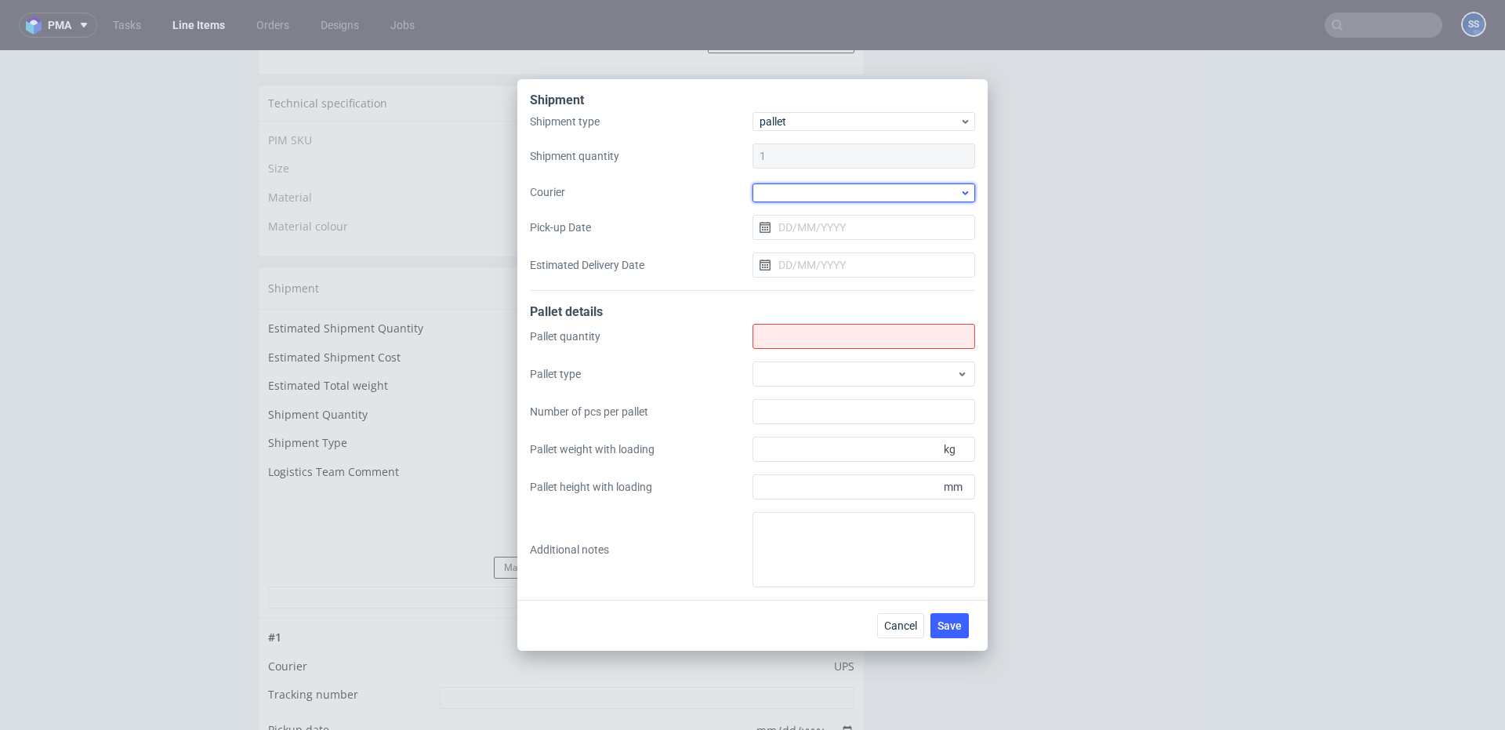
click at [789, 196] on div at bounding box center [864, 192] width 223 height 19
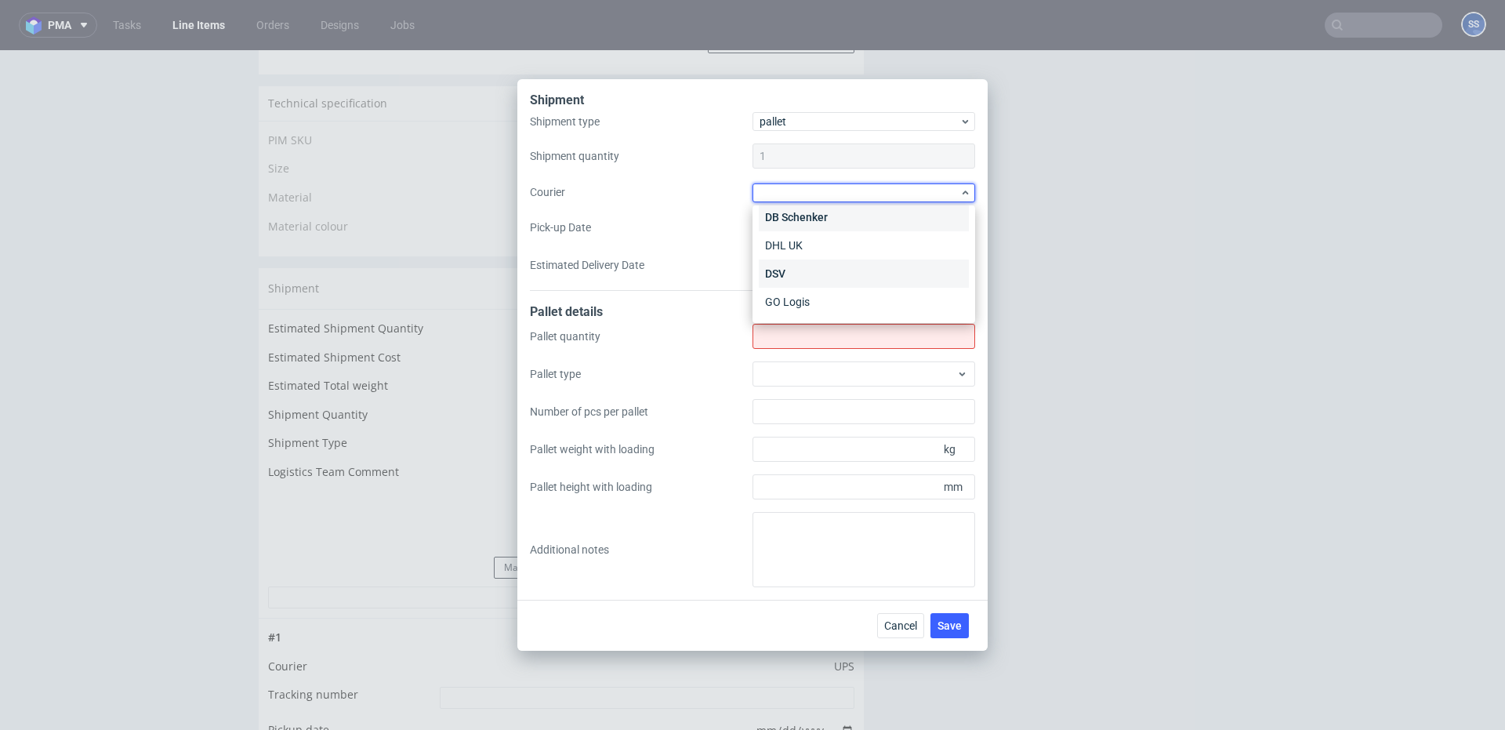
click at [806, 272] on div "DSV" at bounding box center [864, 274] width 210 height 28
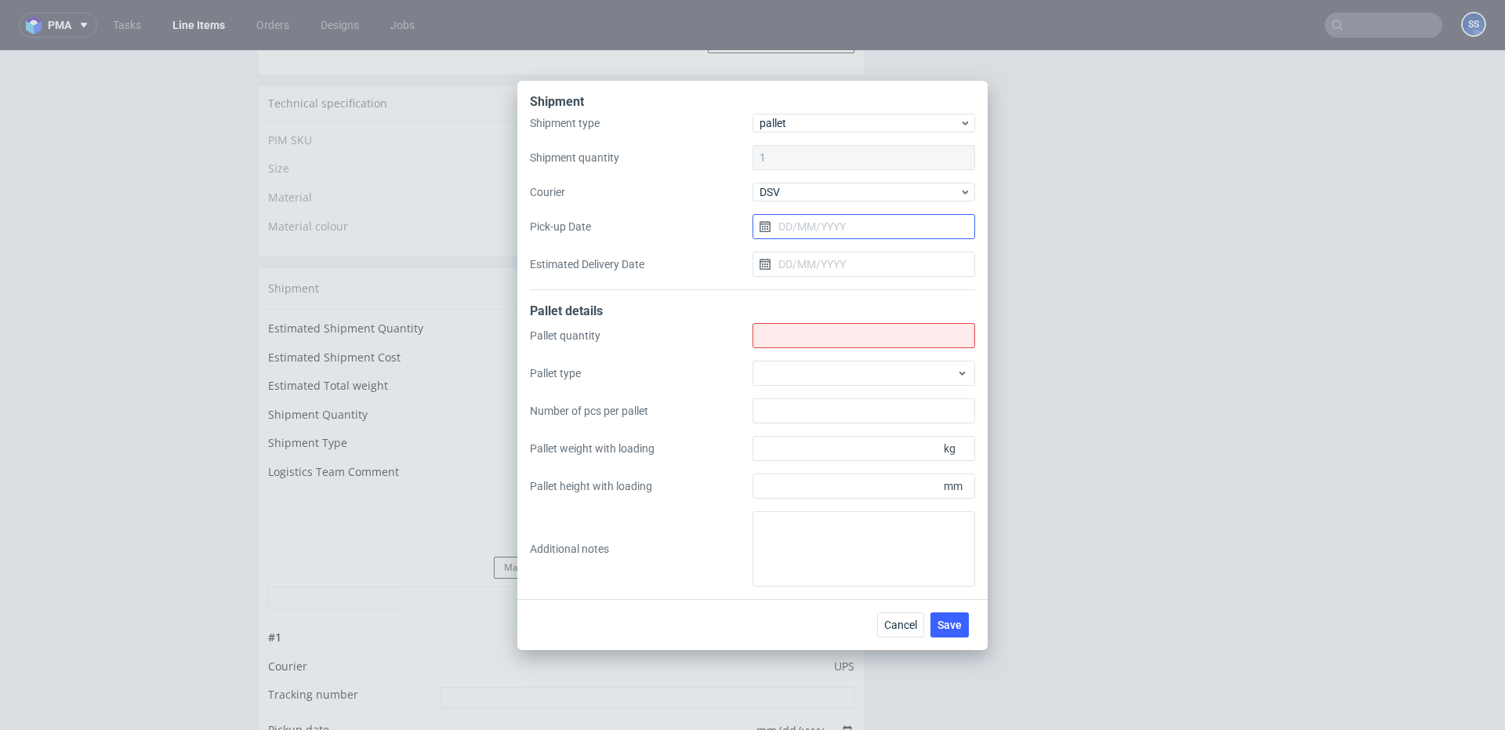
click at [807, 234] on input "Pick-up Date" at bounding box center [864, 226] width 223 height 25
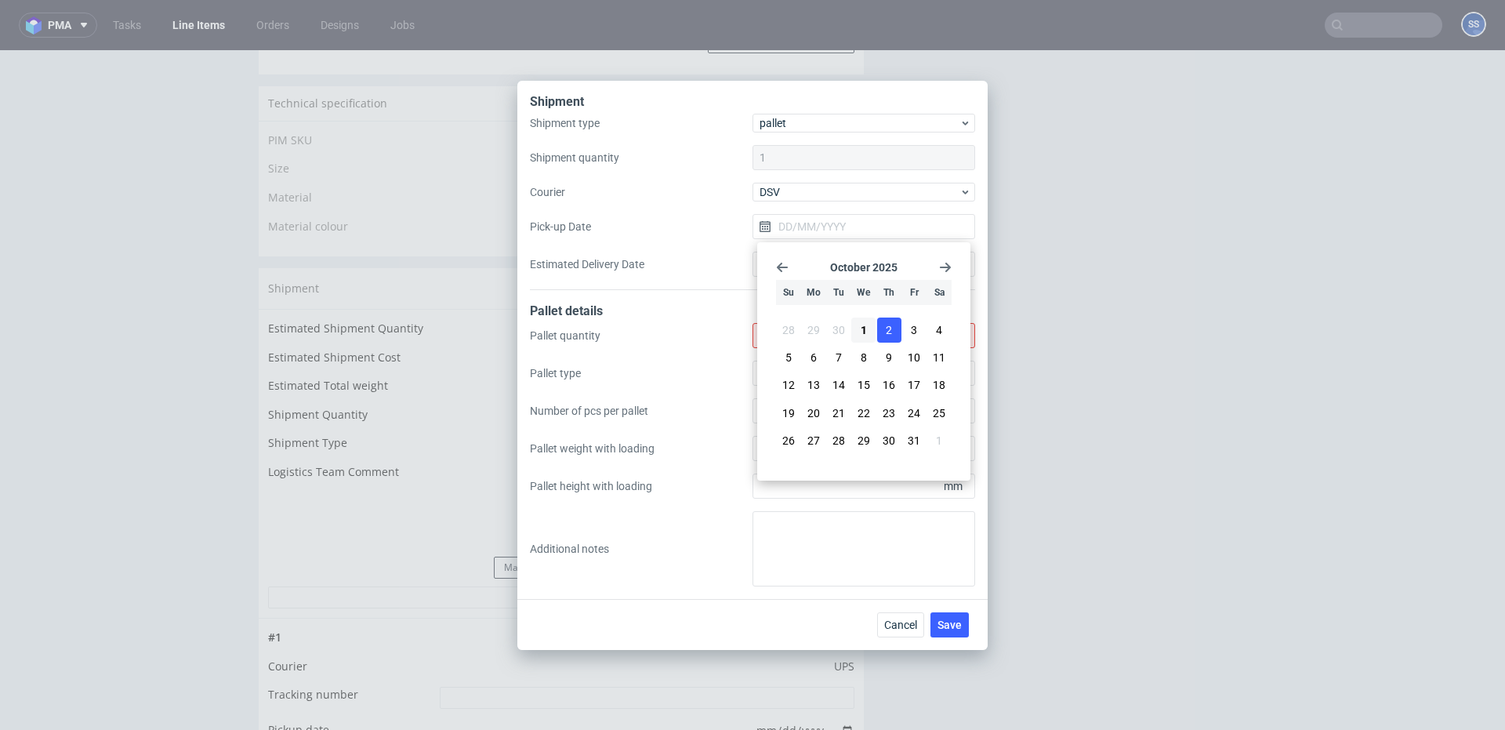
click at [887, 332] on span "2" at bounding box center [889, 330] width 6 height 16
type input "[DATE]"
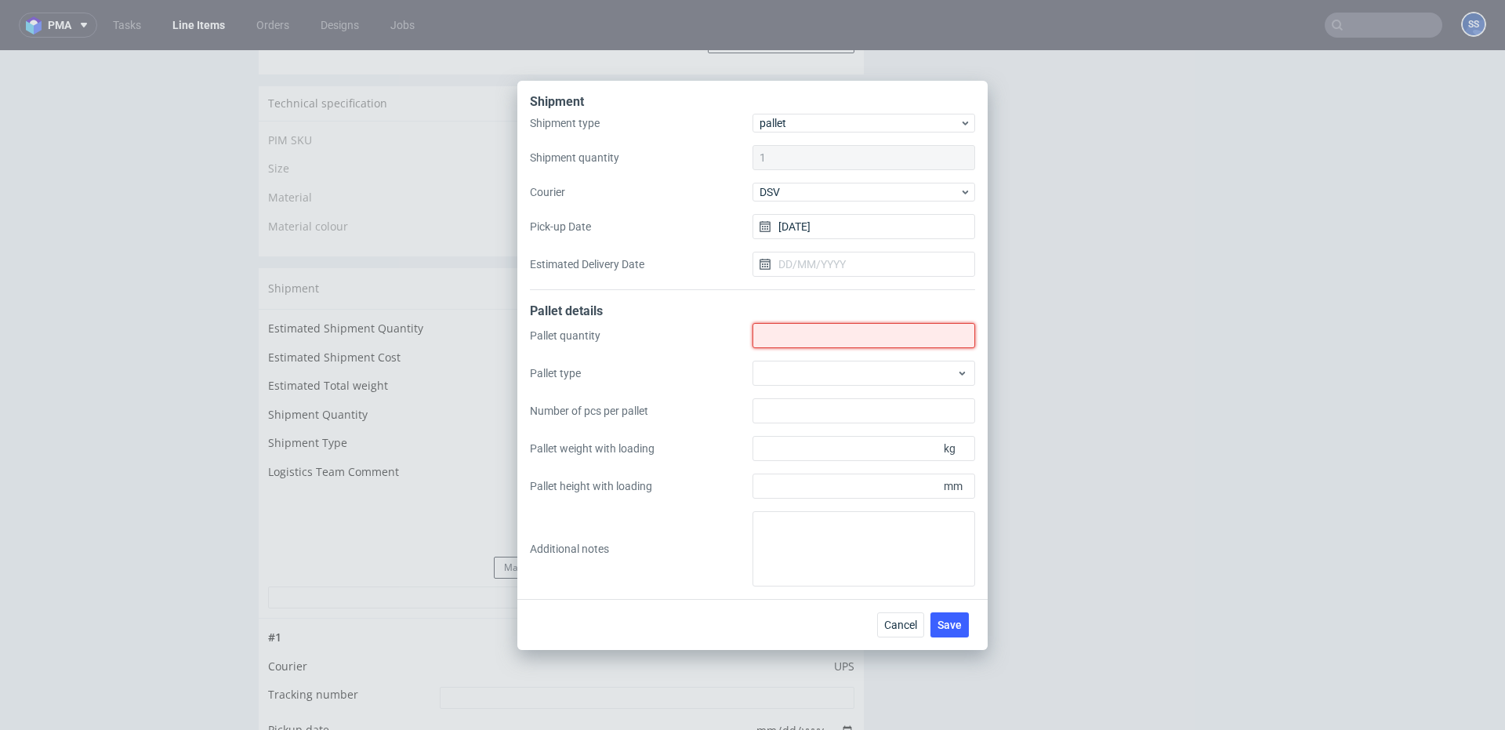
click at [788, 330] on input "Shipment type" at bounding box center [864, 335] width 223 height 25
type input "1"
click at [957, 543] on span "Save" at bounding box center [950, 624] width 24 height 11
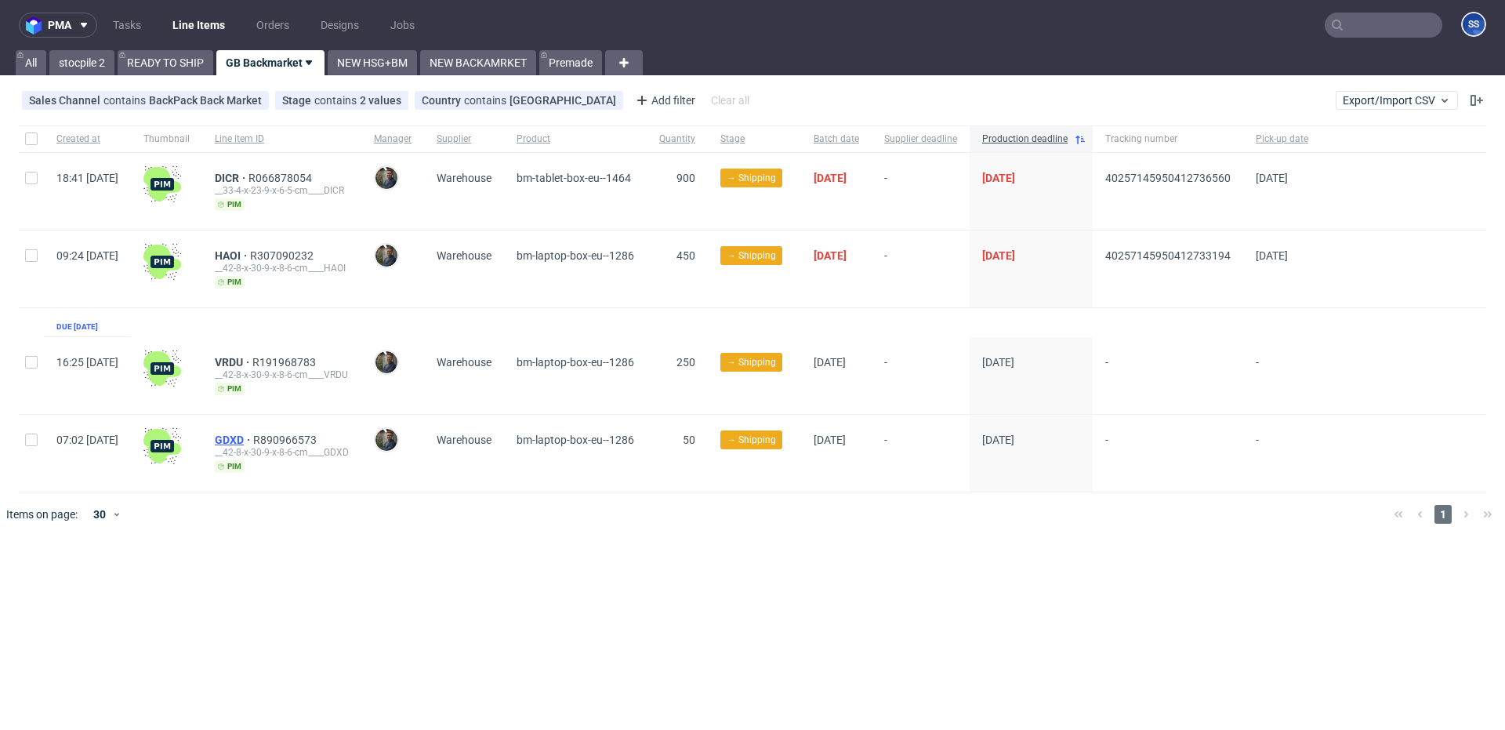
click at [253, 438] on span "GDXD" at bounding box center [234, 440] width 38 height 13
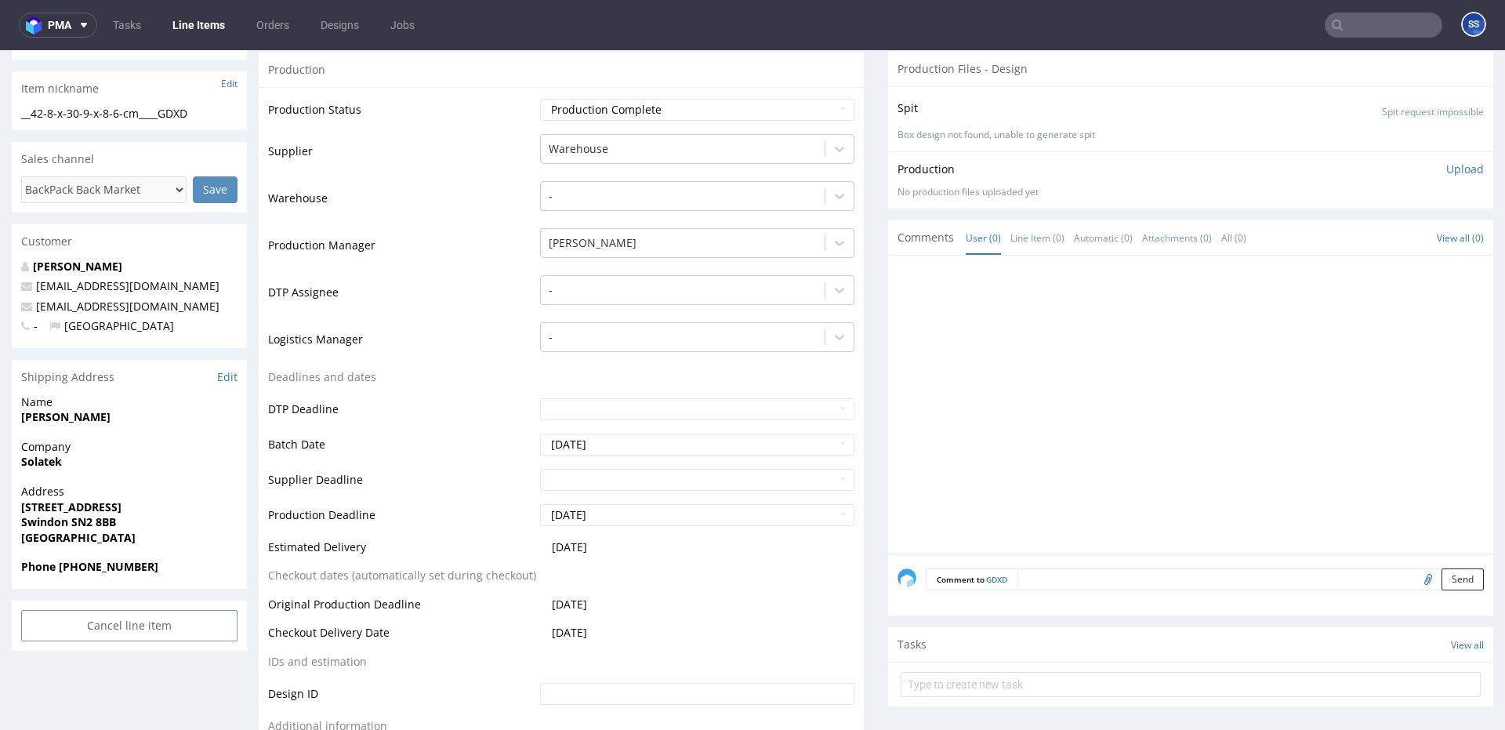
scroll to position [234, 0]
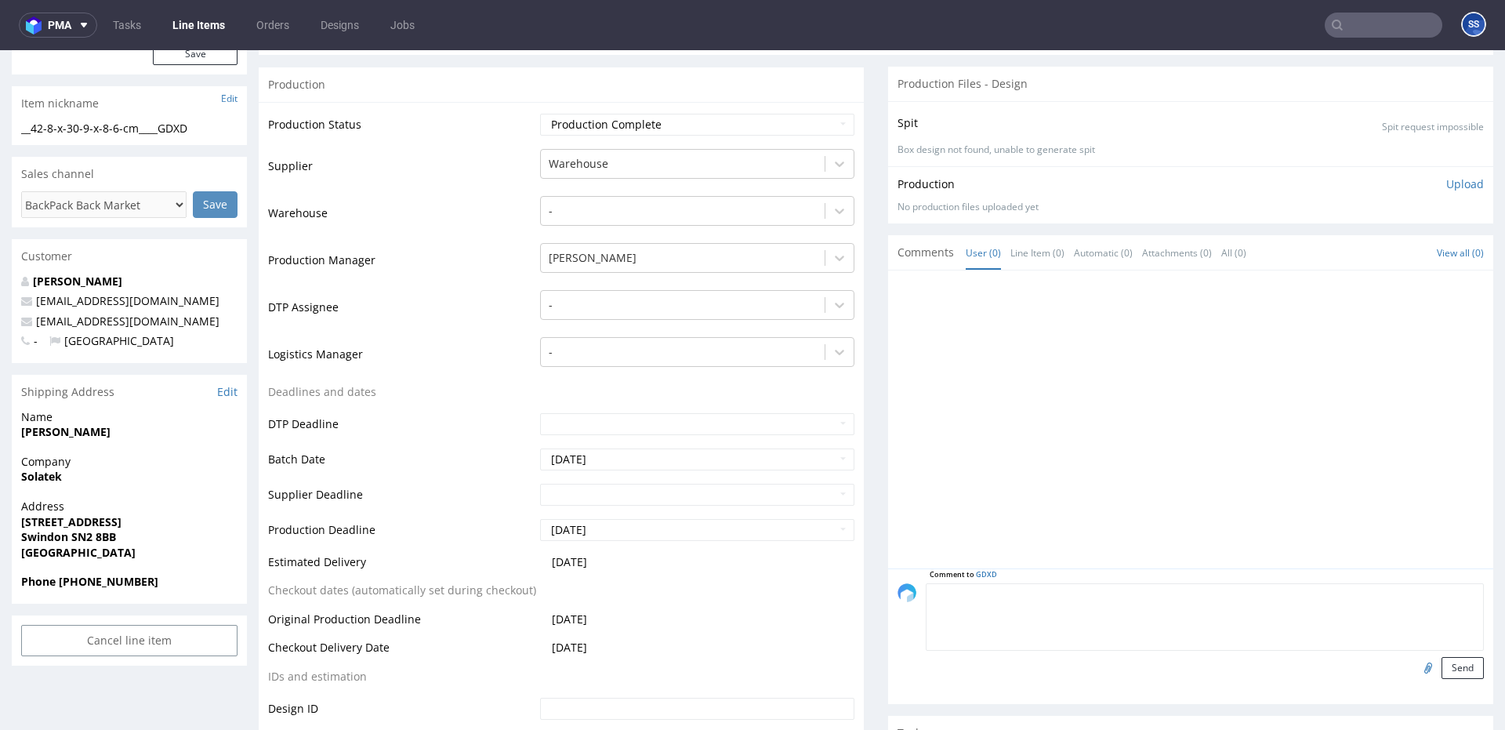
click at [1080, 597] on textarea at bounding box center [1205, 616] width 558 height 67
type textarea "wysylka z PL"
click at [1465, 666] on button "Send" at bounding box center [1463, 668] width 42 height 22
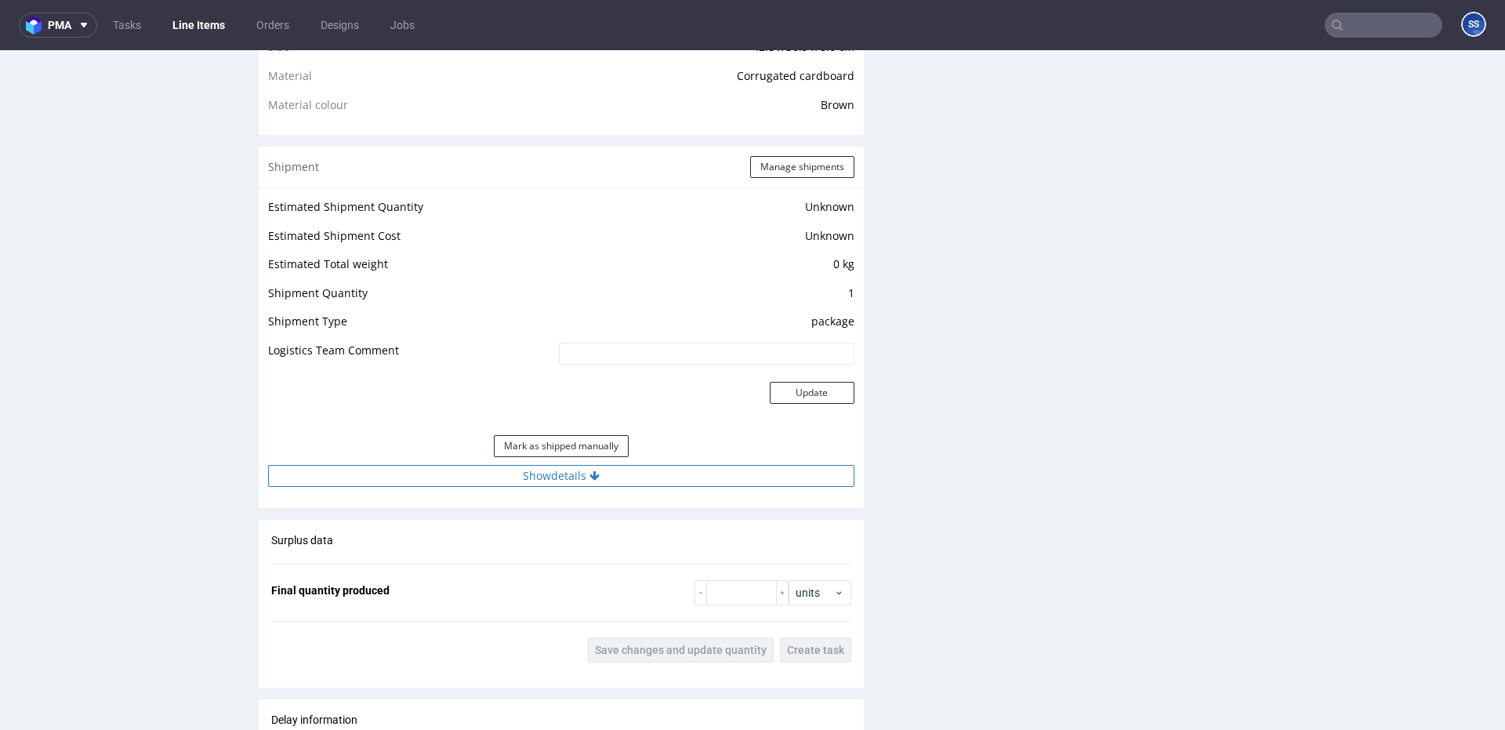
scroll to position [1171, 0]
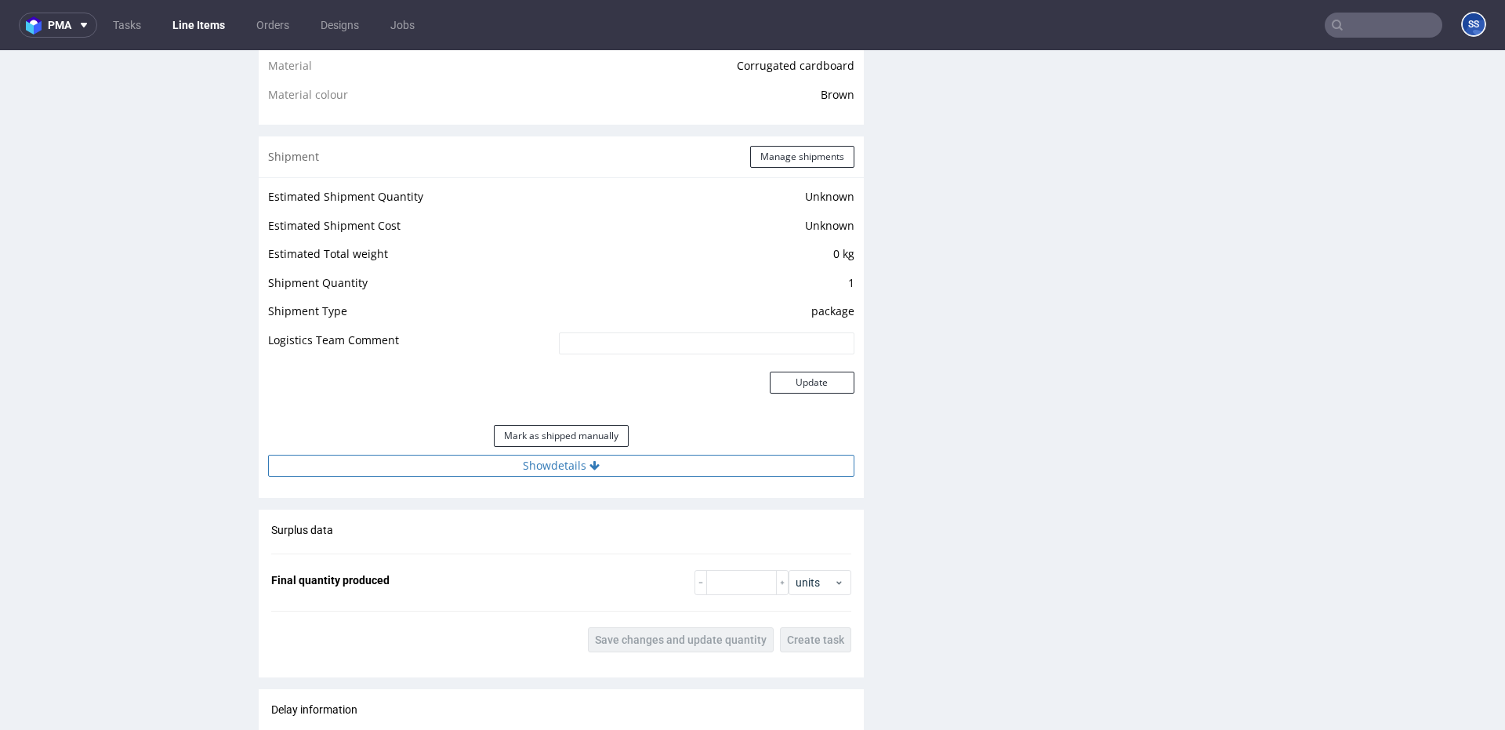
click at [619, 463] on button "Show details" at bounding box center [561, 466] width 586 height 22
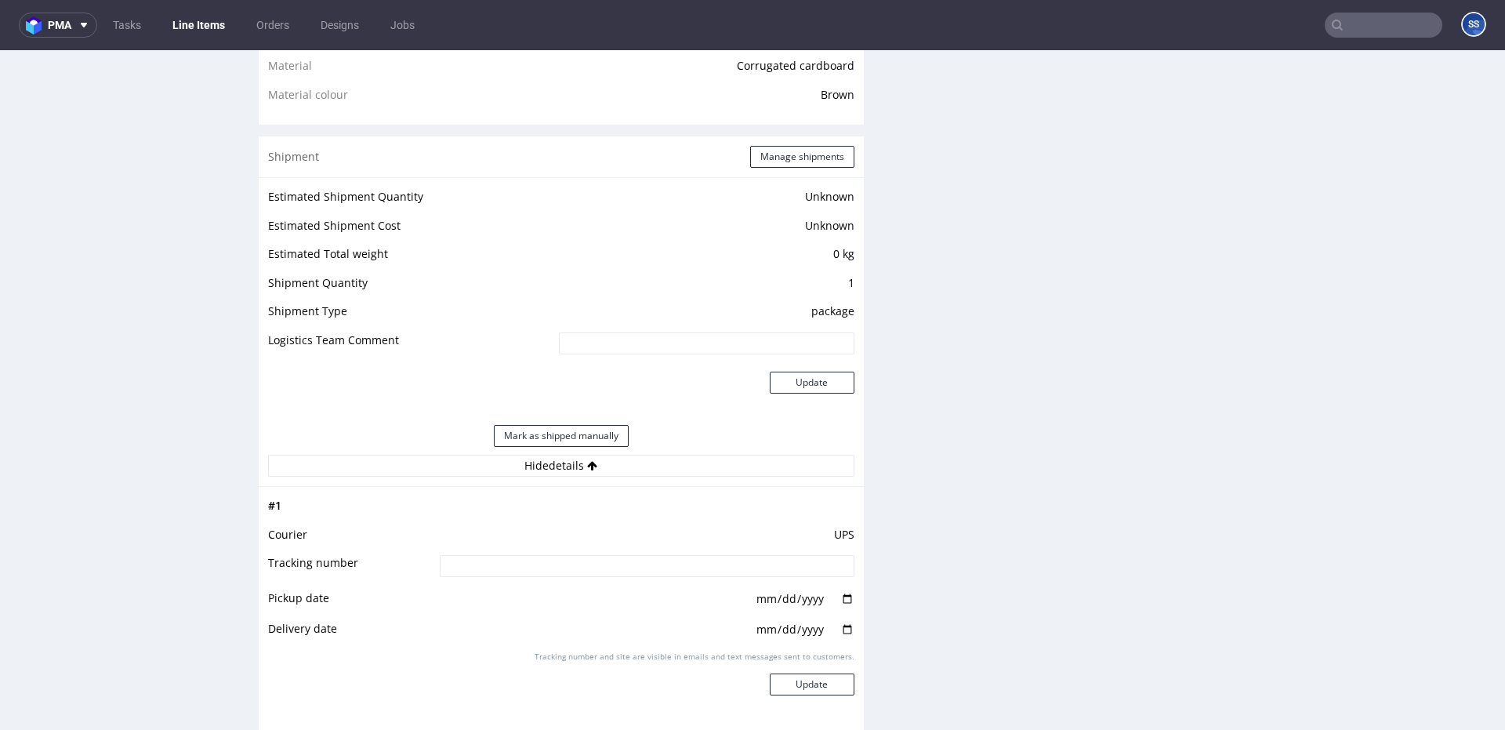
click at [566, 535] on td "UPS" at bounding box center [645, 539] width 419 height 29
click at [559, 564] on input at bounding box center [647, 566] width 415 height 22
paste input "1Z5A15806899035726"
type input "1Z5A15806899035726"
click at [803, 683] on button "Update" at bounding box center [812, 684] width 85 height 22
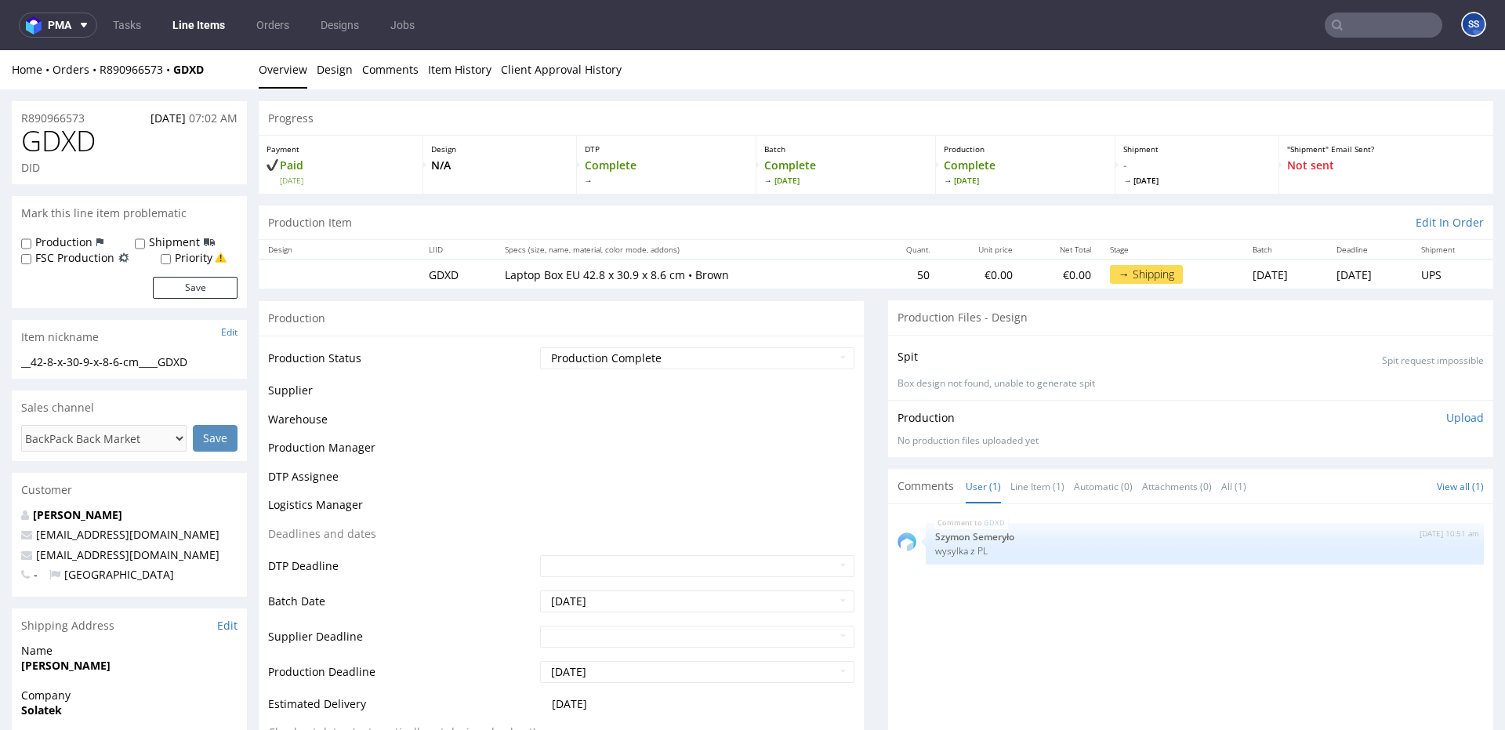
scroll to position [994, 0]
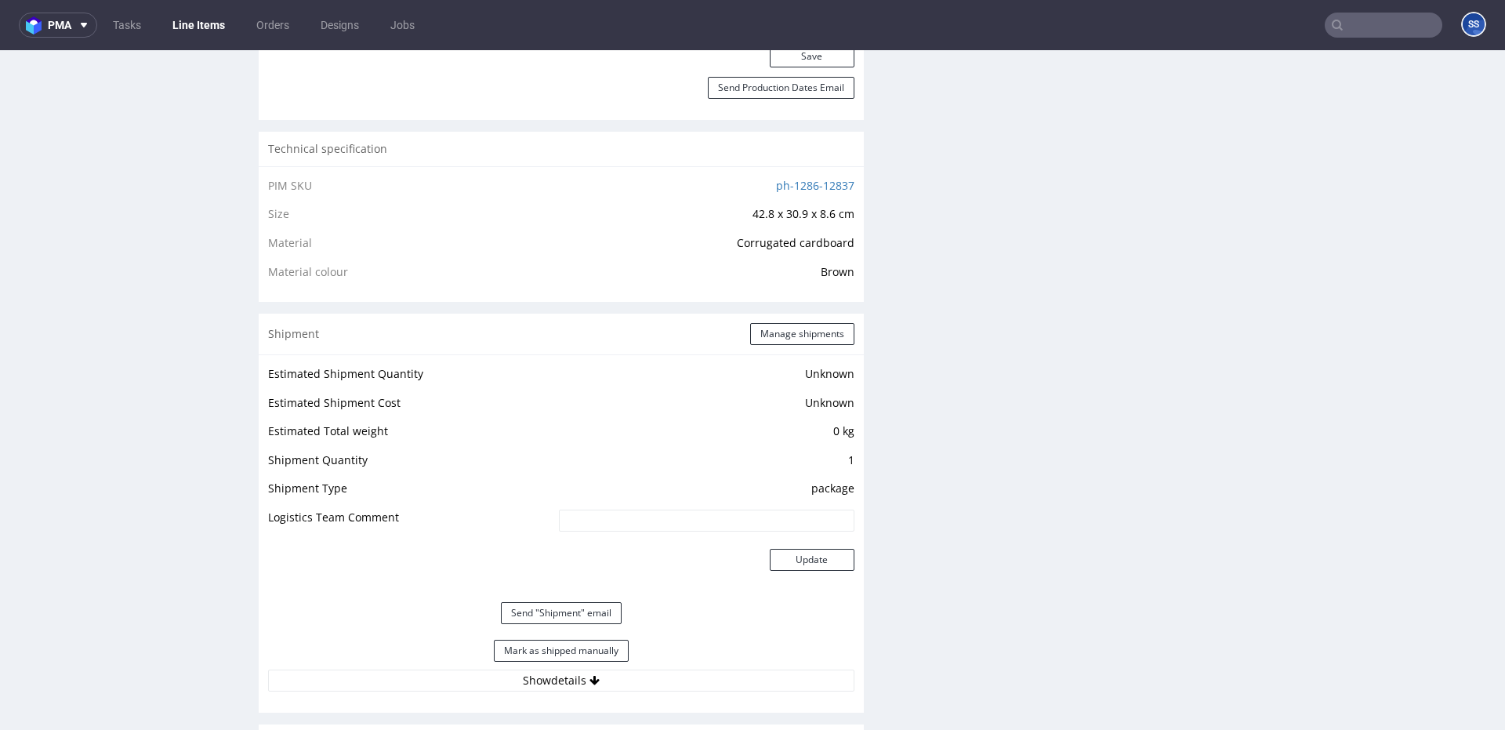
click at [198, 24] on link "Line Items" at bounding box center [198, 25] width 71 height 25
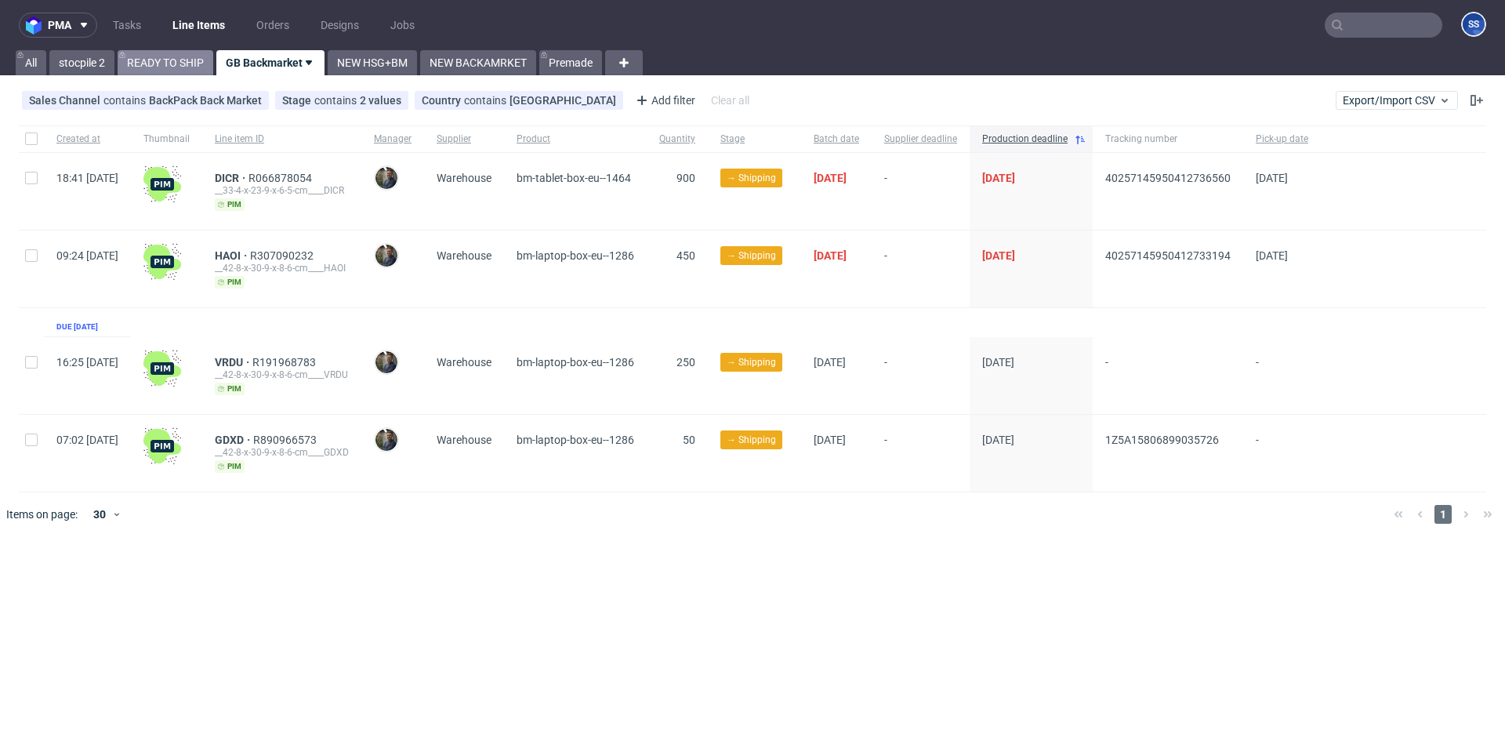
click at [183, 64] on link "READY TO SHIP" at bounding box center [166, 62] width 96 height 25
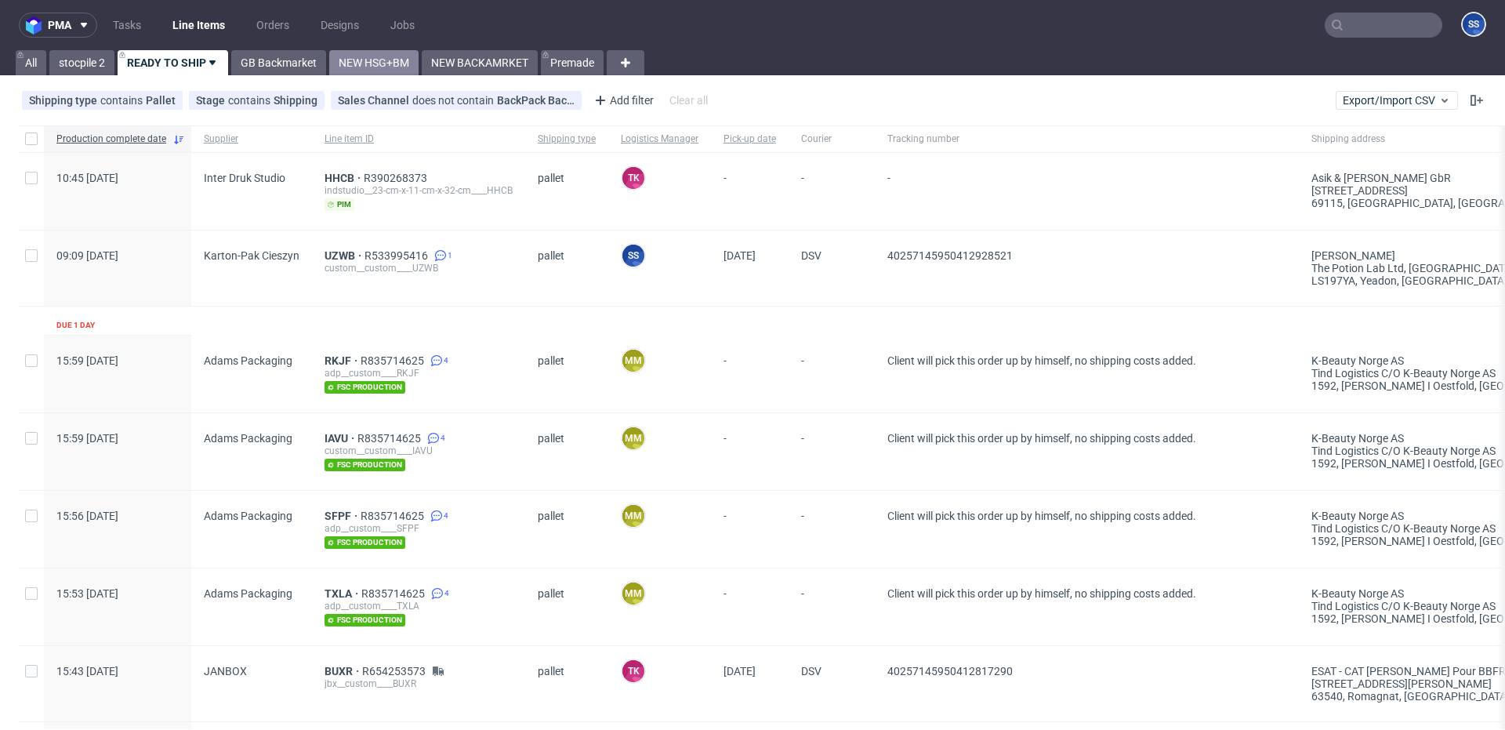
click at [378, 59] on link "NEW HSG+BM" at bounding box center [373, 62] width 89 height 25
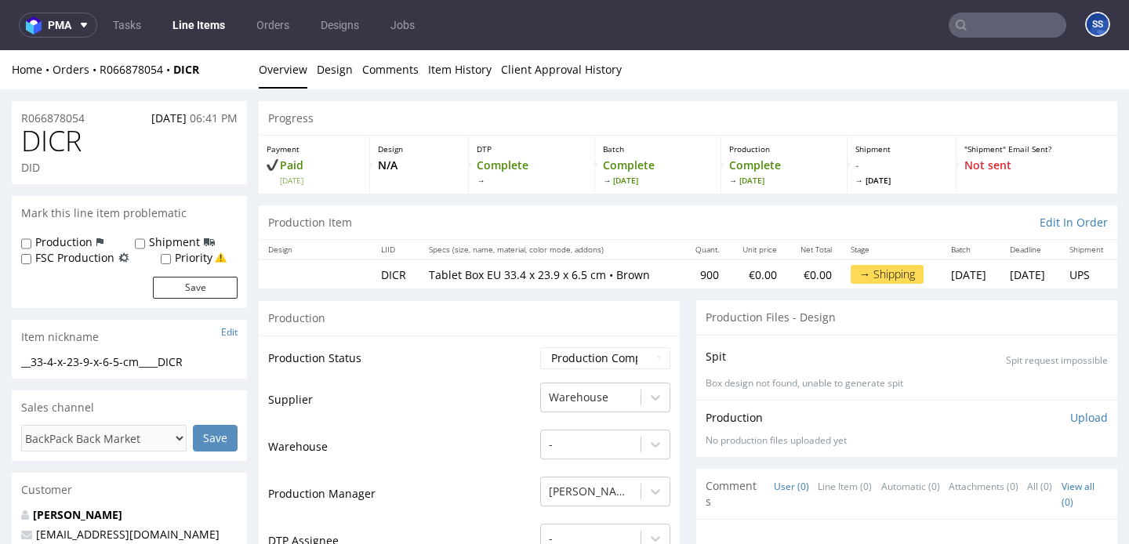
click at [201, 36] on link "Line Items" at bounding box center [198, 25] width 71 height 25
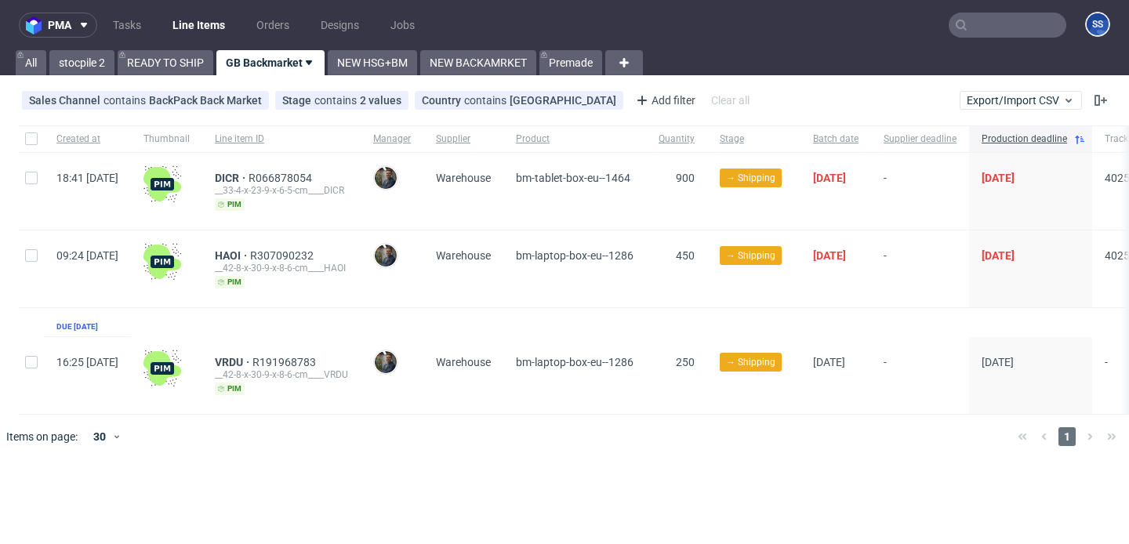
click at [275, 354] on div "VRDU R191968783 __42-8-x-30-9-x-8-6-cm____VRDU pim" at bounding box center [281, 375] width 158 height 77
click at [252, 358] on span "VRDU" at bounding box center [234, 362] width 38 height 13
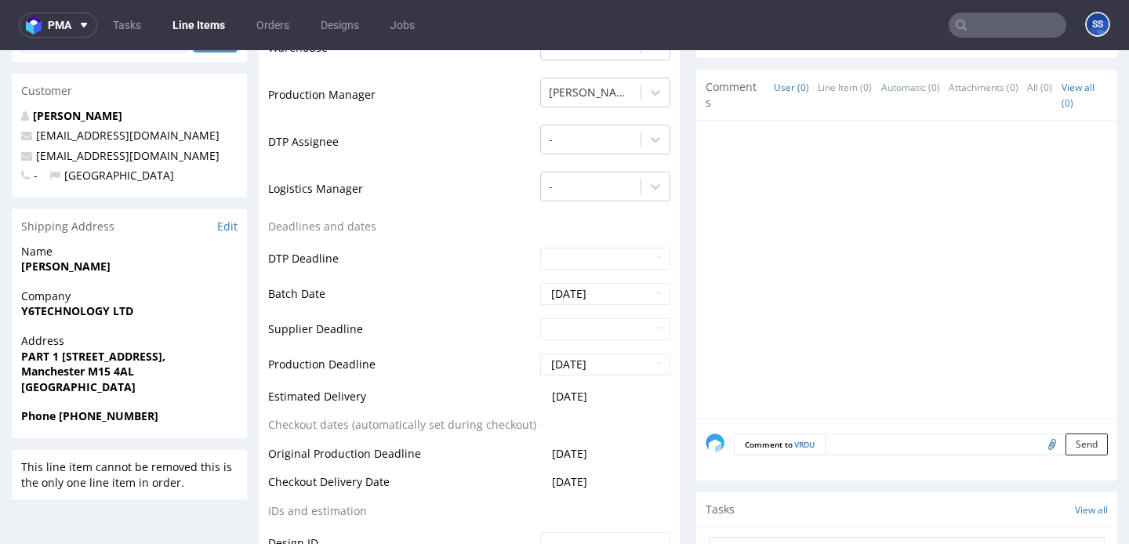
scroll to position [400, 0]
click at [89, 313] on strong "Y6TECHNOLOGY LTD" at bounding box center [77, 310] width 112 height 15
click at [75, 348] on span "PART 1 Unit 4, 92 Chorlton Rd, Old Trafford, Stretford," at bounding box center [129, 356] width 216 height 16
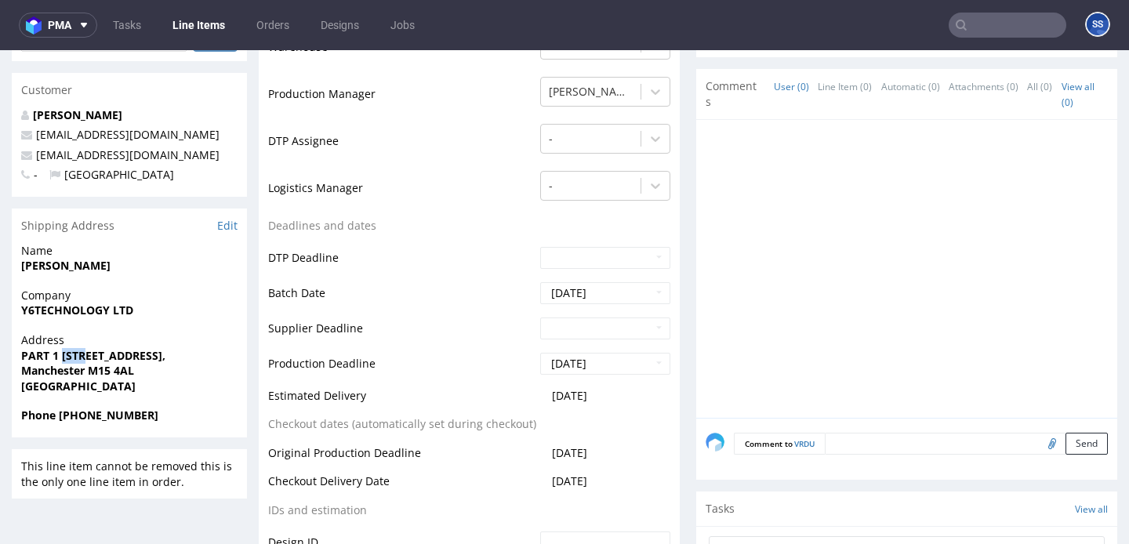
click at [75, 348] on span "PART 1 Unit 4, 92 Chorlton Rd, Old Trafford, Stretford," at bounding box center [129, 356] width 216 height 16
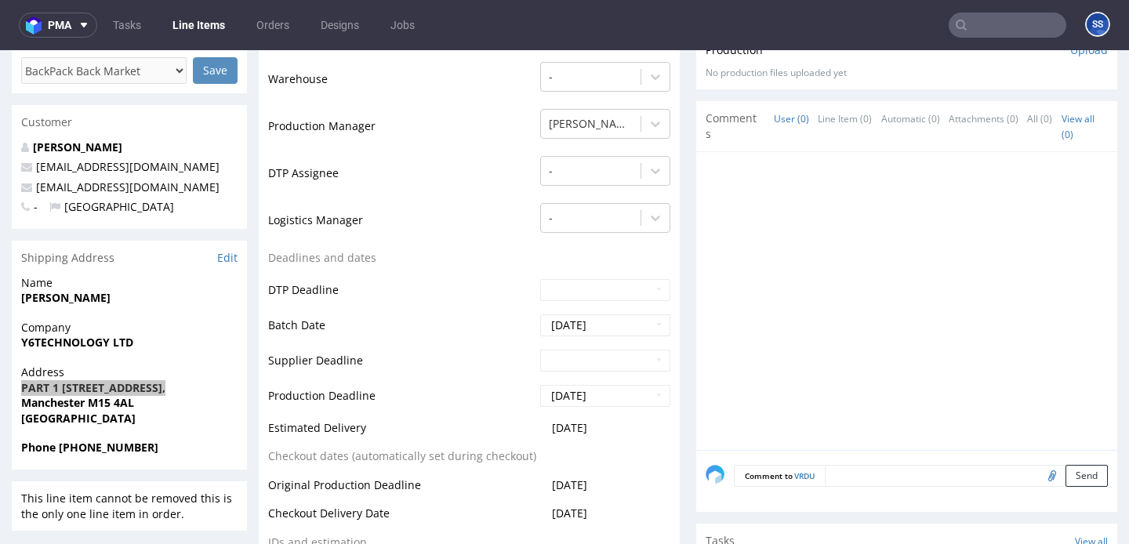
scroll to position [351, 0]
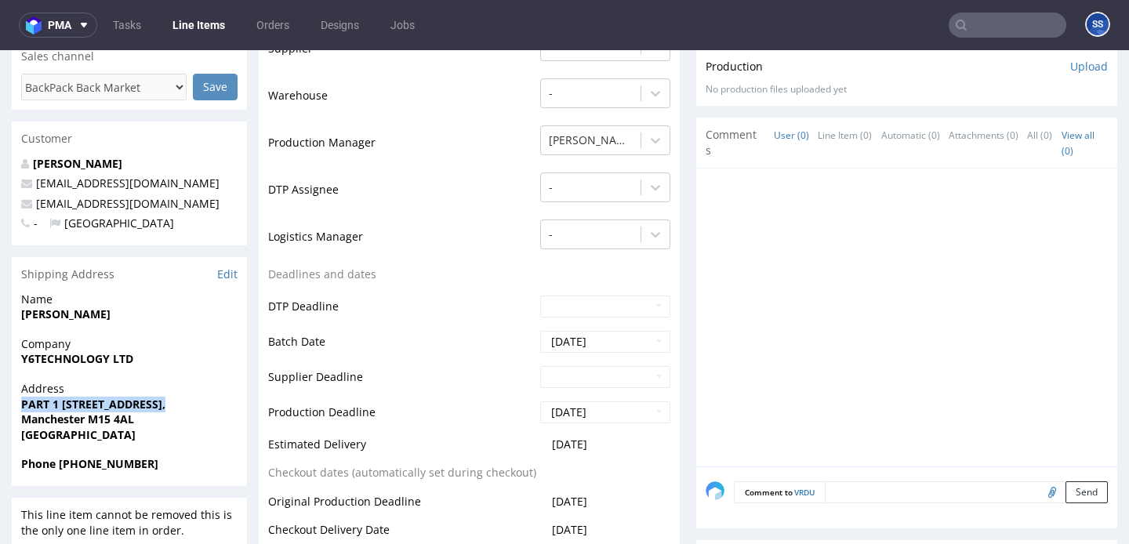
drag, startPoint x: 20, startPoint y: 403, endPoint x: 180, endPoint y: 403, distance: 159.9
click at [180, 403] on div "Address PART 1 Unit 4, 92 Chorlton Rd, Old Trafford, Stretford, Manchester M15 …" at bounding box center [129, 418] width 235 height 75
click at [117, 363] on strong "Y6TECHNOLOGY LTD" at bounding box center [77, 357] width 112 height 15
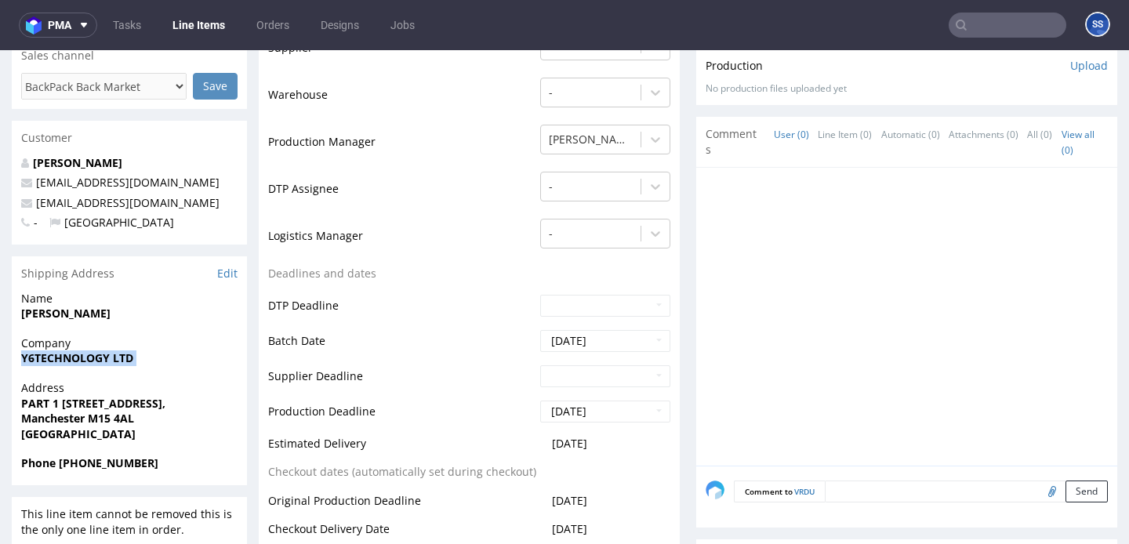
click at [117, 363] on strong "Y6TECHNOLOGY LTD" at bounding box center [77, 357] width 112 height 15
copy strong "Y6TECHNOLOGY LTD"
drag, startPoint x: 100, startPoint y: 405, endPoint x: 180, endPoint y: 407, distance: 79.2
click at [165, 407] on strong "PART 1 Unit 4, 92 Chorlton Rd, Old Trafford, Stretford," at bounding box center [93, 403] width 144 height 15
copy strong "92 Chorlton Rd"
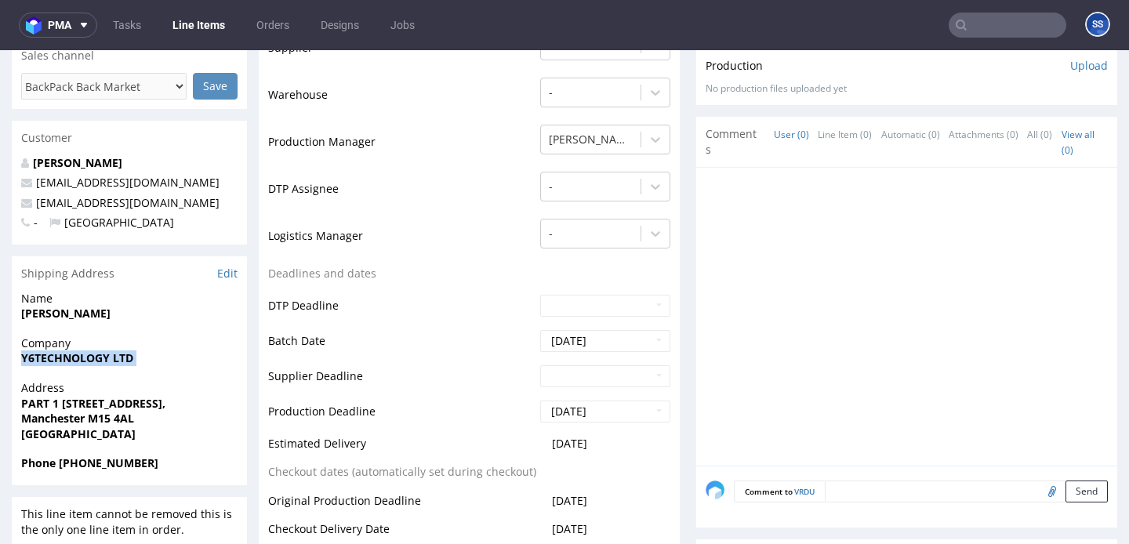
click at [49, 420] on strong "Manchester M15 4AL" at bounding box center [77, 418] width 113 height 15
copy strong "Manchester"
drag, startPoint x: 133, startPoint y: 419, endPoint x: 87, endPoint y: 420, distance: 45.5
click at [87, 420] on span "Manchester M15 4AL" at bounding box center [129, 419] width 216 height 16
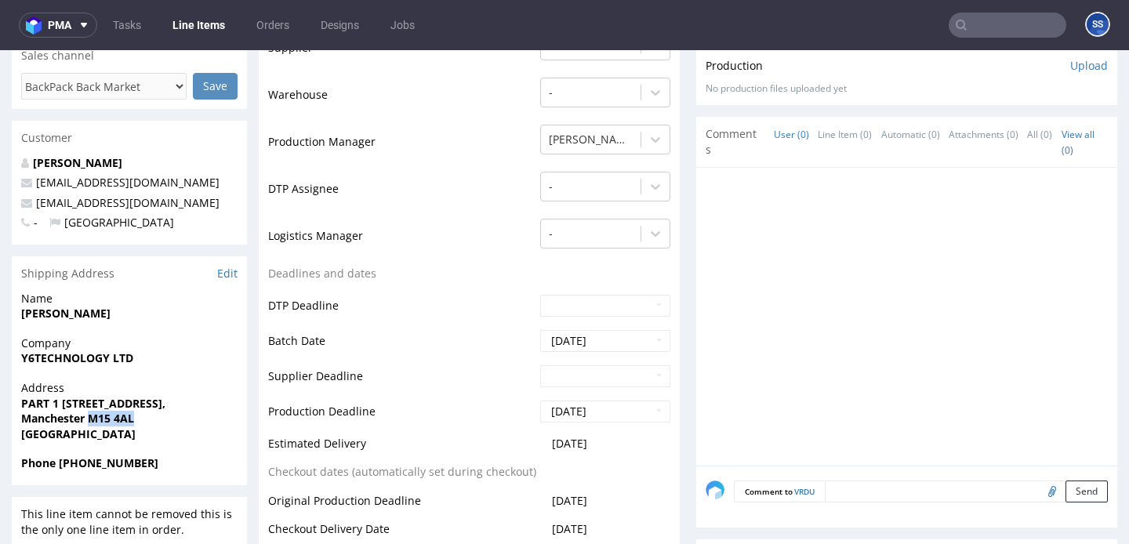
copy strong "M15 4AL"
click at [47, 310] on strong "Aboubakr Desoky" at bounding box center [65, 313] width 89 height 15
copy strong "Aboubakr Desoky"
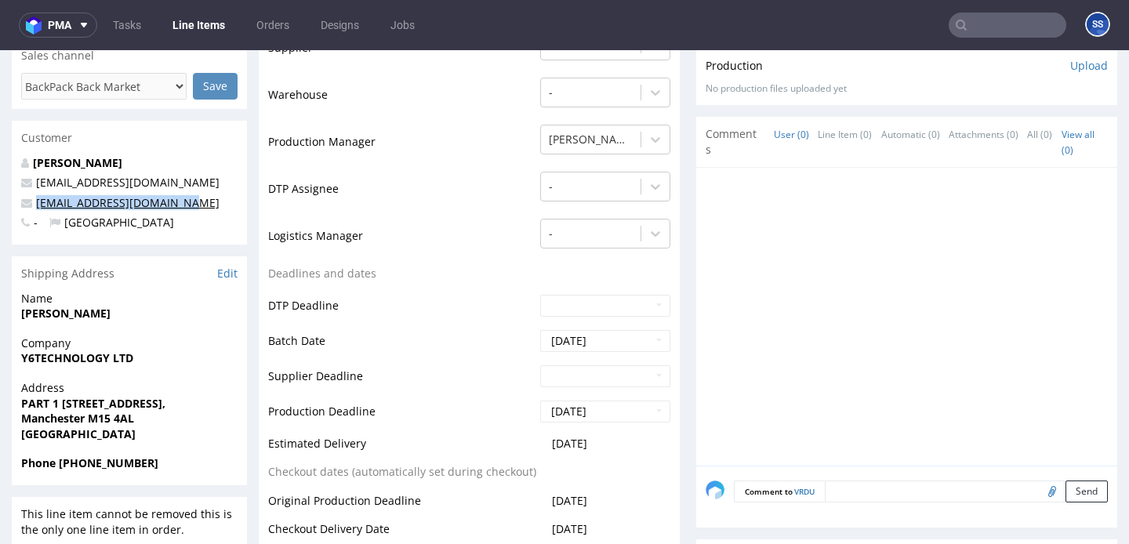
drag, startPoint x: 190, startPoint y: 200, endPoint x: 35, endPoint y: 206, distance: 154.6
click at [35, 206] on p "y6technologyltd@gmail.com" at bounding box center [129, 203] width 216 height 16
copy link "y6technologyltd@gmail.com"
drag, startPoint x: 85, startPoint y: 462, endPoint x: 193, endPoint y: 456, distance: 108.3
click at [193, 456] on span "Phone +44 7881 389180" at bounding box center [129, 464] width 216 height 16
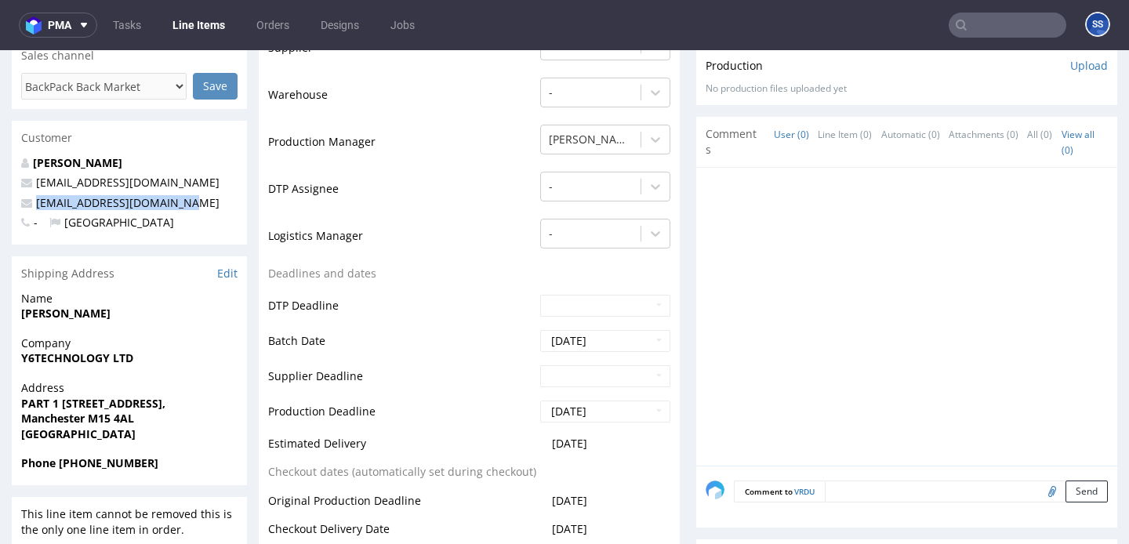
copy strong "7881 389180"
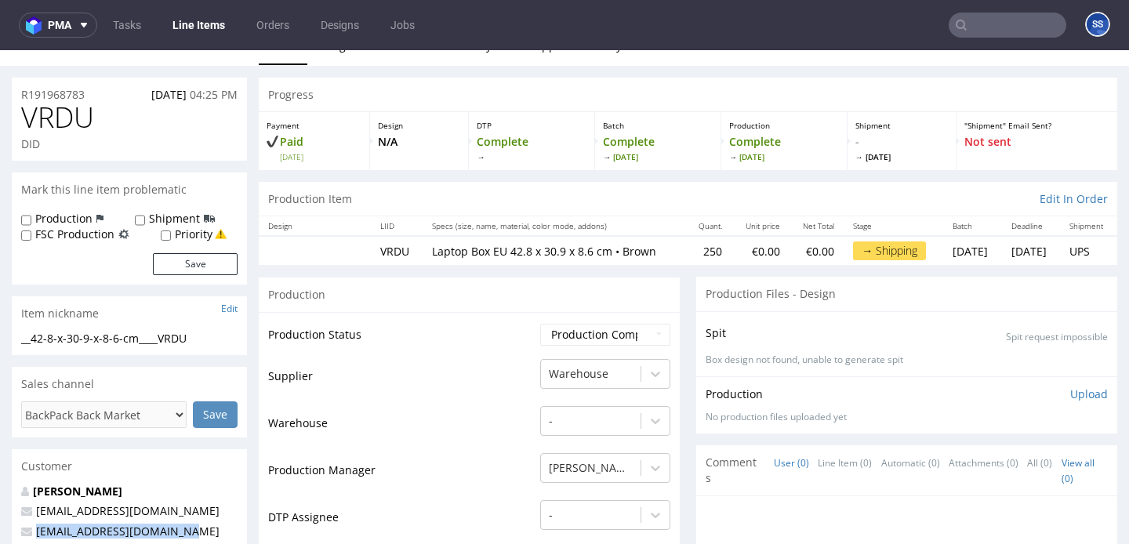
scroll to position [0, 0]
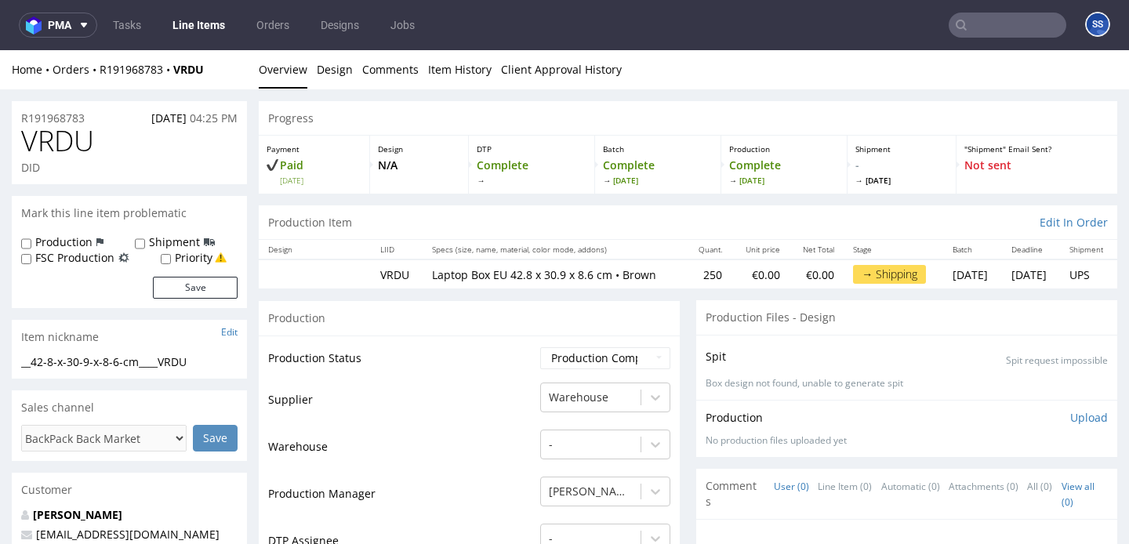
click at [225, 65] on div "Home Orders R191968783 VRDU" at bounding box center [129, 70] width 235 height 16
drag, startPoint x: 200, startPoint y: 73, endPoint x: 101, endPoint y: 73, distance: 98.8
click at [101, 73] on div "Home Orders R191968783 VRDU" at bounding box center [129, 70] width 235 height 16
copy div "R191968783 VRDU"
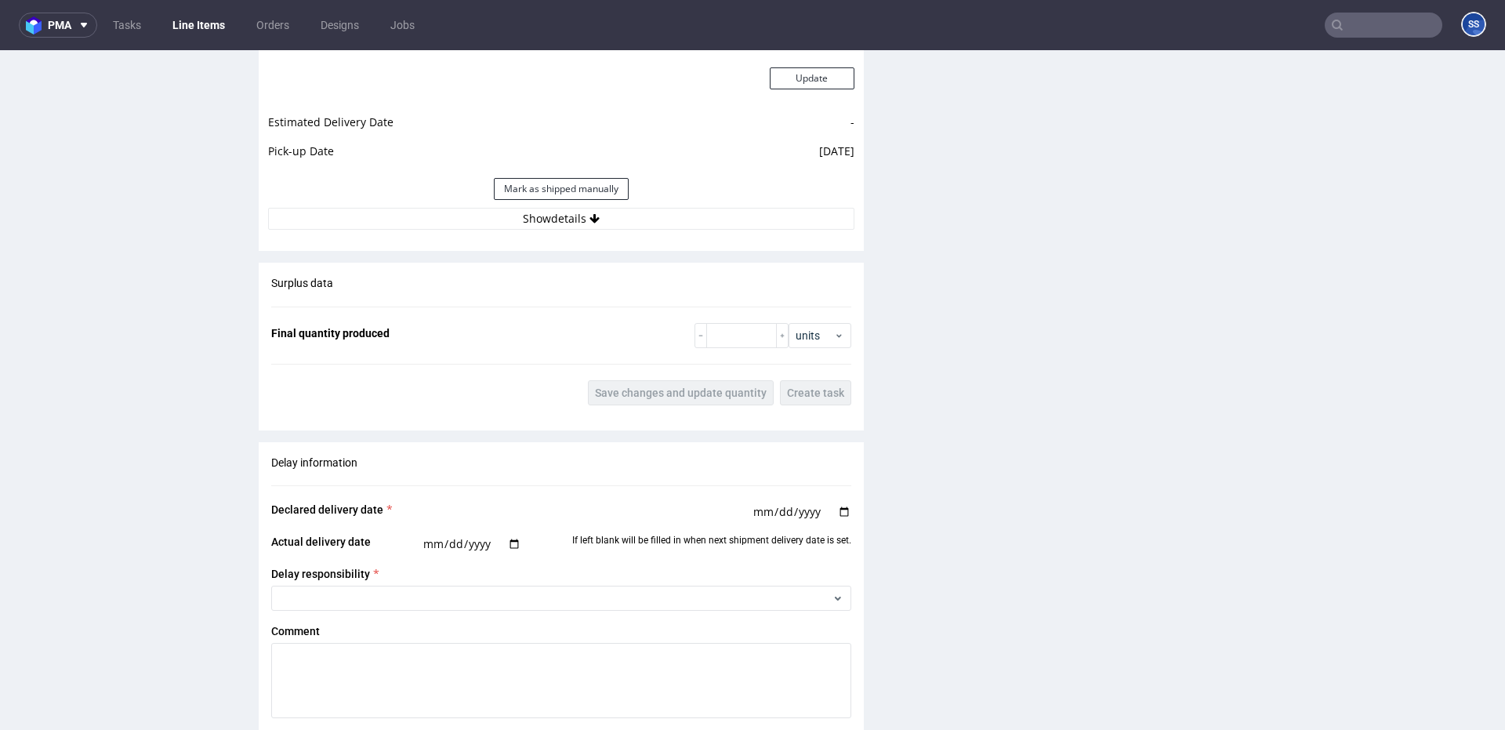
click at [553, 233] on div "Estimated Shipment Quantity Unknown Estimated Shipment Cost Unknown Estimated T…" at bounding box center [561, 56] width 605 height 366
click at [554, 230] on div "Estimated Shipment Quantity Unknown Estimated Shipment Cost Unknown Estimated T…" at bounding box center [561, 54] width 605 height 366
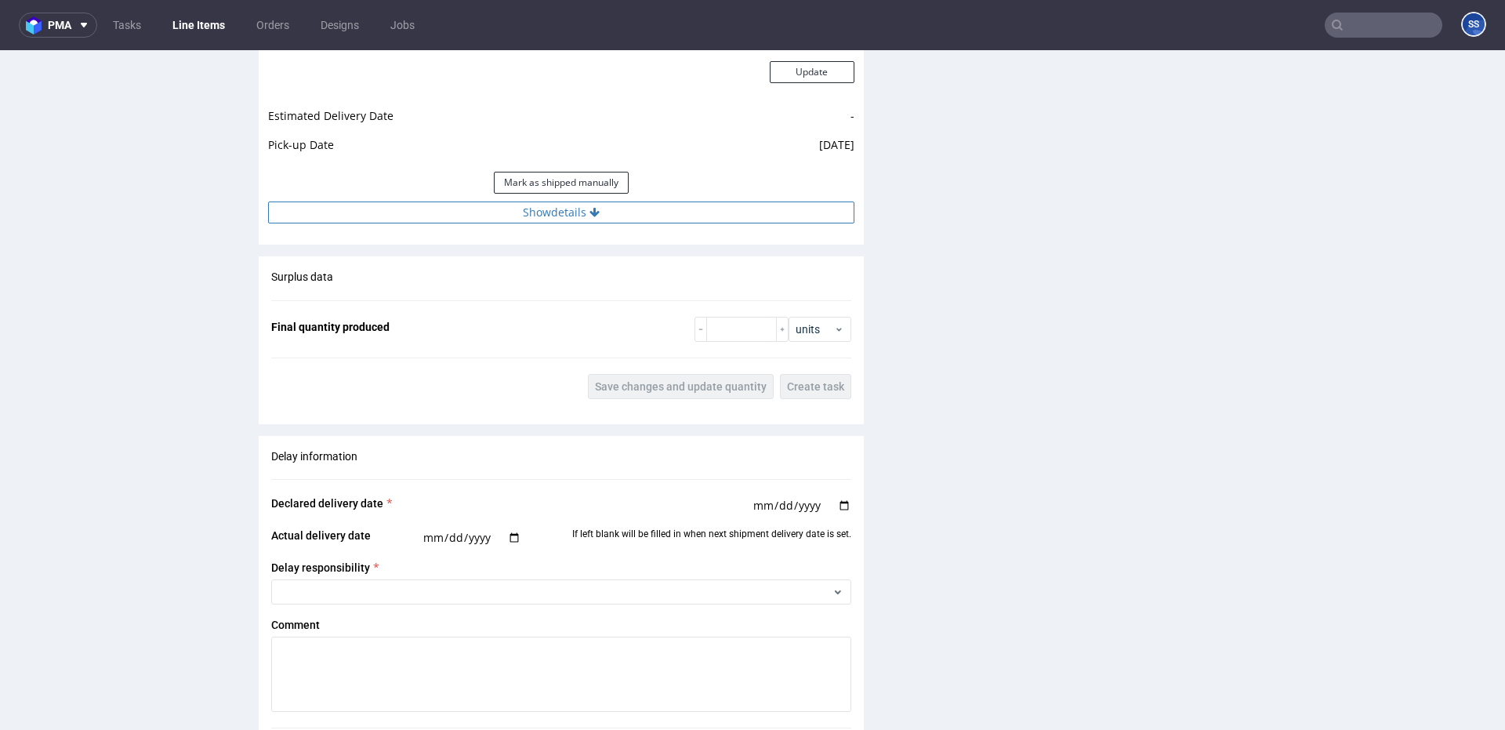
scroll to position [1481, 0]
click at [559, 223] on button "Show details" at bounding box center [561, 213] width 586 height 22
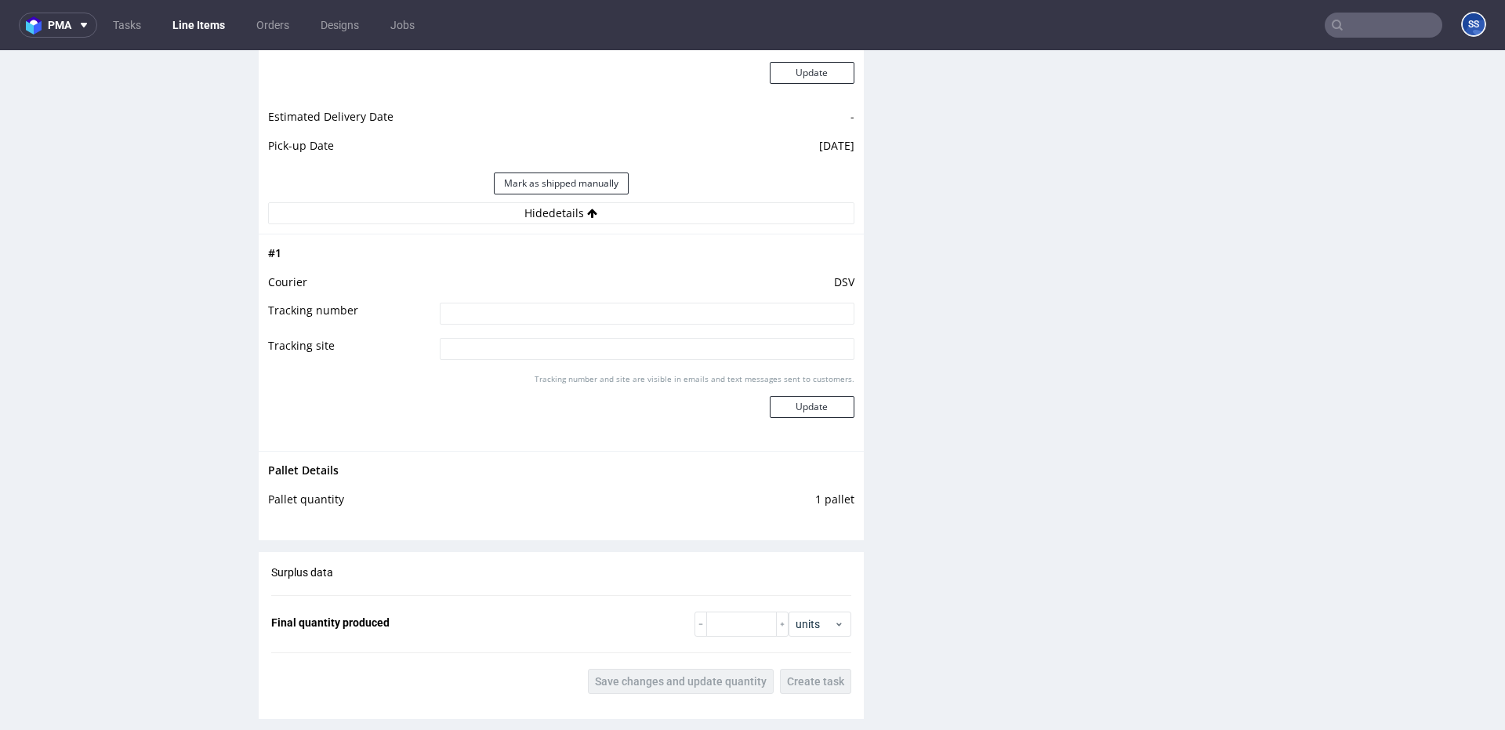
click at [577, 319] on input at bounding box center [647, 314] width 415 height 22
paste input "40257145950412946020"
type input "40257145950412946020"
click at [782, 398] on button "Update" at bounding box center [812, 407] width 85 height 22
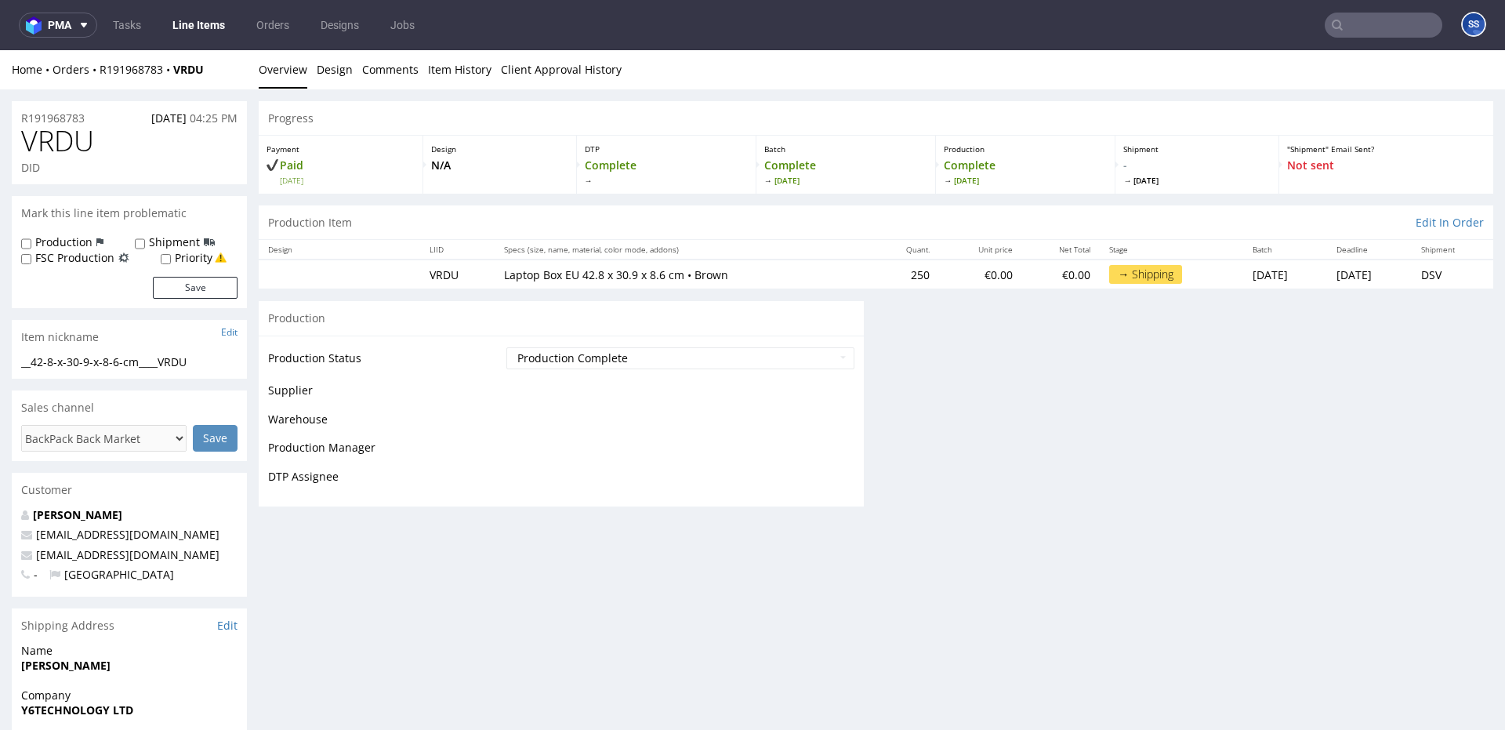
scroll to position [1000, 0]
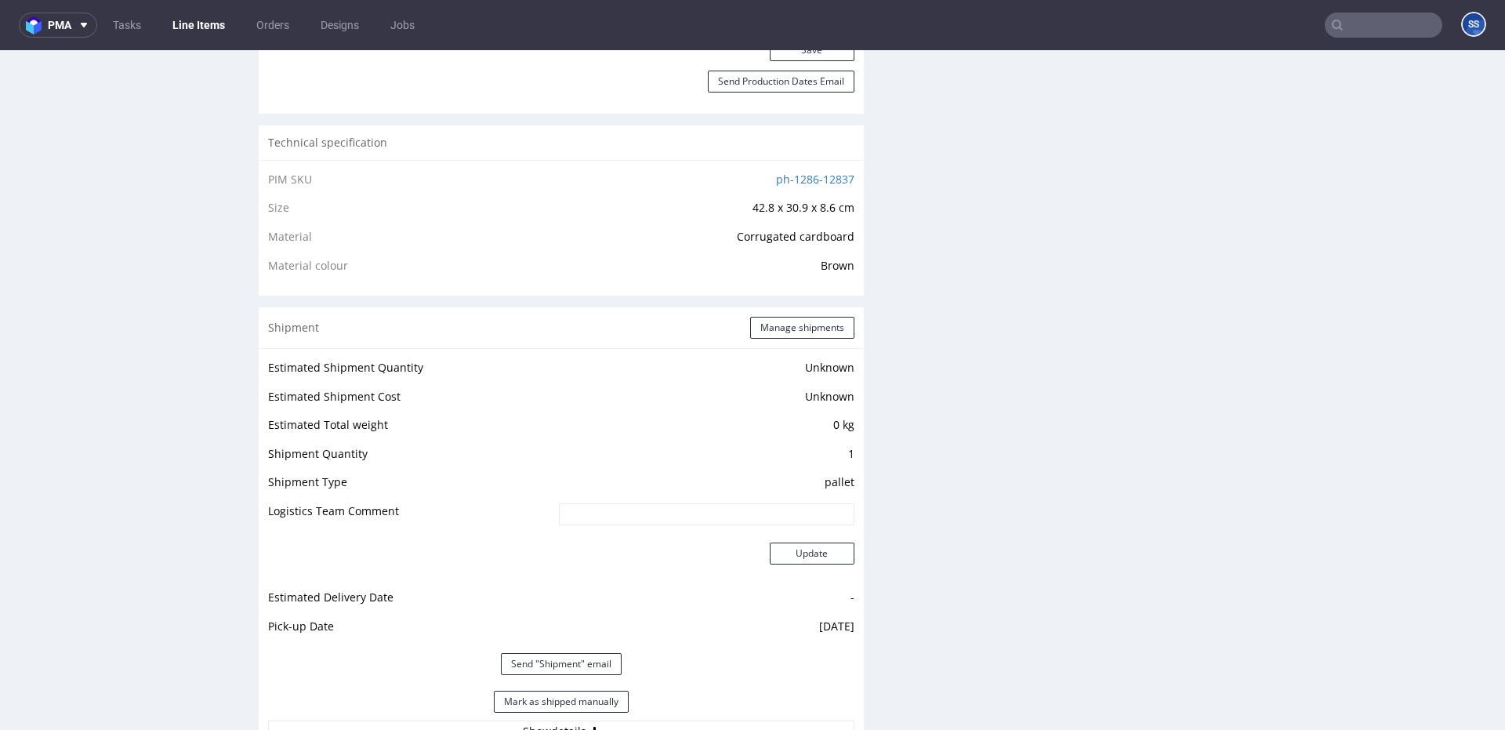
click at [198, 20] on link "Line Items" at bounding box center [198, 25] width 71 height 25
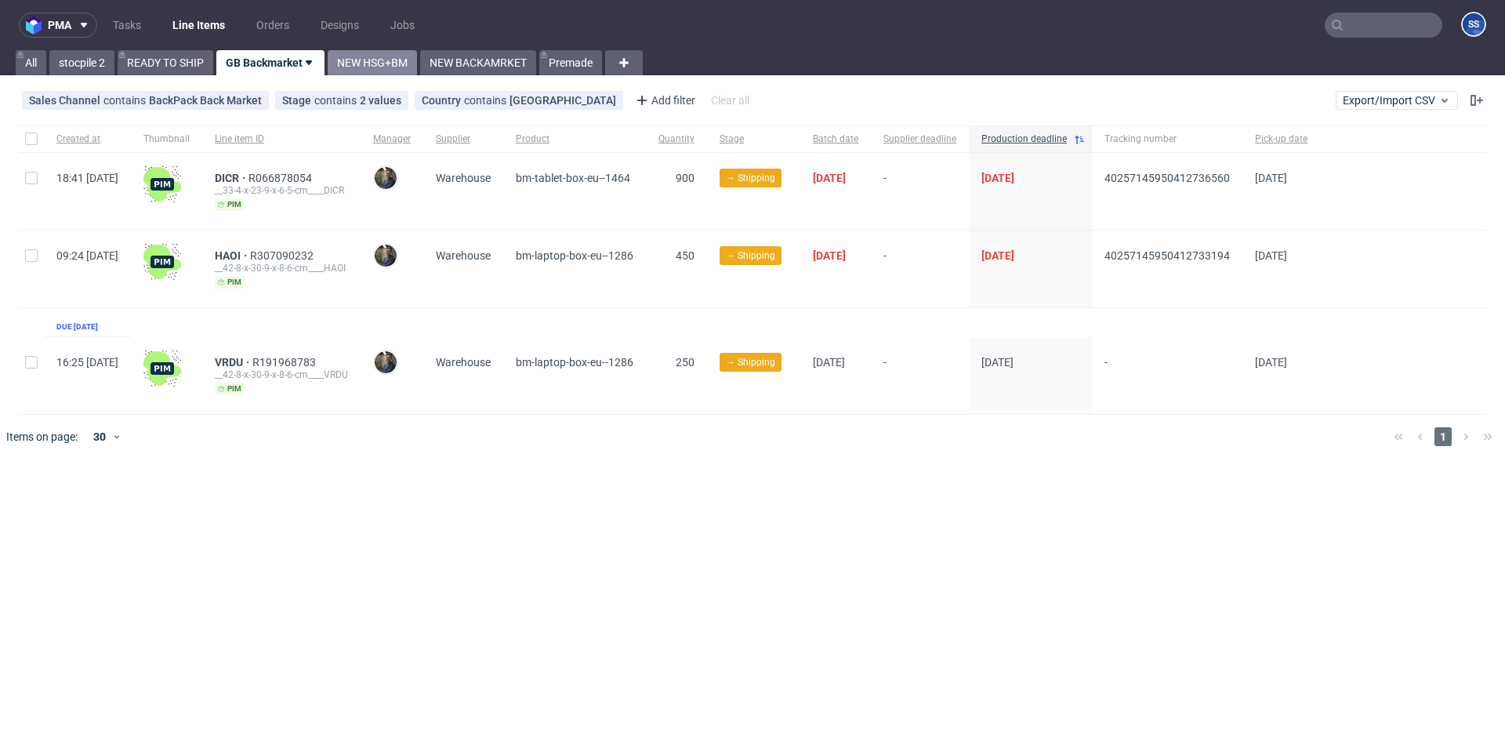
click at [371, 56] on link "NEW HSG+BM" at bounding box center [372, 62] width 89 height 25
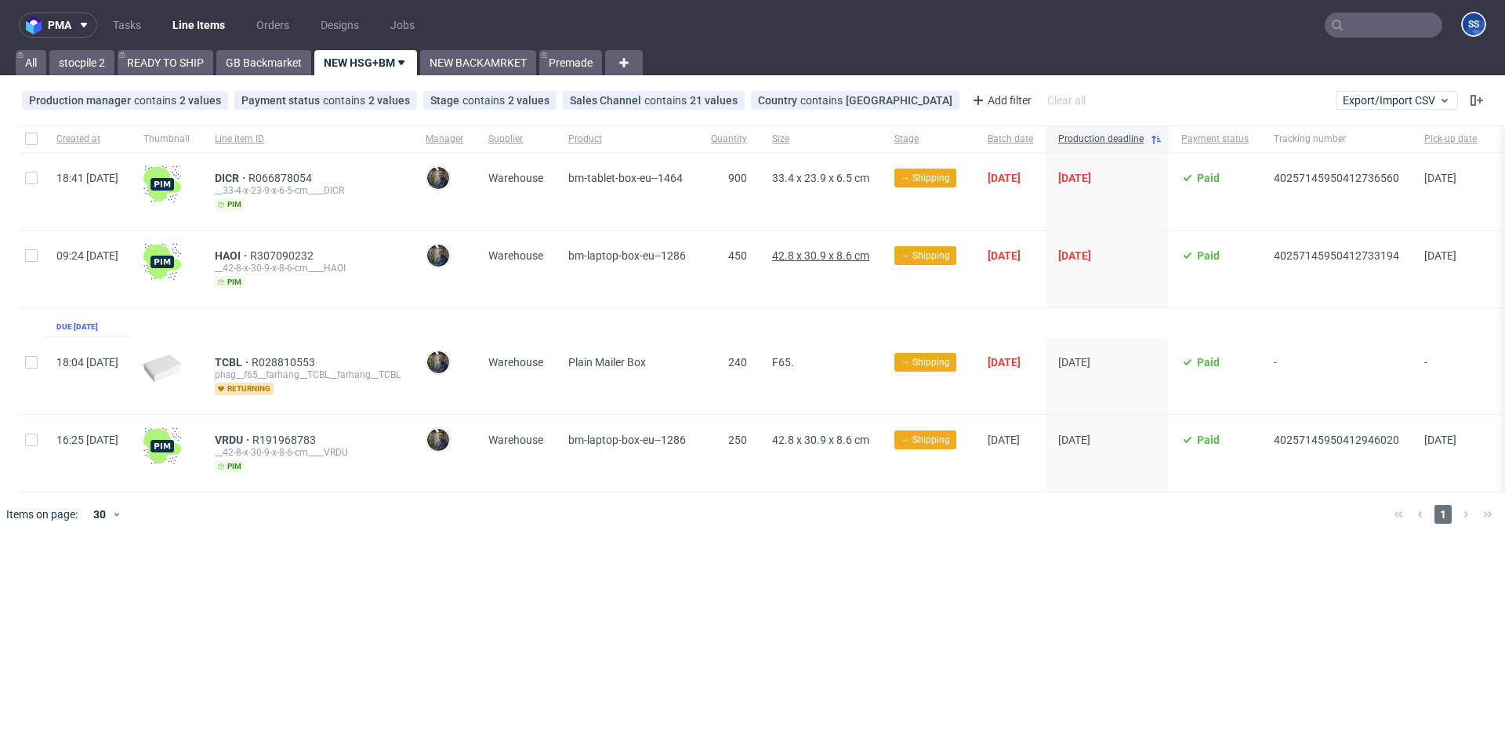
scroll to position [0, 84]
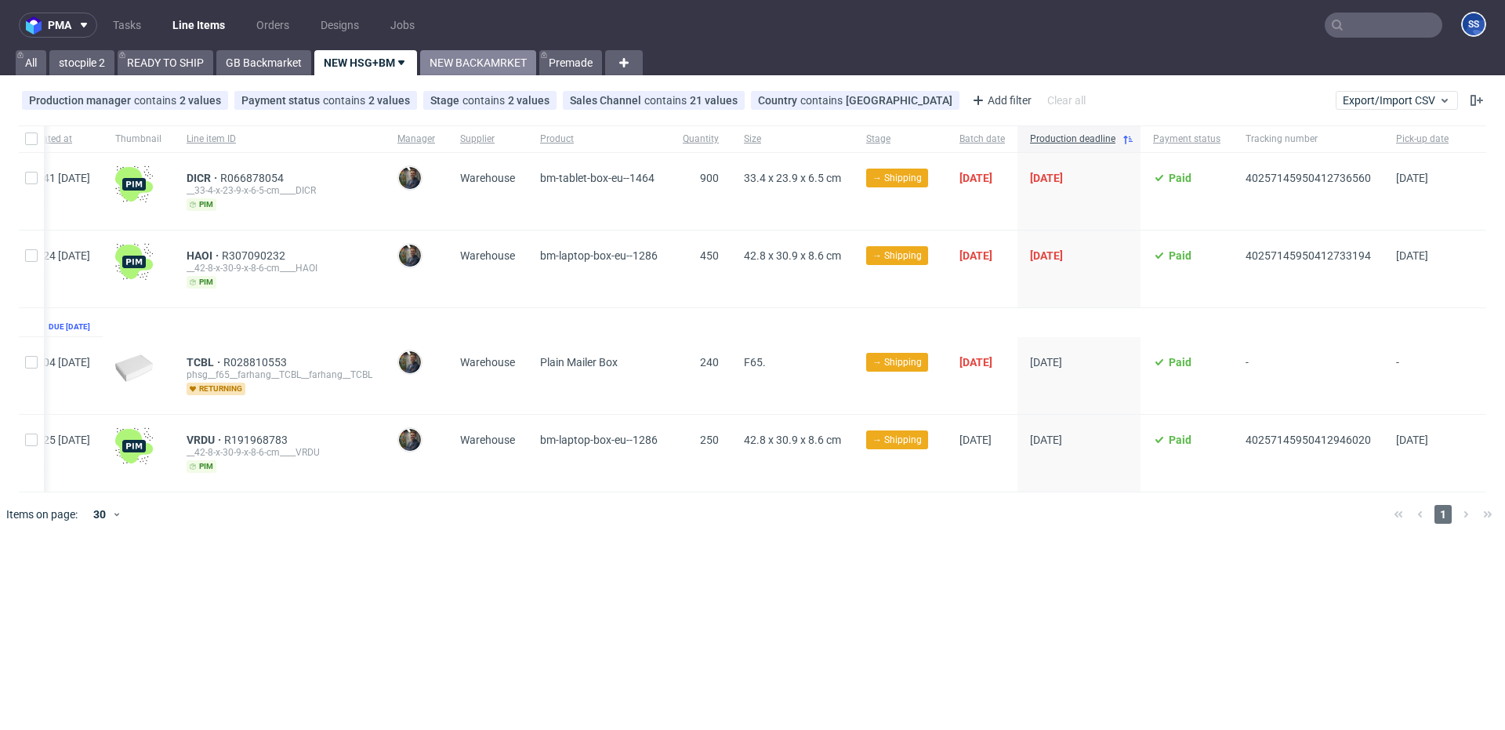
click at [459, 65] on link "NEW BACKAMRKET" at bounding box center [478, 62] width 116 height 25
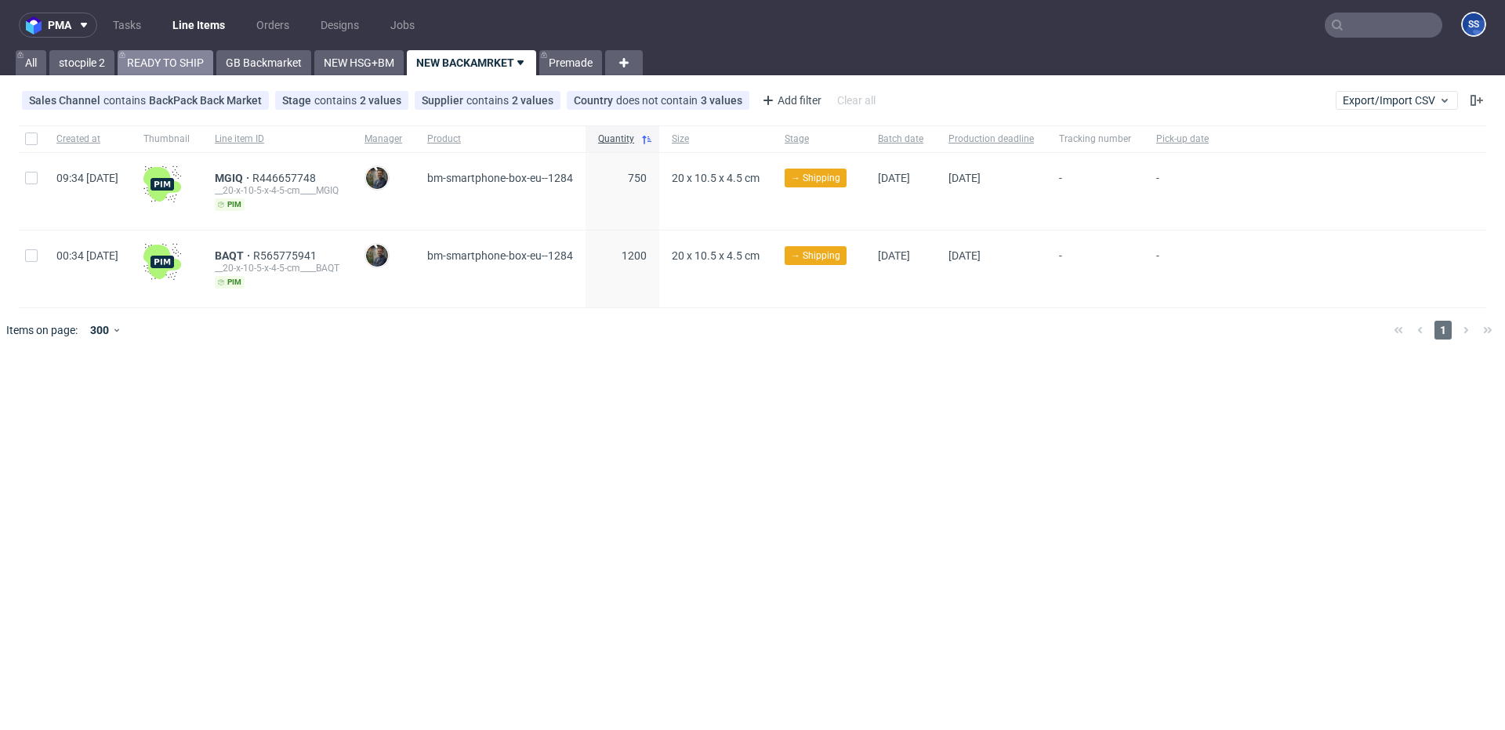
click at [165, 65] on link "READY TO SHIP" at bounding box center [166, 62] width 96 height 25
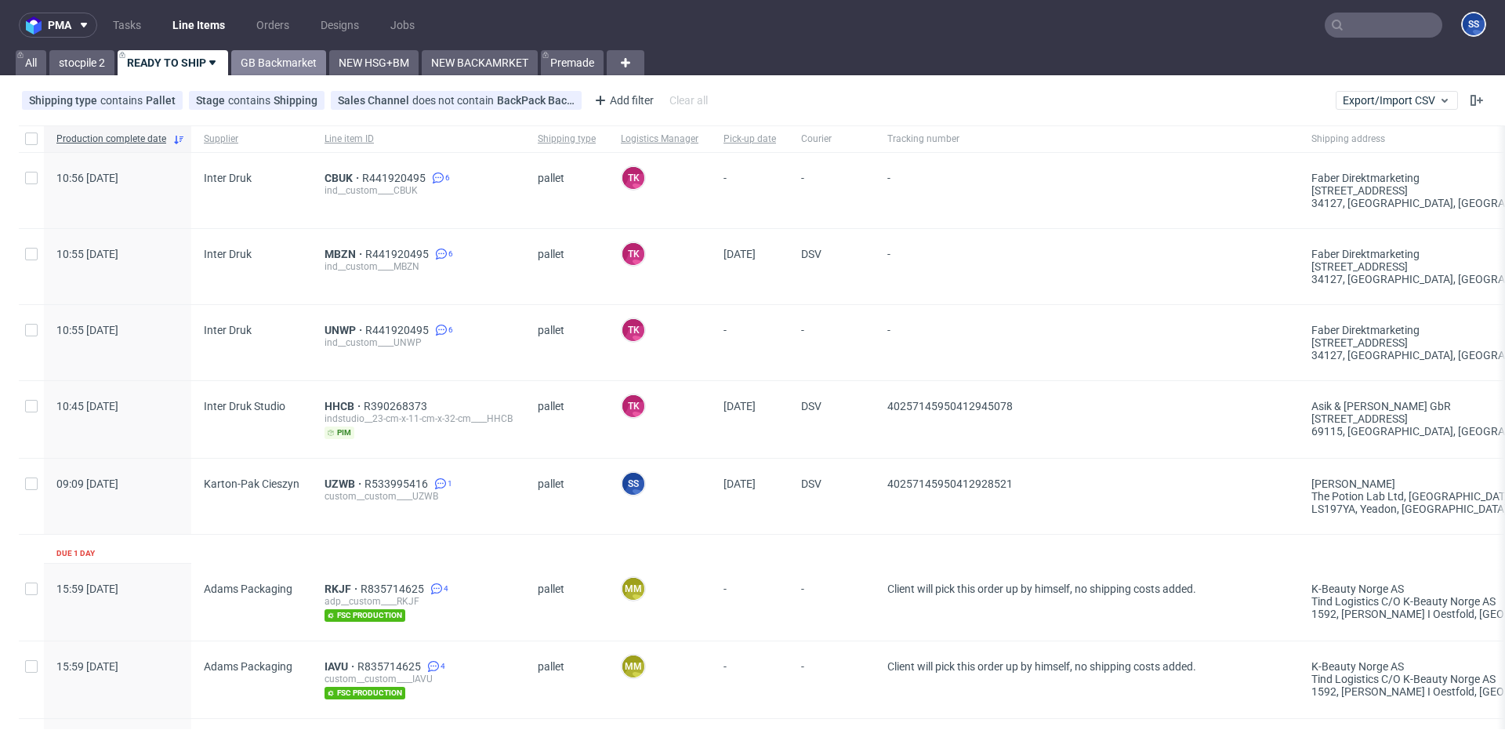
click at [280, 71] on link "GB Backmarket" at bounding box center [278, 62] width 95 height 25
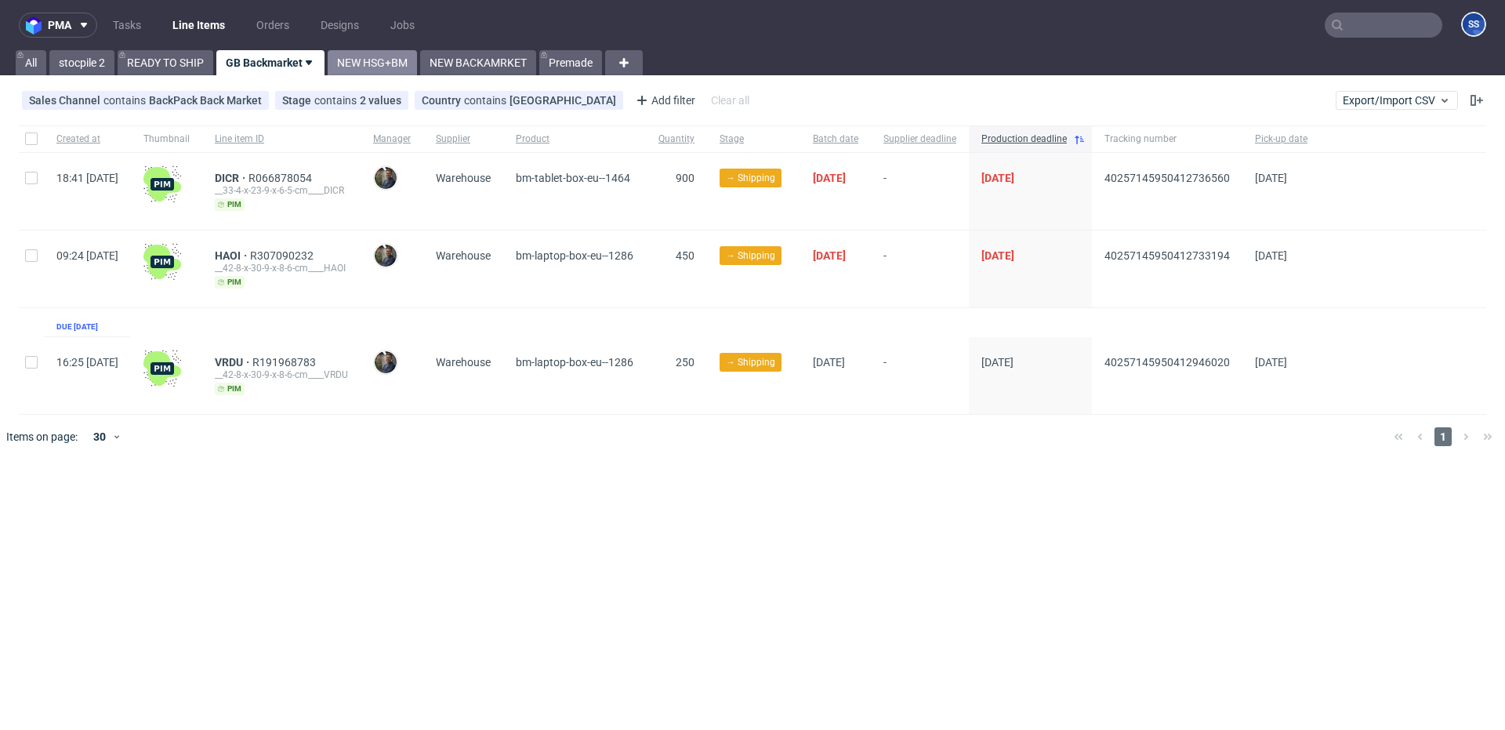
click at [366, 60] on link "NEW HSG+BM" at bounding box center [372, 62] width 89 height 25
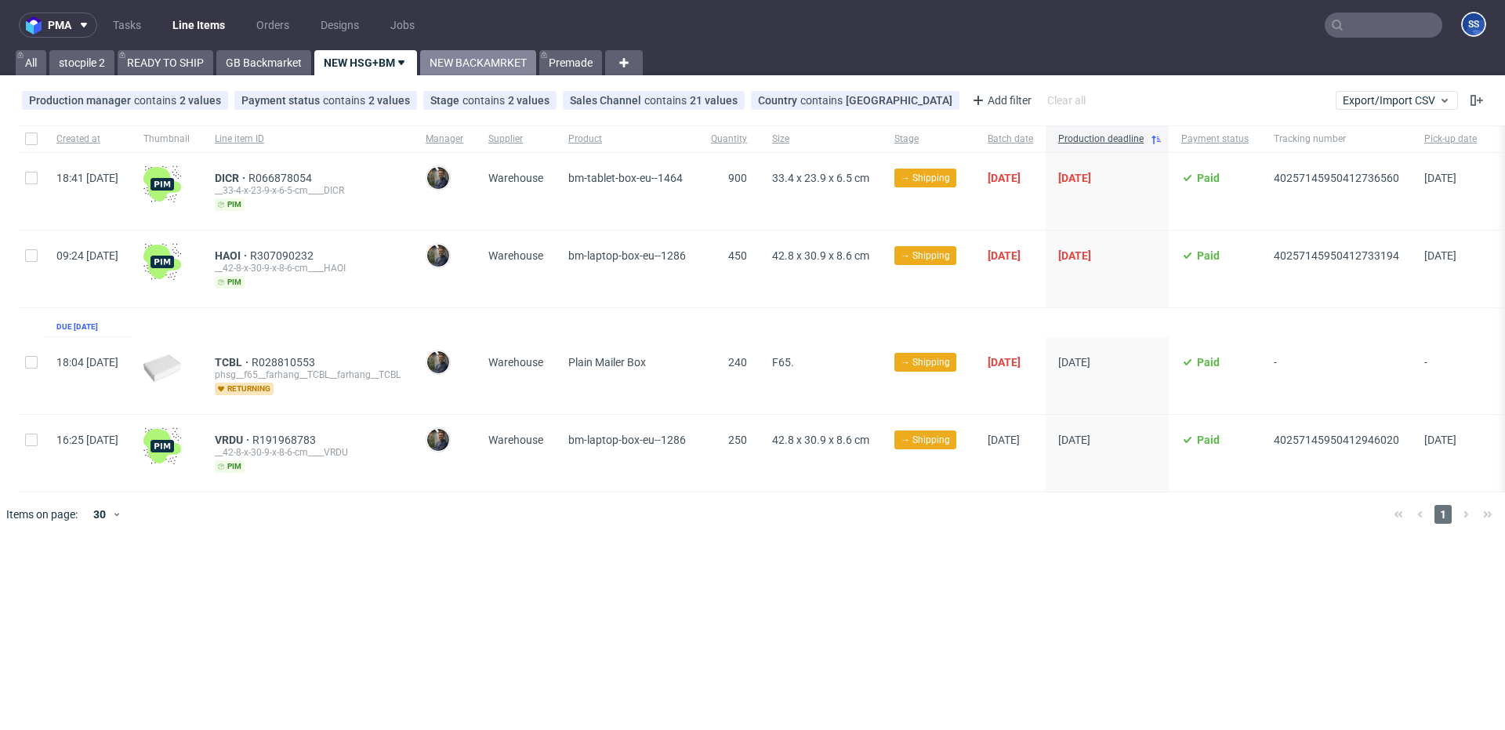
click at [452, 54] on link "NEW BACKAMRKET" at bounding box center [478, 62] width 116 height 25
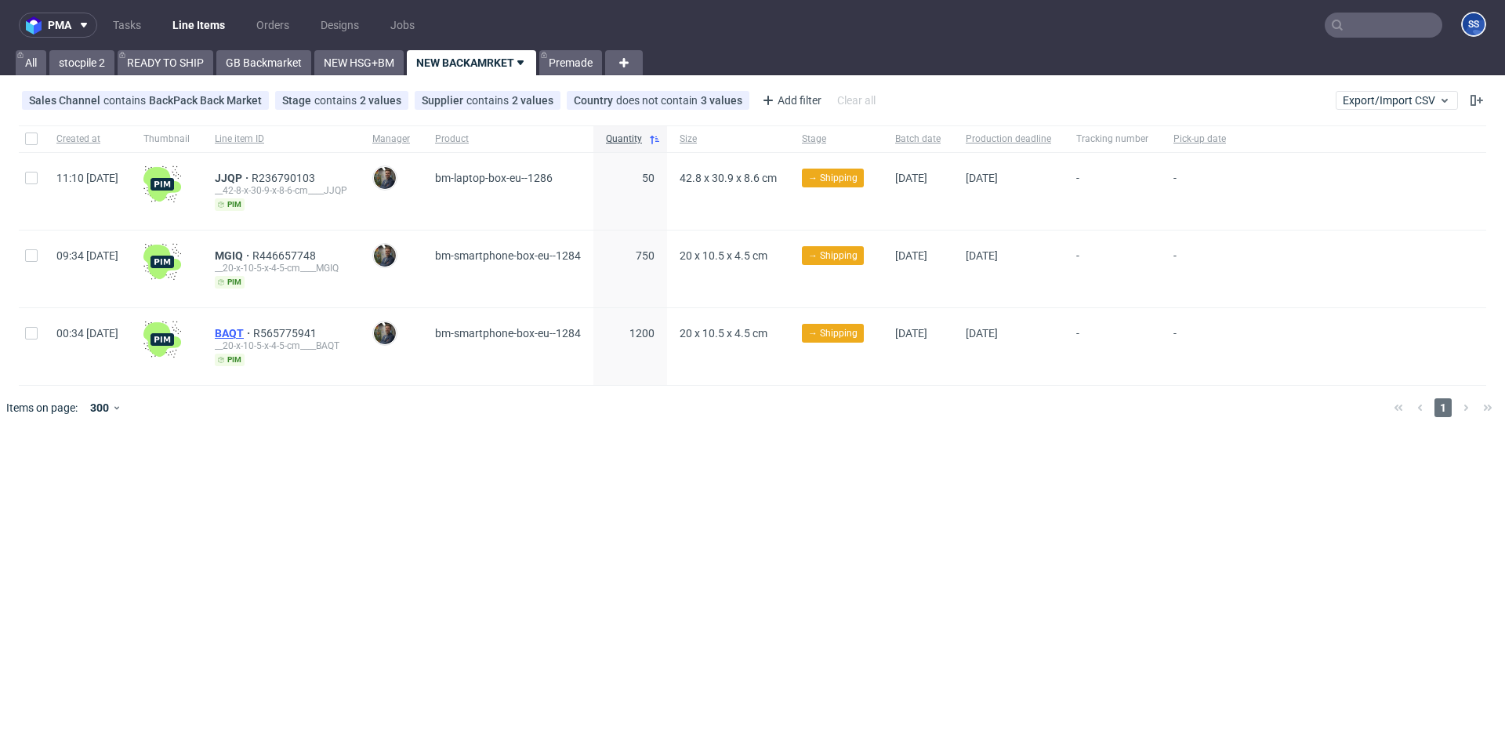
click at [253, 331] on span "BAQT" at bounding box center [234, 333] width 38 height 13
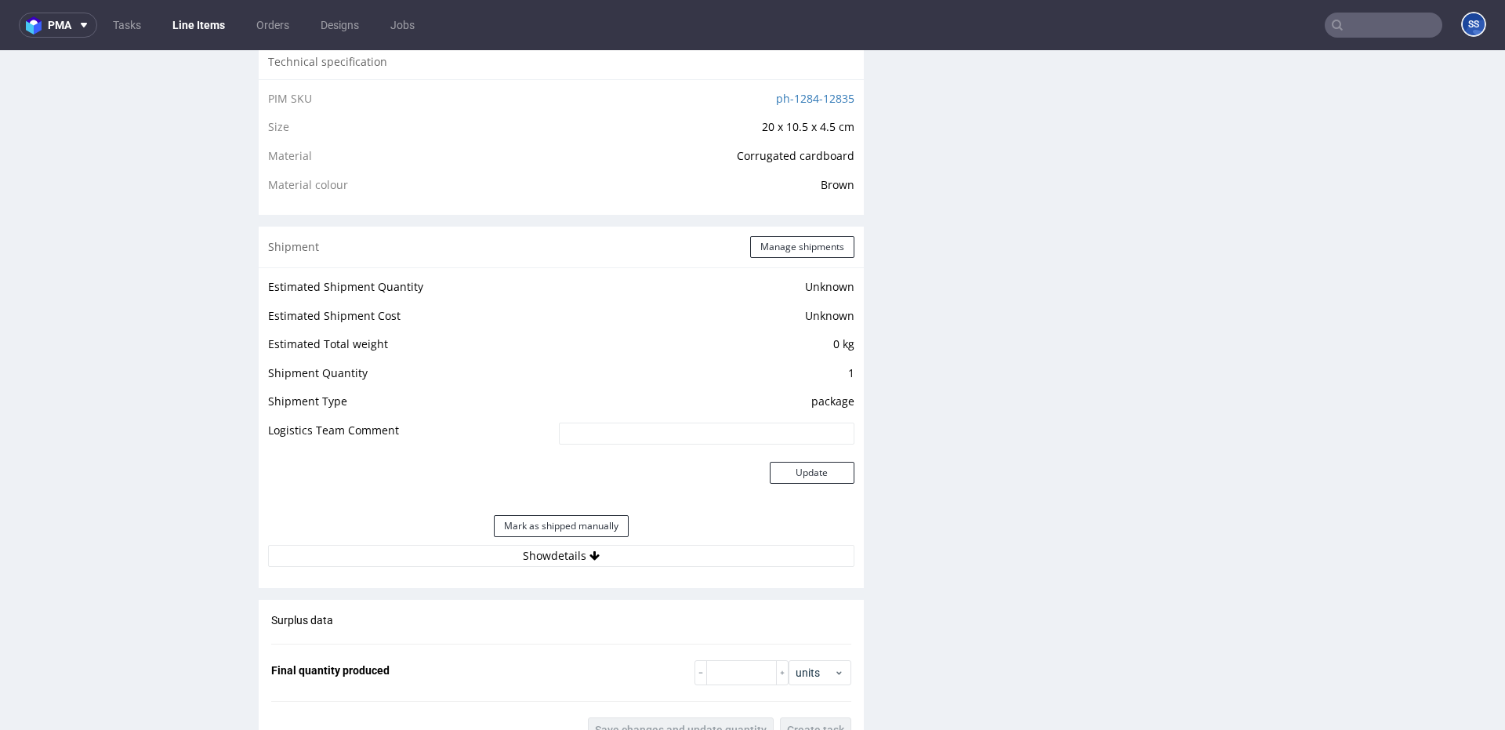
scroll to position [1120, 0]
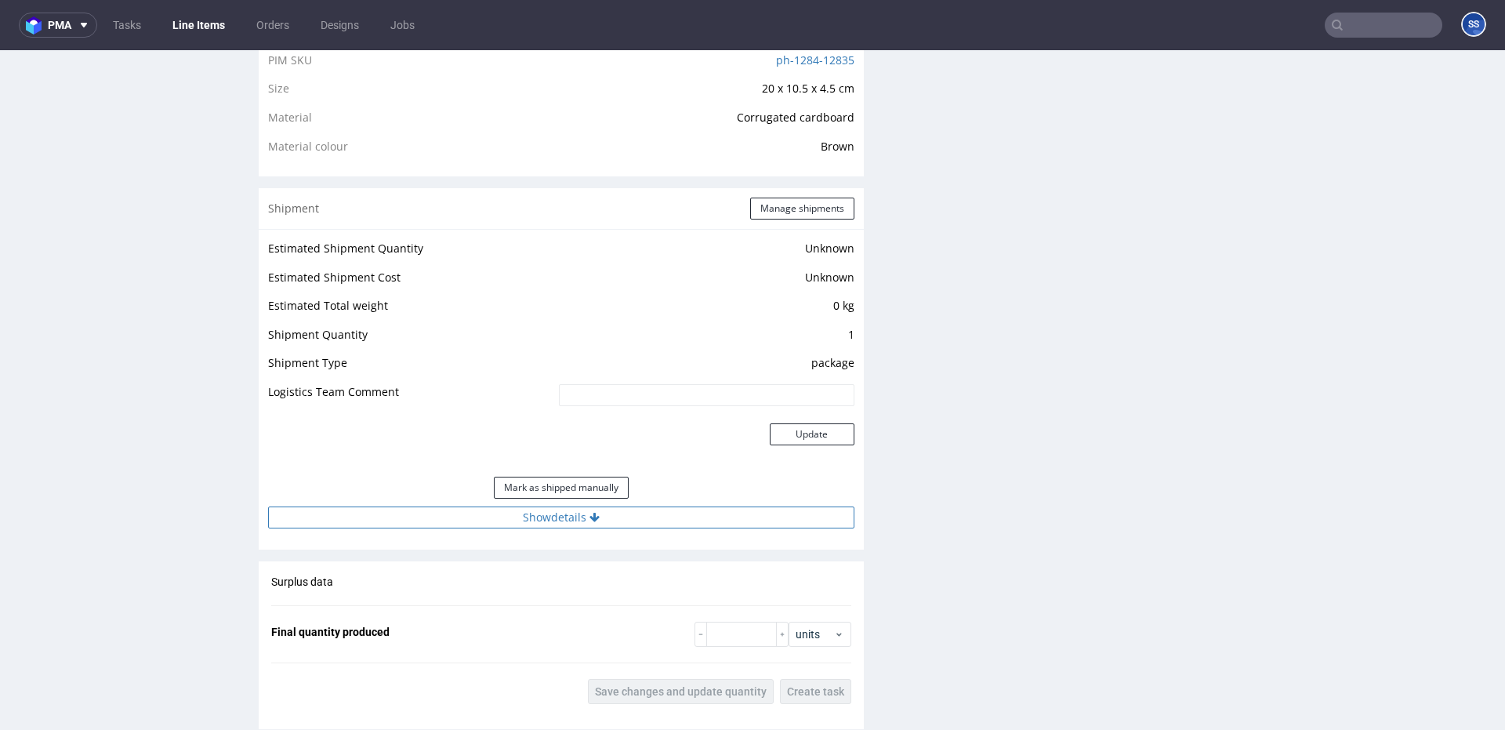
click at [604, 521] on button "Show details" at bounding box center [561, 517] width 586 height 22
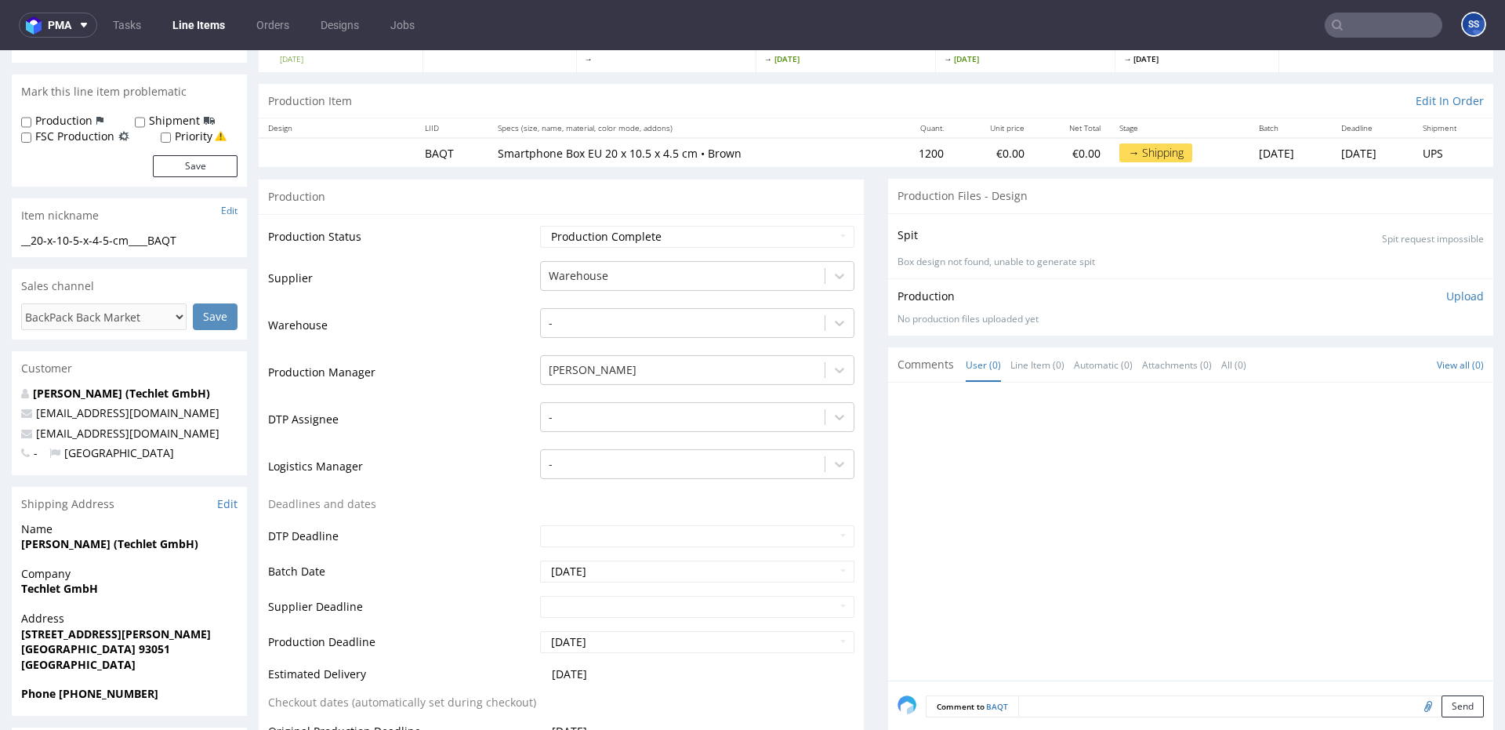
scroll to position [0, 0]
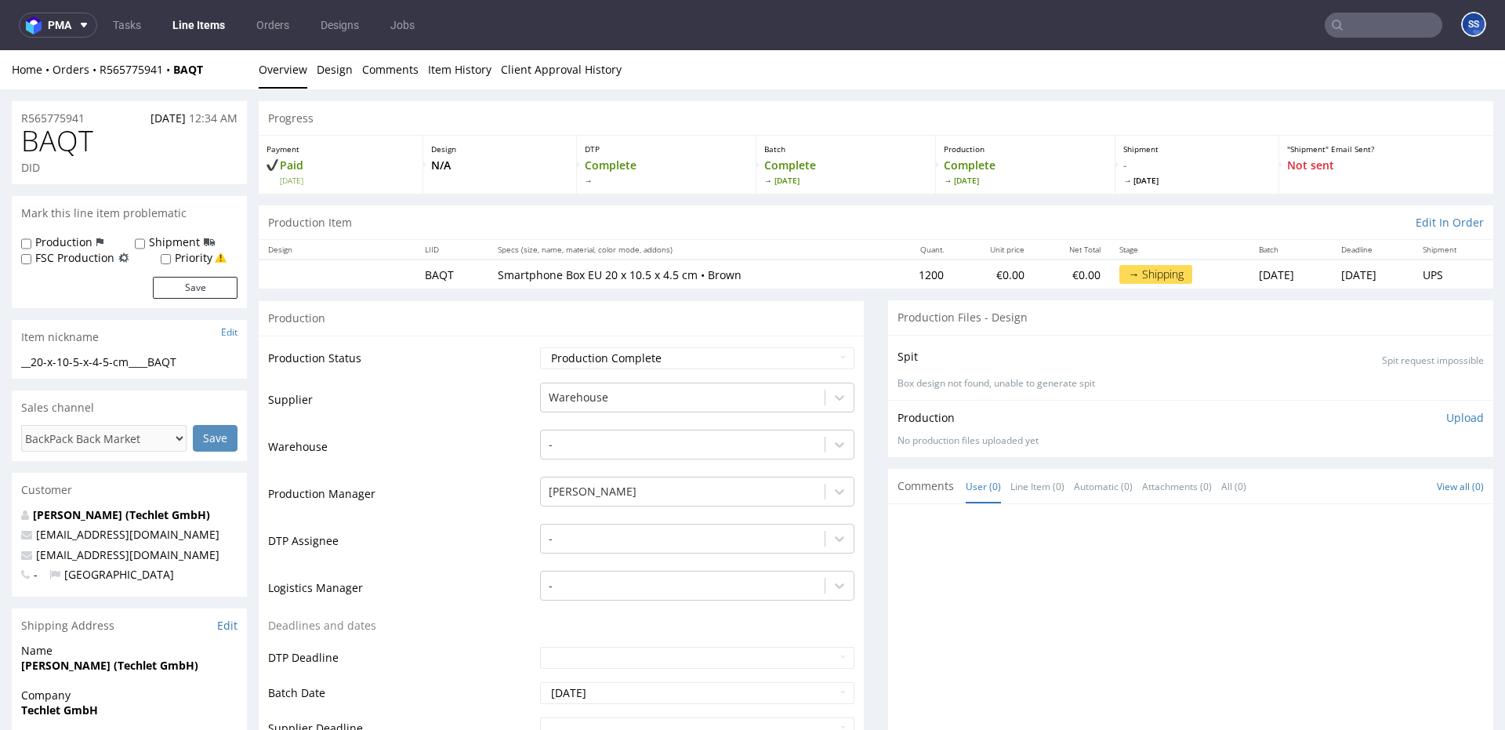
click at [198, 28] on link "Line Items" at bounding box center [198, 25] width 71 height 25
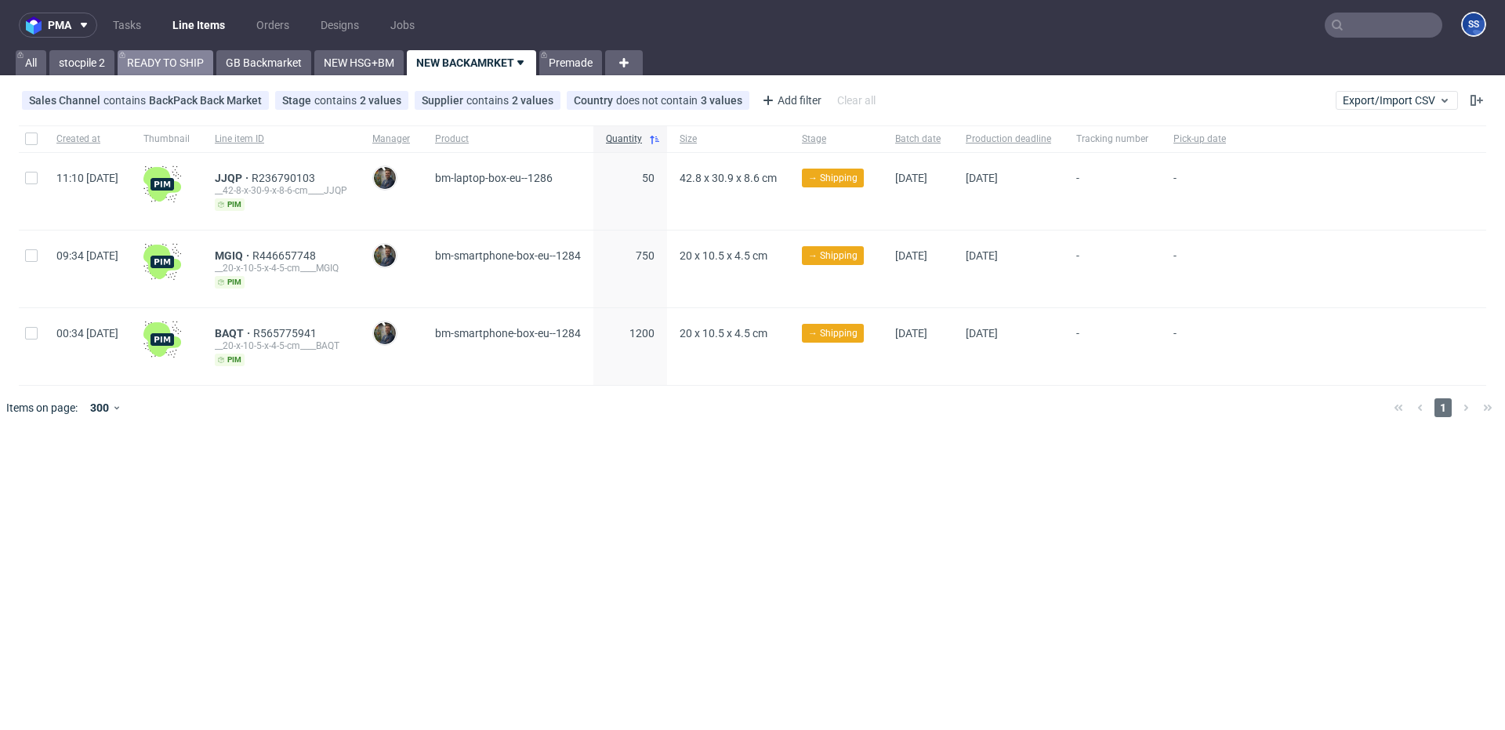
click at [200, 60] on link "READY TO SHIP" at bounding box center [166, 62] width 96 height 25
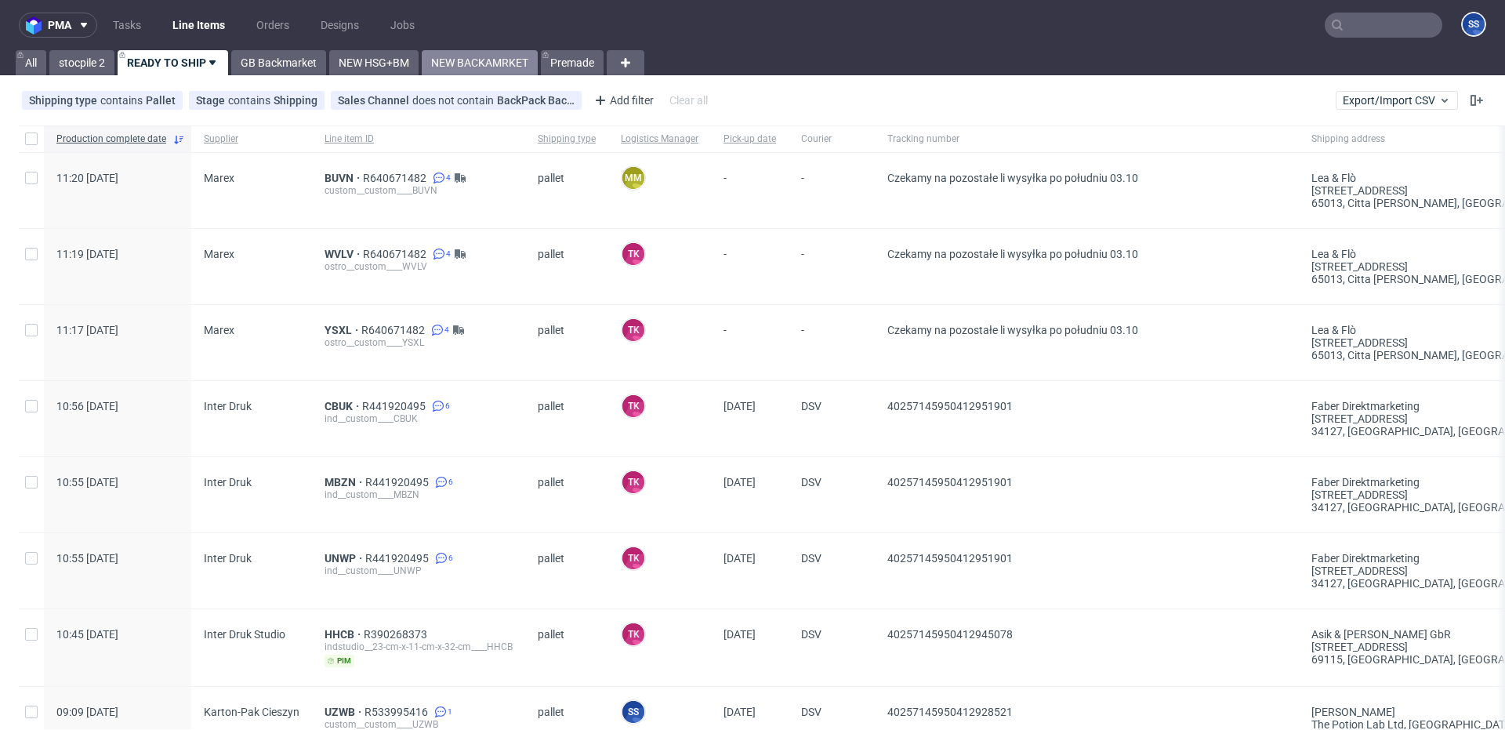
click at [461, 56] on link "NEW BACKAMRKET" at bounding box center [480, 62] width 116 height 25
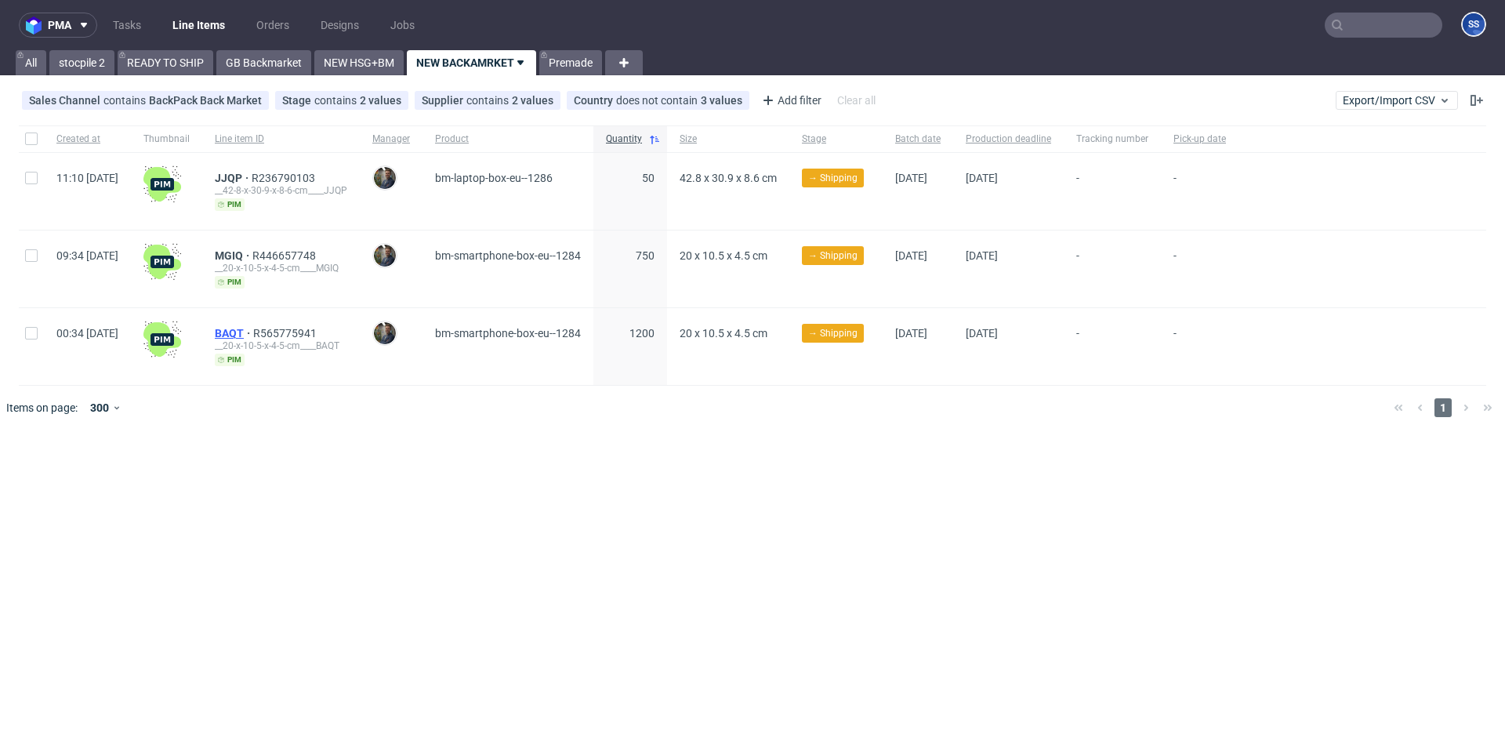
click at [253, 336] on span "BAQT" at bounding box center [234, 333] width 38 height 13
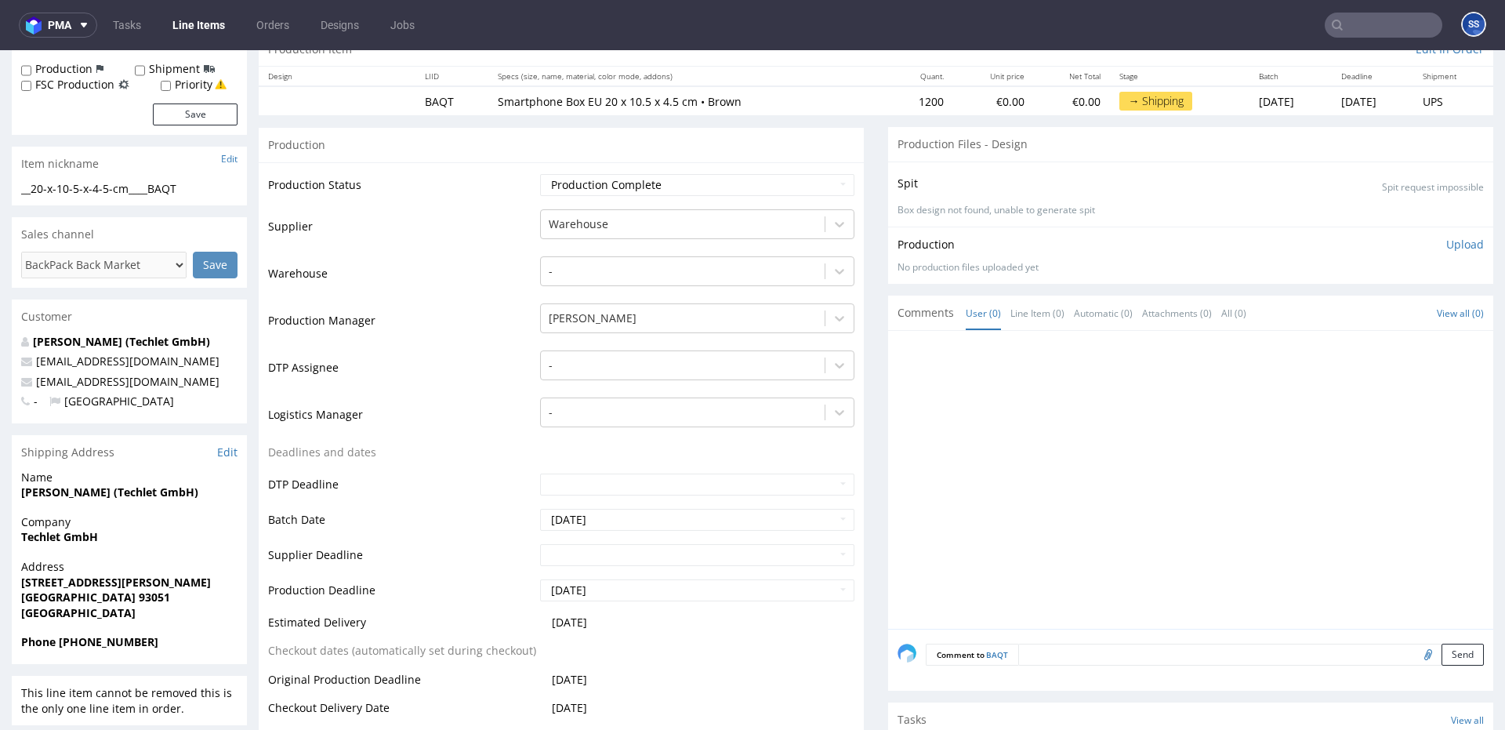
scroll to position [176, 0]
click at [69, 539] on strong "Techlet GmbH" at bounding box center [59, 533] width 77 height 15
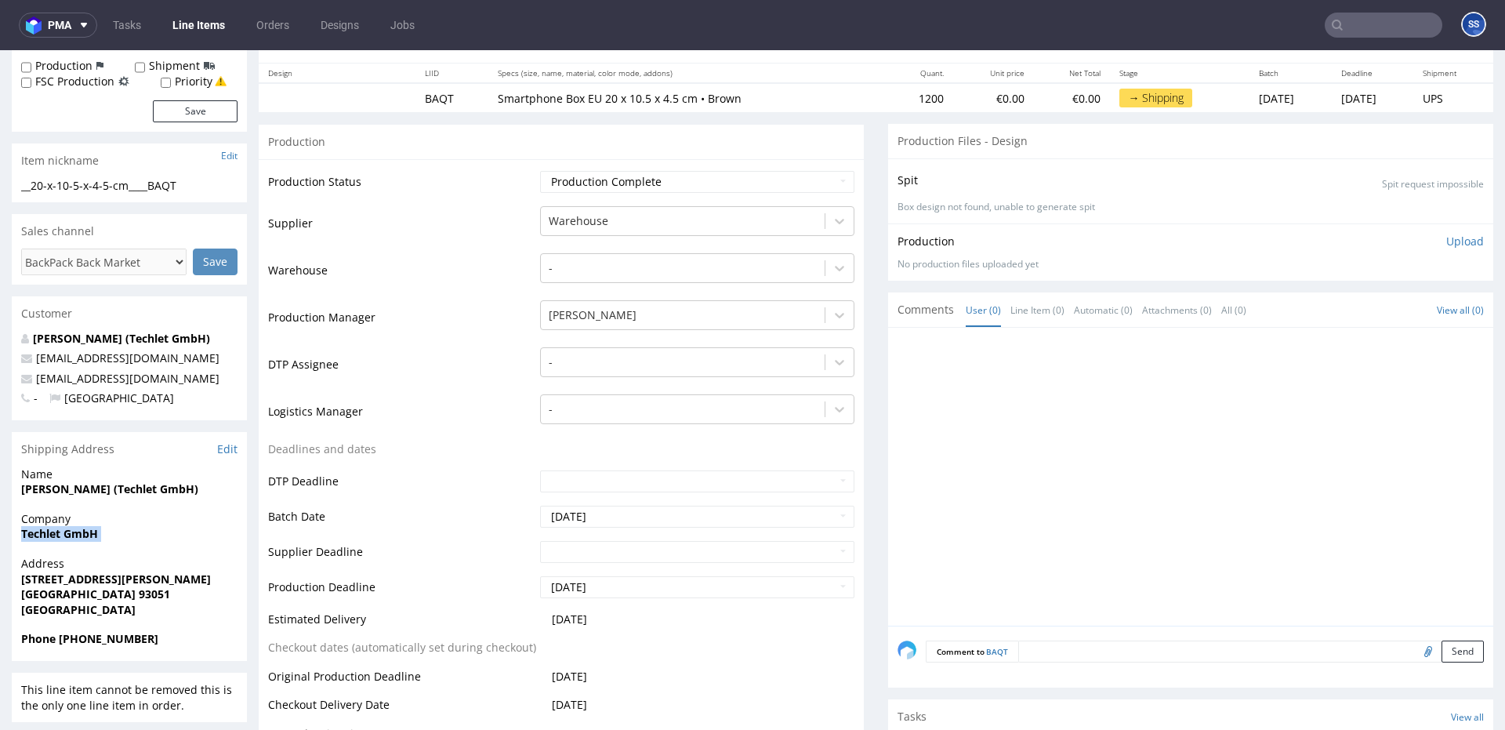
copy strong "Techlet GmbH"
click at [79, 578] on strong "Dr.-Gessler-Straße 12a" at bounding box center [116, 579] width 190 height 15
copy strong "Dr.-Gessler-Straße 12a"
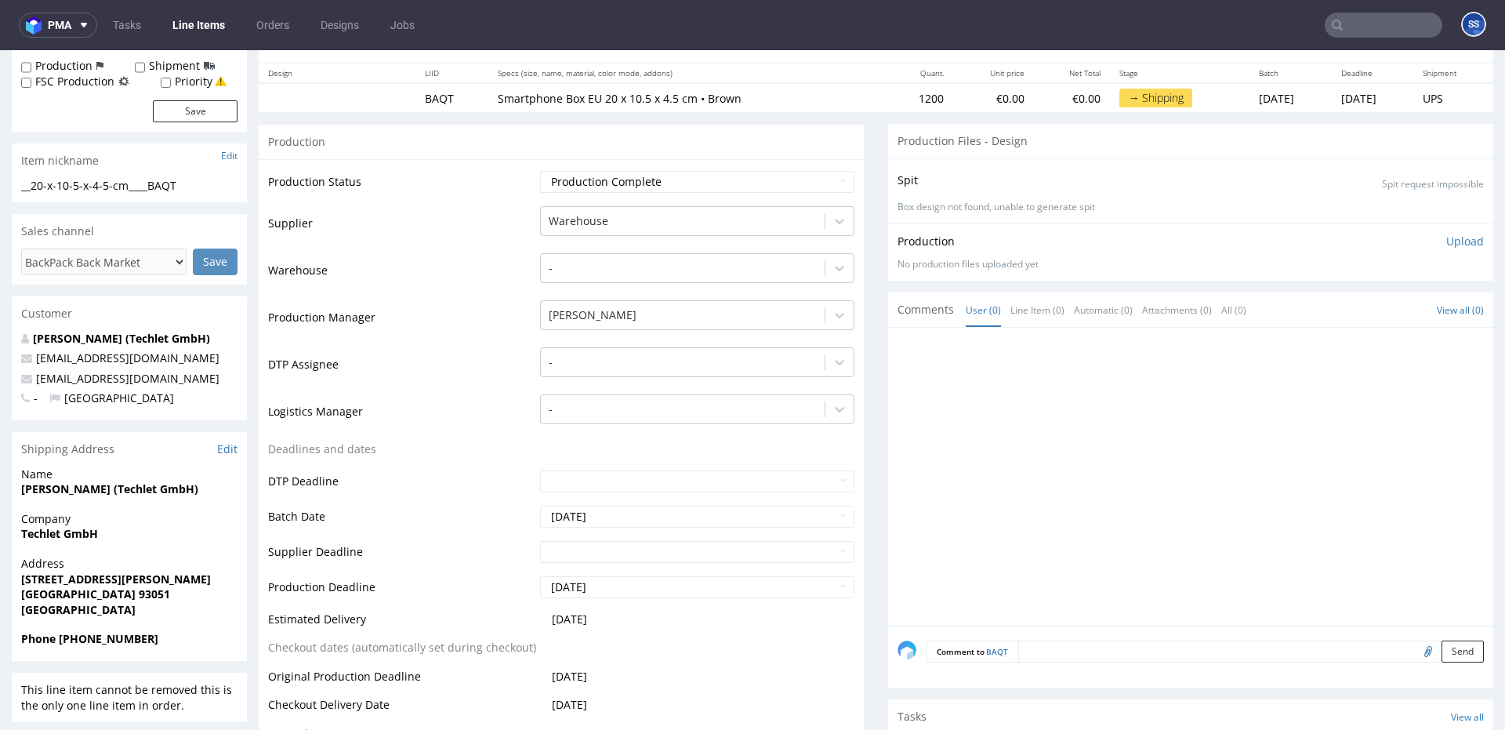
click at [98, 594] on strong "Regensburg 93051" at bounding box center [95, 593] width 149 height 15
drag, startPoint x: 98, startPoint y: 594, endPoint x: 214, endPoint y: 510, distance: 143.6
click at [98, 594] on strong "Regensburg 93051" at bounding box center [95, 593] width 149 height 15
copy strong "93051"
drag, startPoint x: 188, startPoint y: 376, endPoint x: 27, endPoint y: 380, distance: 161.6
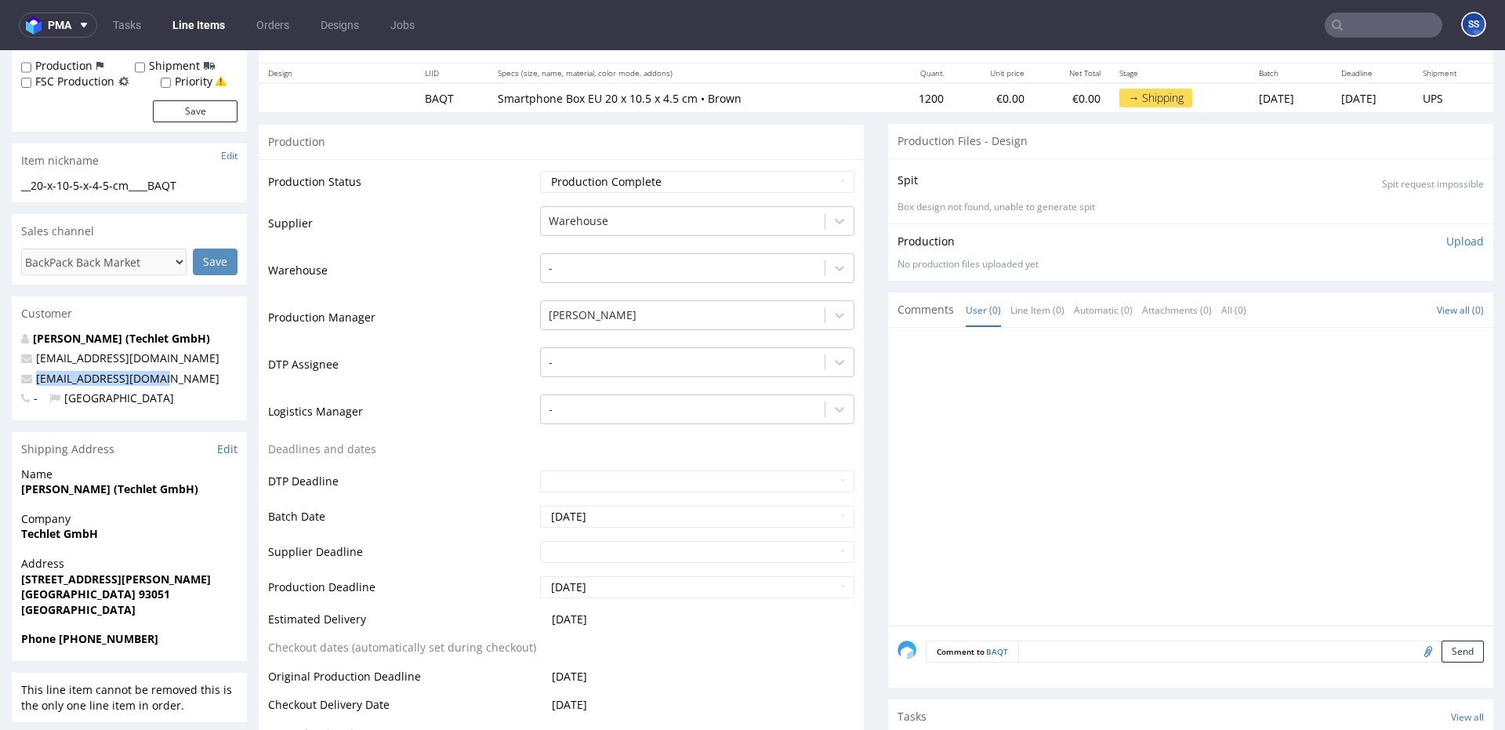
click at [27, 380] on p "techletgmbh@gmail.com" at bounding box center [129, 379] width 216 height 16
copy span "techletgmbh@gmail.com"
drag, startPoint x: 194, startPoint y: 641, endPoint x: 60, endPoint y: 637, distance: 134.1
click at [60, 637] on span "Phone +49 017624684422" at bounding box center [129, 639] width 216 height 16
copy strong "+49 017624684422"
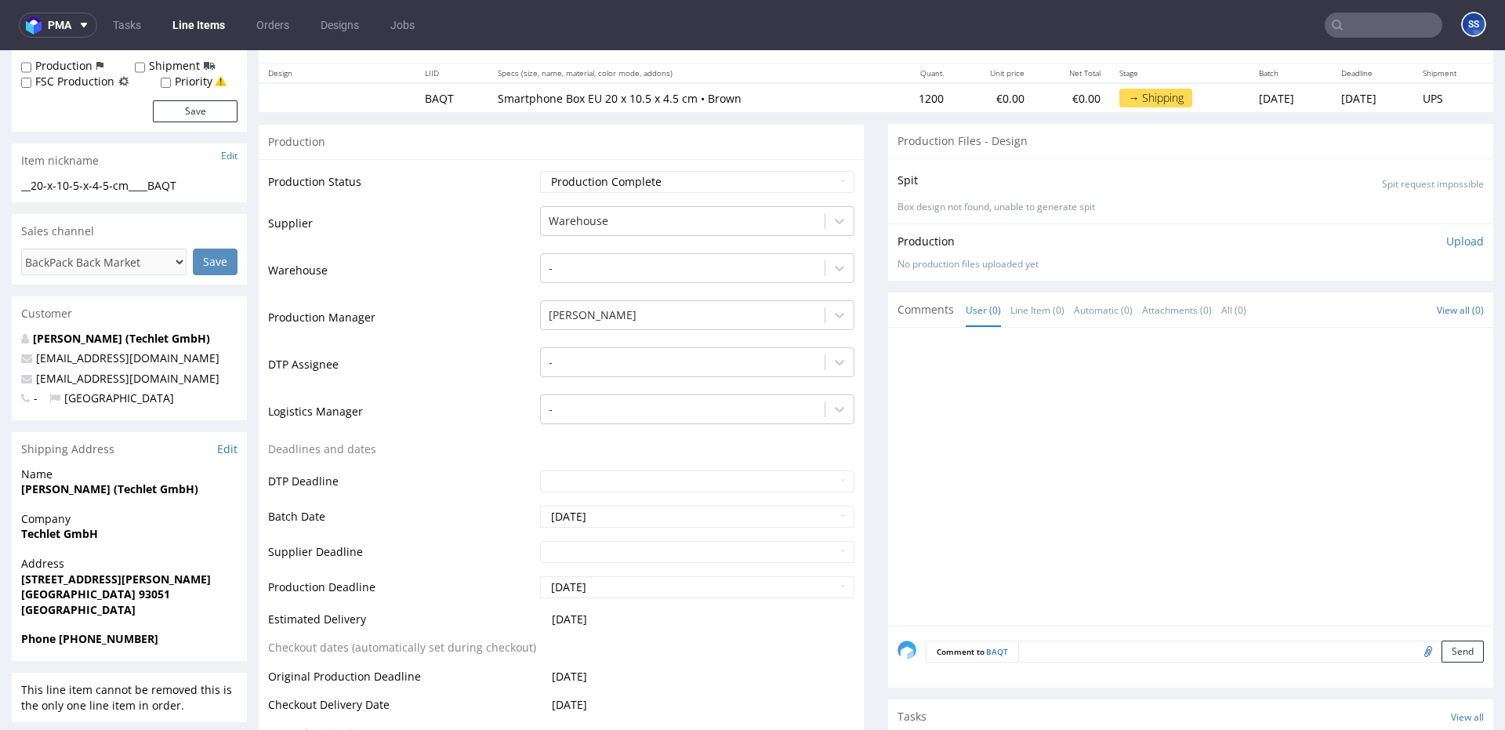
click at [45, 496] on span "Hamid Naseri (Techlet GmbH)" at bounding box center [129, 489] width 216 height 16
click at [36, 488] on strong "Hamid Naseri (Techlet GmbH)" at bounding box center [109, 488] width 177 height 15
drag, startPoint x: 94, startPoint y: 488, endPoint x: 0, endPoint y: 481, distance: 94.4
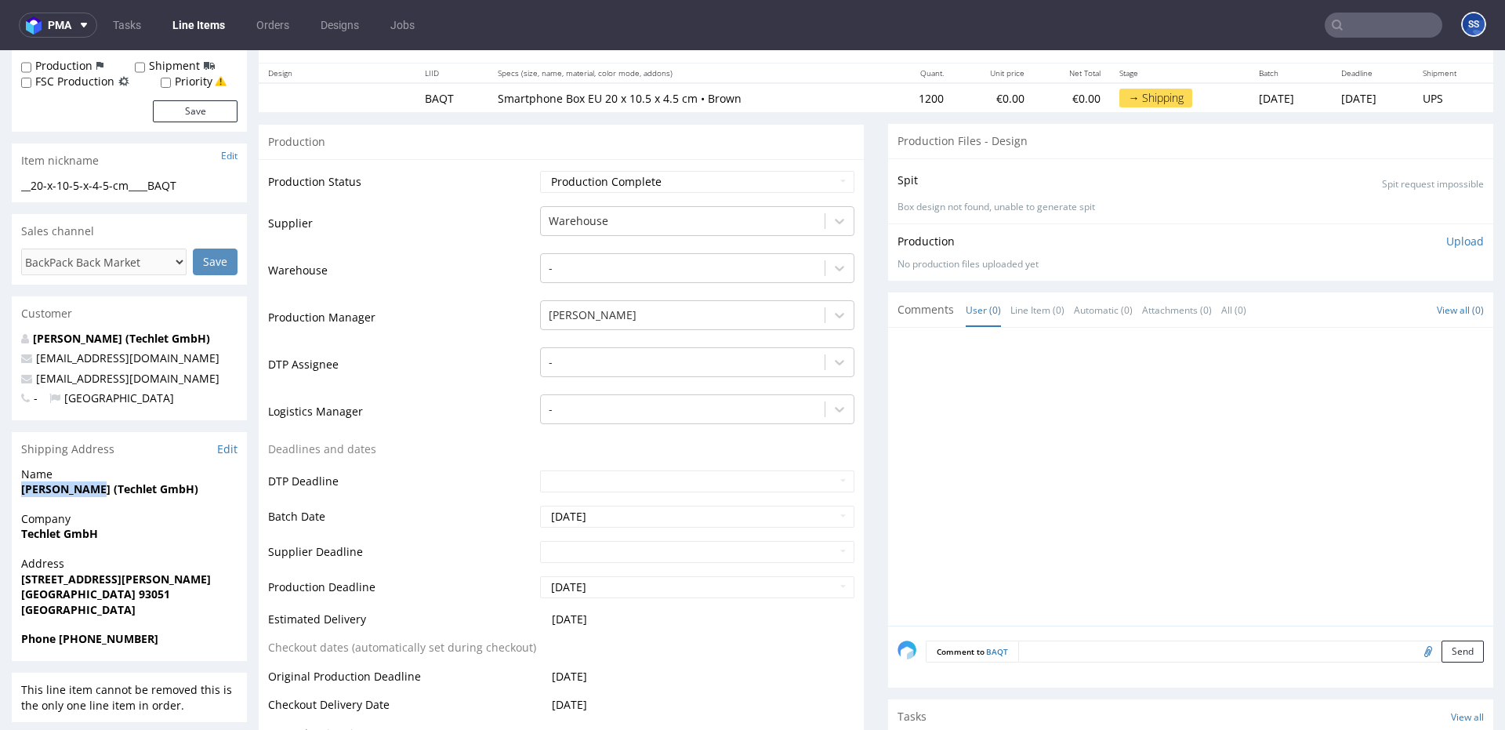
copy strong "Hamid Naseri"
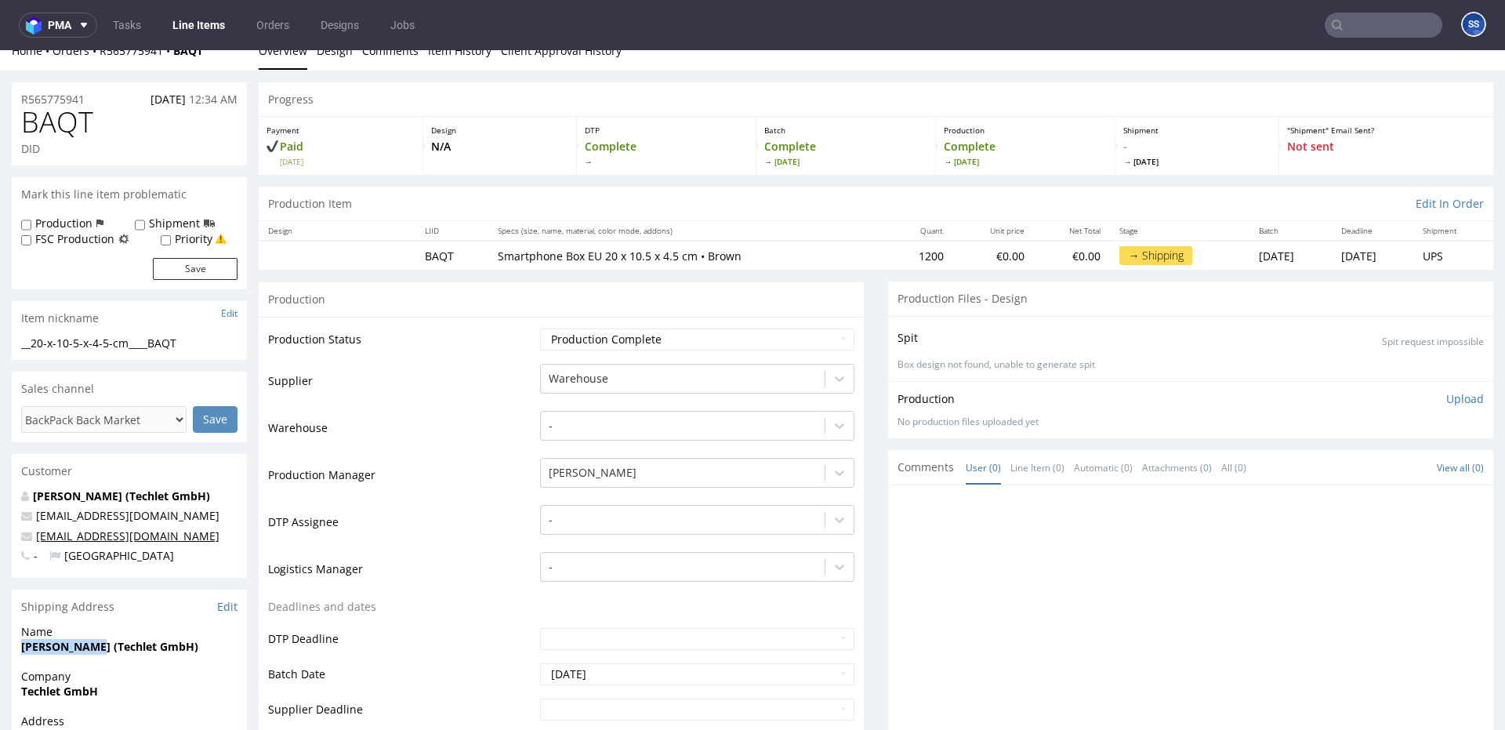
scroll to position [0, 0]
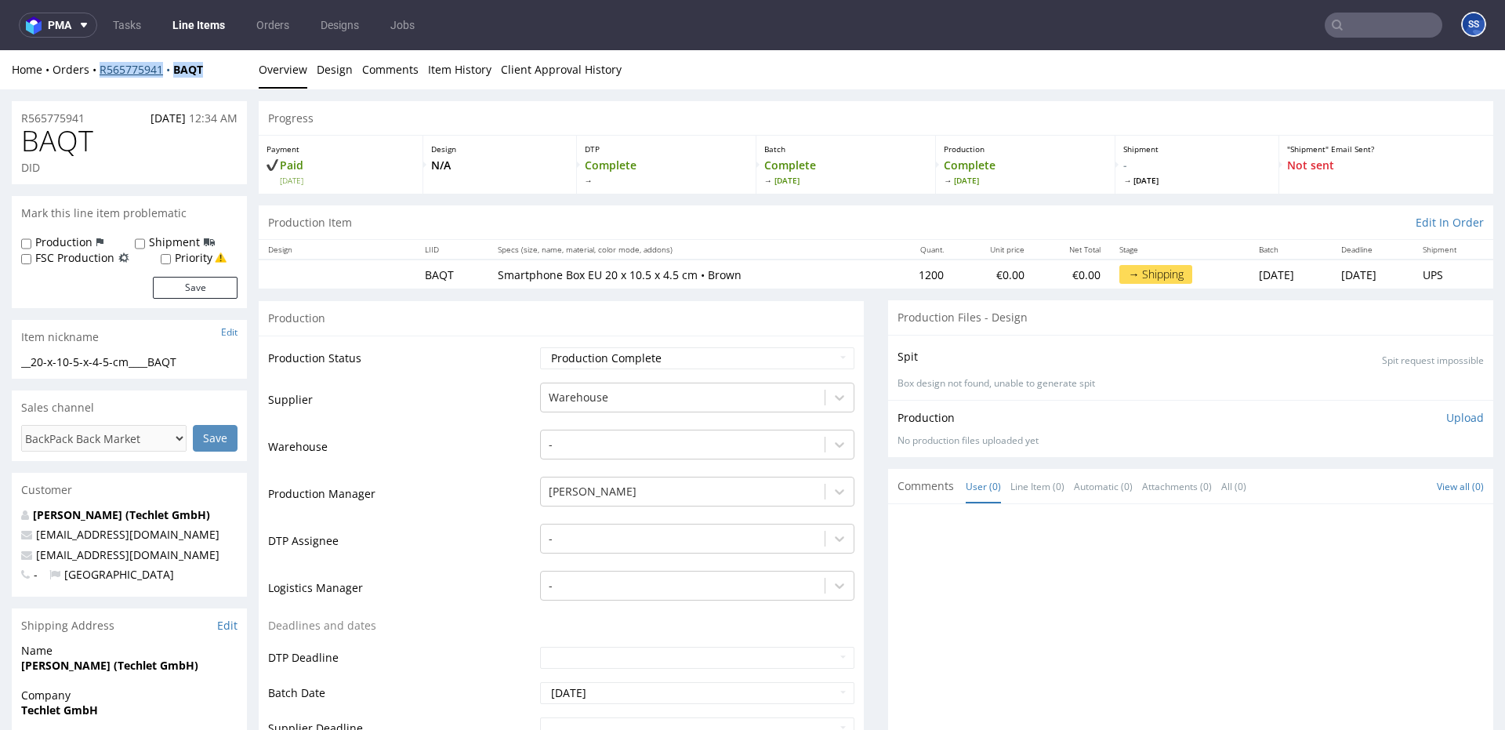
drag, startPoint x: 216, startPoint y: 71, endPoint x: 100, endPoint y: 75, distance: 116.1
click at [100, 75] on div "Home Orders R565775941 BAQT" at bounding box center [129, 70] width 235 height 16
copy div "R565775941 BAQT"
click at [201, 27] on link "Line Items" at bounding box center [198, 25] width 71 height 25
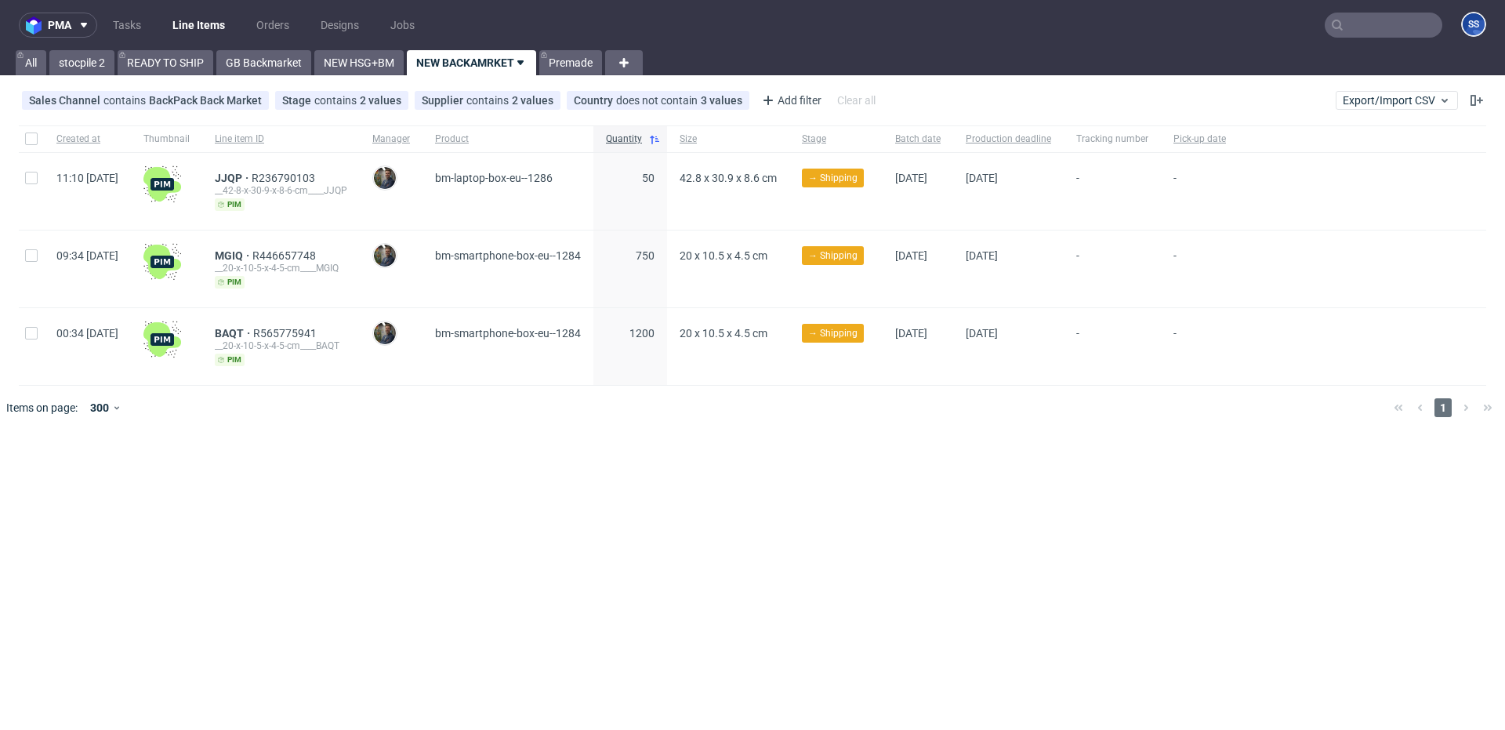
click at [277, 325] on div "BAQT R565775941 __20-x-10-5-x-4-5-cm____BAQT pim" at bounding box center [281, 346] width 158 height 77
click at [253, 329] on span "BAQT" at bounding box center [234, 333] width 38 height 13
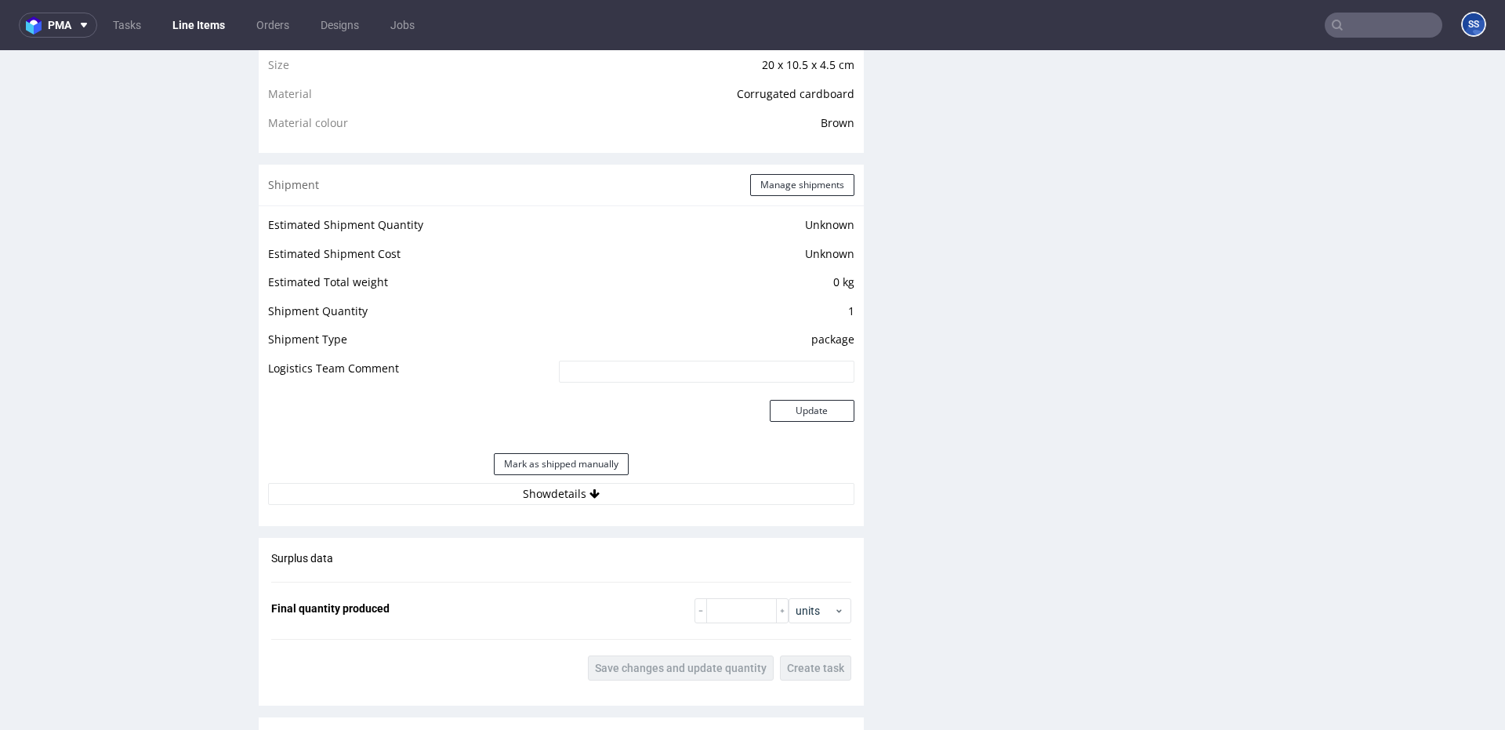
scroll to position [1135, 0]
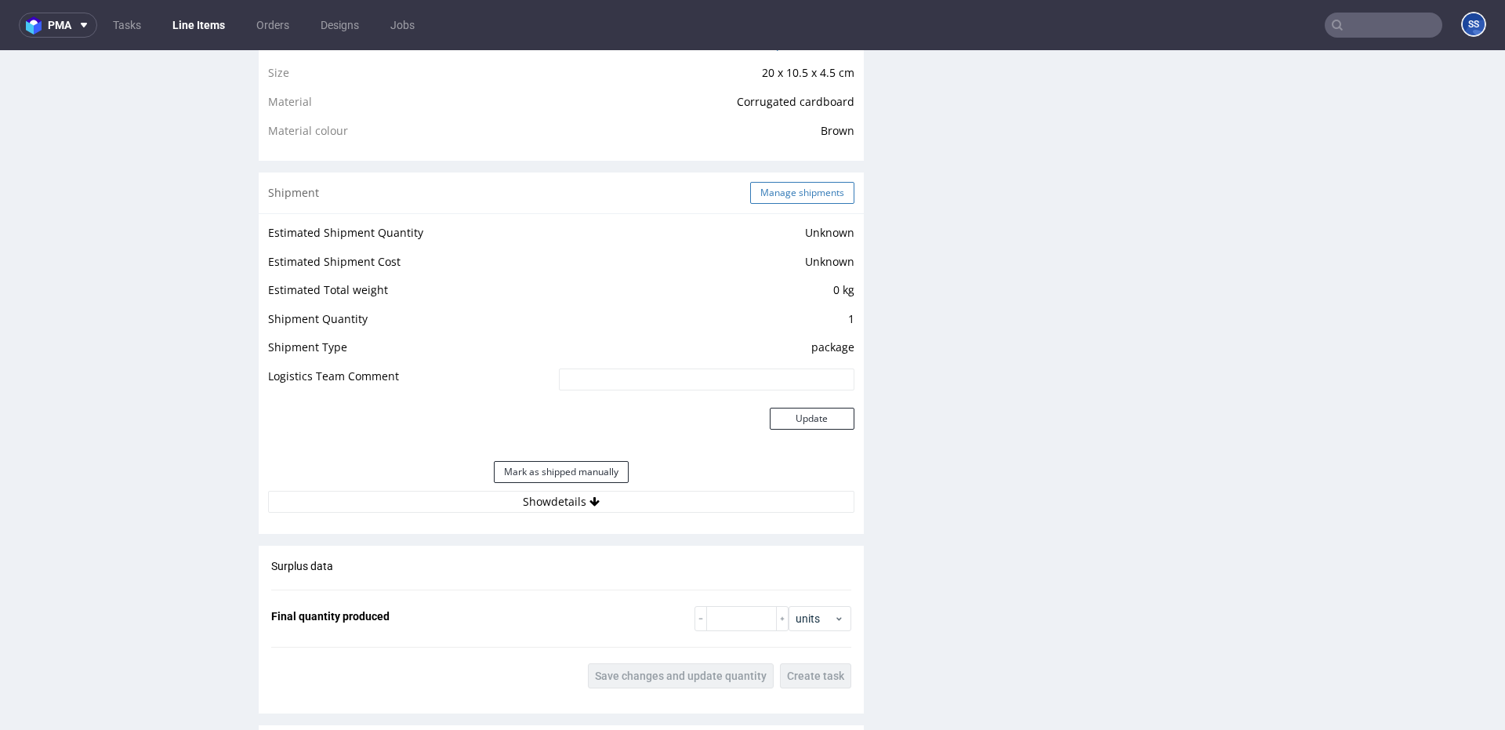
click at [778, 183] on button "Manage shipments" at bounding box center [802, 193] width 104 height 22
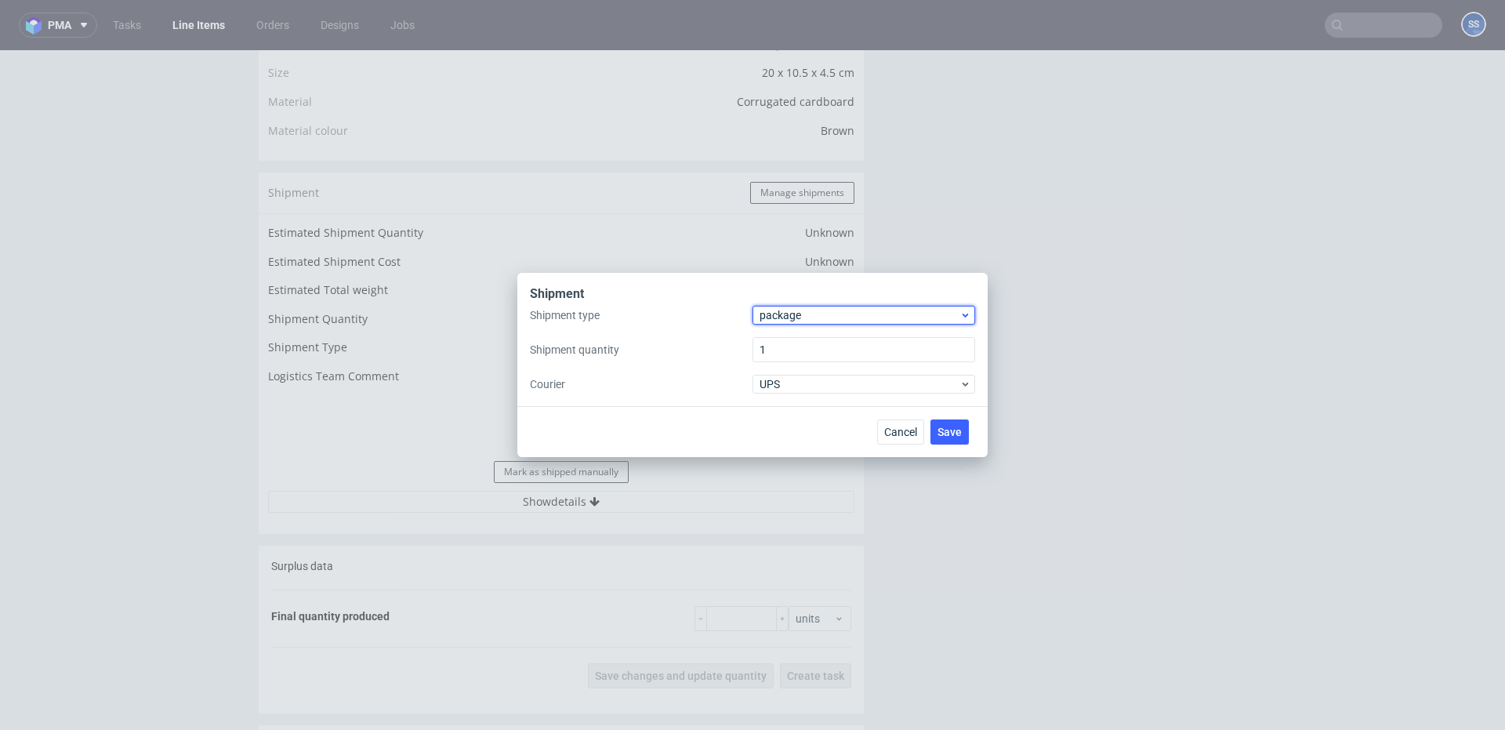
click at [774, 308] on span "package" at bounding box center [860, 315] width 200 height 16
click at [801, 337] on div "pallet" at bounding box center [864, 348] width 210 height 28
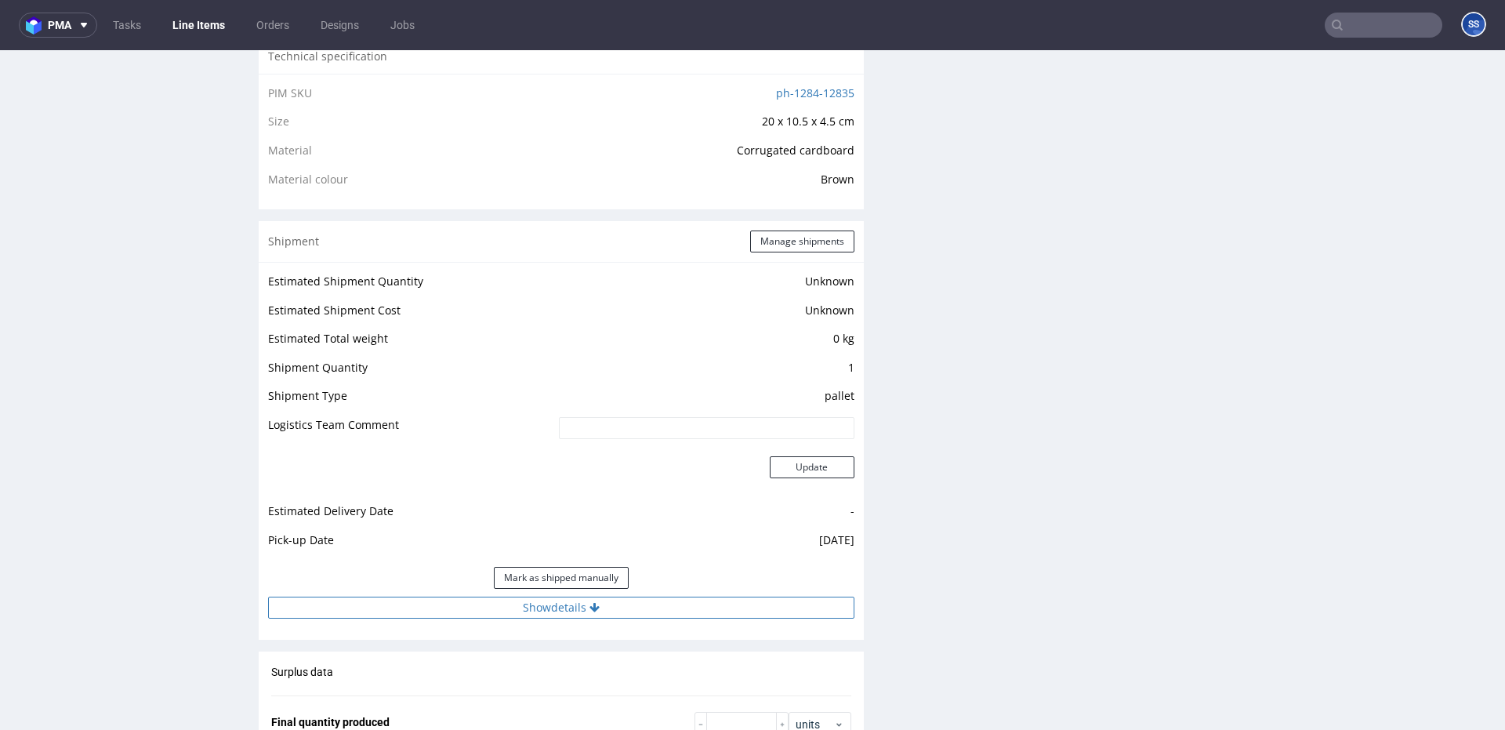
click at [576, 606] on button "Show details" at bounding box center [561, 608] width 586 height 22
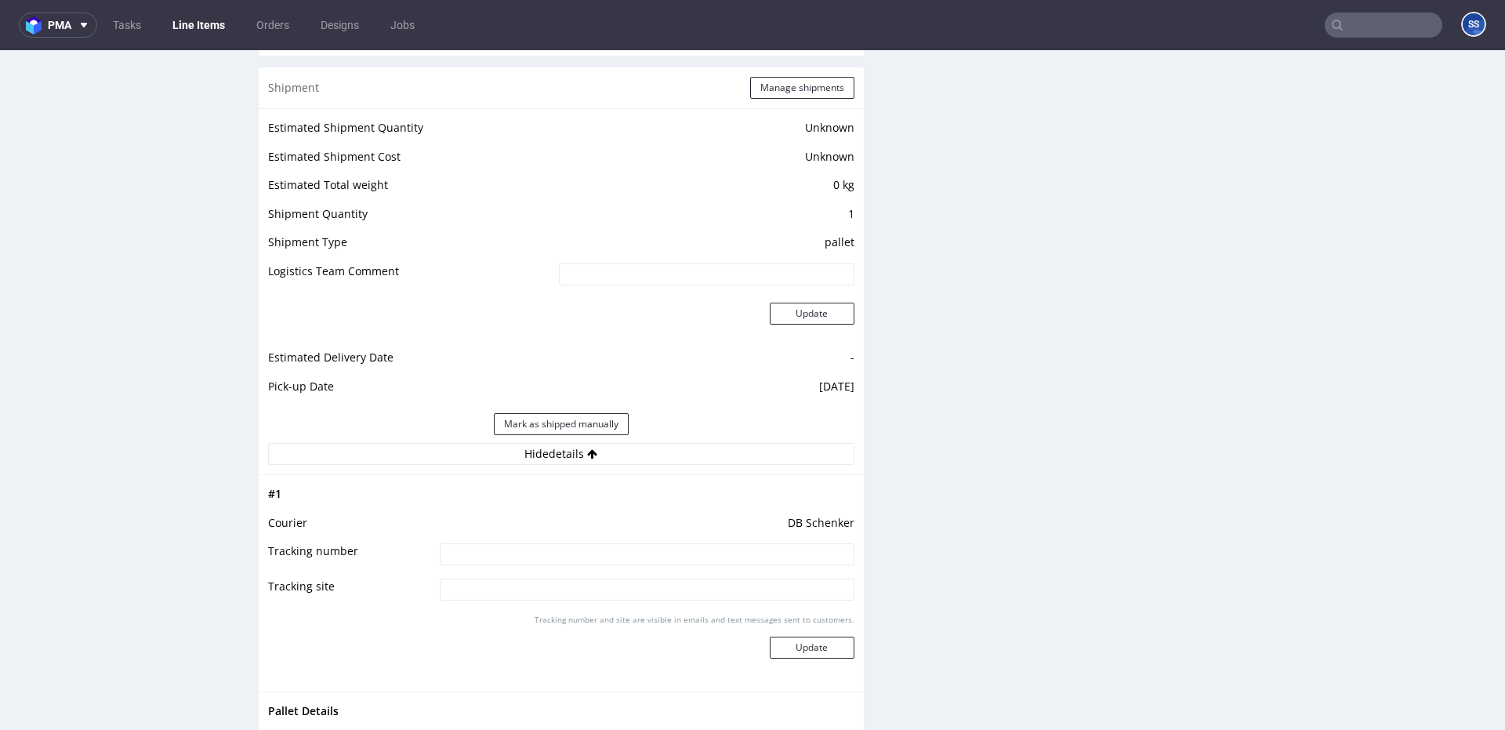
scroll to position [1247, 0]
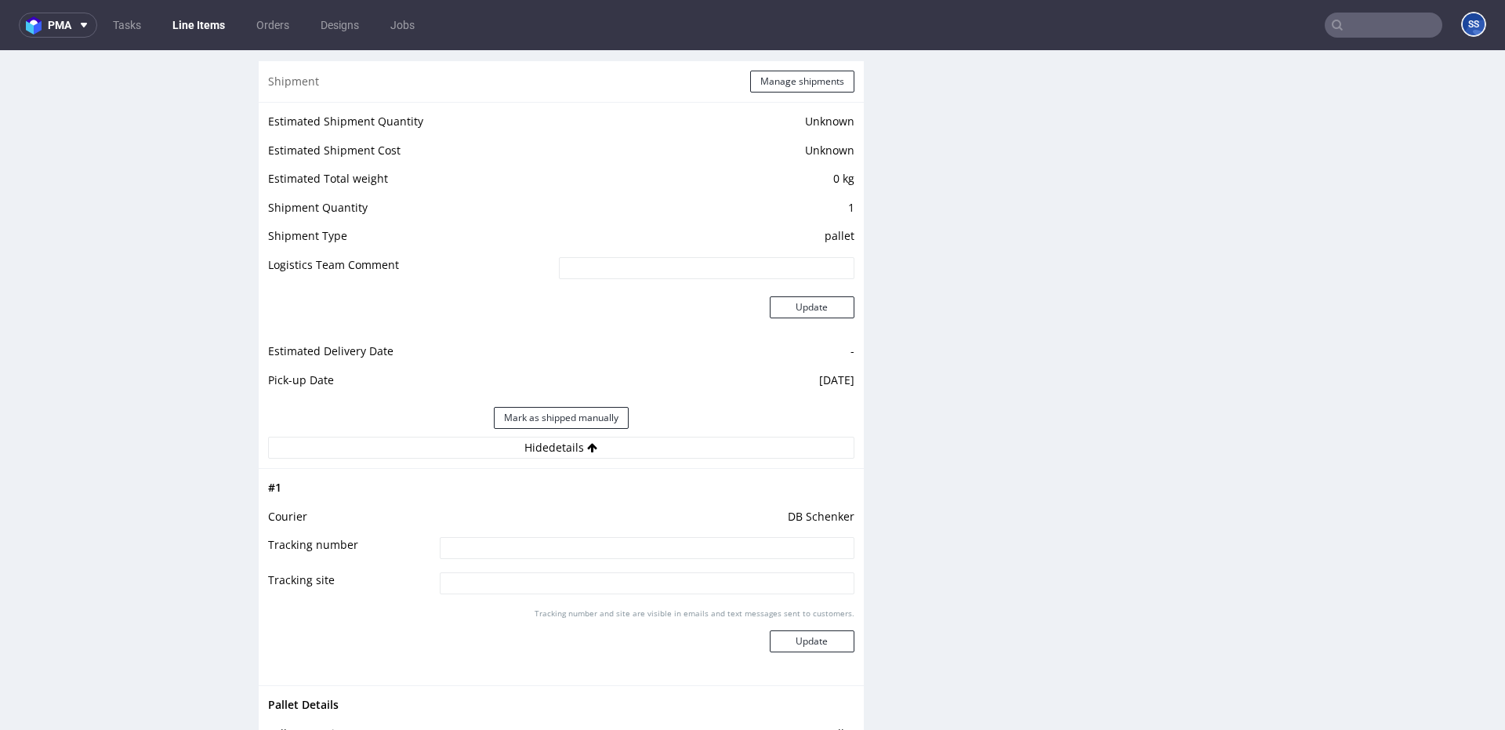
click at [568, 565] on td at bounding box center [645, 552] width 419 height 35
click at [567, 553] on input at bounding box center [647, 548] width 415 height 22
paste input "SUMA"
type input "SUMA"
click at [501, 553] on input at bounding box center [647, 548] width 415 height 22
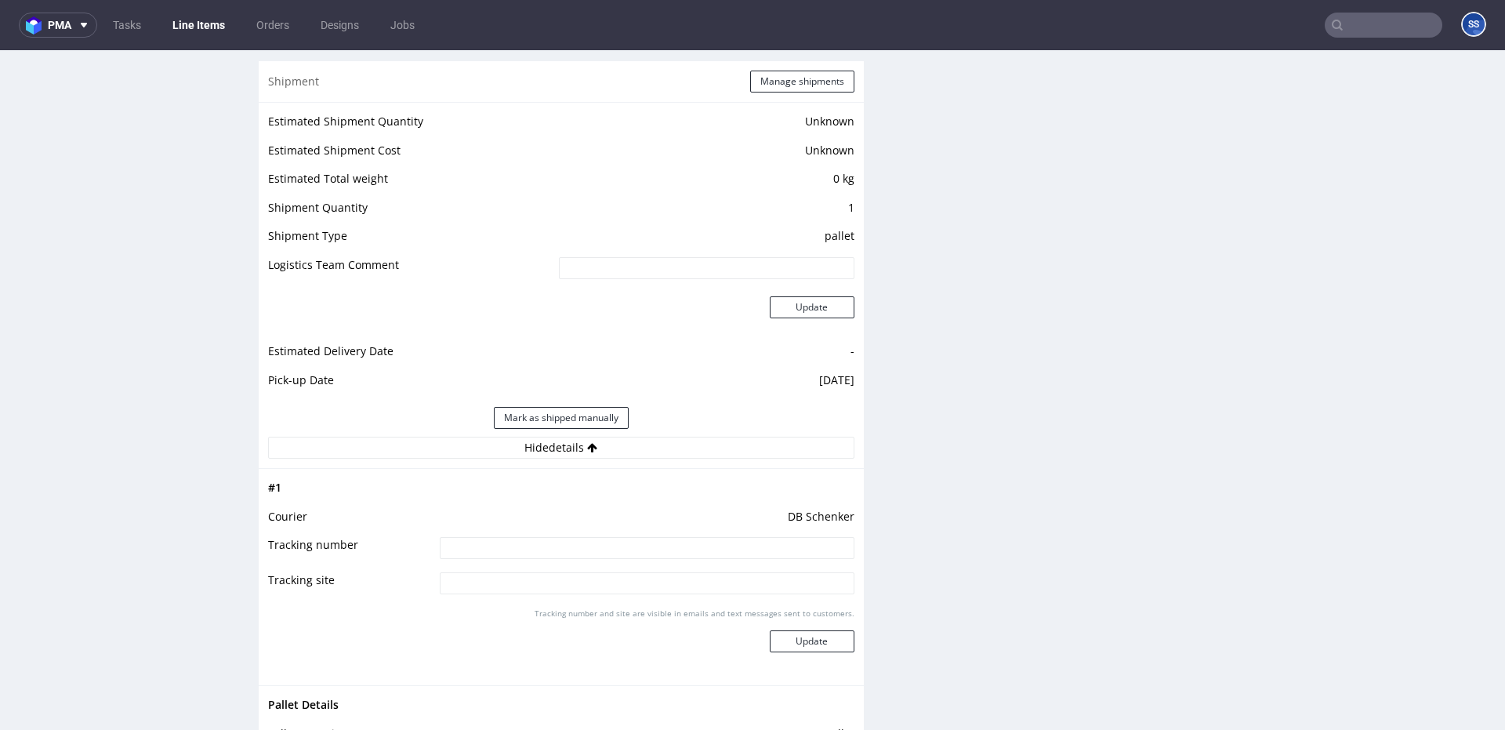
paste input "PLWAW510001156"
type input "PLWAW510001156"
click at [808, 626] on div "Tracking number and site are visible in emails and text messages sent to custom…" at bounding box center [647, 636] width 415 height 56
click at [807, 635] on button "Update" at bounding box center [812, 641] width 85 height 22
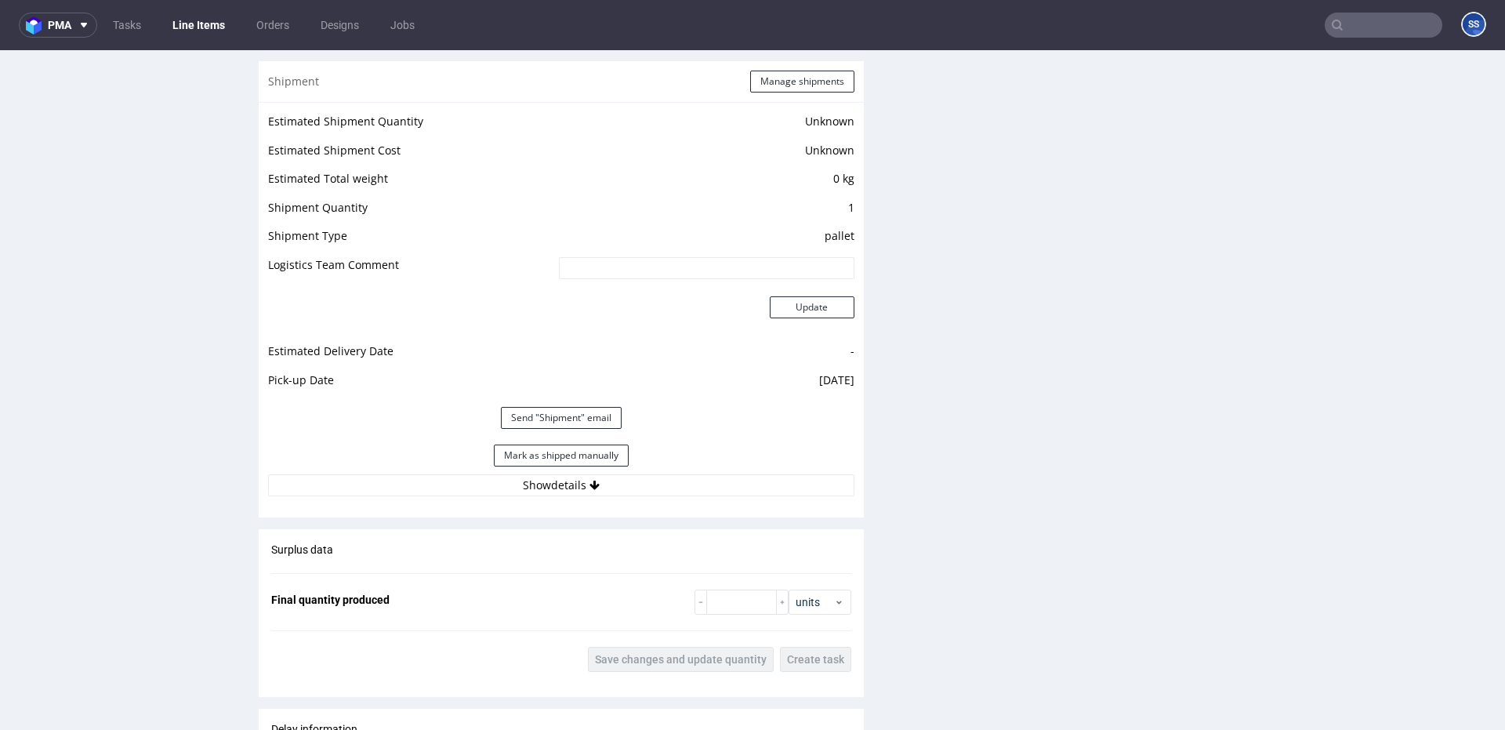
click at [209, 19] on link "Line Items" at bounding box center [198, 25] width 71 height 25
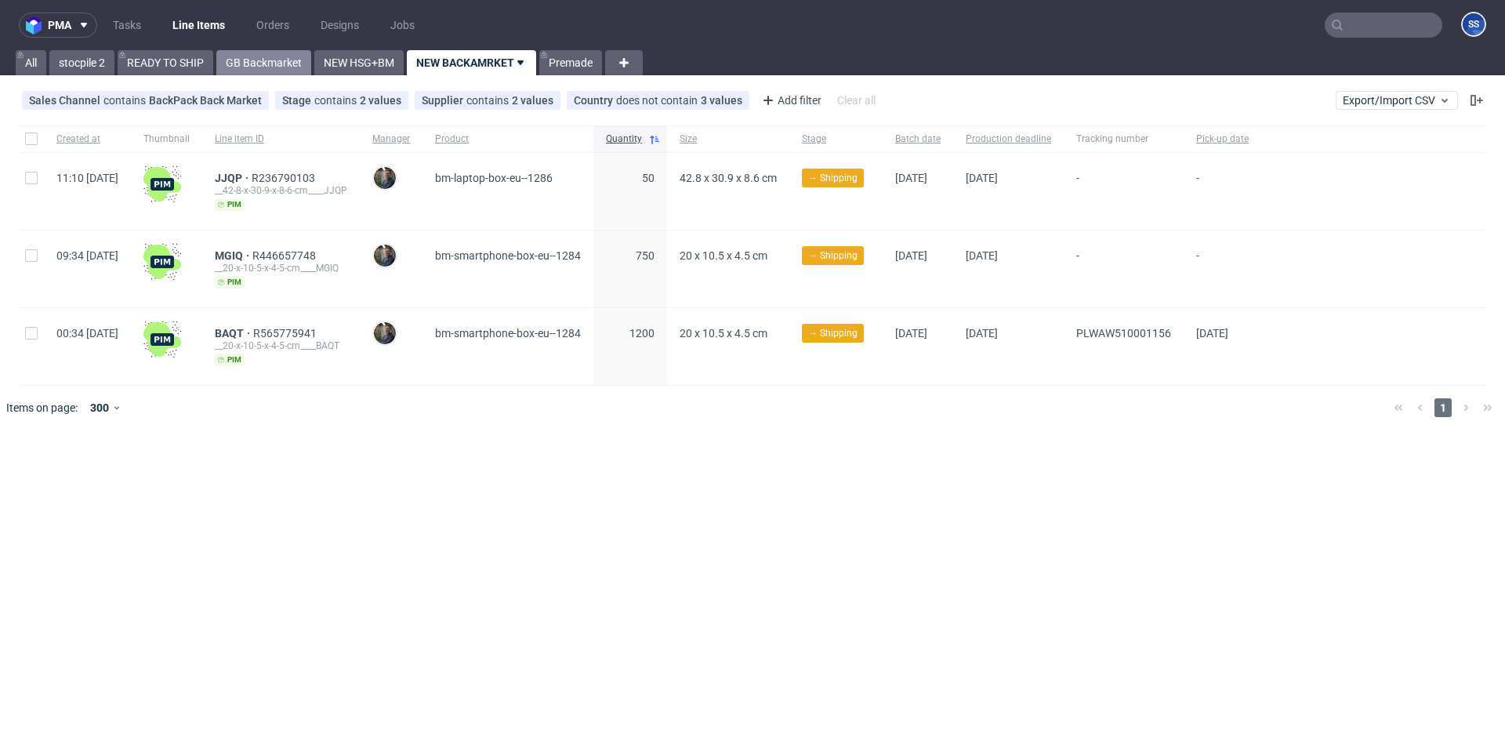
click at [263, 70] on link "GB Backmarket" at bounding box center [263, 62] width 95 height 25
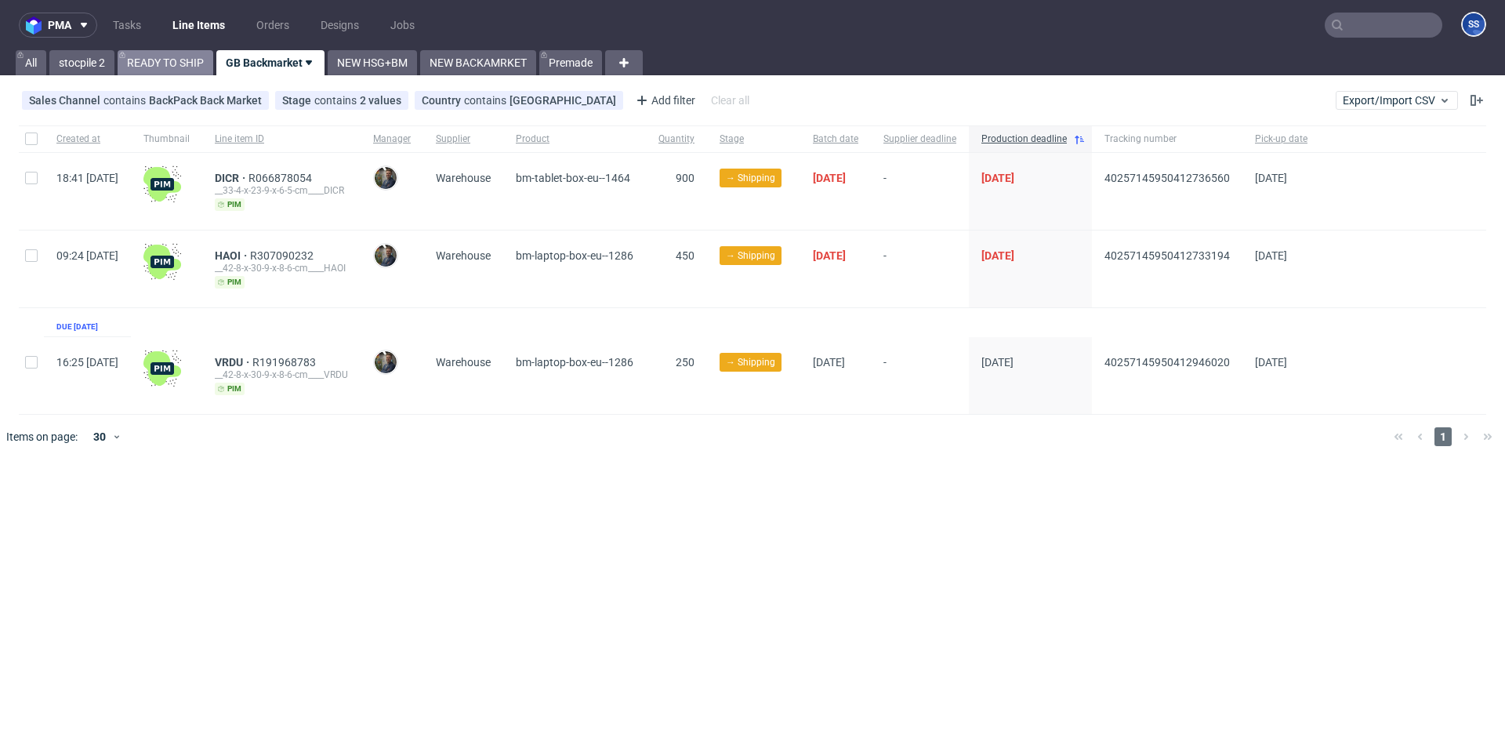
click at [181, 59] on link "READY TO SHIP" at bounding box center [166, 62] width 96 height 25
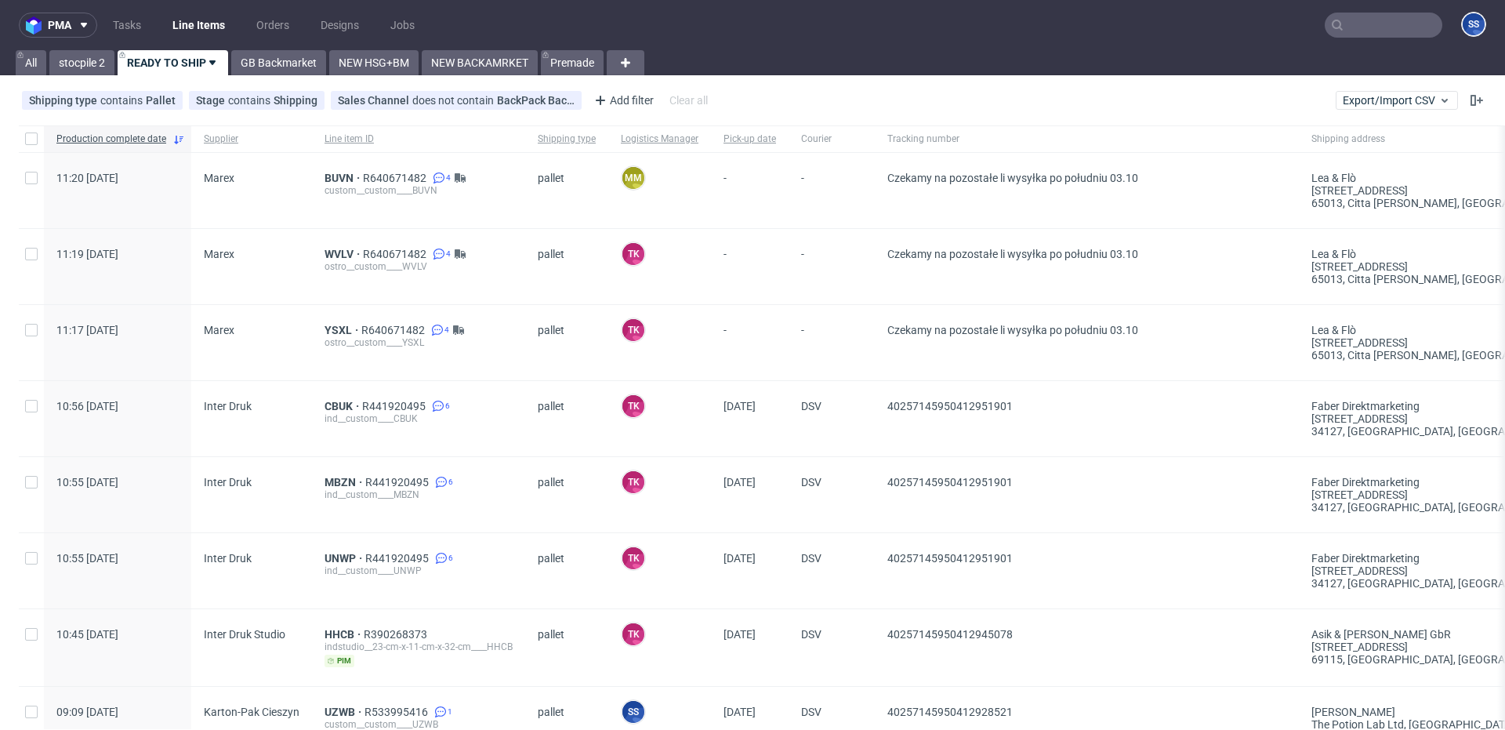
click at [192, 13] on link "Line Items" at bounding box center [198, 25] width 71 height 25
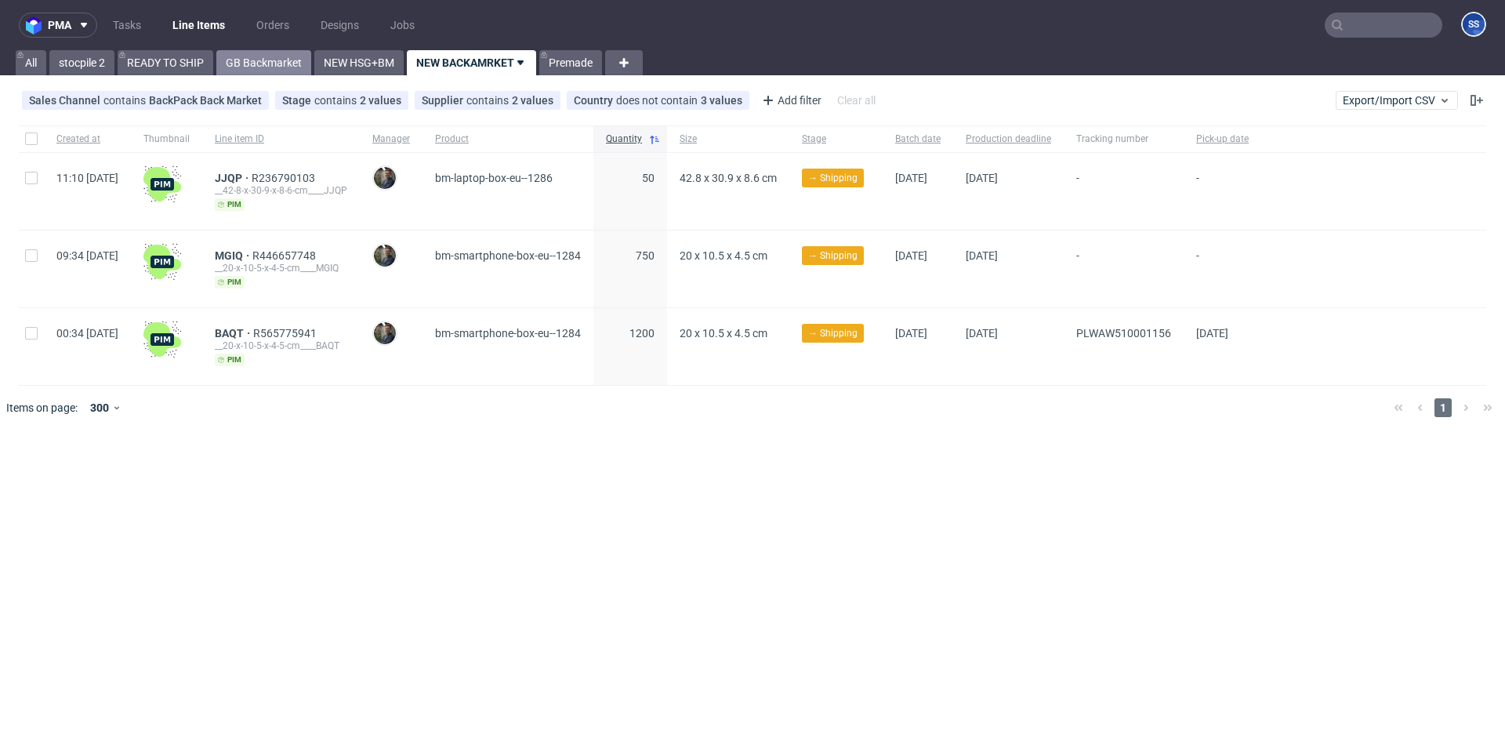
click at [233, 55] on link "GB Backmarket" at bounding box center [263, 62] width 95 height 25
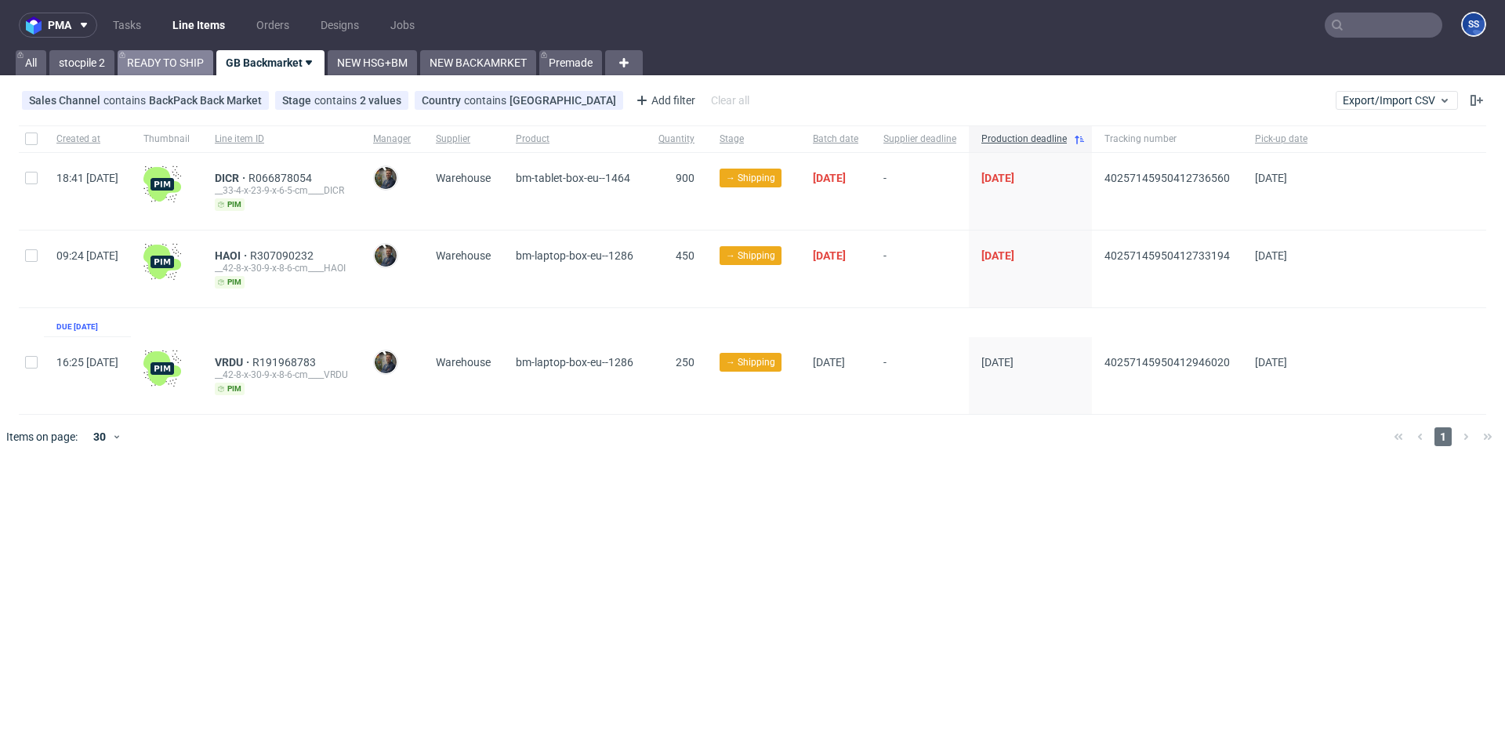
click at [161, 64] on link "READY TO SHIP" at bounding box center [166, 62] width 96 height 25
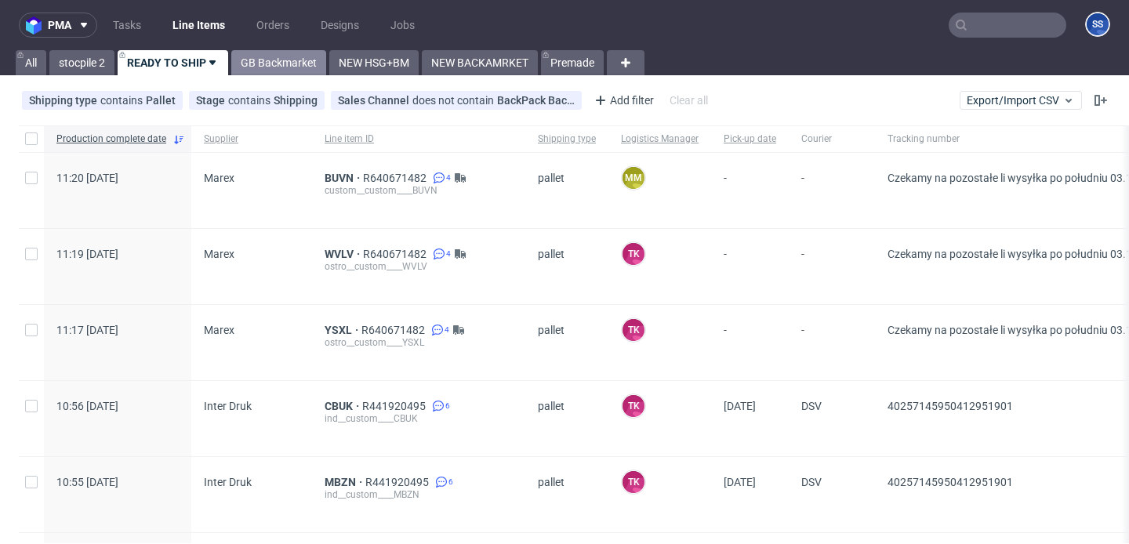
click at [274, 64] on link "GB Backmarket" at bounding box center [278, 62] width 95 height 25
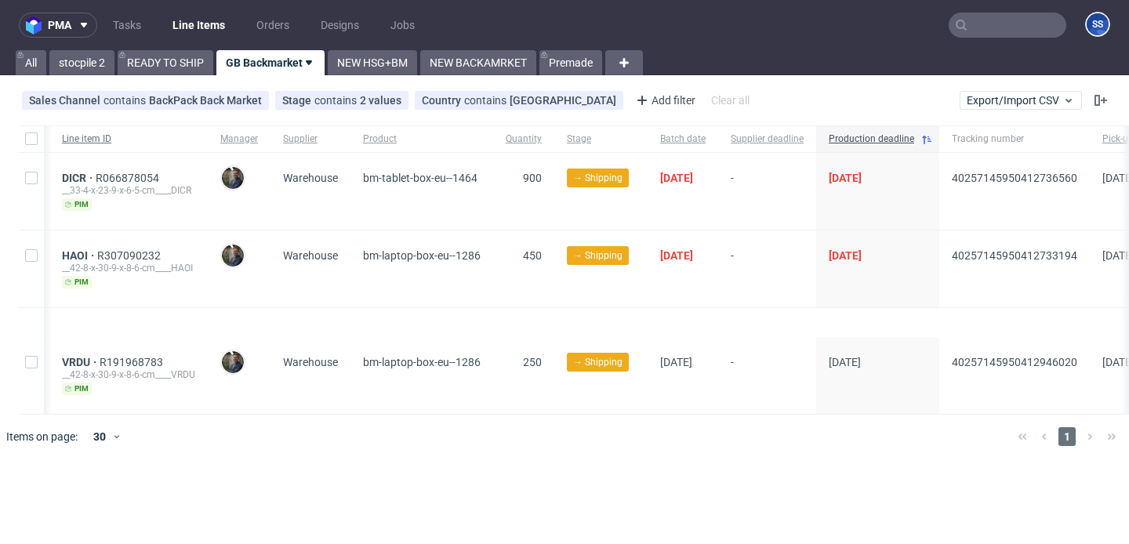
scroll to position [0, 292]
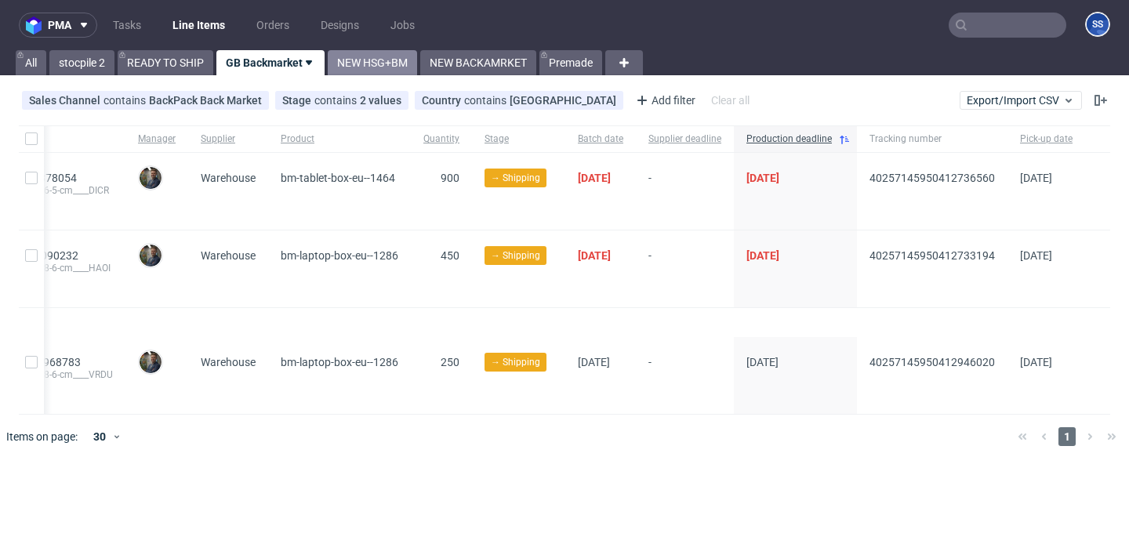
click at [372, 53] on link "NEW HSG+BM" at bounding box center [372, 62] width 89 height 25
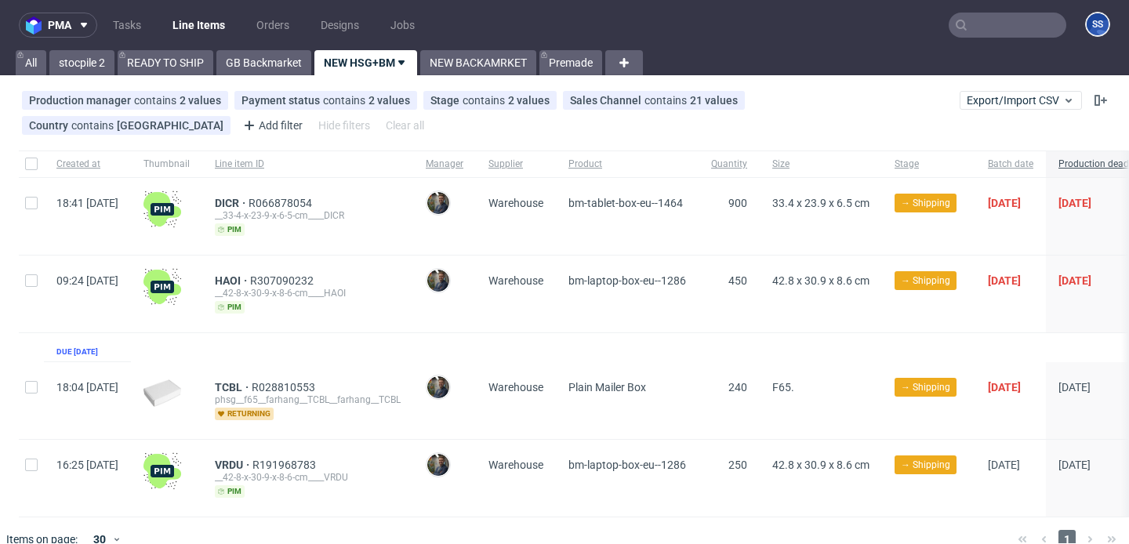
click at [464, 48] on nav "pma Tasks Line Items Orders Designs Jobs SS" at bounding box center [564, 25] width 1129 height 50
click at [466, 56] on link "NEW BACKAMRKET" at bounding box center [478, 62] width 116 height 25
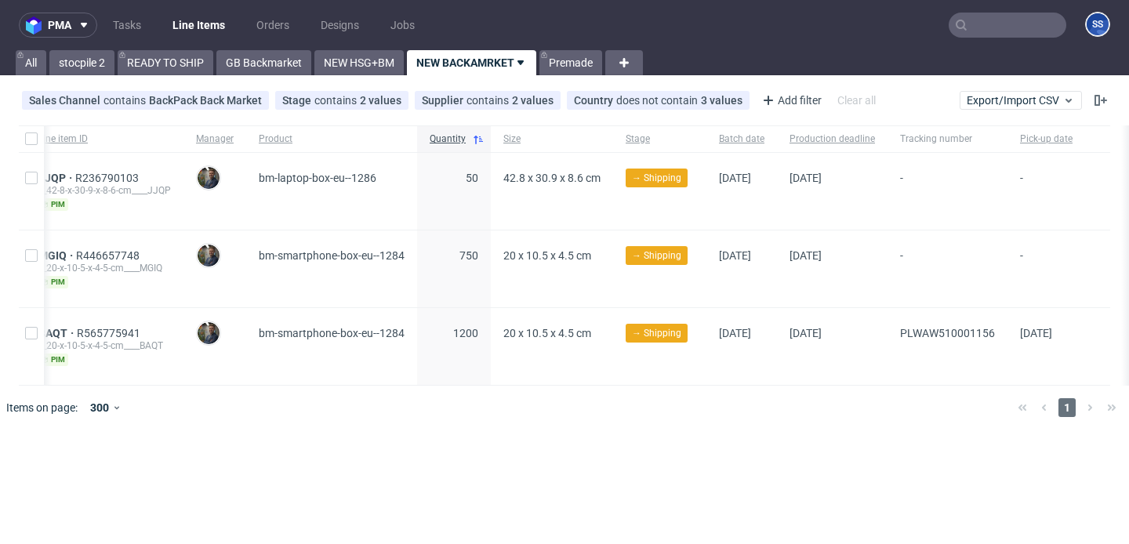
scroll to position [0, 182]
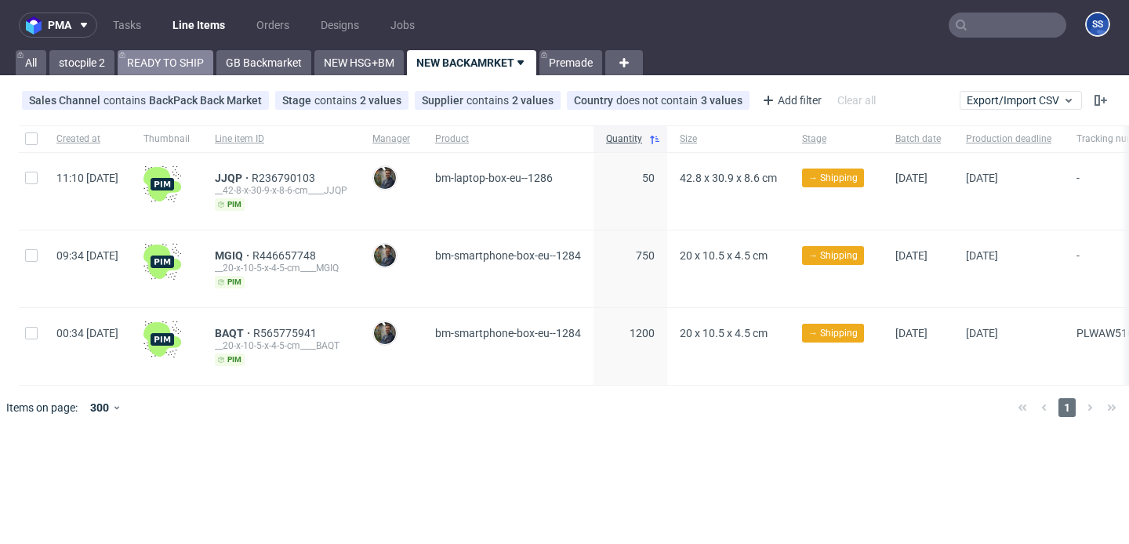
click at [165, 60] on link "READY TO SHIP" at bounding box center [166, 62] width 96 height 25
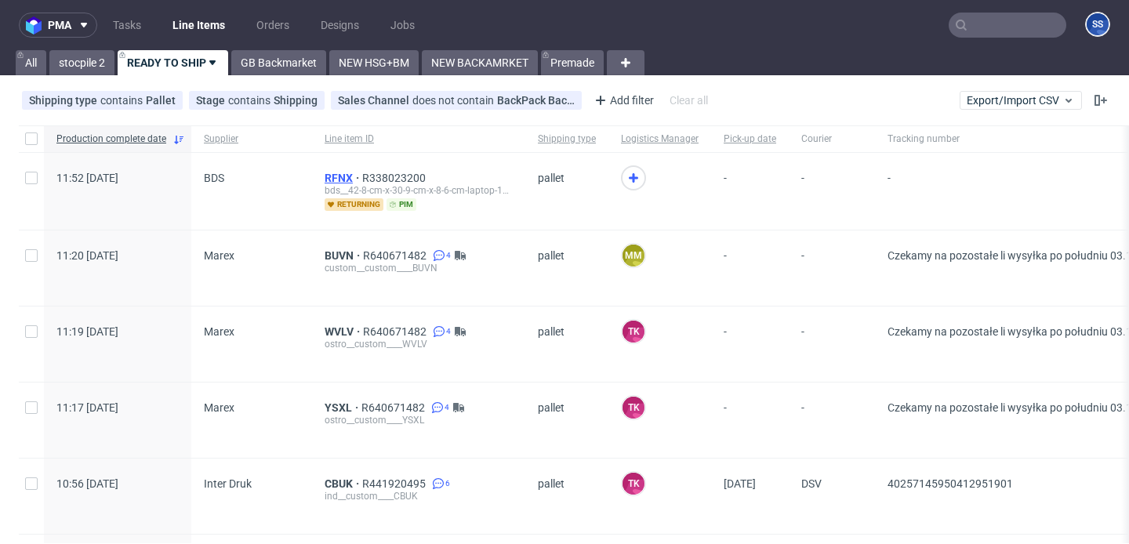
click at [341, 176] on span "RFNX" at bounding box center [344, 178] width 38 height 13
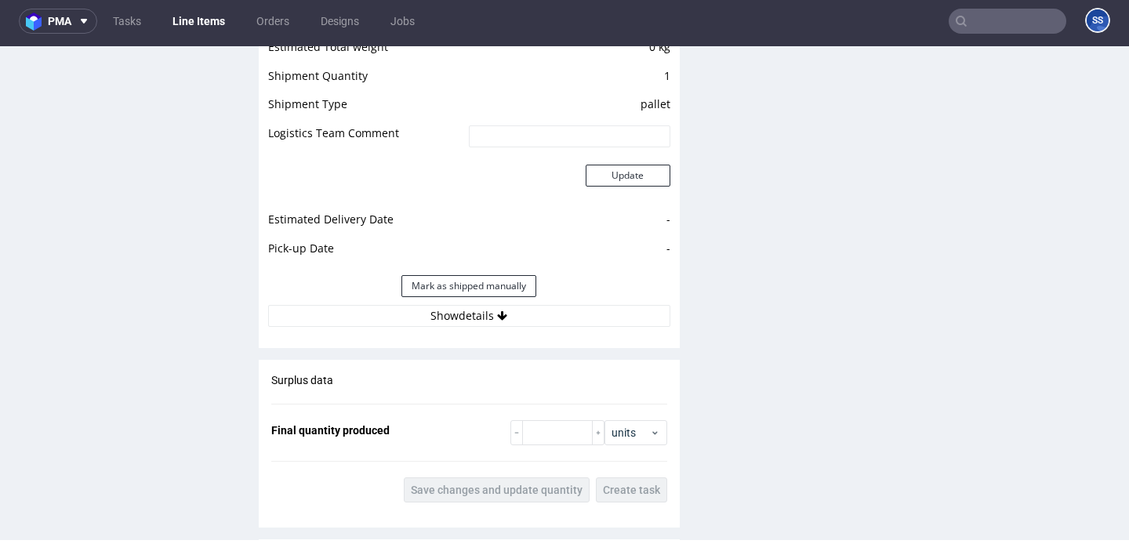
scroll to position [1534, 0]
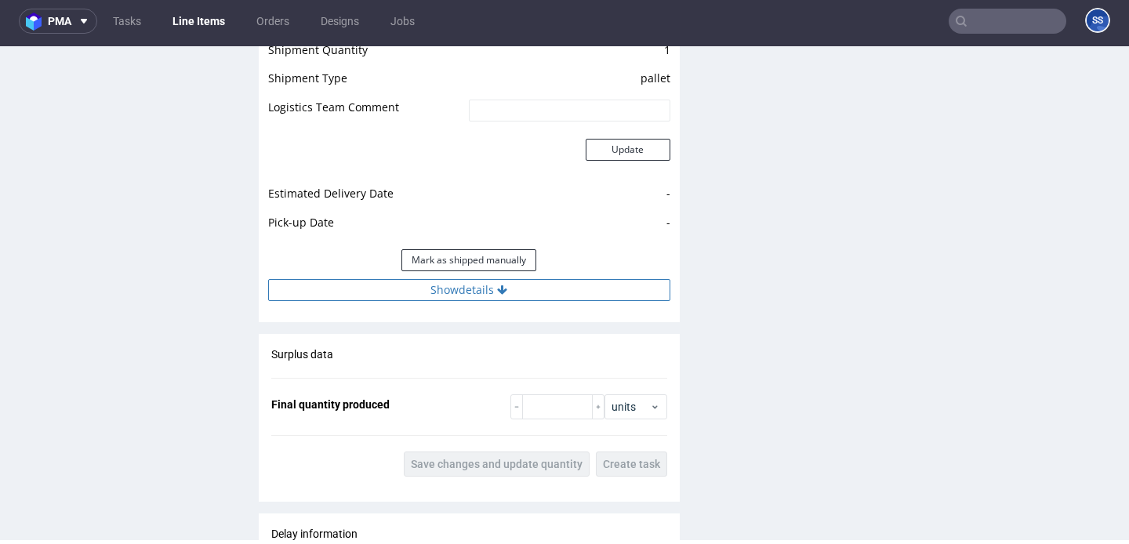
click at [480, 301] on button "Show details" at bounding box center [469, 290] width 402 height 22
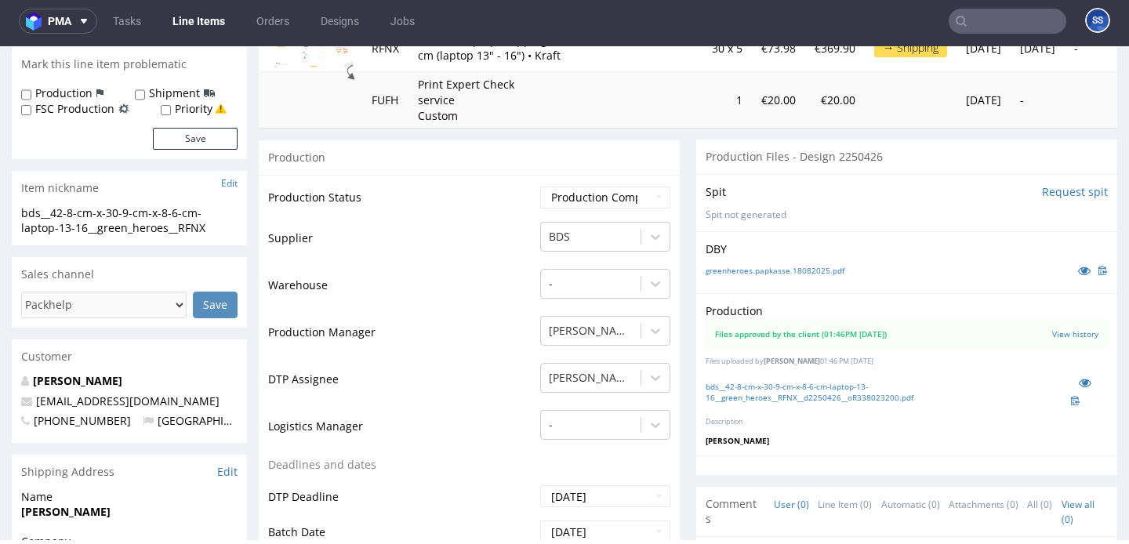
scroll to position [0, 0]
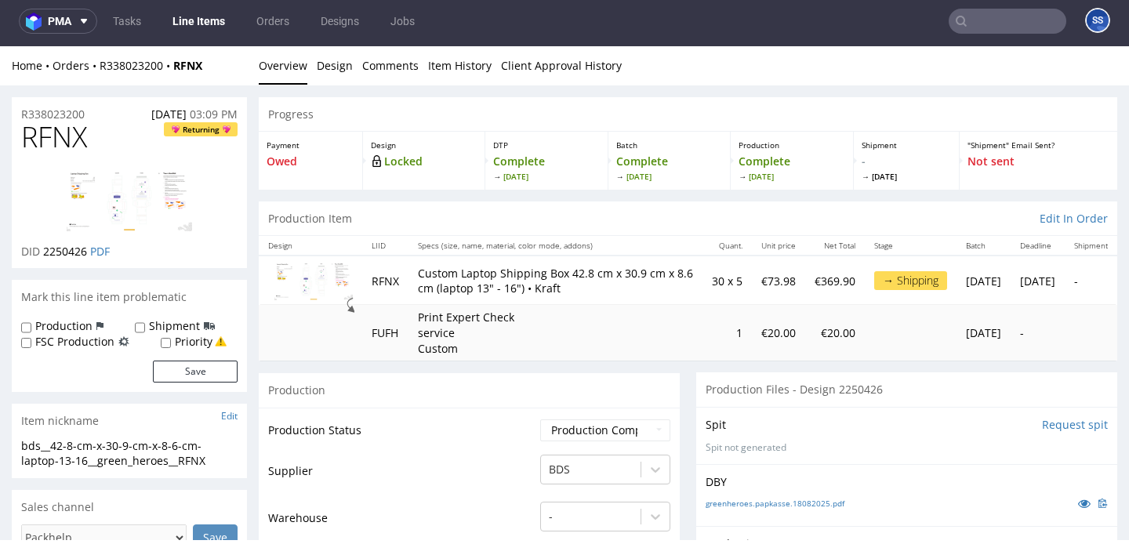
click at [211, 24] on link "Line Items" at bounding box center [198, 21] width 71 height 25
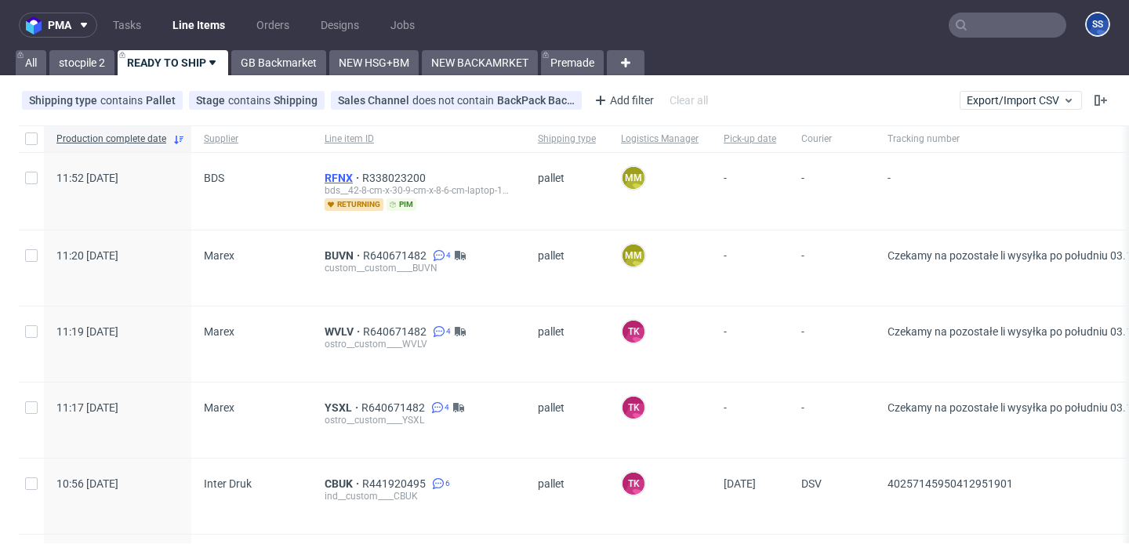
click at [338, 177] on span "RFNX" at bounding box center [344, 178] width 38 height 13
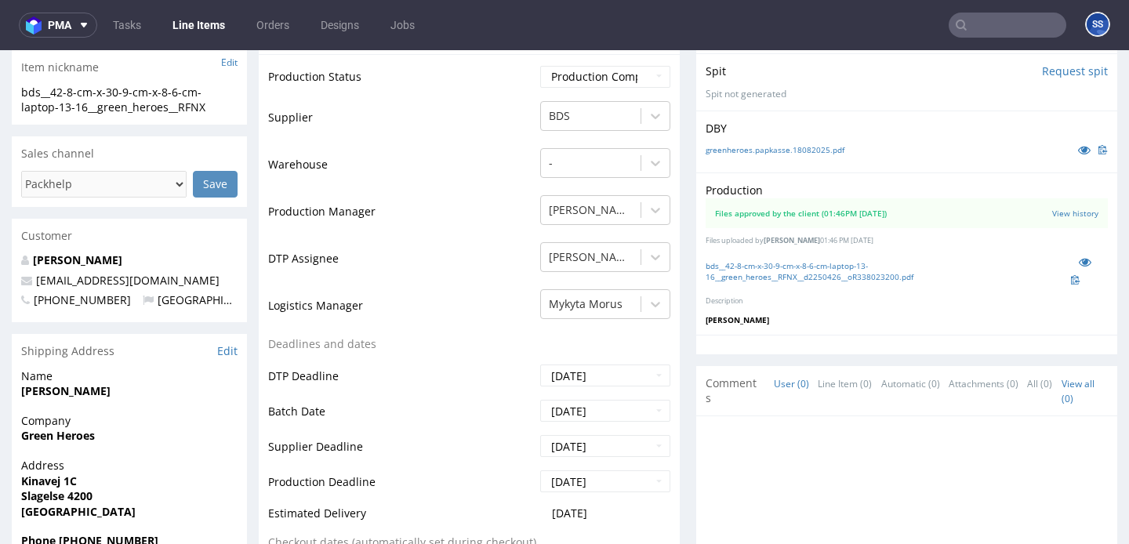
scroll to position [401, 0]
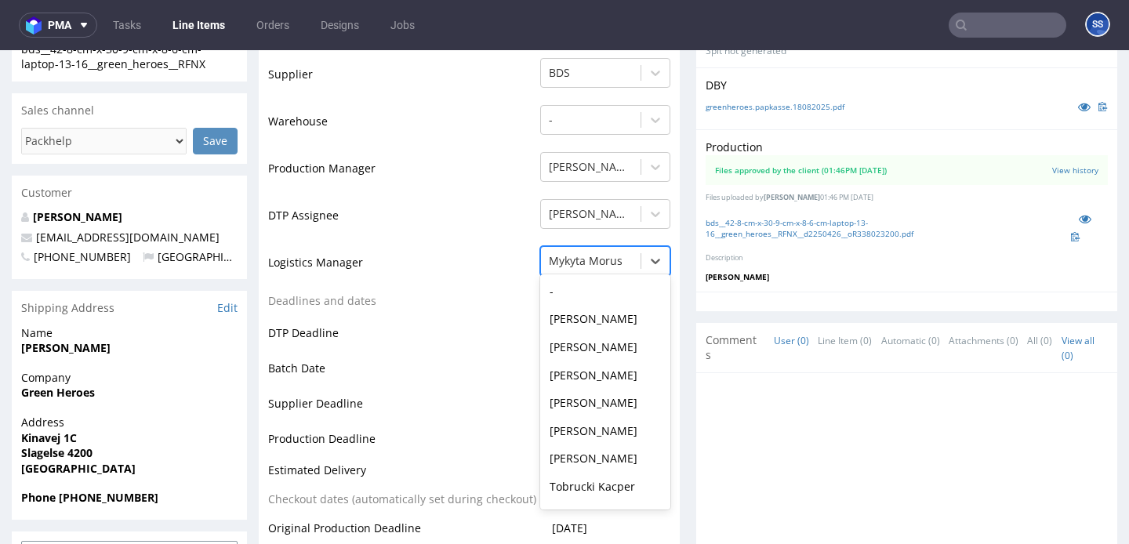
click at [623, 270] on div at bounding box center [591, 261] width 84 height 19
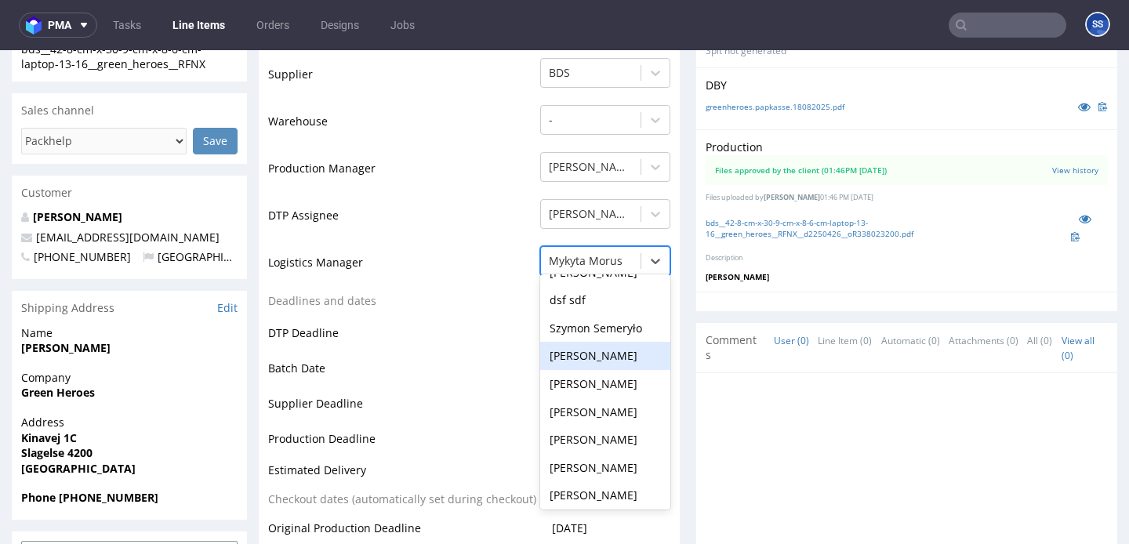
scroll to position [296, 0]
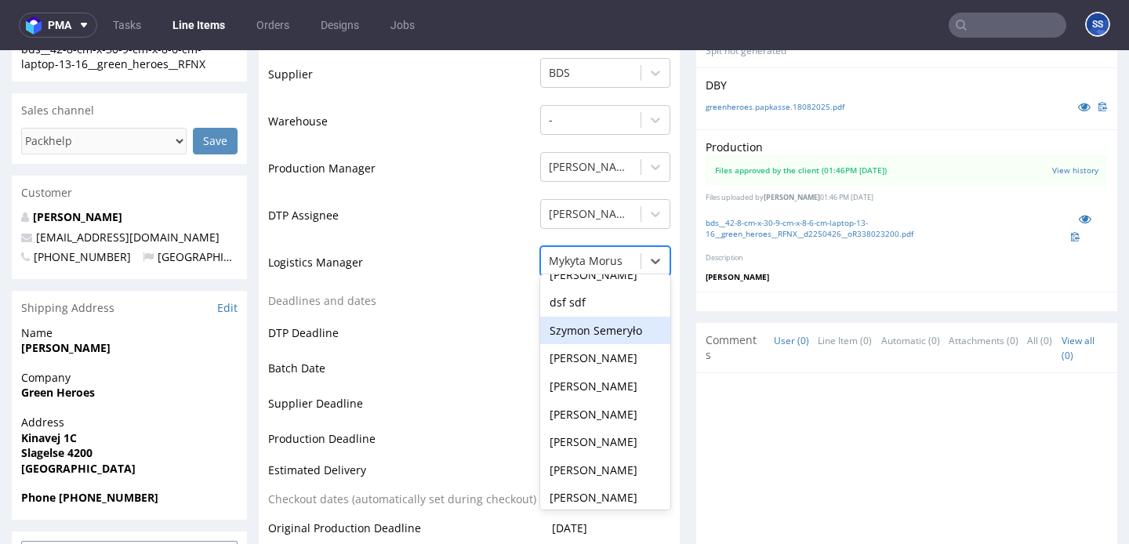
click at [609, 343] on div "Szymon Semeryło" at bounding box center [605, 331] width 130 height 28
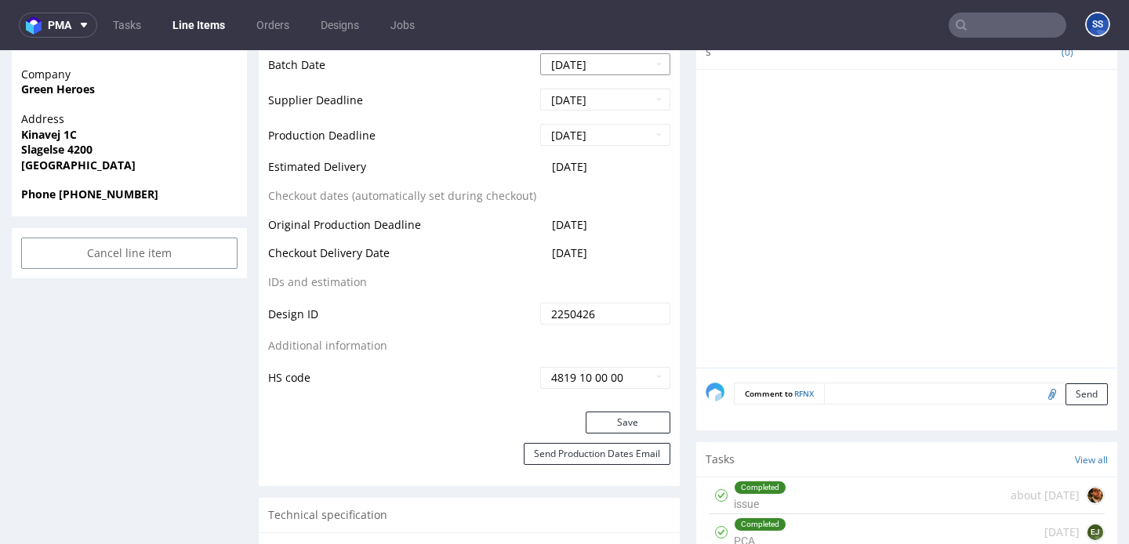
scroll to position [735, 0]
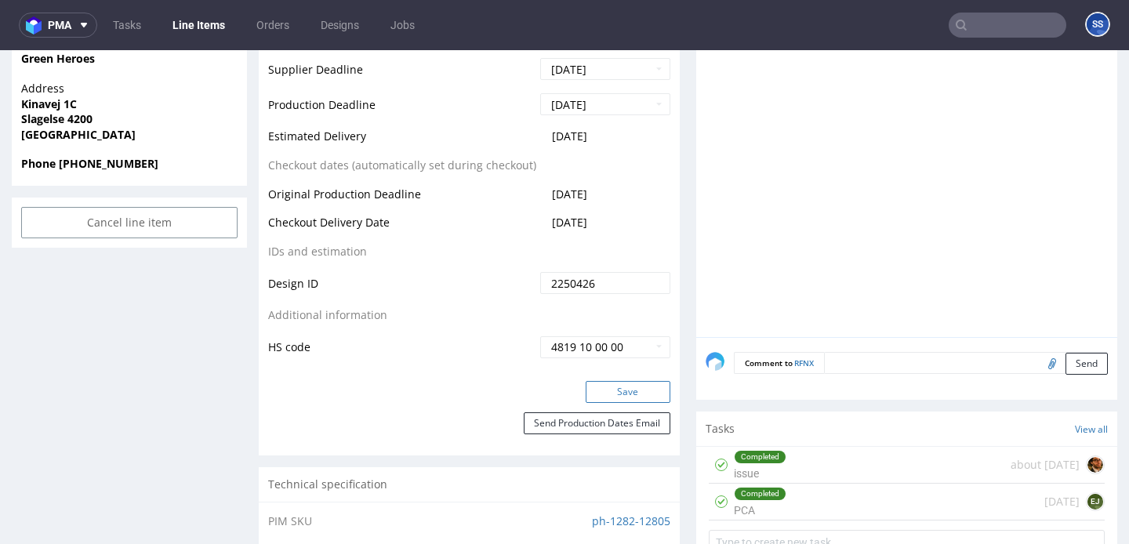
click at [604, 393] on button "Save" at bounding box center [628, 392] width 85 height 22
click at [209, 19] on link "Line Items" at bounding box center [198, 25] width 71 height 25
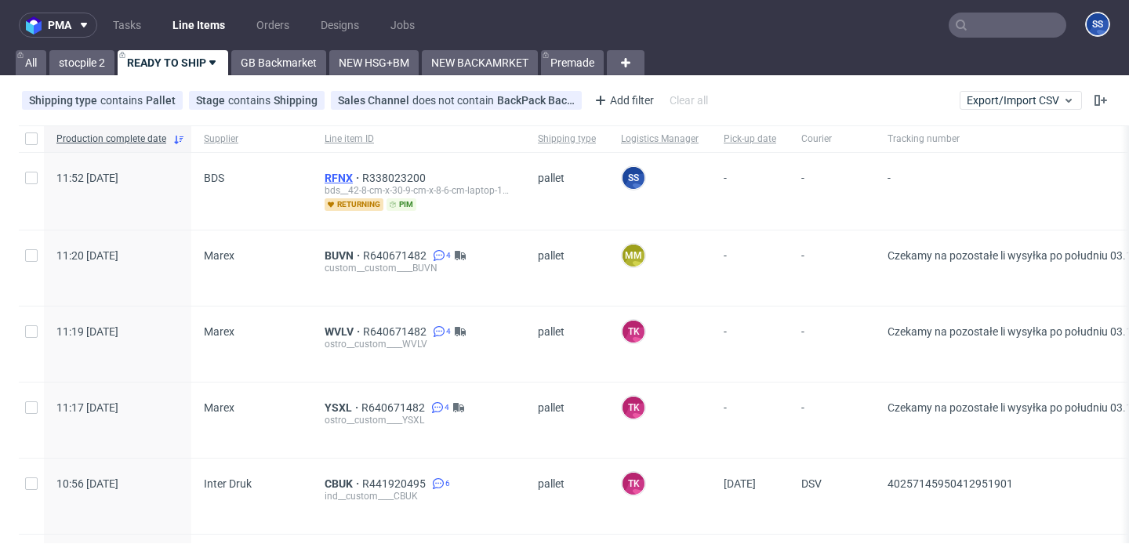
click at [336, 177] on span "RFNX" at bounding box center [344, 178] width 38 height 13
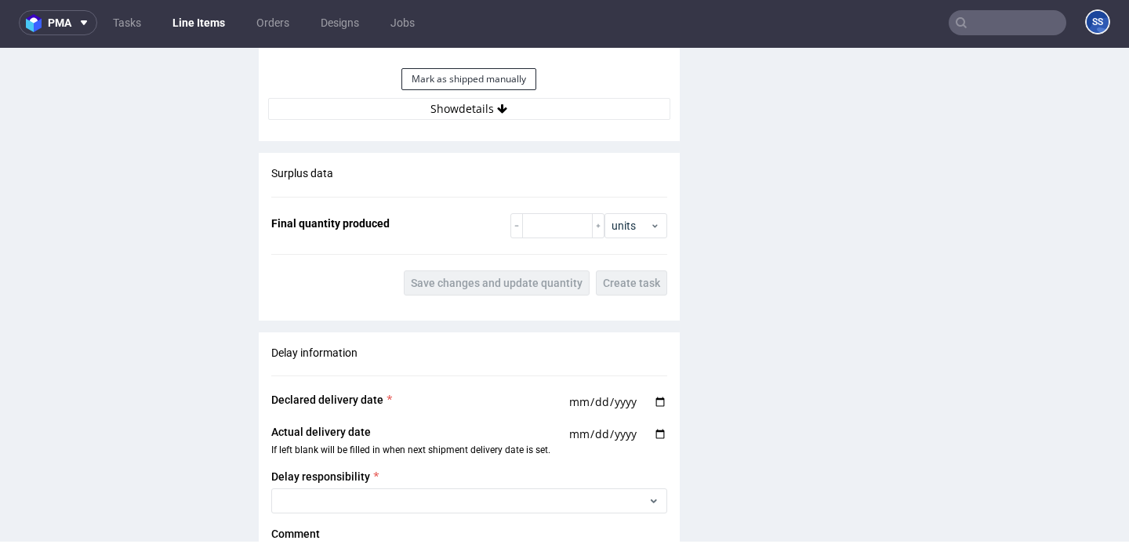
scroll to position [1689, 0]
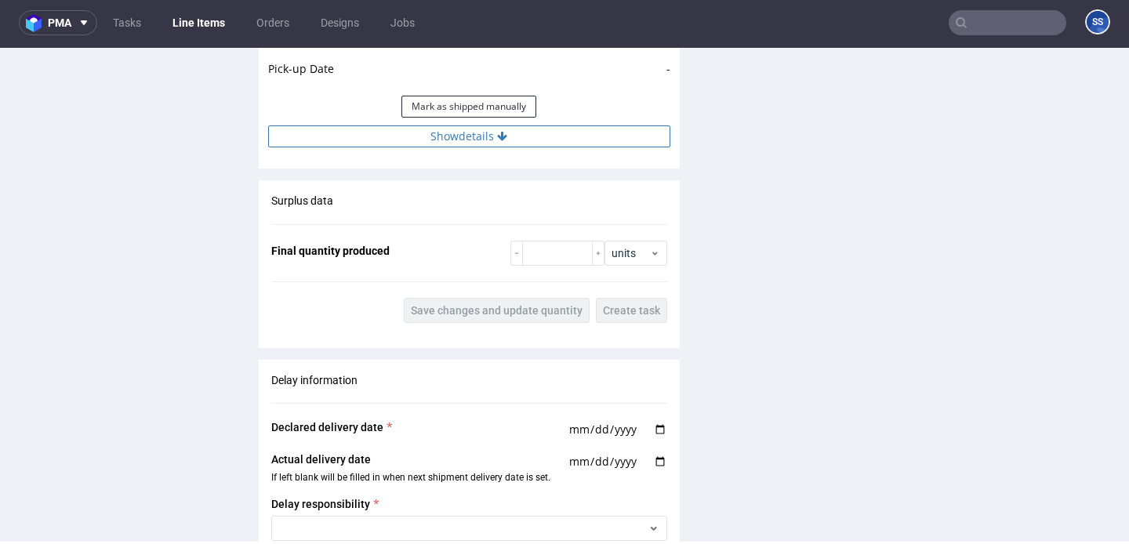
click at [464, 147] on button "Show details" at bounding box center [469, 136] width 402 height 22
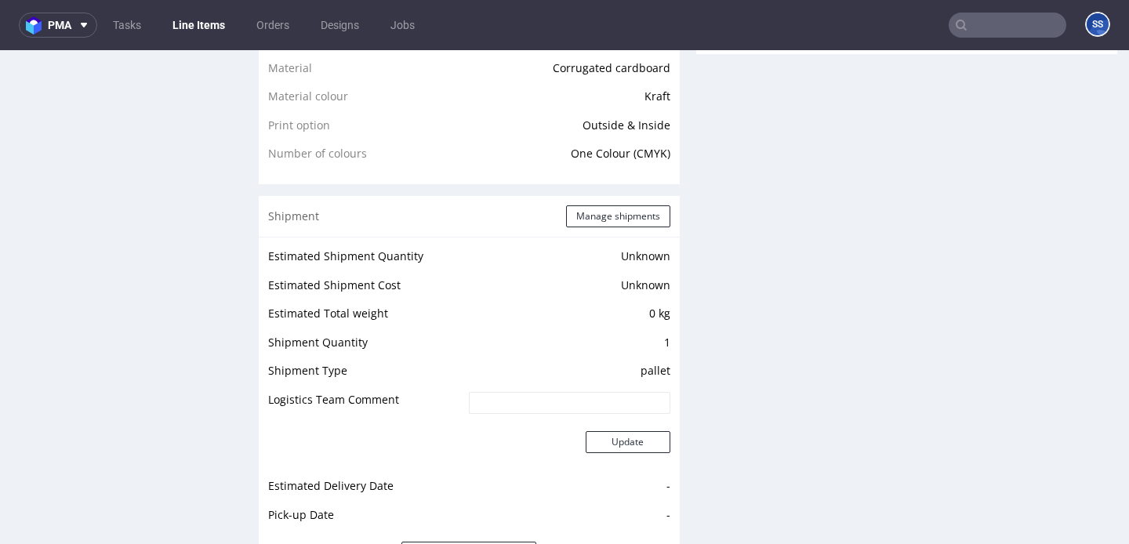
scroll to position [1249, 0]
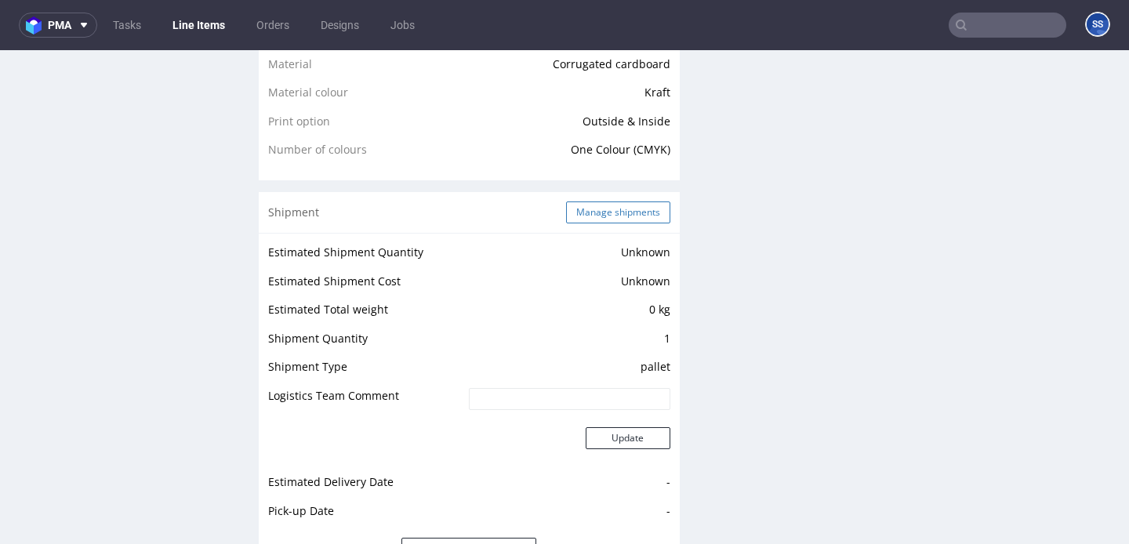
click at [590, 223] on button "Manage shipments" at bounding box center [618, 212] width 104 height 22
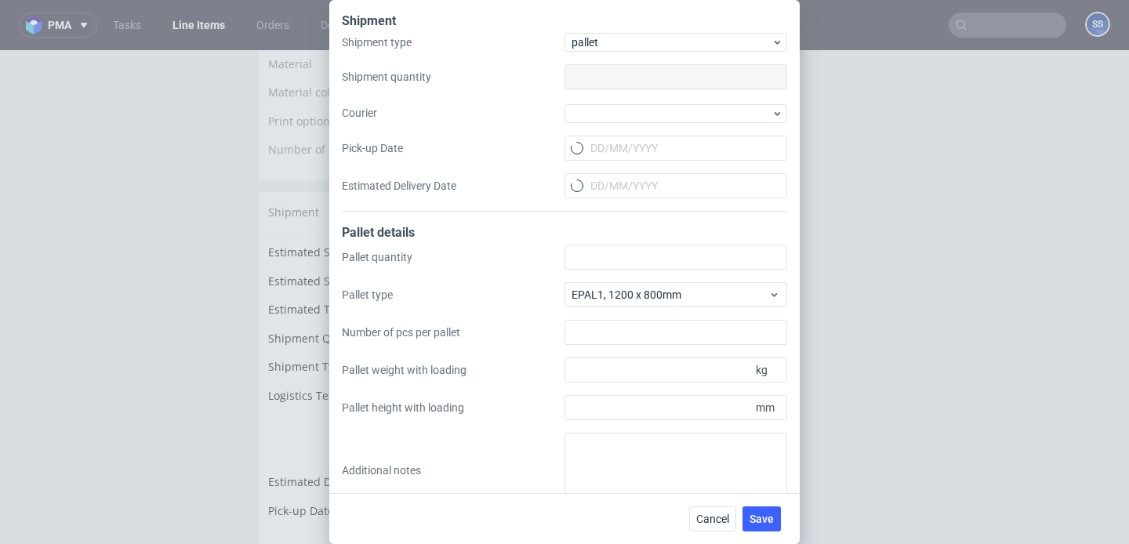
type input "1"
type input "120"
type input "1400"
click at [590, 103] on div at bounding box center [675, 112] width 223 height 21
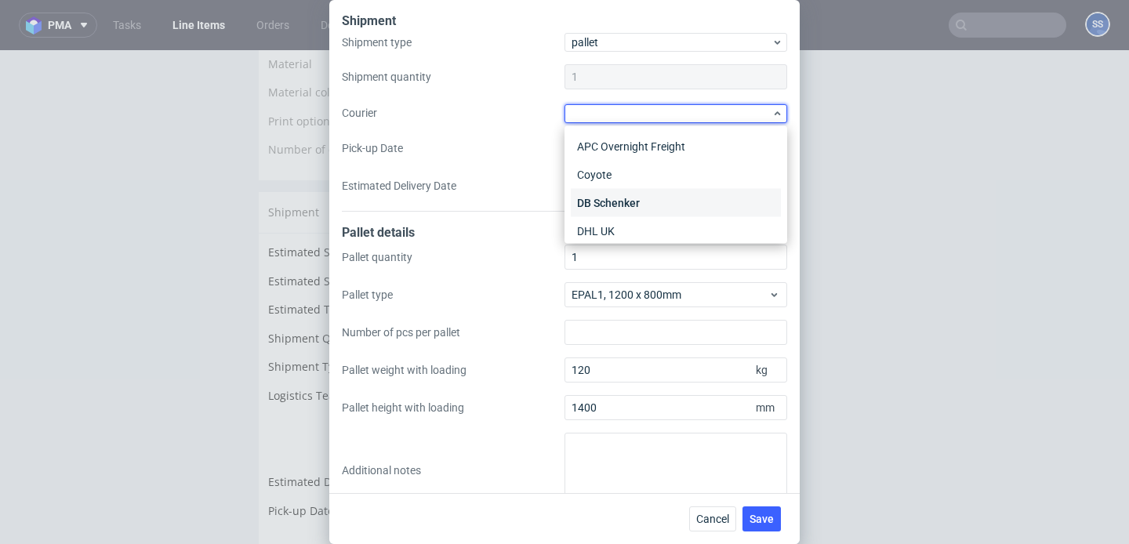
click at [633, 199] on div "DB Schenker" at bounding box center [676, 203] width 210 height 28
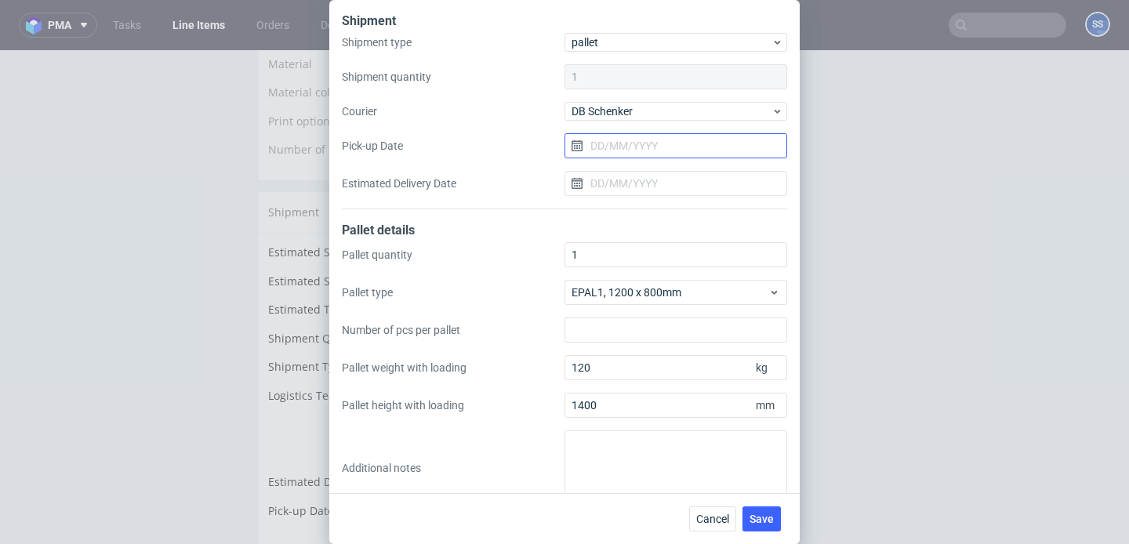
click at [635, 152] on input "Pick-up Date" at bounding box center [675, 145] width 223 height 25
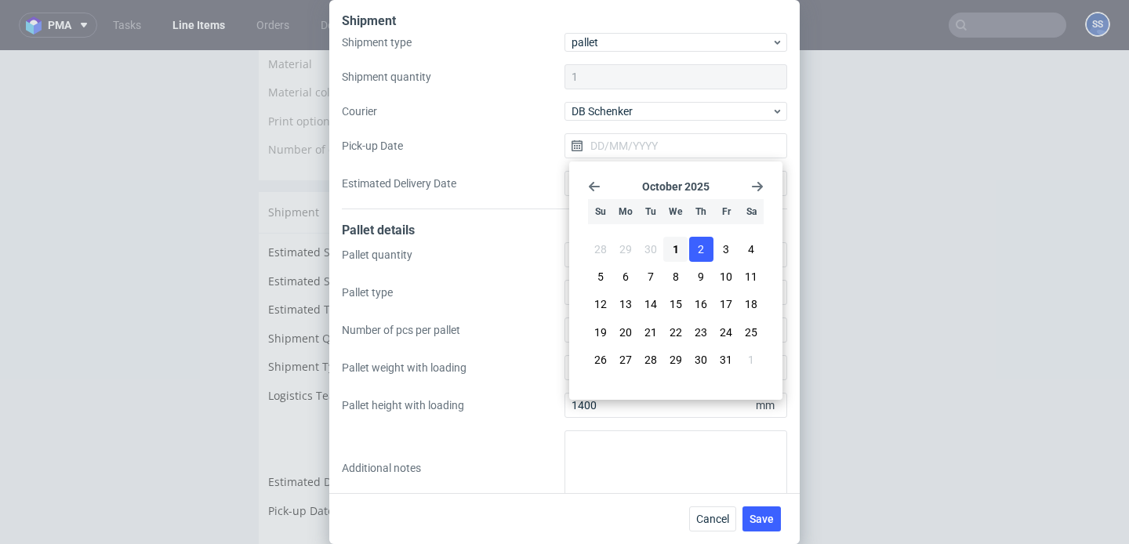
click at [695, 249] on button "2" at bounding box center [701, 249] width 24 height 25
type input "[DATE]"
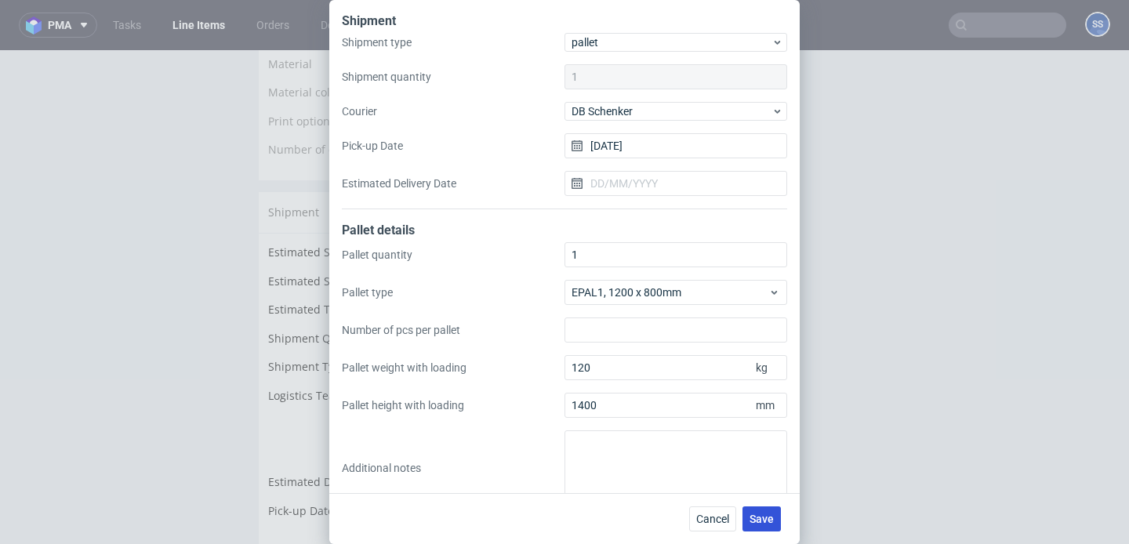
click at [759, 521] on span "Save" at bounding box center [762, 519] width 24 height 11
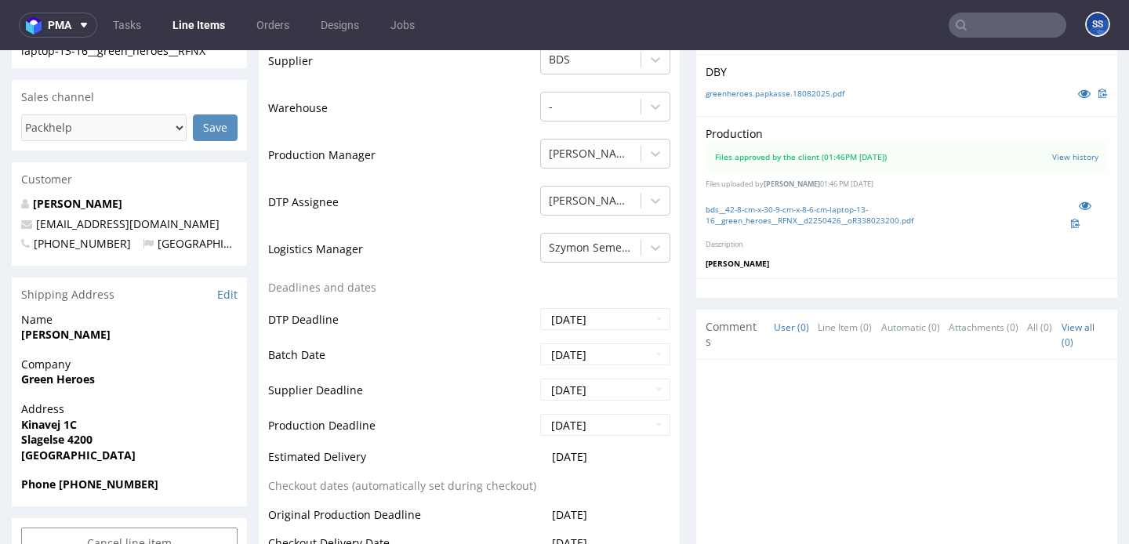
scroll to position [415, 0]
click at [65, 375] on strong "Green Heroes" at bounding box center [58, 378] width 74 height 15
copy strong "Green Heroes"
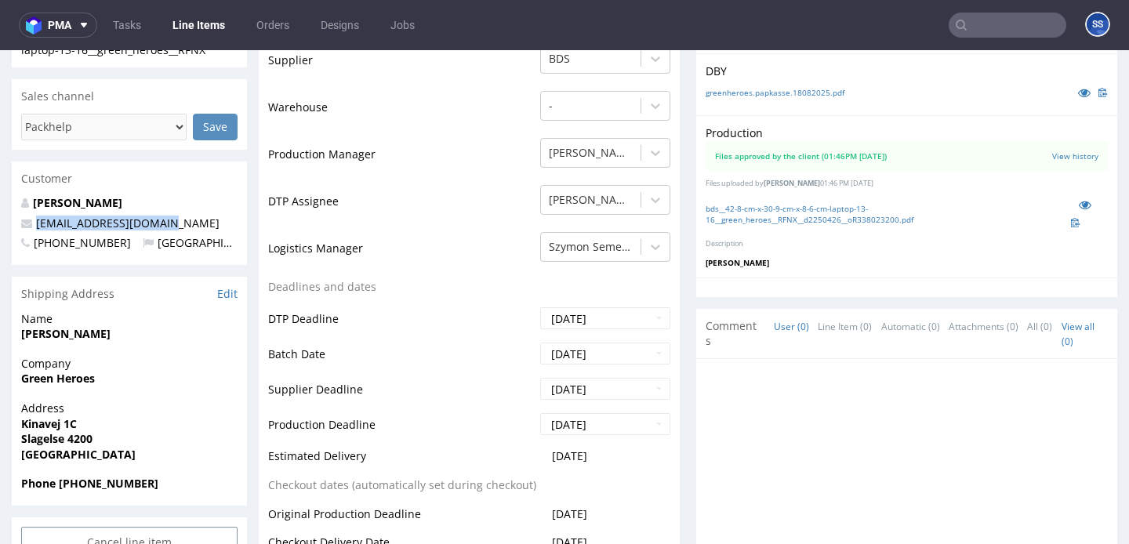
drag, startPoint x: 174, startPoint y: 222, endPoint x: 27, endPoint y: 224, distance: 146.6
click at [27, 224] on p "[EMAIL_ADDRESS][DOMAIN_NAME]" at bounding box center [129, 224] width 216 height 16
copy span "[EMAIL_ADDRESS][DOMAIN_NAME]"
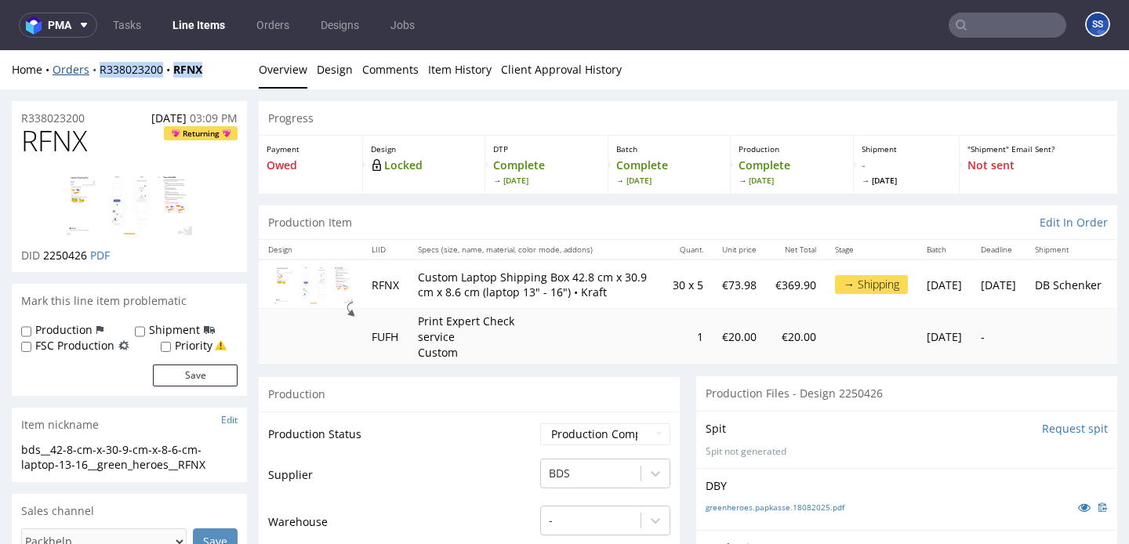
drag, startPoint x: 219, startPoint y: 69, endPoint x: 98, endPoint y: 67, distance: 120.8
click at [98, 67] on div "Home Orders R338023200 RFNX" at bounding box center [129, 70] width 235 height 16
copy div "R338023200 RFNX"
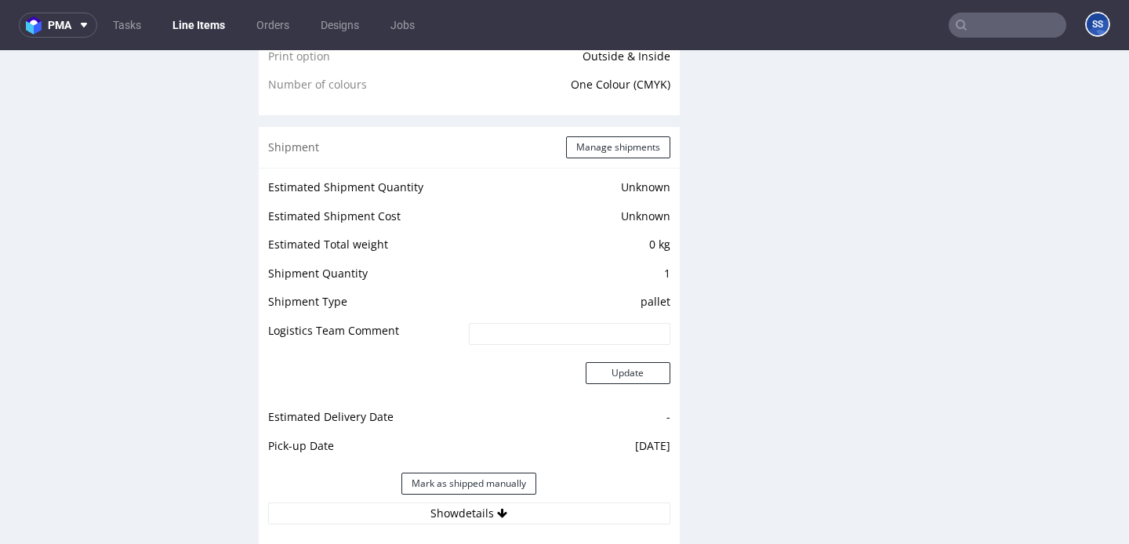
scroll to position [1416, 0]
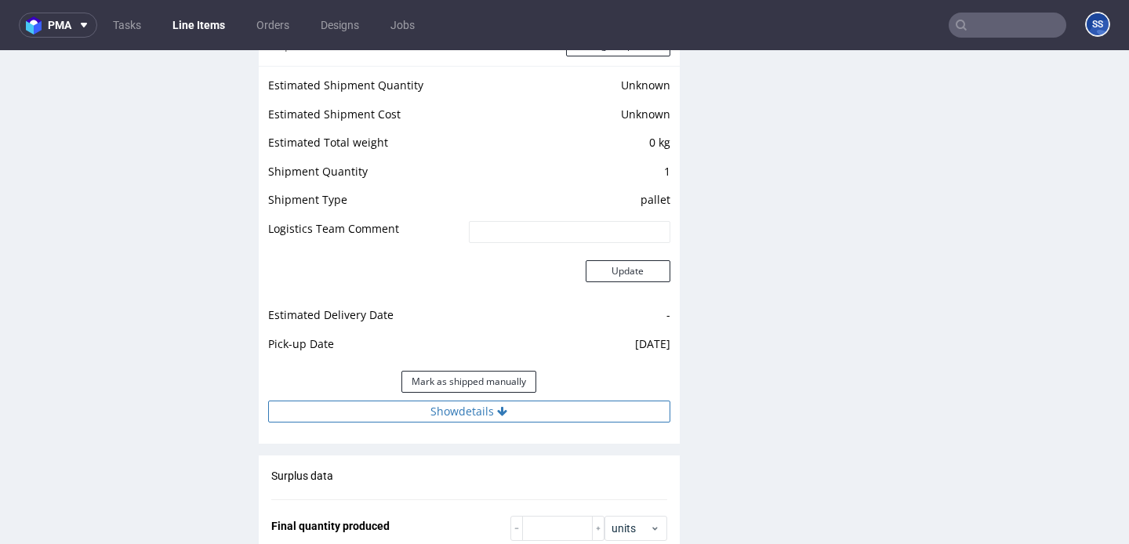
click at [405, 420] on button "Show details" at bounding box center [469, 412] width 402 height 22
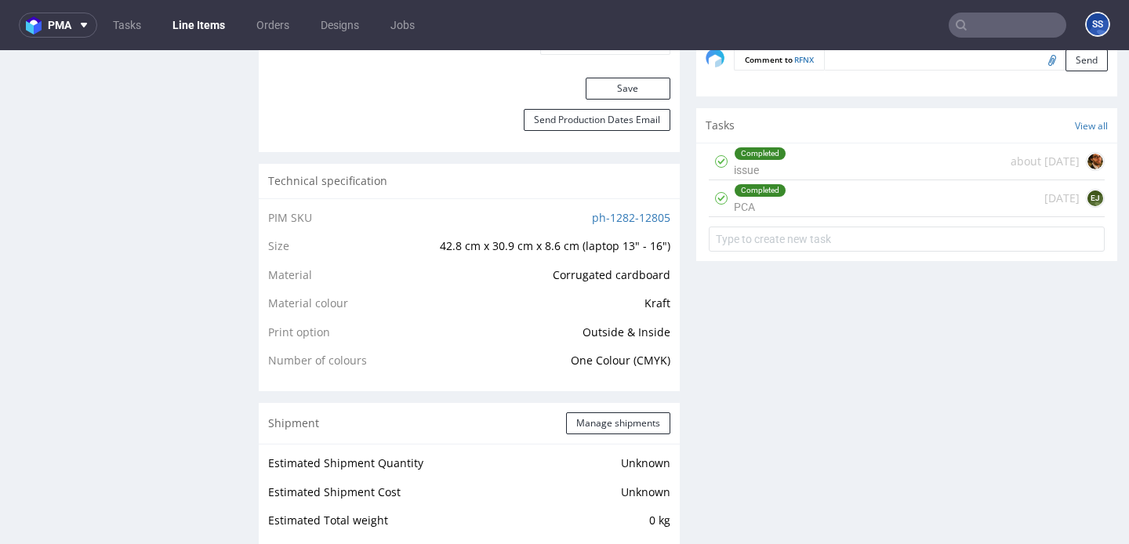
scroll to position [1039, 0]
click at [588, 425] on button "Manage shipments" at bounding box center [618, 423] width 104 height 22
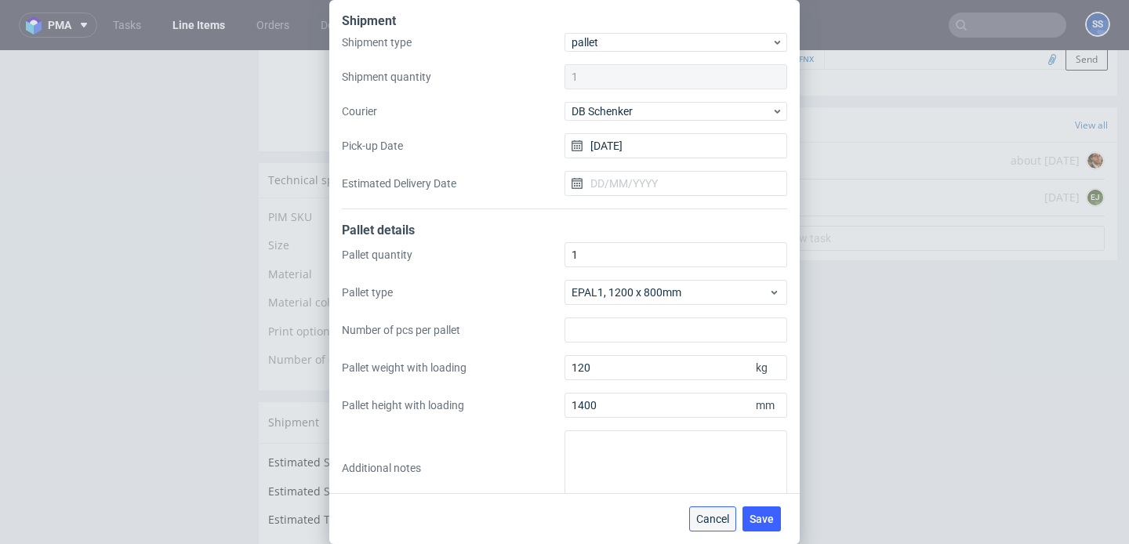
click at [702, 518] on span "Cancel" at bounding box center [712, 519] width 33 height 11
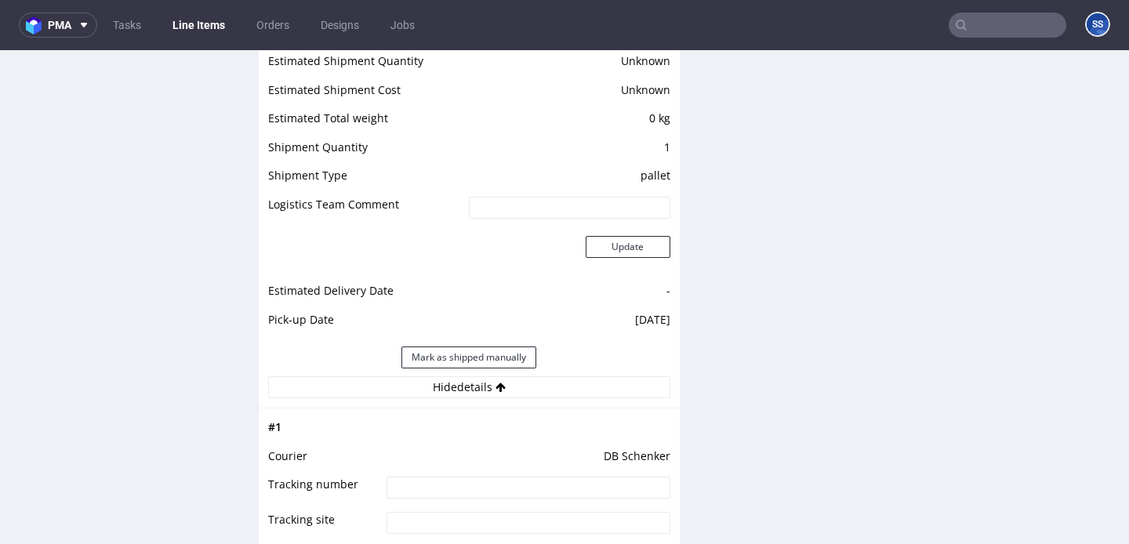
scroll to position [1453, 0]
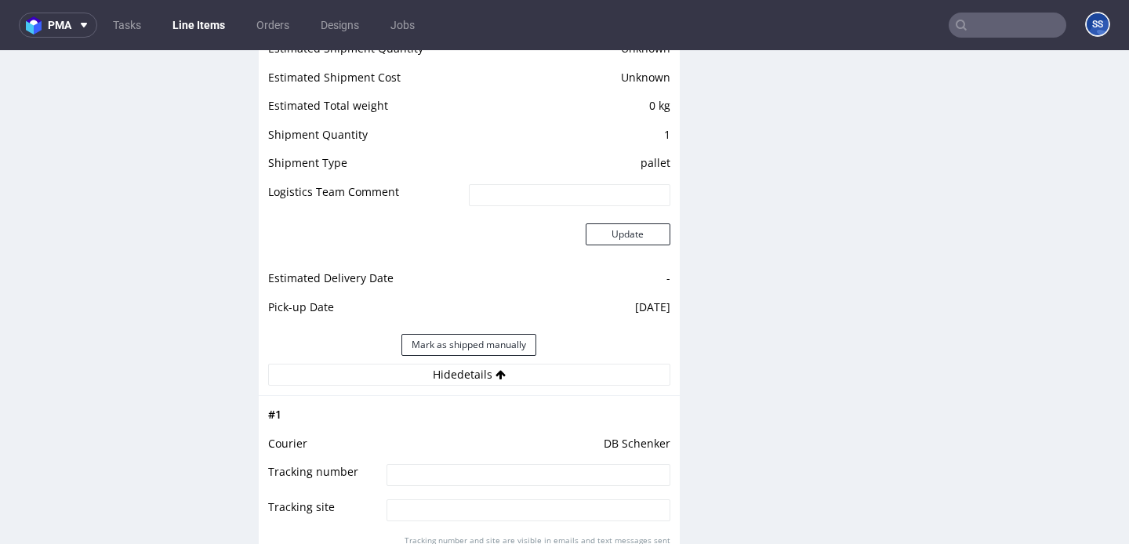
click at [486, 486] on input at bounding box center [528, 475] width 283 height 22
paste input "PLWAW510001276"
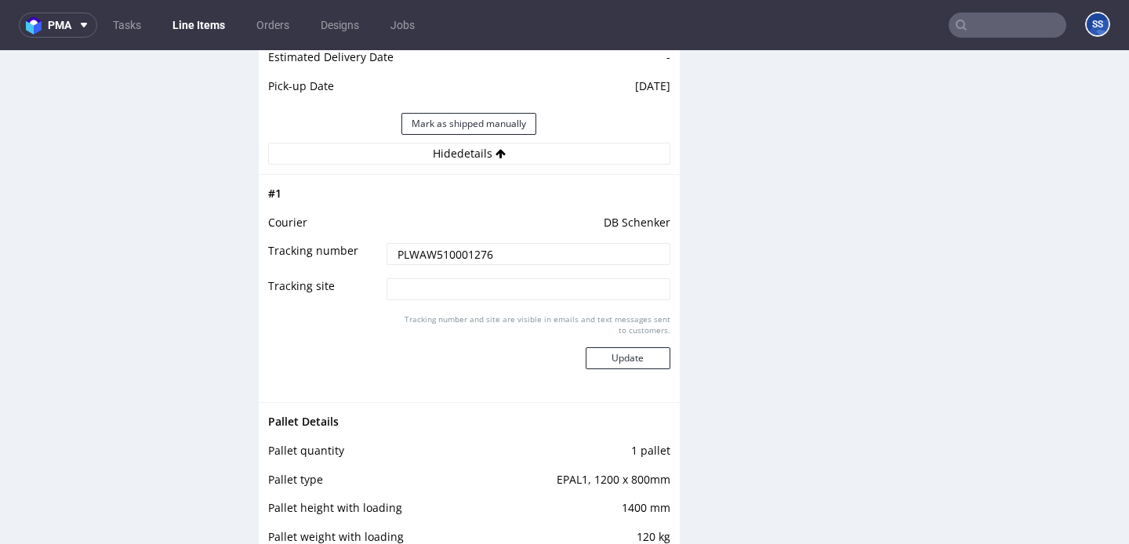
scroll to position [1689, 0]
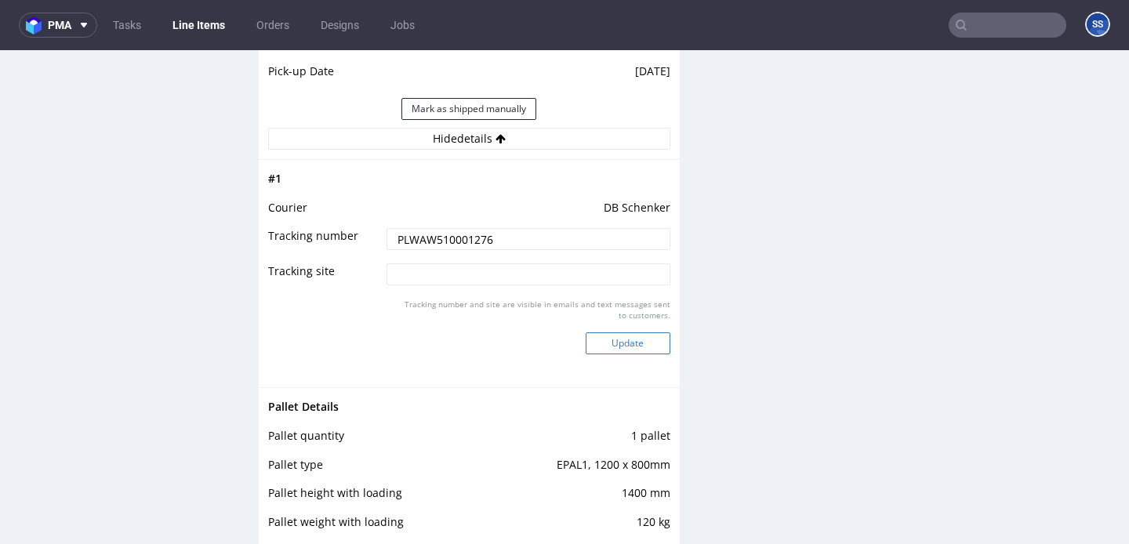
type input "PLWAW510001276"
click at [601, 343] on button "Update" at bounding box center [628, 343] width 85 height 22
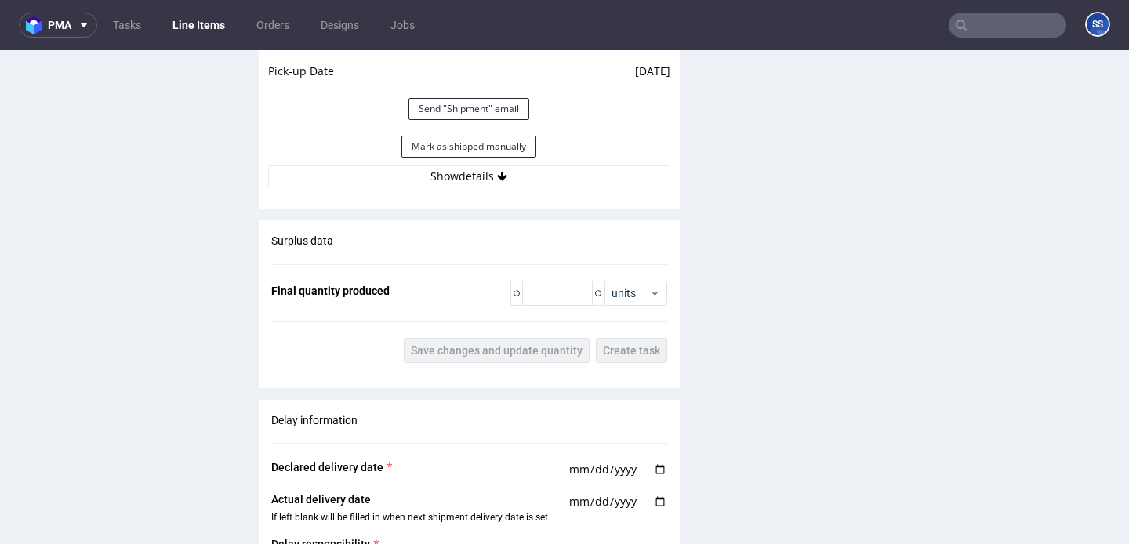
click at [208, 27] on link "Line Items" at bounding box center [198, 25] width 71 height 25
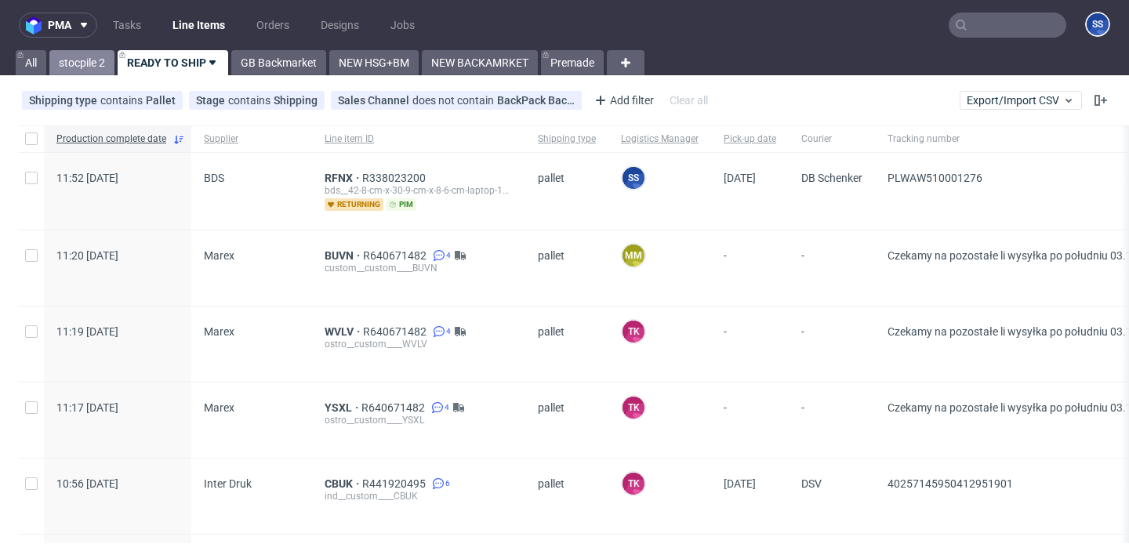
click at [86, 51] on link "stocpile 2" at bounding box center [81, 62] width 65 height 25
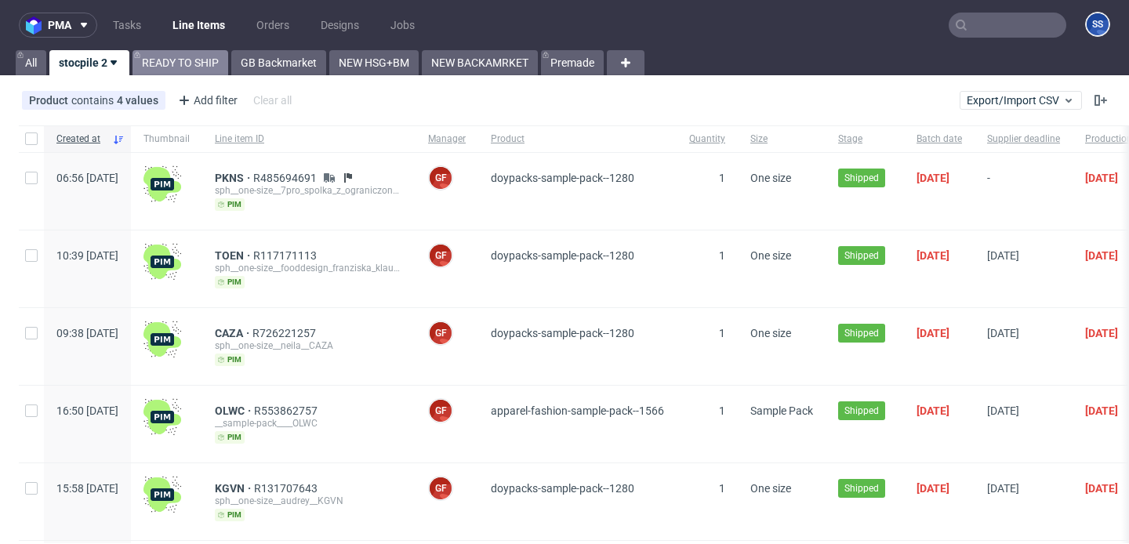
click at [212, 67] on link "READY TO SHIP" at bounding box center [181, 62] width 96 height 25
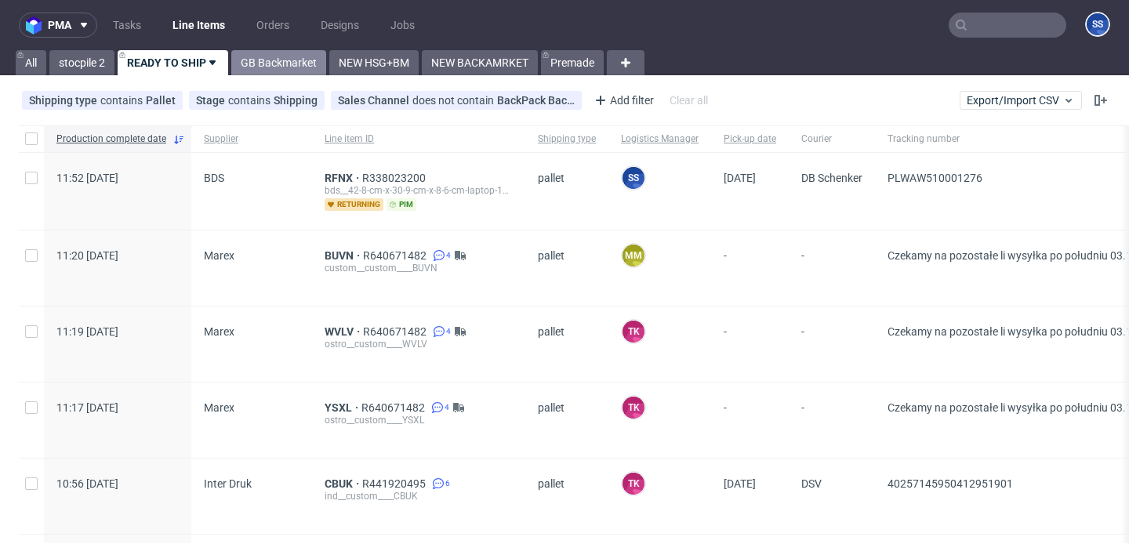
click at [278, 72] on link "GB Backmarket" at bounding box center [278, 62] width 95 height 25
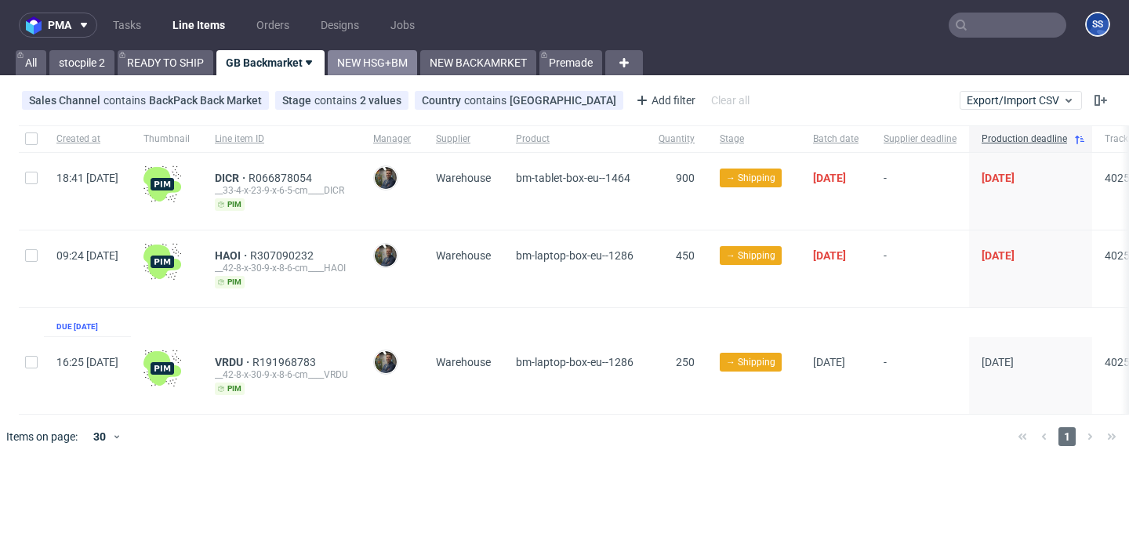
click at [367, 61] on link "NEW HSG+BM" at bounding box center [372, 62] width 89 height 25
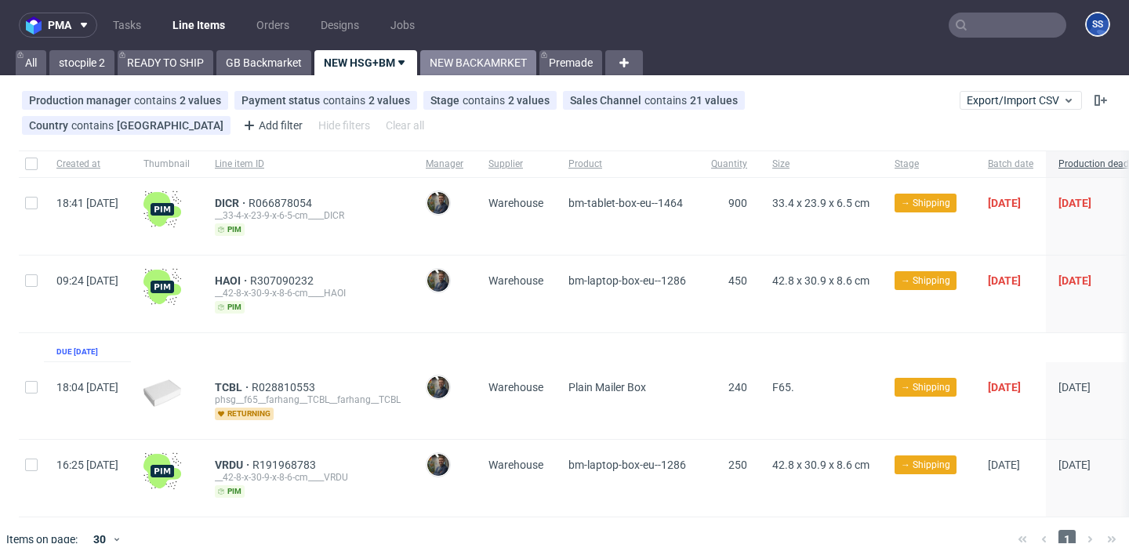
click at [471, 65] on link "NEW BACKAMRKET" at bounding box center [478, 62] width 116 height 25
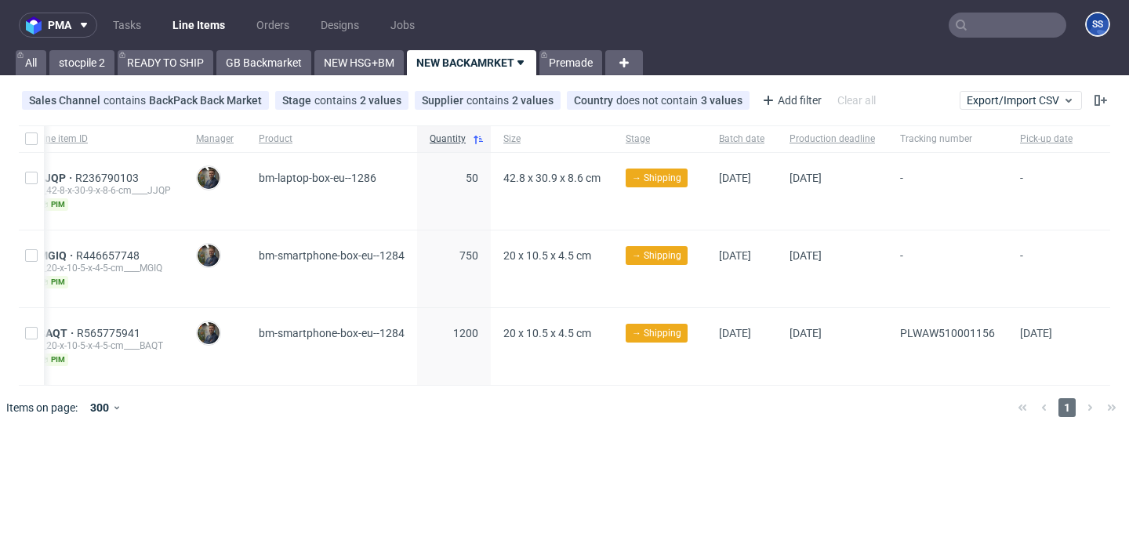
scroll to position [0, 235]
click at [178, 69] on link "READY TO SHIP" at bounding box center [166, 62] width 96 height 25
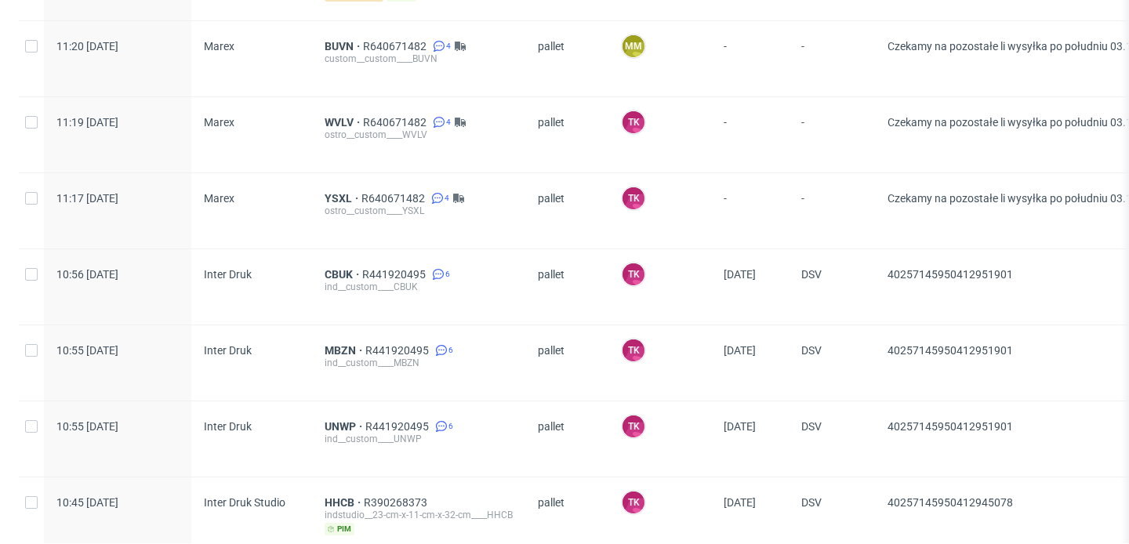
scroll to position [211, 0]
click at [337, 191] on span "YSXL" at bounding box center [343, 197] width 37 height 13
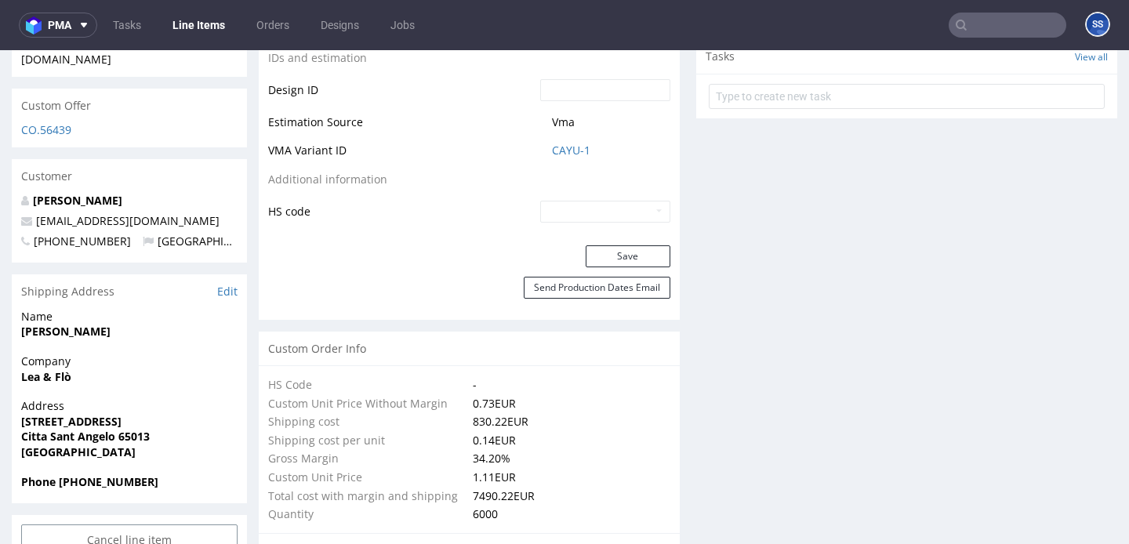
scroll to position [861, 0]
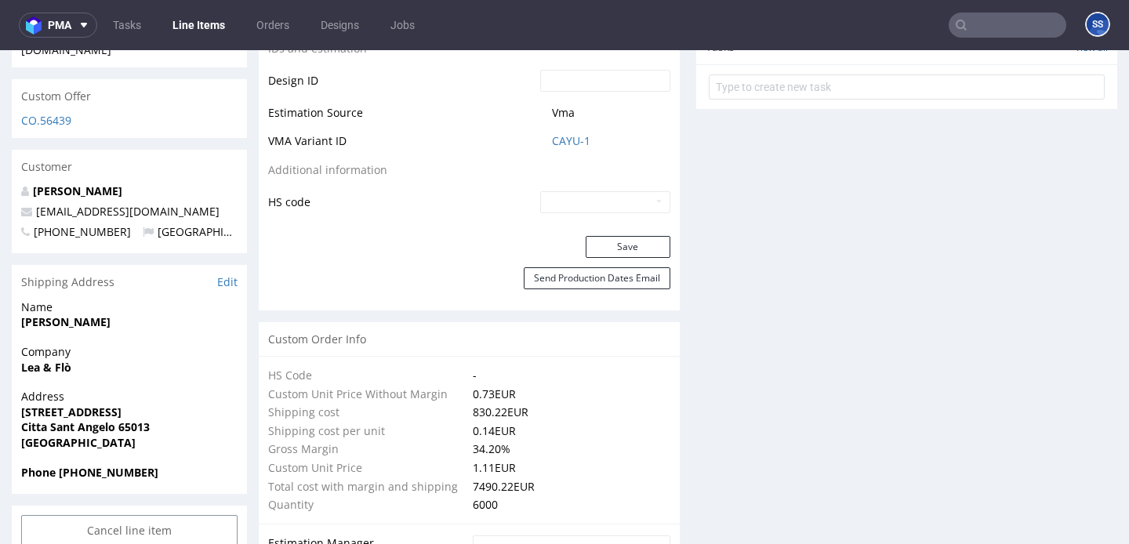
click at [199, 25] on link "Line Items" at bounding box center [198, 25] width 71 height 25
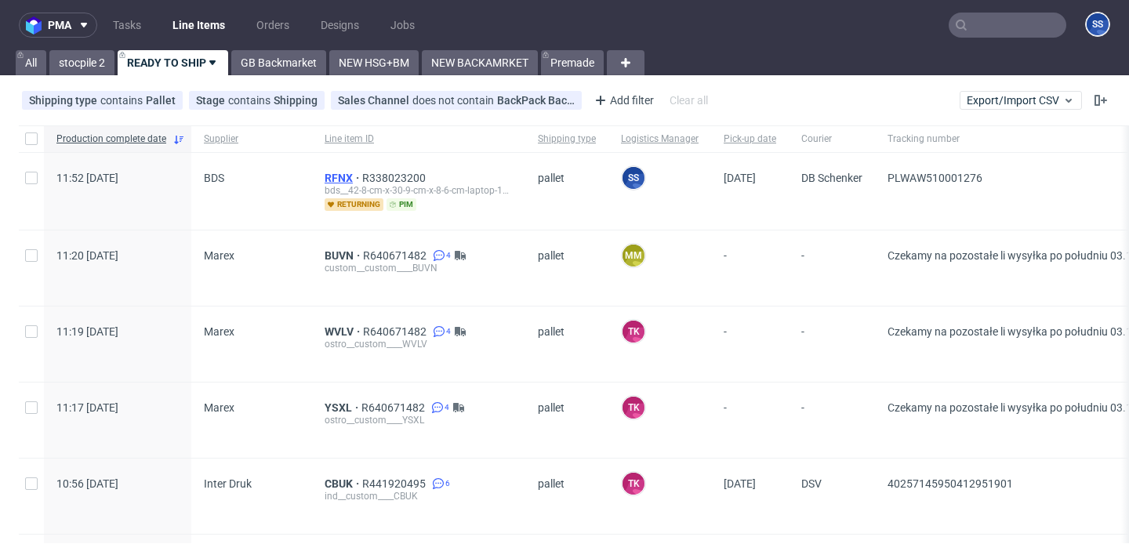
click at [332, 175] on span "RFNX" at bounding box center [344, 178] width 38 height 13
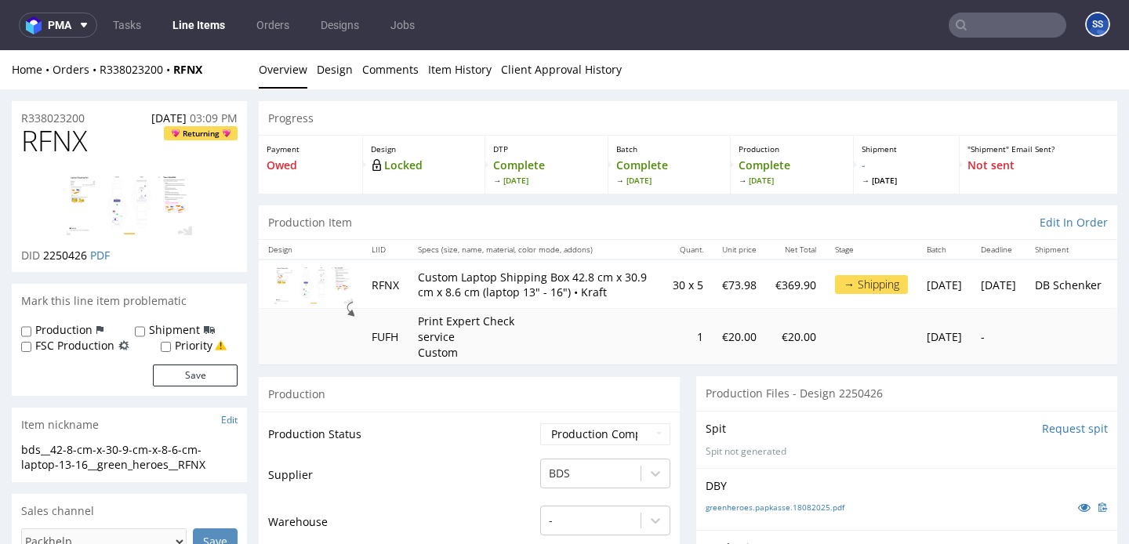
click at [193, 20] on link "Line Items" at bounding box center [198, 25] width 71 height 25
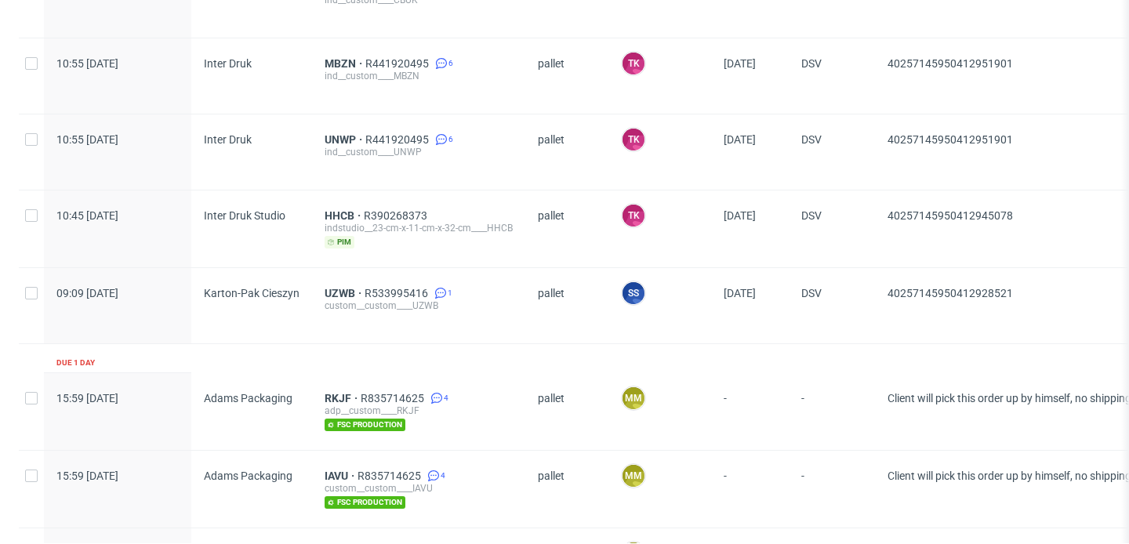
scroll to position [503, 0]
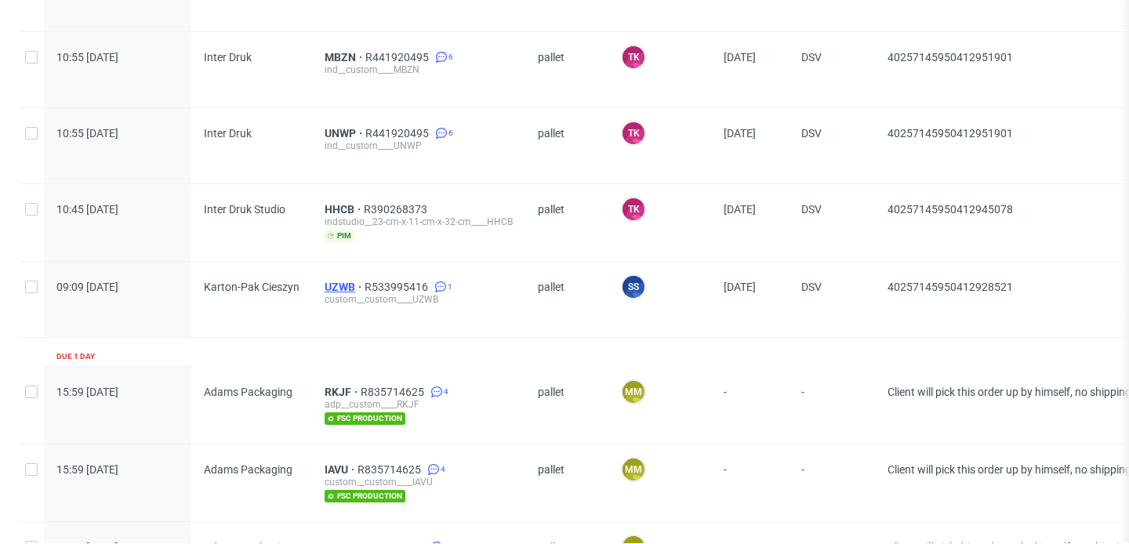
click at [336, 281] on span "UZWB" at bounding box center [345, 287] width 40 height 13
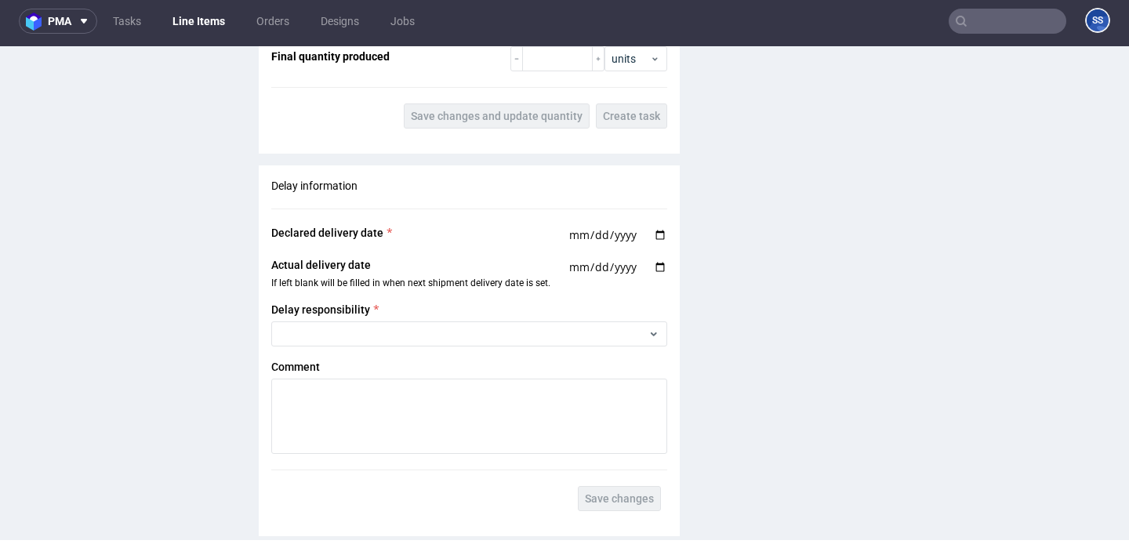
scroll to position [2908, 0]
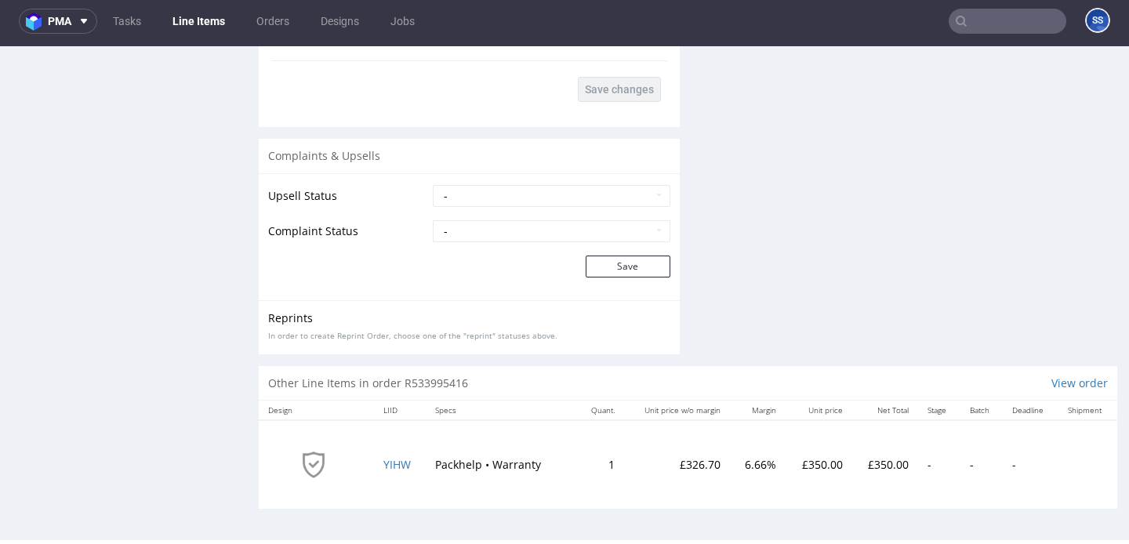
click at [180, 9] on link "Line Items" at bounding box center [198, 21] width 71 height 25
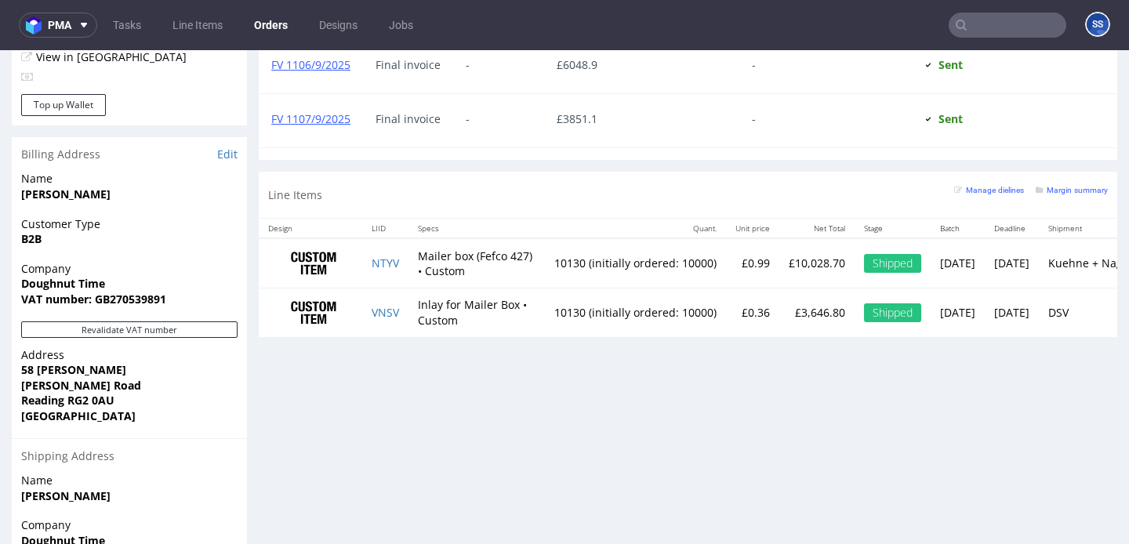
scroll to position [895, 0]
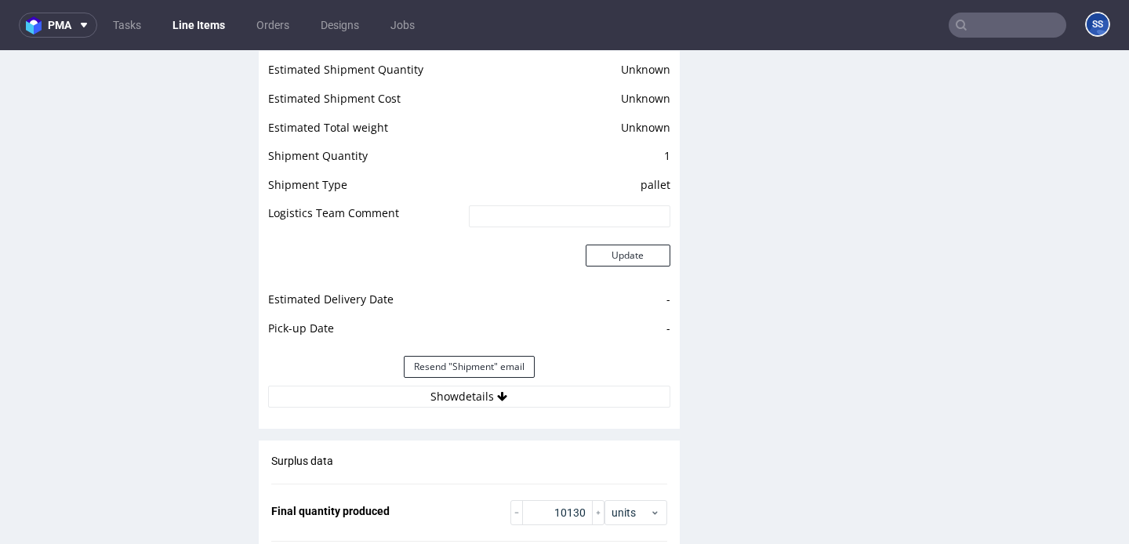
scroll to position [2171, 0]
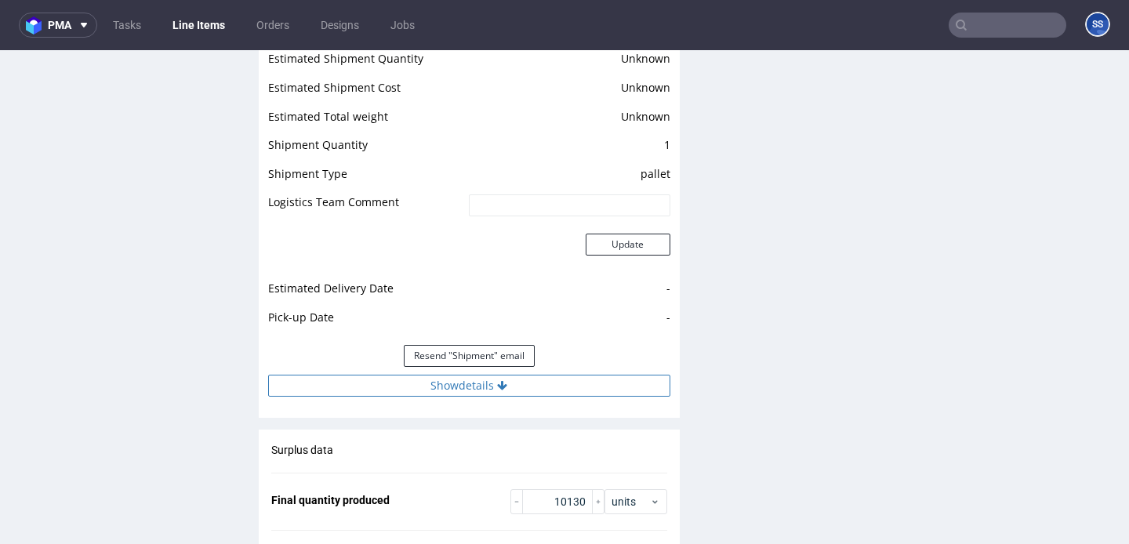
click at [515, 375] on button "Show details" at bounding box center [469, 386] width 402 height 22
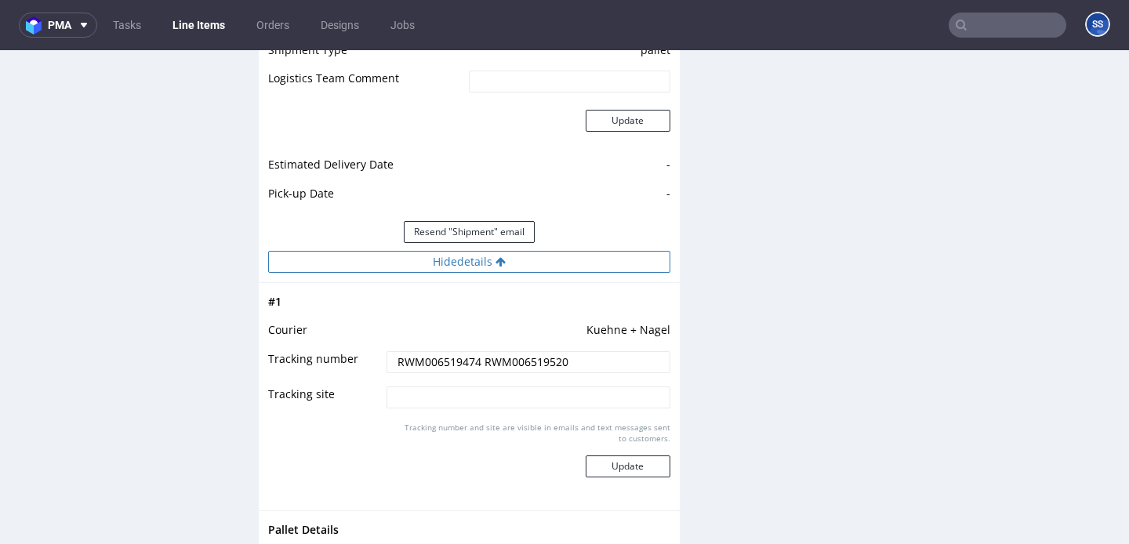
scroll to position [2318, 0]
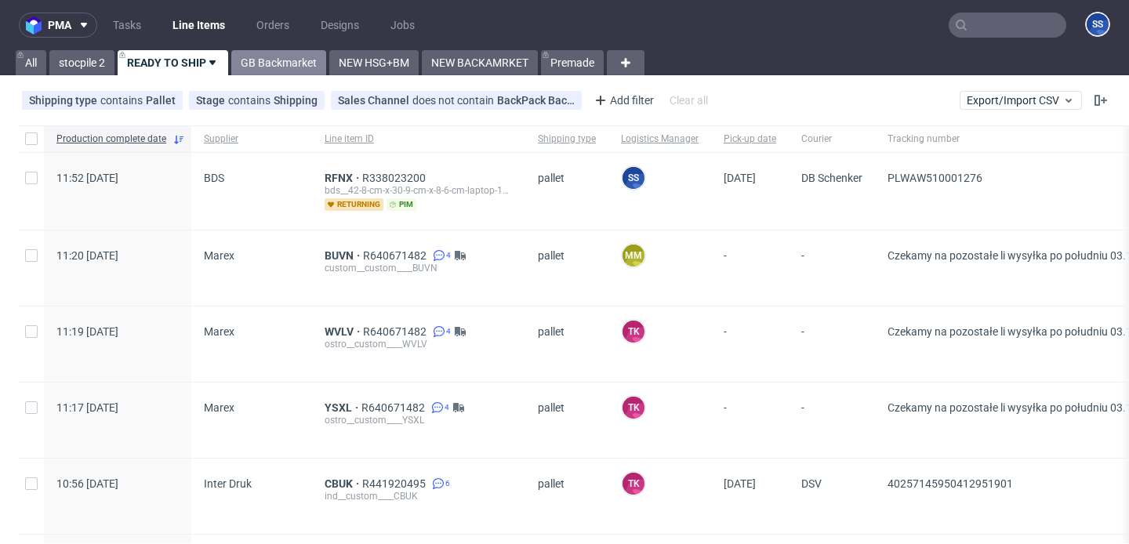
click at [267, 62] on link "GB Backmarket" at bounding box center [278, 62] width 95 height 25
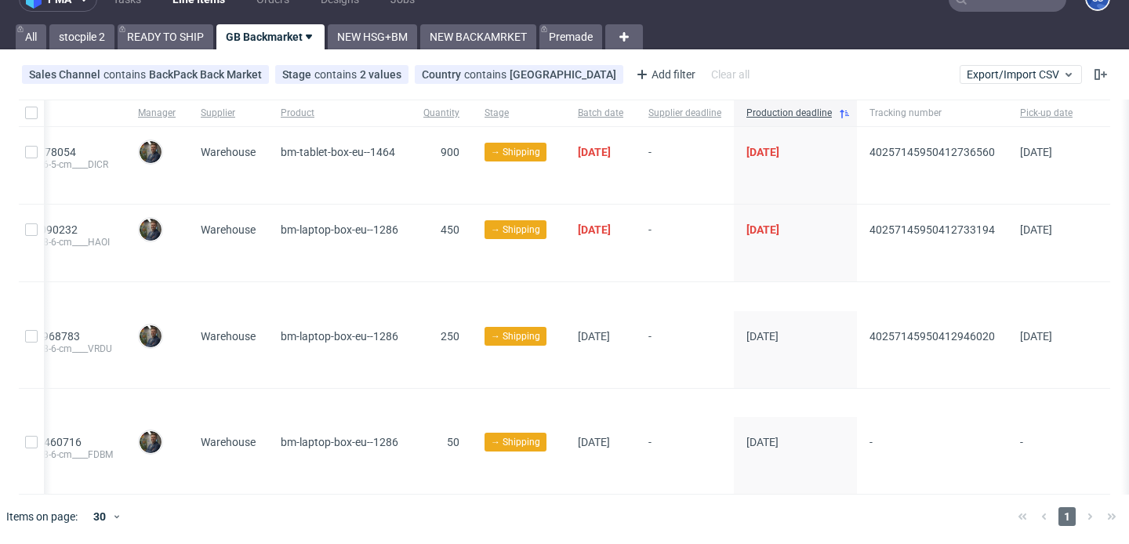
scroll to position [0, 306]
click at [396, 32] on link "NEW HSG+BM" at bounding box center [372, 36] width 89 height 25
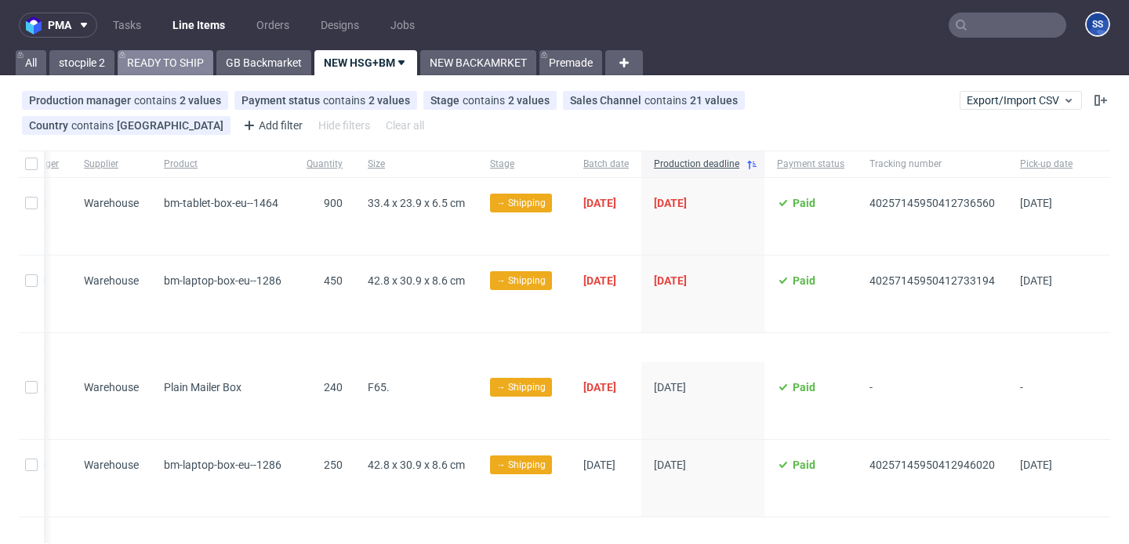
click at [195, 64] on link "READY TO SHIP" at bounding box center [166, 62] width 96 height 25
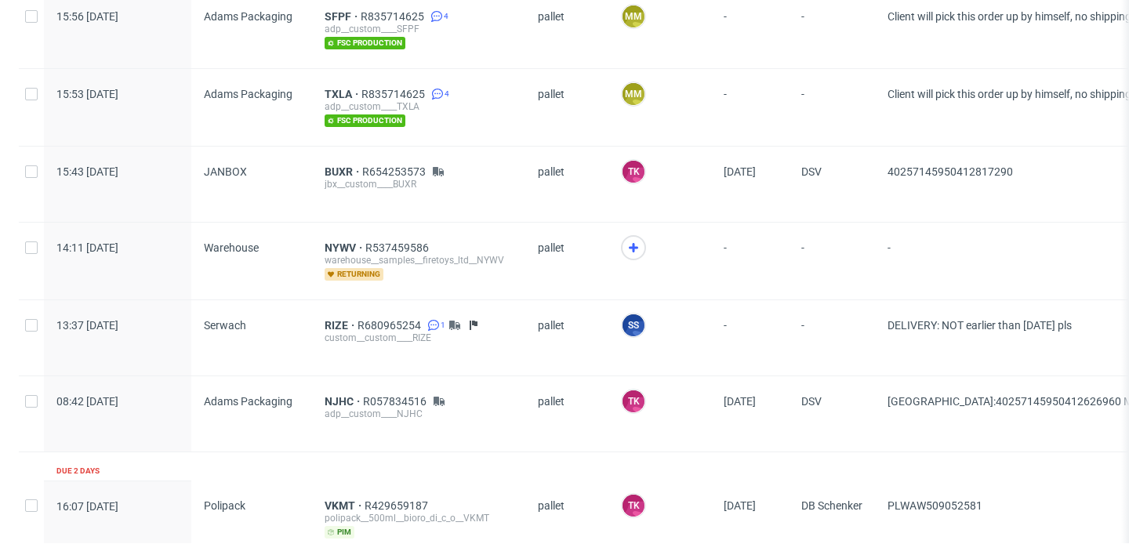
scroll to position [1028, 0]
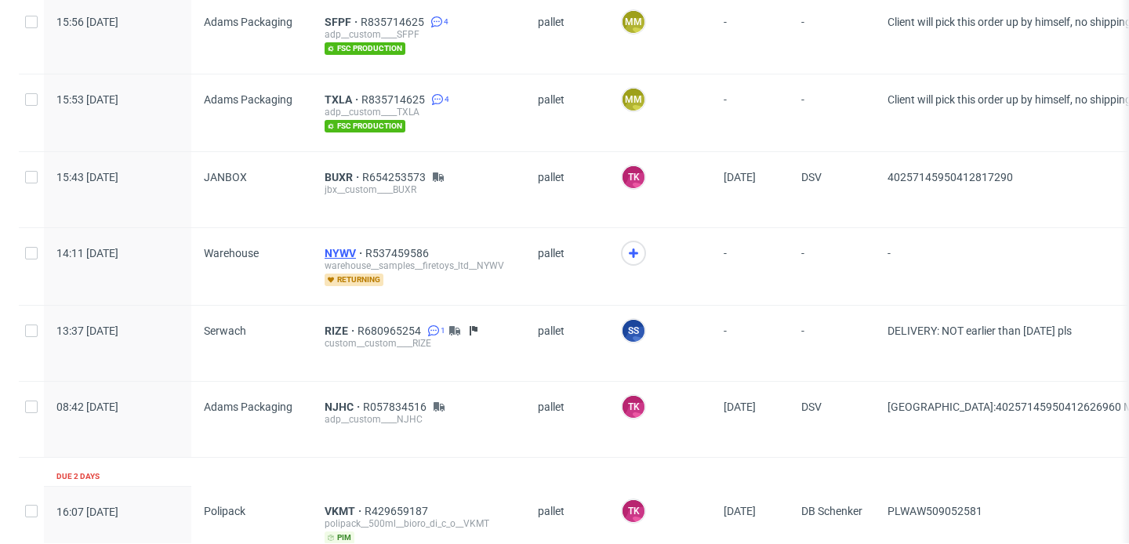
click at [344, 249] on span "NYWV" at bounding box center [345, 253] width 41 height 13
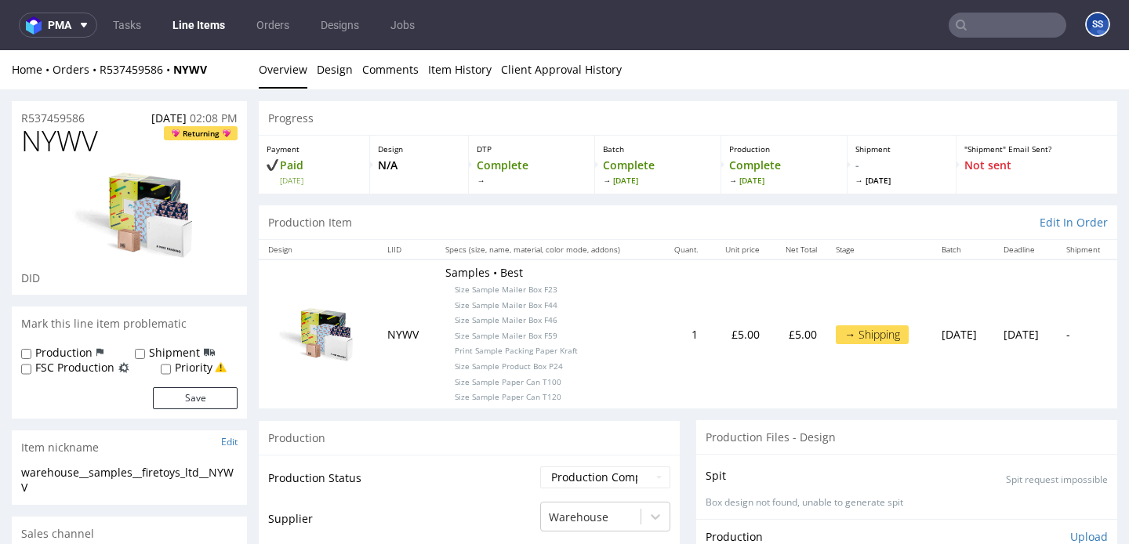
click at [187, 31] on link "Line Items" at bounding box center [198, 25] width 71 height 25
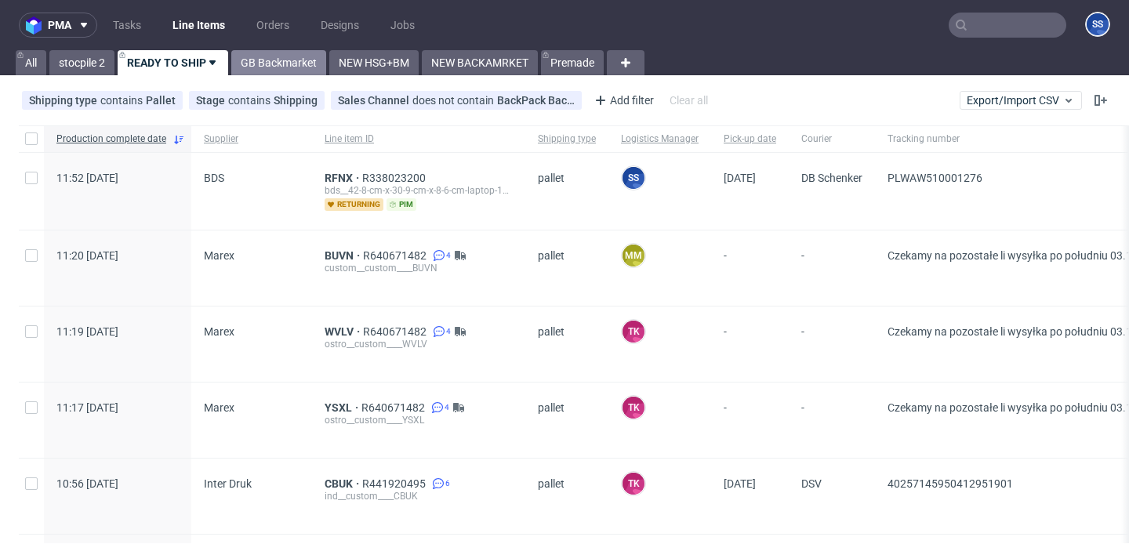
click at [263, 64] on link "GB Backmarket" at bounding box center [278, 62] width 95 height 25
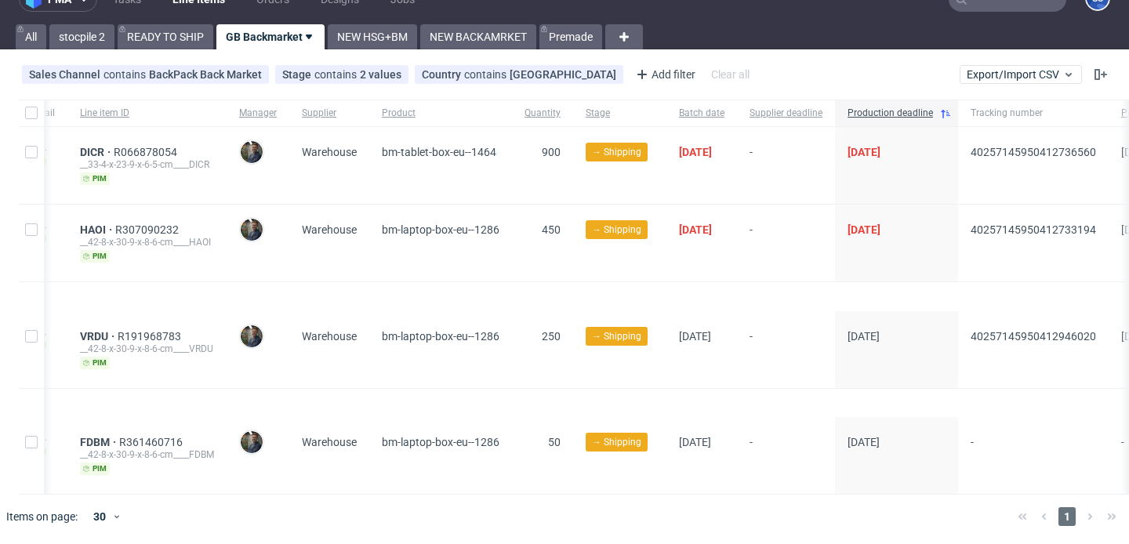
scroll to position [0, 306]
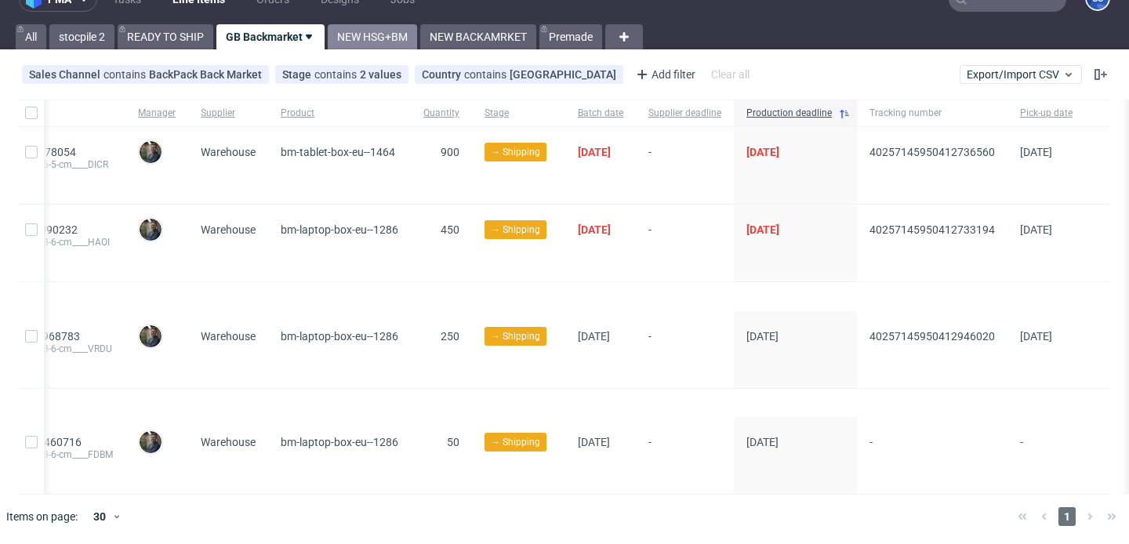
click at [390, 39] on link "NEW HSG+BM" at bounding box center [372, 36] width 89 height 25
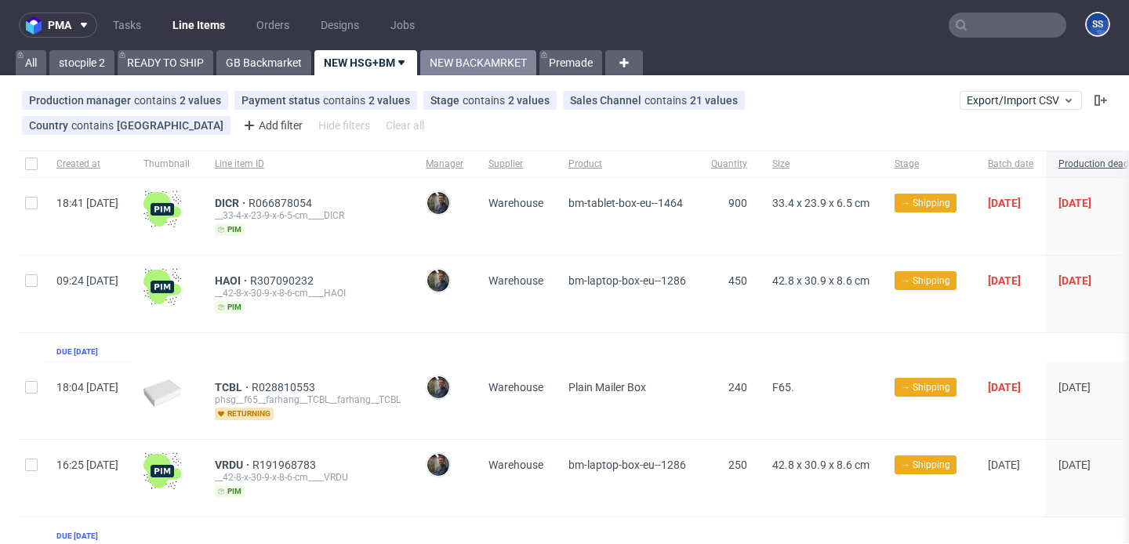
click at [484, 71] on link "NEW BACKAMRKET" at bounding box center [478, 62] width 116 height 25
